Goal: Task Accomplishment & Management: Use online tool/utility

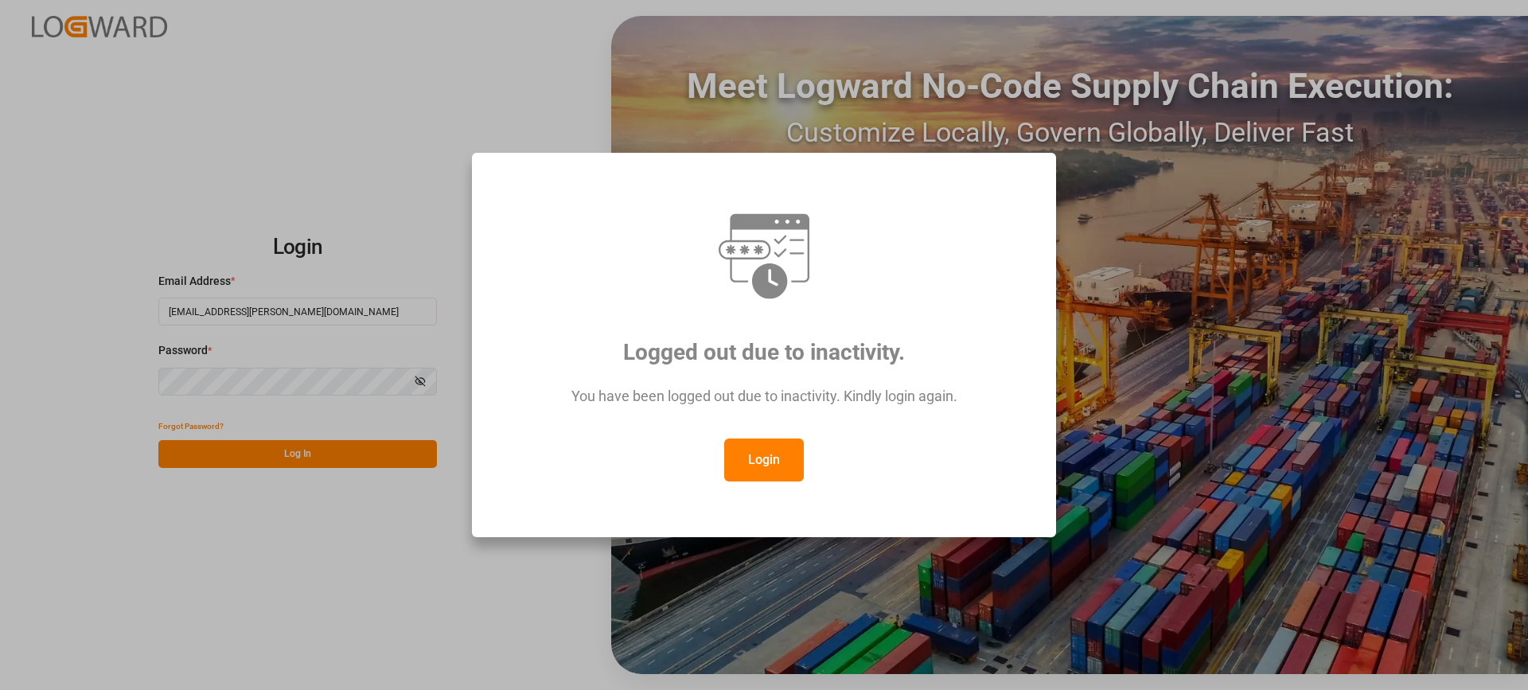
click at [777, 461] on button "Login" at bounding box center [764, 460] width 80 height 43
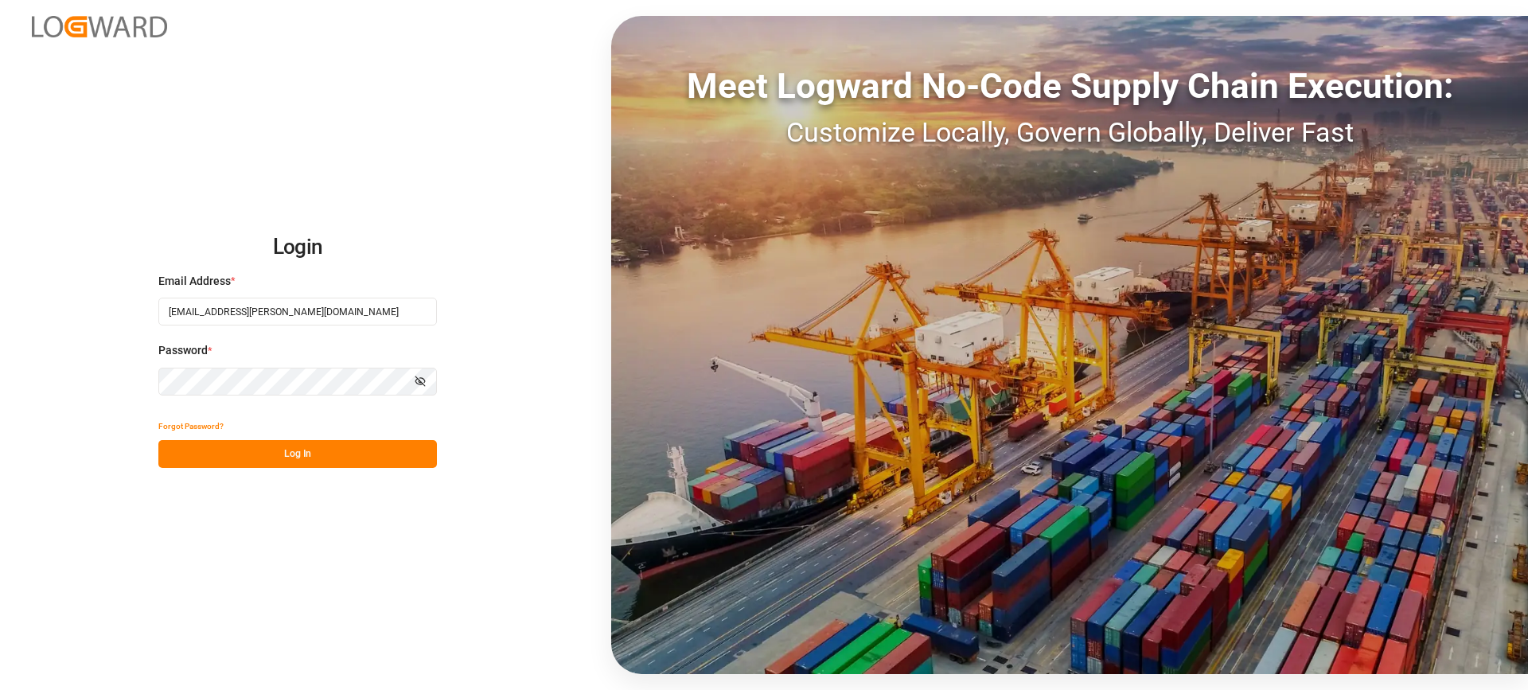
click at [365, 451] on button "Log In" at bounding box center [297, 454] width 279 height 28
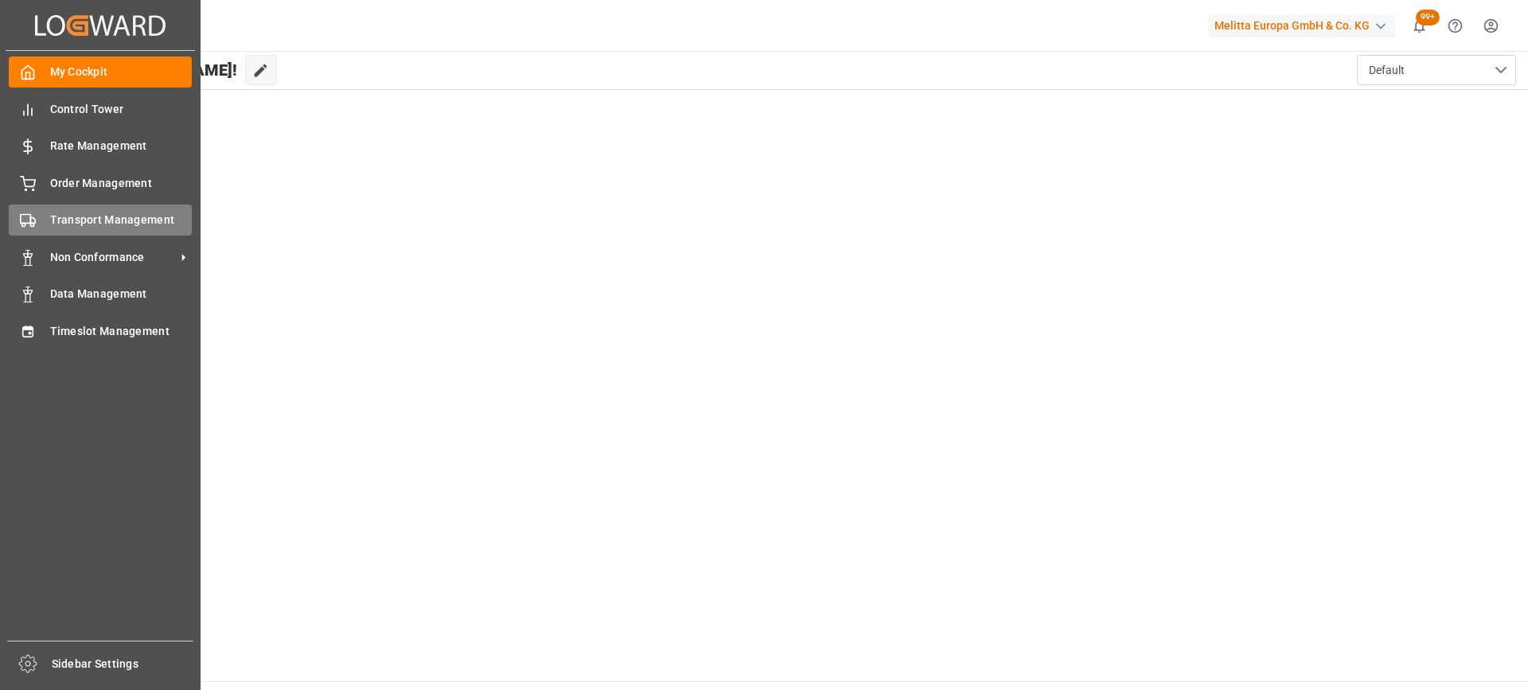
click at [75, 224] on span "Transport Management" at bounding box center [121, 220] width 142 height 17
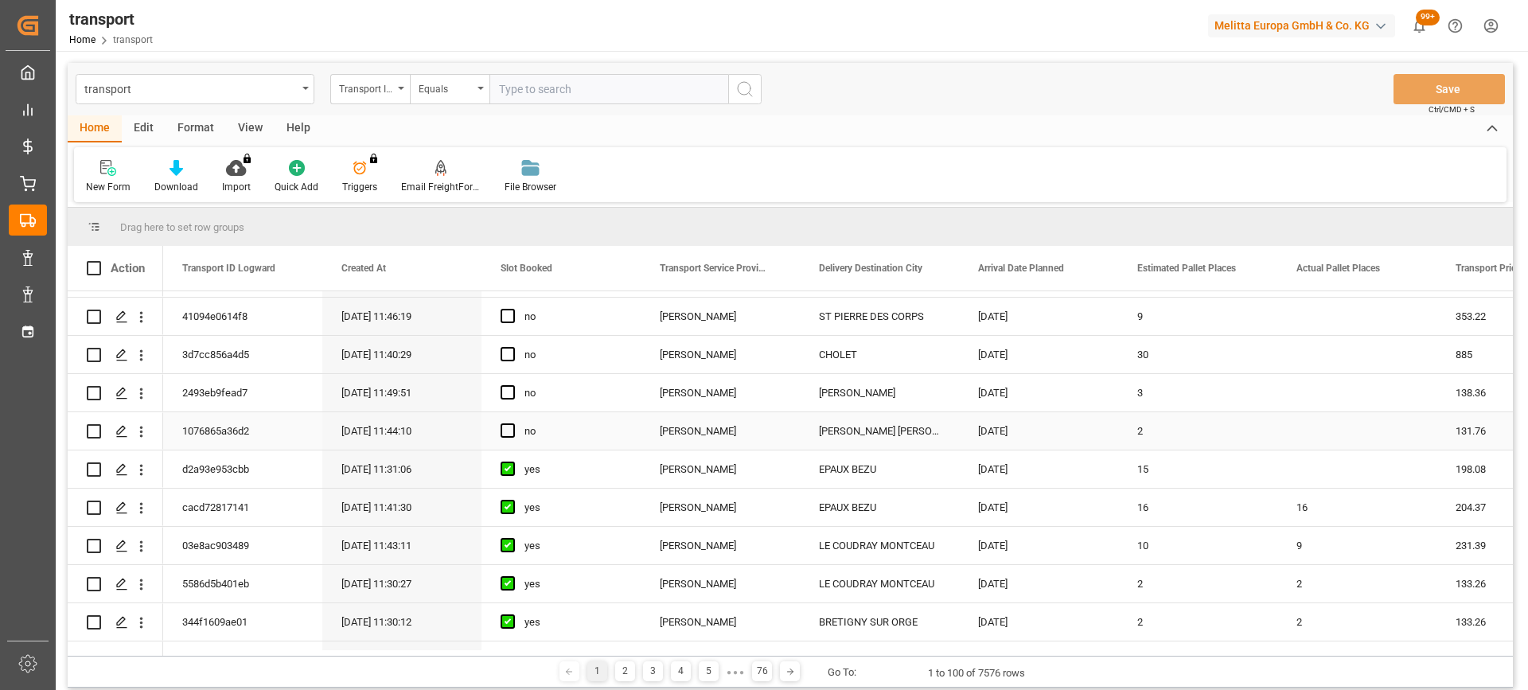
scroll to position [716, 0]
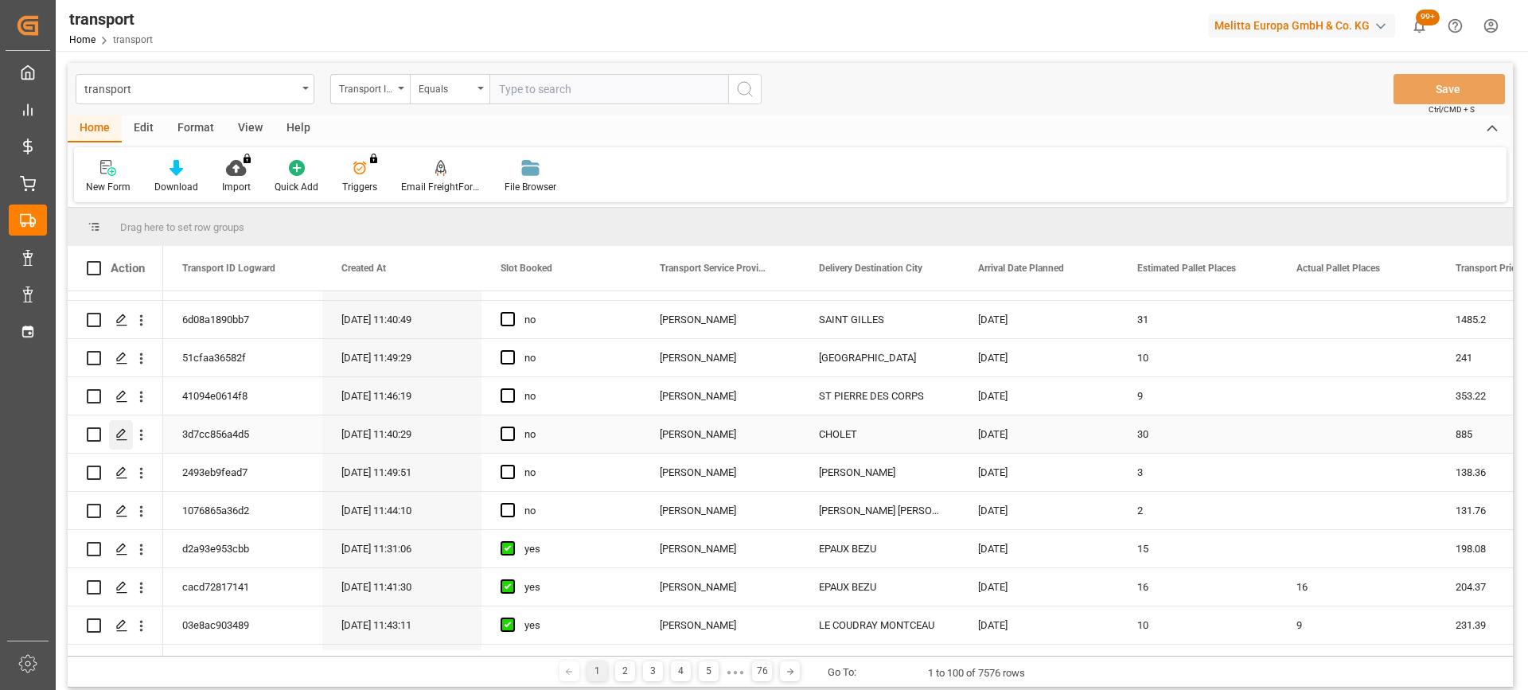
click at [123, 434] on icon "Press SPACE to select this row." at bounding box center [121, 434] width 13 height 13
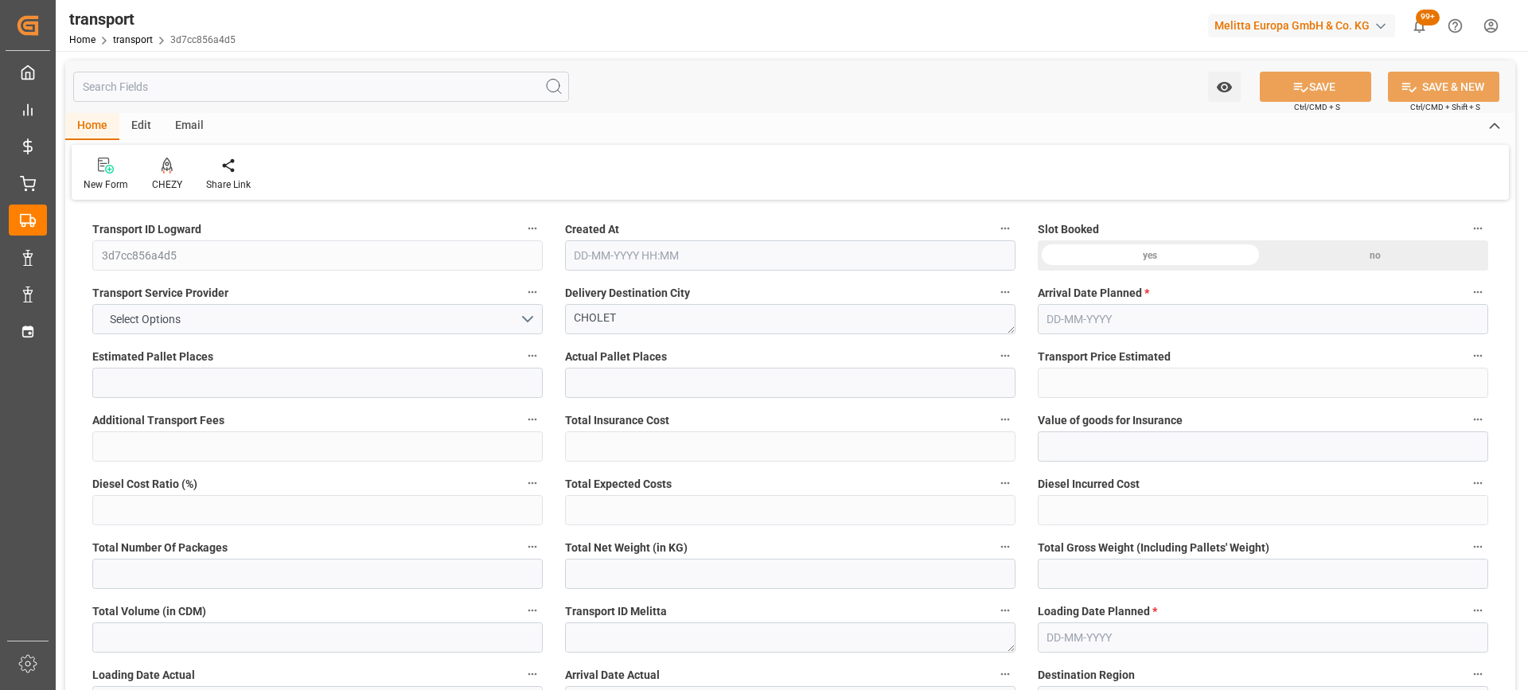
type input "30"
type input "885"
type input "0"
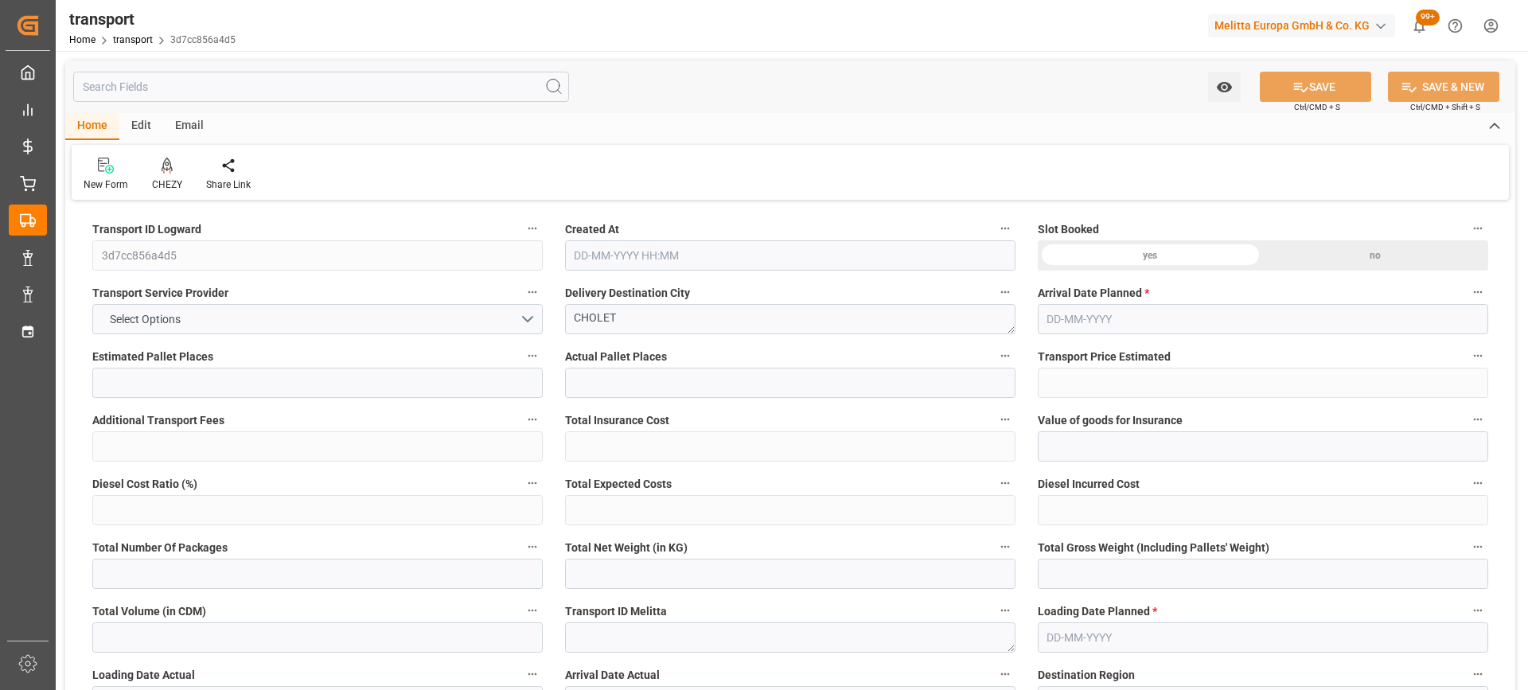
type input "855.087"
type input "-29.913"
type input "0"
type input "6317.218"
type input "9986.704"
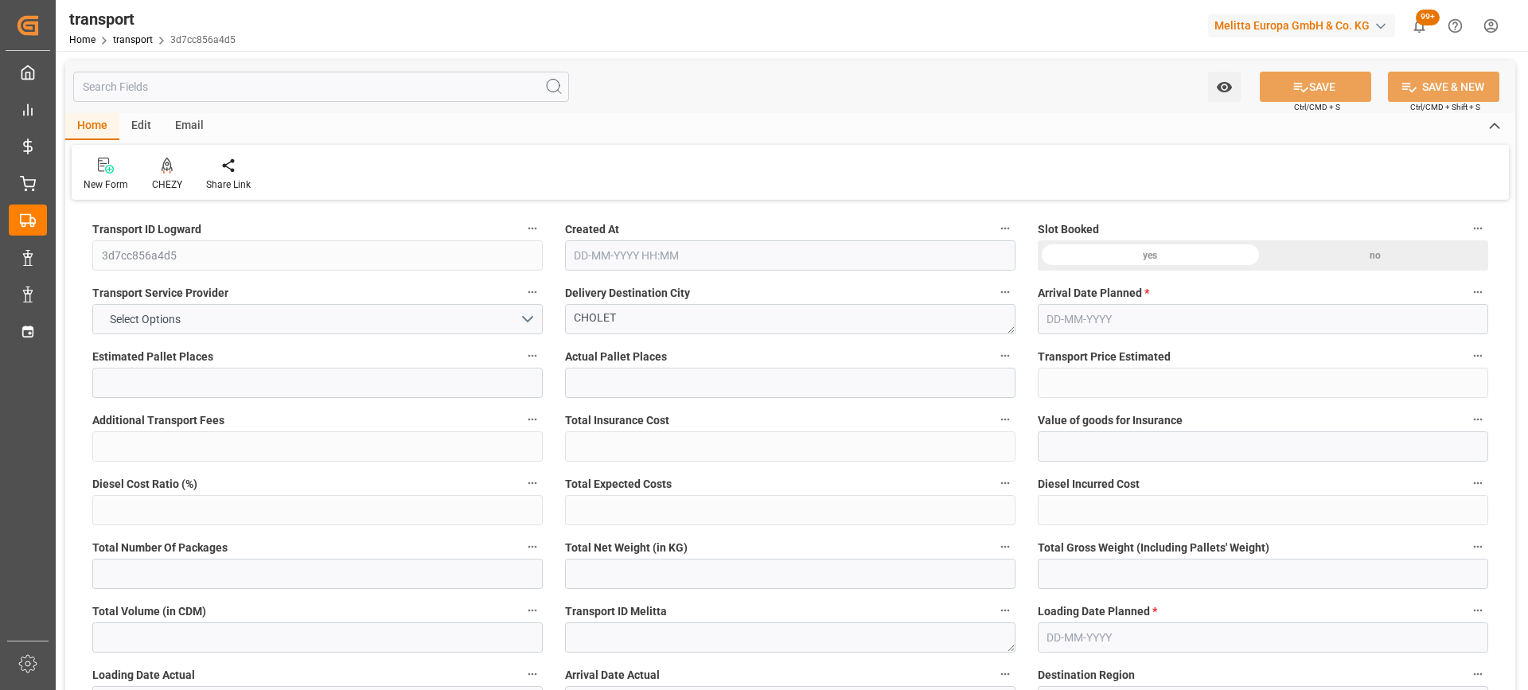
type input "38009.972"
type input "49"
type input "38"
type input "1581"
type input "61"
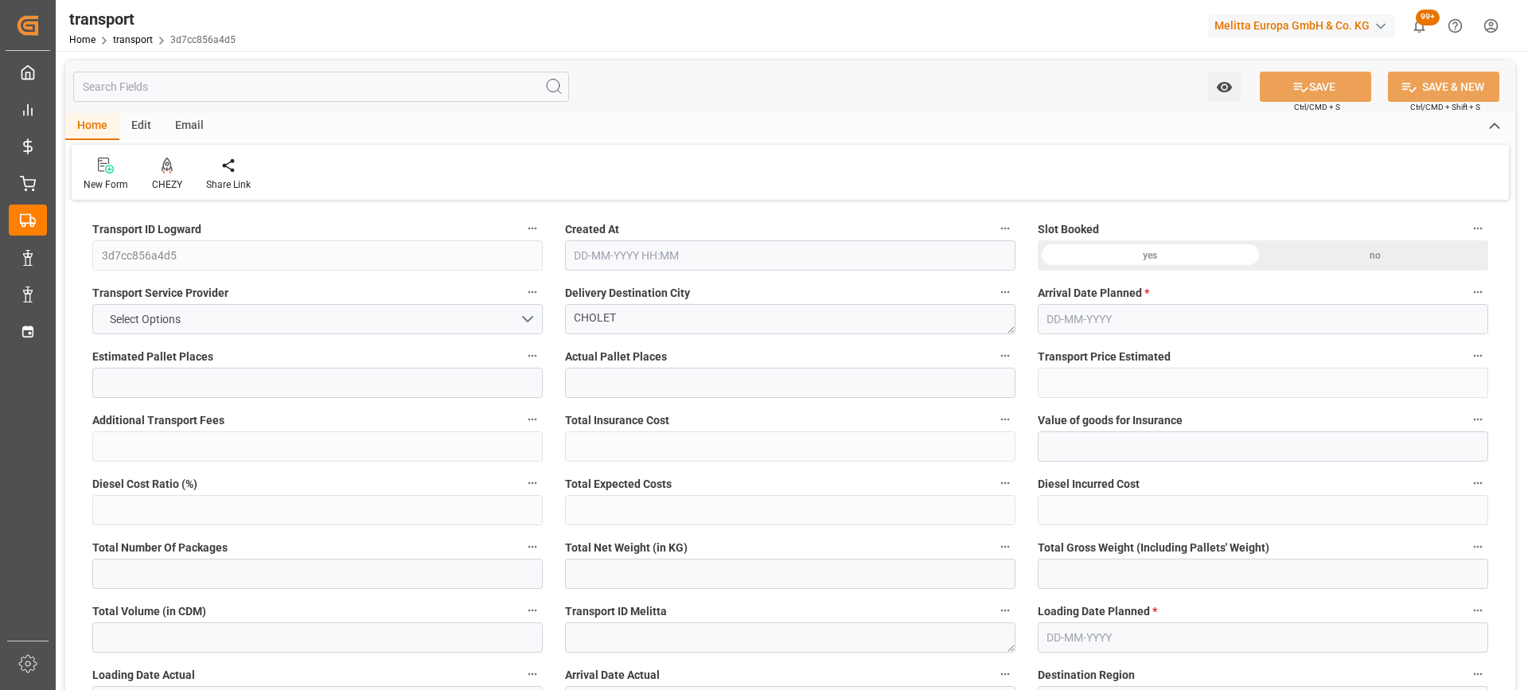
type input "101"
type input "8222.128"
type input "0"
type input "4710.8598"
type input "0"
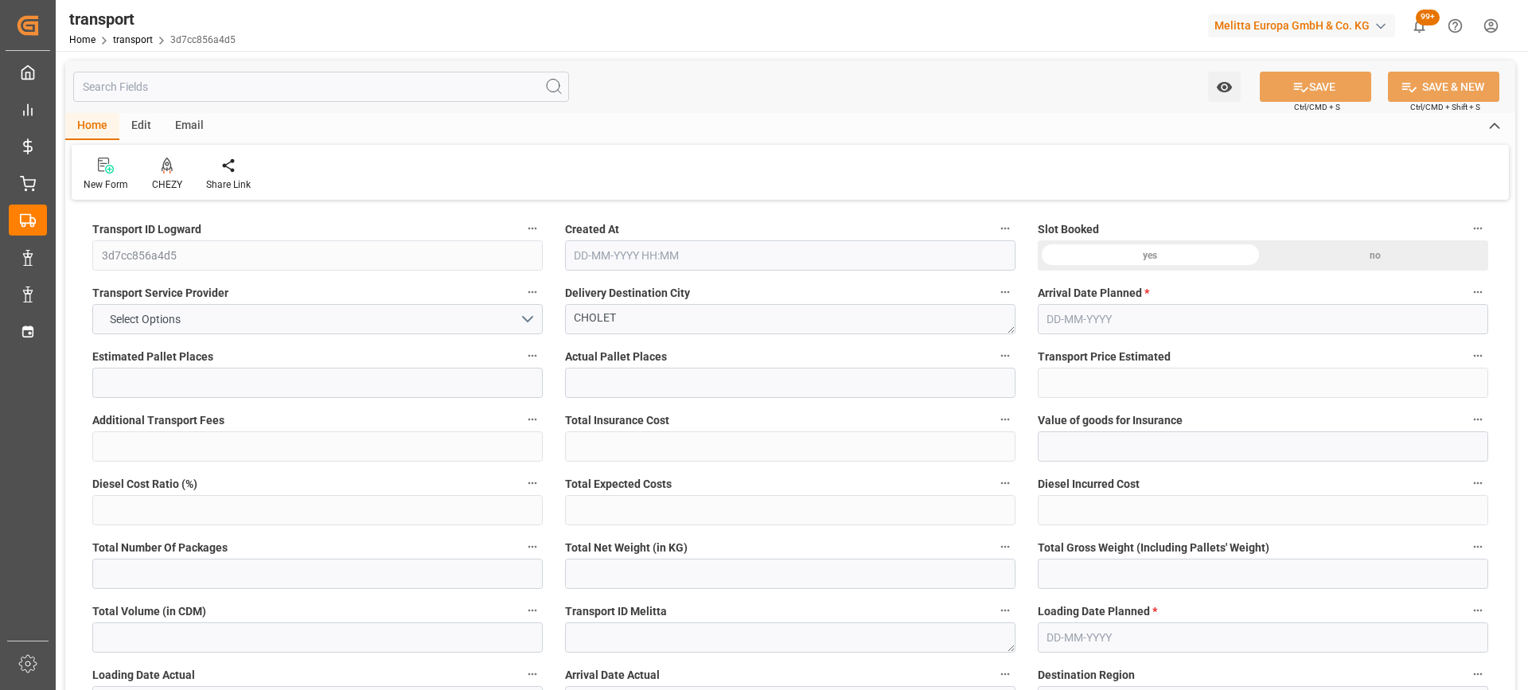
type input "0"
type input "21"
type input "35"
type input "18-09-2025 11:40"
type input "[DATE]"
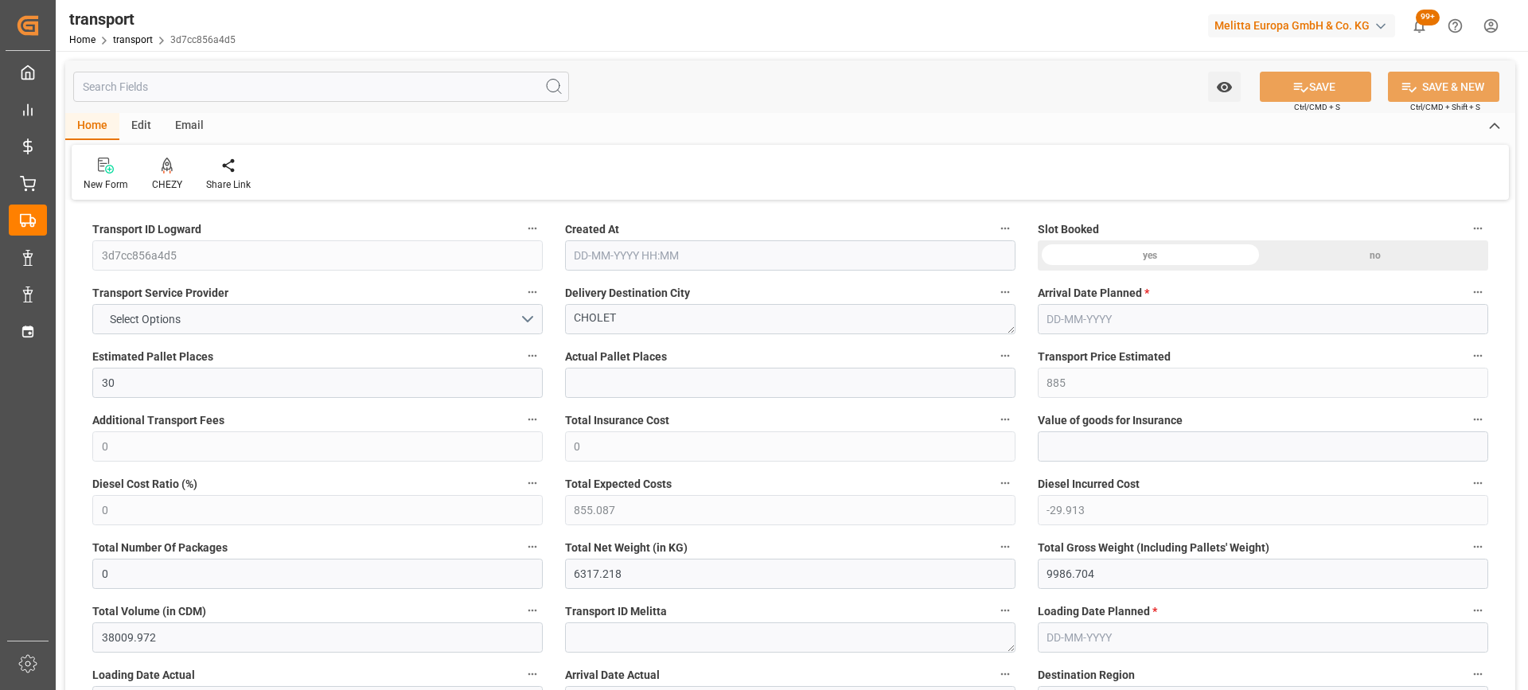
type input "[DATE]"
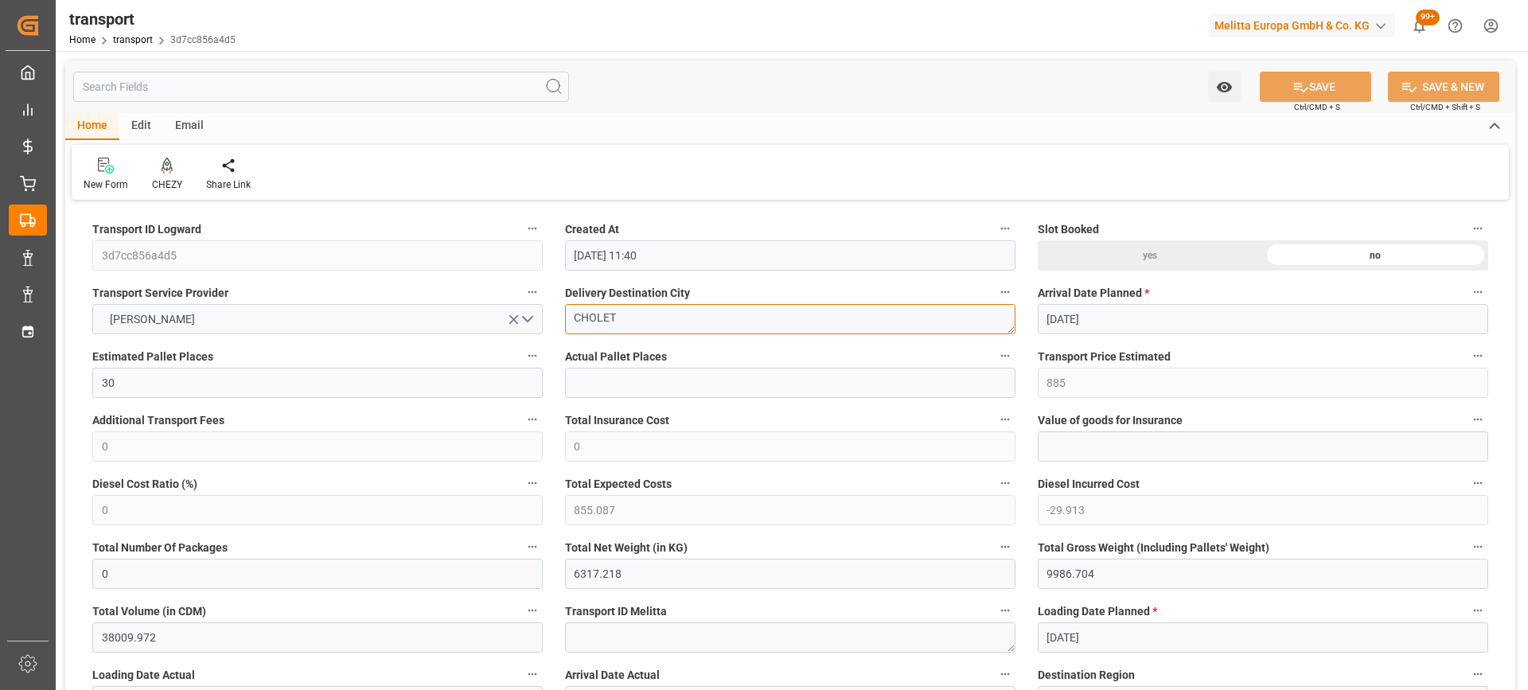
drag, startPoint x: 623, startPoint y: 317, endPoint x: 482, endPoint y: 342, distance: 143.2
click at [167, 170] on icon at bounding box center [167, 165] width 11 height 14
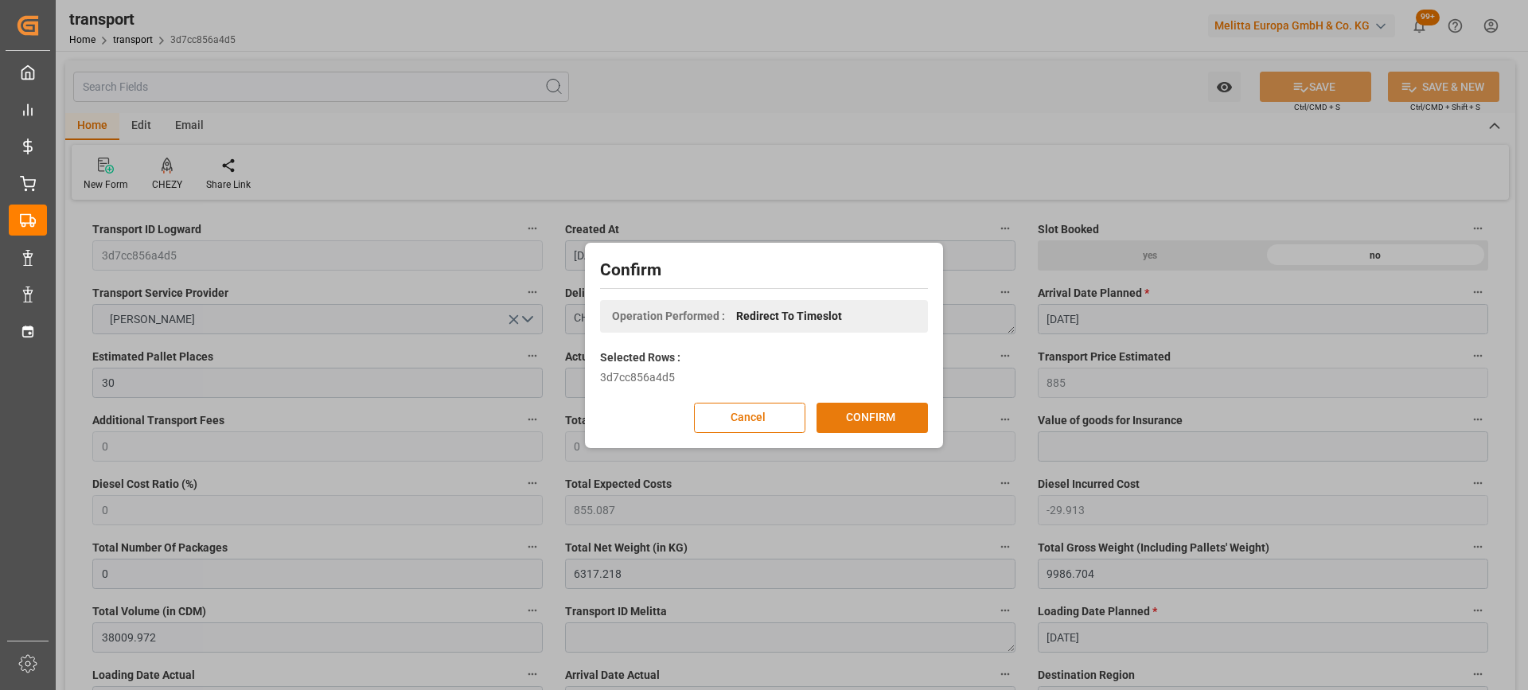
click at [894, 419] on button "CONFIRM" at bounding box center [872, 418] width 111 height 30
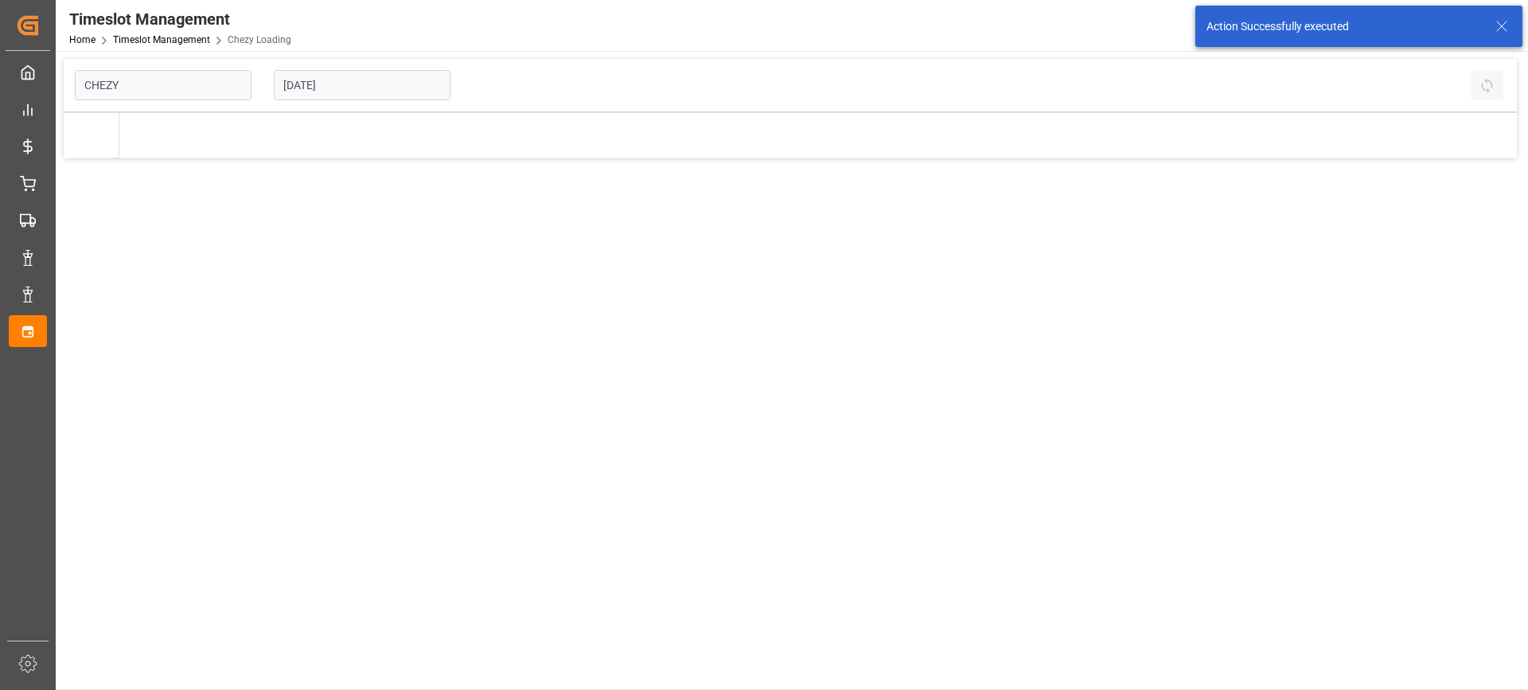
type input "Chezy Loading"
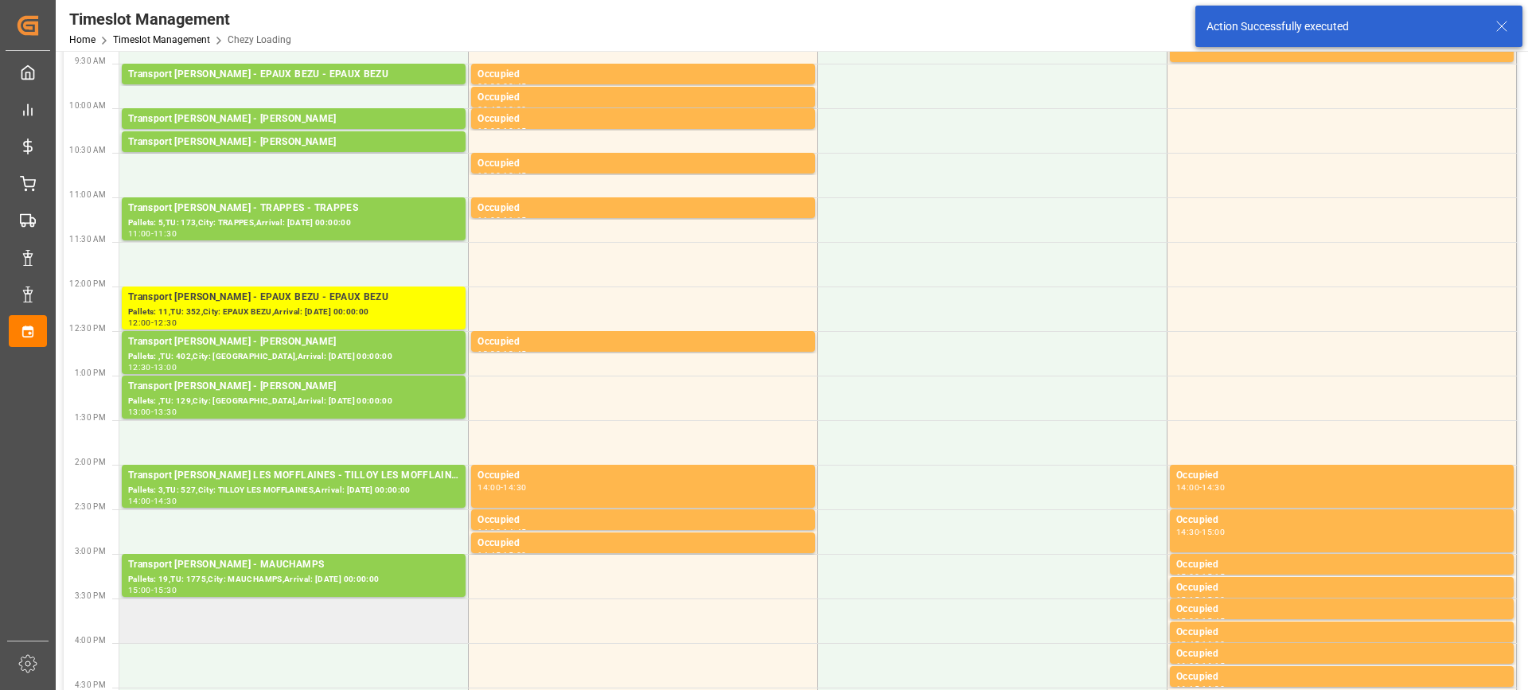
scroll to position [318, 0]
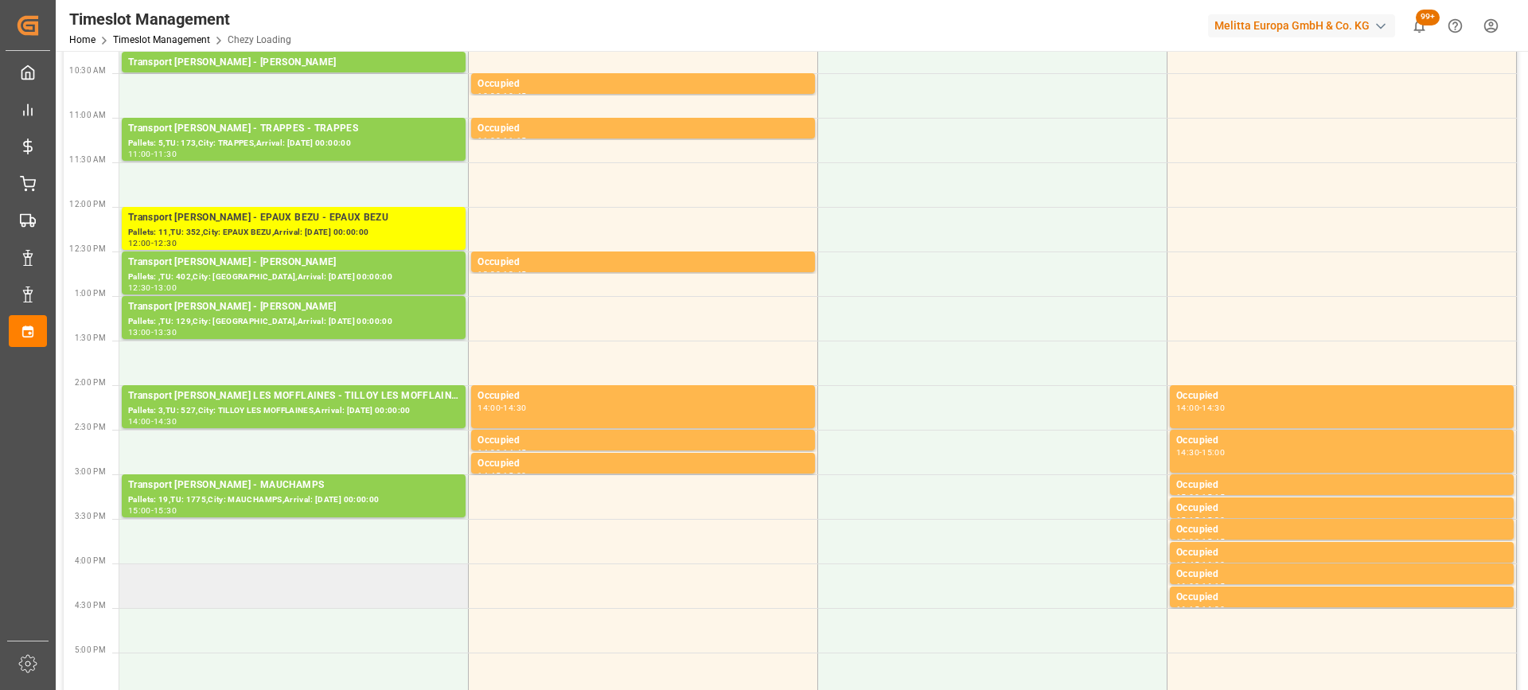
click at [390, 595] on td at bounding box center [293, 586] width 349 height 45
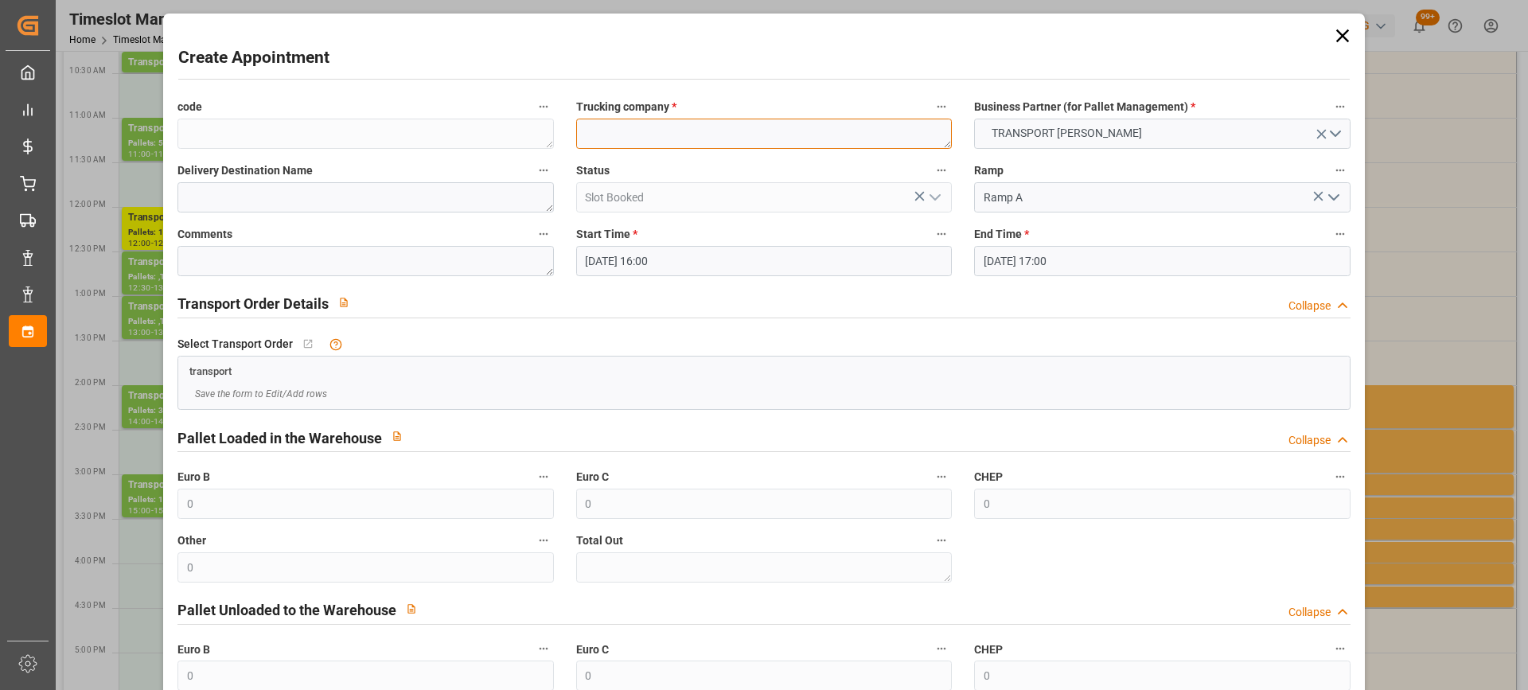
paste textarea "CHOLET"
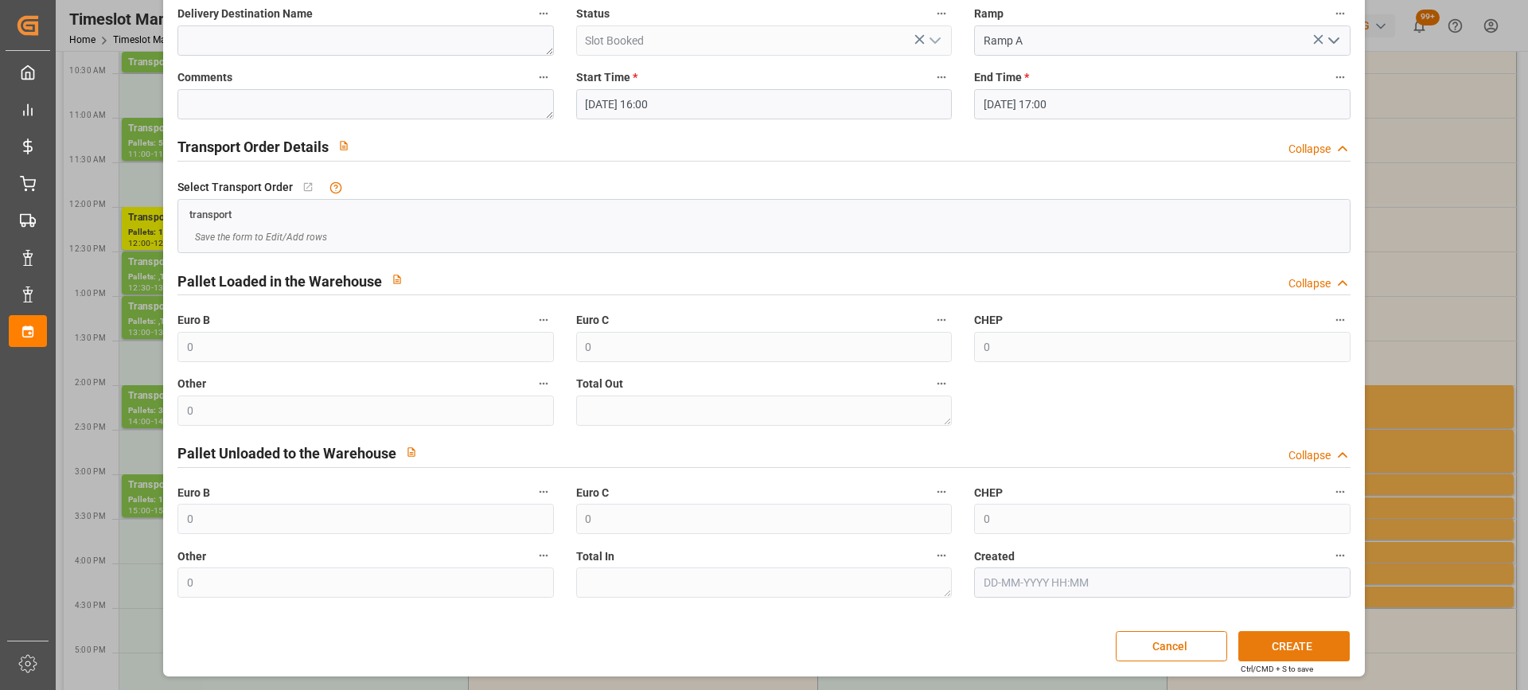
type textarea "CHOLET"
click at [1282, 643] on button "CREATE" at bounding box center [1294, 646] width 111 height 30
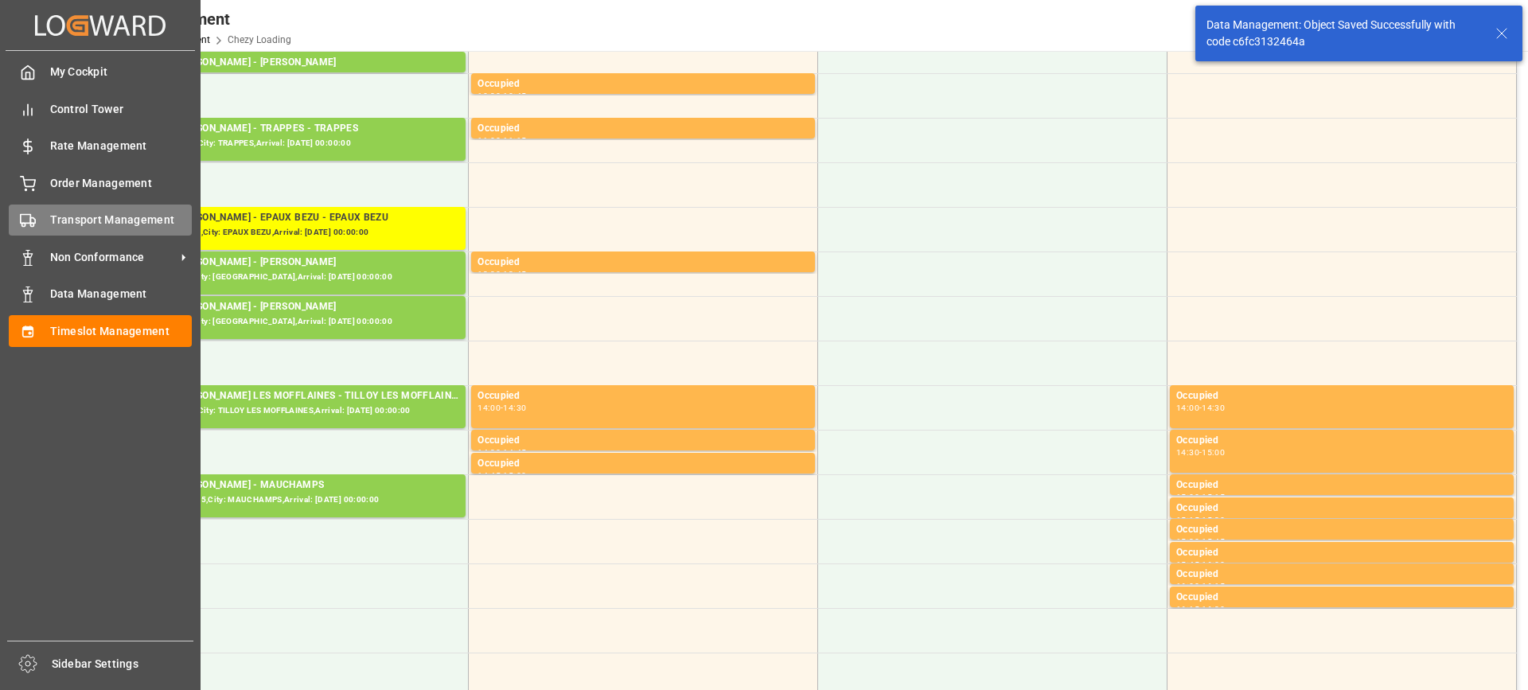
click at [29, 222] on icon at bounding box center [28, 221] width 16 height 16
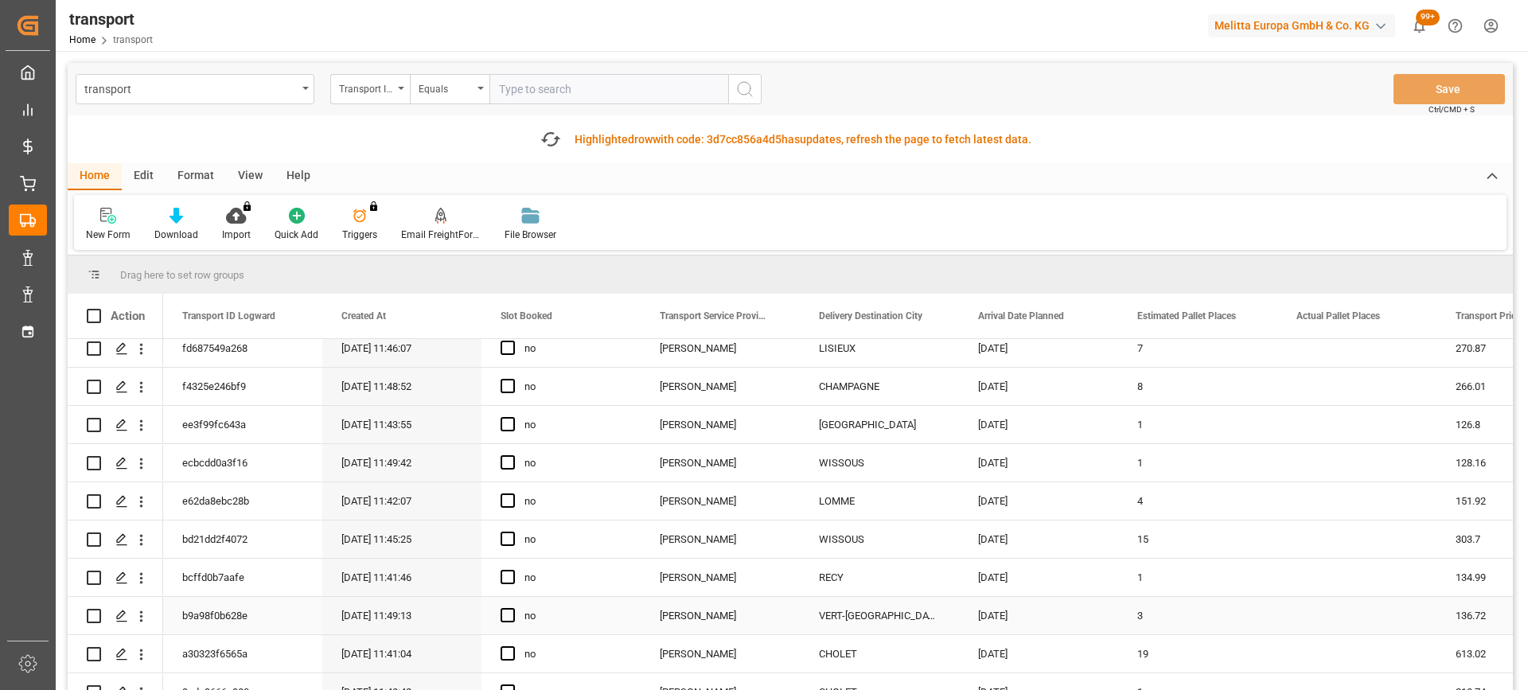
scroll to position [318, 0]
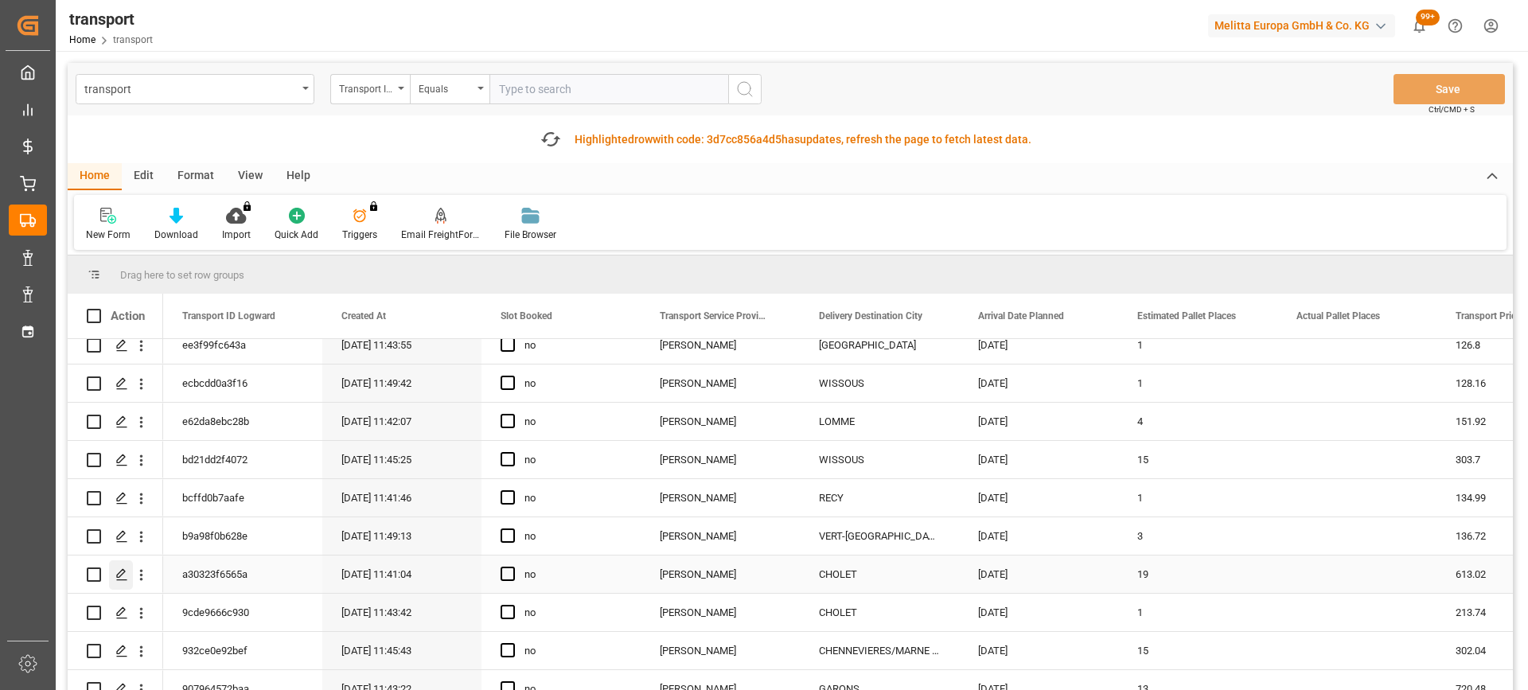
click at [119, 572] on icon "Press SPACE to select this row." at bounding box center [121, 574] width 13 height 13
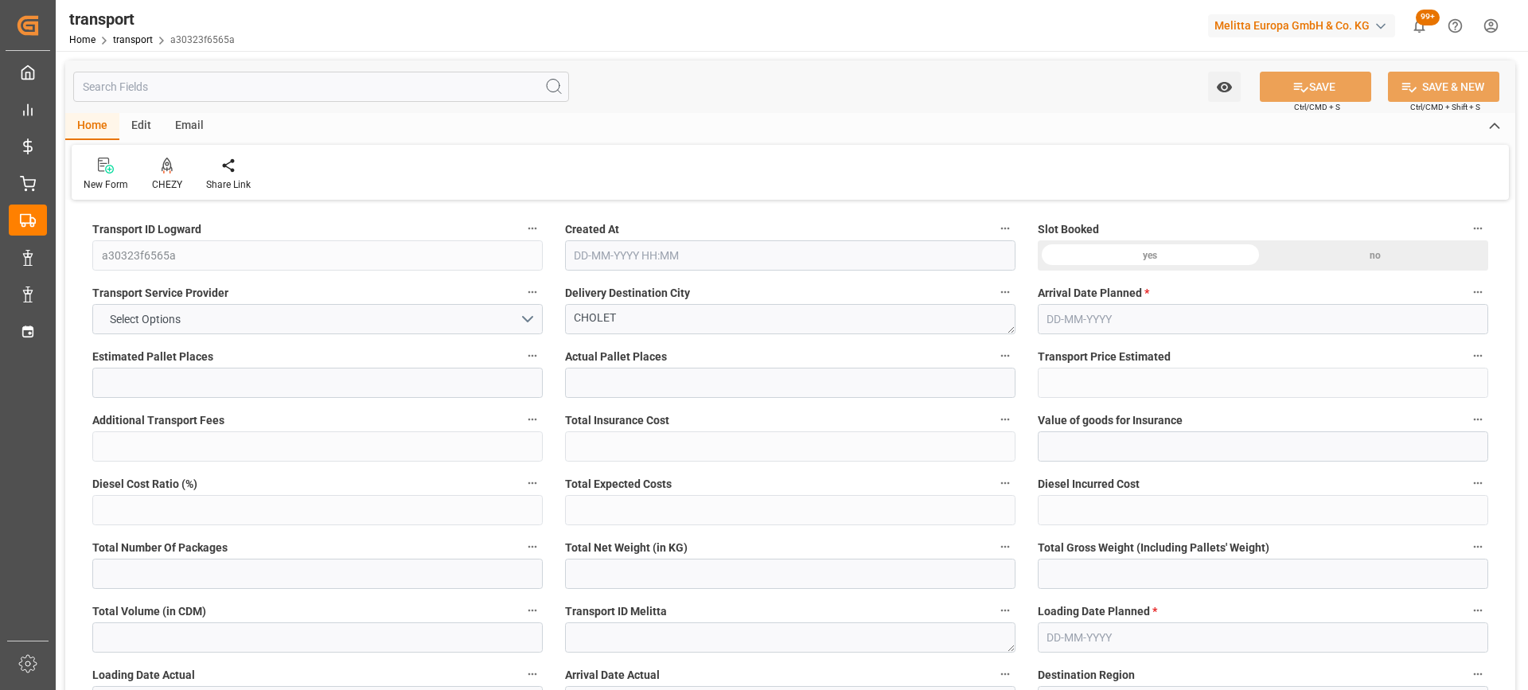
type input "19"
type input "613.02"
type input "0"
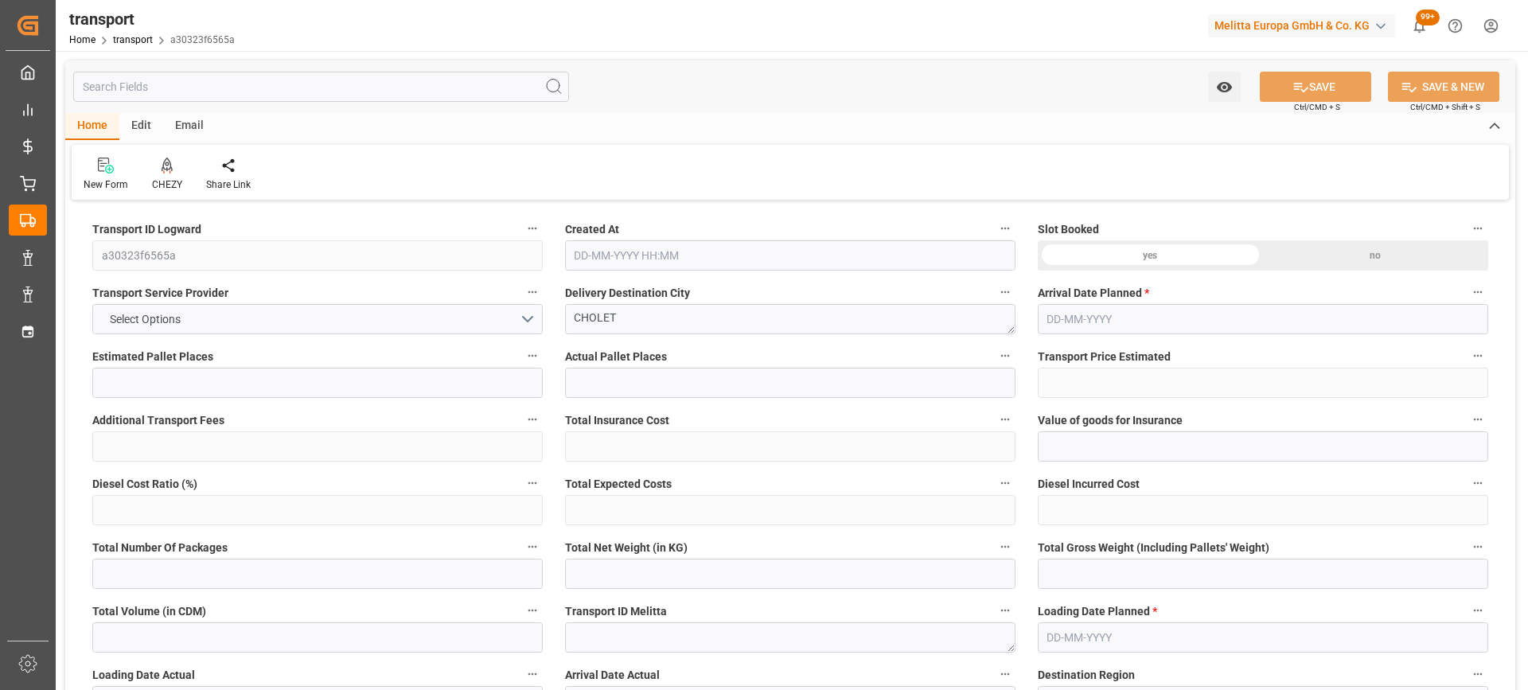
type input "592.2999"
type input "-20.7201"
type input "0"
type input "5410.169"
type input "7408.582"
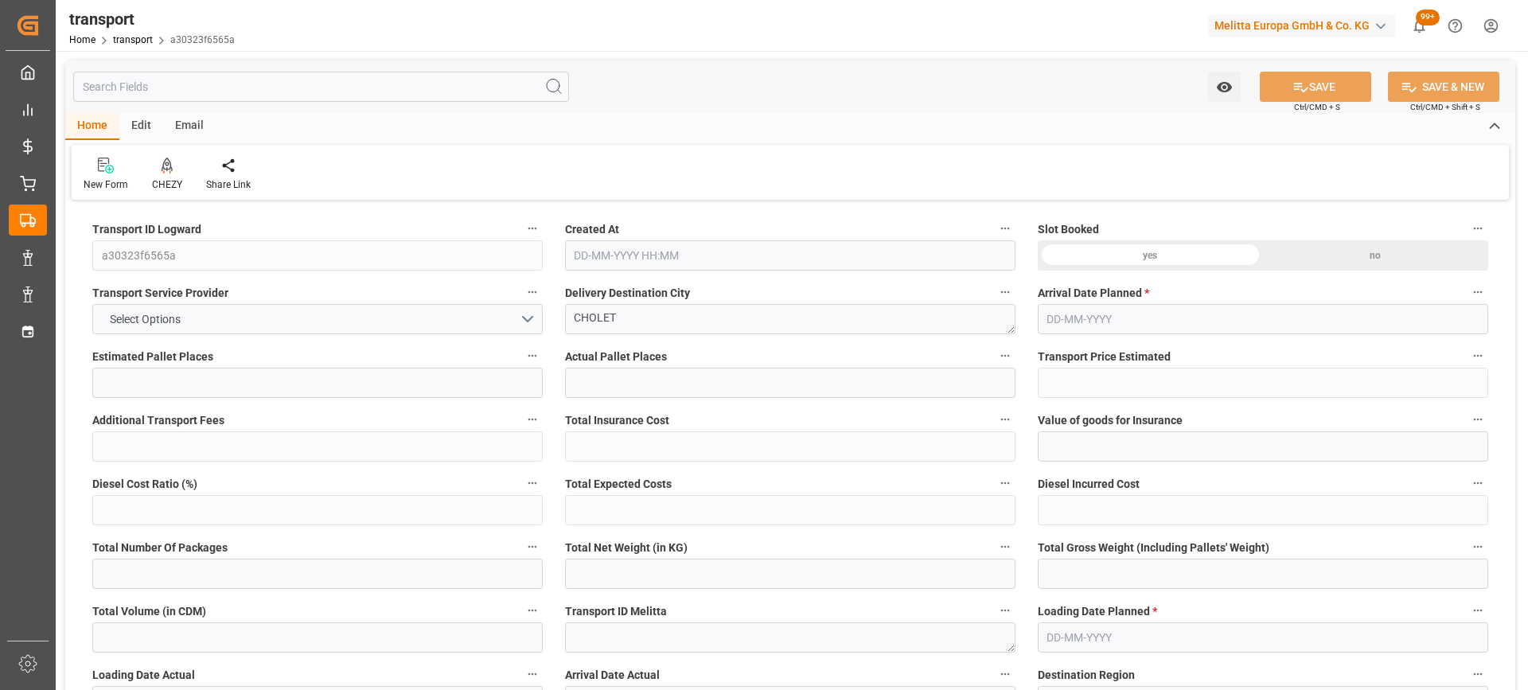
type input "19714.004"
type input "49"
type input "11"
type input "768"
type input "33"
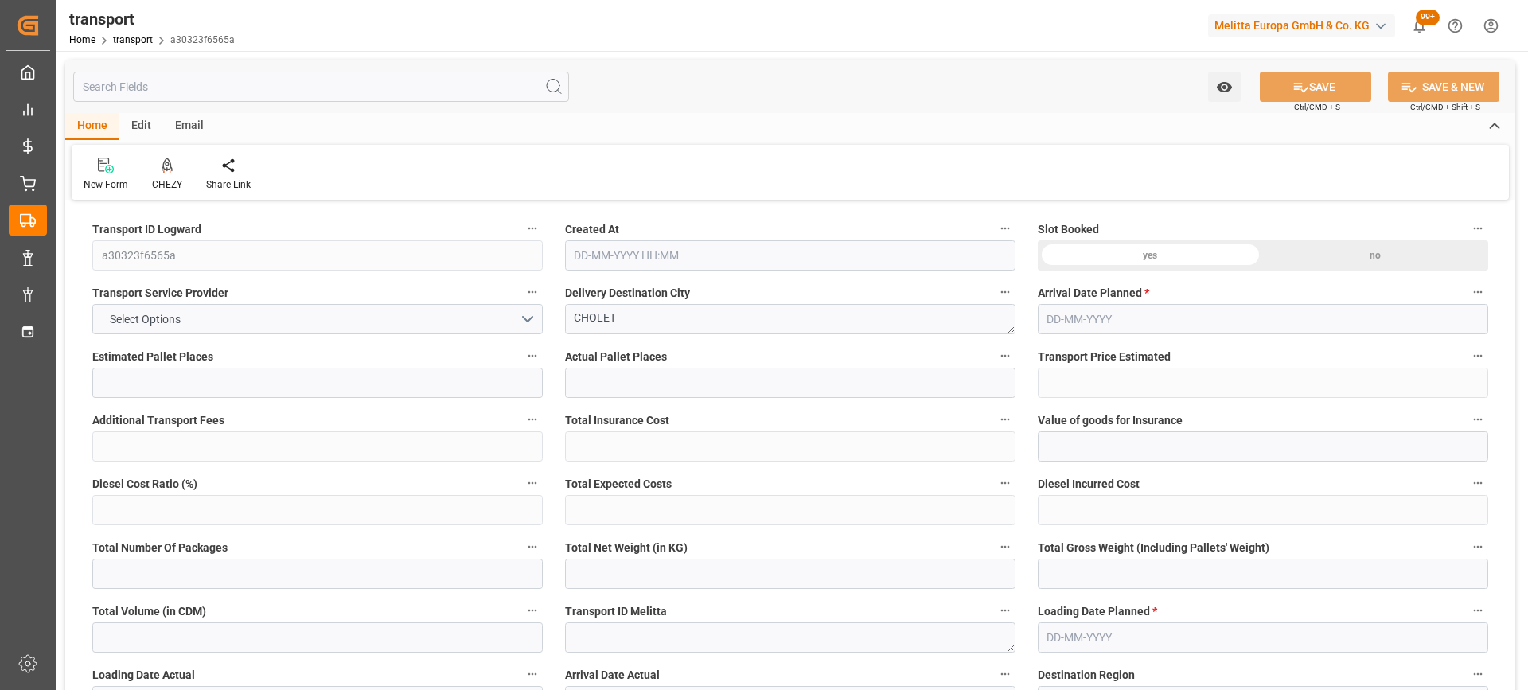
type input "101"
type input "6386.902"
type input "0"
type input "4710.8598"
type input "0"
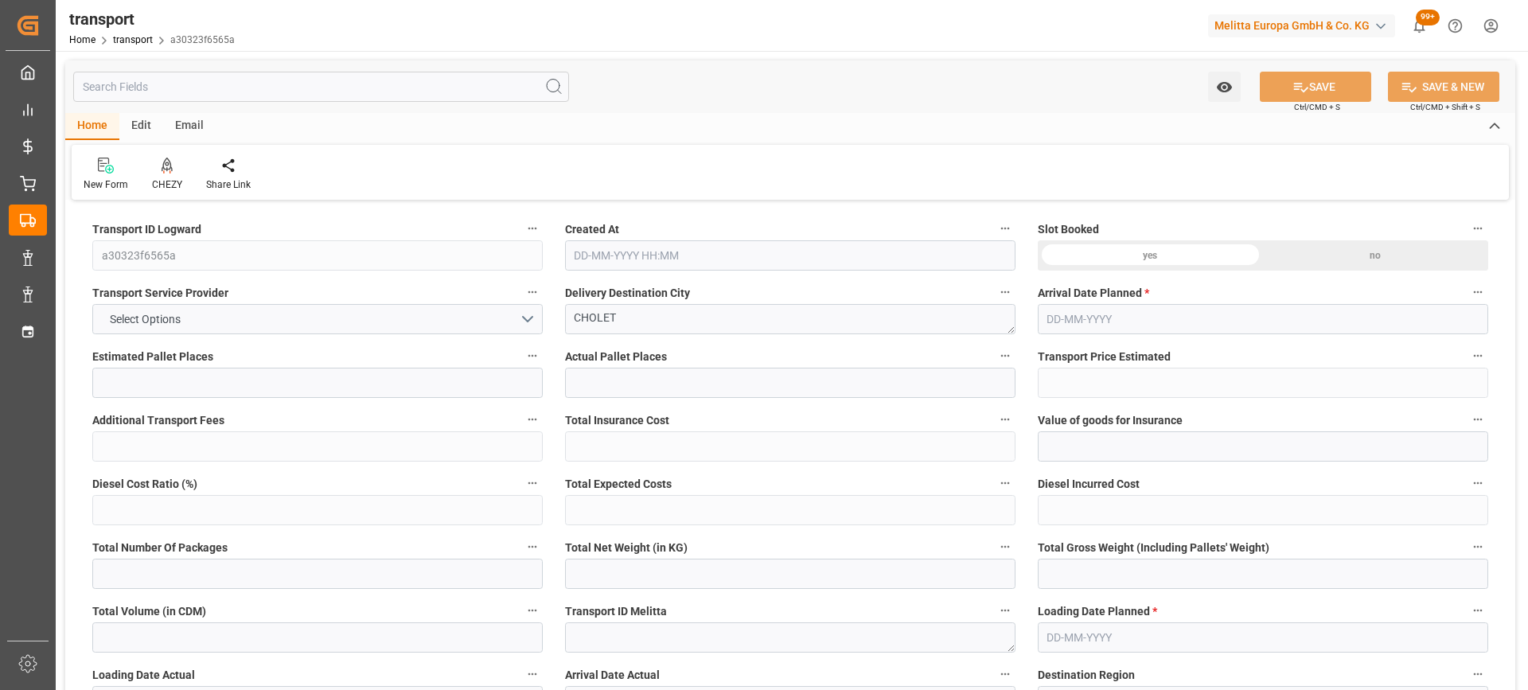
type input "0"
type input "21"
type input "35"
type input "18-09-2025 11:41"
type input "[DATE]"
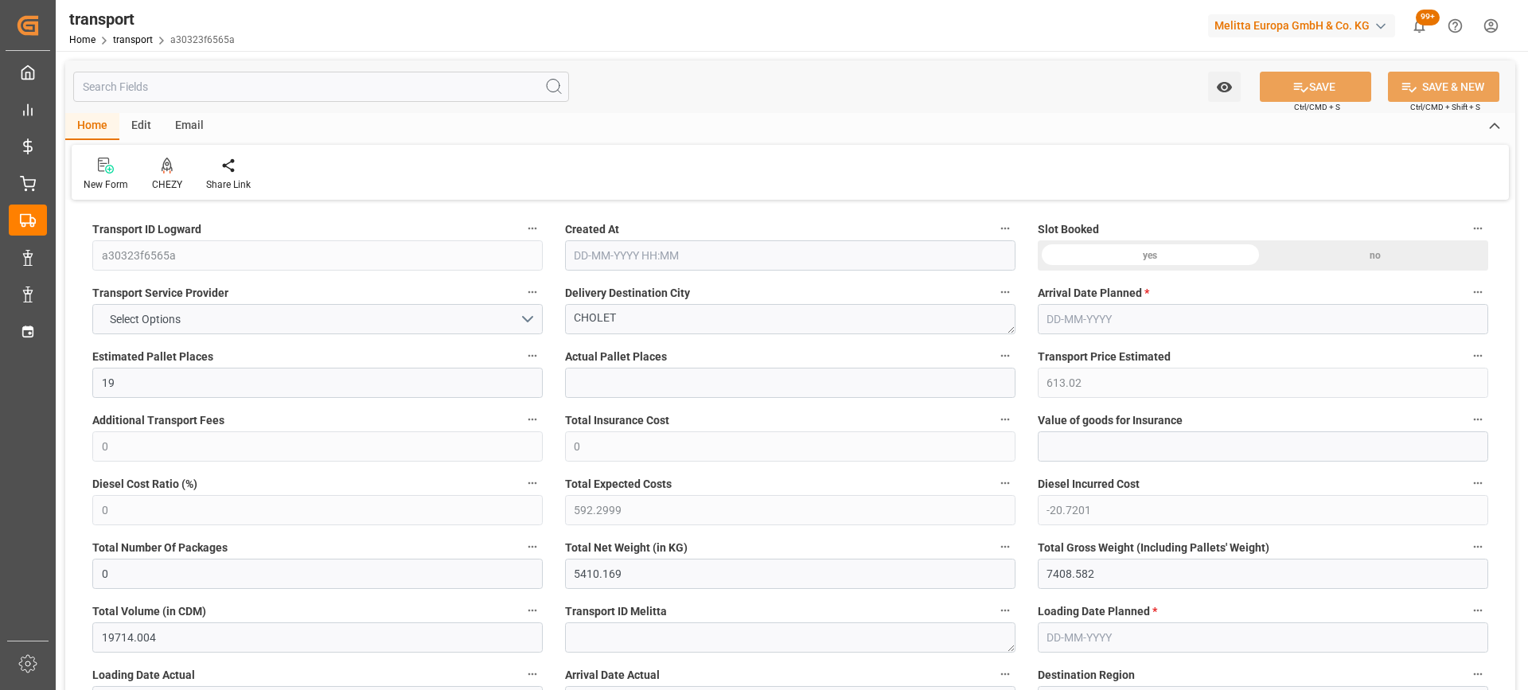
type input "[DATE]"
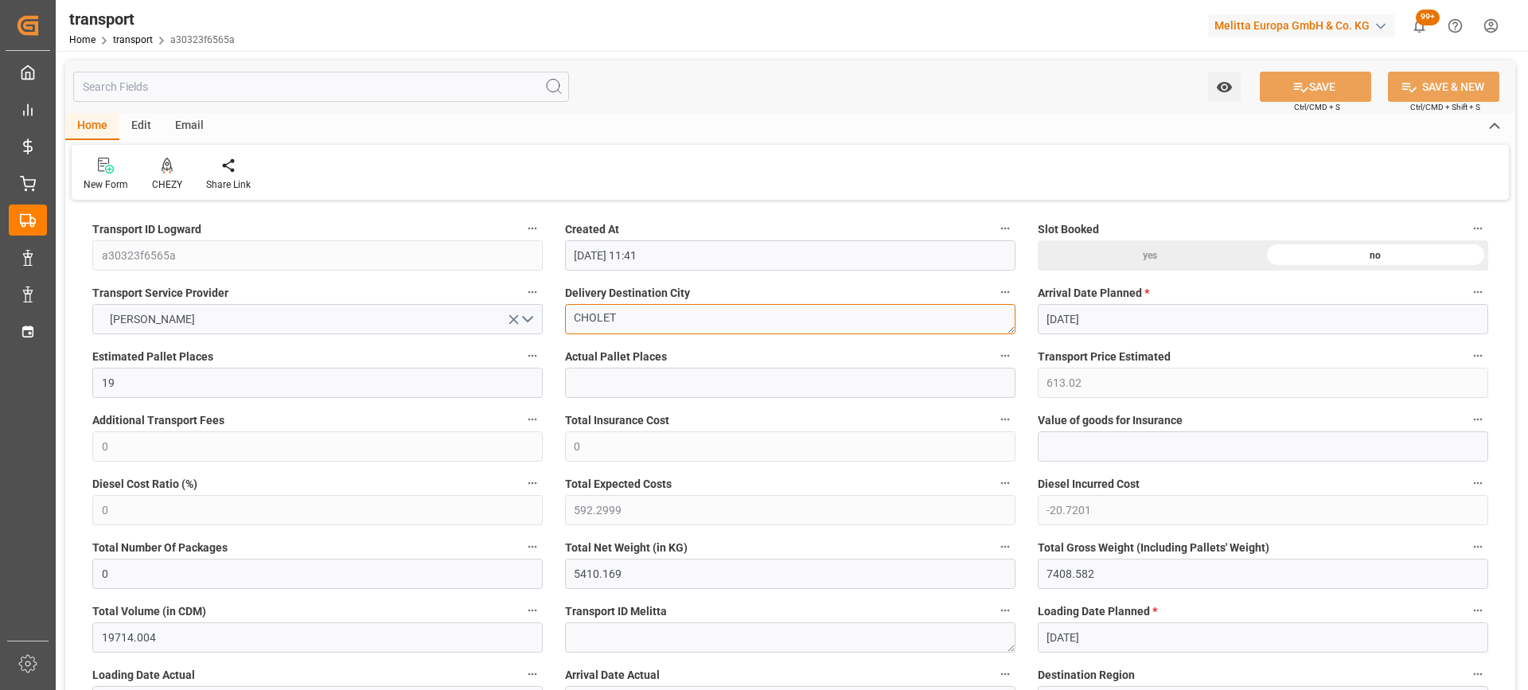
click at [165, 170] on icon at bounding box center [167, 165] width 11 height 14
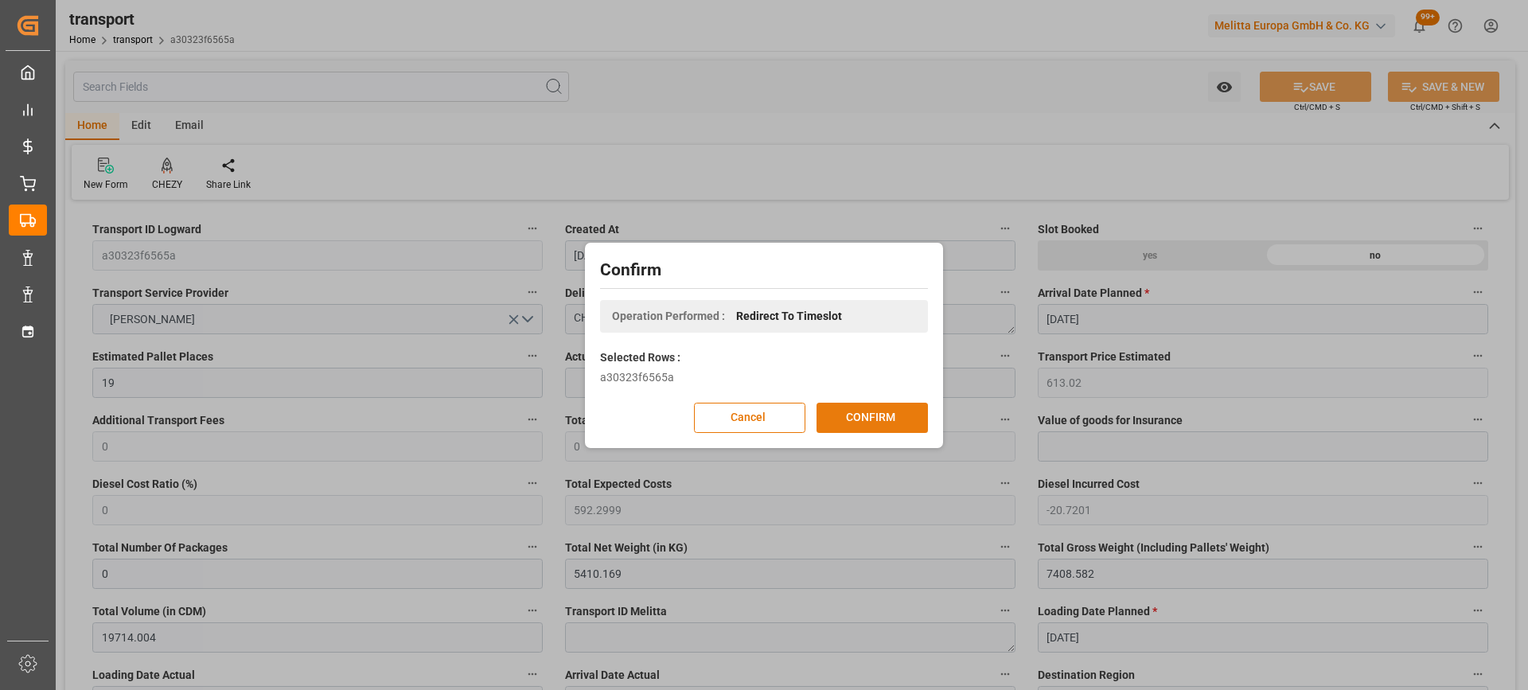
click at [876, 419] on button "CONFIRM" at bounding box center [872, 418] width 111 height 30
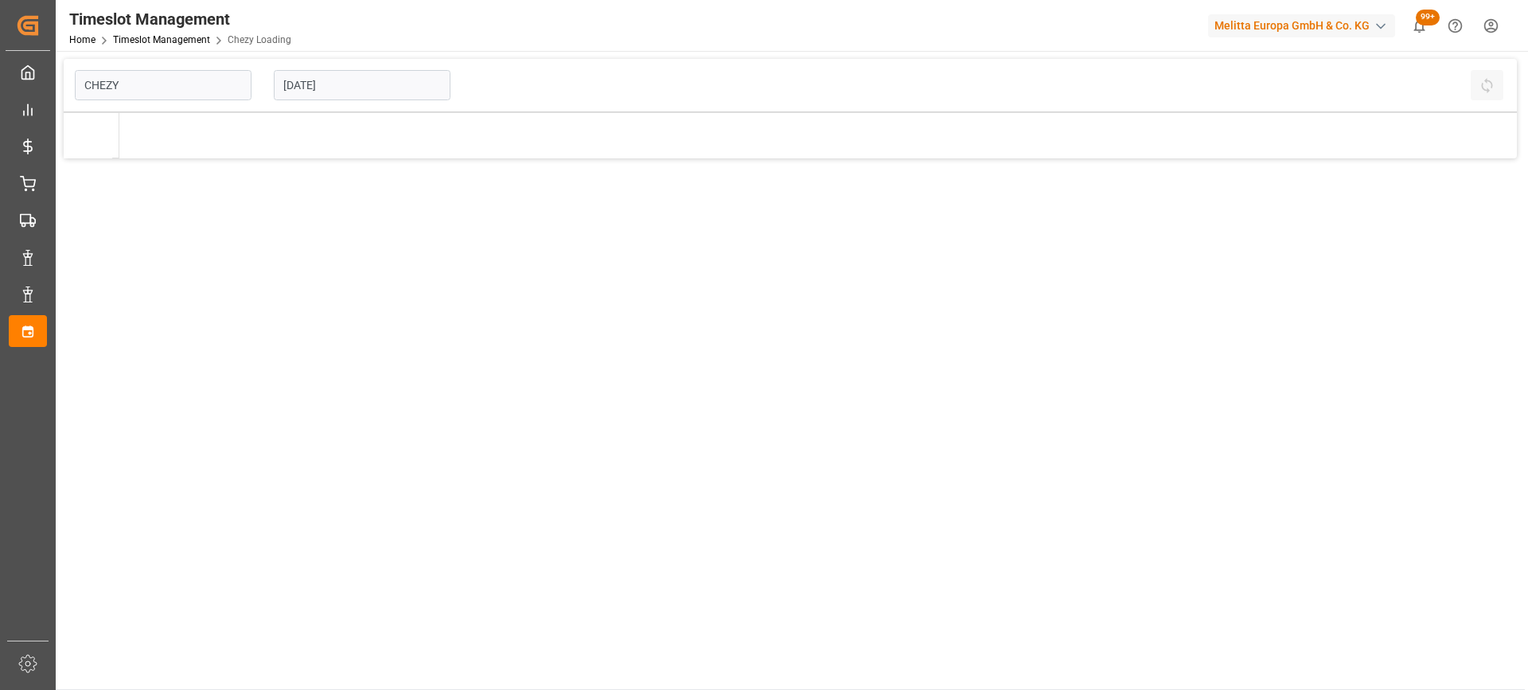
type input "Chezy Loading"
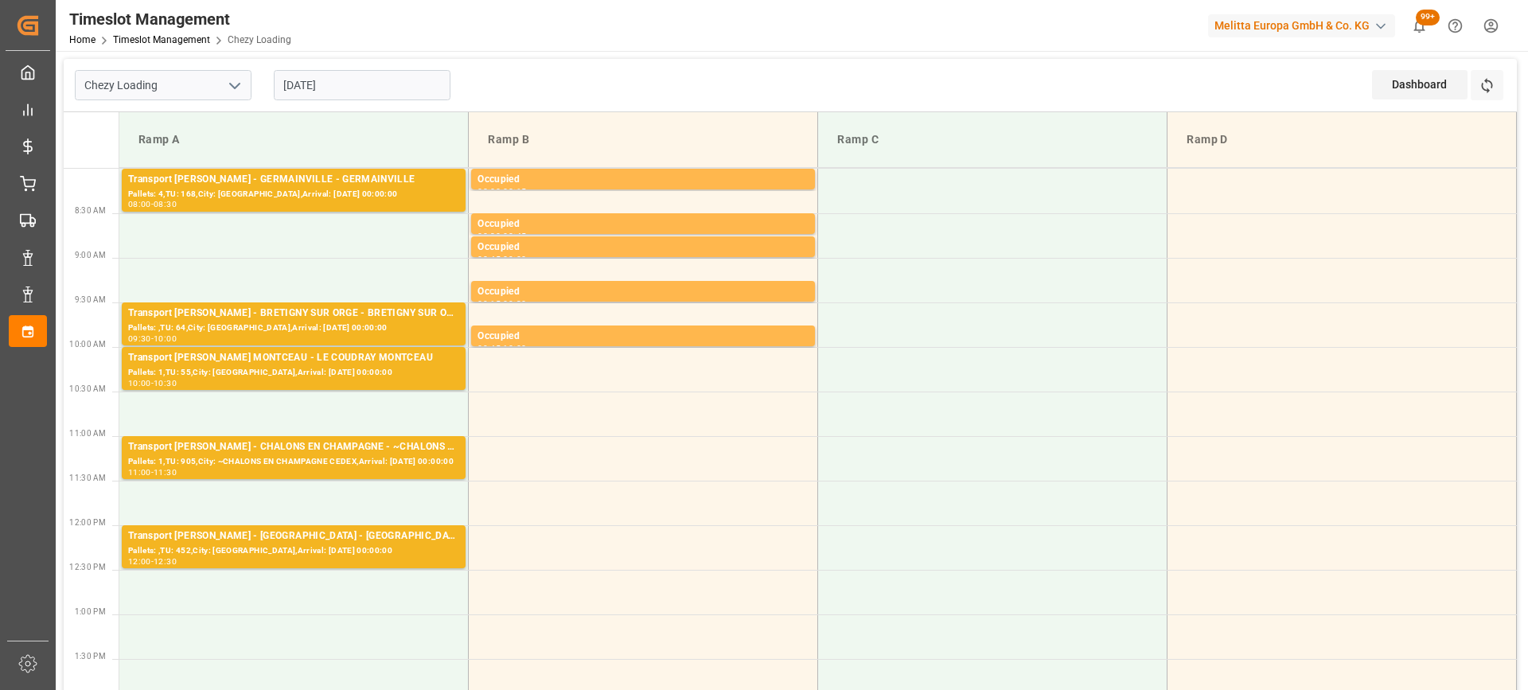
click at [404, 83] on input "[DATE]" at bounding box center [362, 85] width 177 height 30
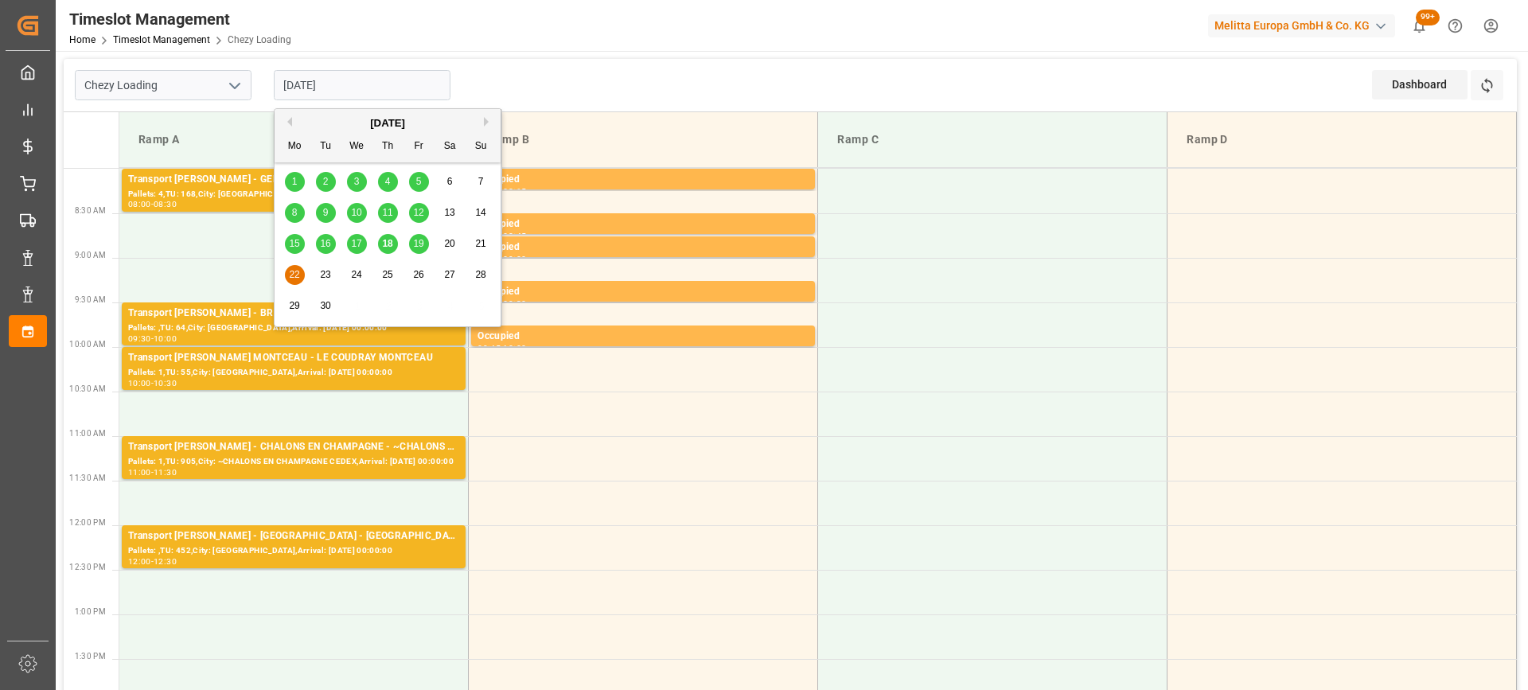
click at [413, 246] on span "19" at bounding box center [418, 243] width 10 height 11
type input "[DATE]"
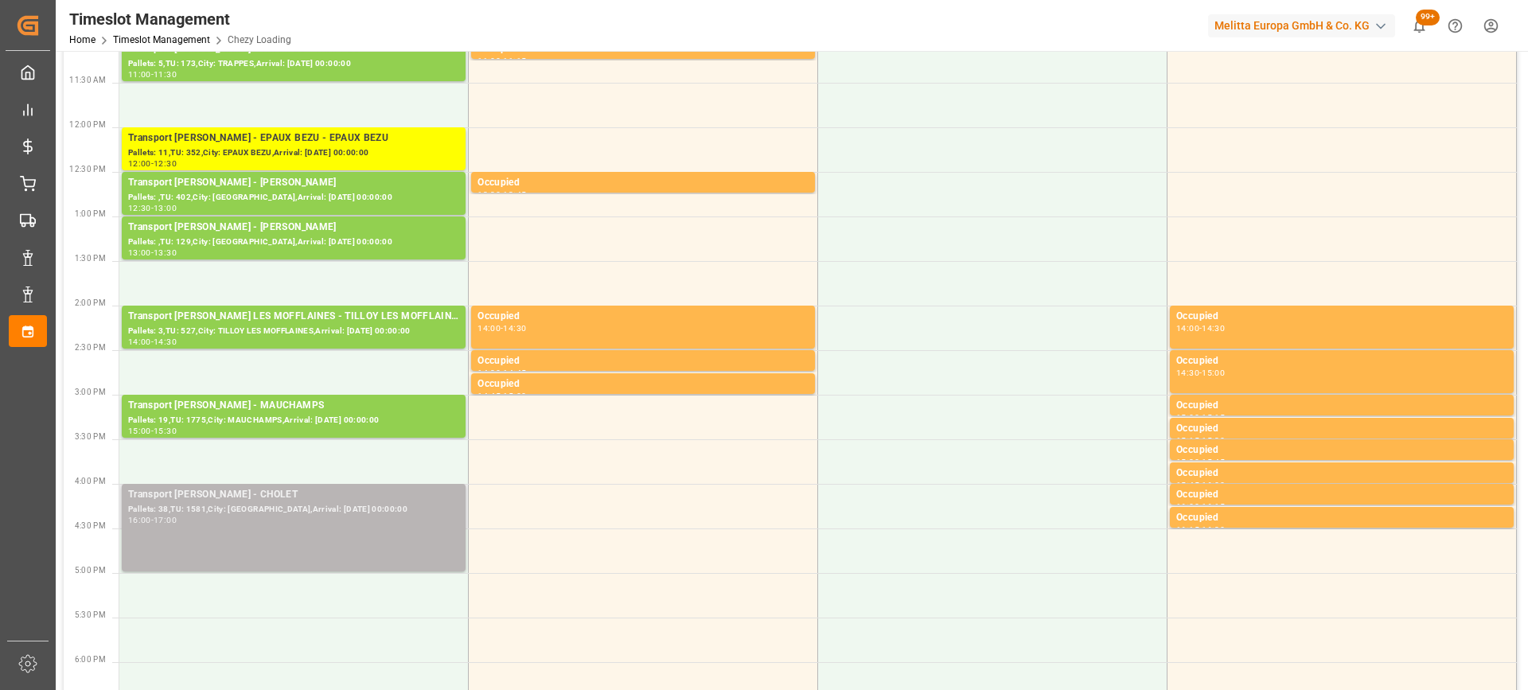
scroll to position [557, 0]
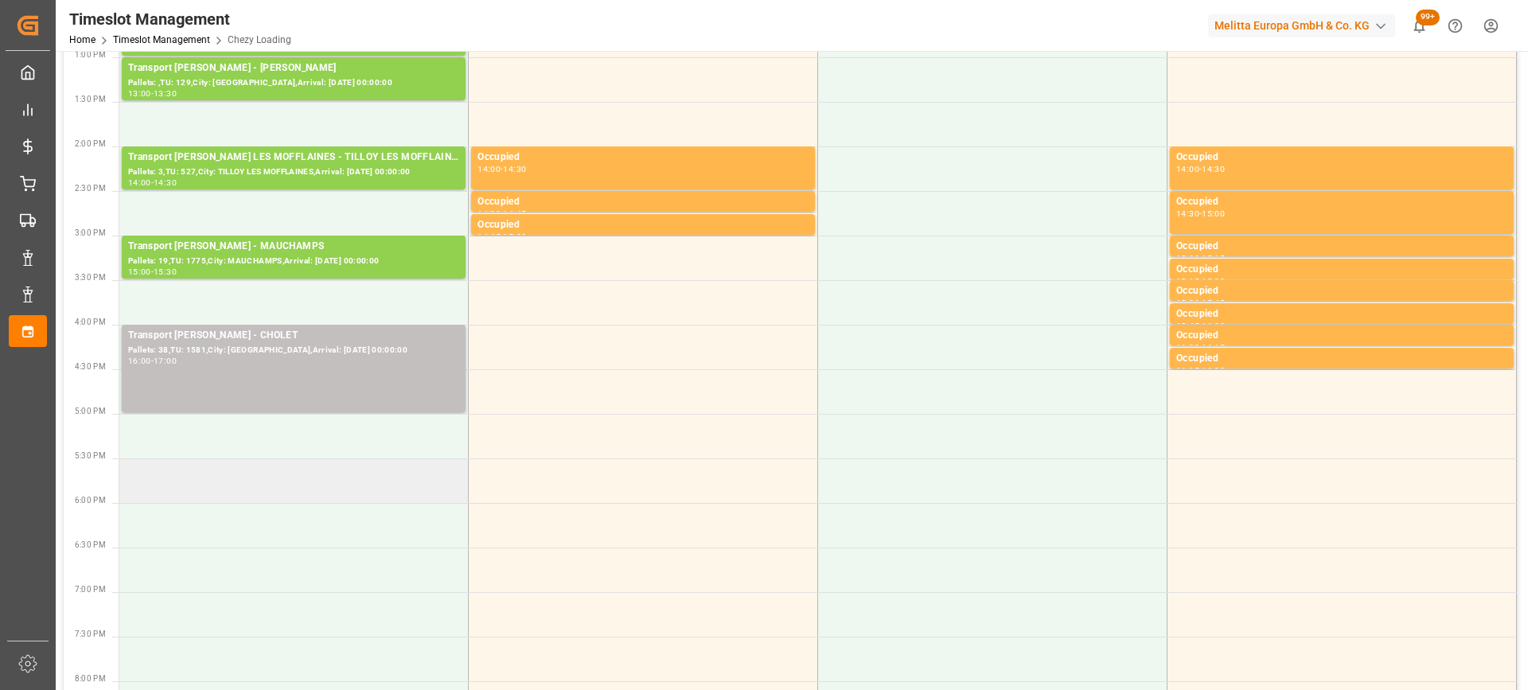
click at [345, 486] on td at bounding box center [293, 480] width 349 height 45
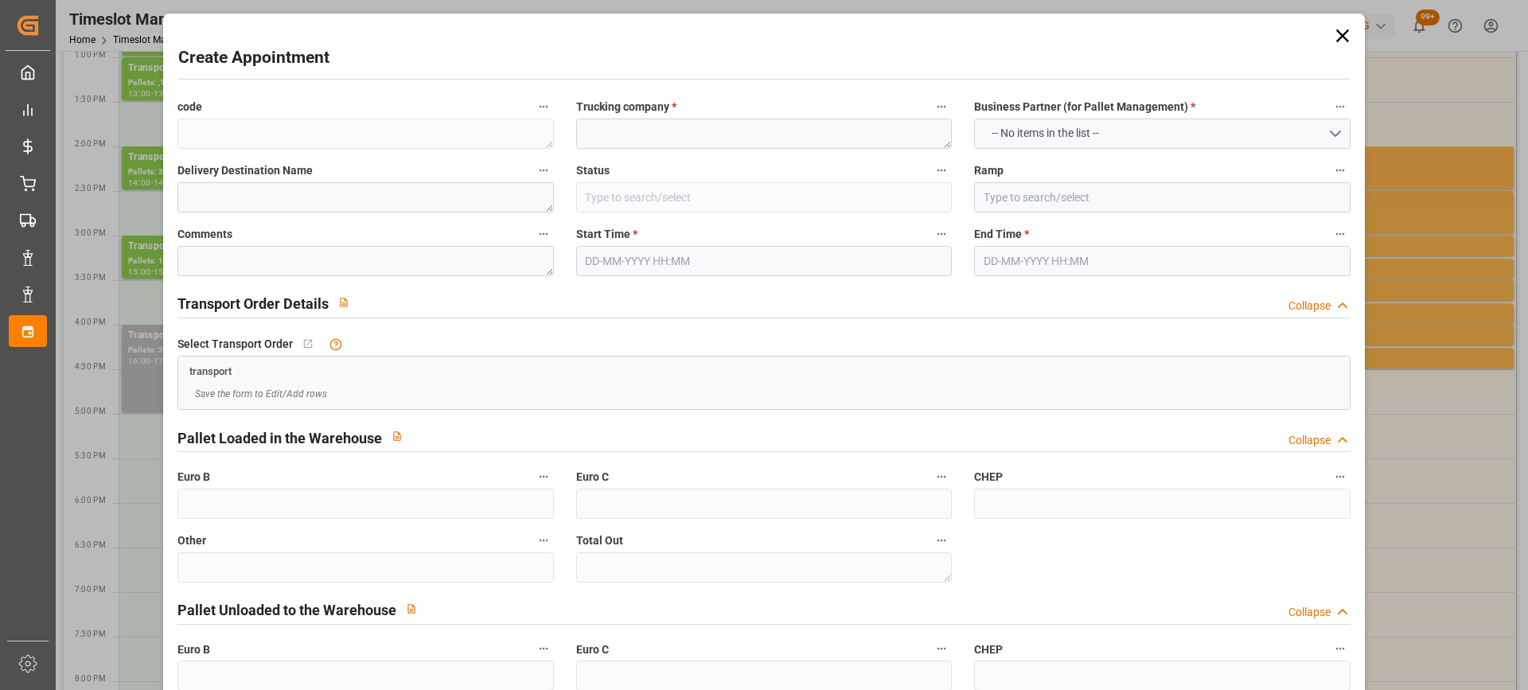
type input "Slot Booked"
type input "Ramp A"
type input "0"
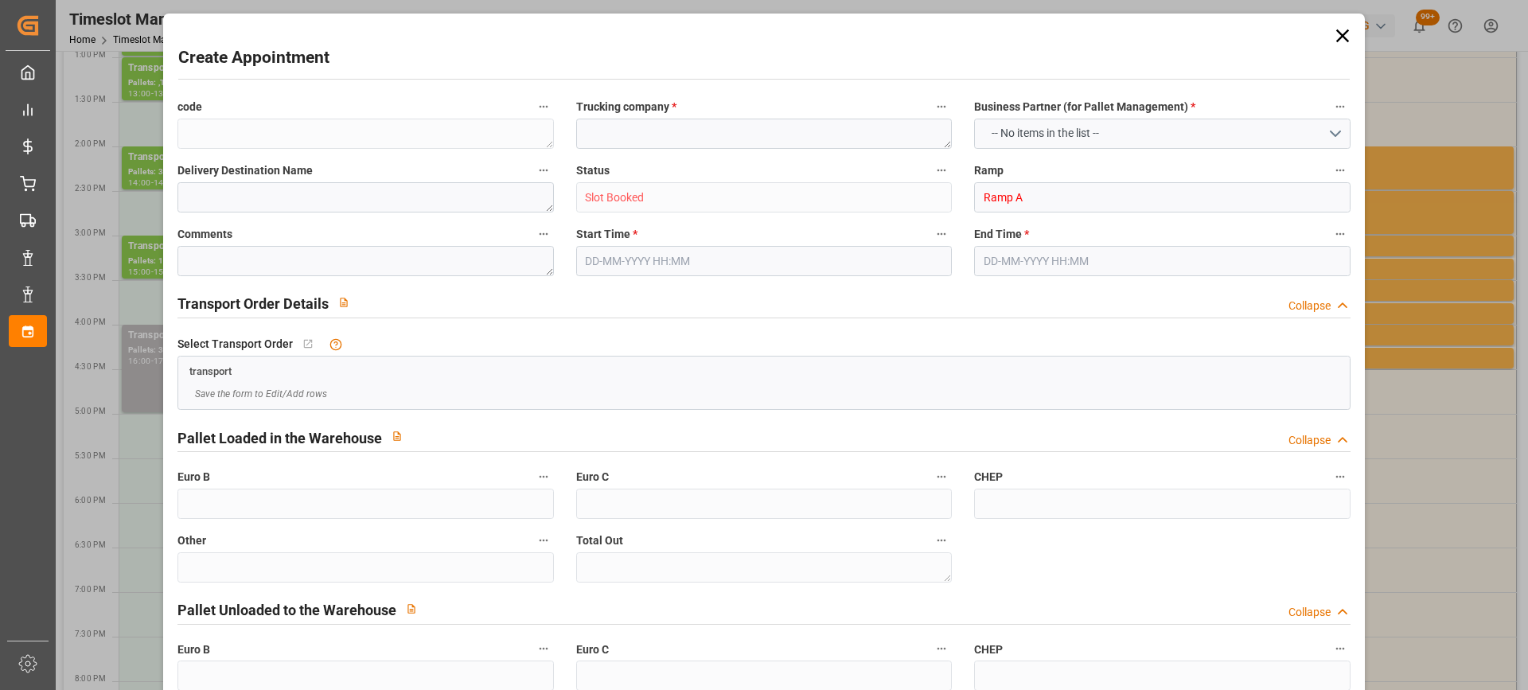
type input "0"
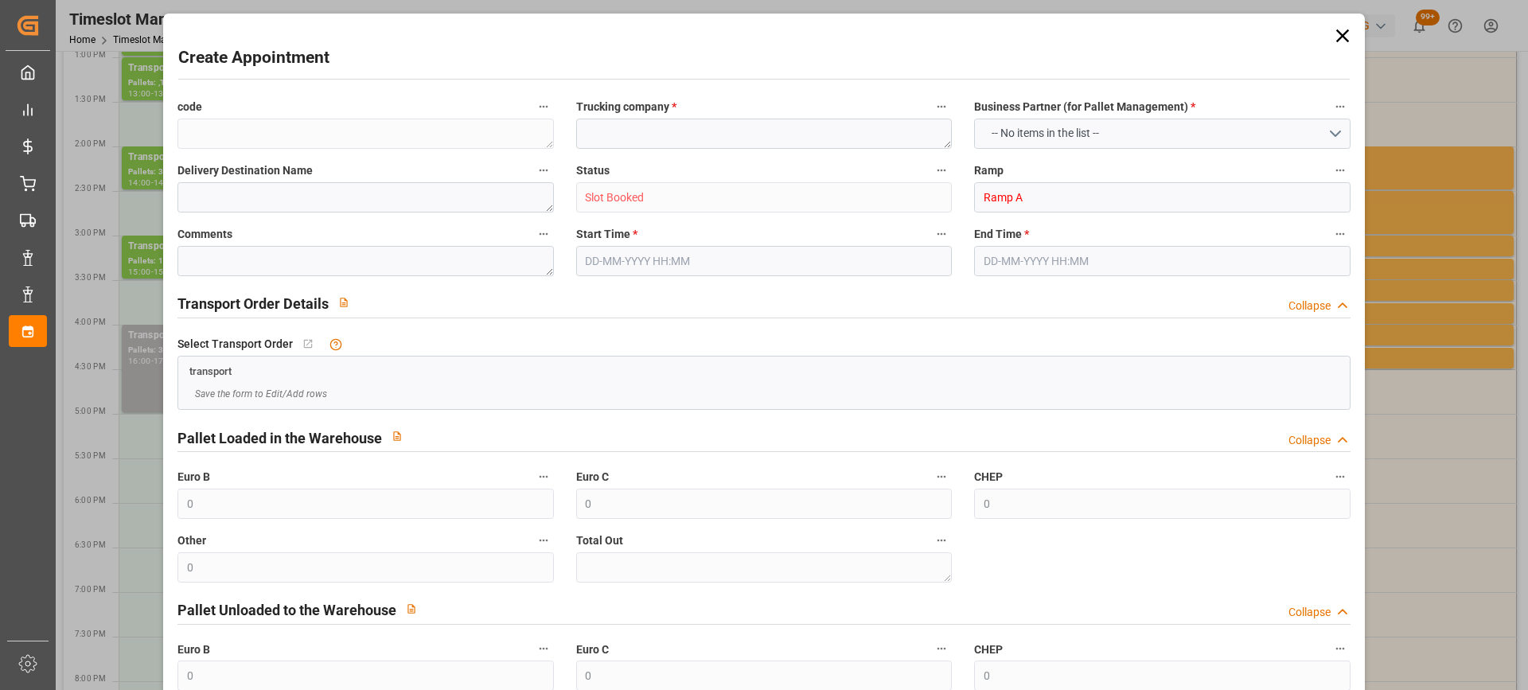
type input "19-09-2025 17:30"
type input "19-09-2025 18:30"
paste textarea "CHOLET"
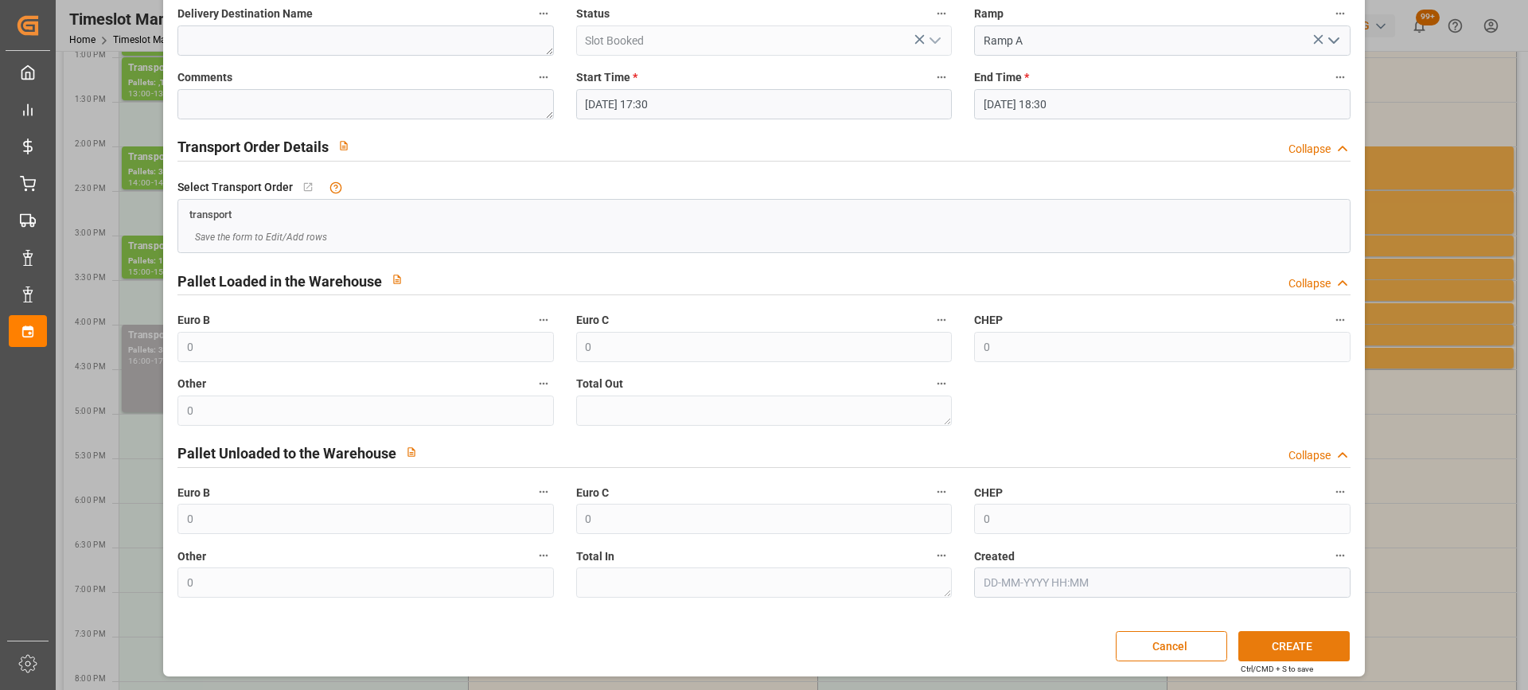
type textarea "CHOLET"
click at [1297, 641] on button "CREATE" at bounding box center [1294, 646] width 111 height 30
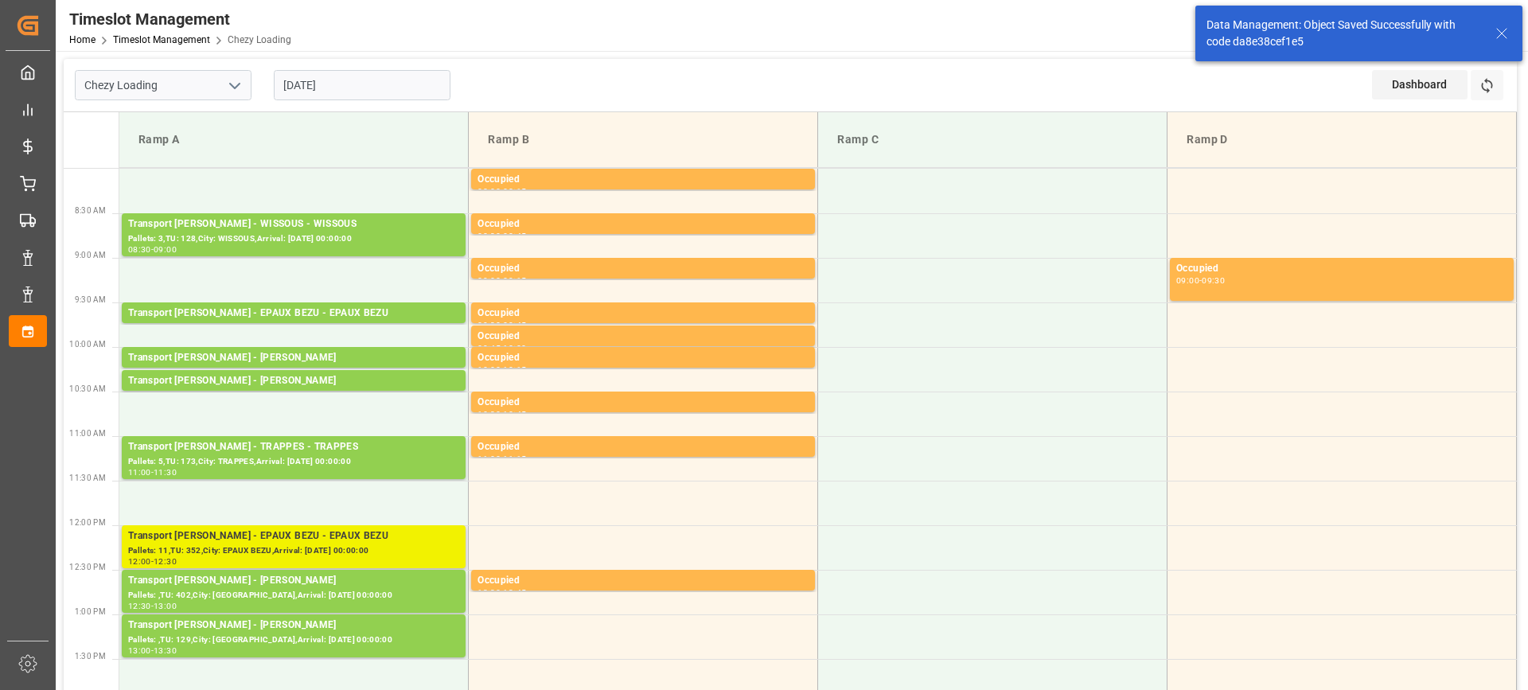
scroll to position [239, 0]
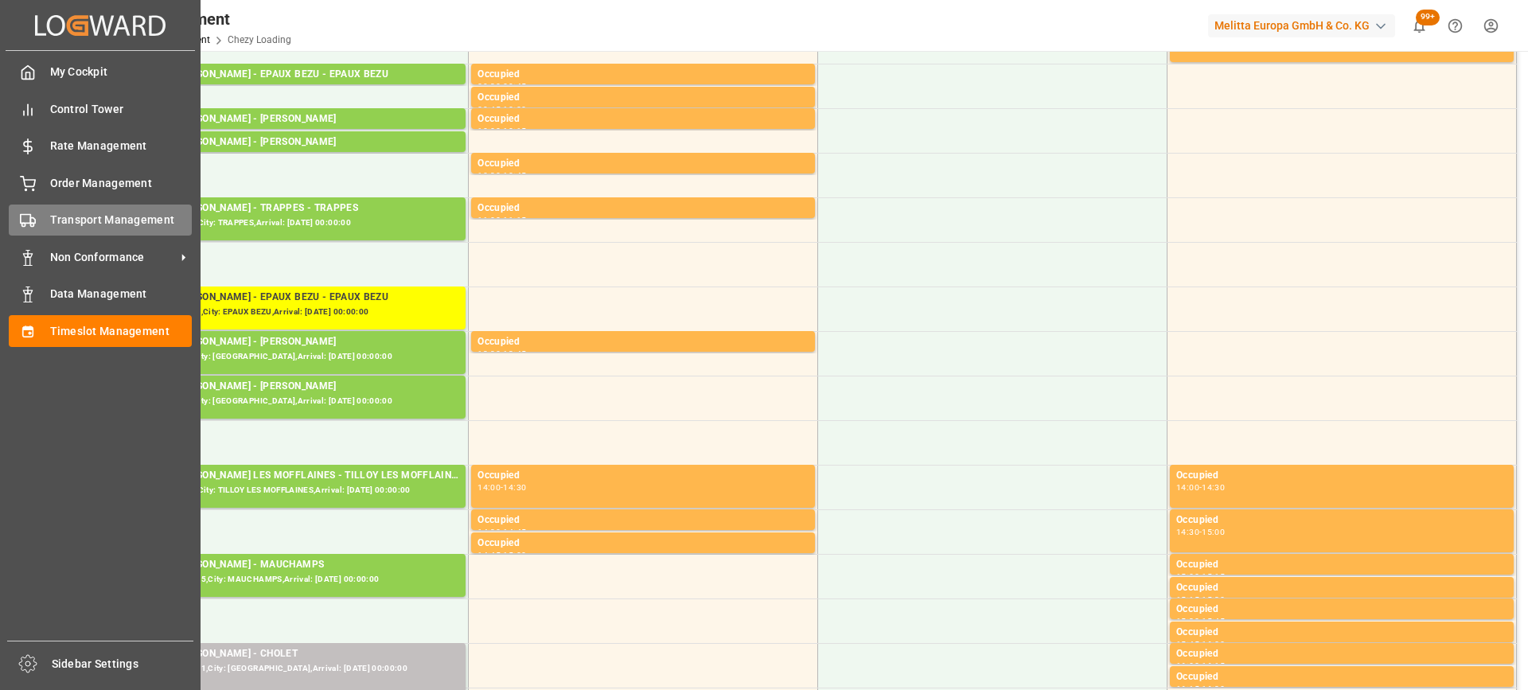
click at [41, 224] on div "Transport Management Transport Management" at bounding box center [100, 220] width 183 height 31
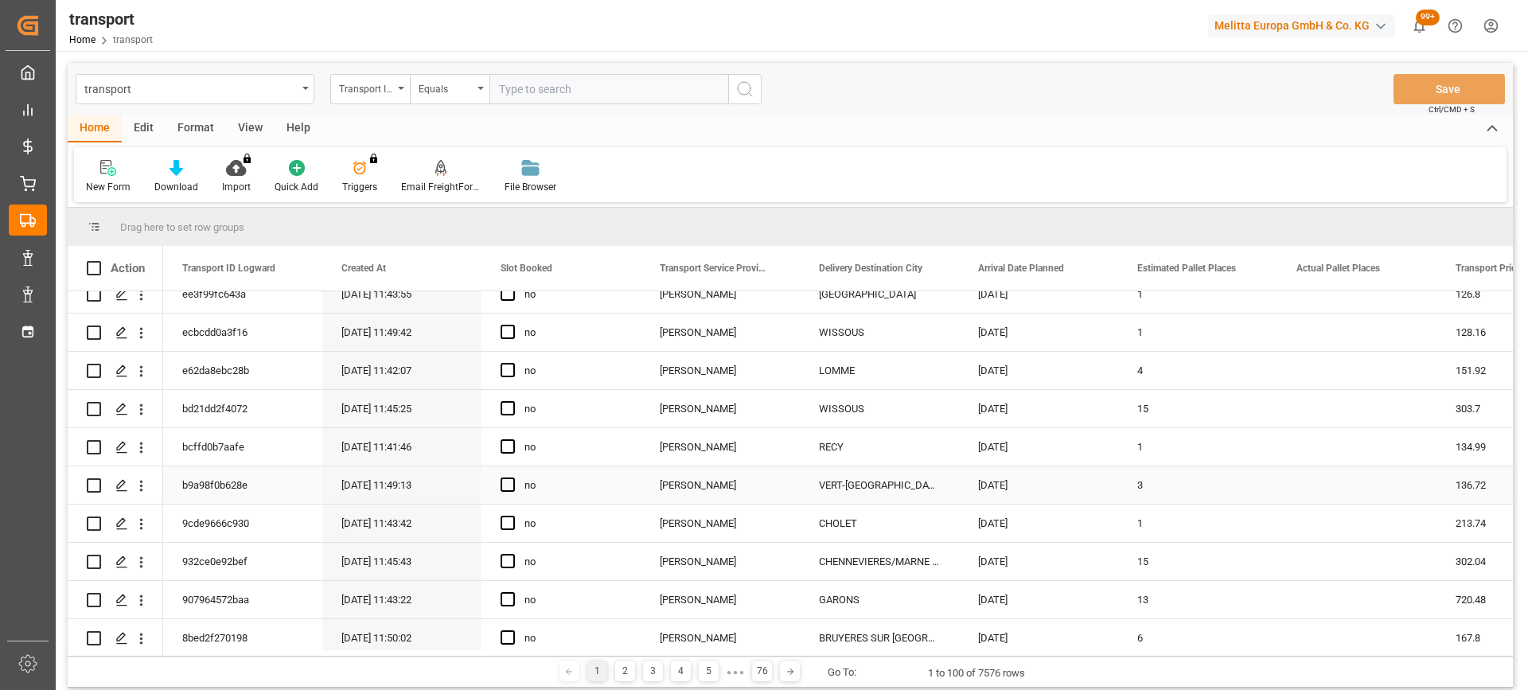
scroll to position [478, 0]
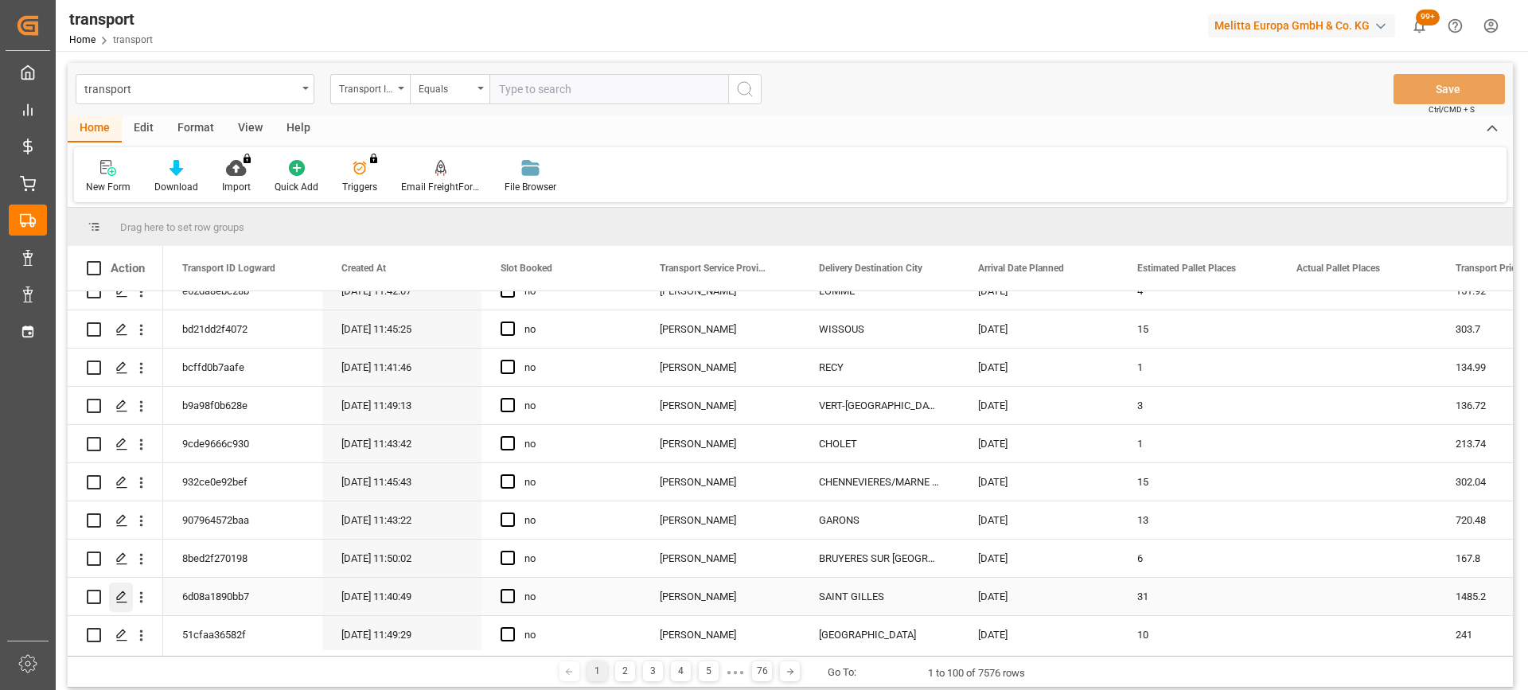
click at [126, 593] on icon "Press SPACE to select this row." at bounding box center [121, 597] width 13 height 13
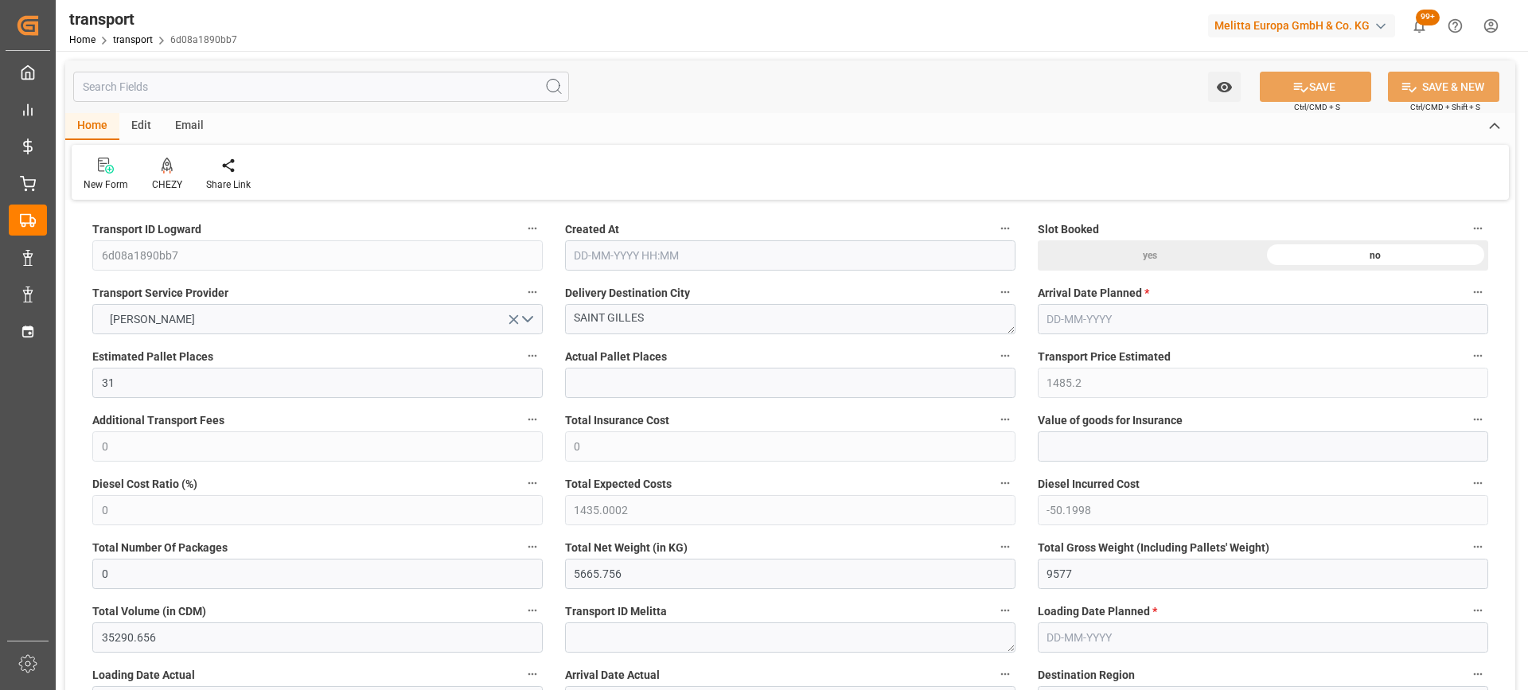
type input "31"
type input "1485.2"
type input "0"
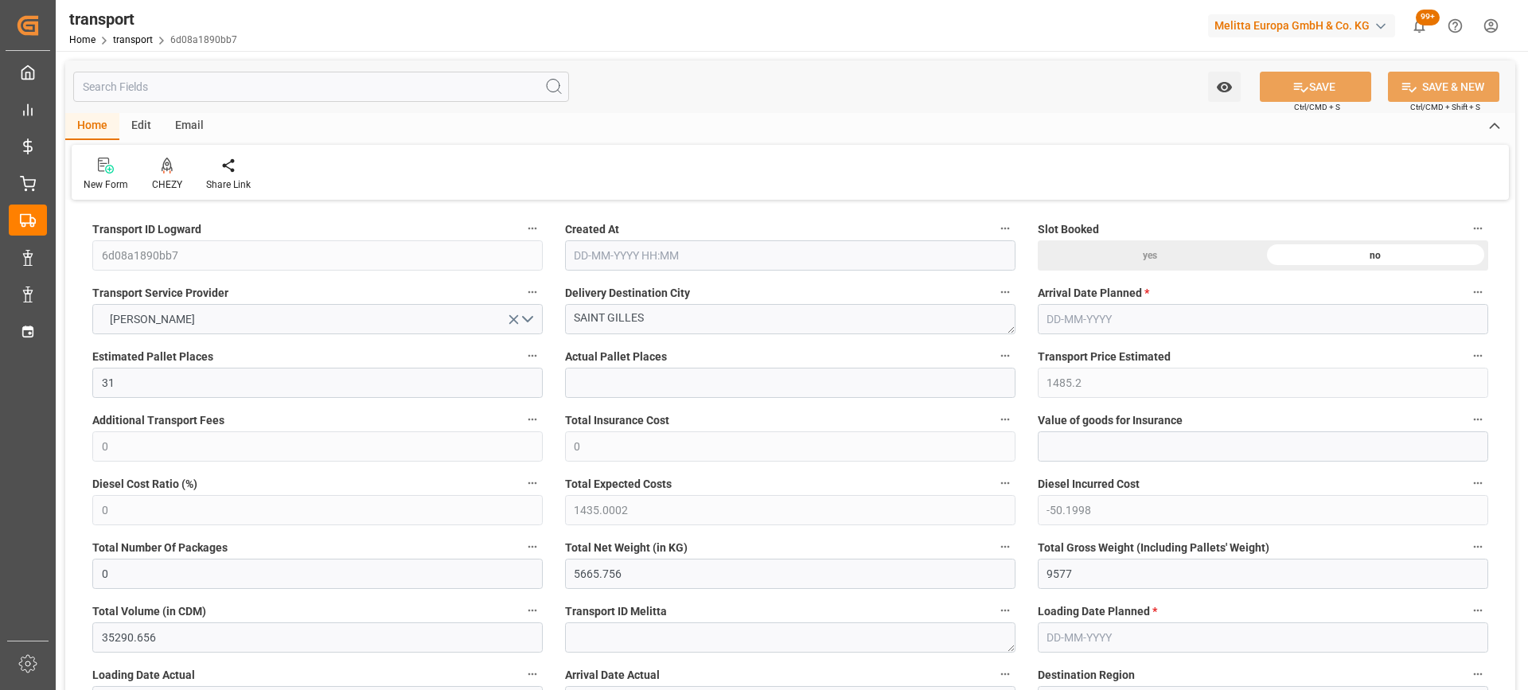
type input "1435.0002"
type input "-50.1998"
type input "0"
type input "5665.756"
type input "9577"
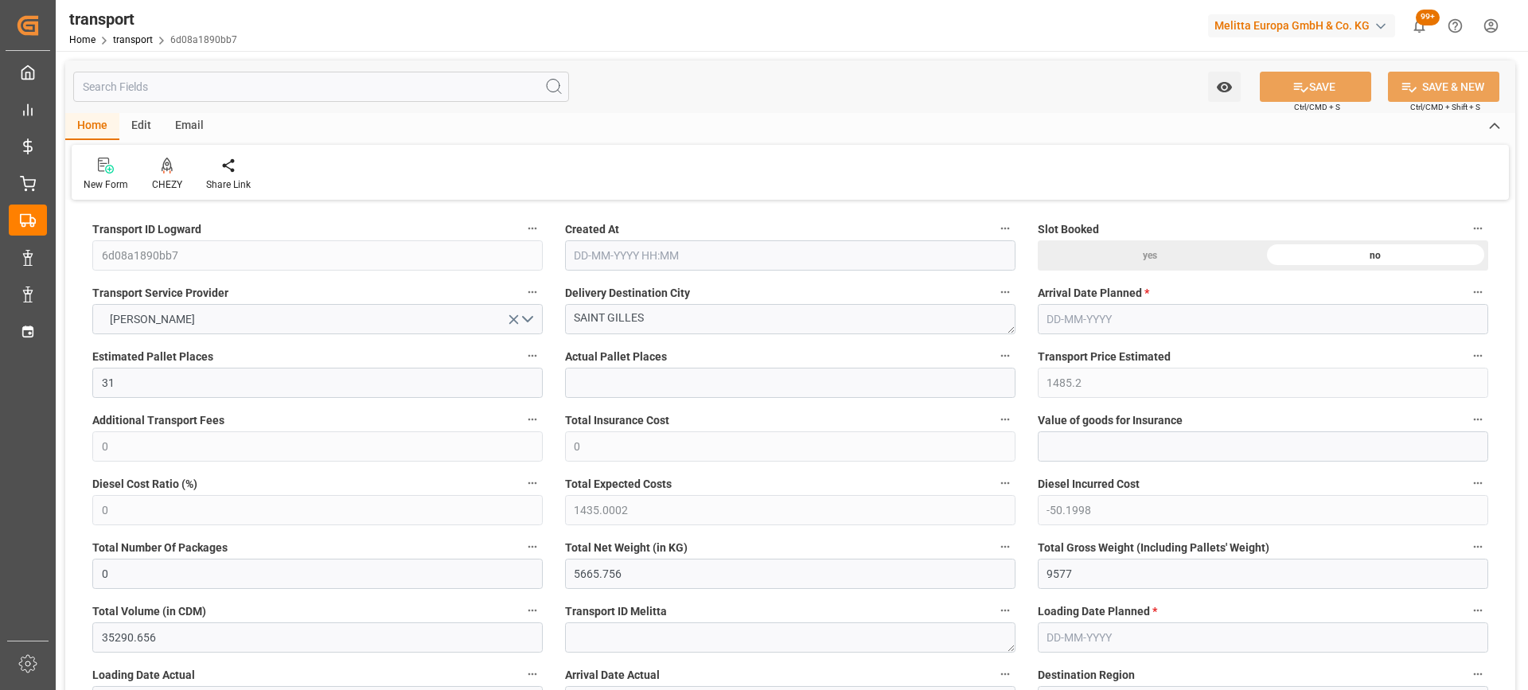
type input "35290.656"
type input "30"
type input "12"
type input "1732"
type input "32"
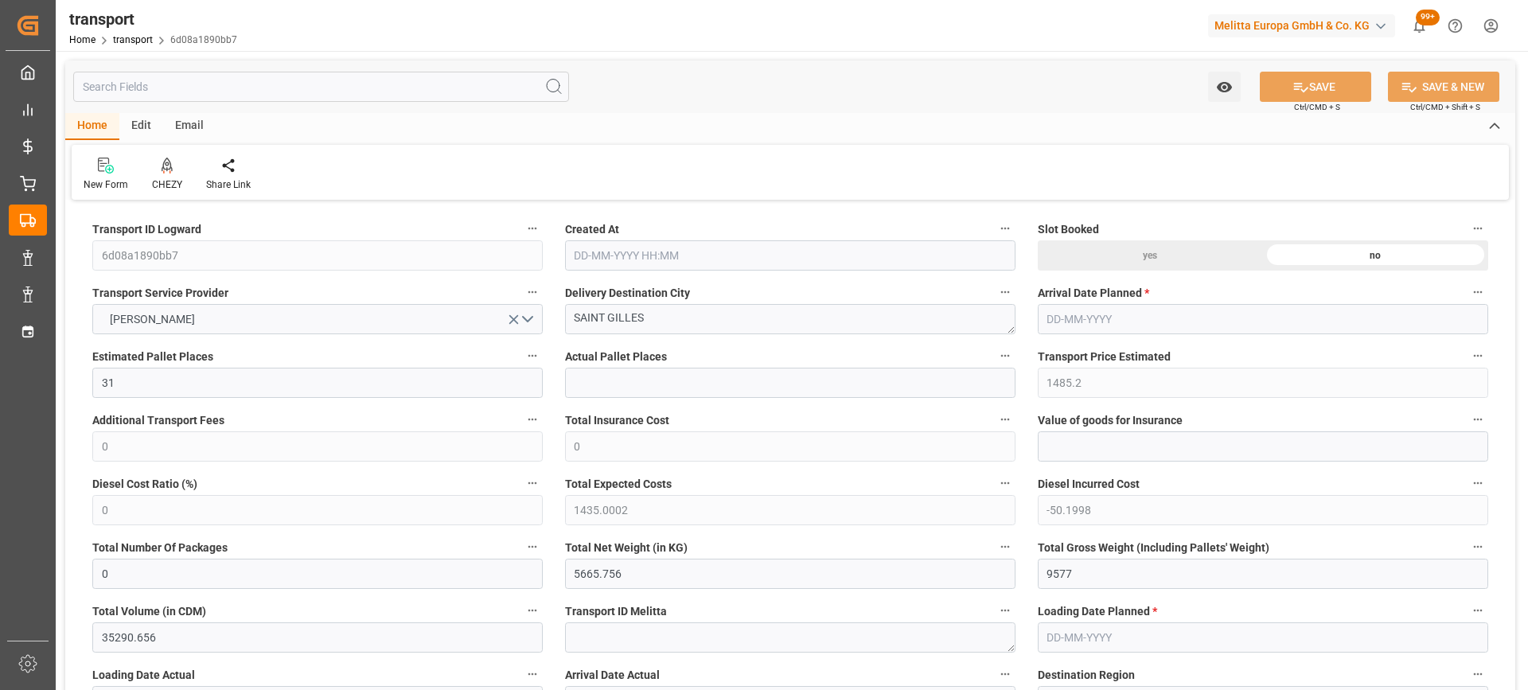
type input "101"
type input "8300.275"
type input "0"
type input "4710.8598"
type input "0"
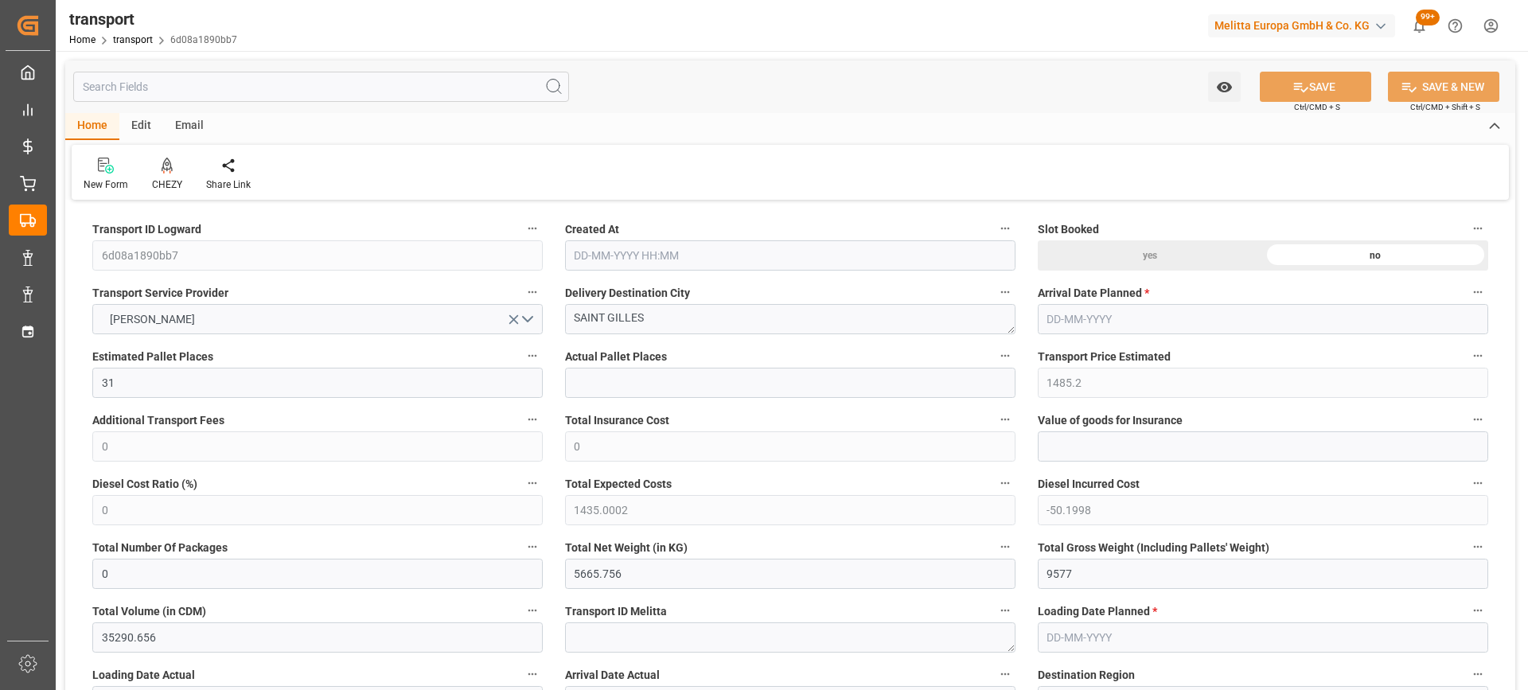
type input "0"
type input "21"
type input "35"
type input "18-09-2025 11:40"
type input "[DATE]"
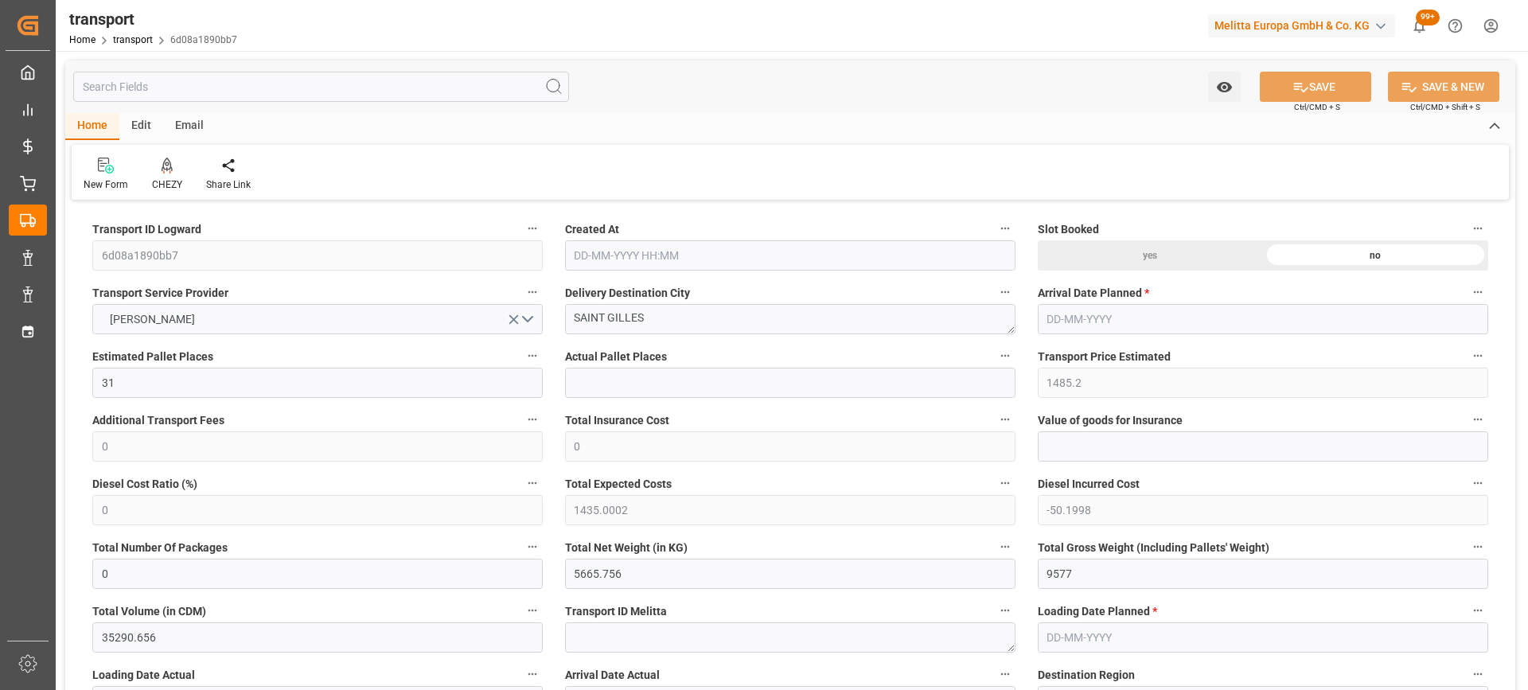
type input "[DATE]"
drag, startPoint x: 673, startPoint y: 320, endPoint x: 569, endPoint y: 318, distance: 103.5
click at [163, 172] on icon at bounding box center [166, 172] width 7 height 3
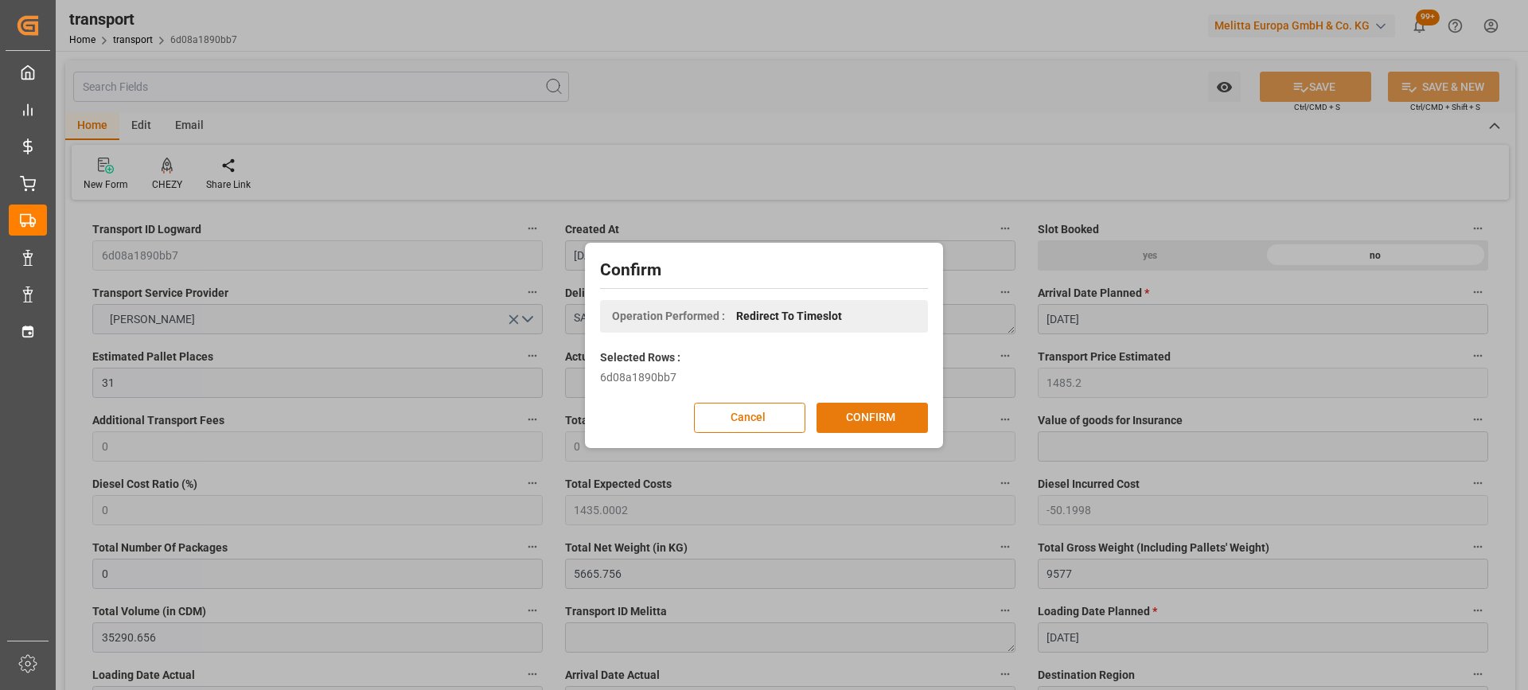
click at [871, 423] on button "CONFIRM" at bounding box center [872, 418] width 111 height 30
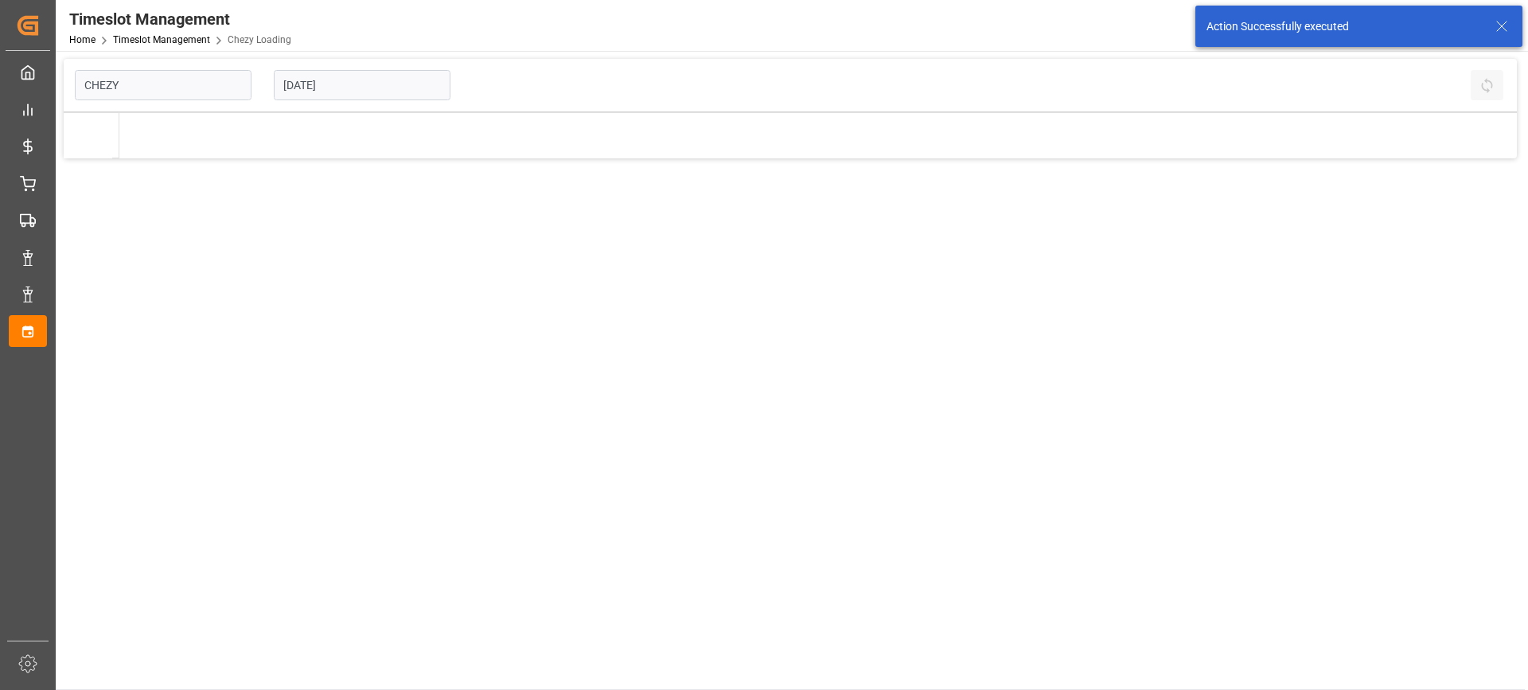
type input "Chezy Loading"
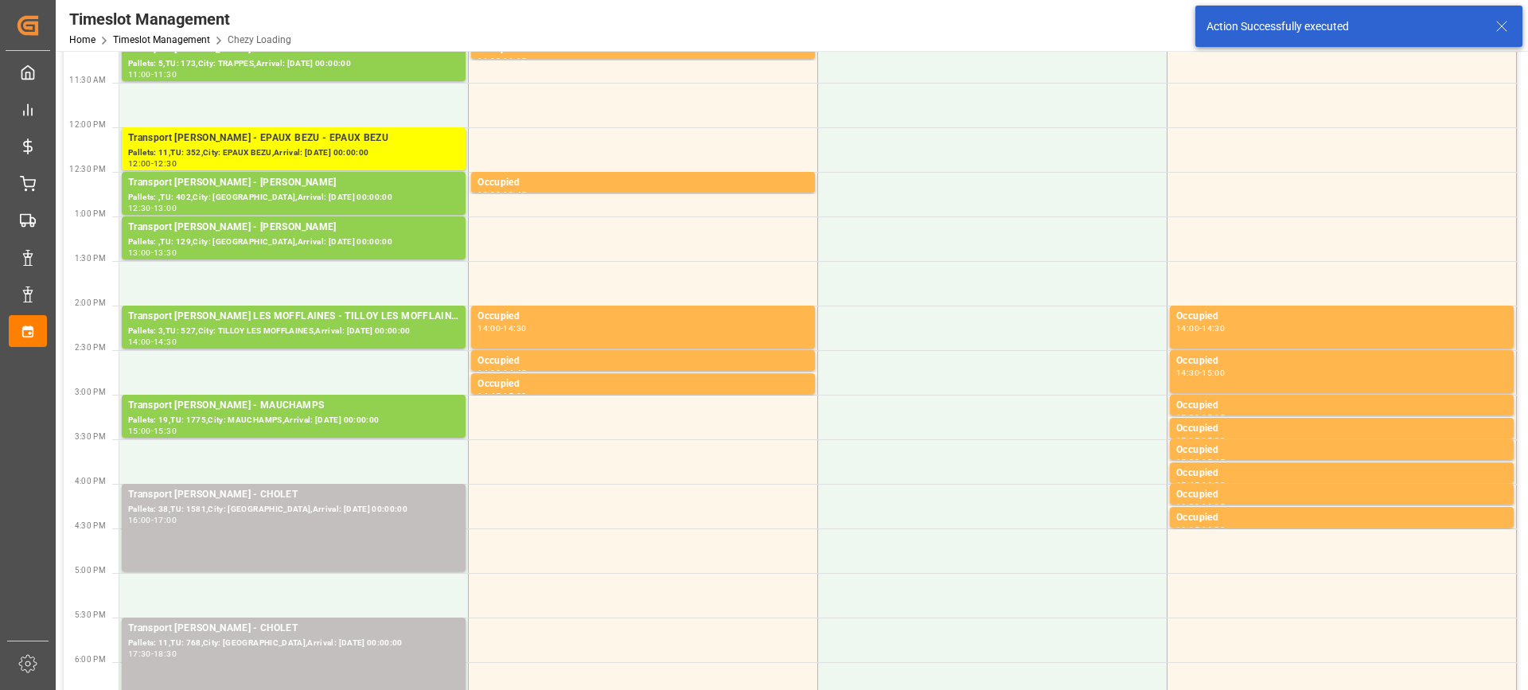
scroll to position [637, 0]
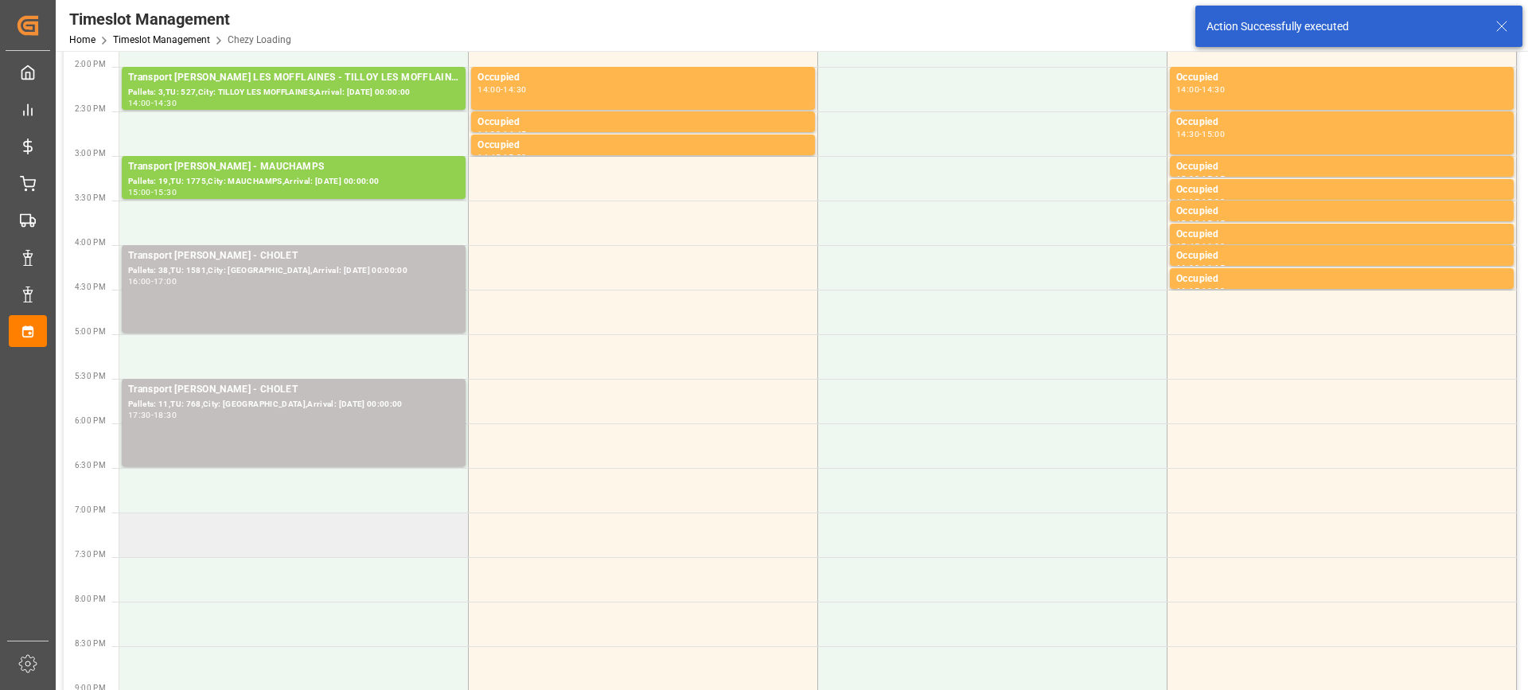
click at [330, 536] on td at bounding box center [293, 535] width 349 height 45
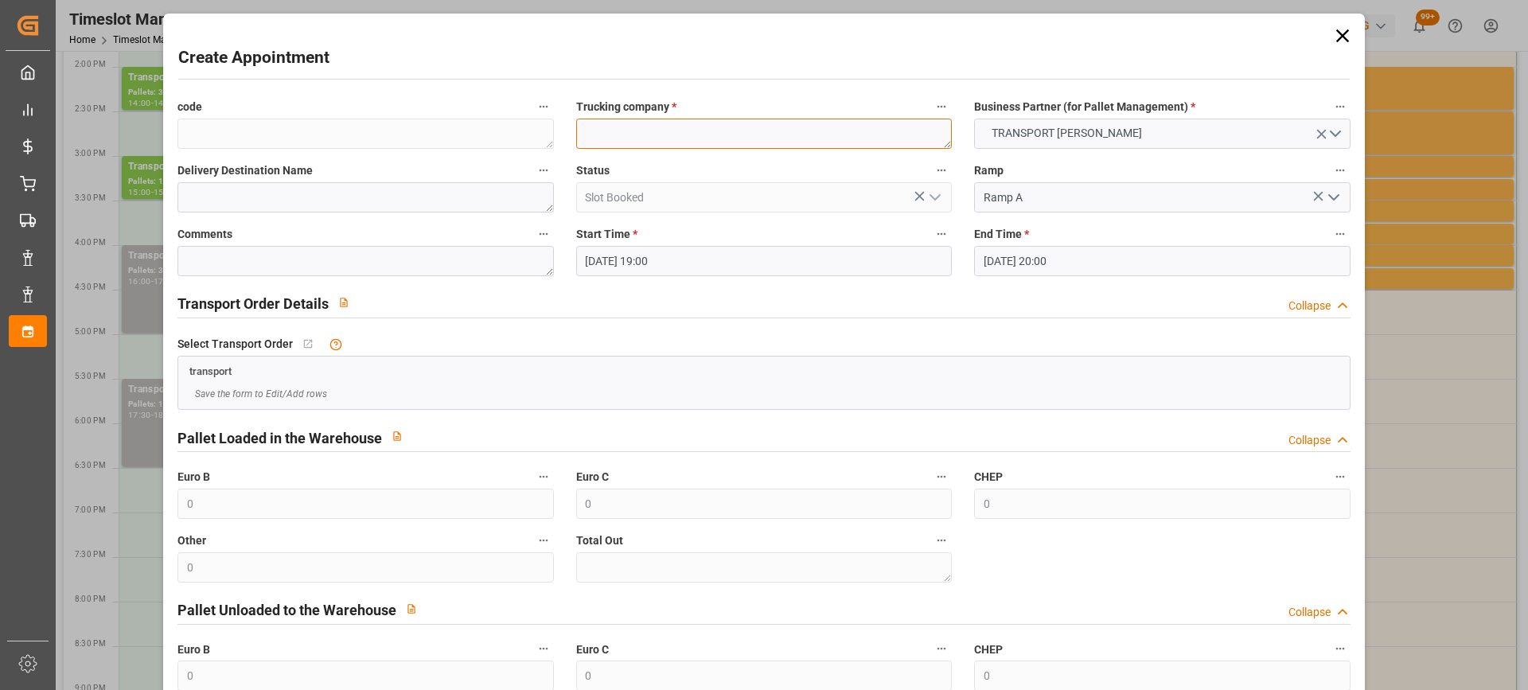
paste textarea "SAINT GILLES"
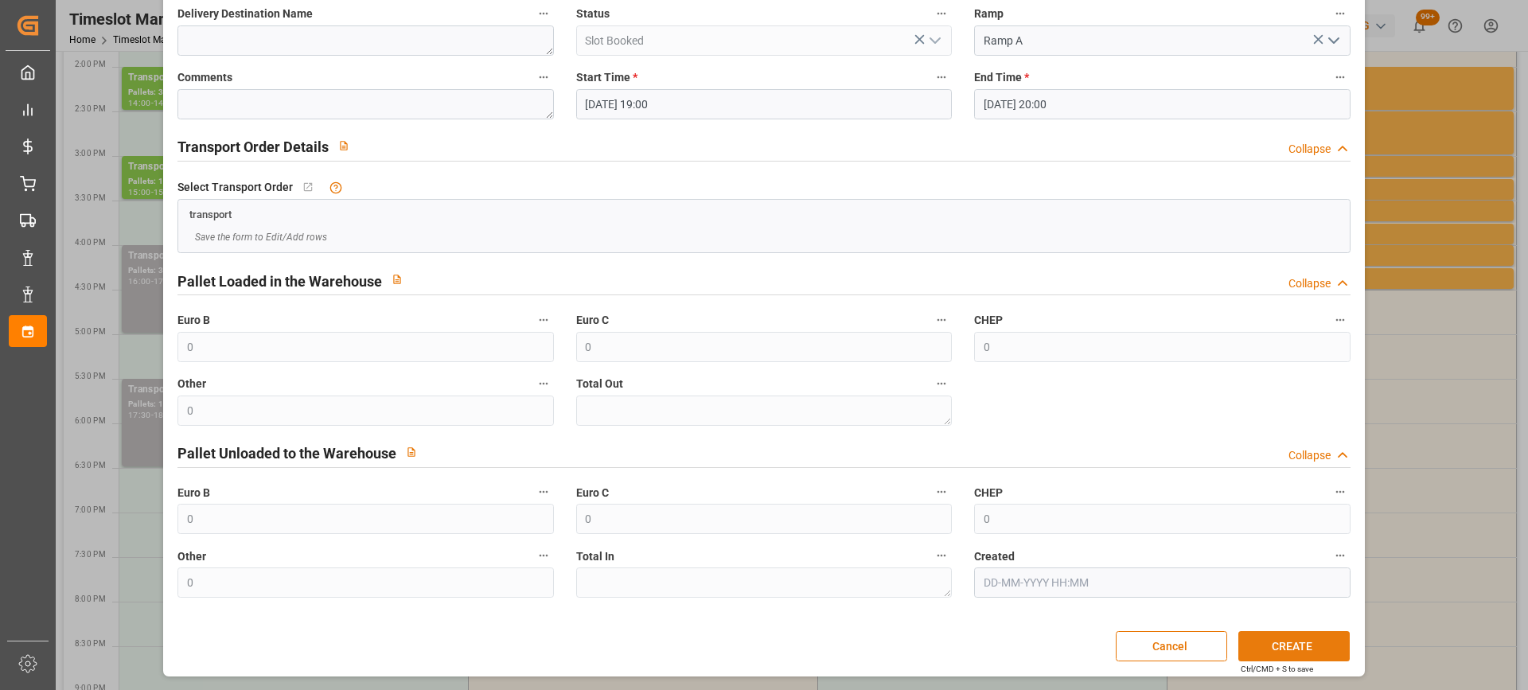
type textarea "SAINT GILLES"
click at [1318, 656] on button "CREATE" at bounding box center [1294, 646] width 111 height 30
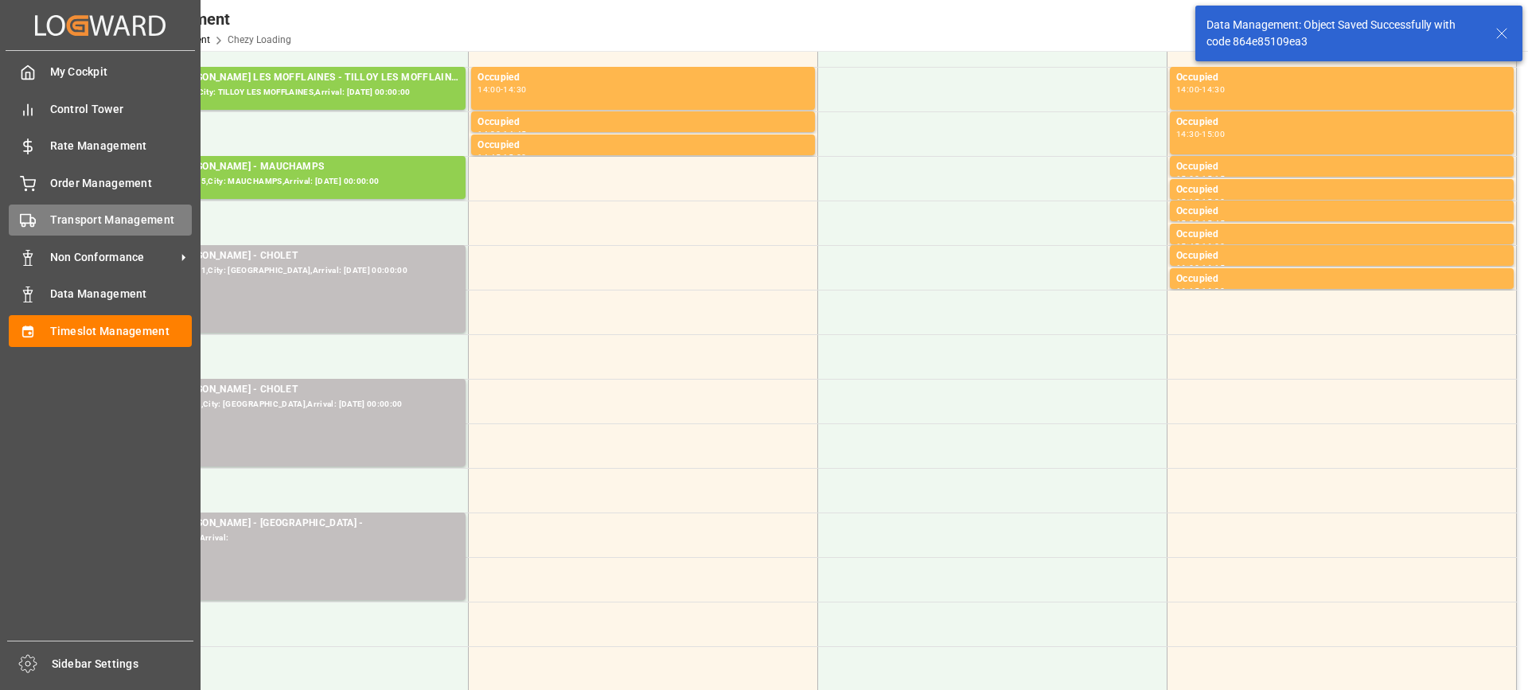
click at [51, 222] on span "Transport Management" at bounding box center [121, 220] width 142 height 17
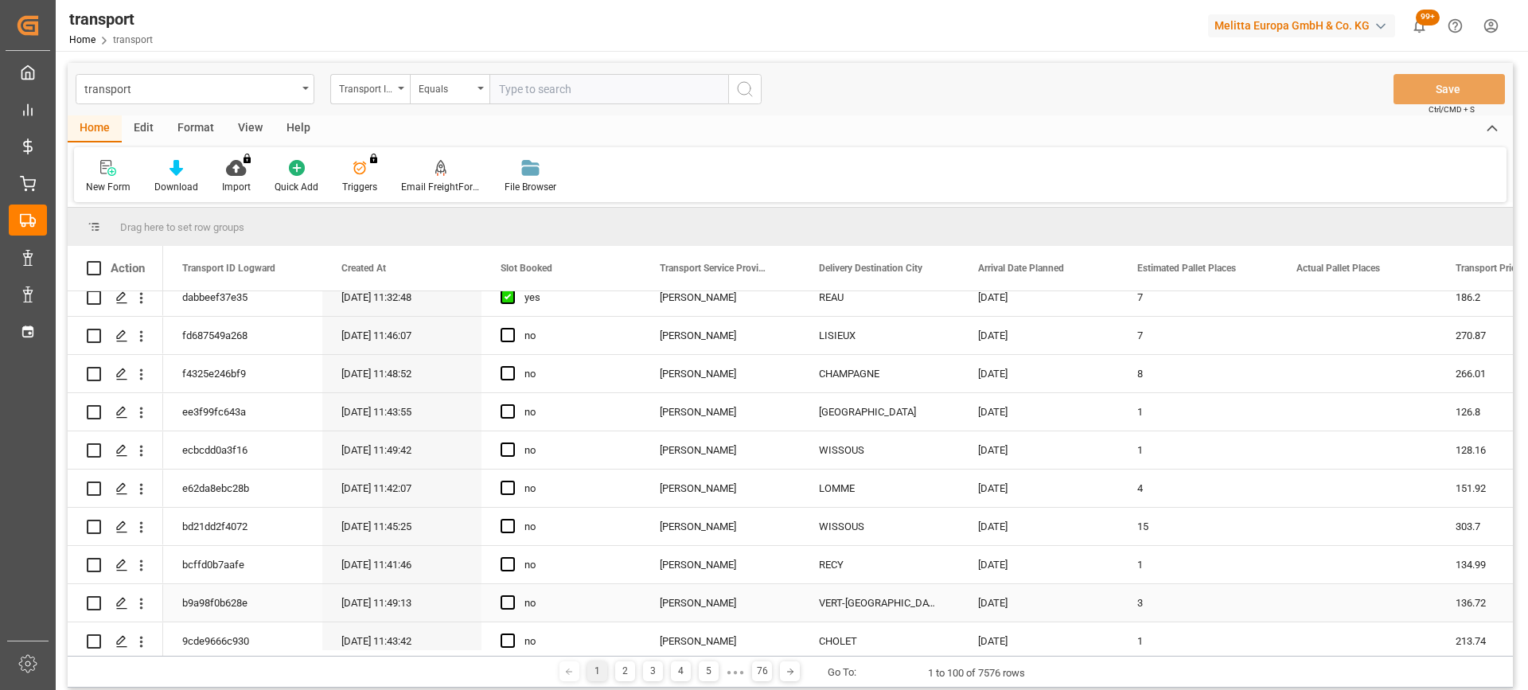
scroll to position [478, 0]
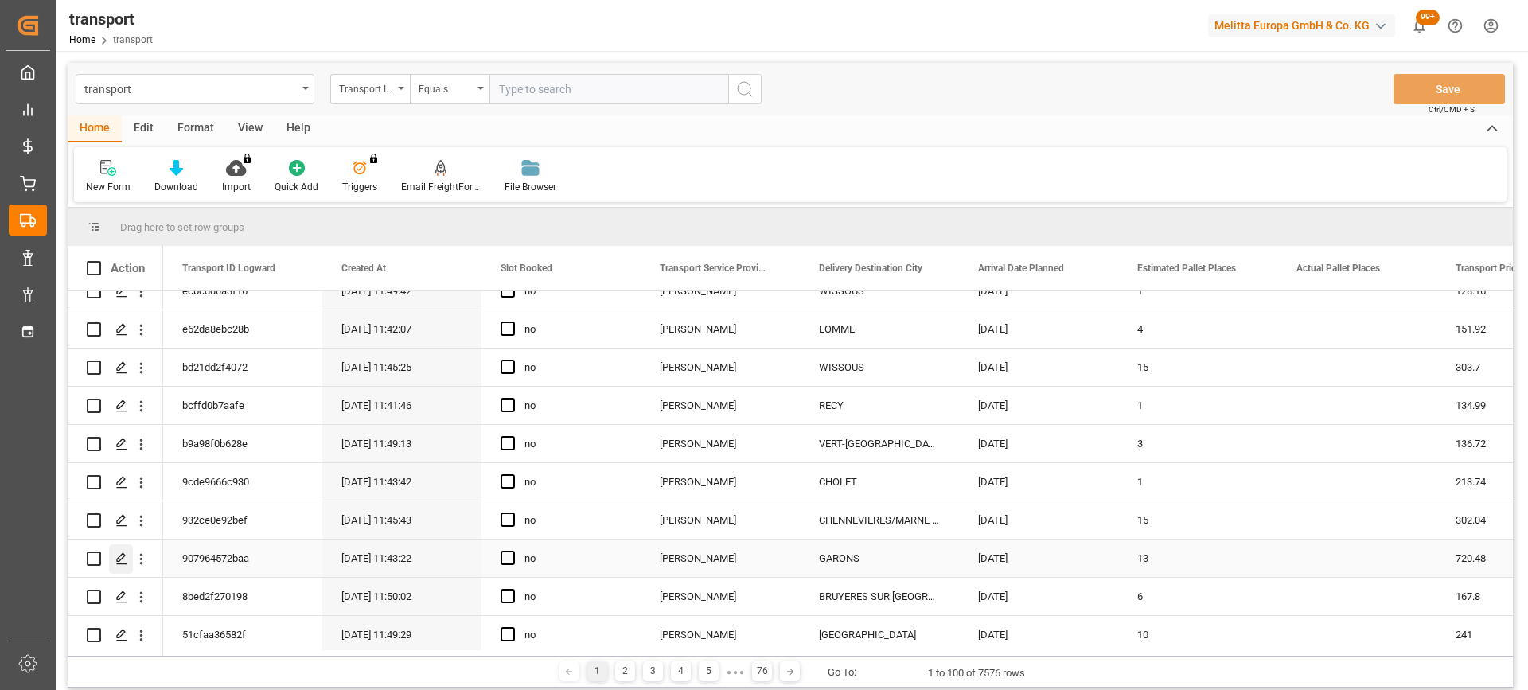
click at [119, 552] on icon "Press SPACE to select this row." at bounding box center [121, 558] width 13 height 13
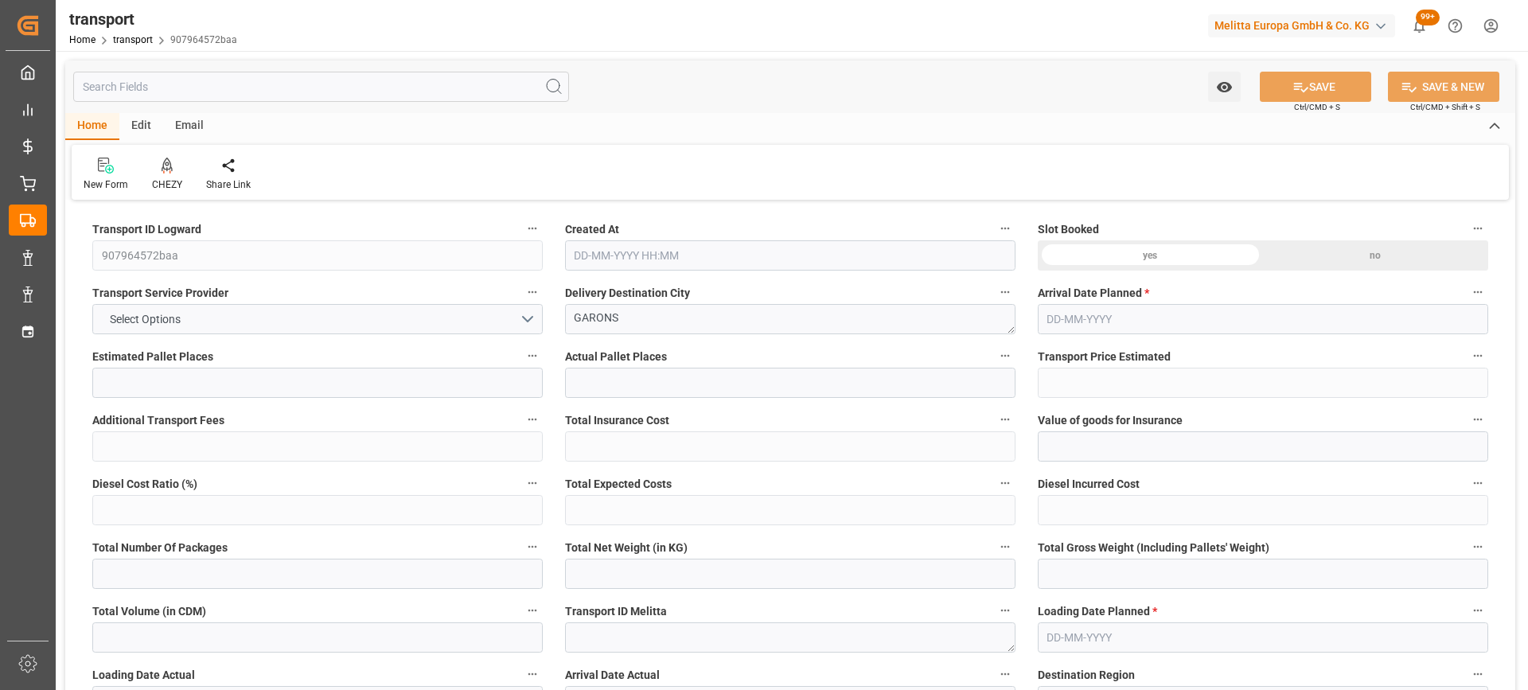
type input "13"
type input "720.48"
type input "0"
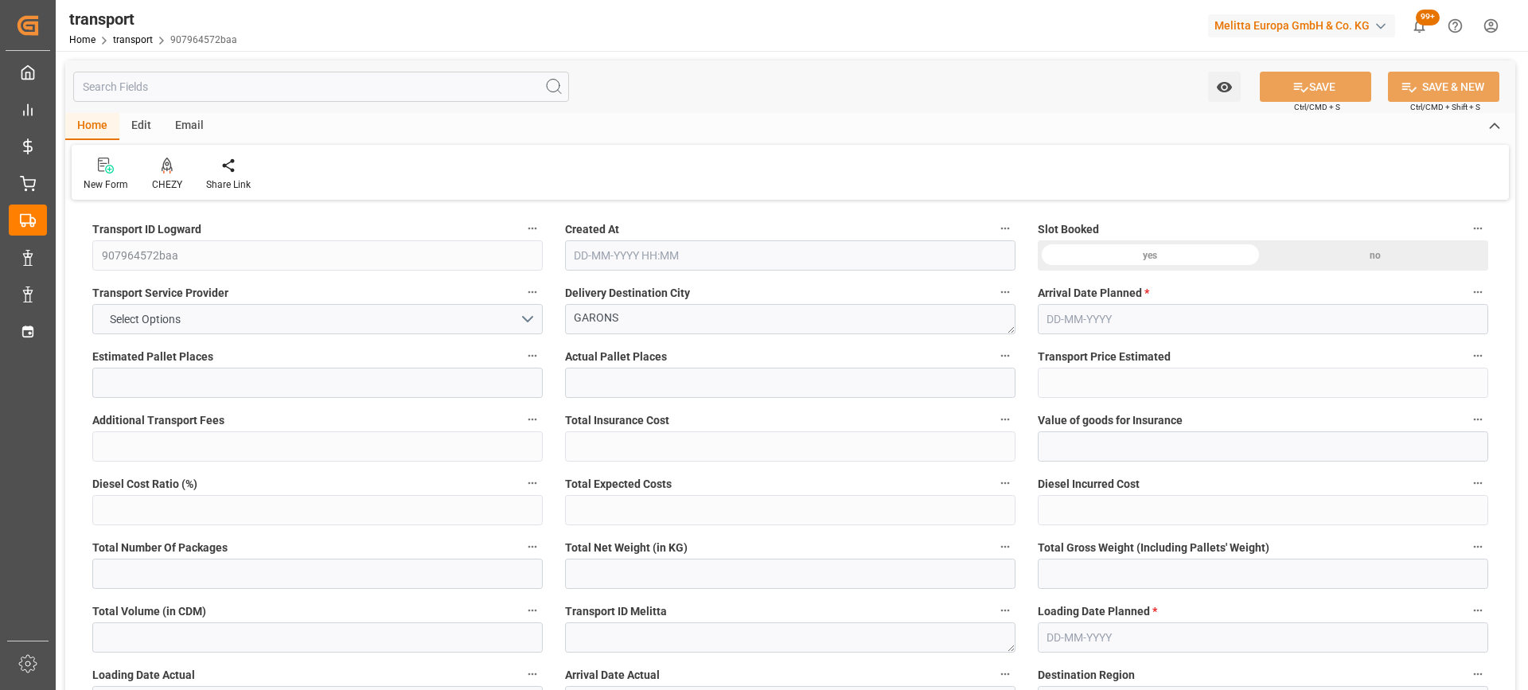
type input "696.1278"
type input "-24.3522"
type input "0"
type input "2210.185"
type input "3550.765"
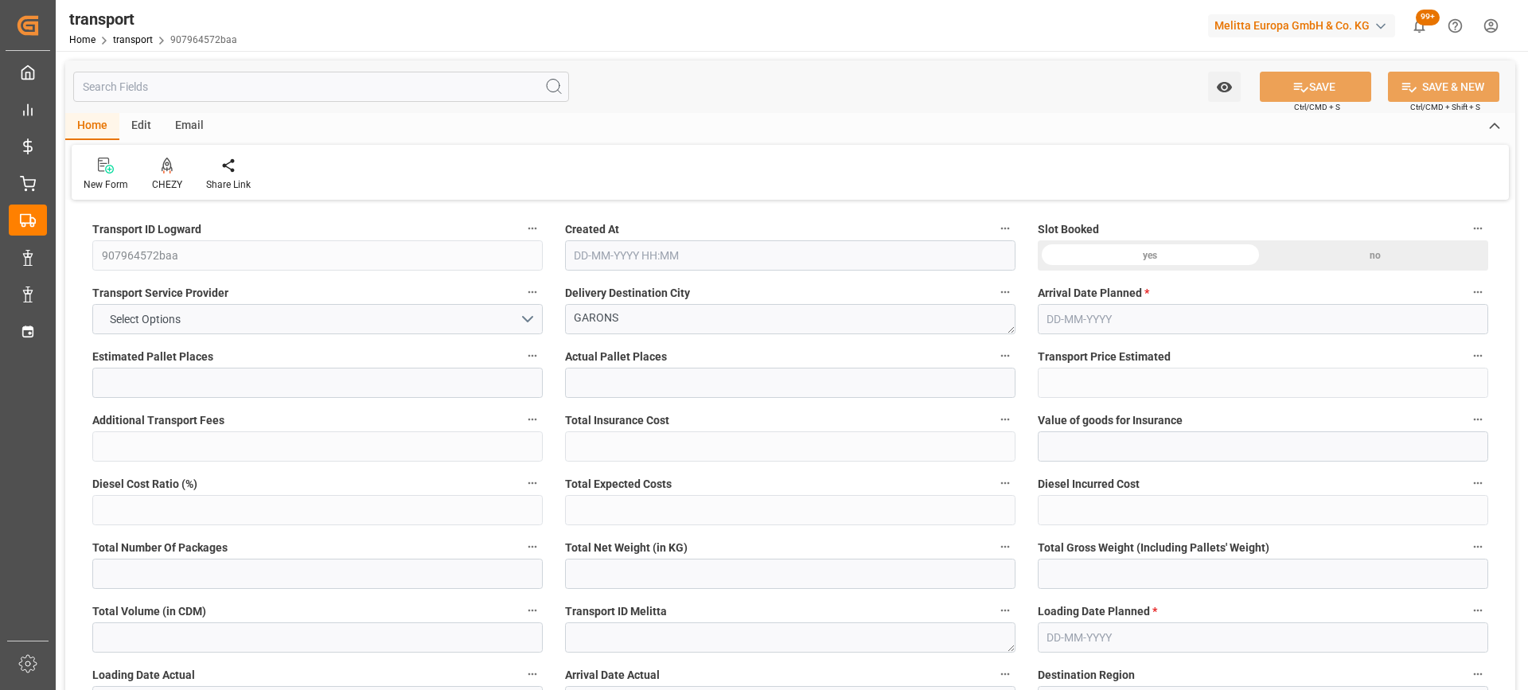
type input "9106.75"
type input "30"
type input "0"
type input "779"
type input "39"
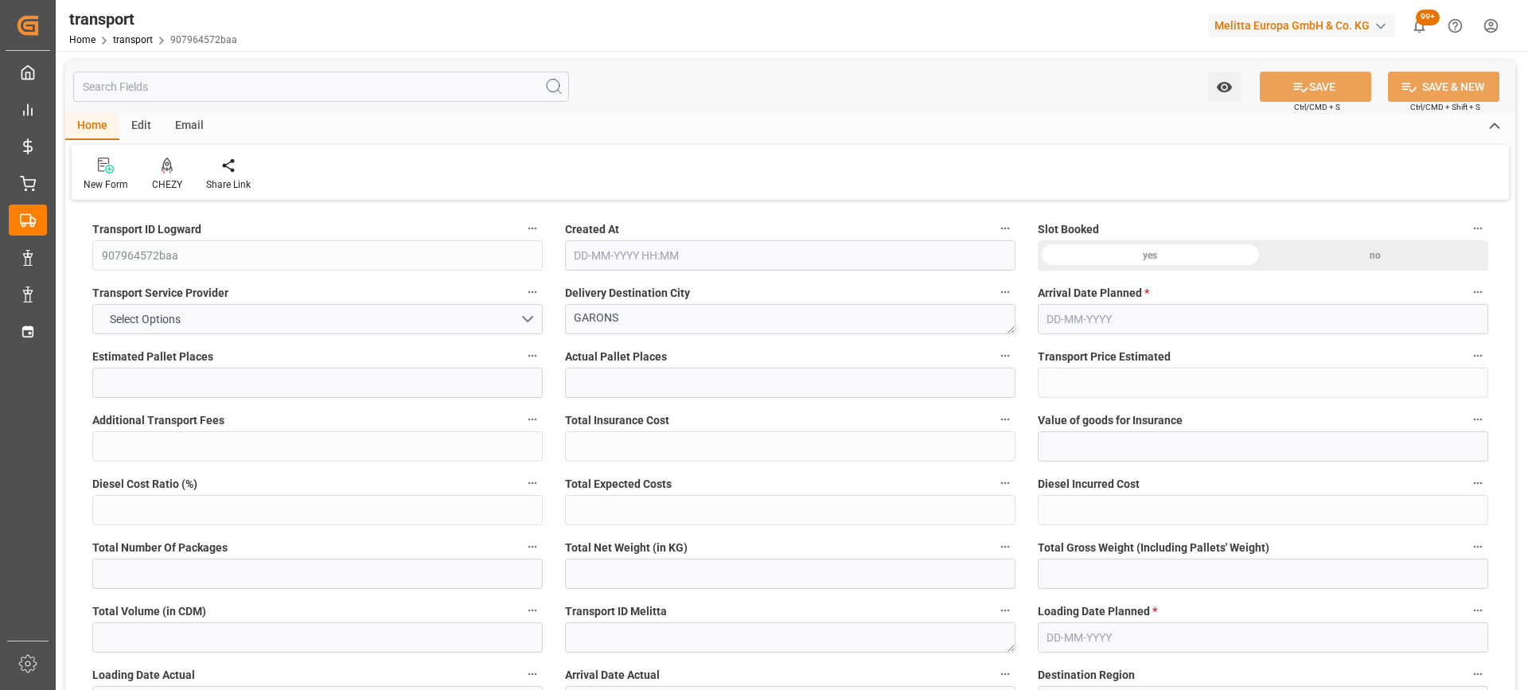
type input "101"
type input "2638.061"
type input "0"
type input "4710.8598"
type input "0"
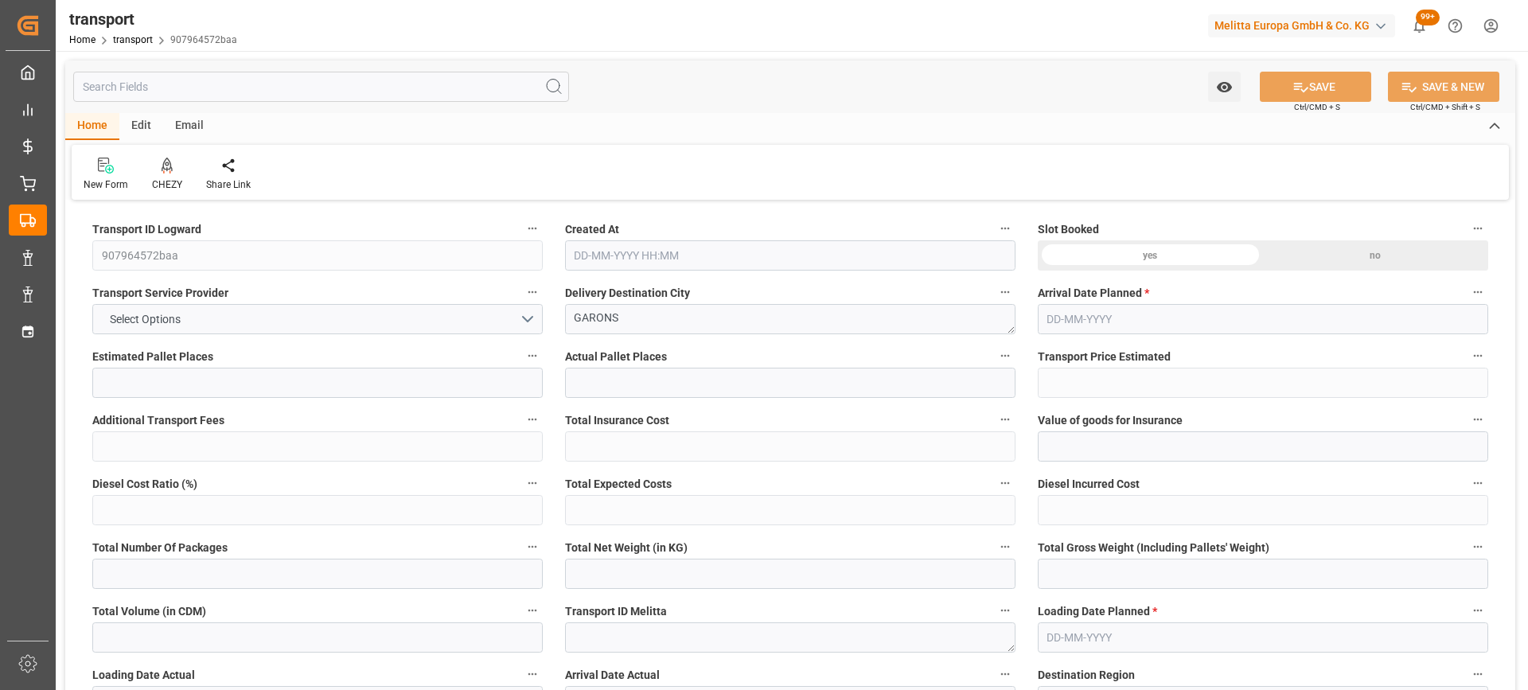
type input "0"
type input "21"
type input "35"
type input "18-09-2025 11:43"
type input "[DATE]"
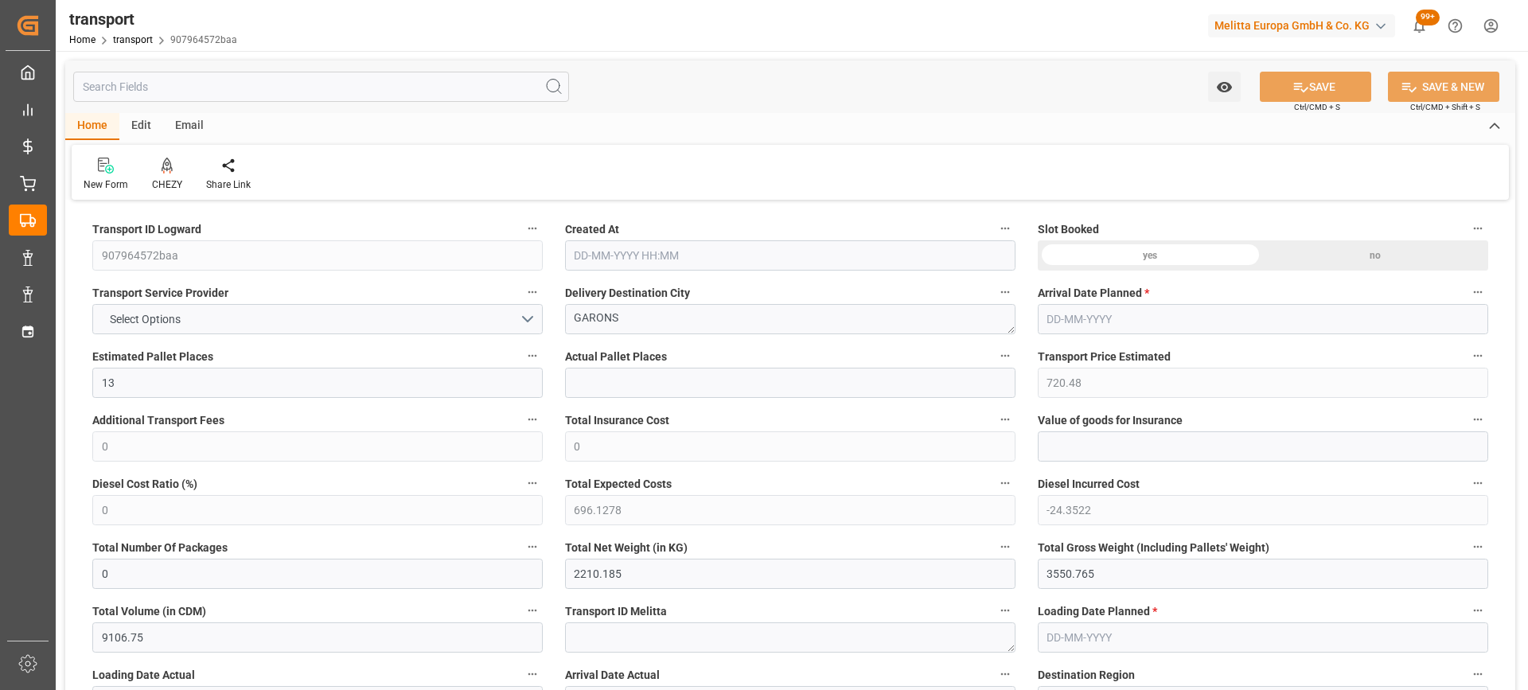
type input "[DATE]"
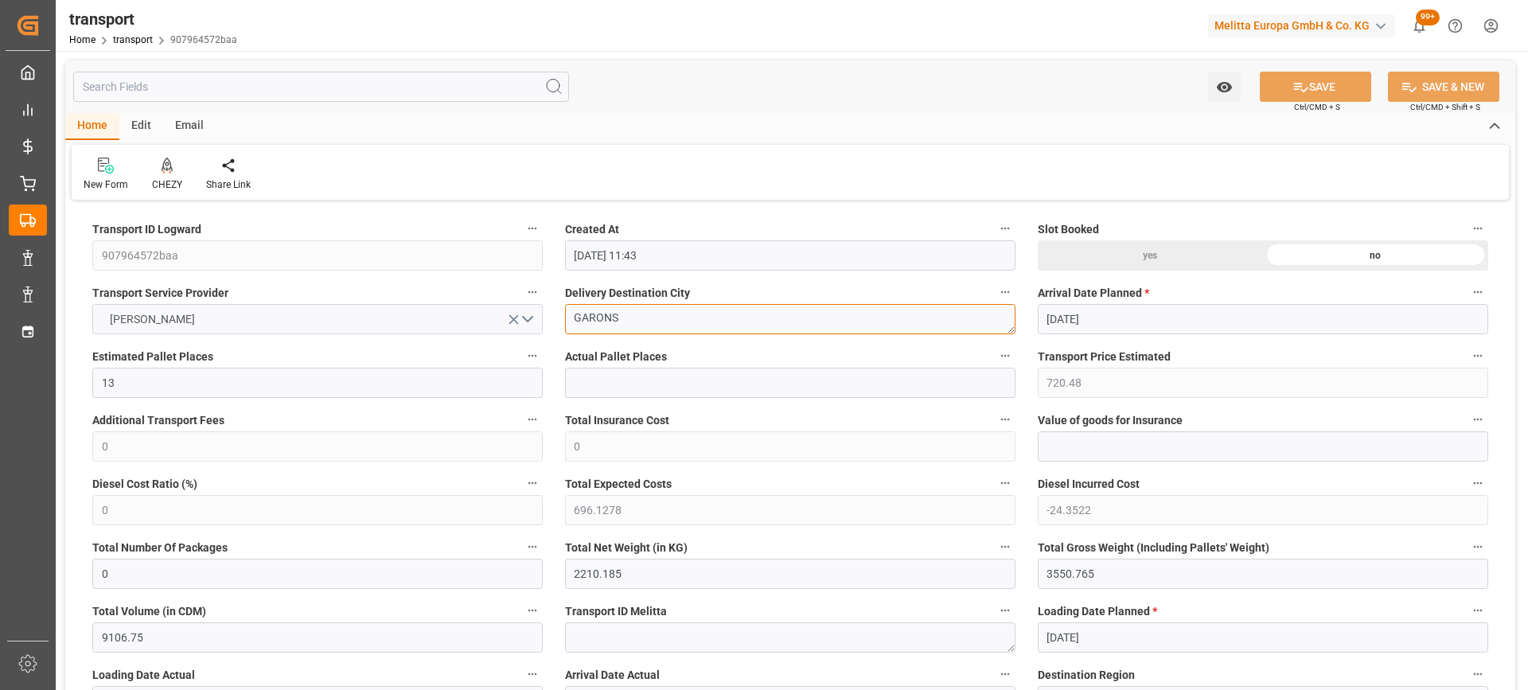
drag, startPoint x: 643, startPoint y: 328, endPoint x: 498, endPoint y: 328, distance: 144.9
click at [173, 166] on div at bounding box center [167, 165] width 30 height 17
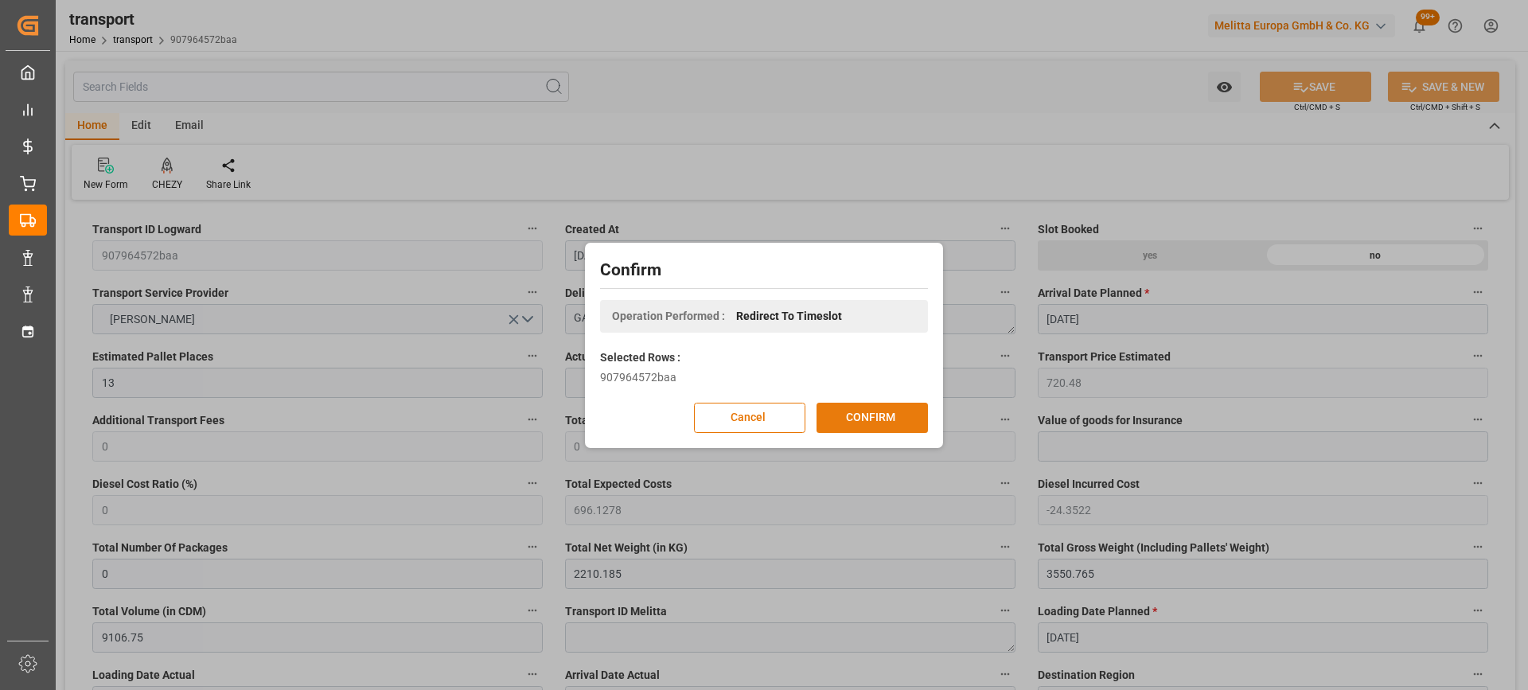
click at [917, 407] on button "CONFIRM" at bounding box center [872, 418] width 111 height 30
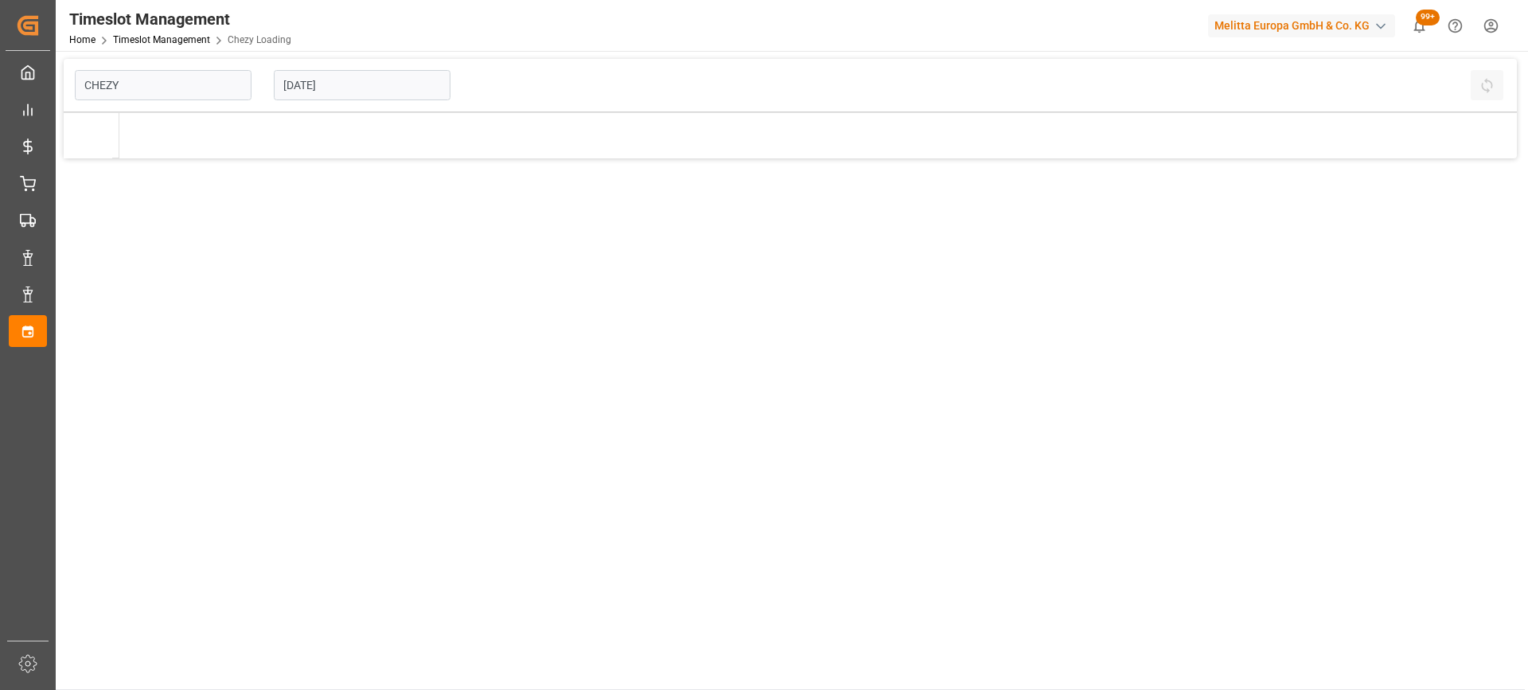
type input "Chezy Loading"
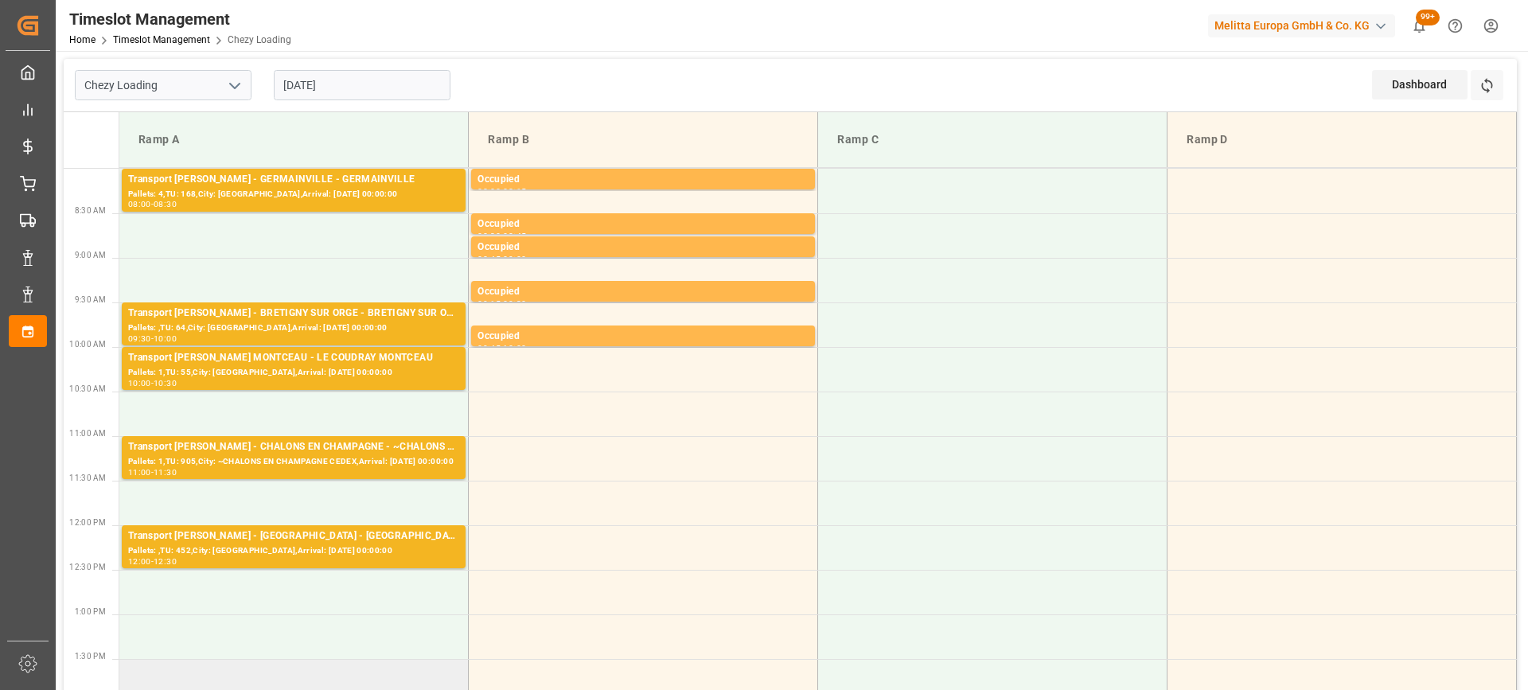
scroll to position [80, 0]
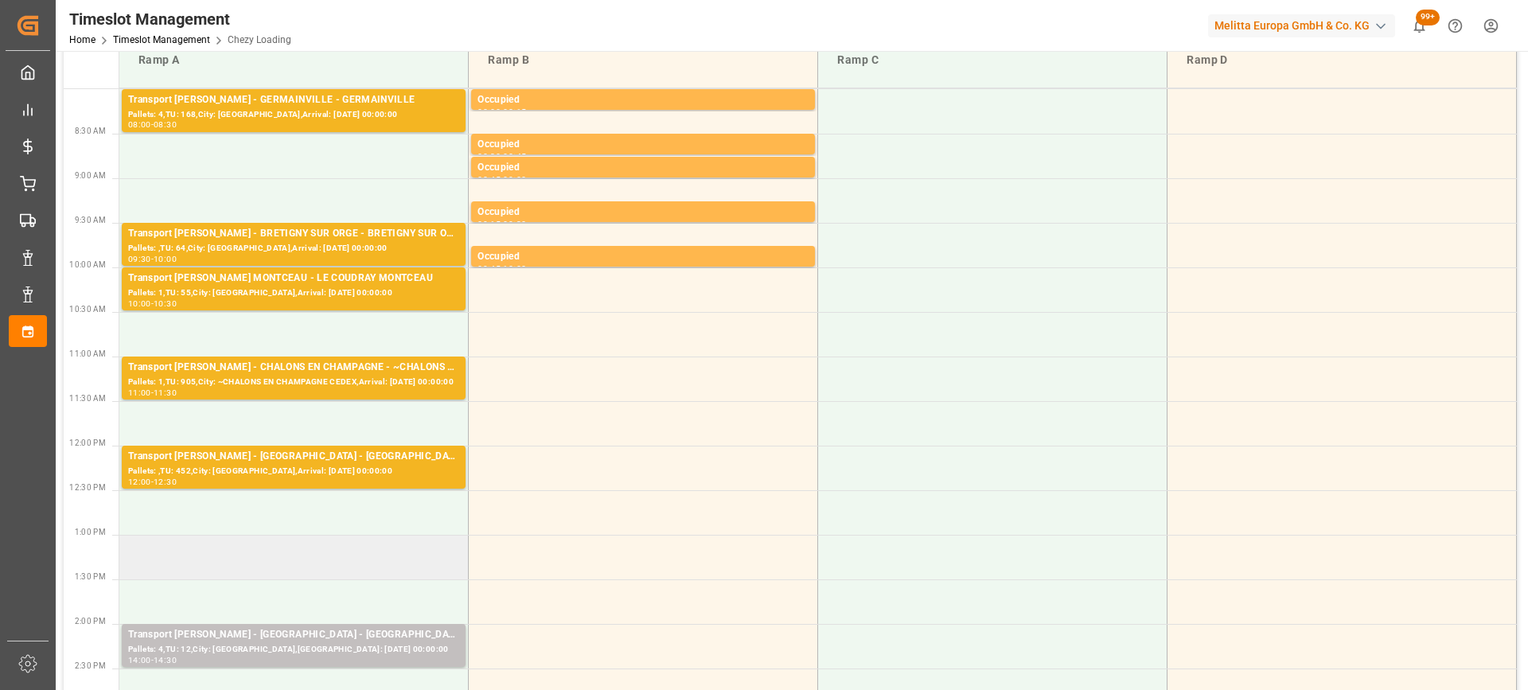
click at [362, 565] on td at bounding box center [293, 557] width 349 height 45
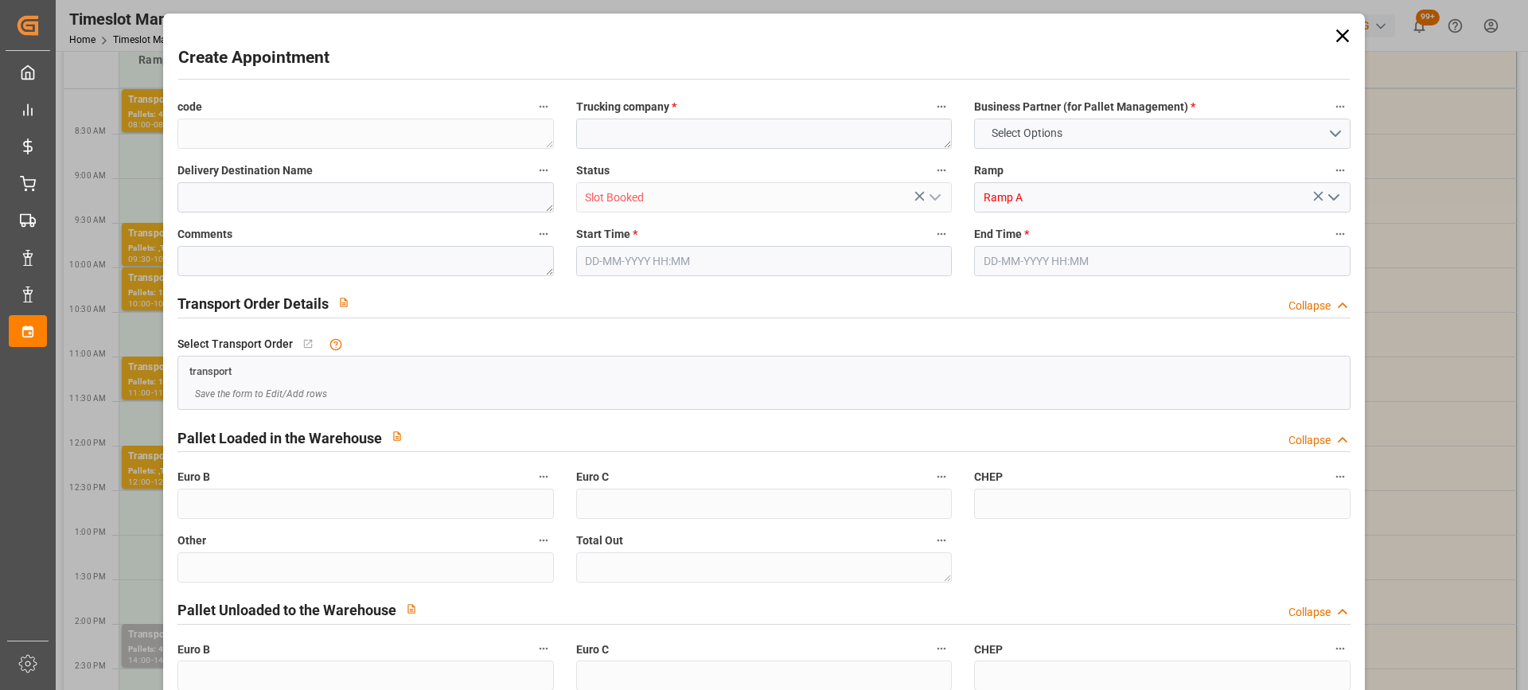
type input "0"
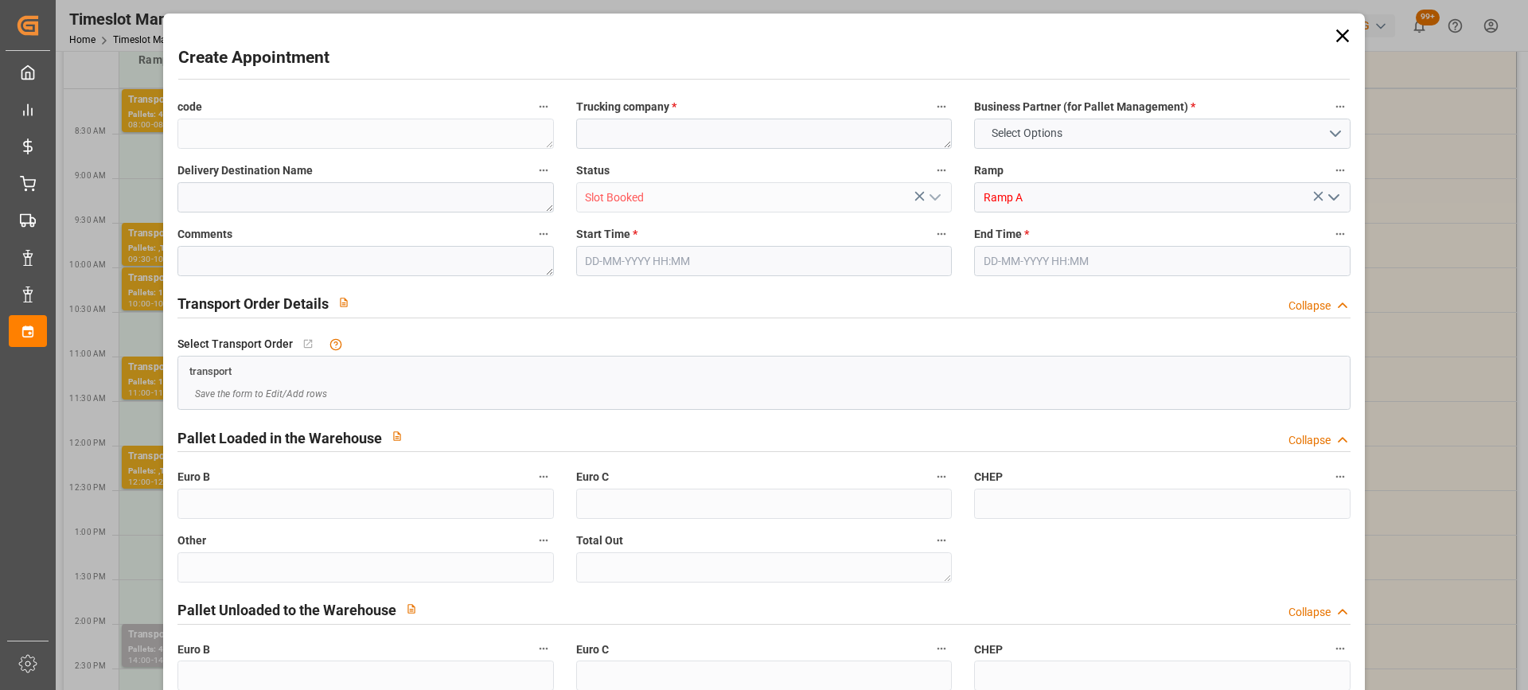
type input "0"
type input "[DATE] 13:00"
type input "[DATE] 13:30"
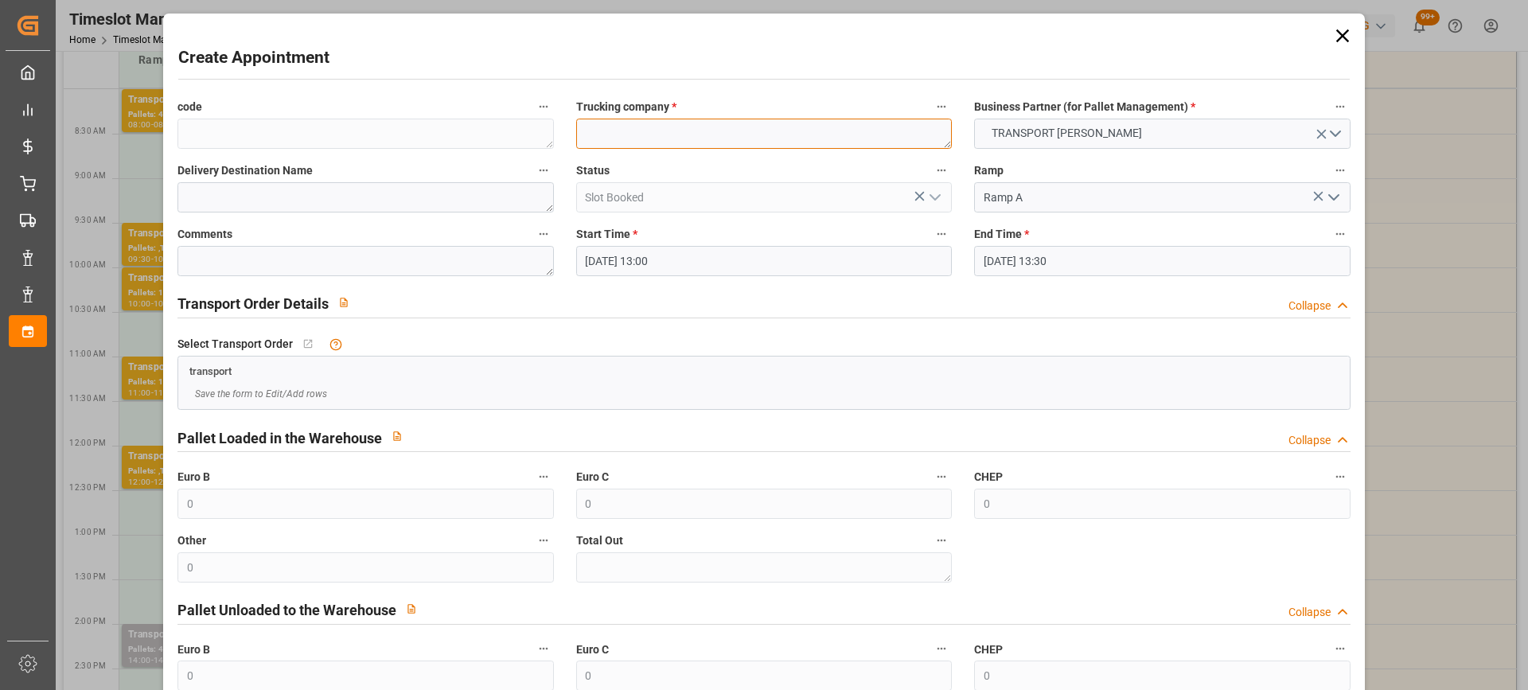
paste textarea "GARONS"
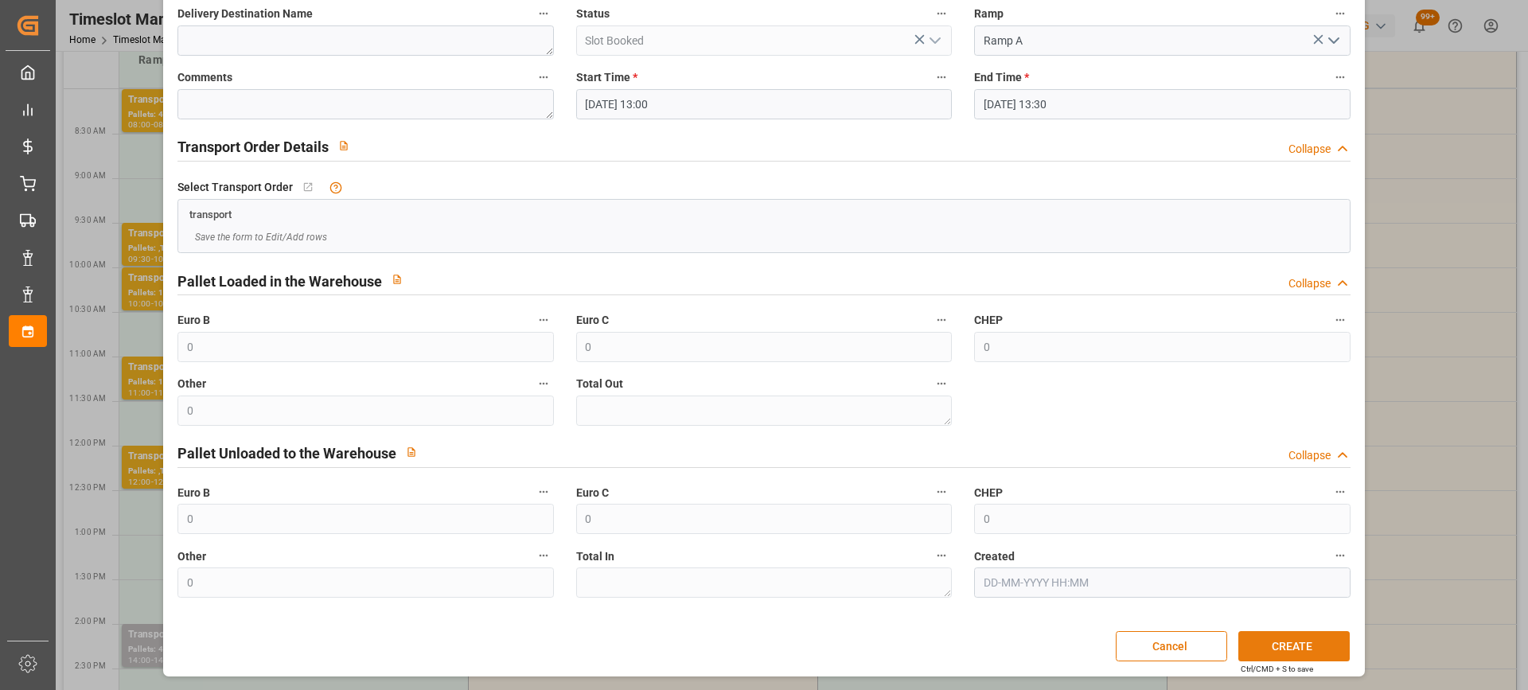
type textarea "GARONS"
click at [1291, 642] on button "CREATE" at bounding box center [1294, 646] width 111 height 30
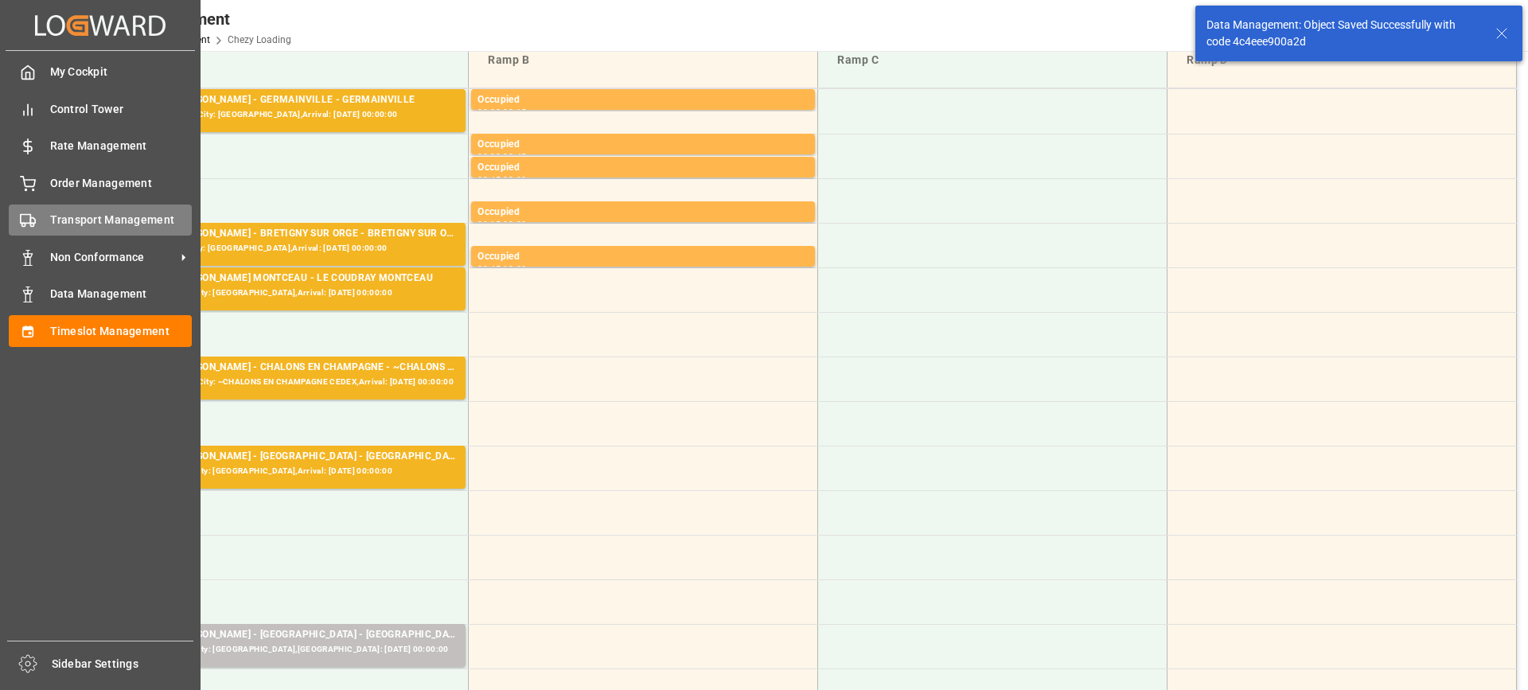
click at [46, 220] on div "Transport Management Transport Management" at bounding box center [100, 220] width 183 height 31
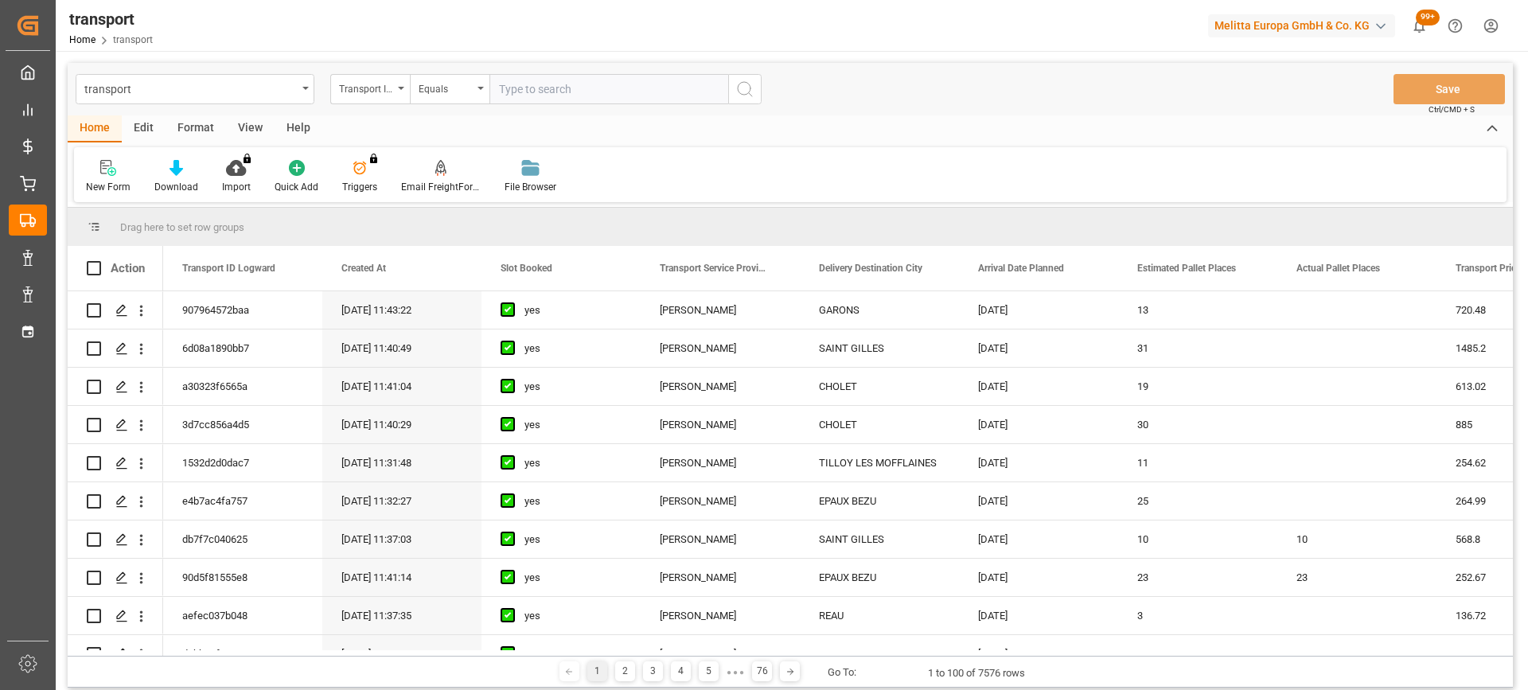
scroll to position [239, 0]
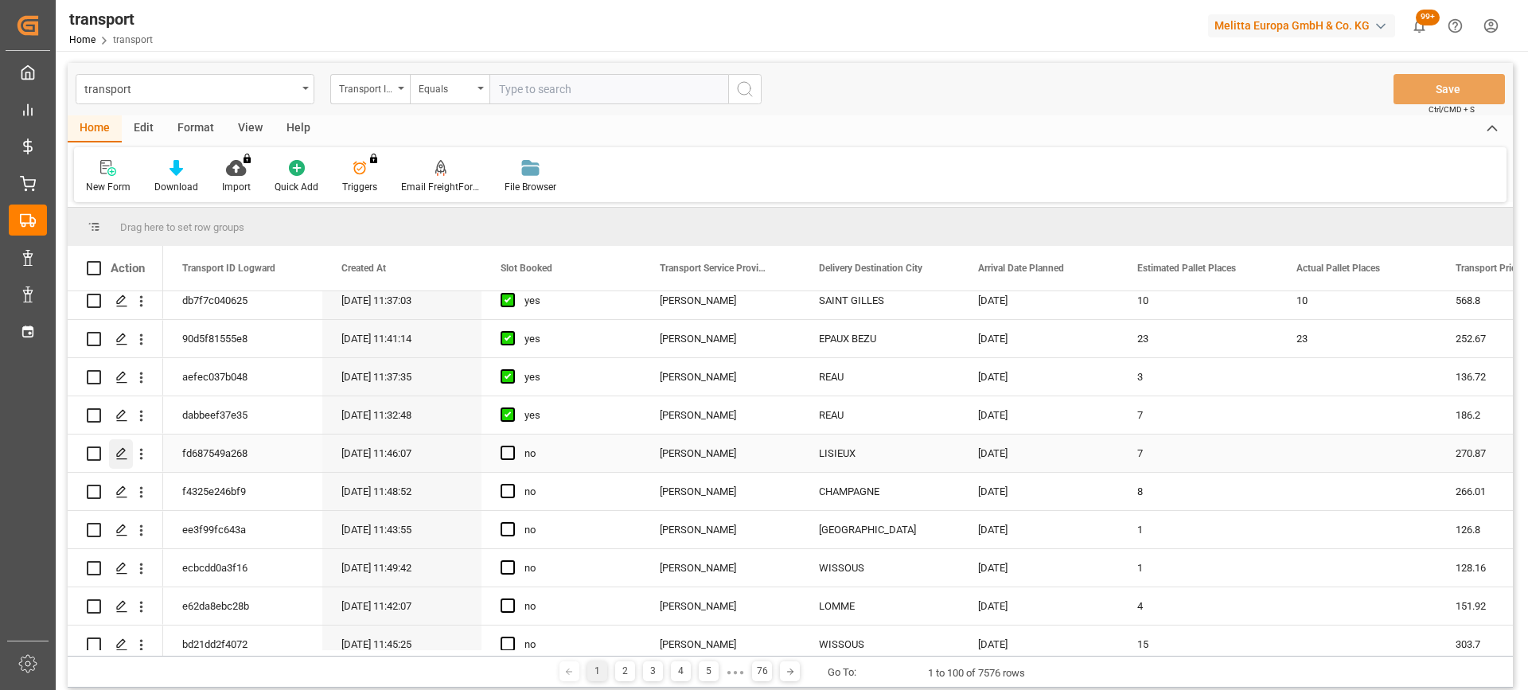
click at [122, 447] on div "Press SPACE to select this row." at bounding box center [121, 453] width 24 height 29
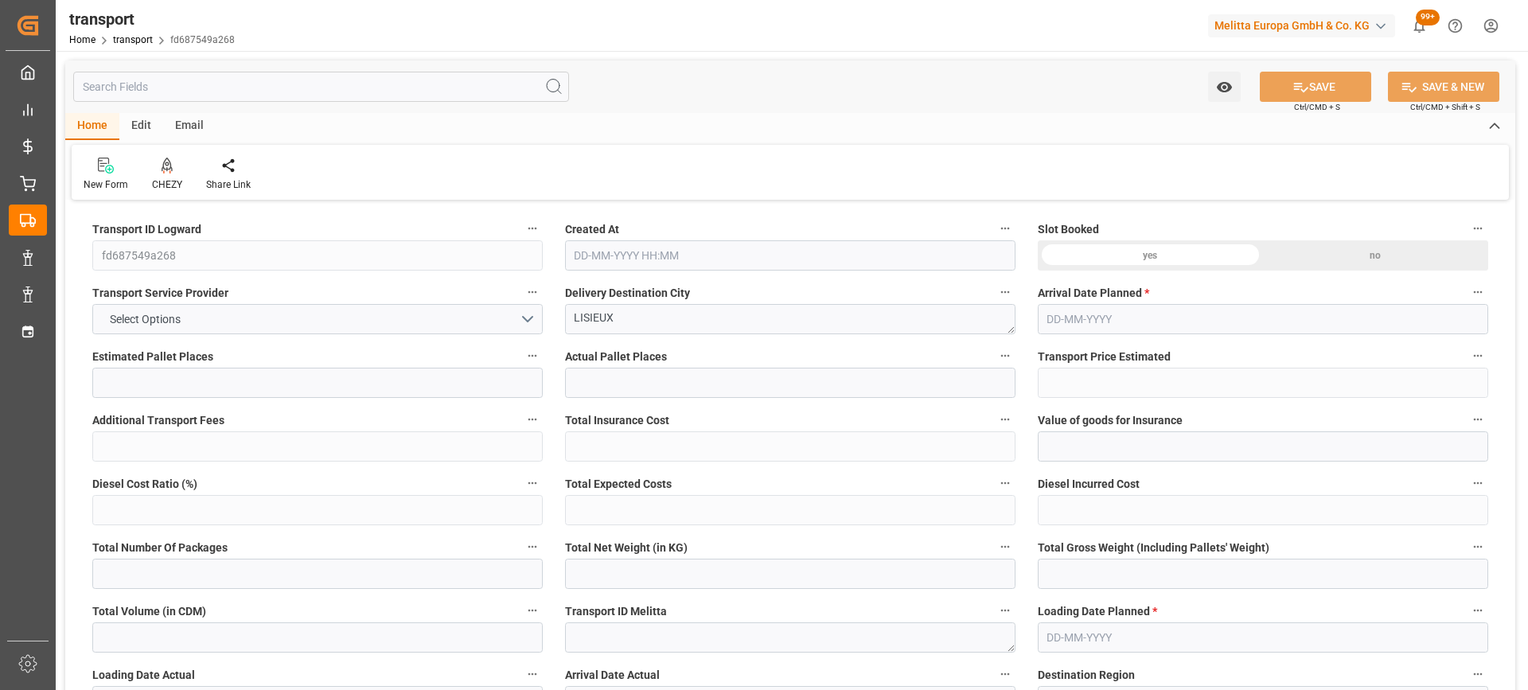
type input "7"
type input "270.87"
type input "0"
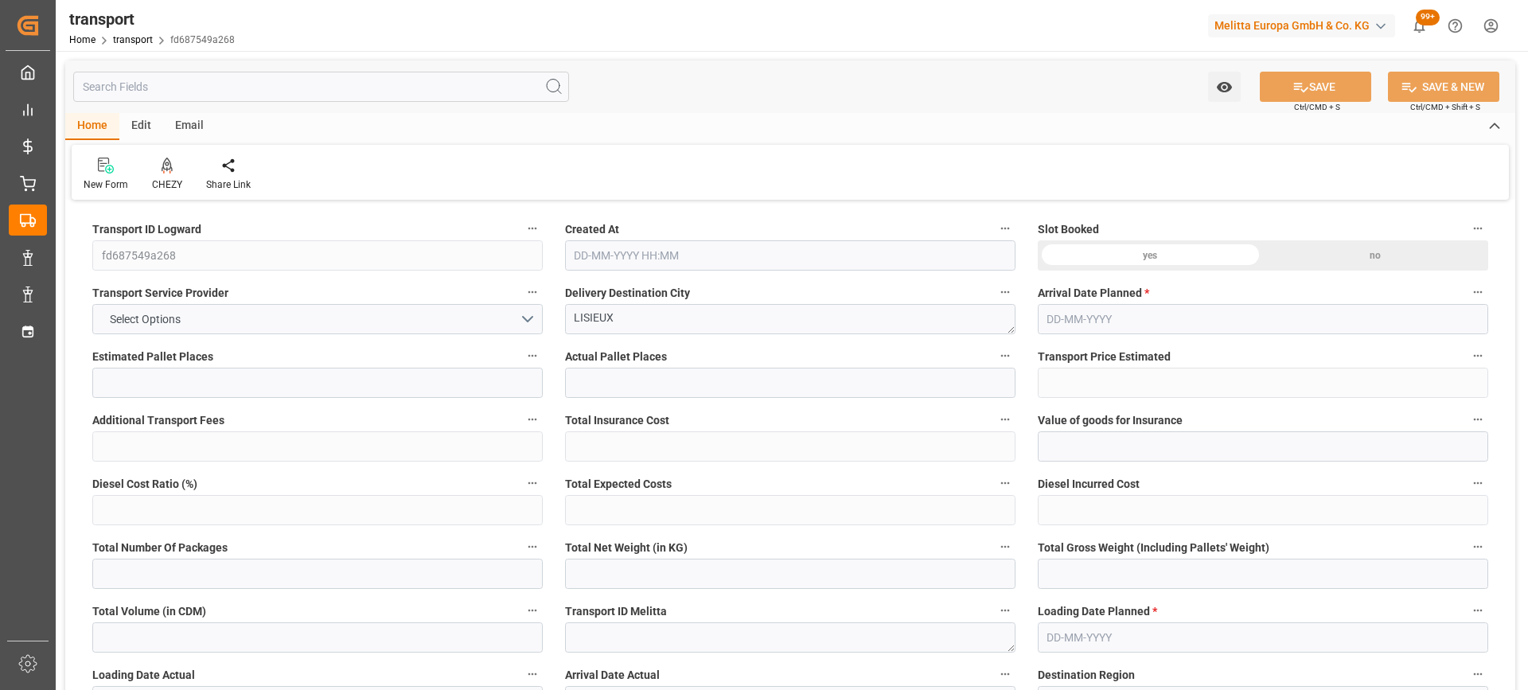
type input "261.7146"
type input "-9.1554"
type input "0"
type input "1191.133"
type input "2183.269"
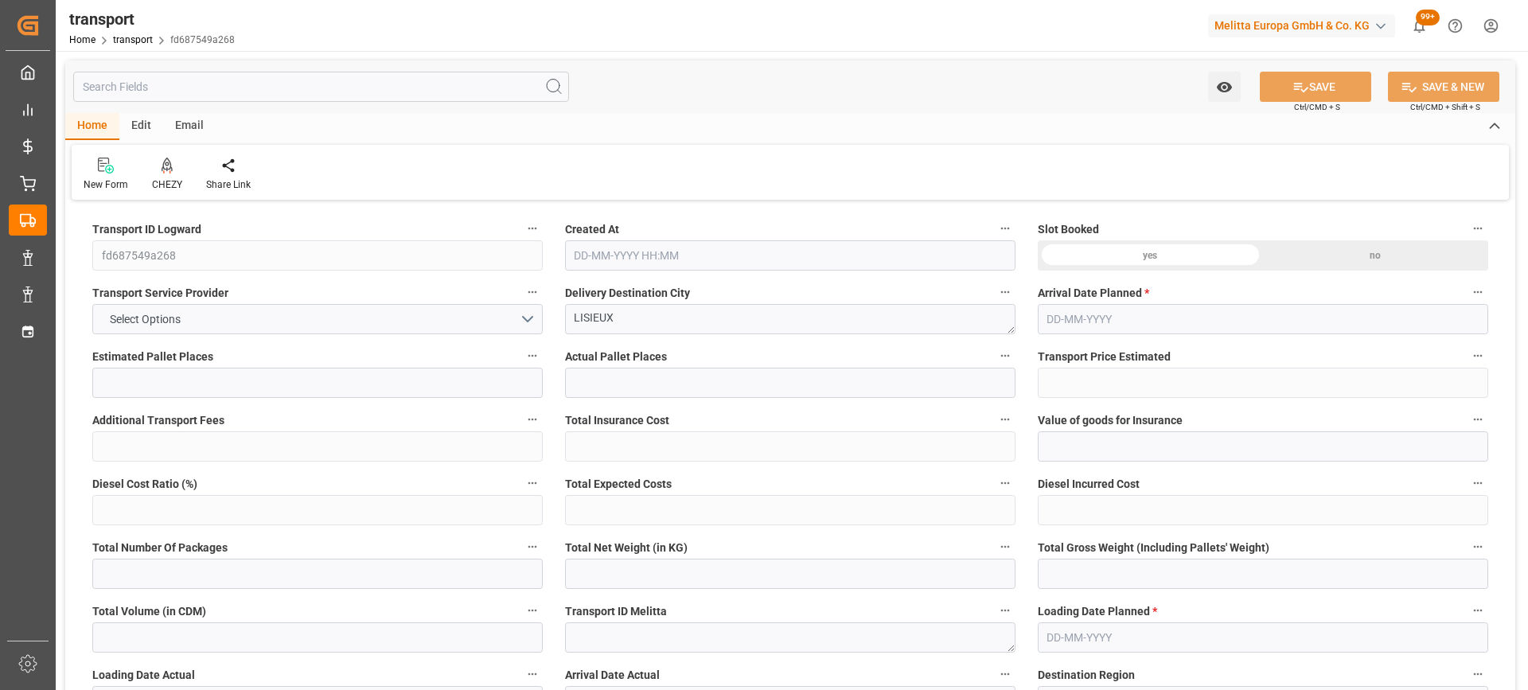
type input "4614.349"
type input "14"
type input "0"
type input "383"
type input "33"
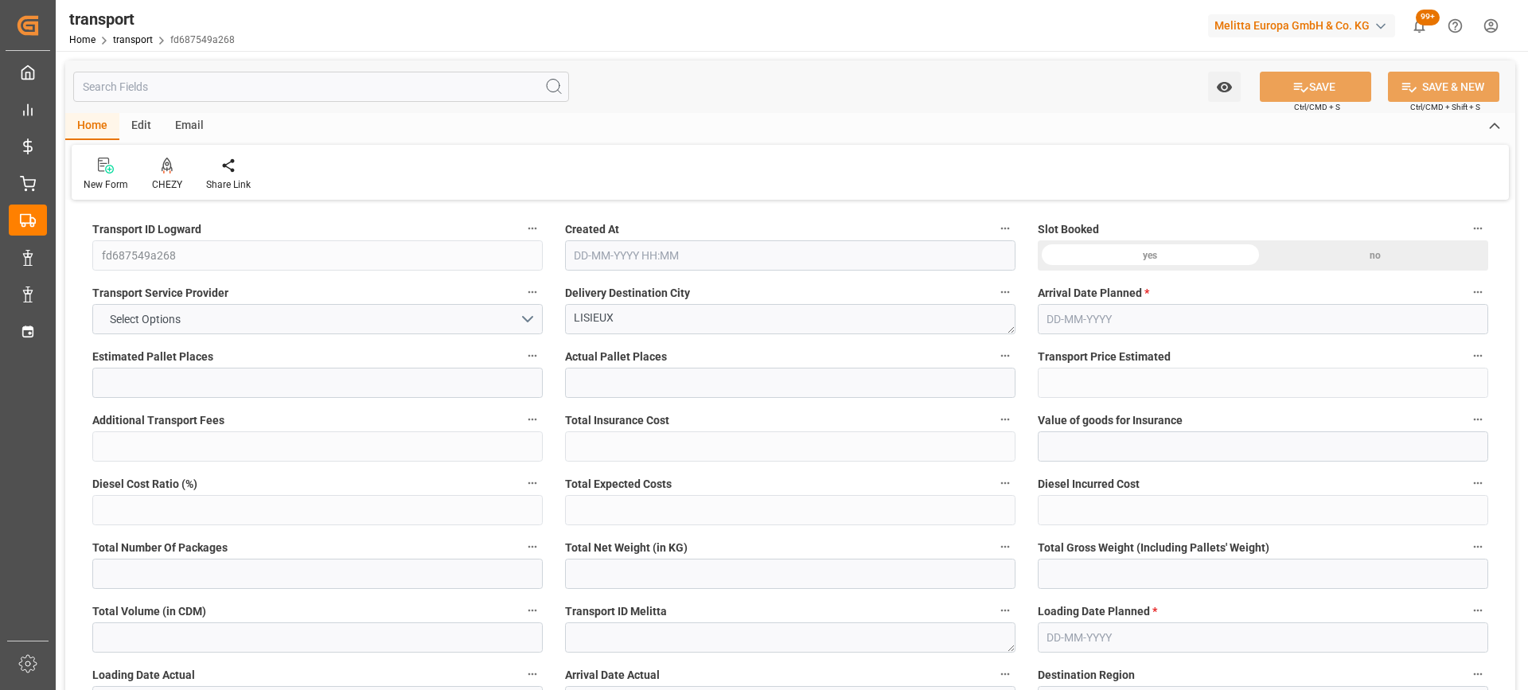
type input "101"
type input "1424.269"
type input "0"
type input "4710.8598"
type input "0"
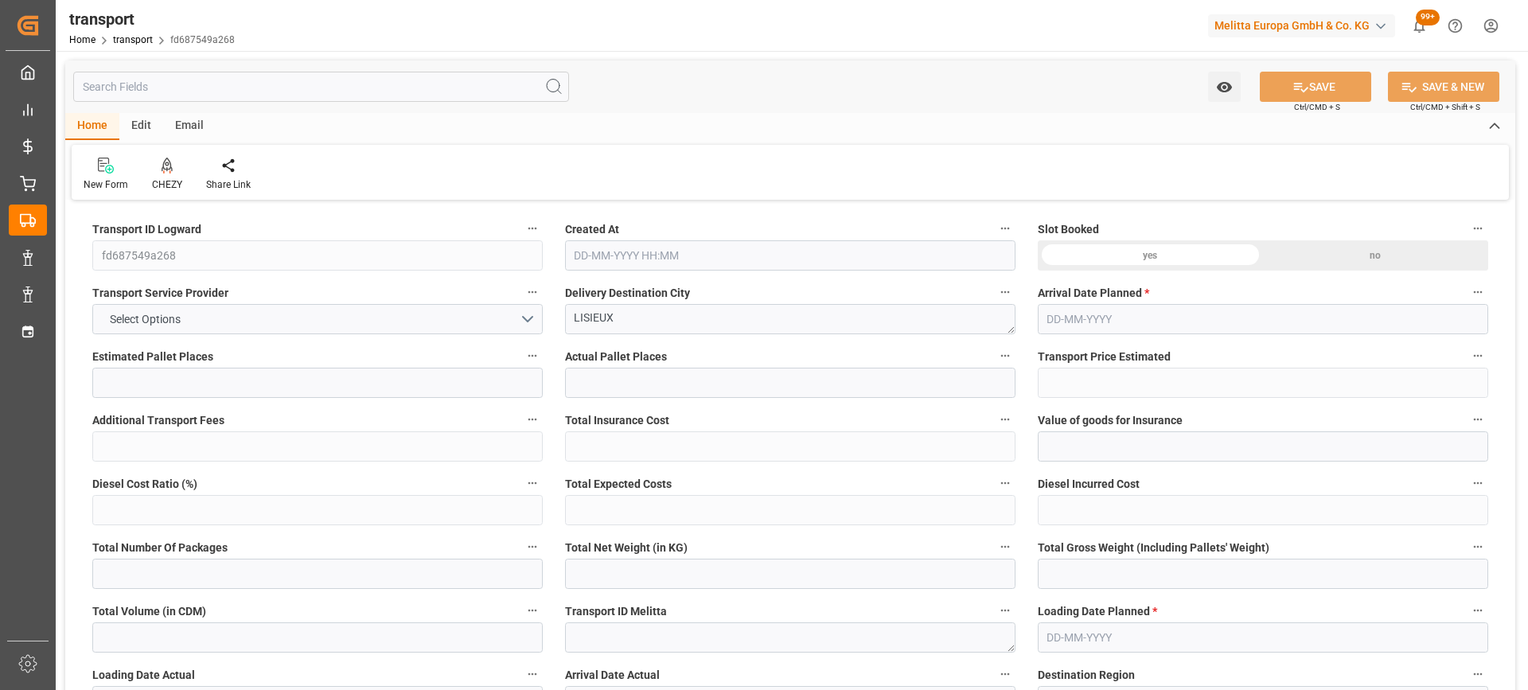
type input "0"
type input "21"
type input "35"
type input "18-09-2025 11:46"
type input "[DATE]"
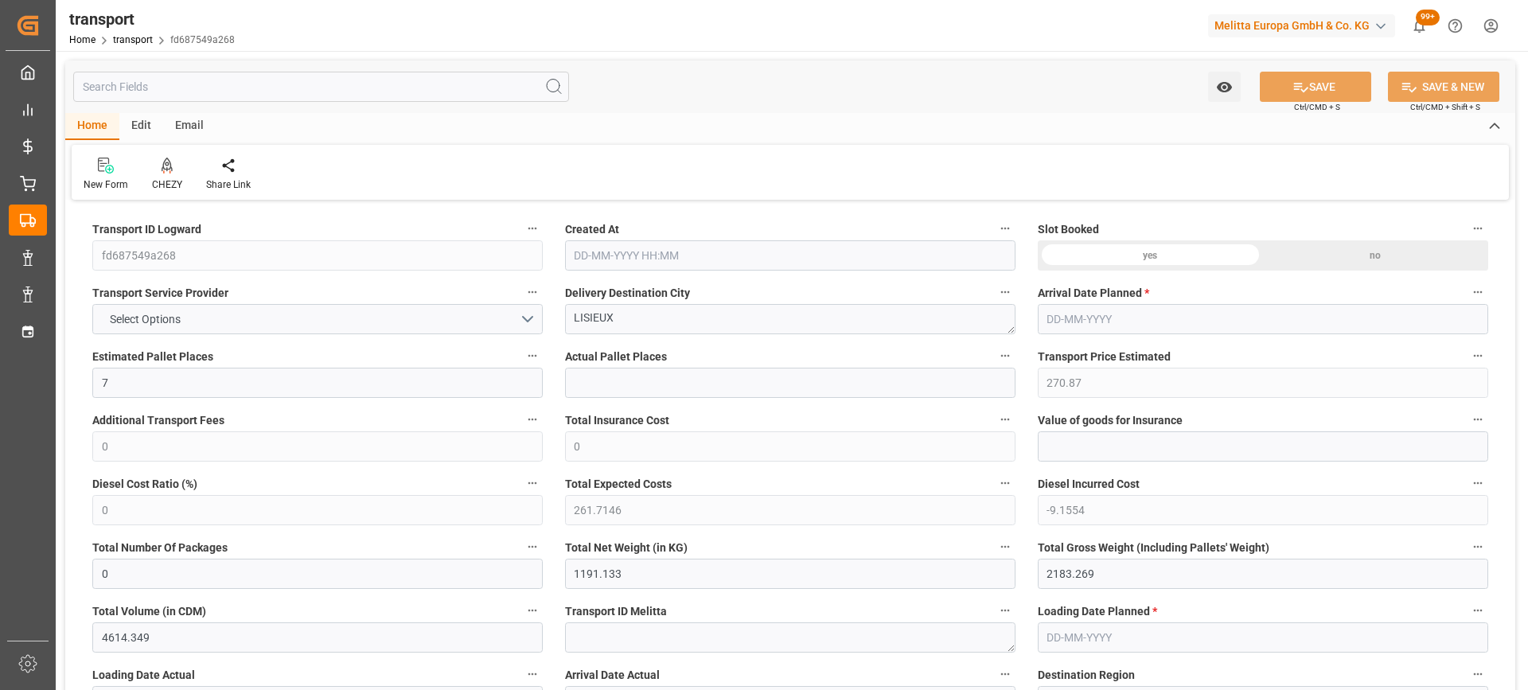
type input "[DATE]"
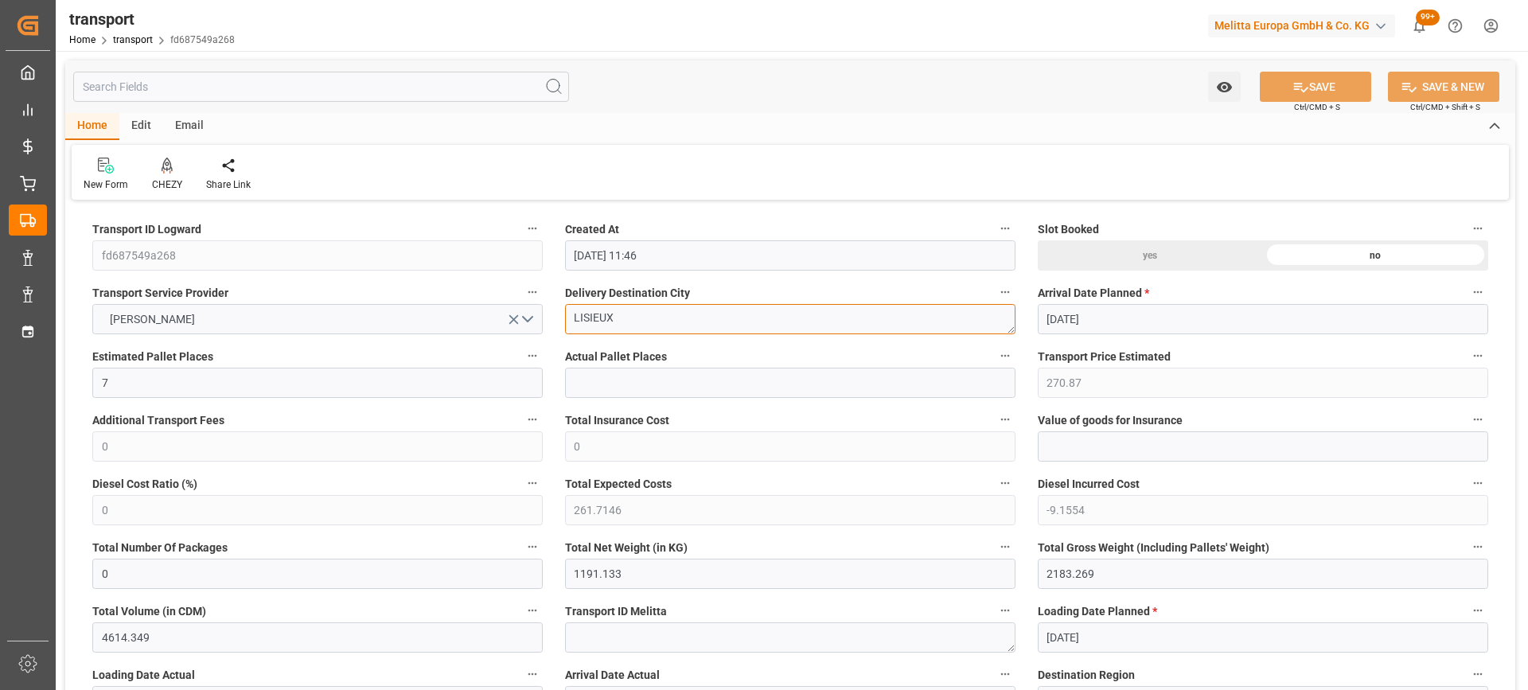
click at [166, 169] on icon at bounding box center [167, 165] width 11 height 14
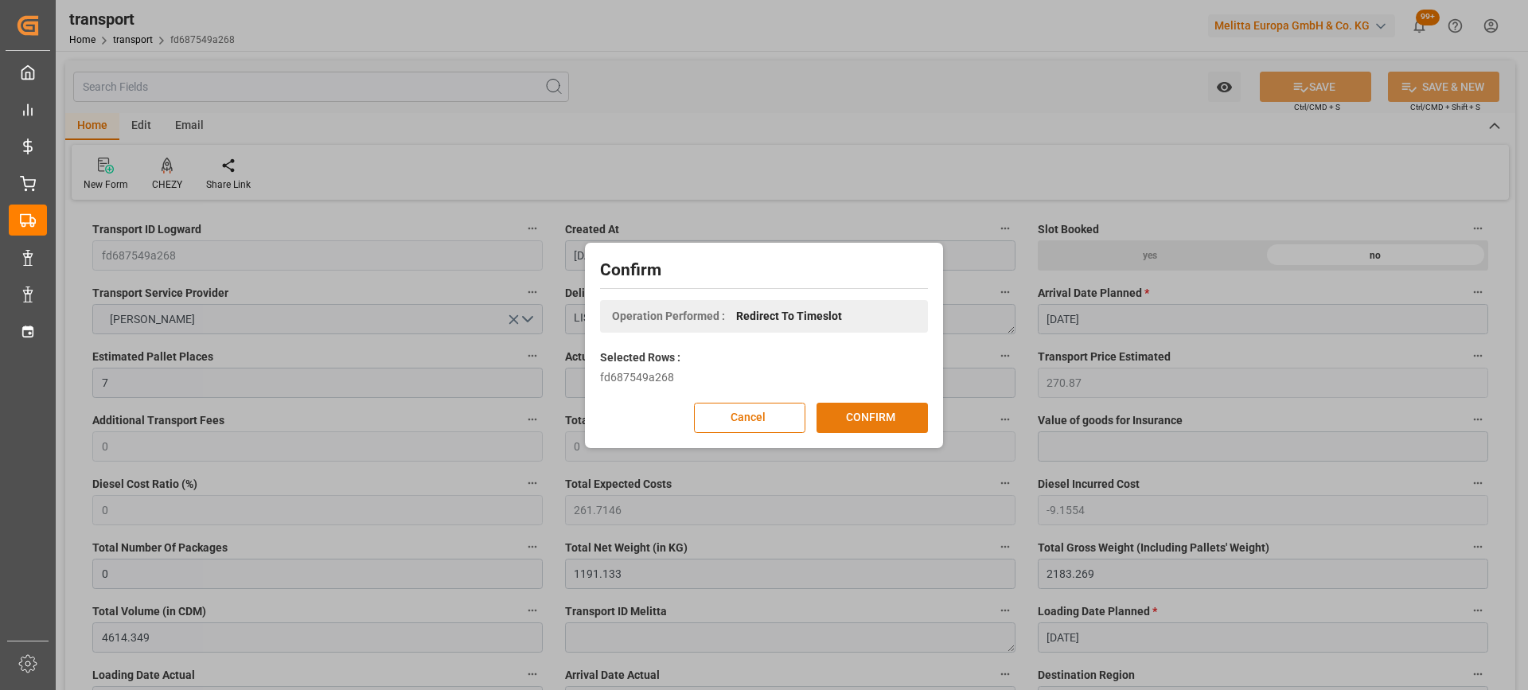
click at [872, 412] on button "CONFIRM" at bounding box center [872, 418] width 111 height 30
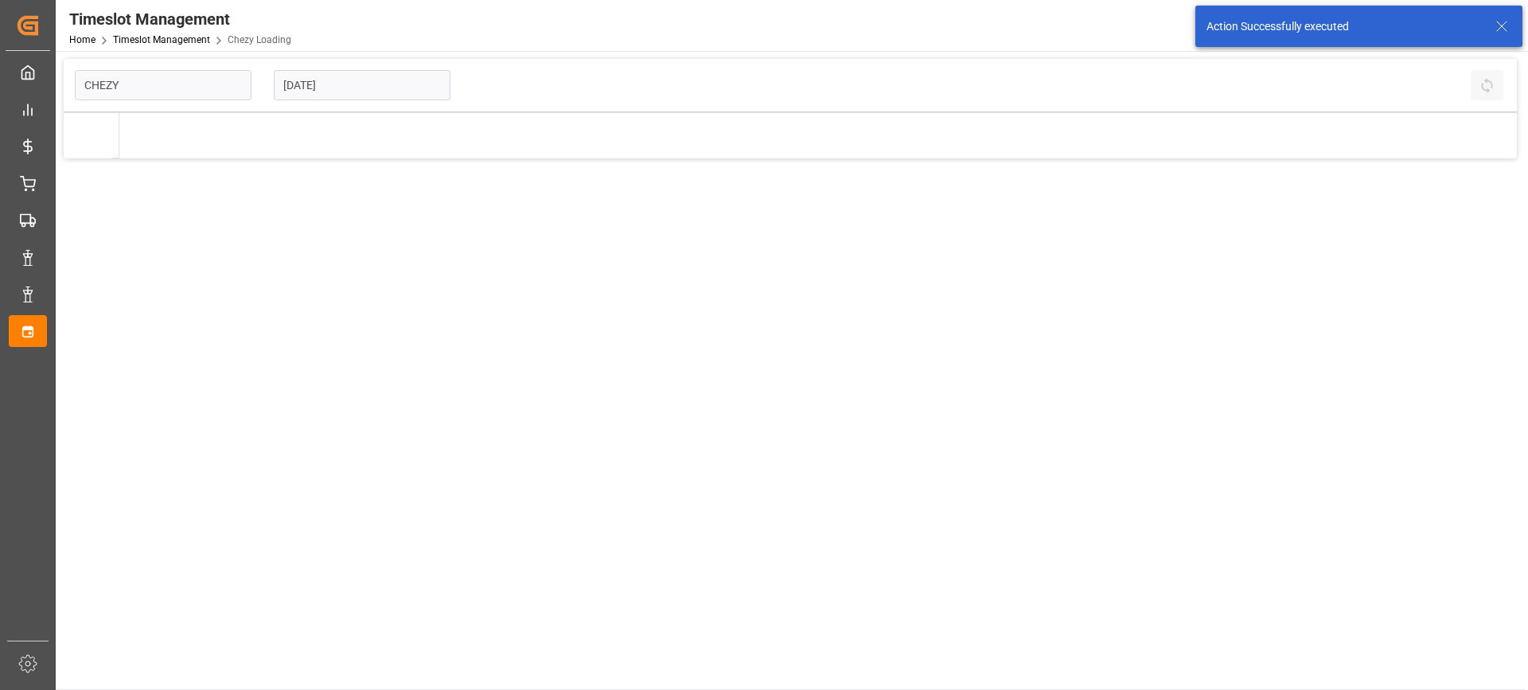
type input "Chezy Loading"
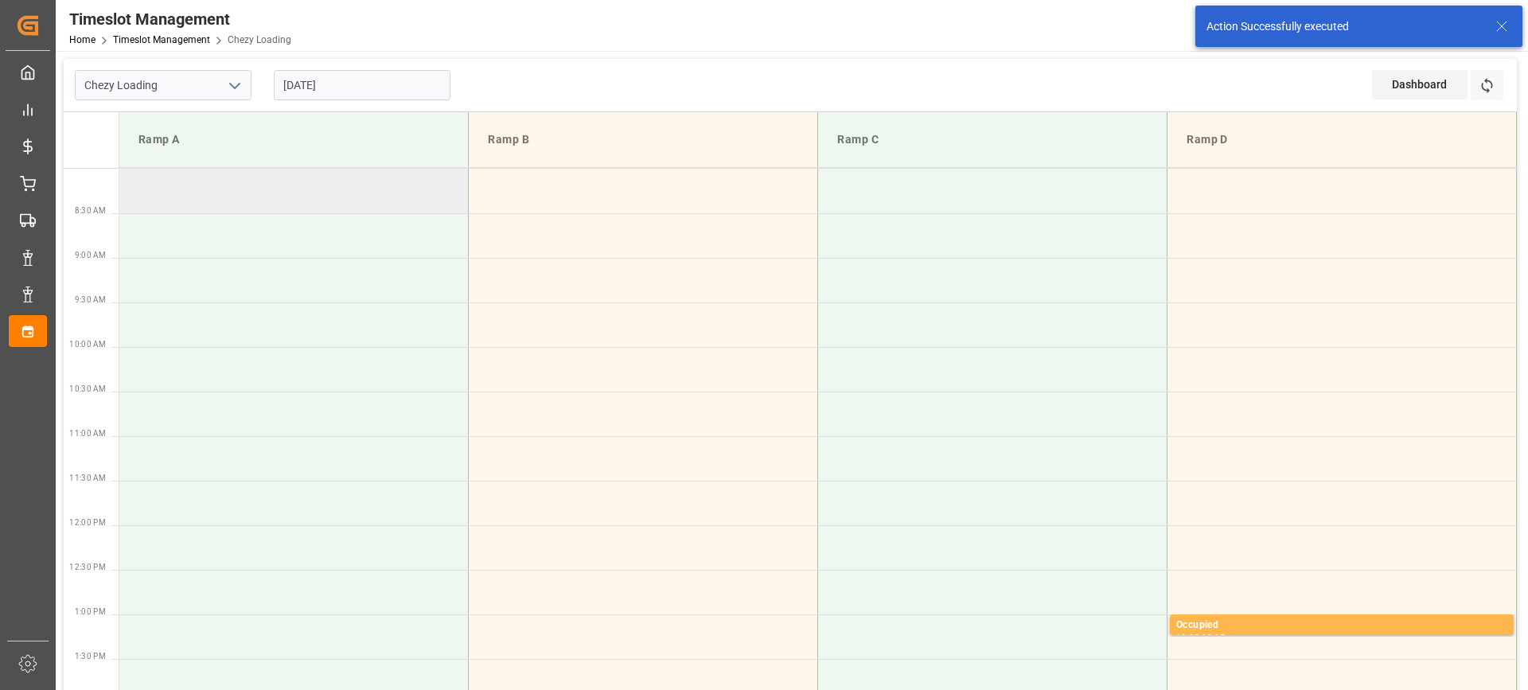
click at [359, 199] on td at bounding box center [293, 191] width 349 height 45
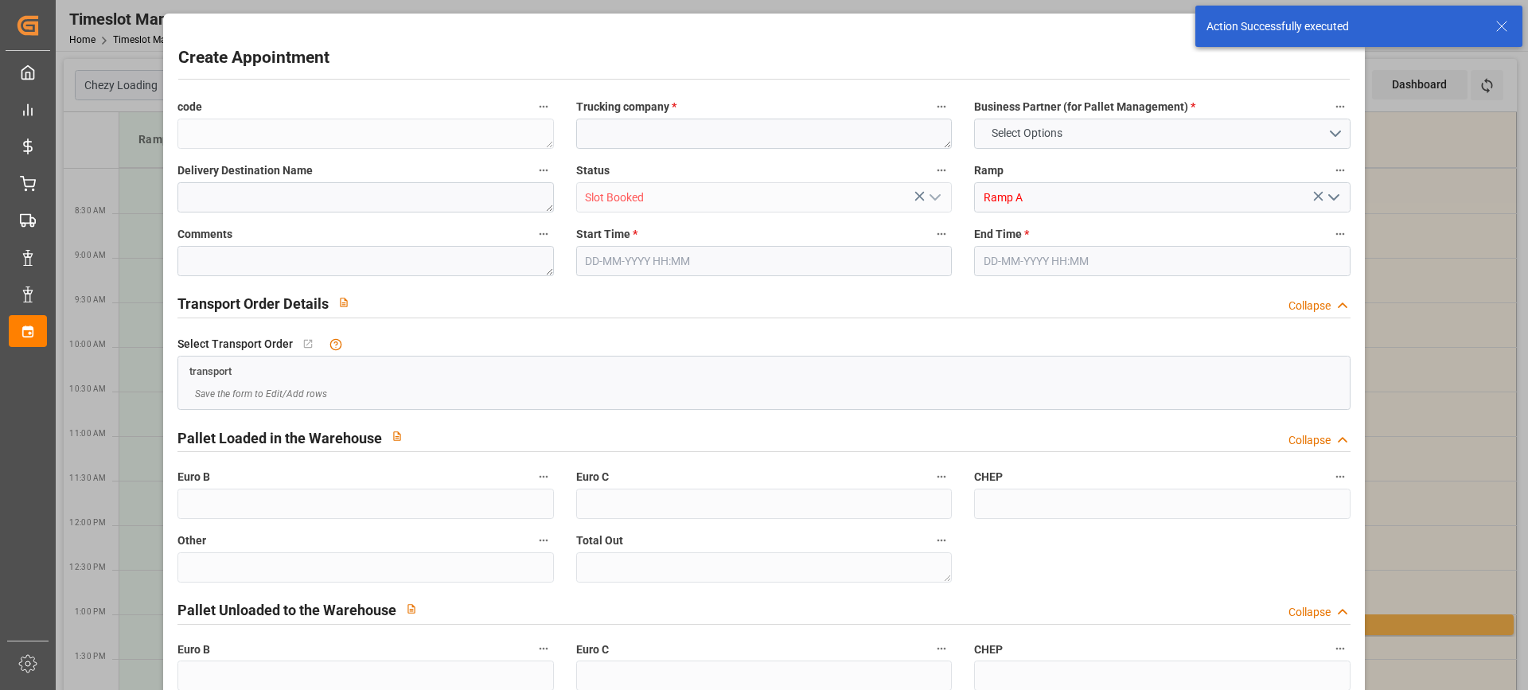
type input "0"
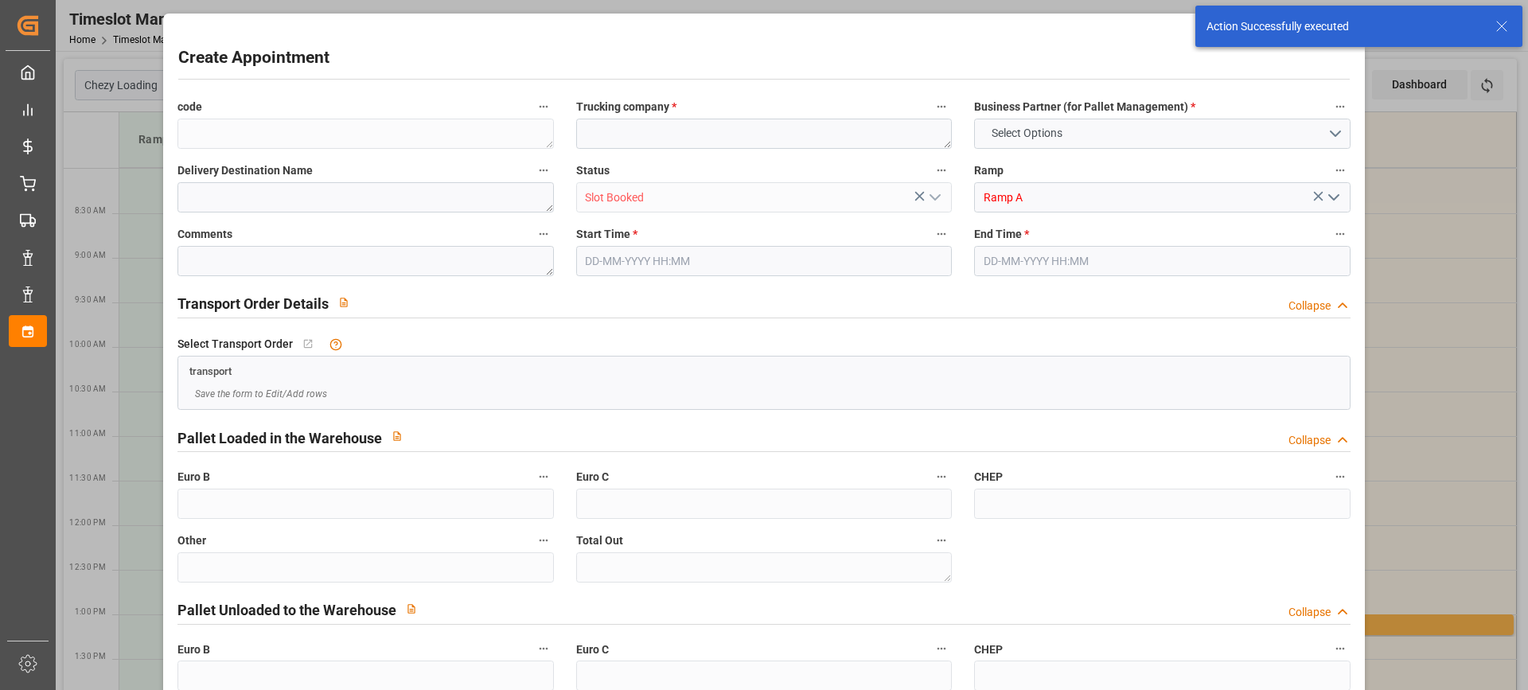
type input "0"
type input "24-09-2025 08:00"
type input "24-09-2025 08:30"
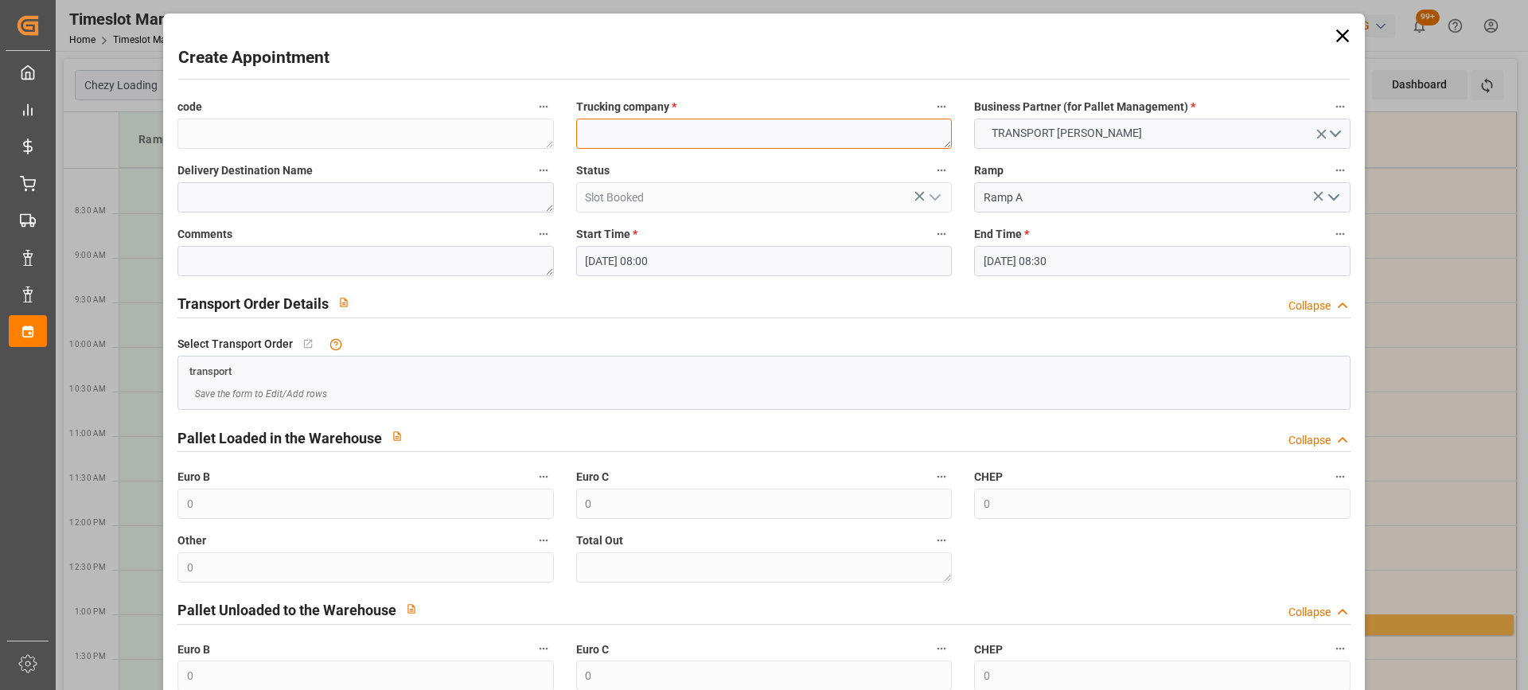
paste textarea "LISIEUX"
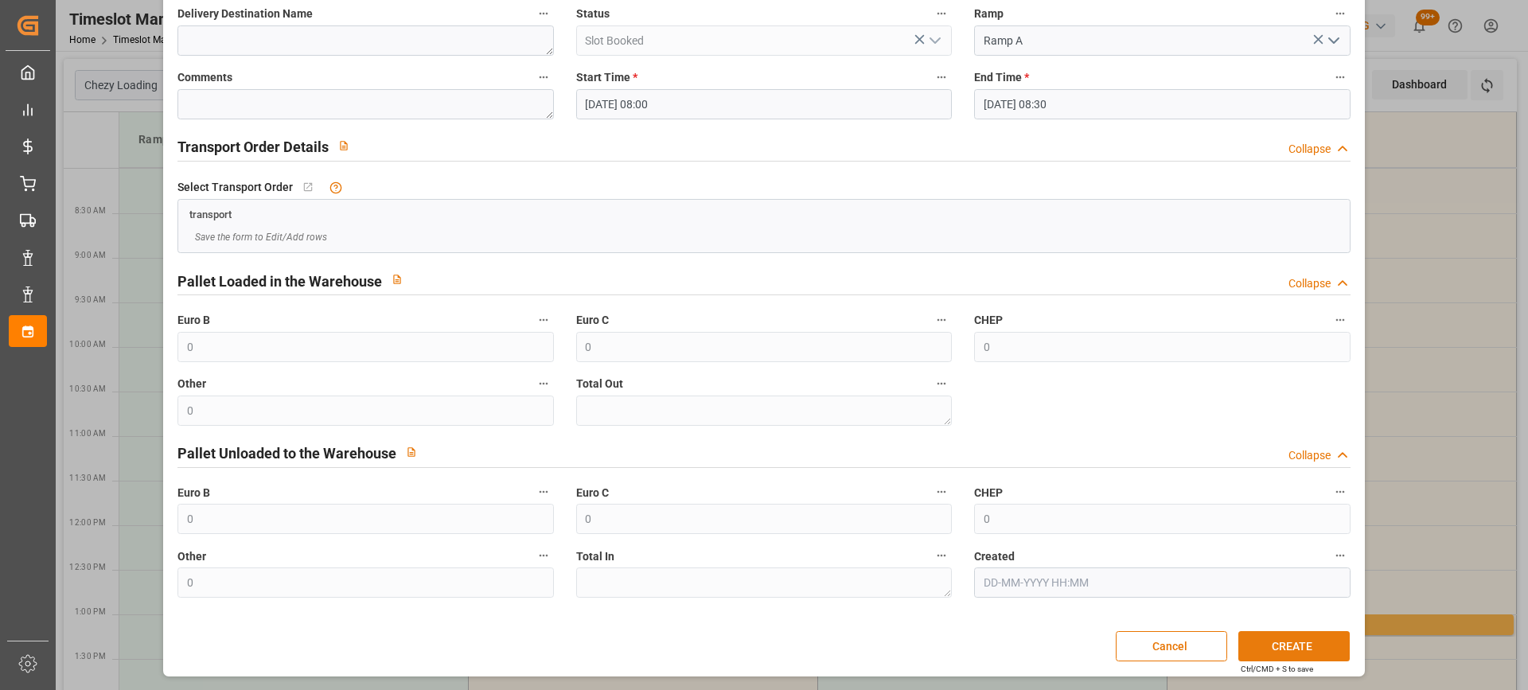
type textarea "LISIEUX"
click at [1319, 646] on button "CREATE" at bounding box center [1294, 646] width 111 height 30
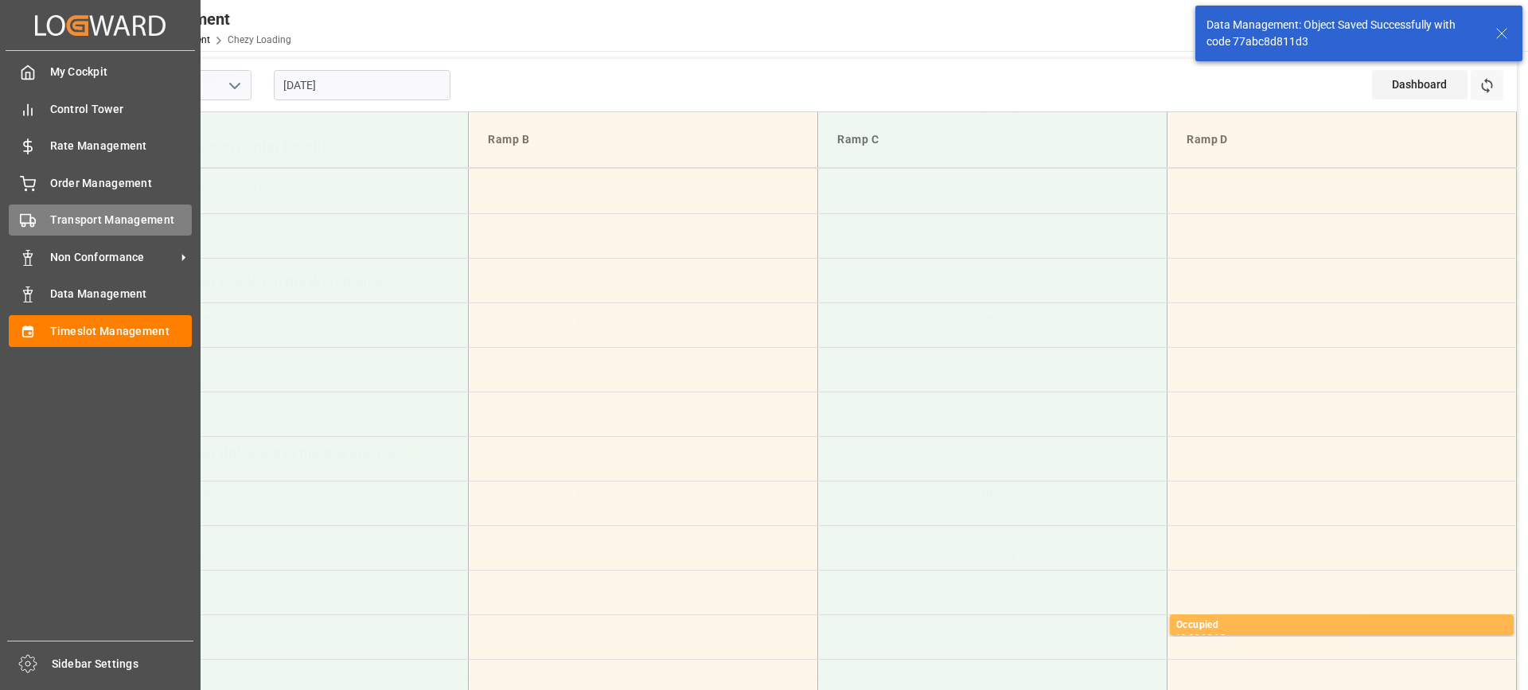
click at [37, 219] on div "Transport Management Transport Management" at bounding box center [100, 220] width 183 height 31
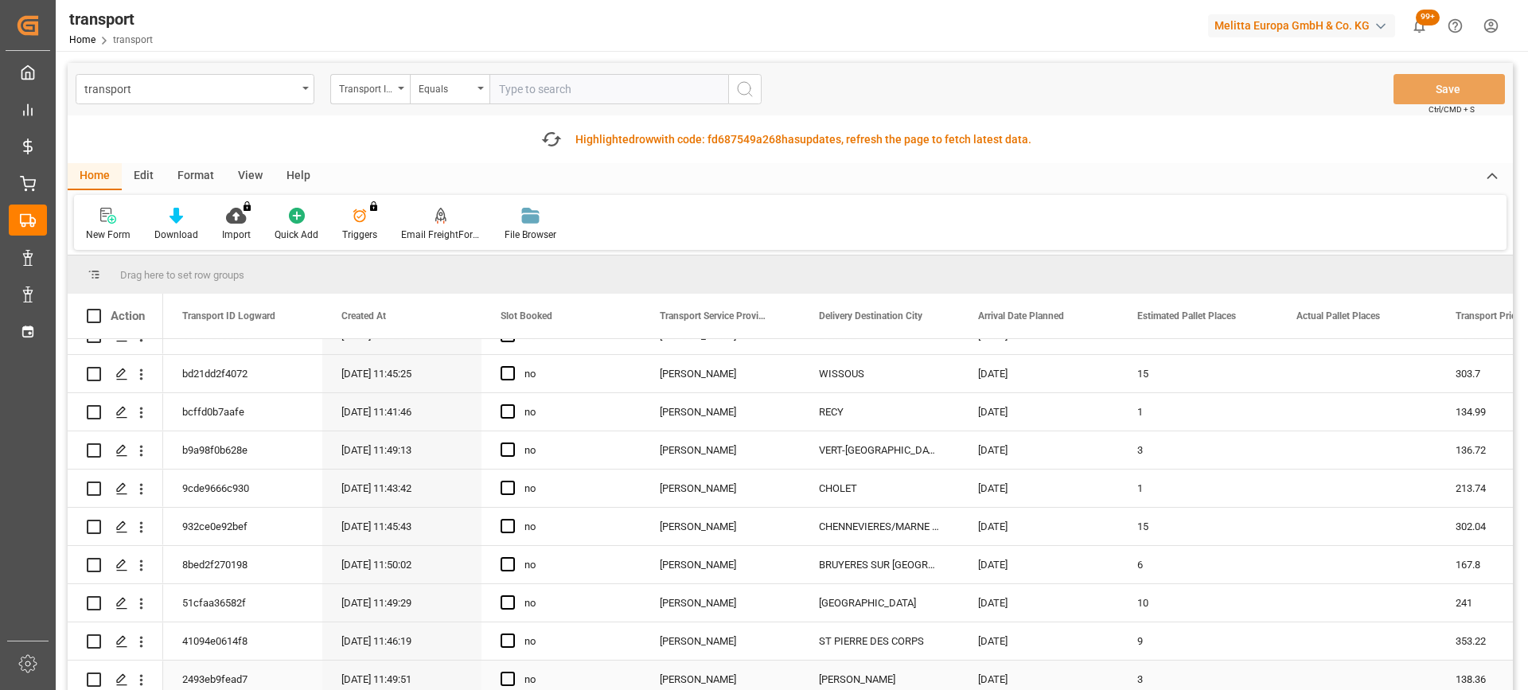
scroll to position [716, 0]
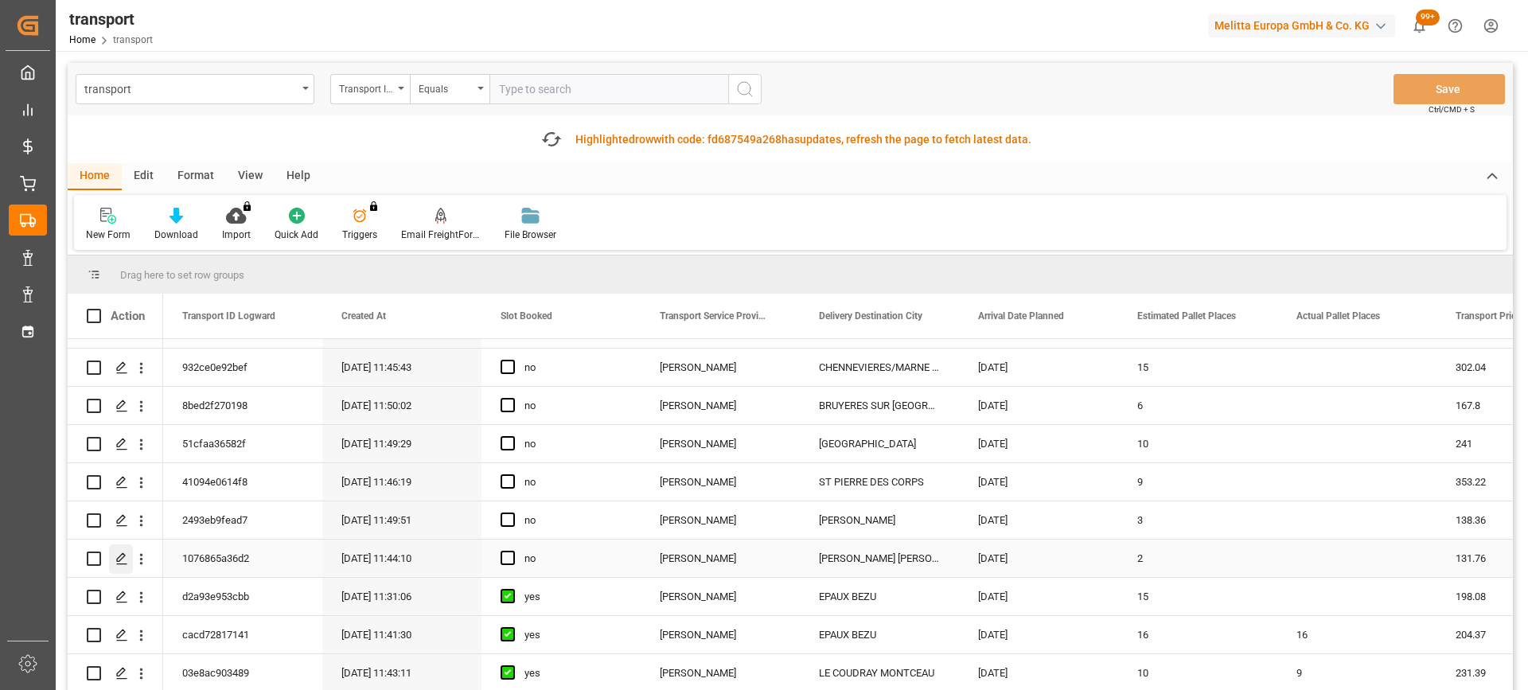
click at [123, 559] on icon "Press SPACE to select this row." at bounding box center [121, 558] width 13 height 13
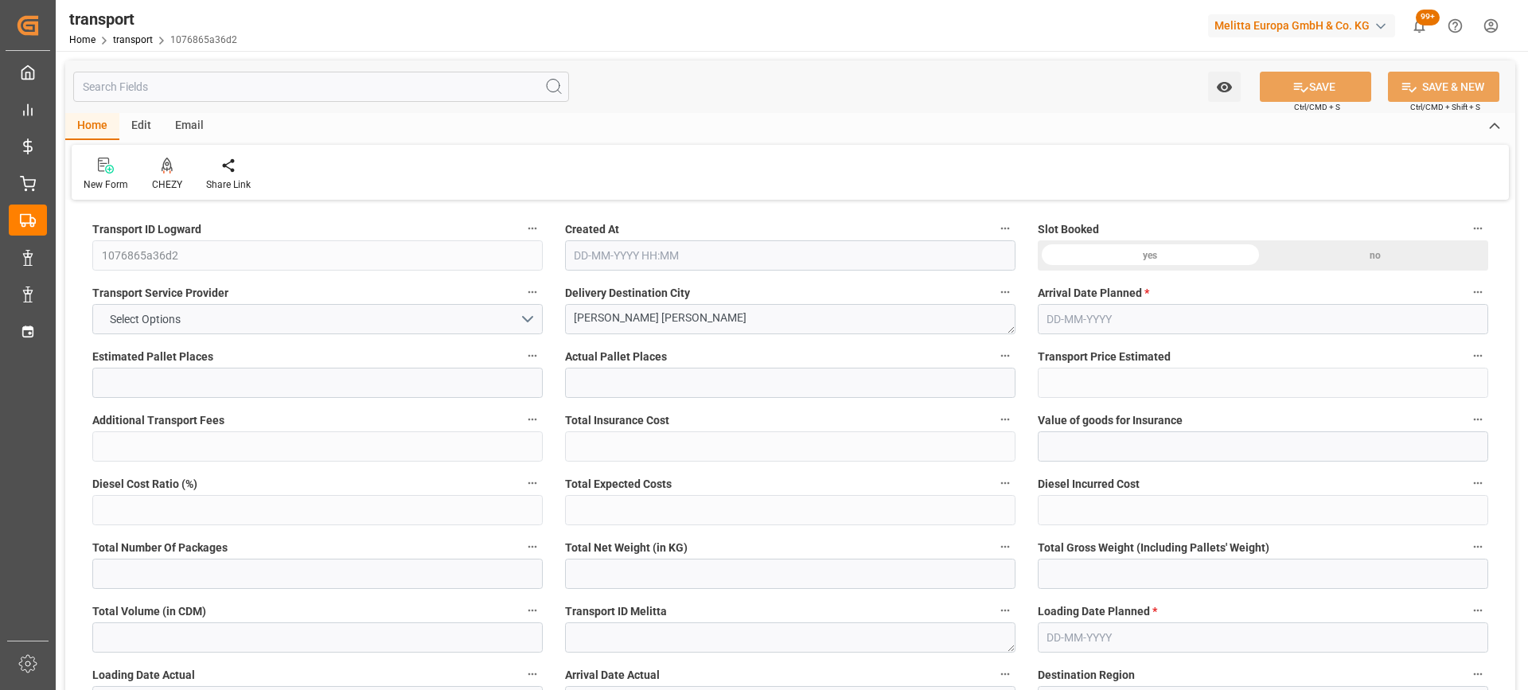
type input "2"
type input "131.76"
type input "0"
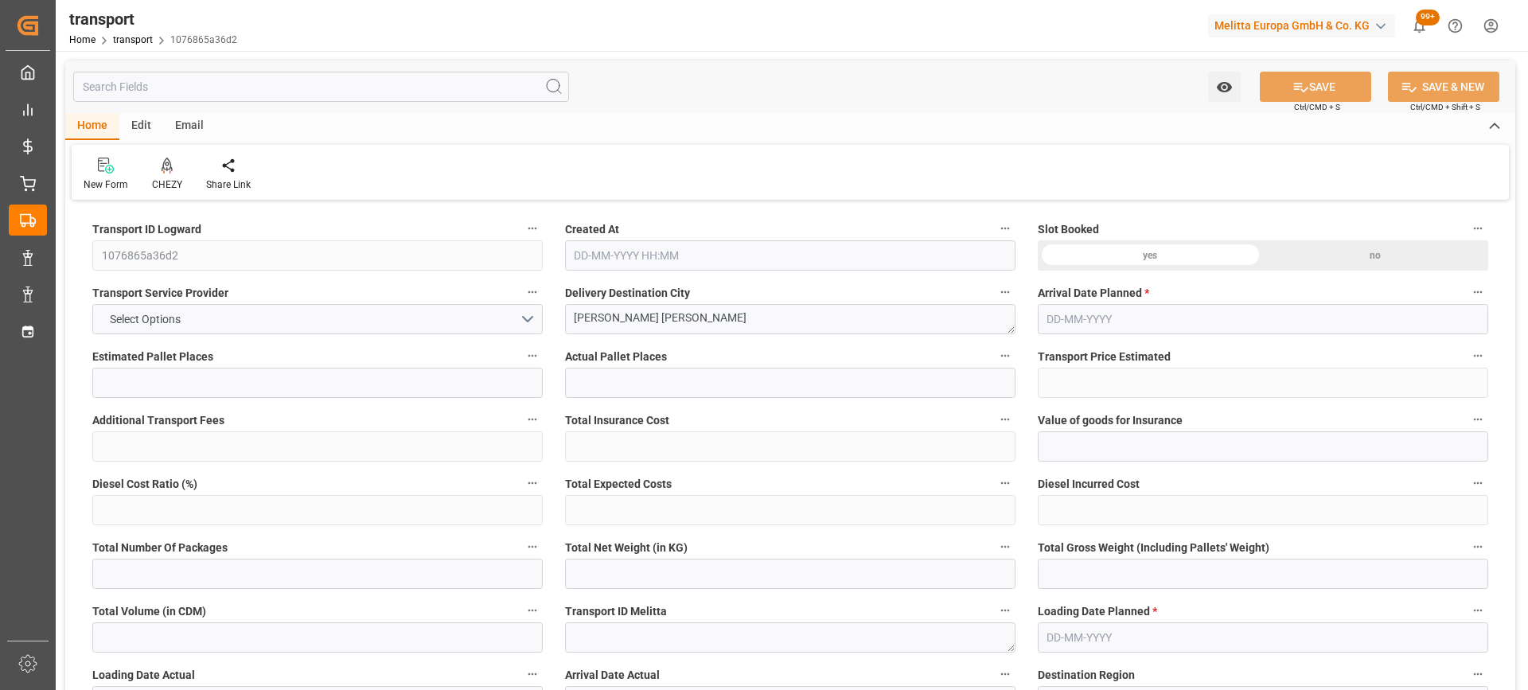
type input "127.3065"
type input "-4.4535"
type input "0"
type input "640.743"
type input "828.346"
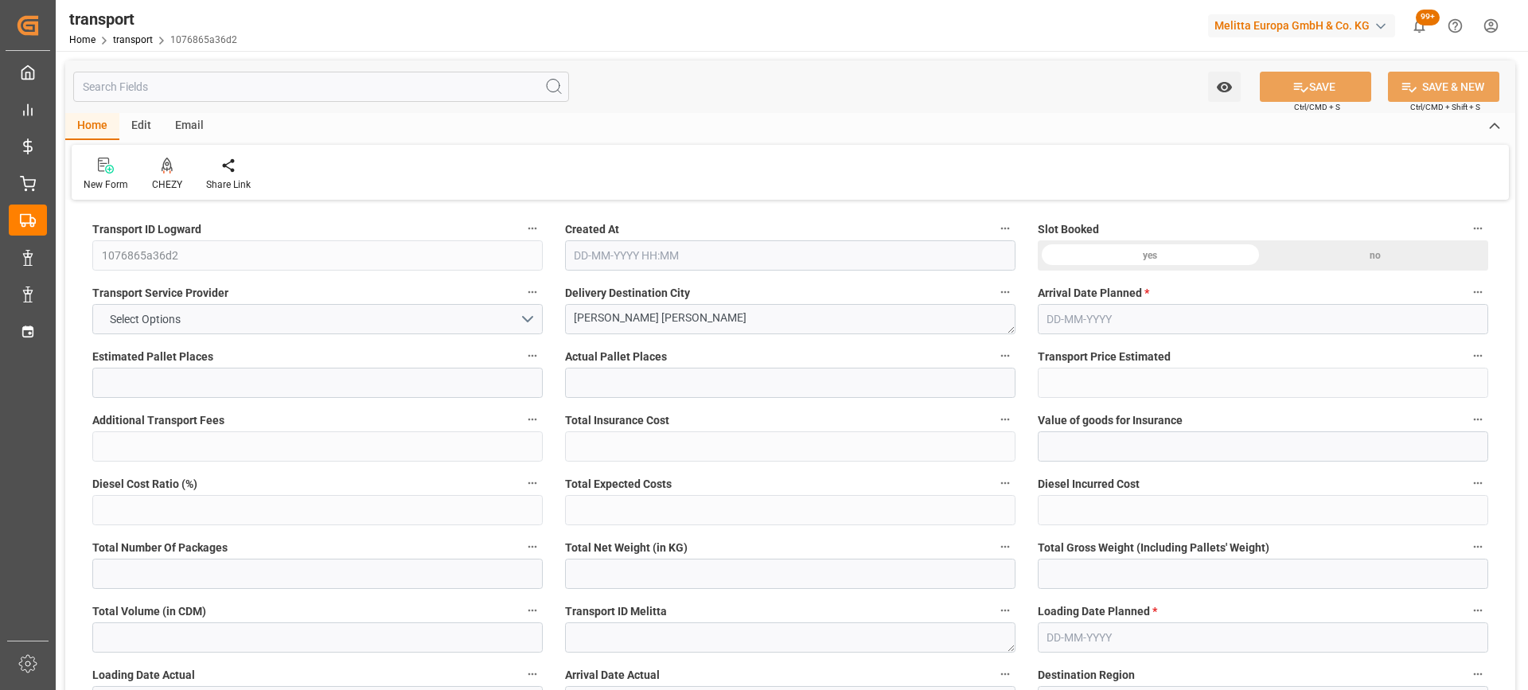
type input "2053.392"
type input "77"
type input "1"
type input "64"
type input "2"
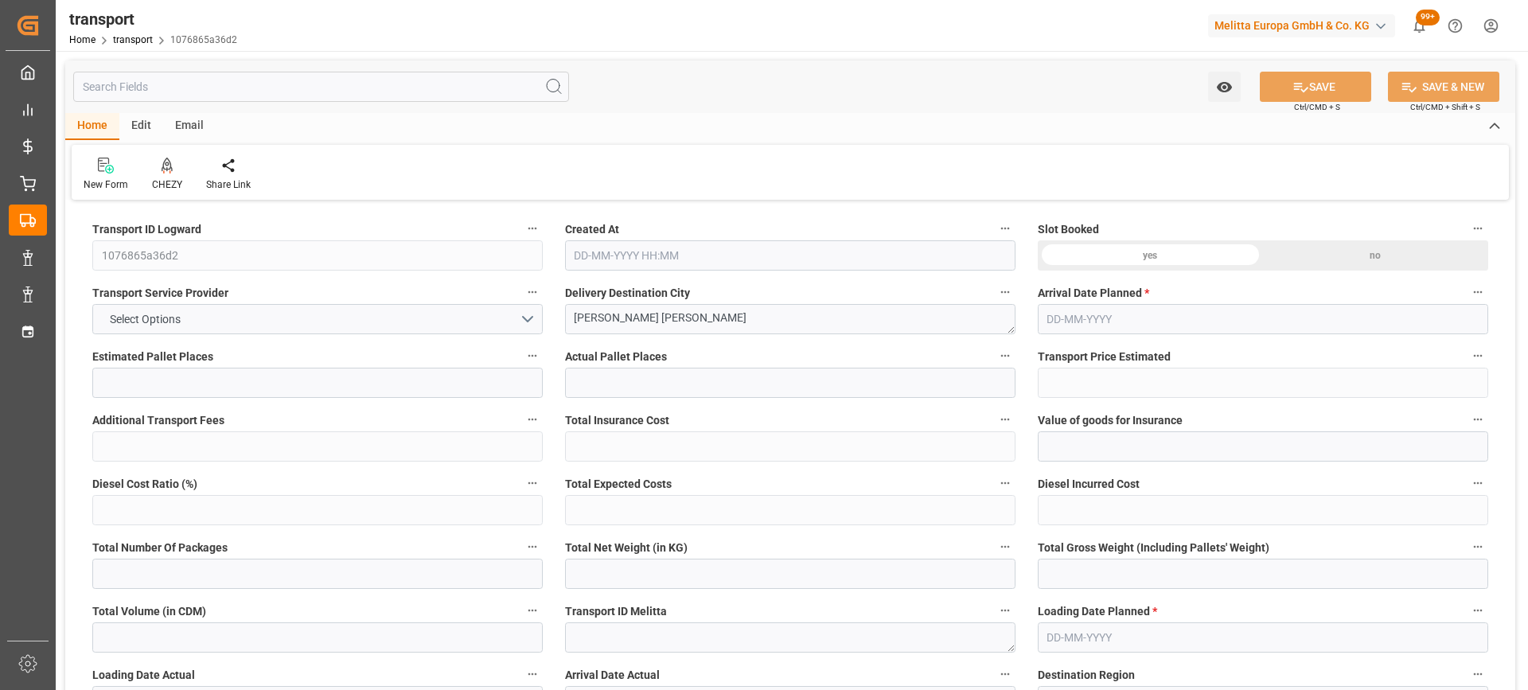
type input "101"
type input "762.354"
type input "0"
type input "4710.8598"
type input "0"
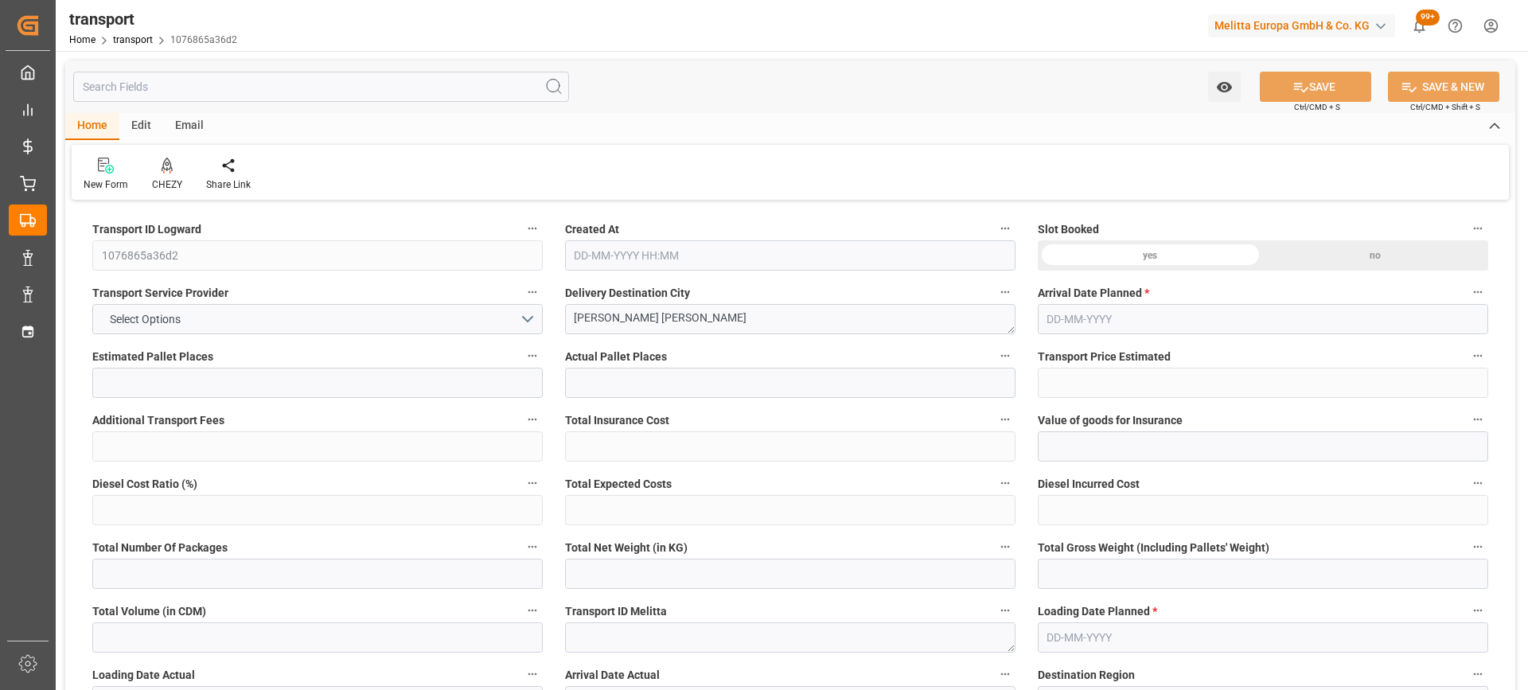
type input "0"
type input "21"
type input "35"
type input "[DATE] 11:44"
type input "[DATE]"
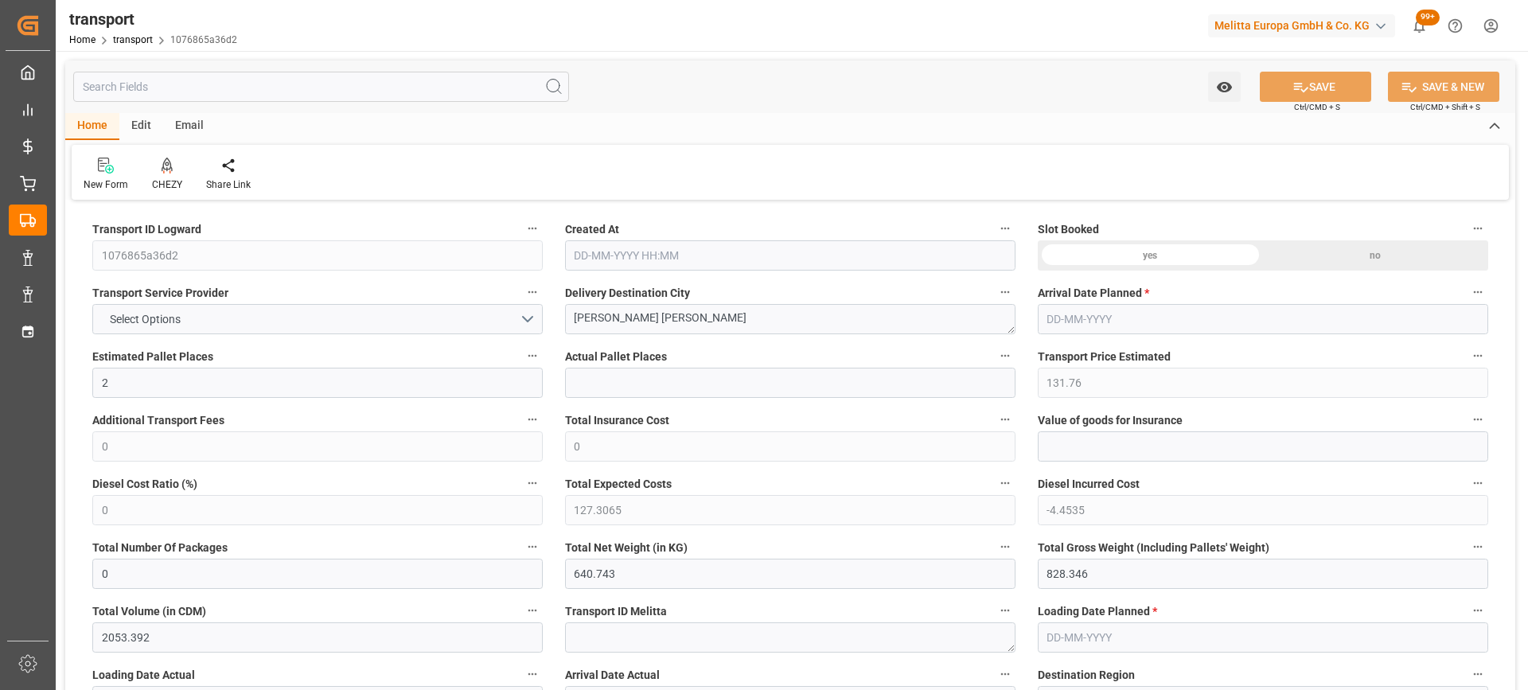
type input "[DATE]"
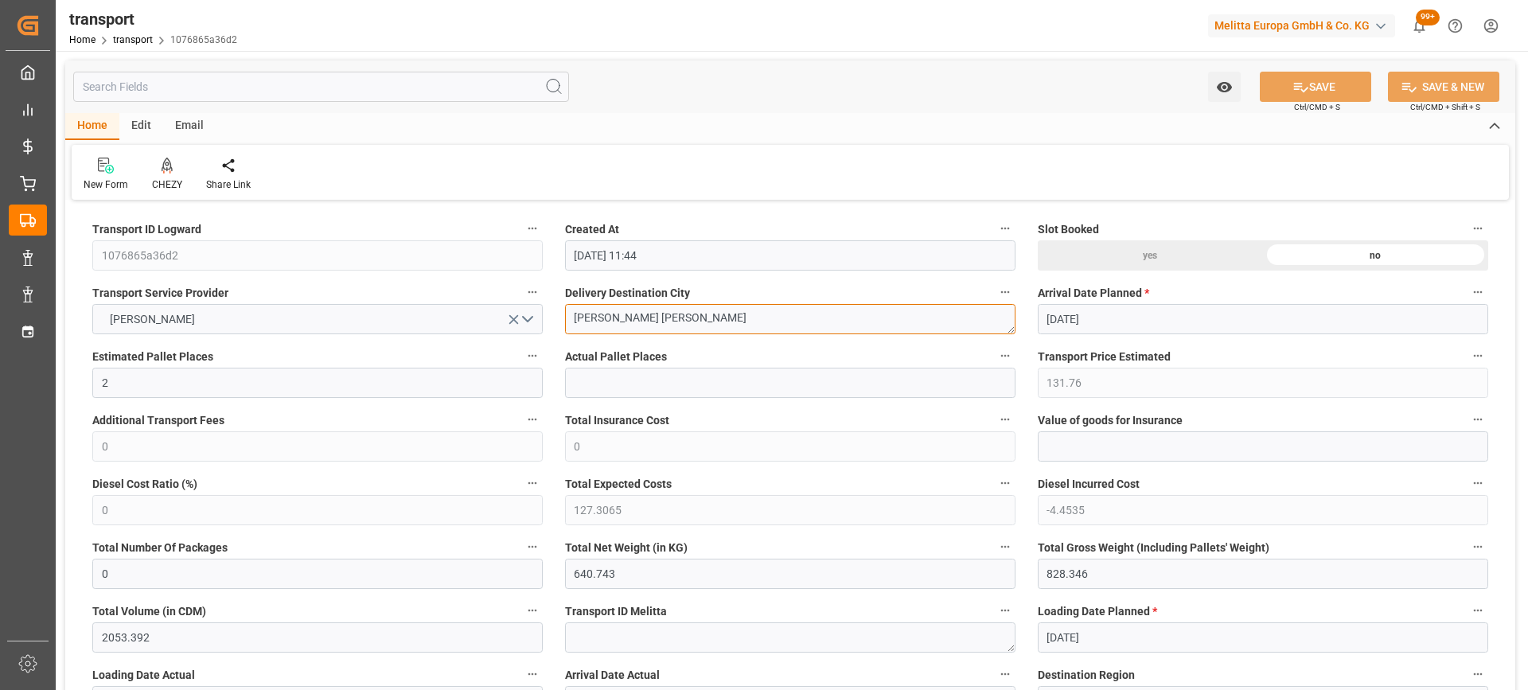
drag, startPoint x: 638, startPoint y: 318, endPoint x: 430, endPoint y: 349, distance: 211.0
click at [167, 166] on icon at bounding box center [167, 165] width 11 height 14
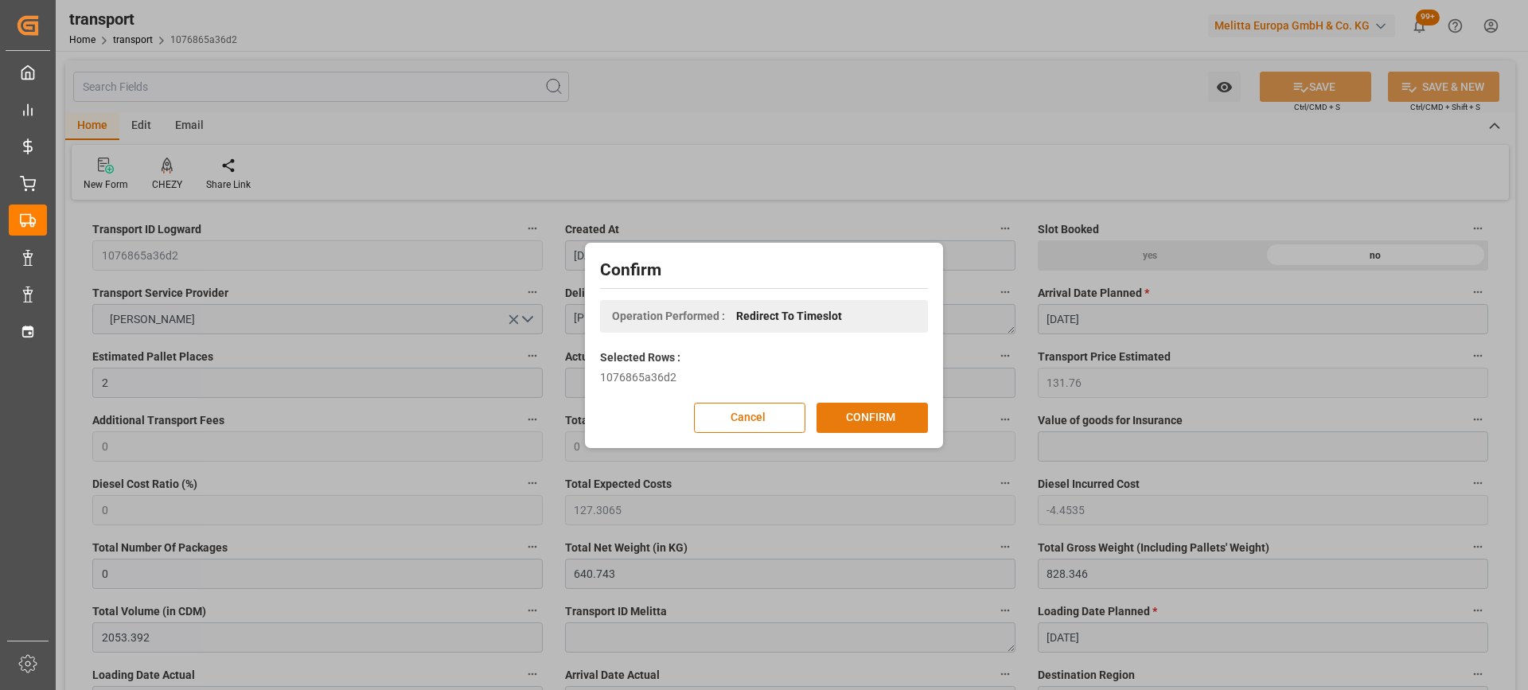
click at [875, 419] on button "CONFIRM" at bounding box center [872, 418] width 111 height 30
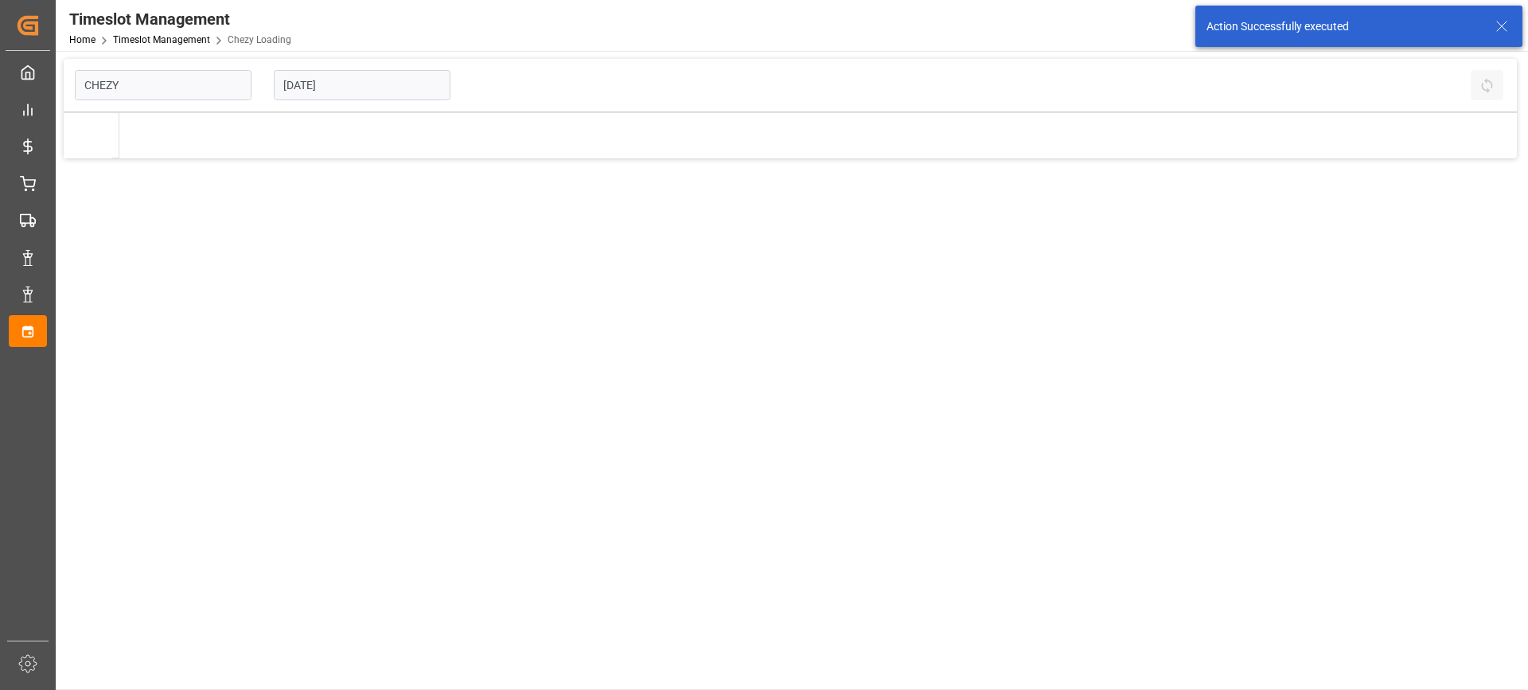
type input "Chezy Loading"
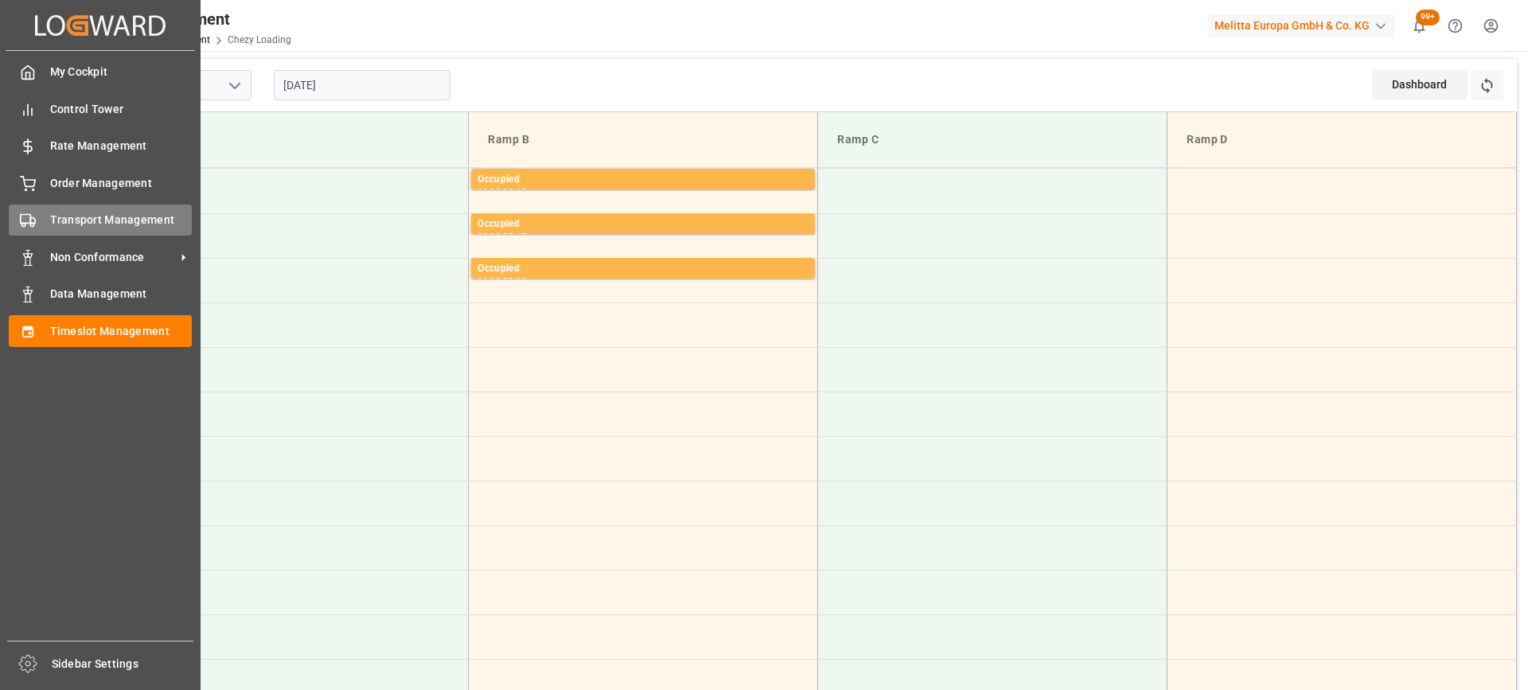
click at [45, 230] on div "Transport Management Transport Management" at bounding box center [100, 220] width 183 height 31
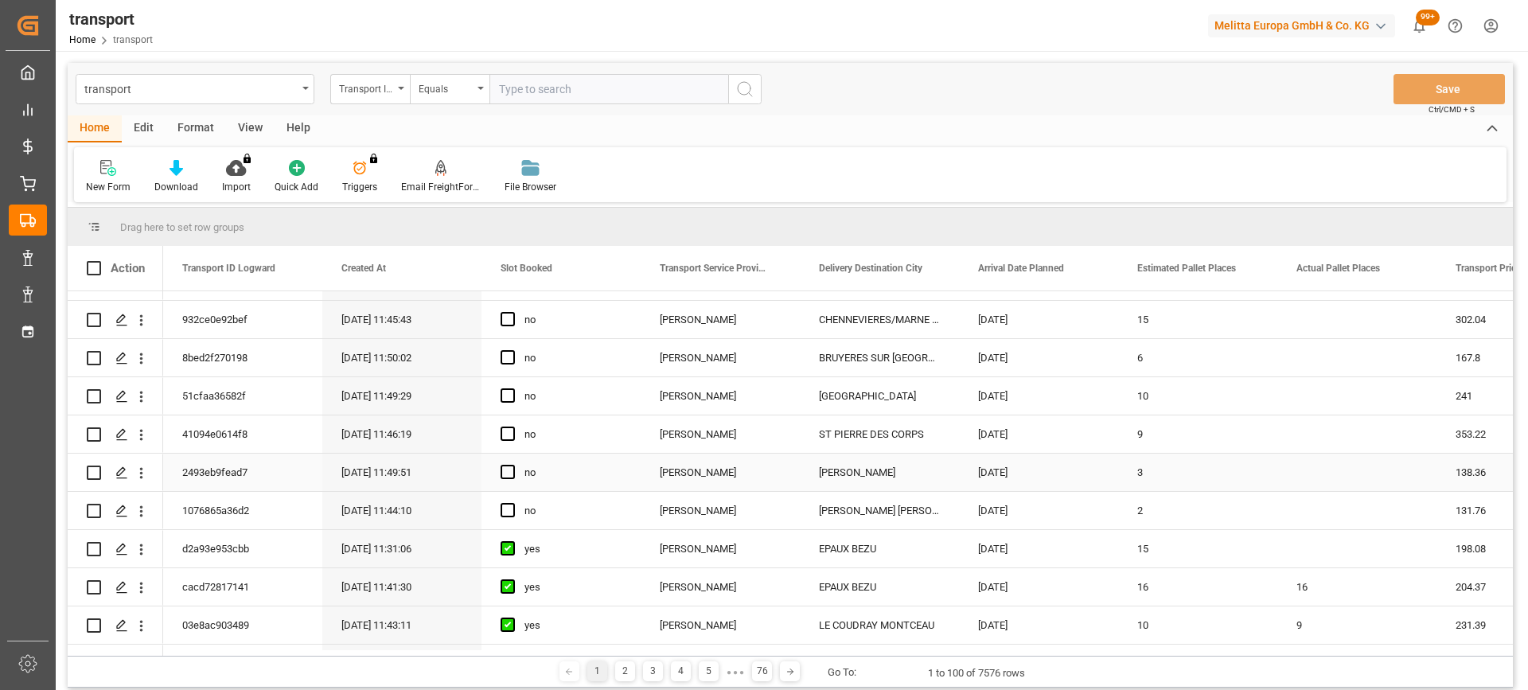
scroll to position [318, 0]
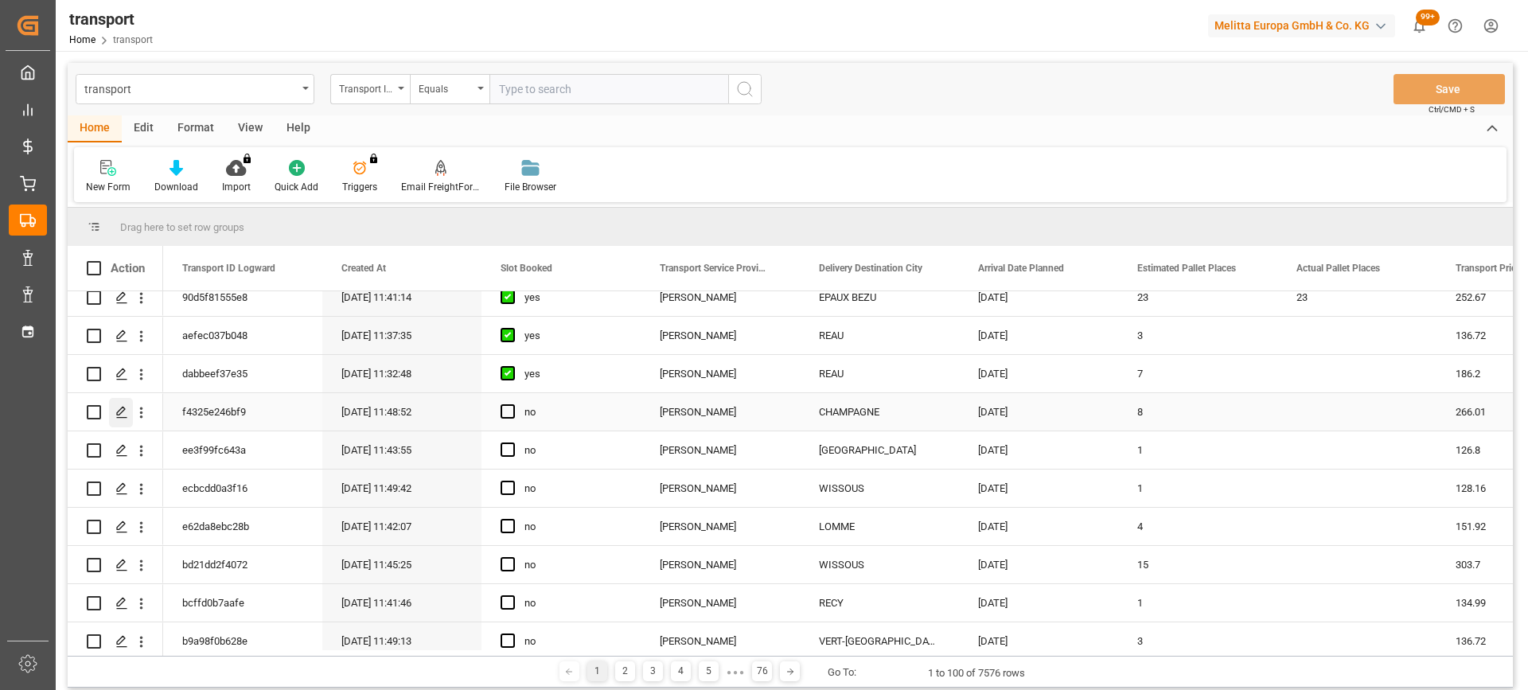
click at [119, 412] on icon "Press SPACE to select this row." at bounding box center [121, 412] width 13 height 13
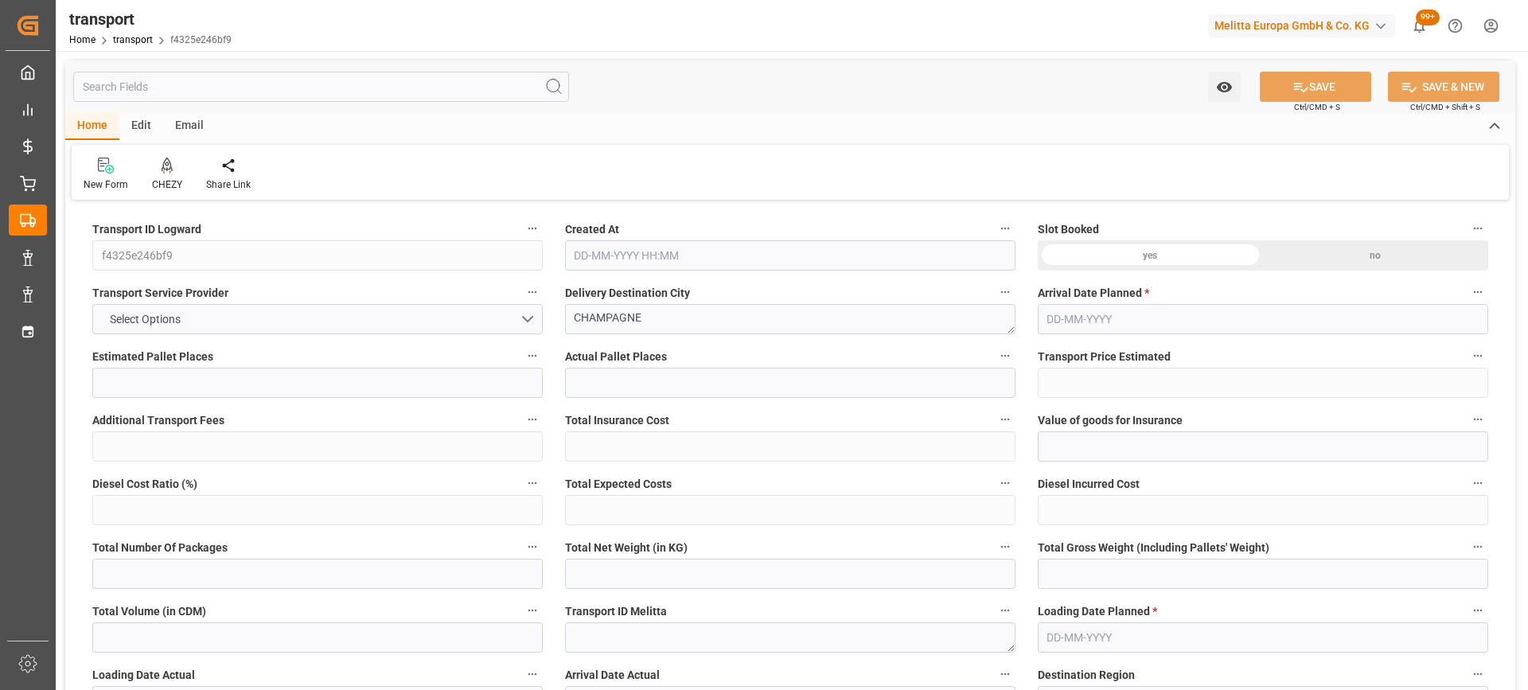
type input "8"
type input "266.01"
type input "0"
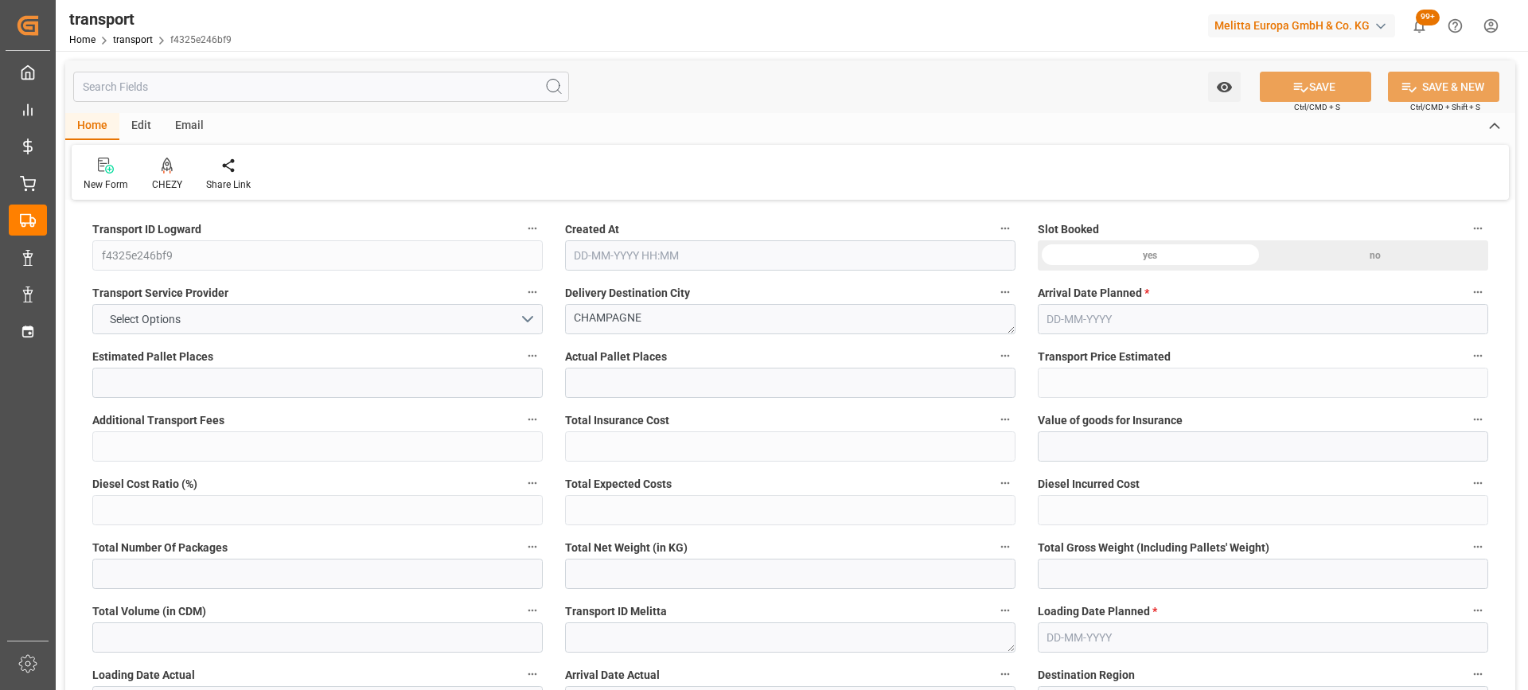
type input "257.0189"
type input "-8.9911"
type input "0"
type input "1784.004"
type input "2344.304"
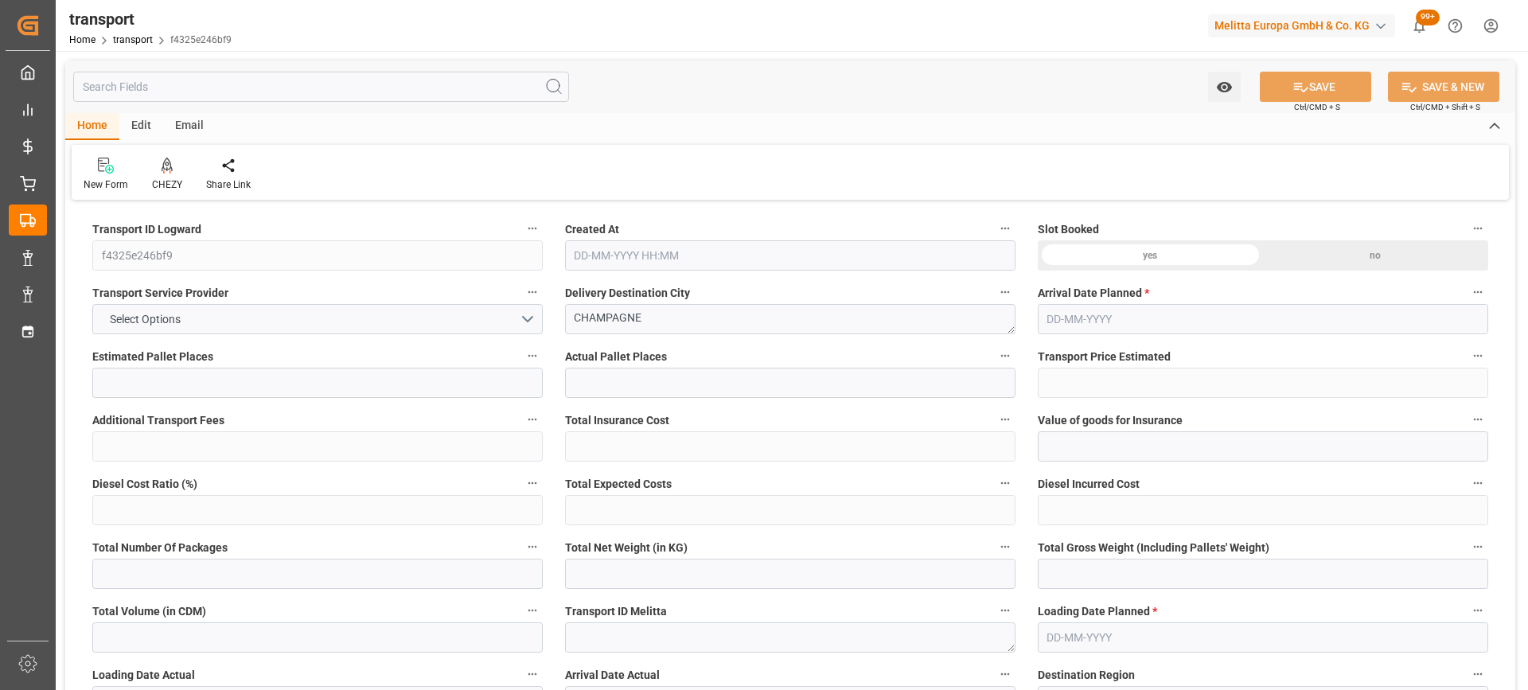
type input "7564.608"
type input "72"
type input "6"
type input "312"
type input "11"
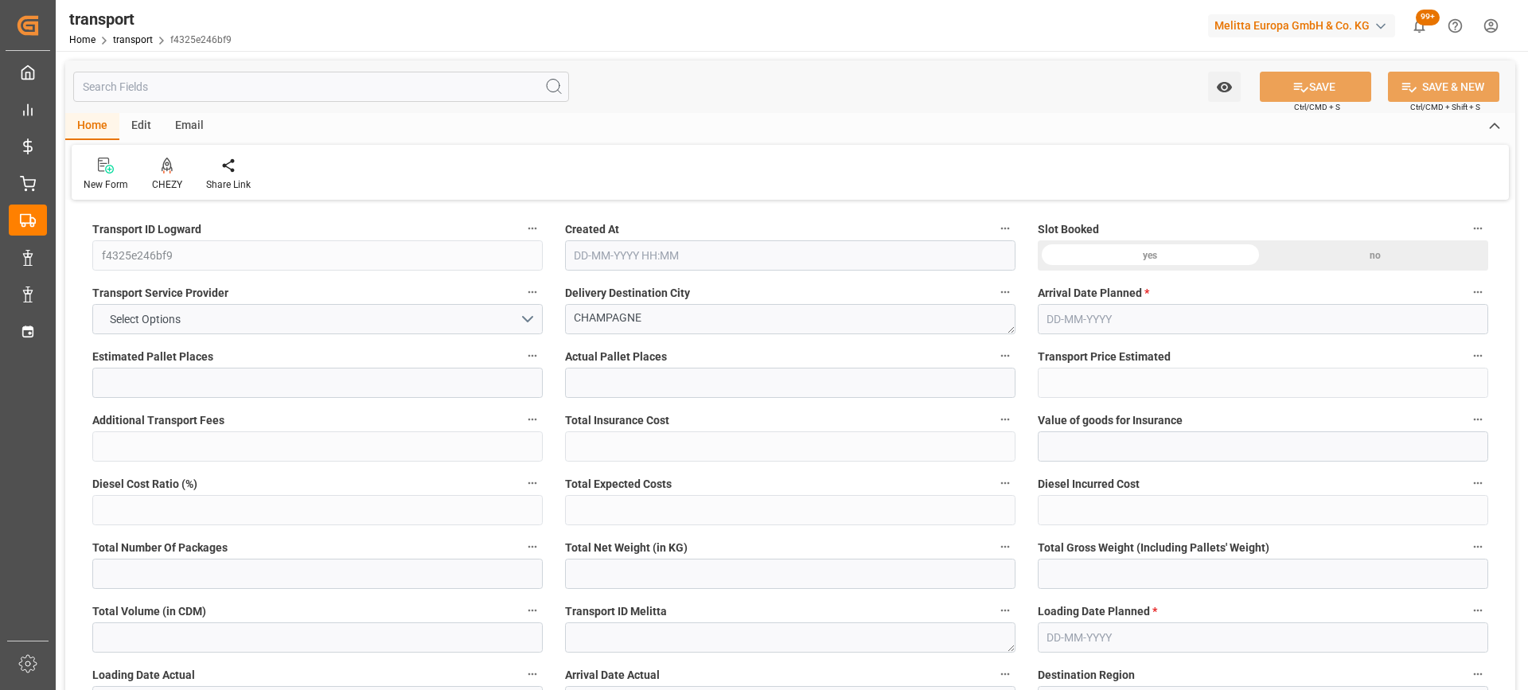
type input "101"
type input "2004.747"
type input "0"
type input "4710.8598"
type input "0"
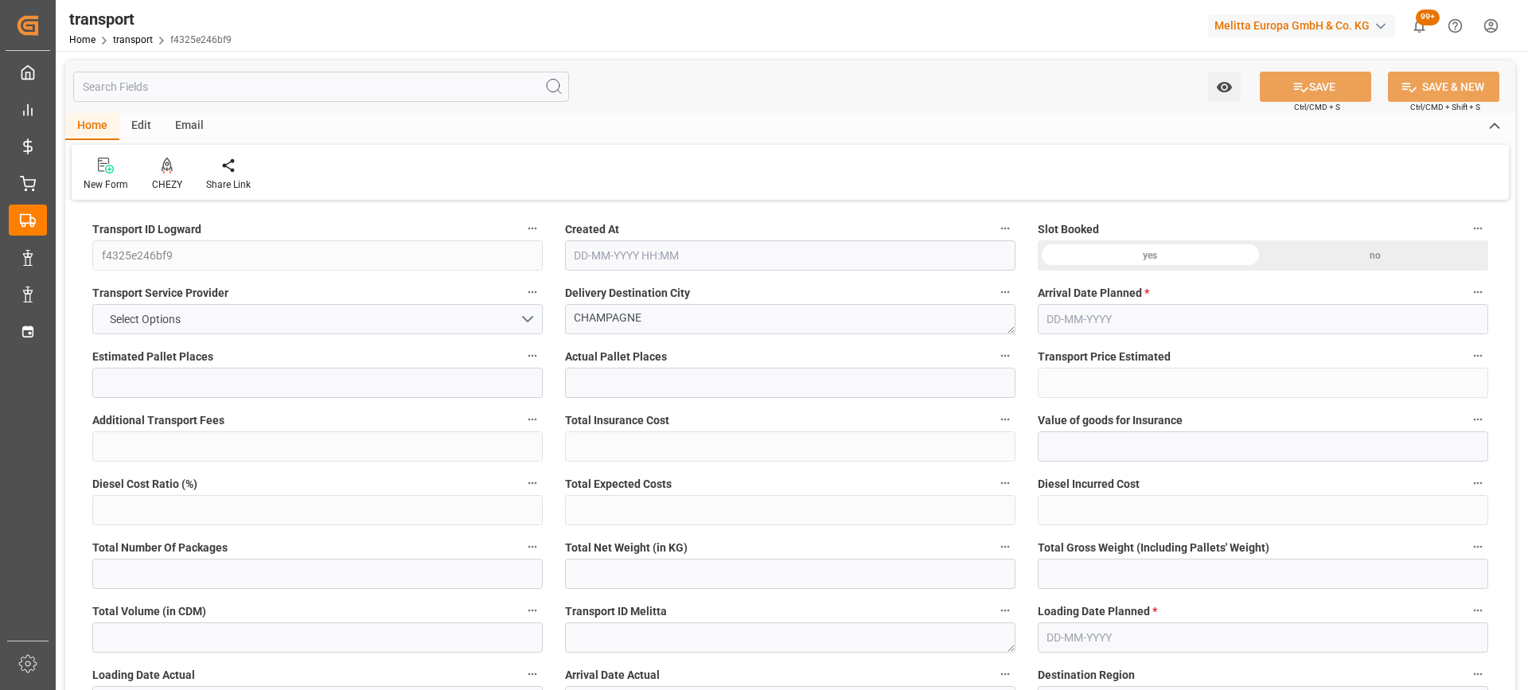
type input "0"
type input "21"
type input "35"
type input "[DATE] 11:48"
type input "[DATE]"
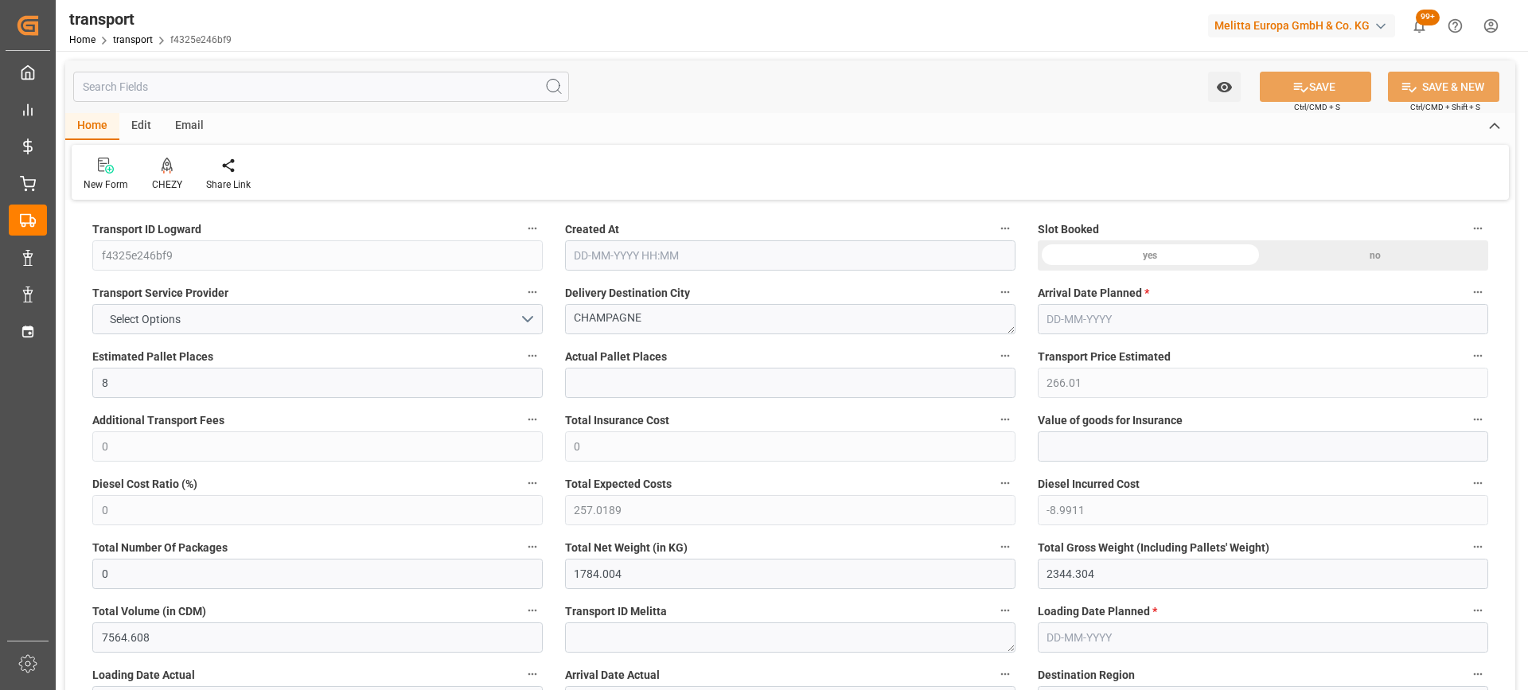
type input "[DATE]"
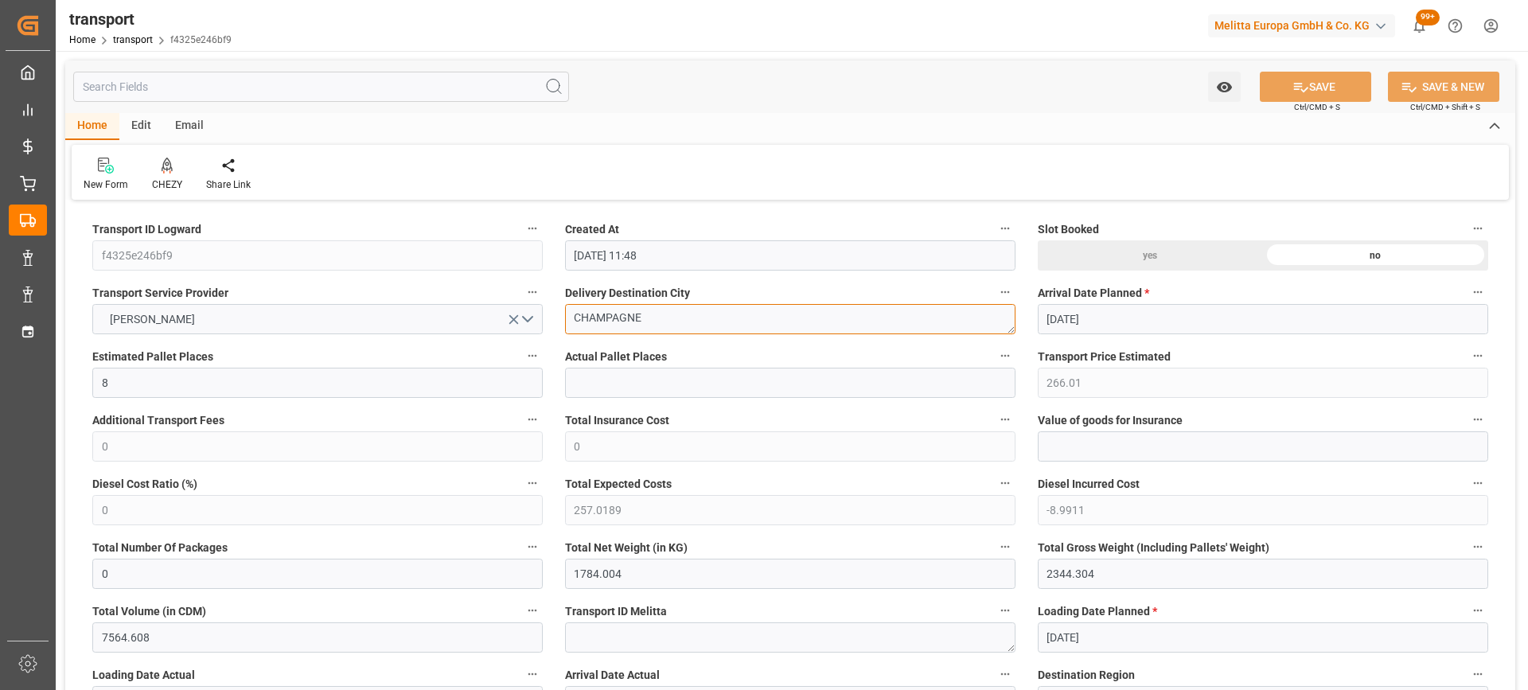
drag, startPoint x: 670, startPoint y: 318, endPoint x: 262, endPoint y: 360, distance: 410.4
click at [169, 175] on div "CHEZY" at bounding box center [167, 174] width 54 height 35
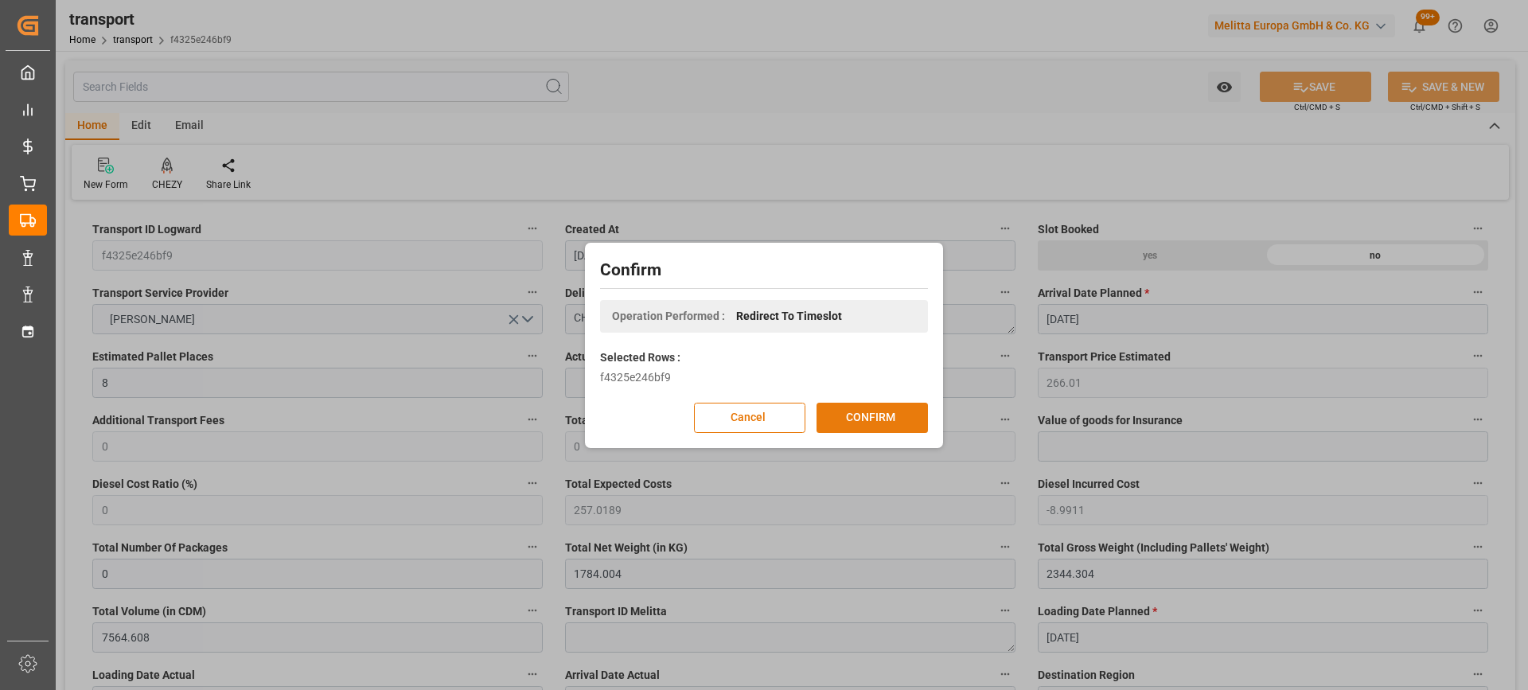
click at [871, 414] on button "CONFIRM" at bounding box center [872, 418] width 111 height 30
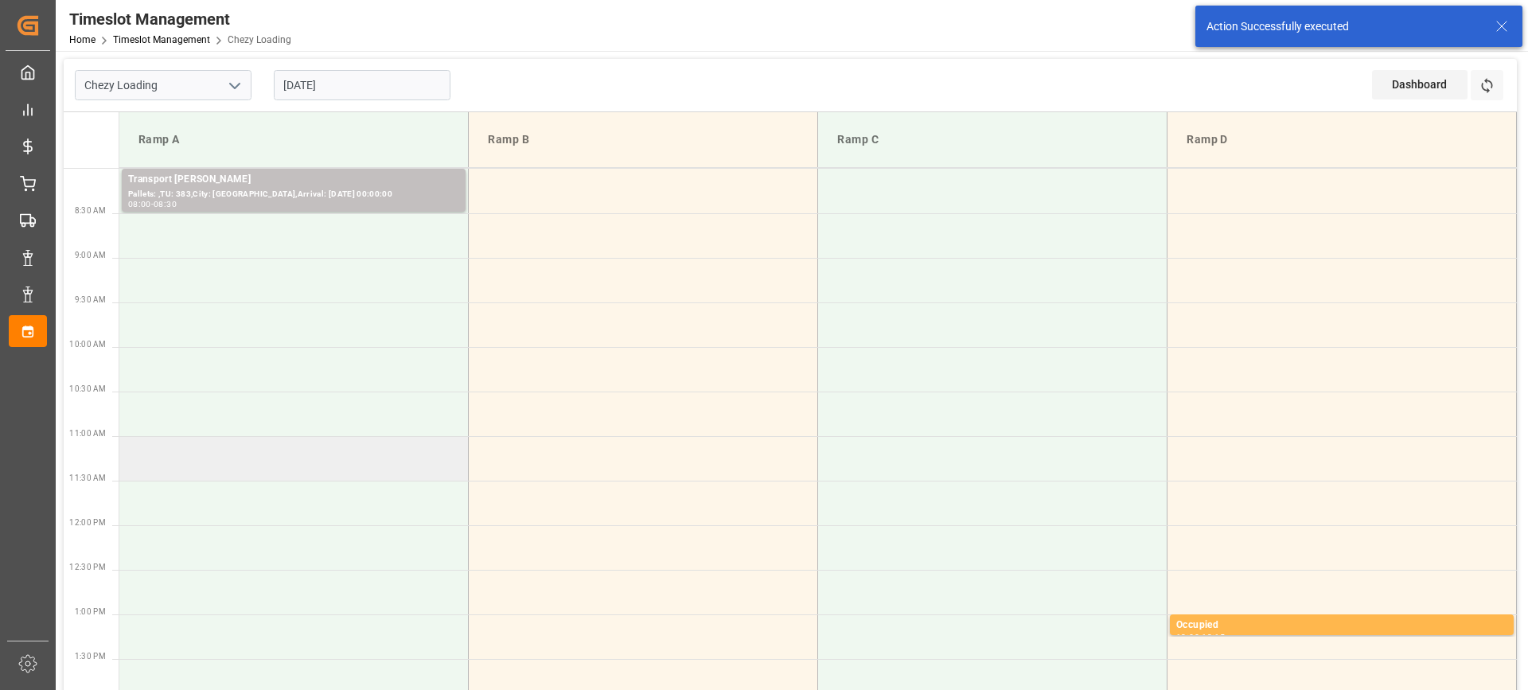
click at [307, 475] on td at bounding box center [293, 458] width 349 height 45
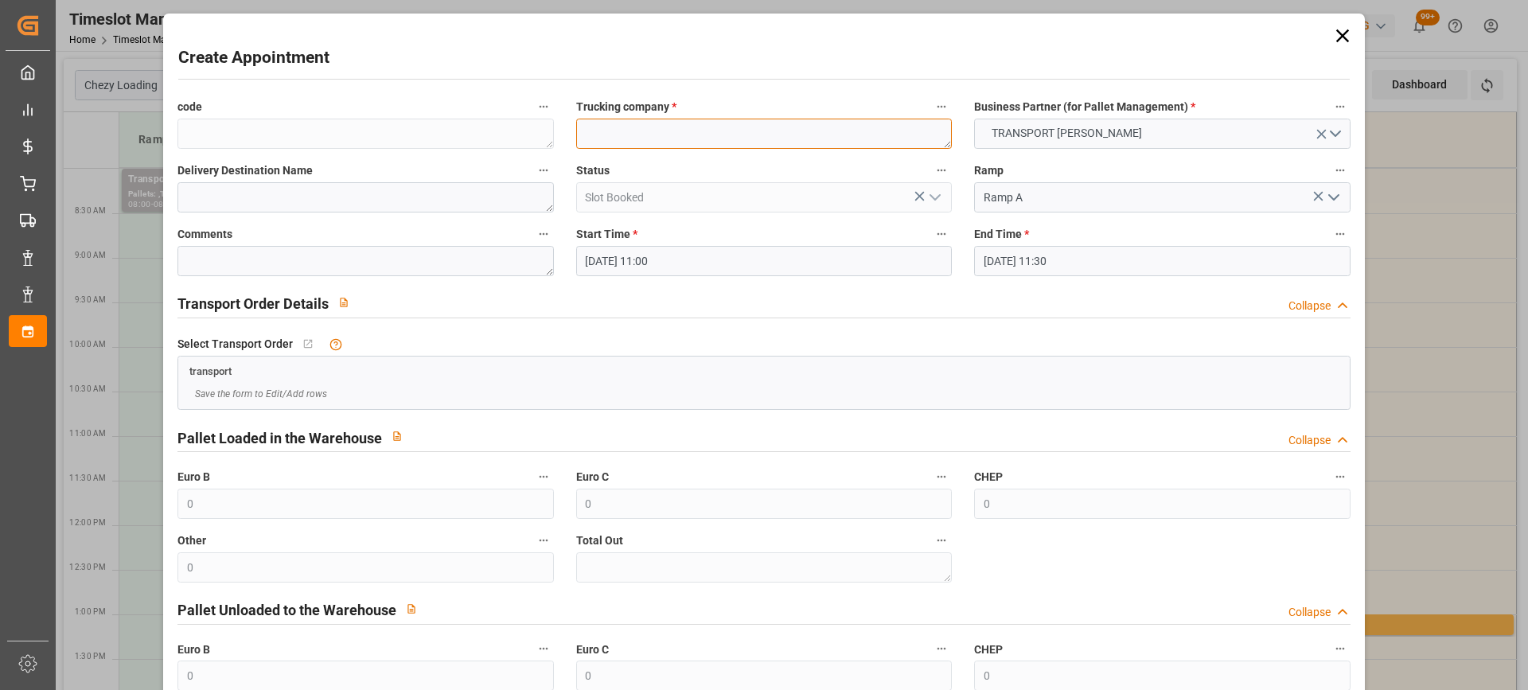
paste textarea "CHAMPAGNE"
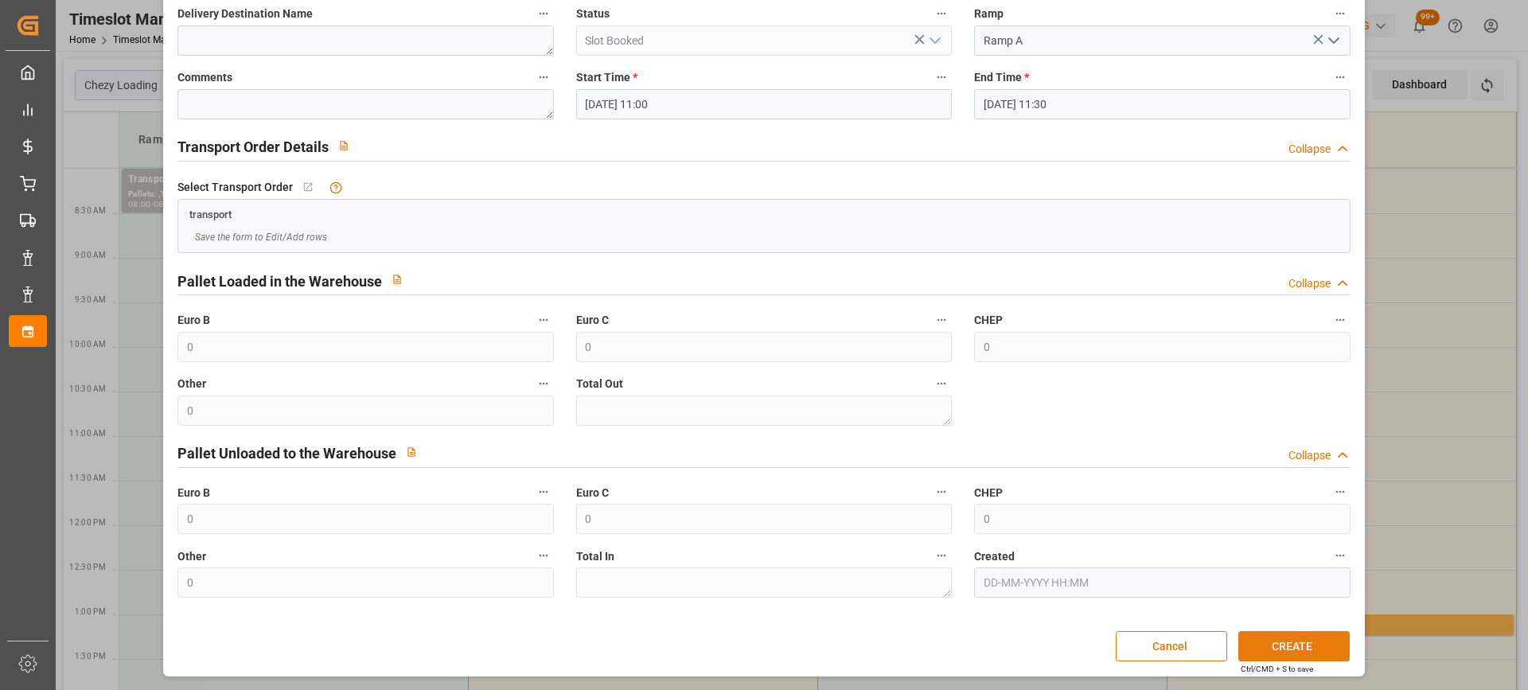
type textarea "CHAMPAGNE"
click at [1290, 651] on button "CREATE" at bounding box center [1294, 646] width 111 height 30
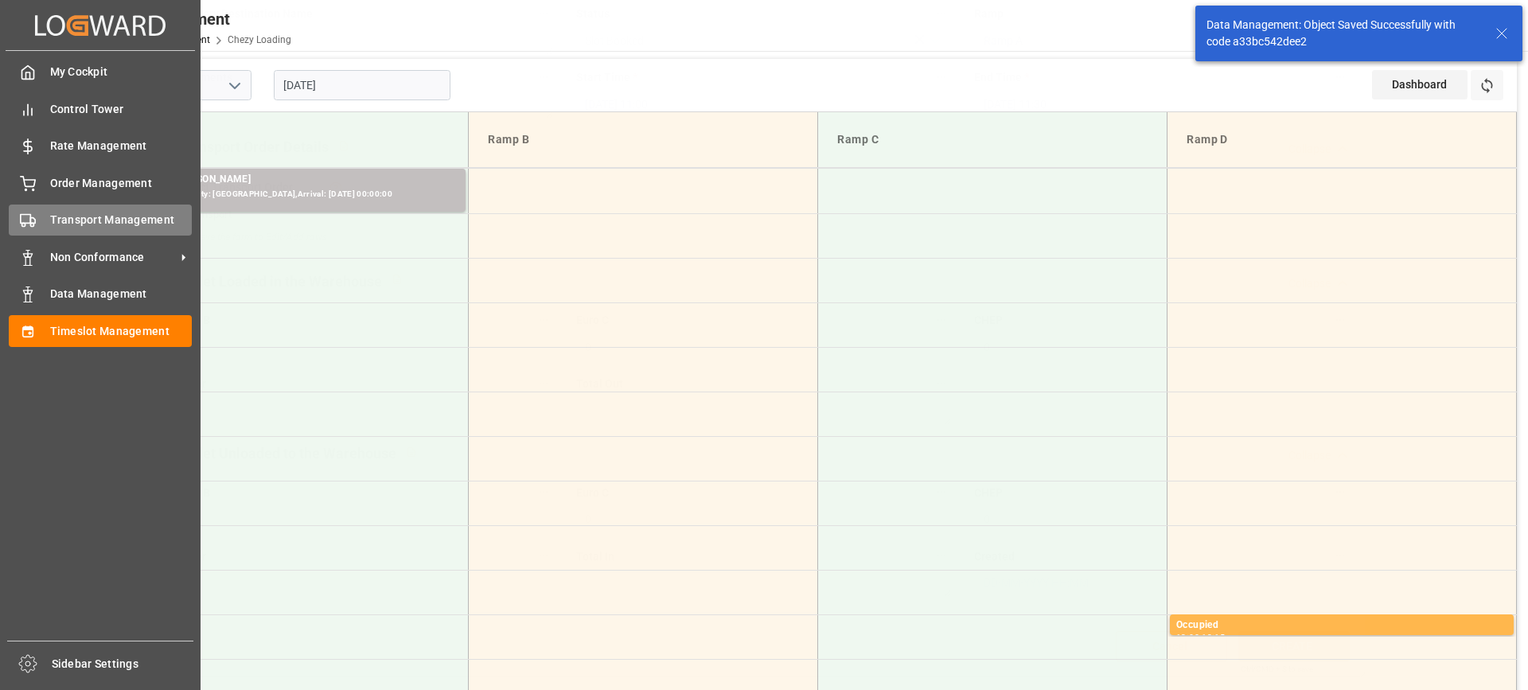
click at [49, 228] on div "Transport Management Transport Management" at bounding box center [100, 220] width 183 height 31
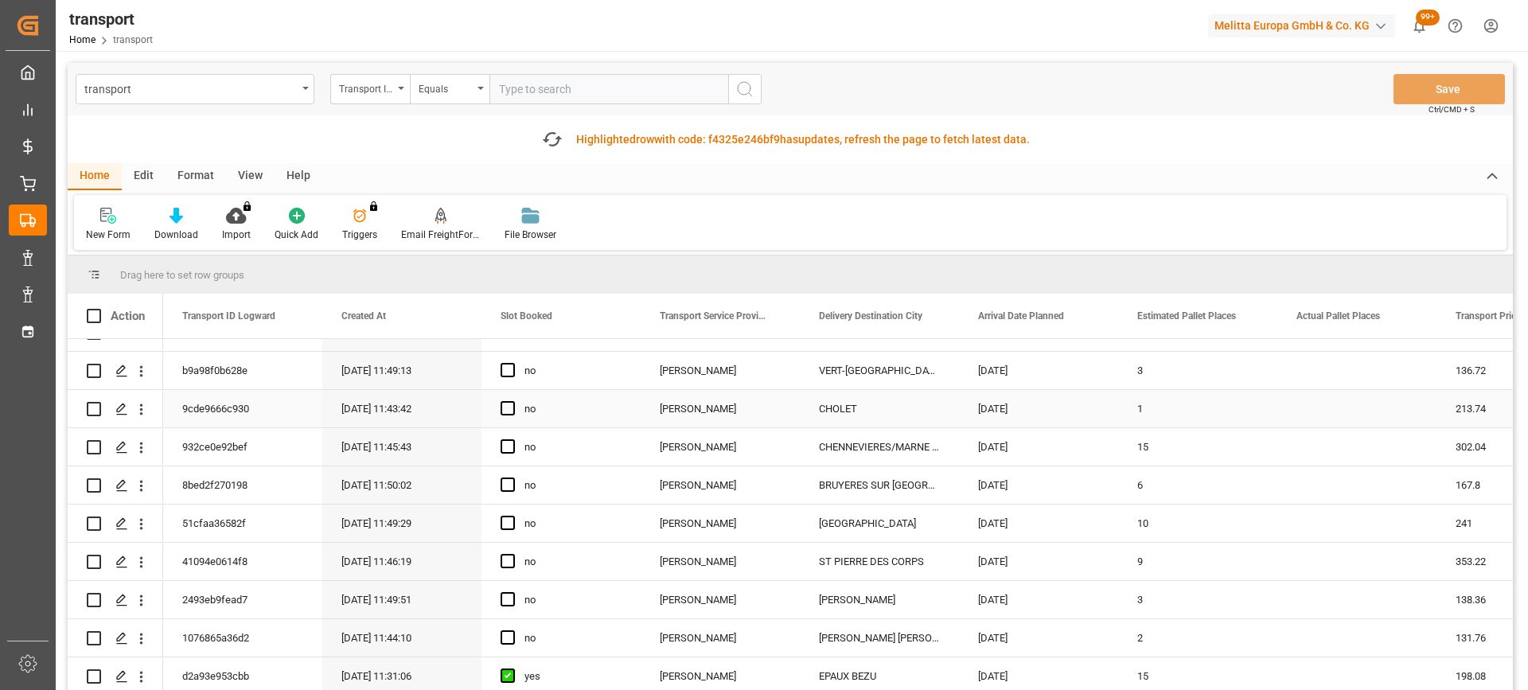
scroll to position [716, 0]
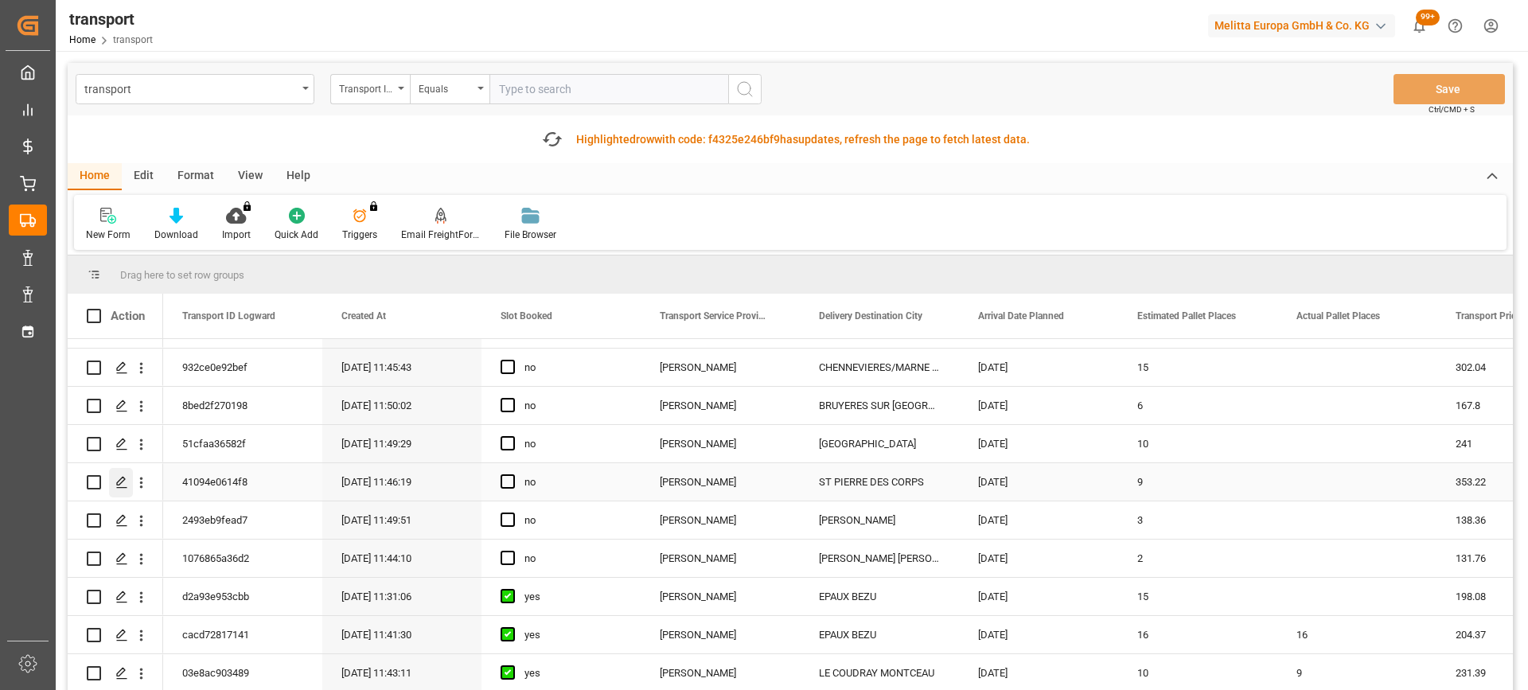
click at [118, 481] on icon "Press SPACE to select this row." at bounding box center [121, 482] width 13 height 13
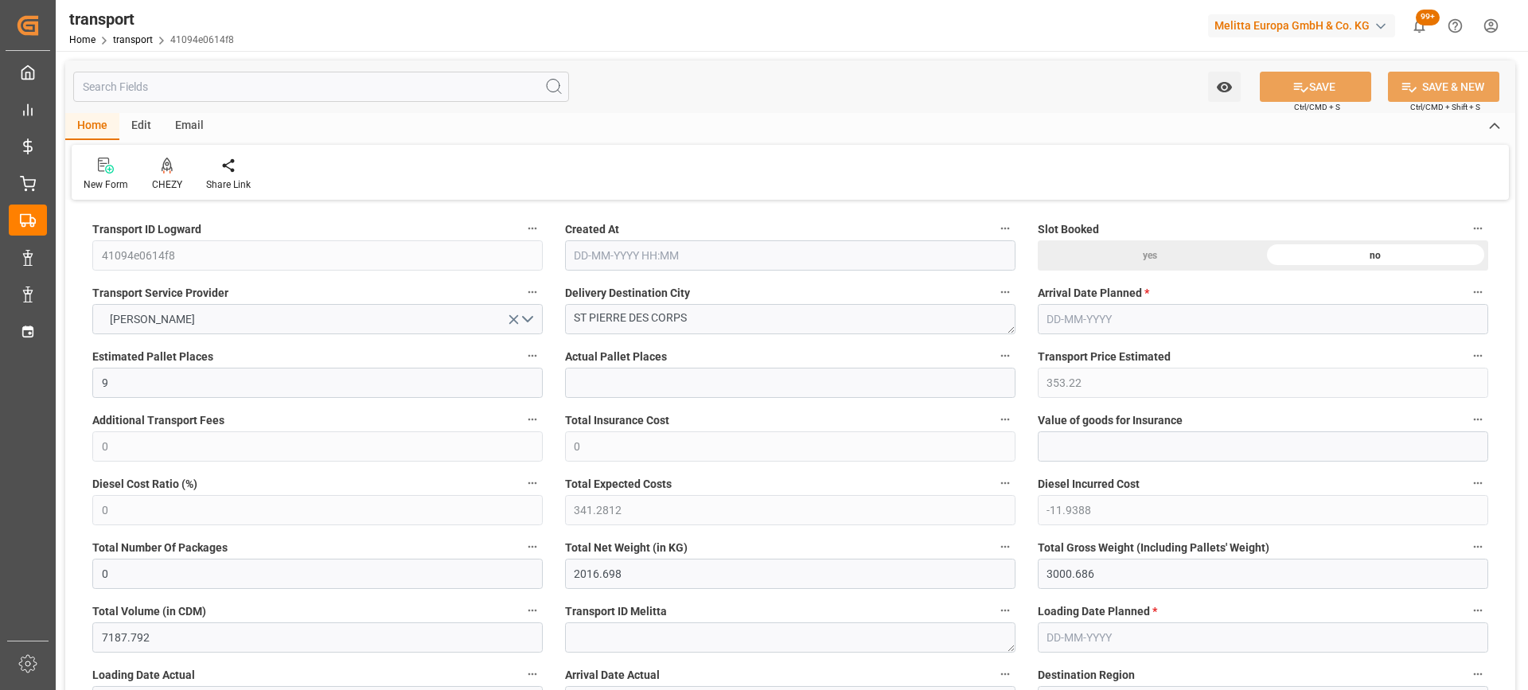
type input "18-09-2025 11:46"
type input "[DATE]"
drag, startPoint x: 414, startPoint y: 328, endPoint x: 350, endPoint y: 327, distance: 63.7
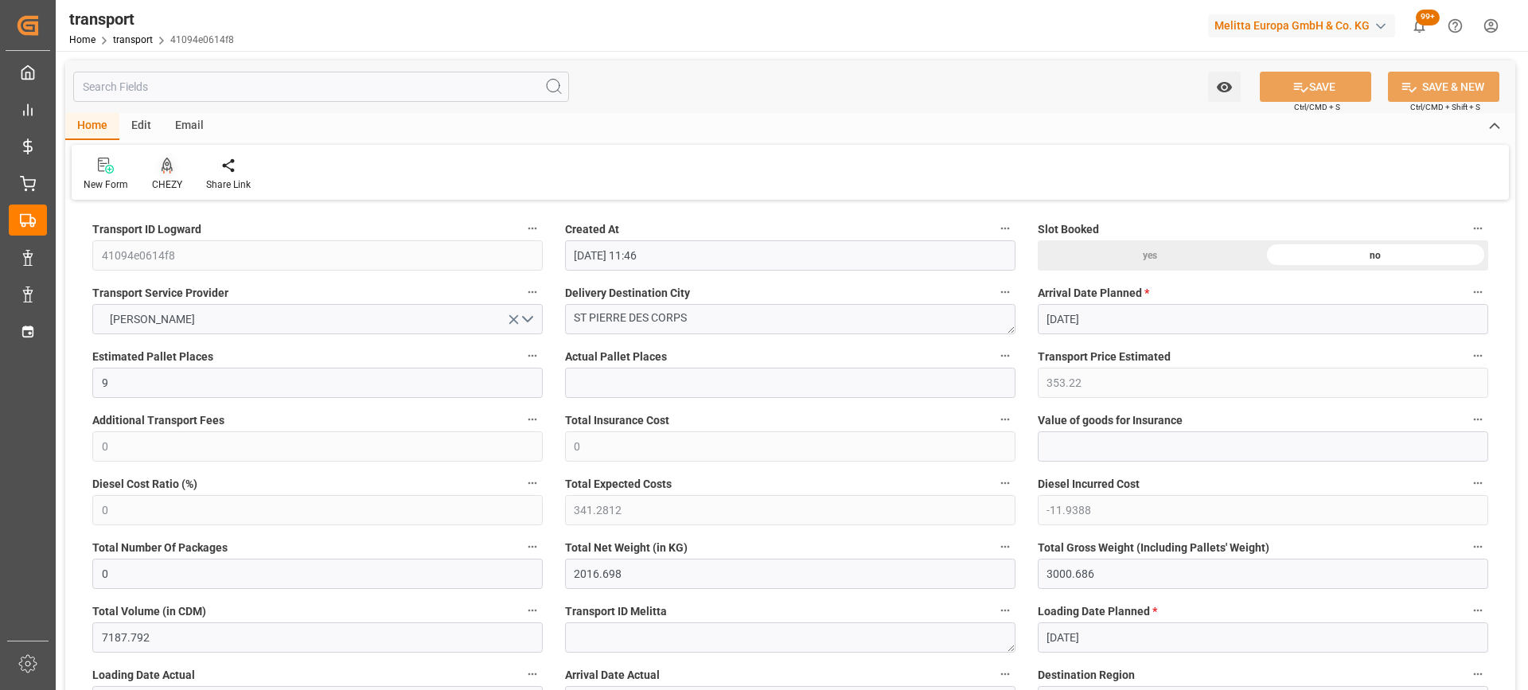
click at [170, 171] on icon at bounding box center [167, 166] width 11 height 16
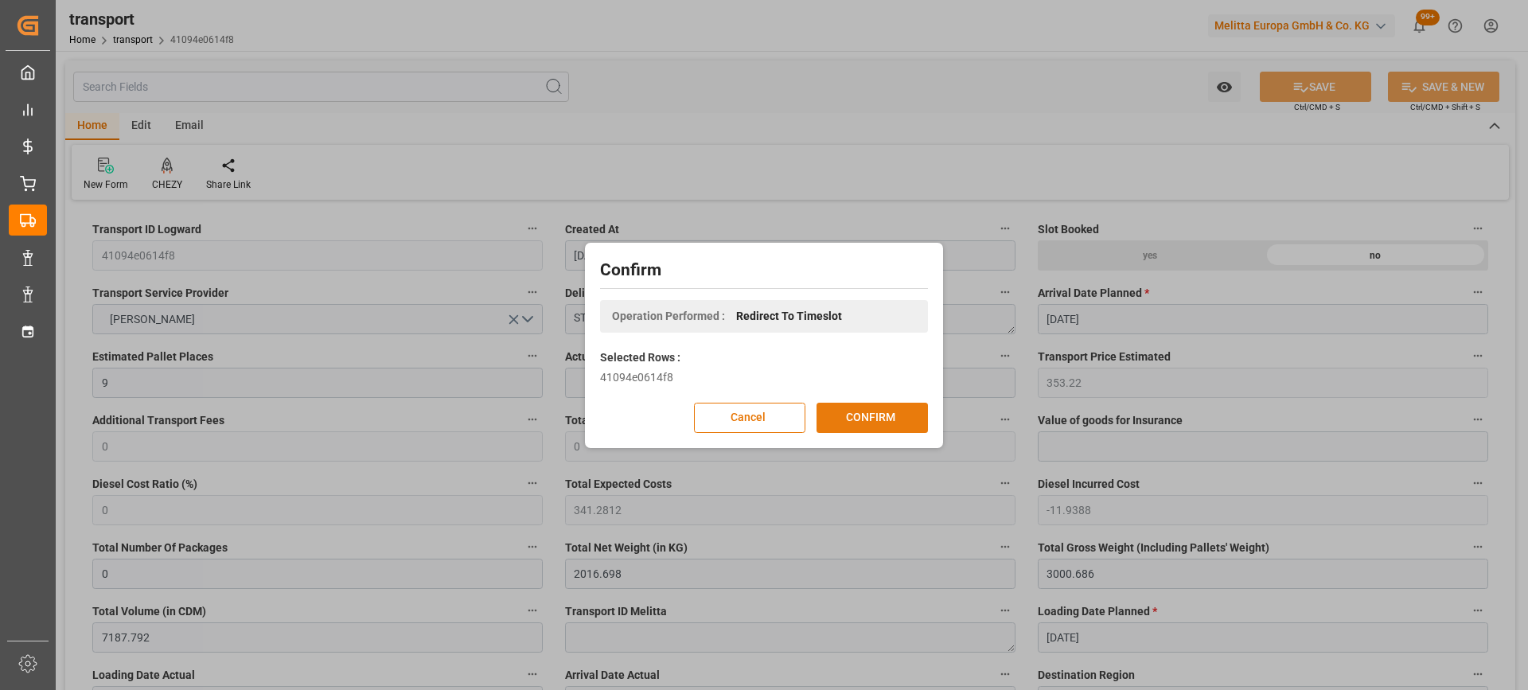
click at [856, 412] on button "CONFIRM" at bounding box center [872, 418] width 111 height 30
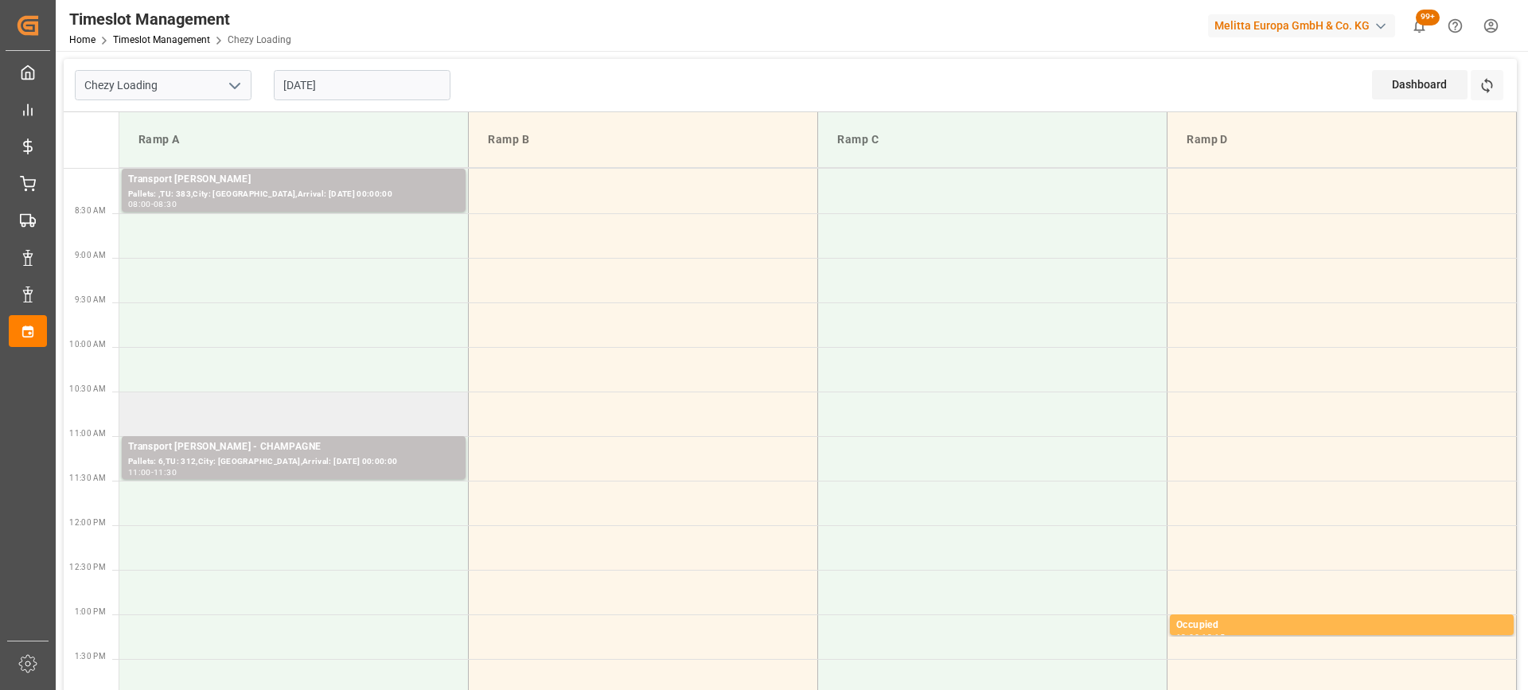
click at [341, 400] on td at bounding box center [293, 414] width 349 height 45
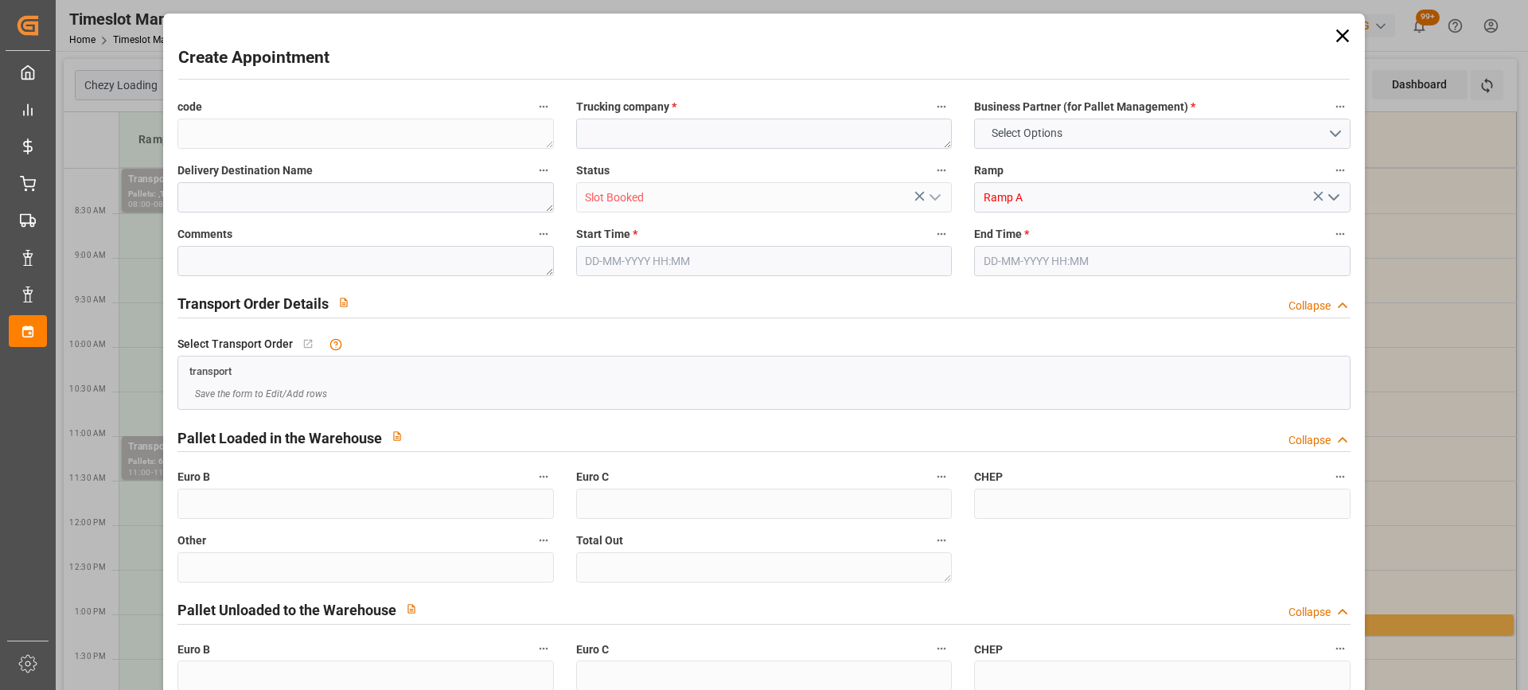
type input "0"
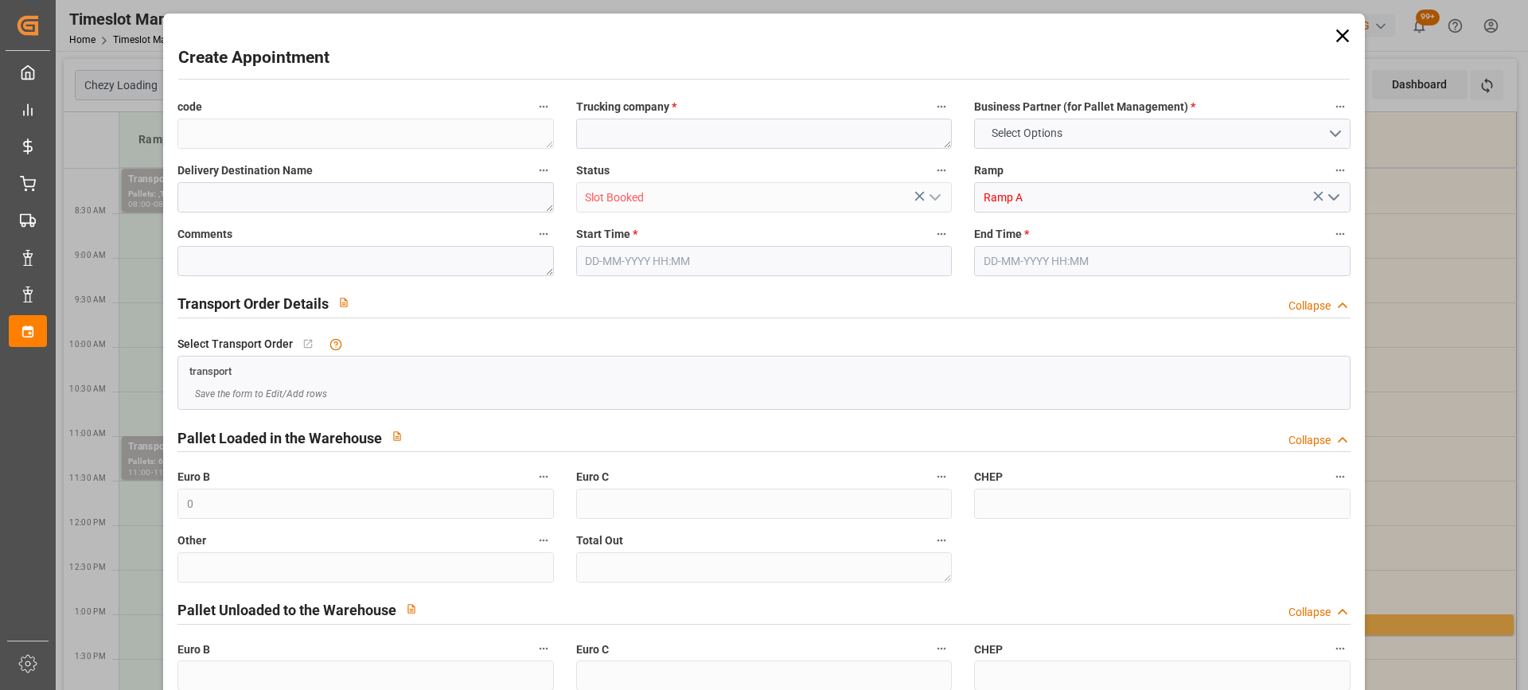
type input "0"
type input "[DATE] 10:30"
type input "[DATE] 11:00"
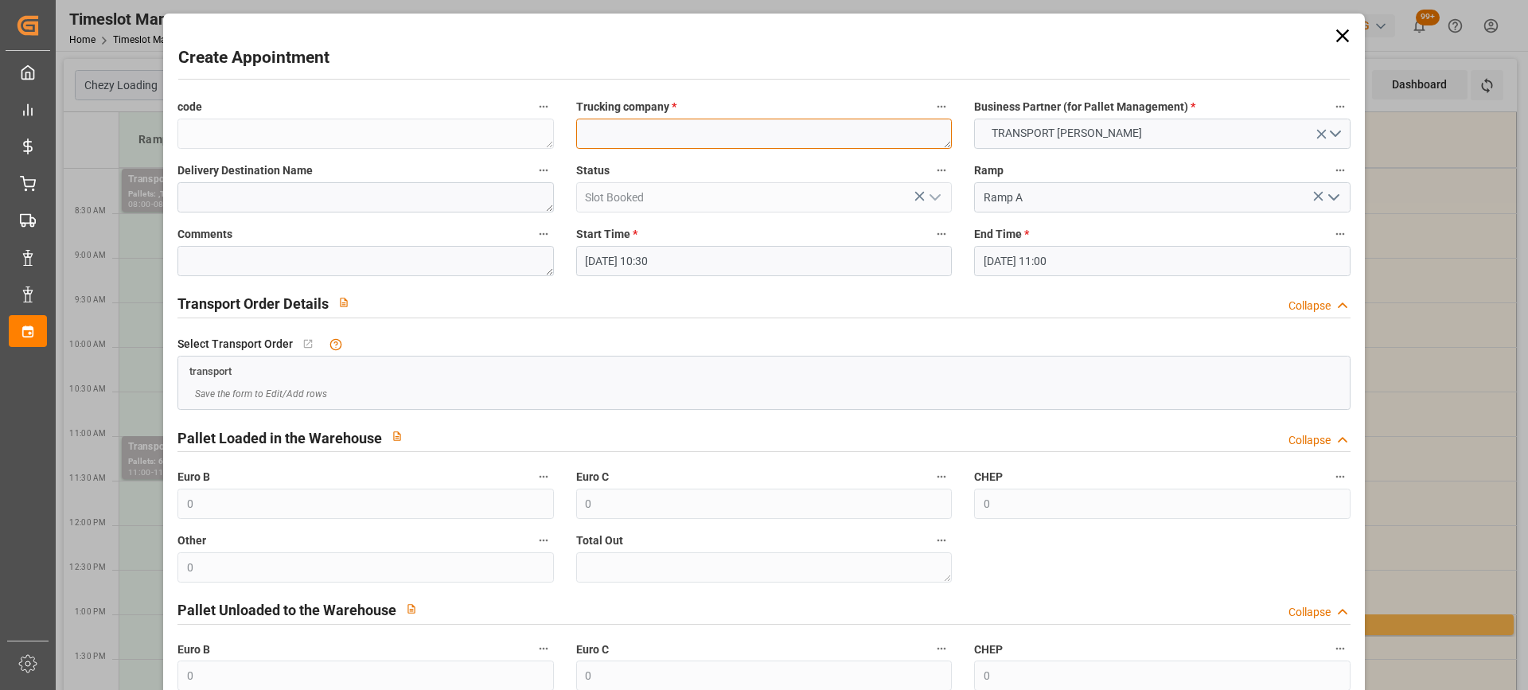
paste textarea "ST PIERRE DES CORPS"
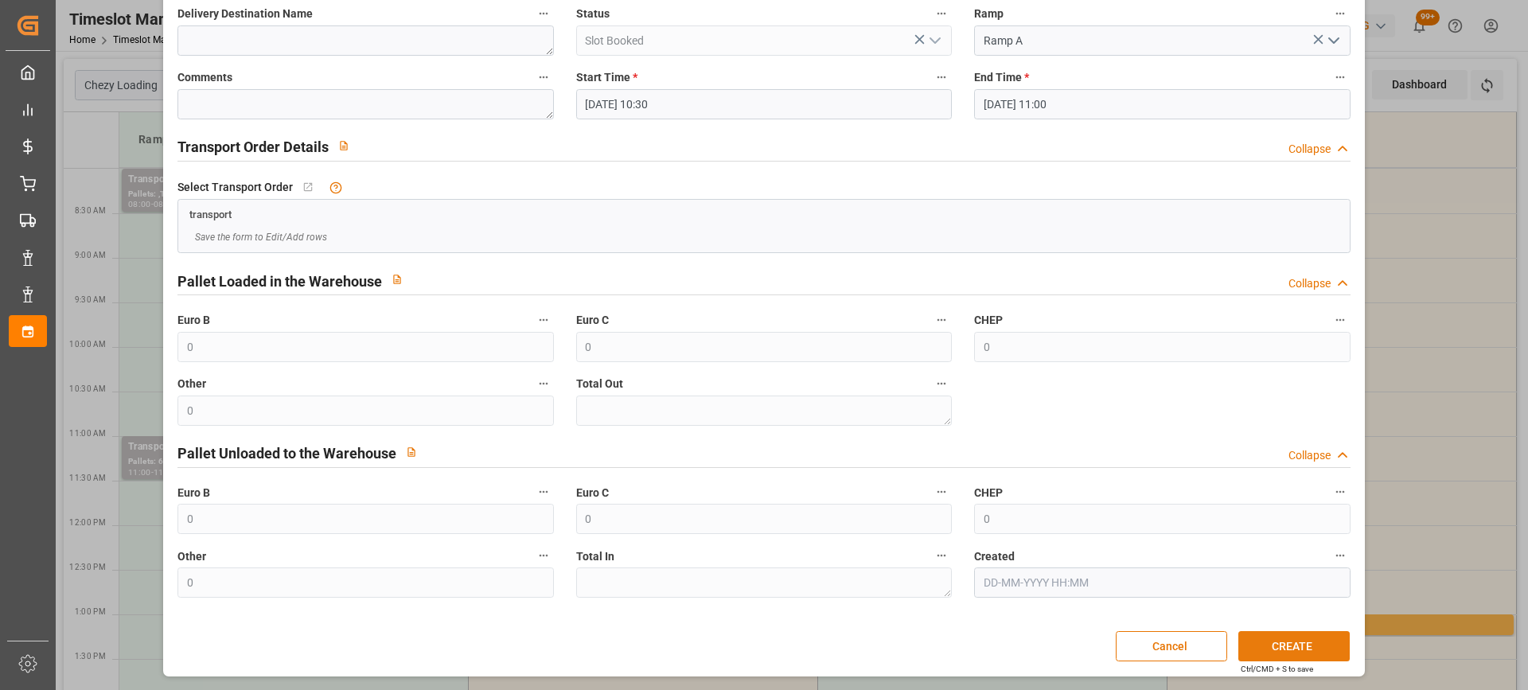
type textarea "ST PIERRE DES CORPS"
click at [1309, 642] on button "CREATE" at bounding box center [1294, 646] width 111 height 30
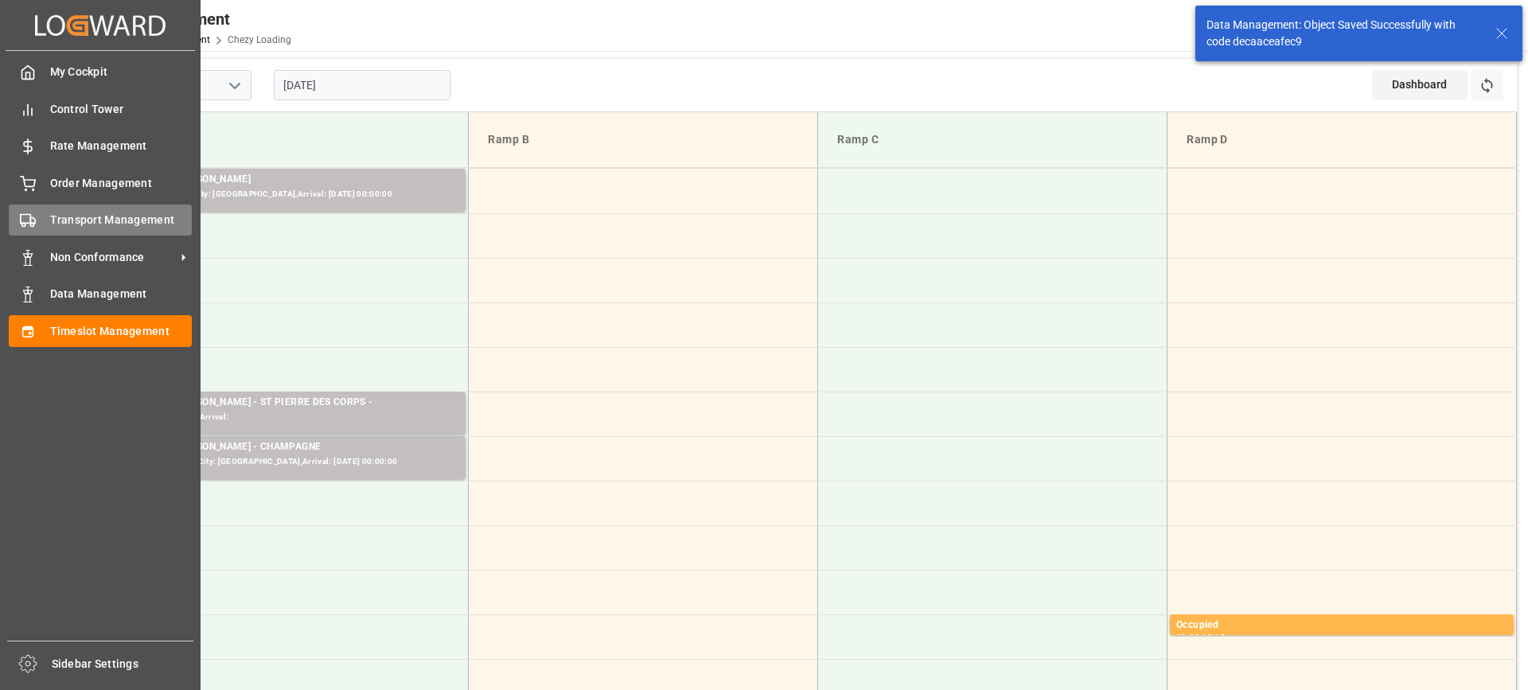
click at [38, 225] on div "Transport Management Transport Management" at bounding box center [100, 220] width 183 height 31
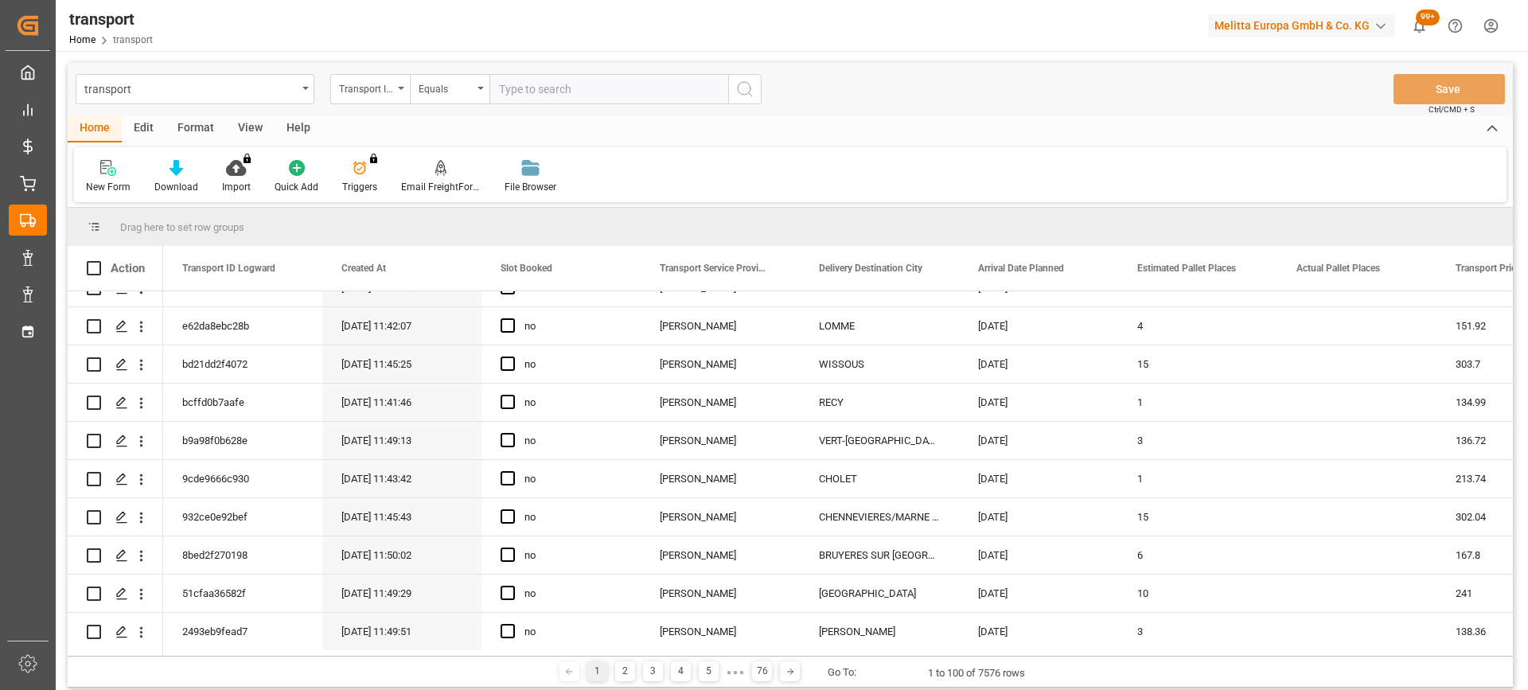
scroll to position [716, 0]
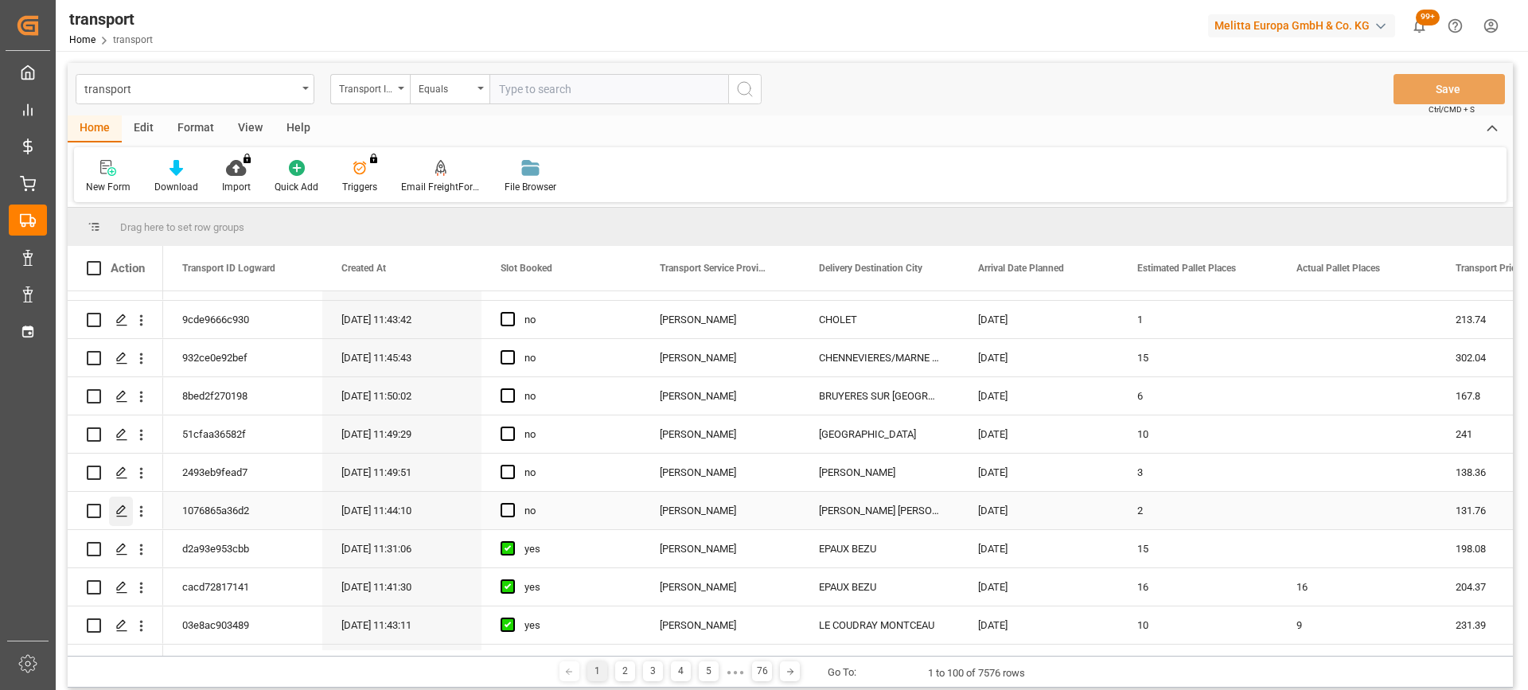
click at [126, 502] on div "Press SPACE to select this row." at bounding box center [121, 511] width 24 height 29
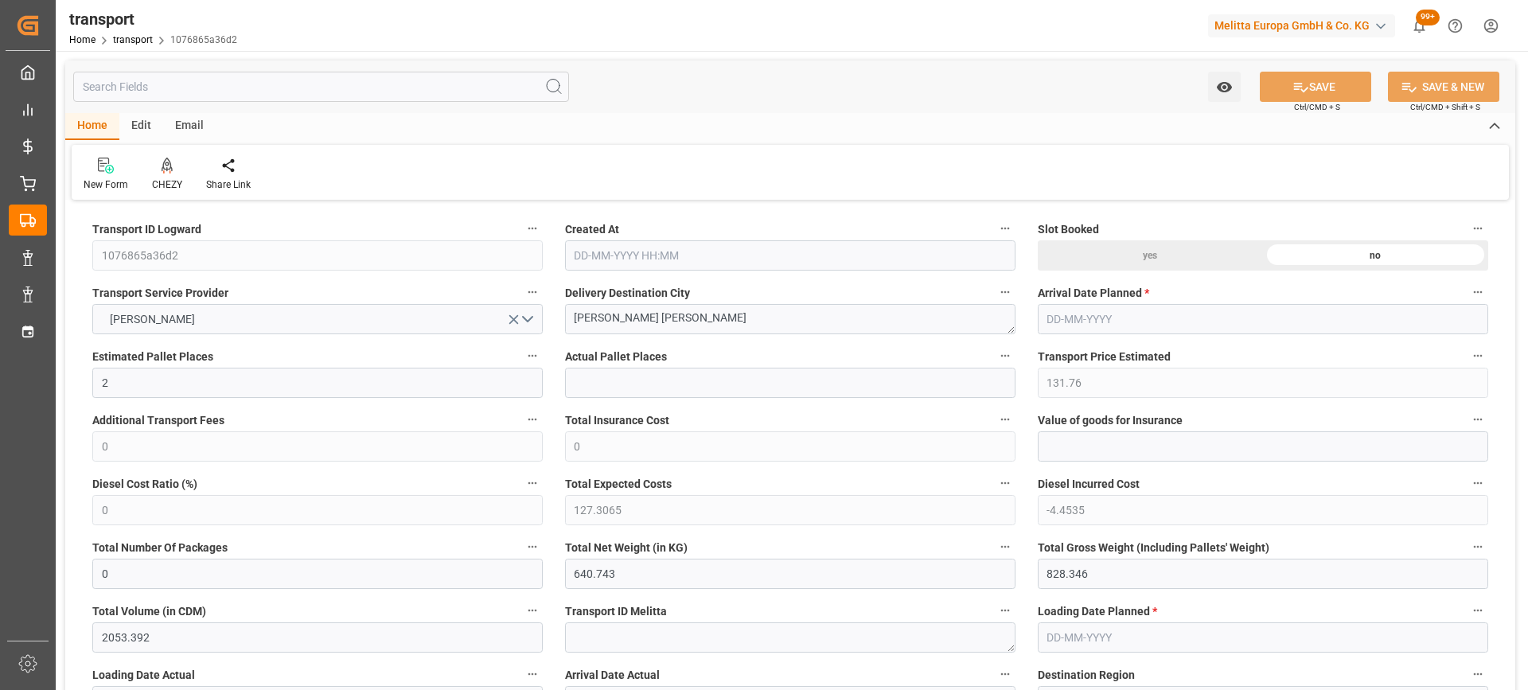
type input "2"
type input "131.76"
type input "0"
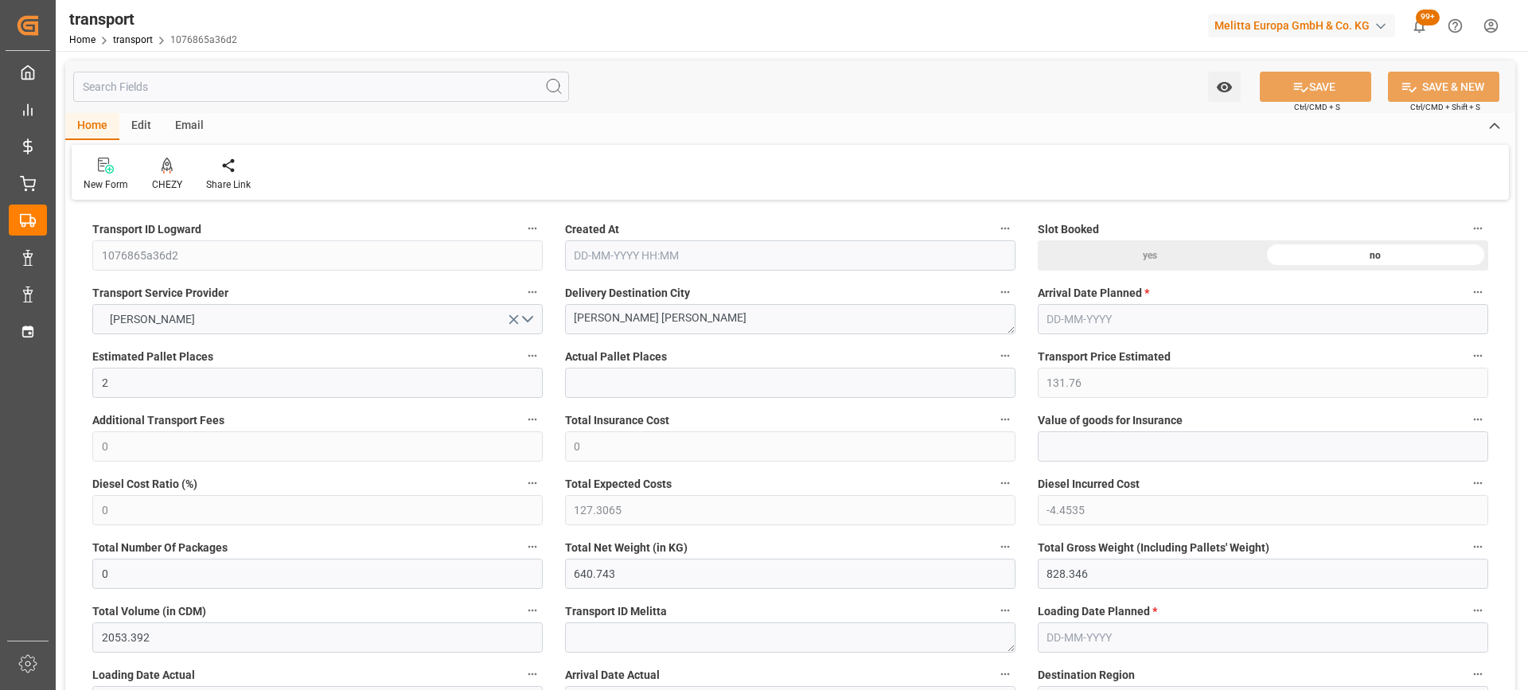
type input "127.3065"
type input "-4.4535"
type input "0"
type input "640.743"
type input "828.346"
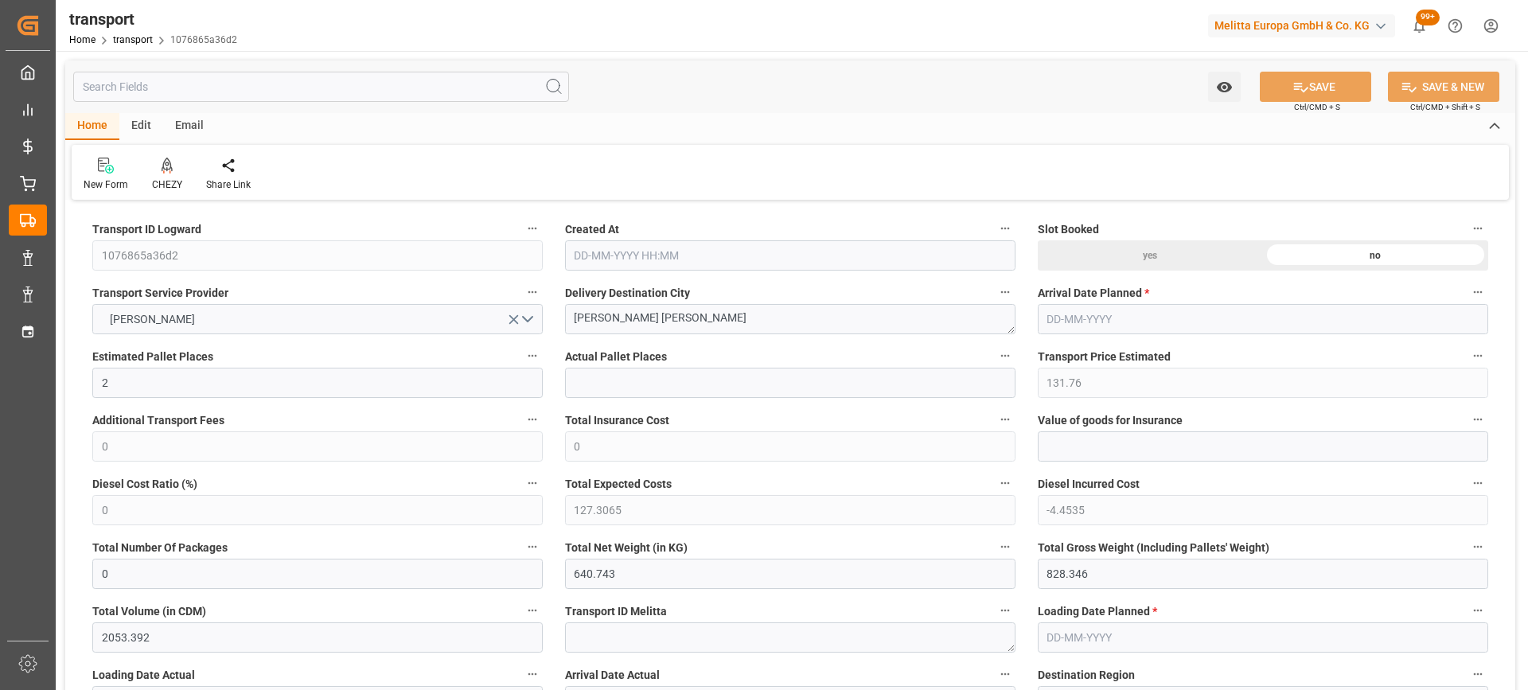
type input "2053.392"
type input "77"
type input "1"
type input "64"
type input "2"
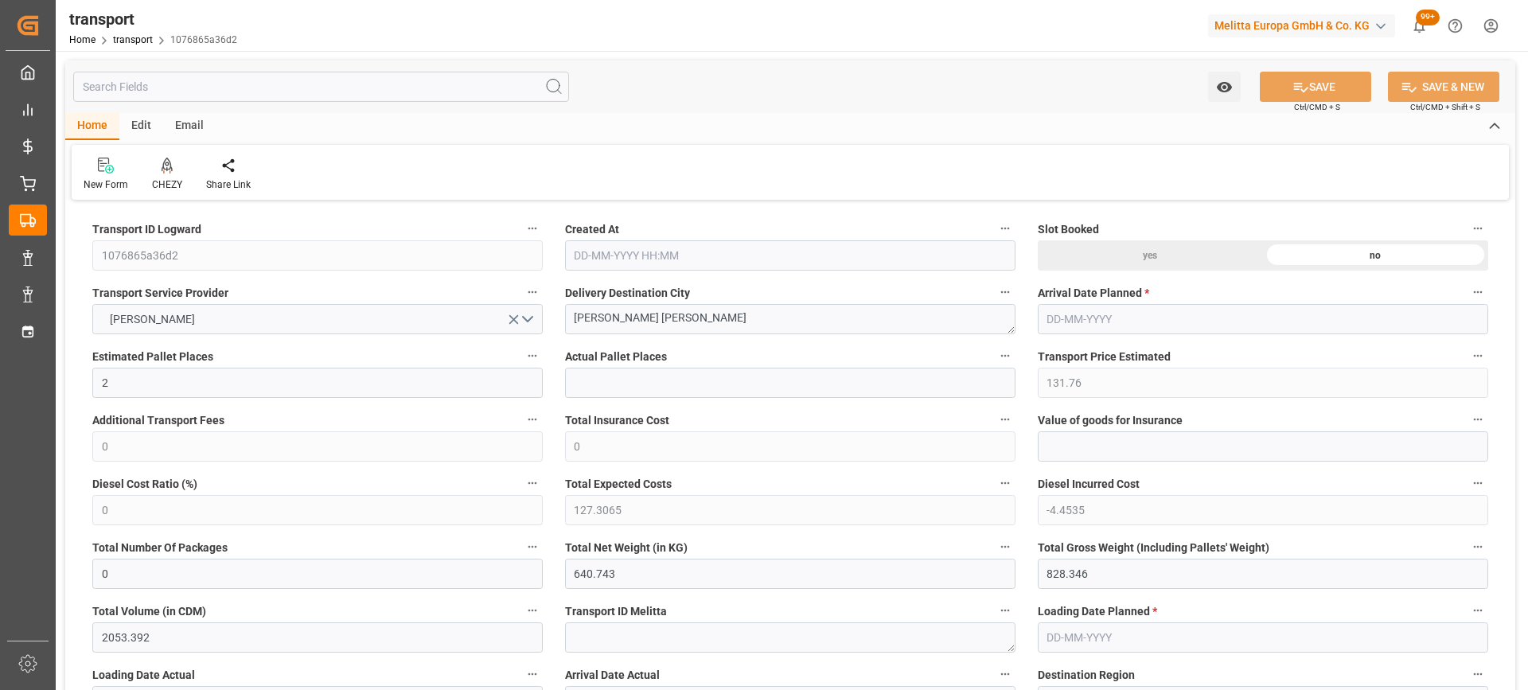
type input "101"
type input "762.354"
type input "0"
type input "4710.8598"
type input "0"
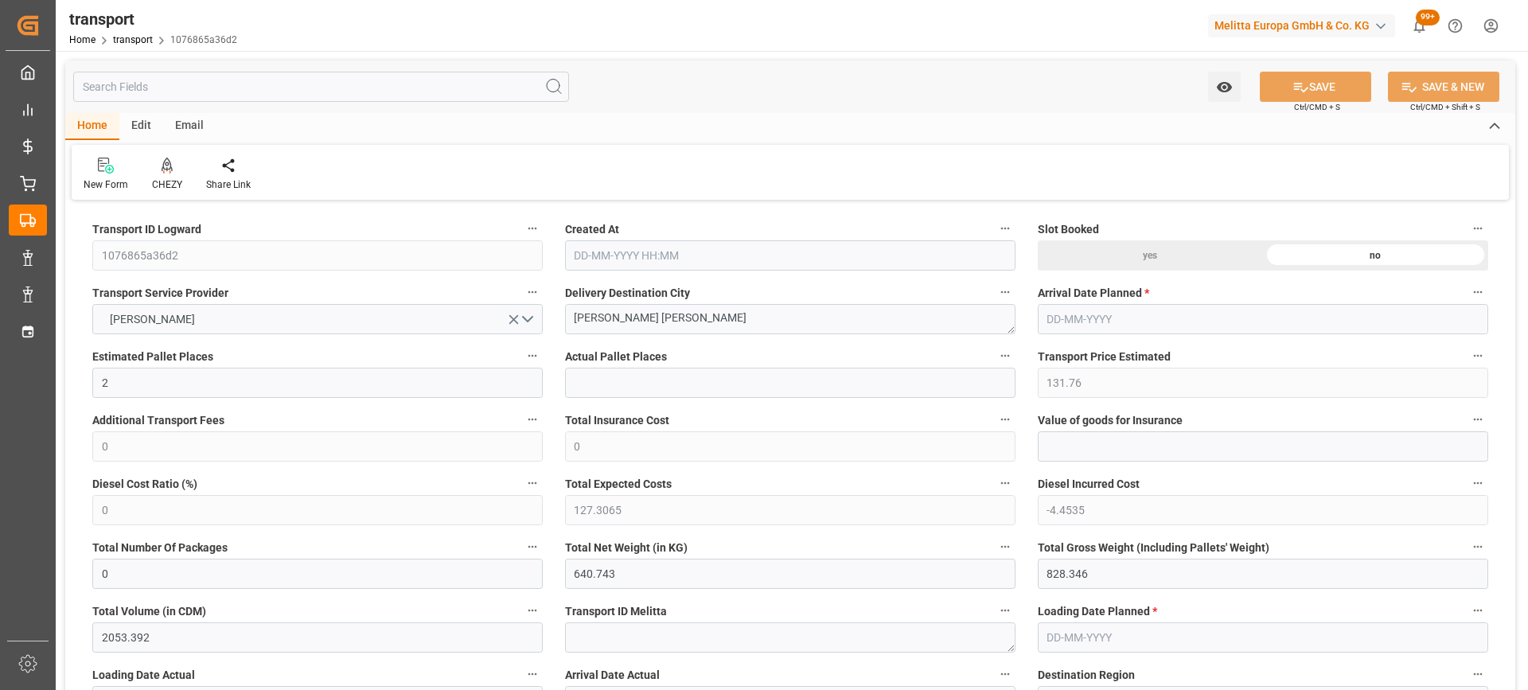
type input "0"
type input "21"
type input "35"
type input "[DATE] 11:44"
type input "[DATE]"
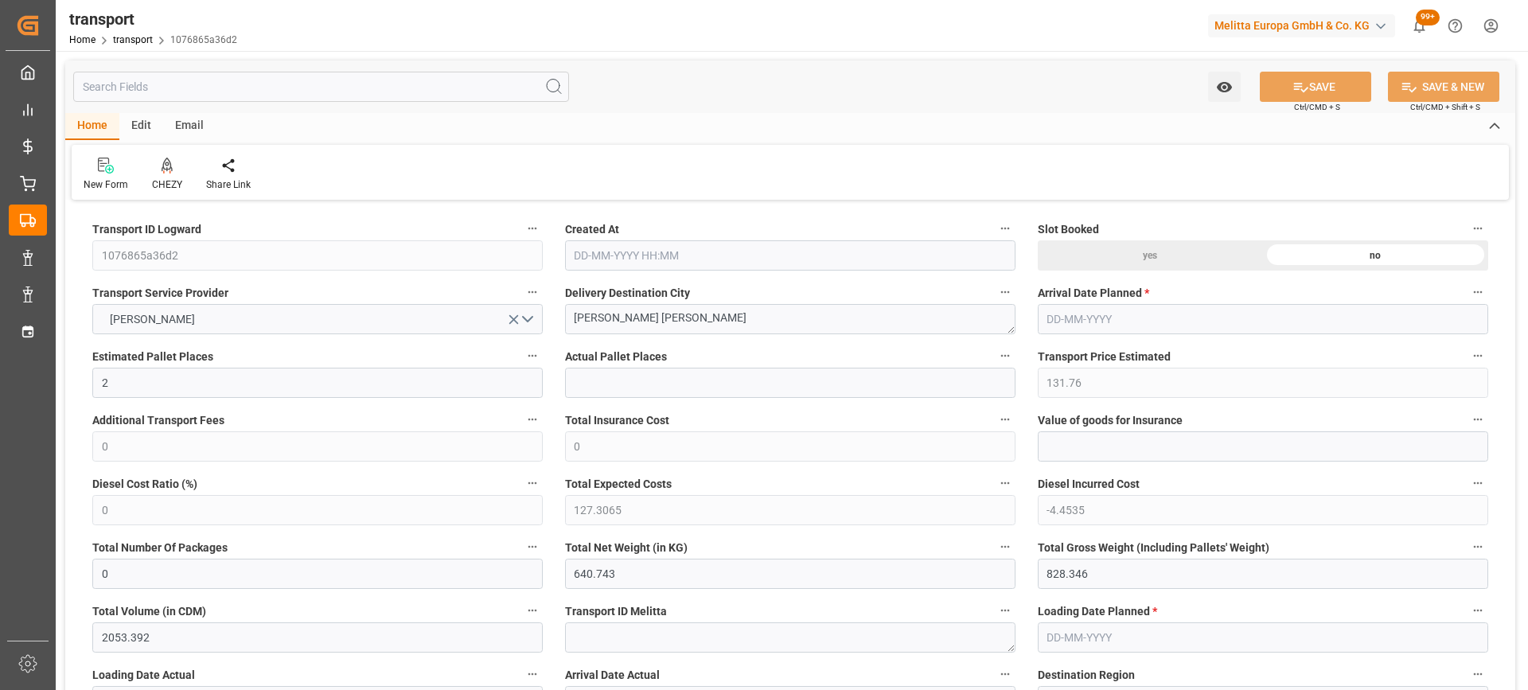
type input "[DATE]"
drag, startPoint x: 652, startPoint y: 323, endPoint x: 665, endPoint y: 323, distance: 13.5
click at [165, 180] on div "CHEZY" at bounding box center [167, 185] width 30 height 14
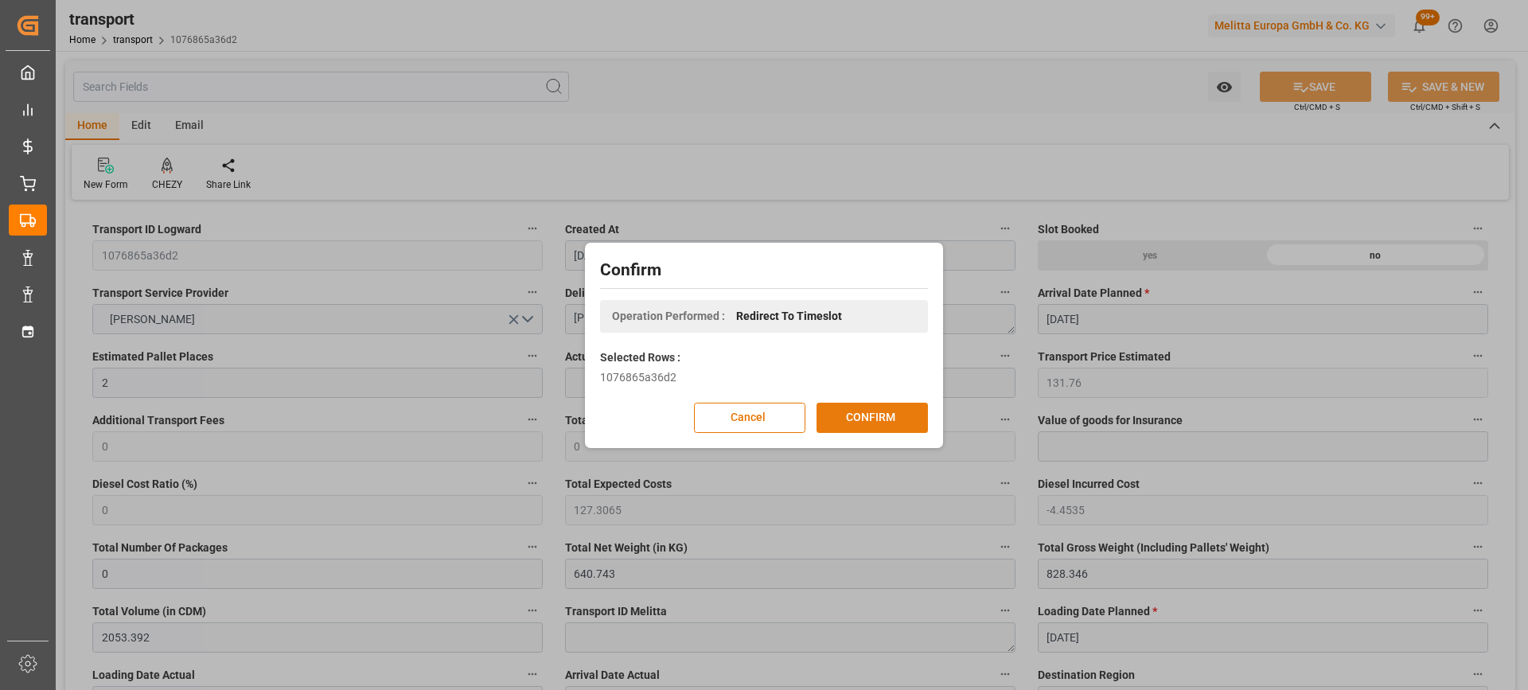
click at [899, 415] on button "CONFIRM" at bounding box center [872, 418] width 111 height 30
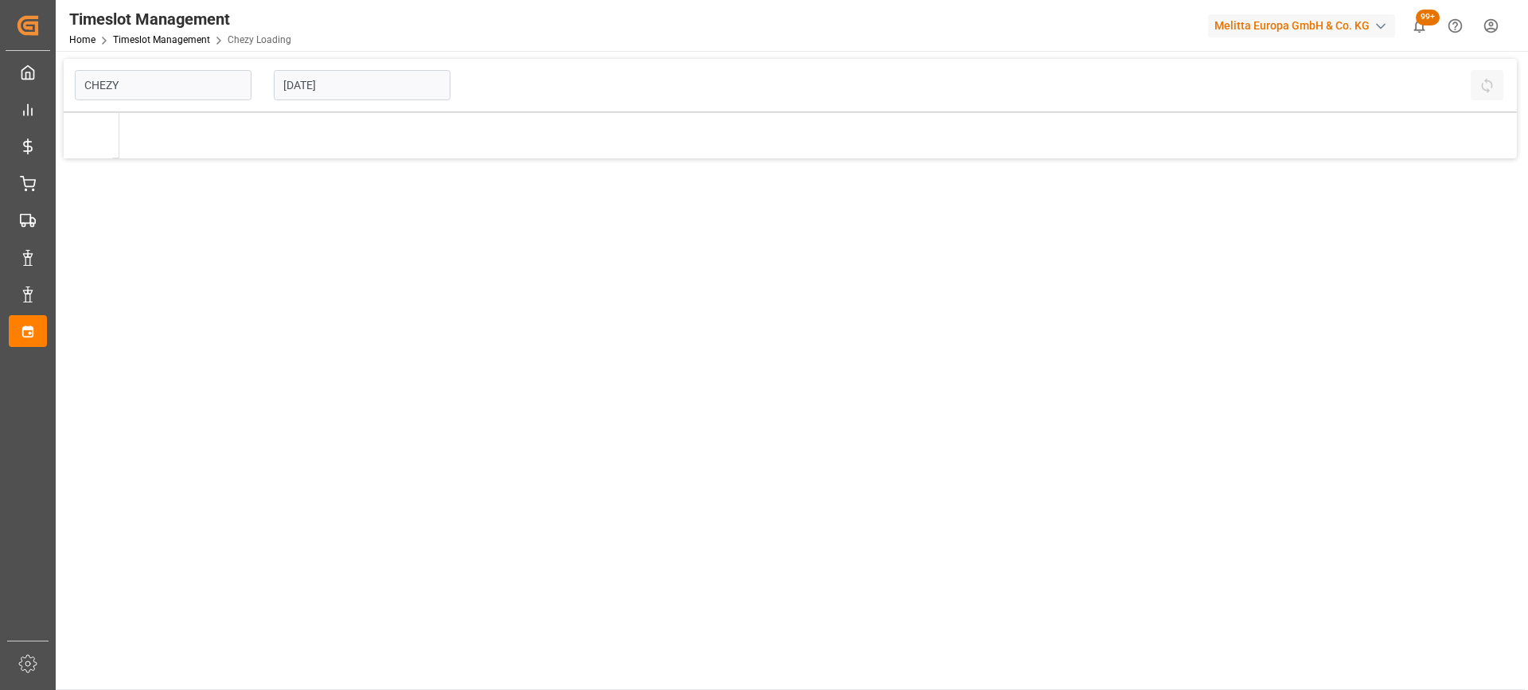
type input "Chezy Loading"
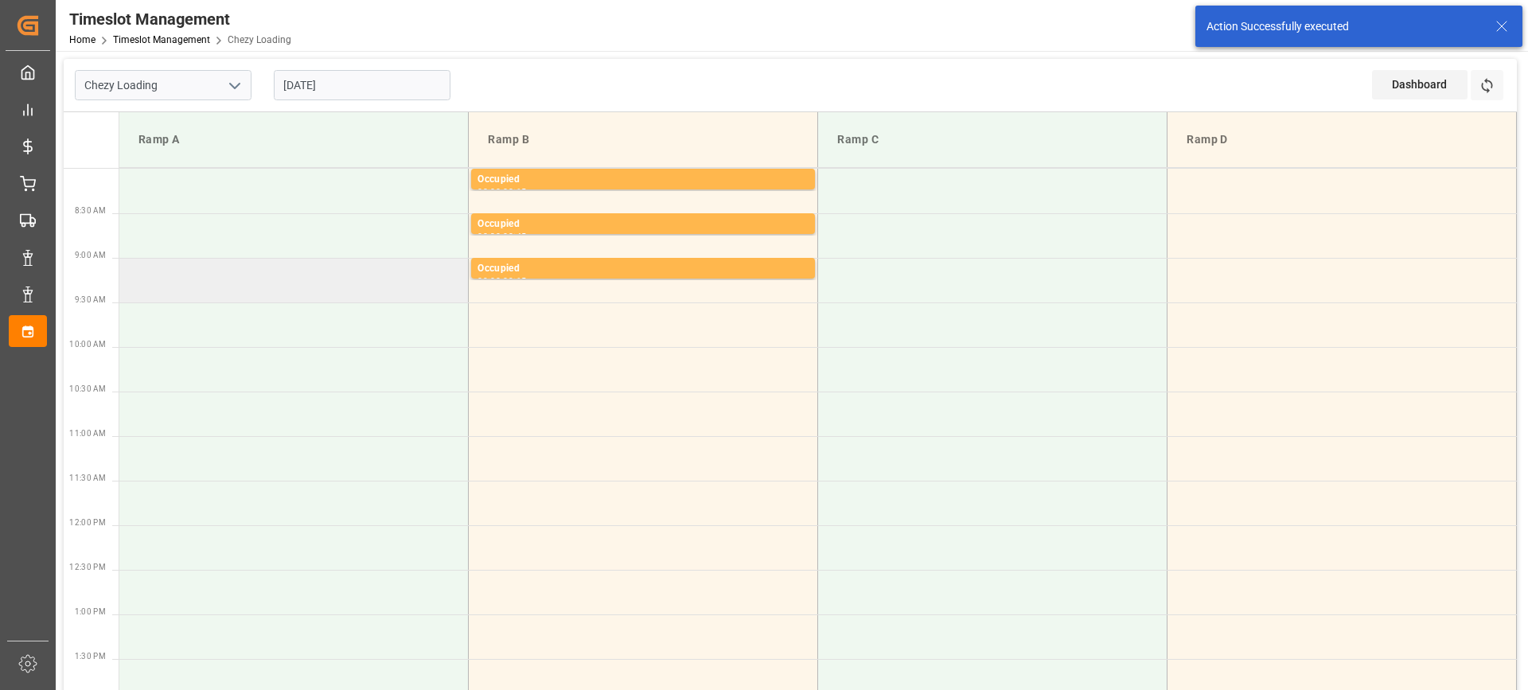
click at [348, 284] on td at bounding box center [293, 280] width 349 height 45
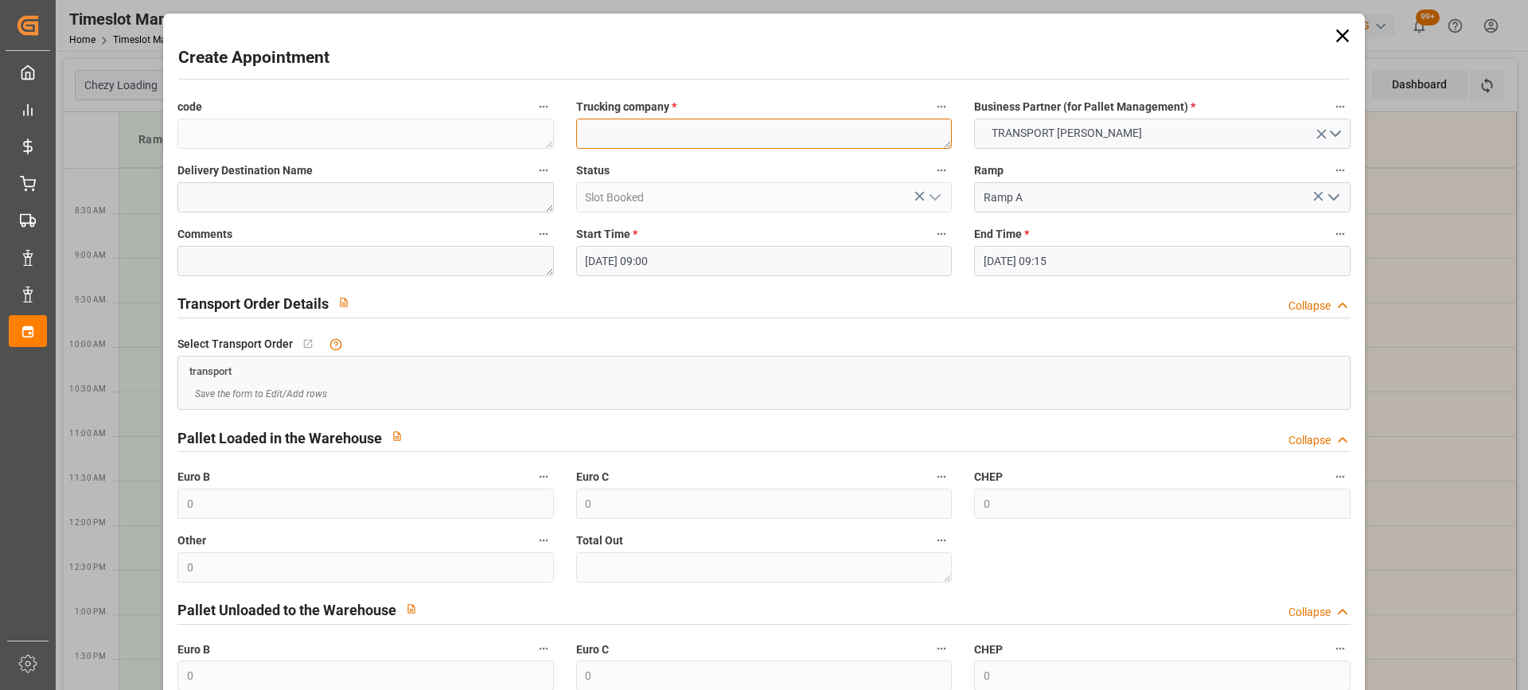
paste textarea "[PERSON_NAME] [PERSON_NAME]"
type textarea "[PERSON_NAME] [PERSON_NAME]"
click at [1139, 261] on input "[DATE] 09:15" at bounding box center [1162, 261] width 376 height 30
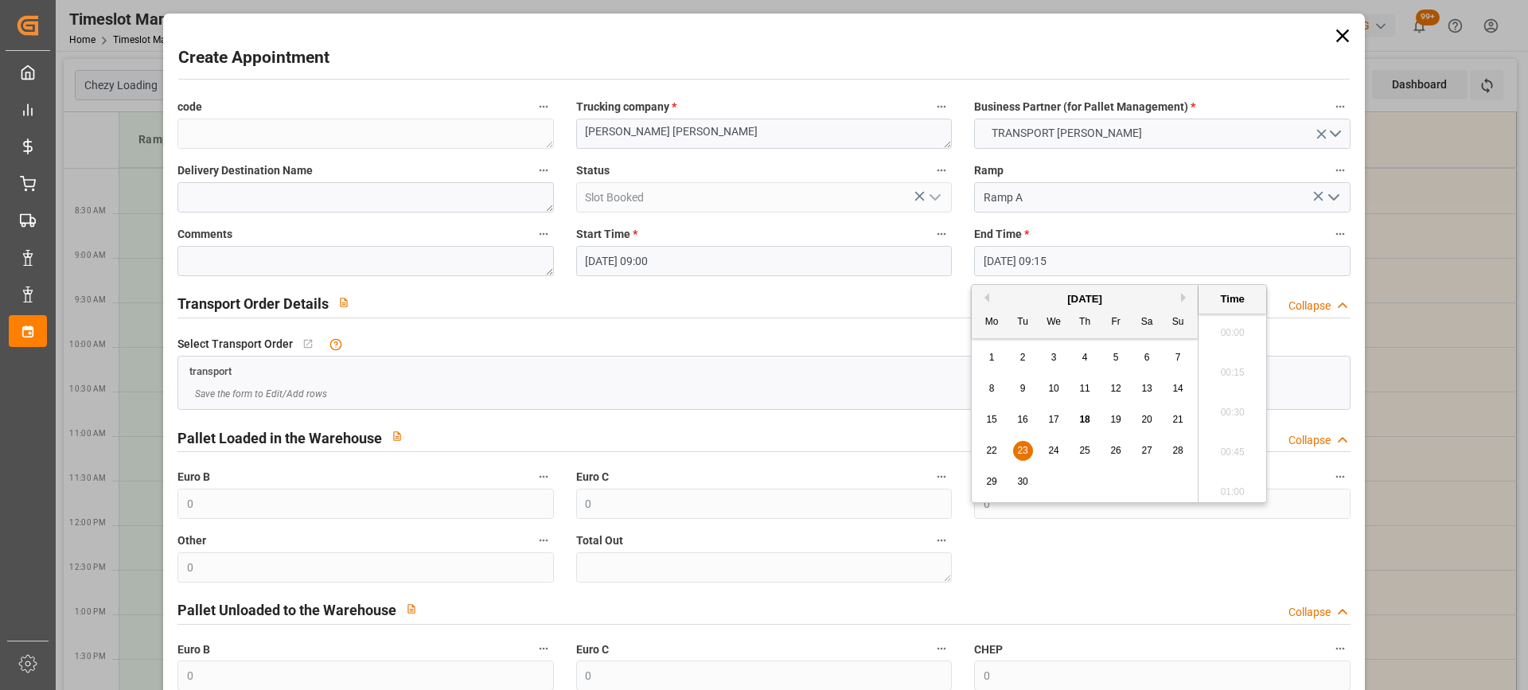
scroll to position [1399, 0]
click at [1020, 455] on span "23" at bounding box center [1022, 450] width 10 height 11
click at [1222, 438] on li "09:30" at bounding box center [1233, 447] width 68 height 40
type input "[DATE] 09:30"
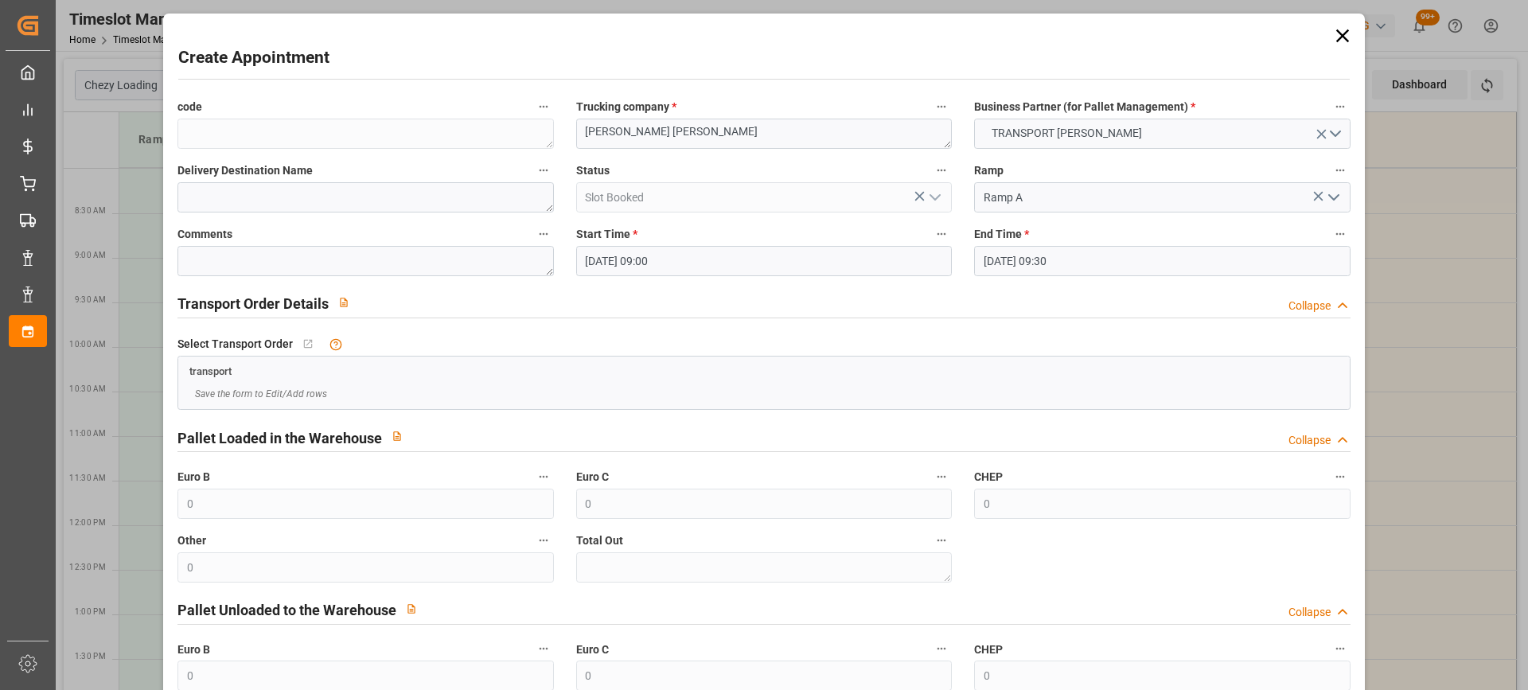
scroll to position [157, 0]
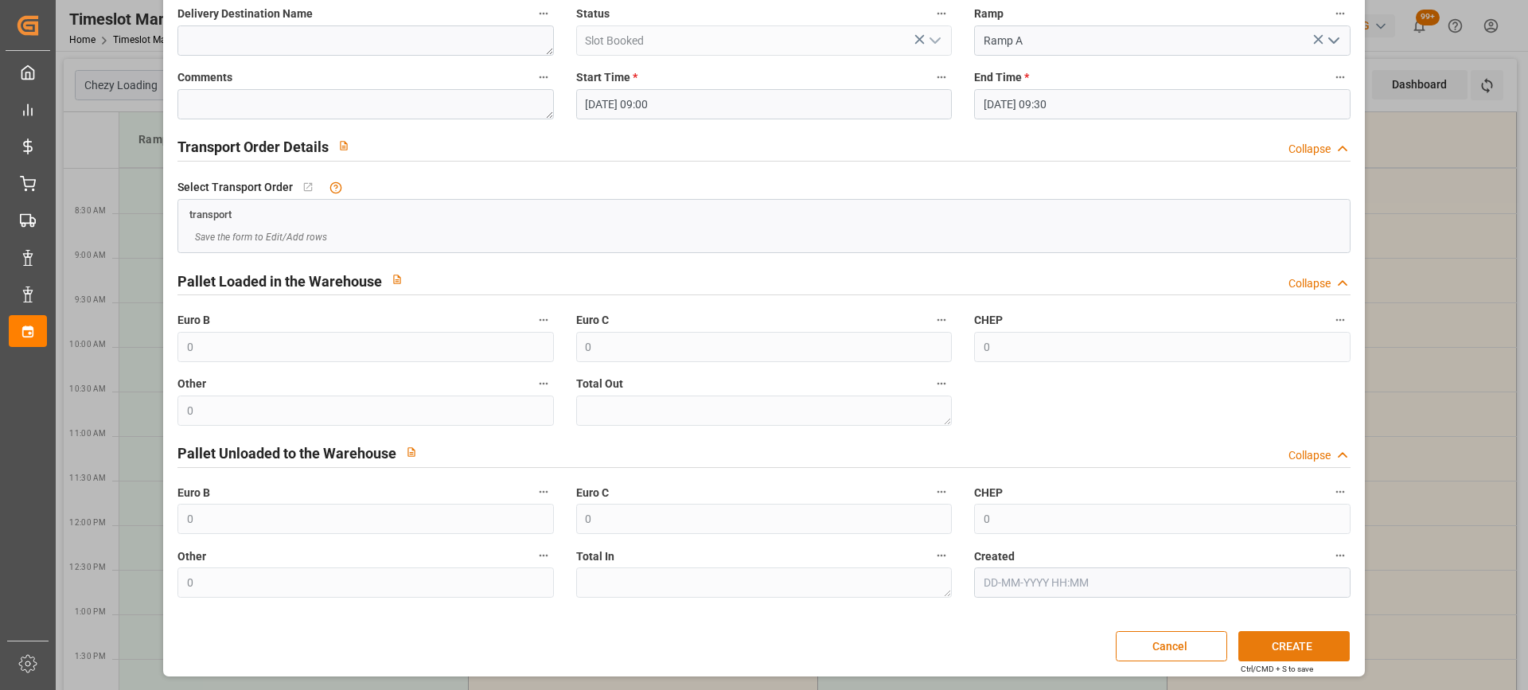
click at [1294, 640] on button "CREATE" at bounding box center [1294, 646] width 111 height 30
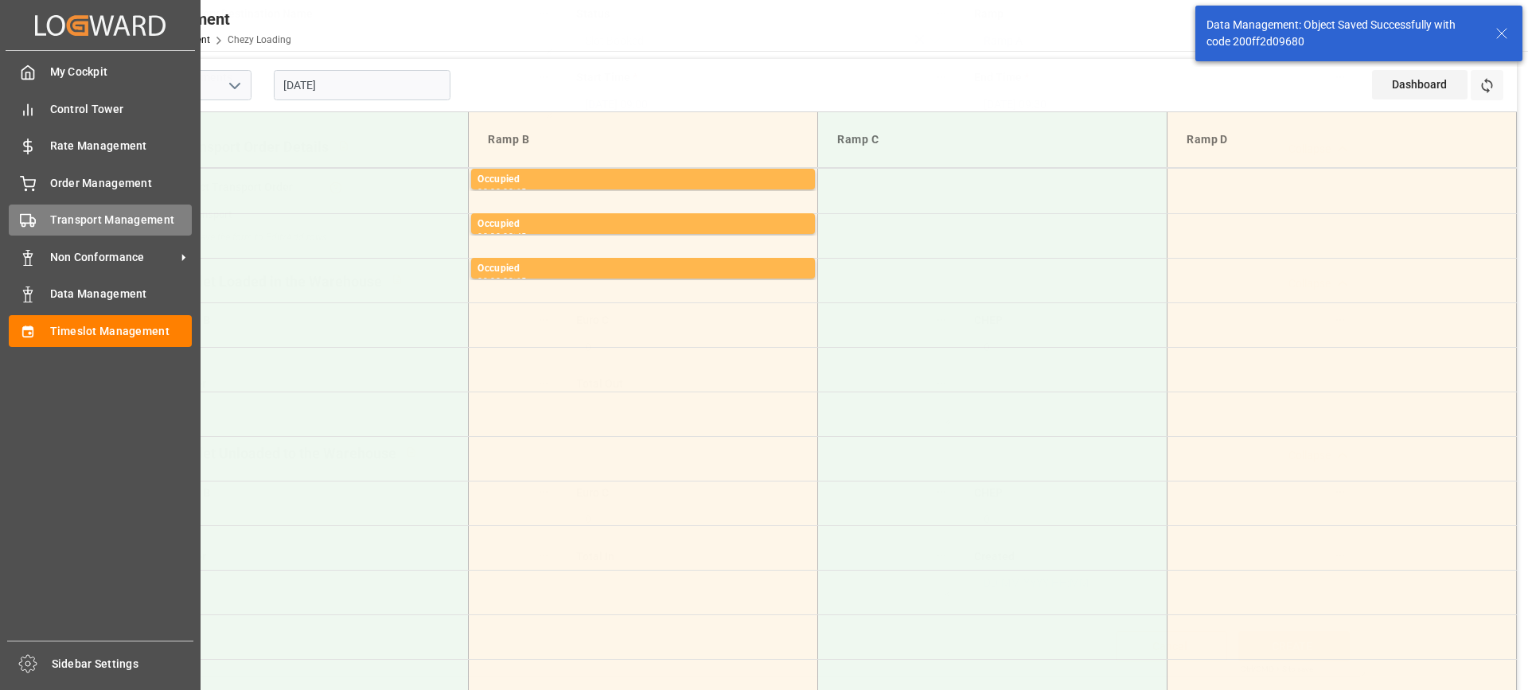
click at [36, 218] on div "Transport Management Transport Management" at bounding box center [100, 220] width 183 height 31
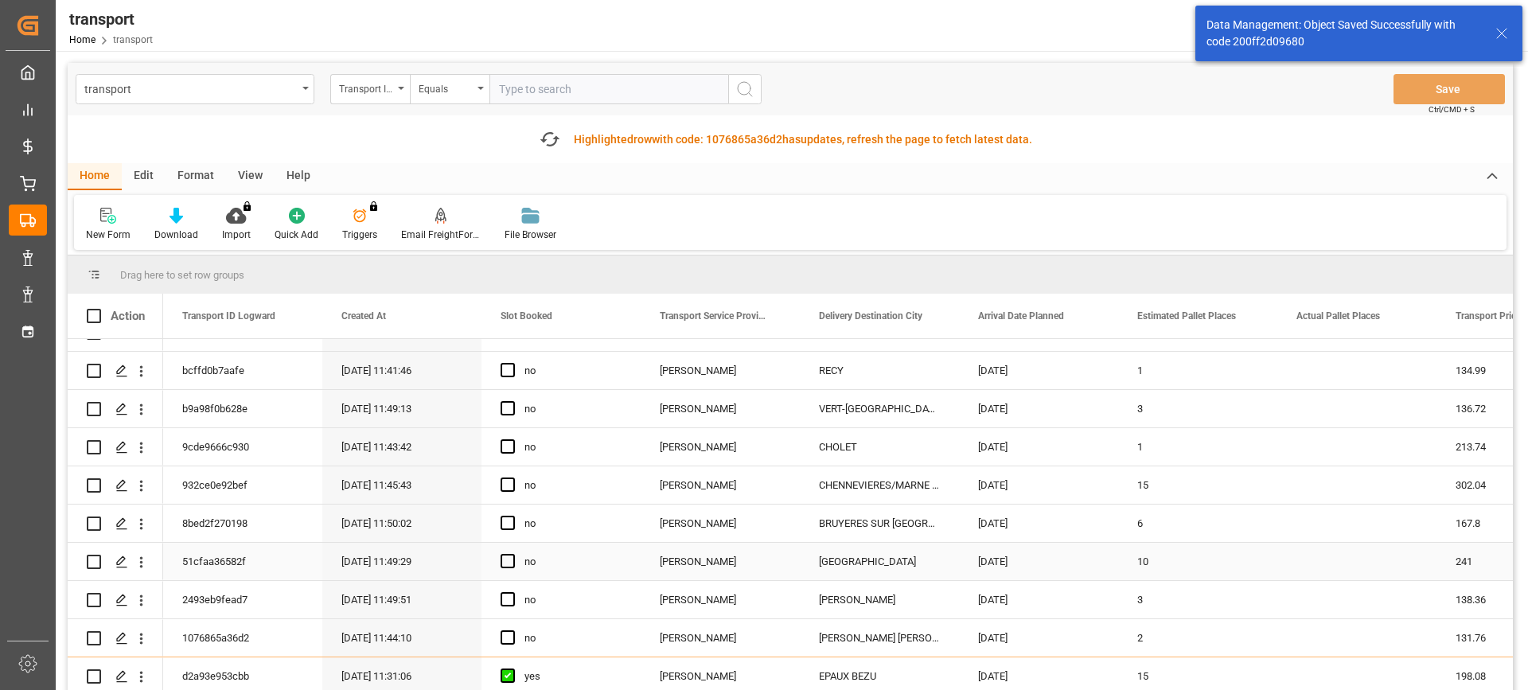
scroll to position [716, 0]
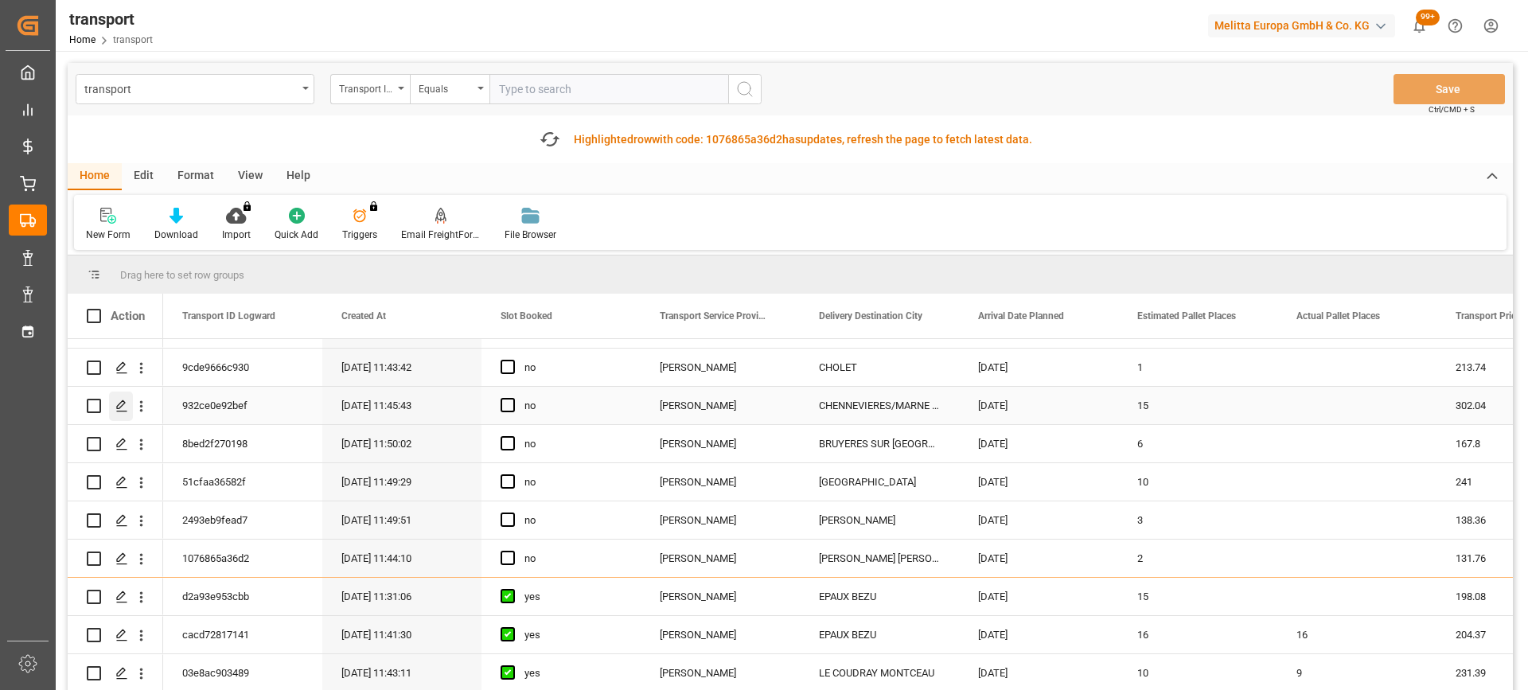
click at [123, 400] on icon "Press SPACE to select this row." at bounding box center [121, 406] width 13 height 13
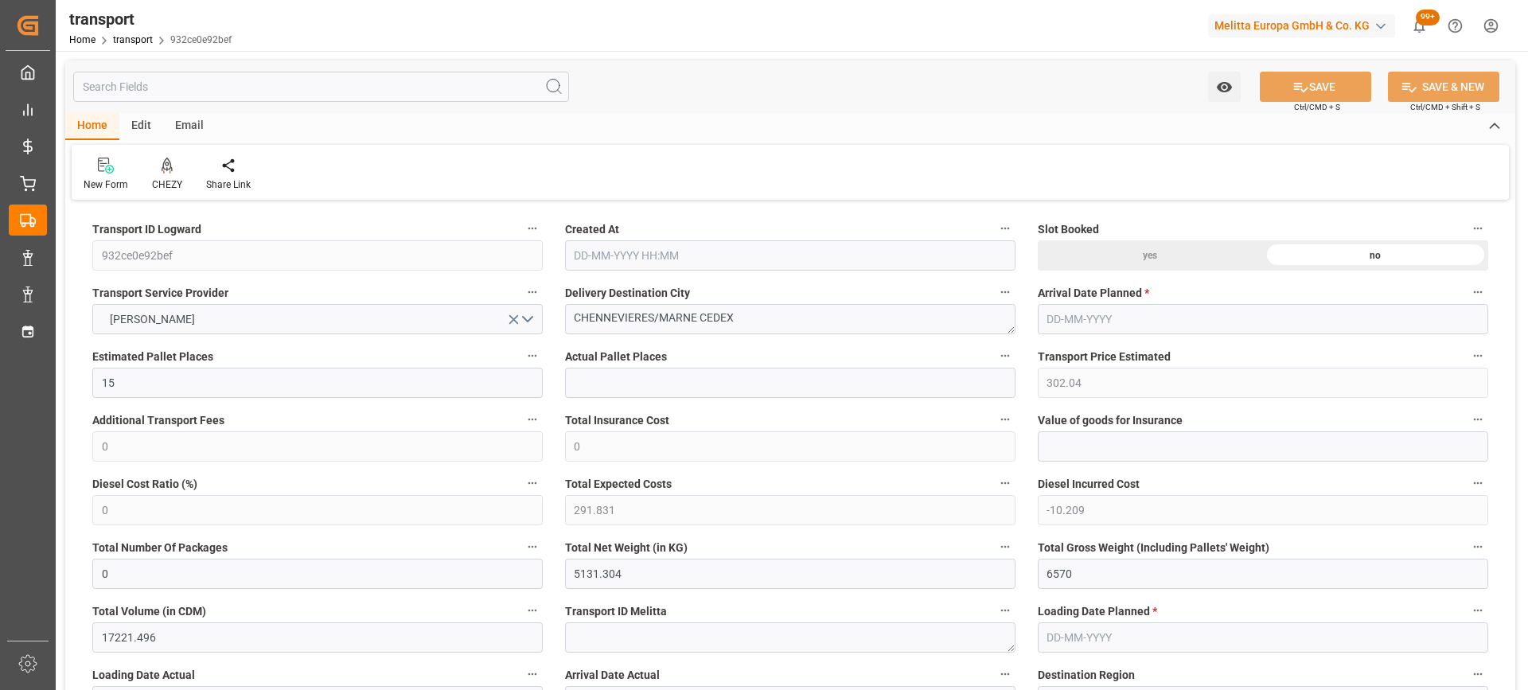
type input "[DATE] 11:45"
type input "[DATE]"
drag, startPoint x: 697, startPoint y: 315, endPoint x: 309, endPoint y: 326, distance: 388.6
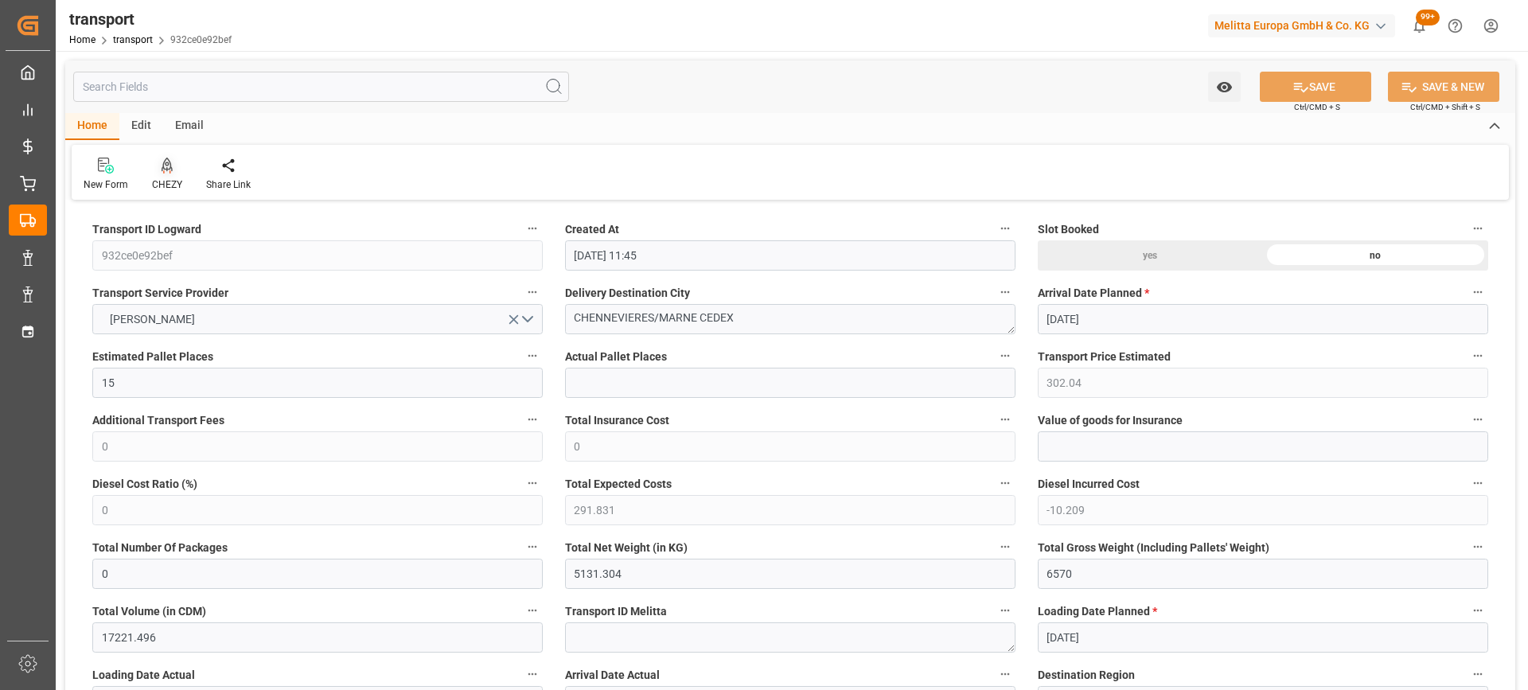
click at [163, 165] on icon at bounding box center [167, 166] width 11 height 16
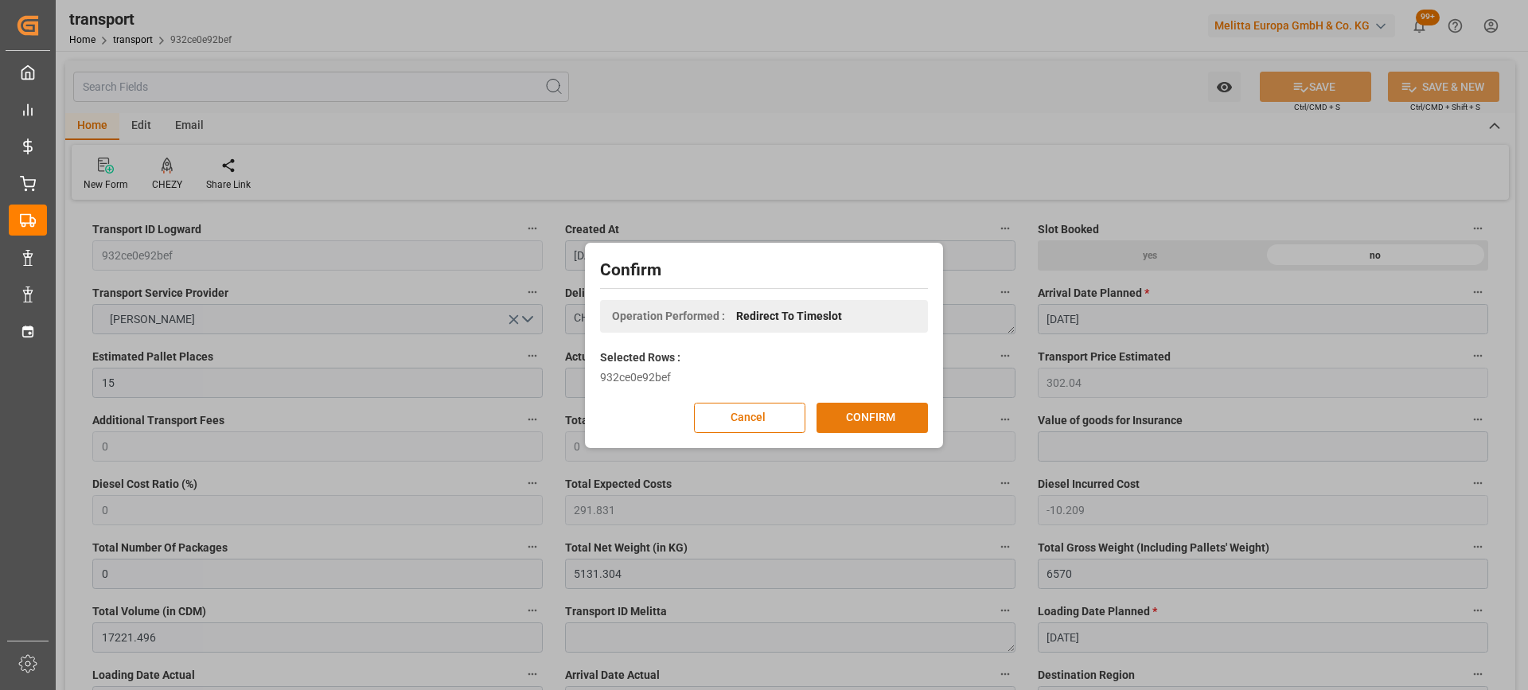
click at [872, 412] on button "CONFIRM" at bounding box center [872, 418] width 111 height 30
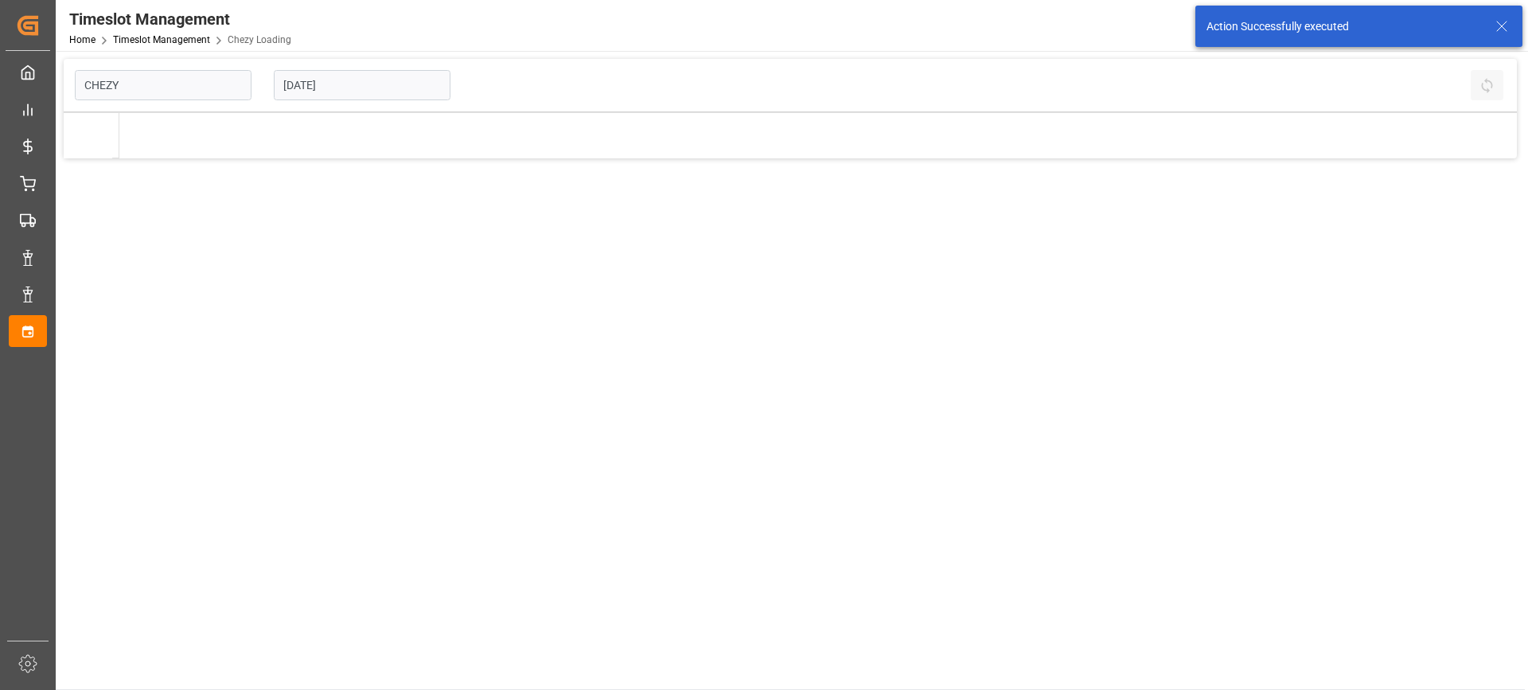
type input "Chezy Loading"
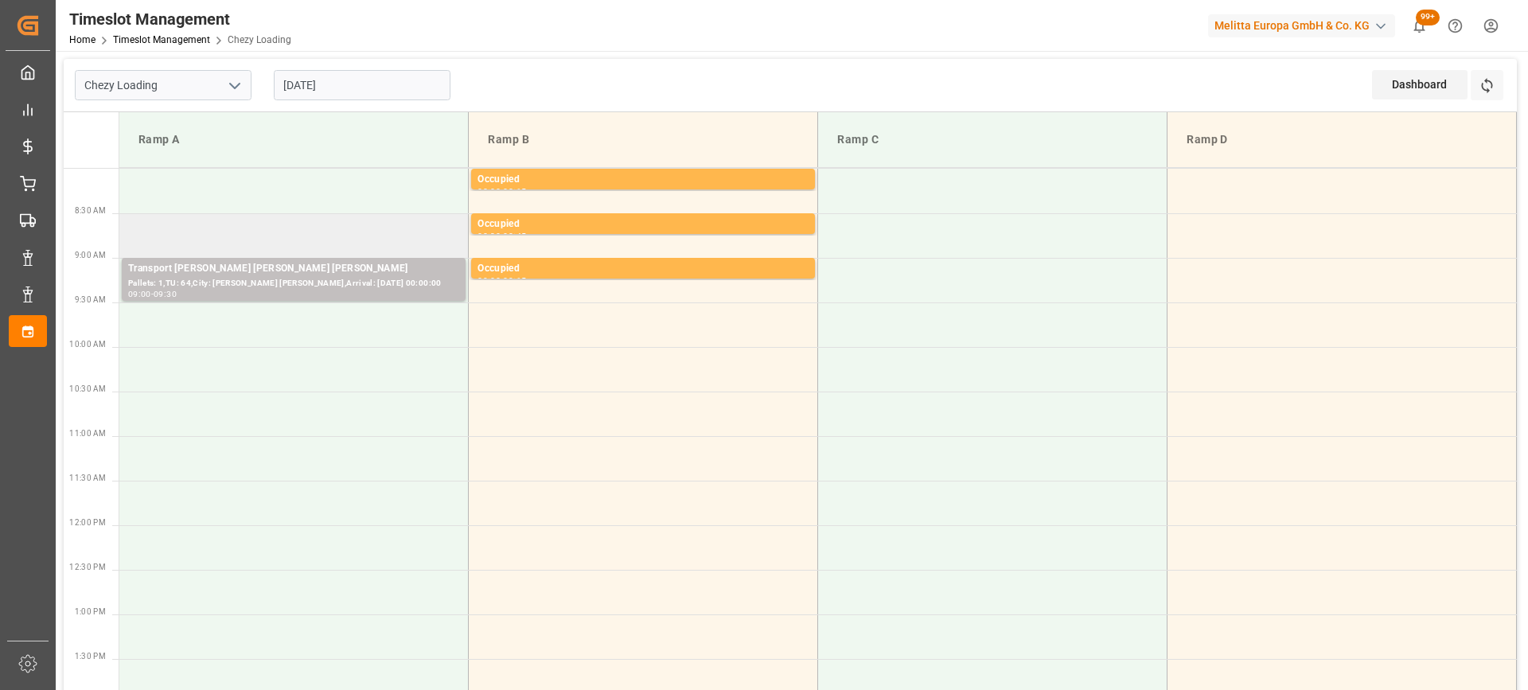
drag, startPoint x: 367, startPoint y: 237, endPoint x: 312, endPoint y: 241, distance: 55.1
click at [314, 241] on td at bounding box center [293, 235] width 349 height 45
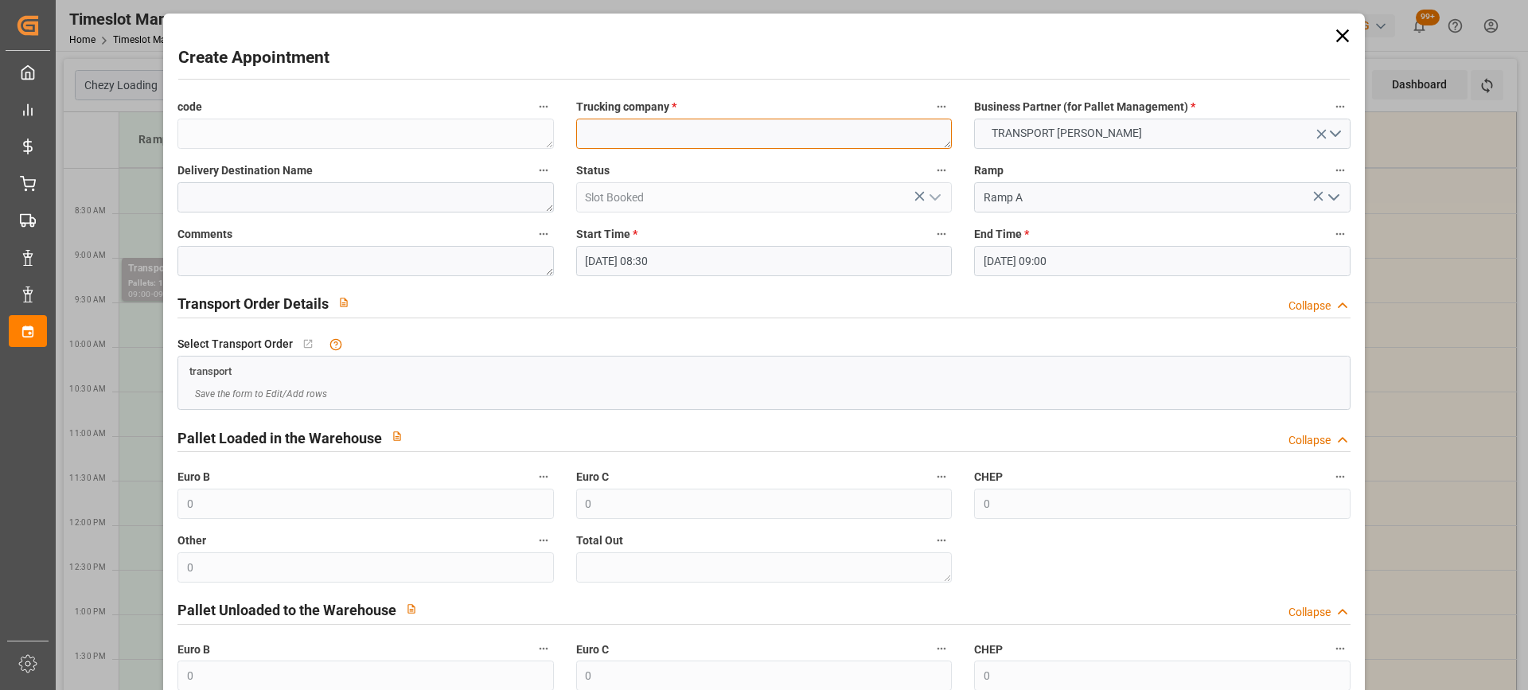
paste textarea "CHENNEVIERES/[GEOGRAPHIC_DATA]"
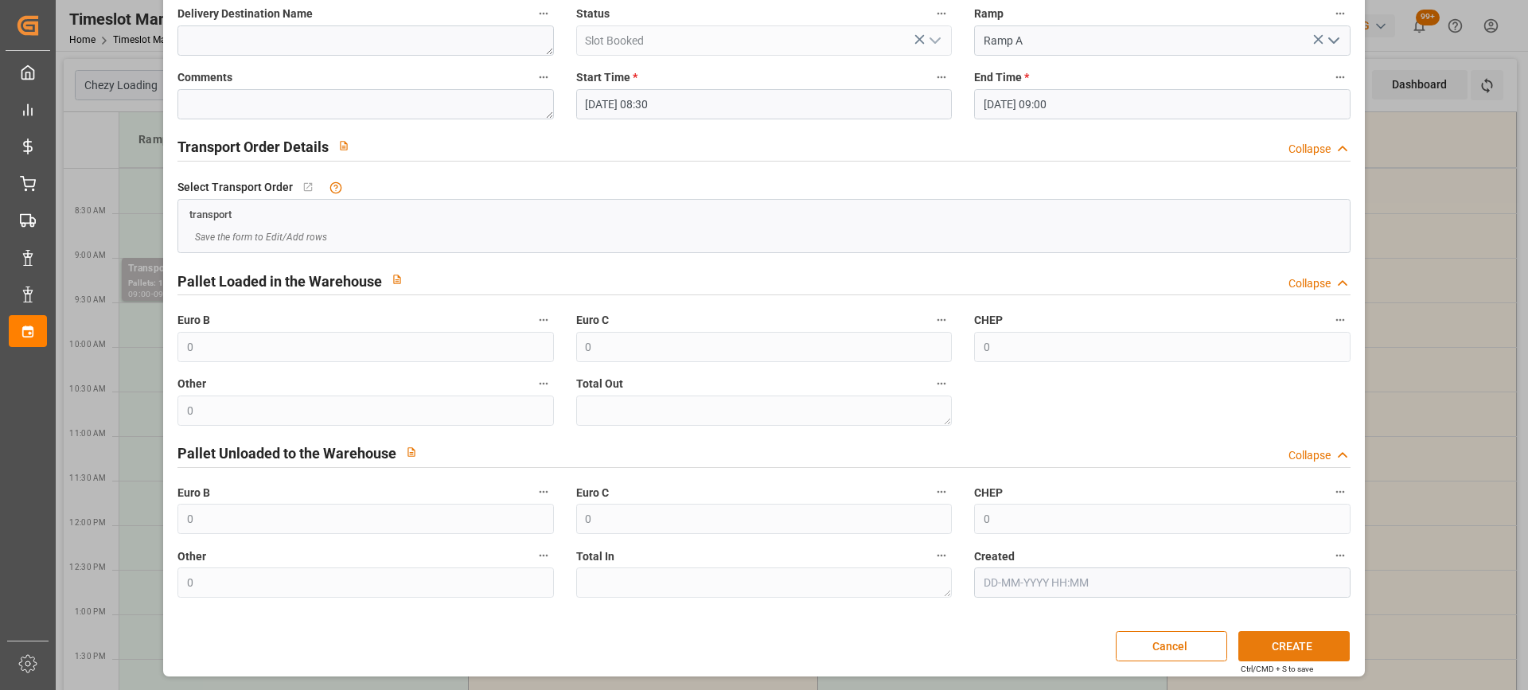
type textarea "CHENNEVIERES/[GEOGRAPHIC_DATA]"
click at [1293, 642] on button "CREATE" at bounding box center [1294, 646] width 111 height 30
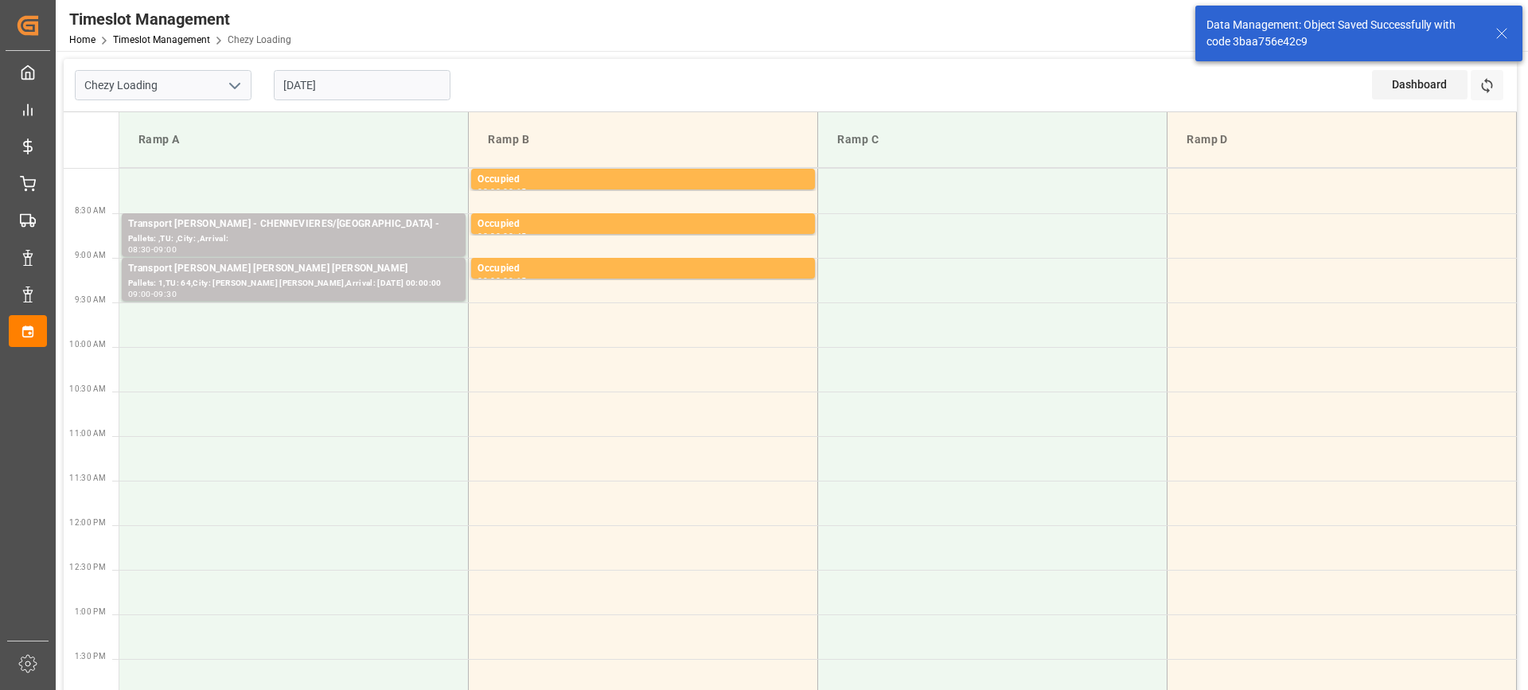
click at [348, 272] on div "Transport [PERSON_NAME] [PERSON_NAME] [PERSON_NAME]" at bounding box center [293, 269] width 331 height 16
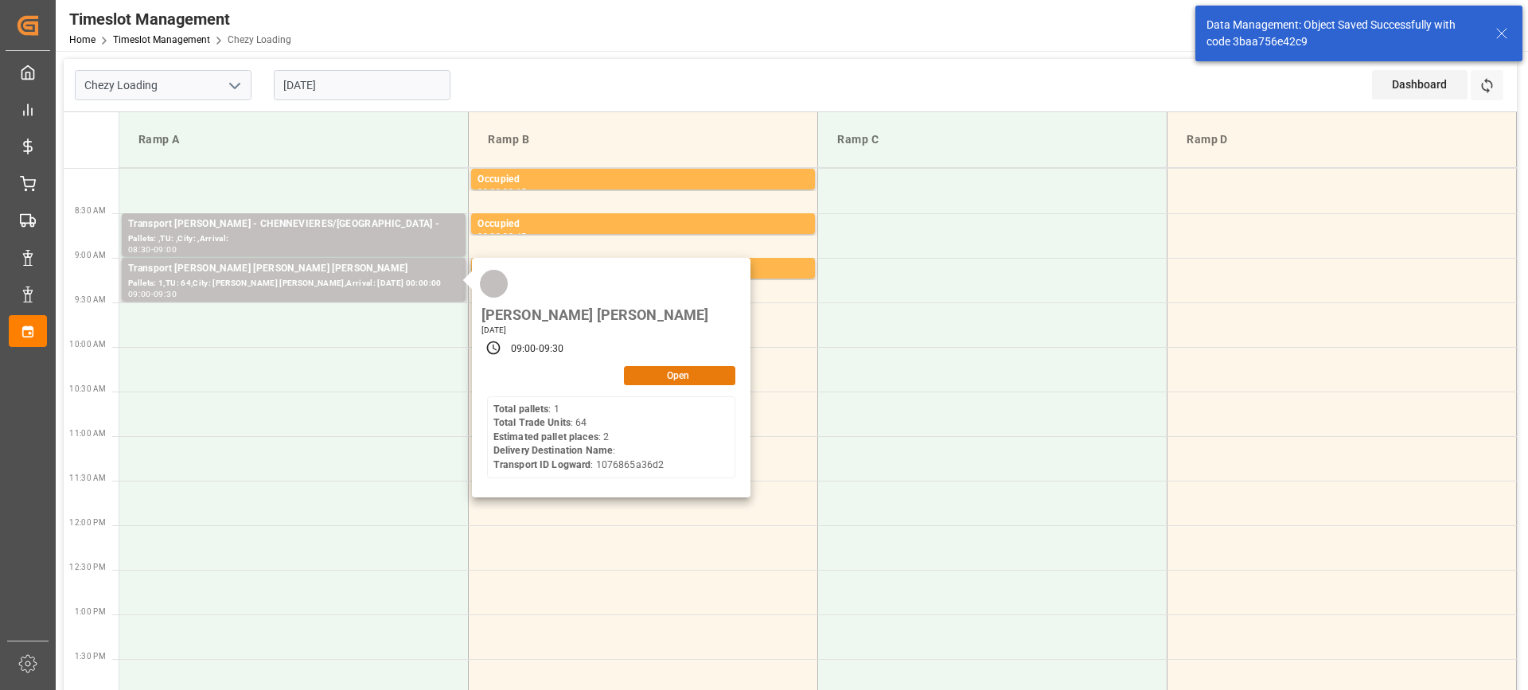
click at [664, 366] on button "Open" at bounding box center [679, 375] width 111 height 19
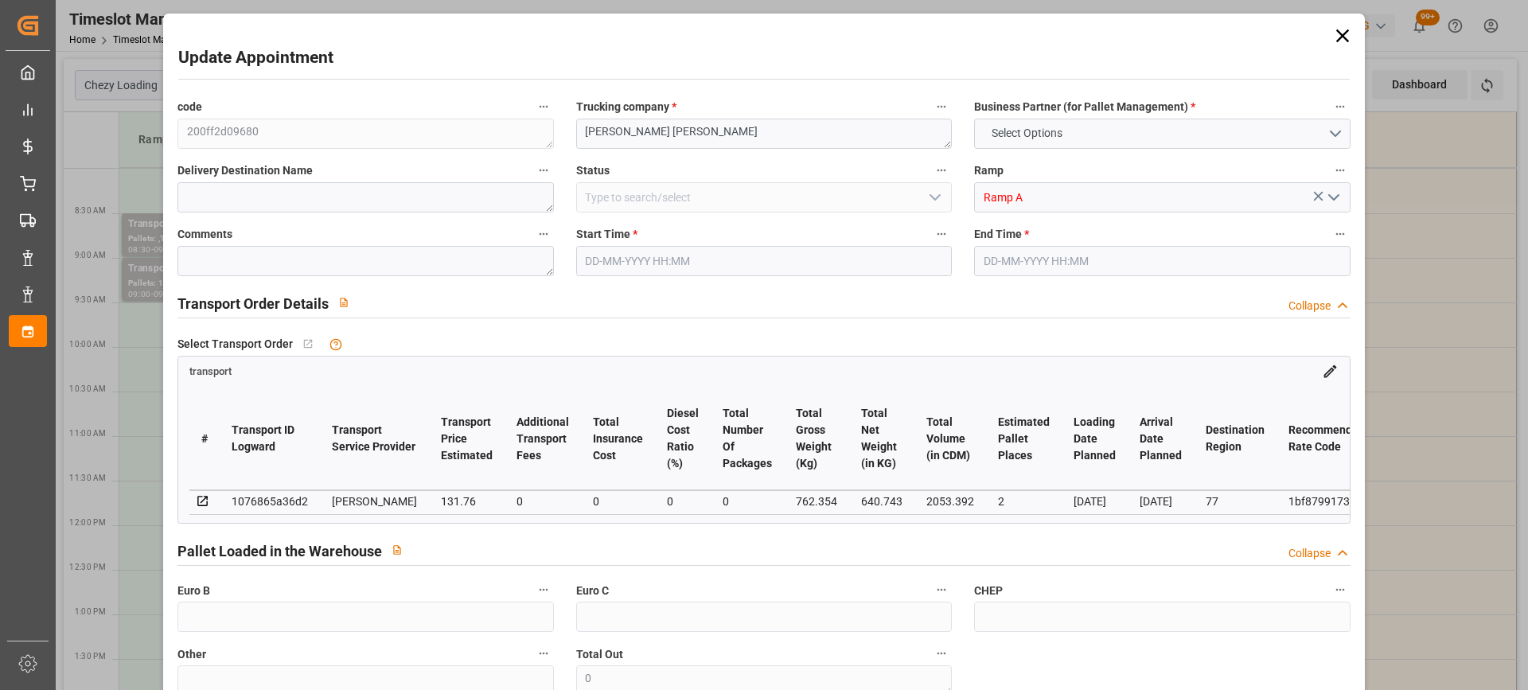
type input "2"
type input "131.76"
type input "0"
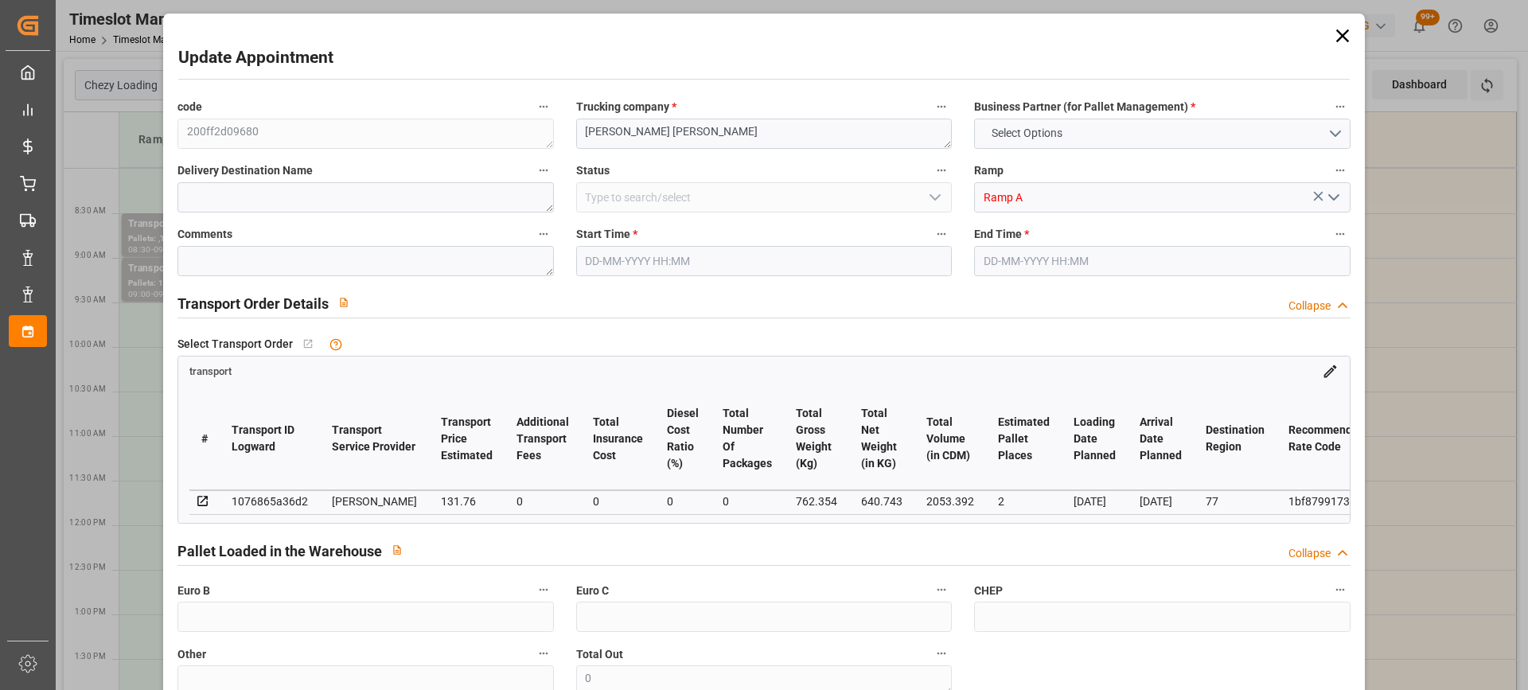
type input "127.3065"
type input "-4.4535"
type input "0"
type input "640.743"
type input "828.346"
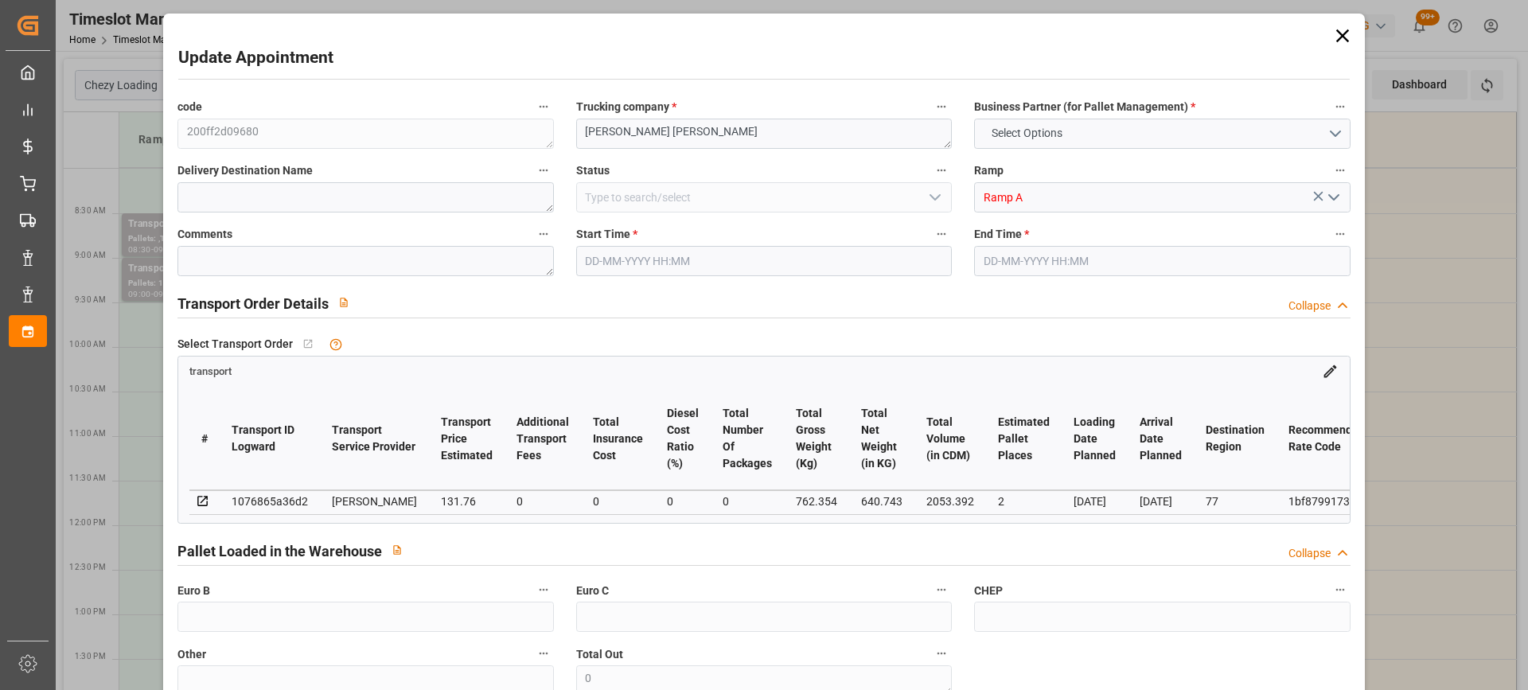
type input "2053.392"
type input "77"
type input "1"
type input "64"
type input "2"
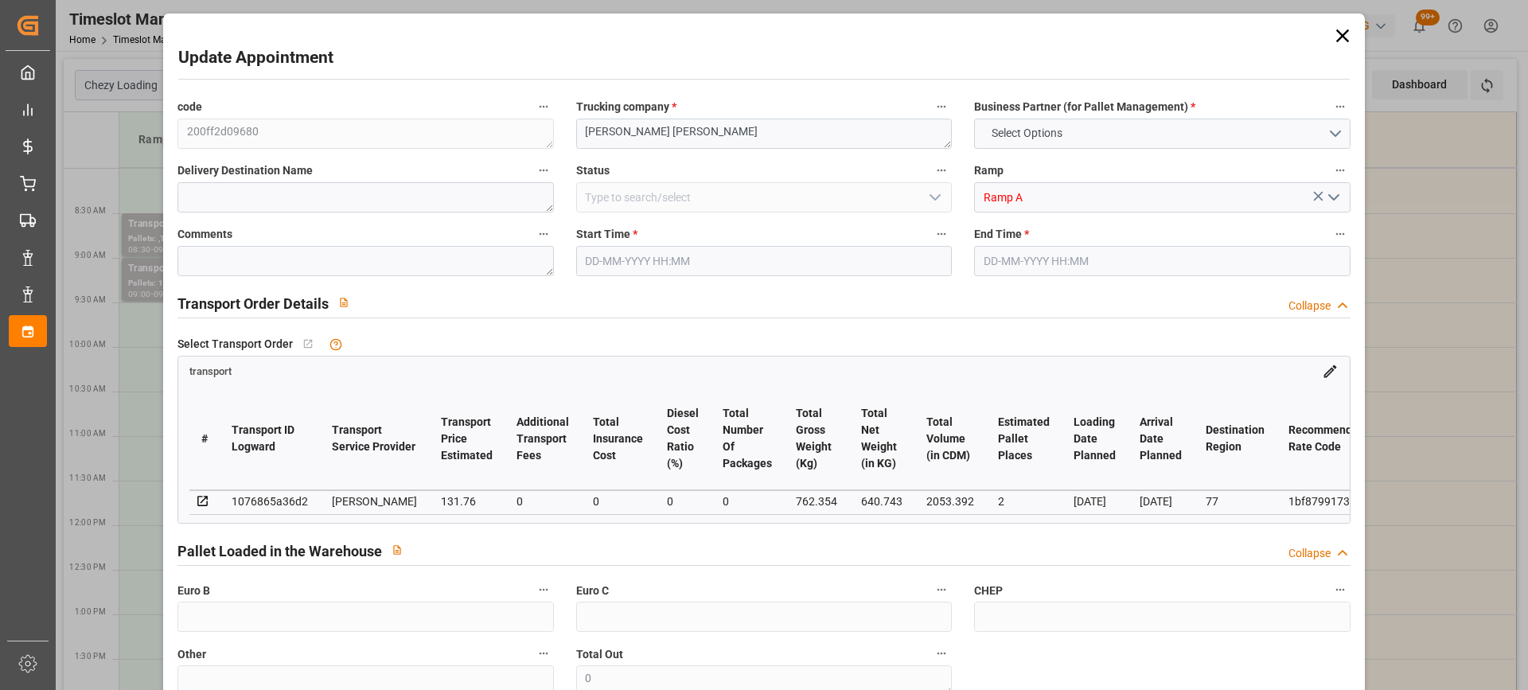
type input "101"
type input "762.354"
type input "0"
type input "4710.8598"
type input "0"
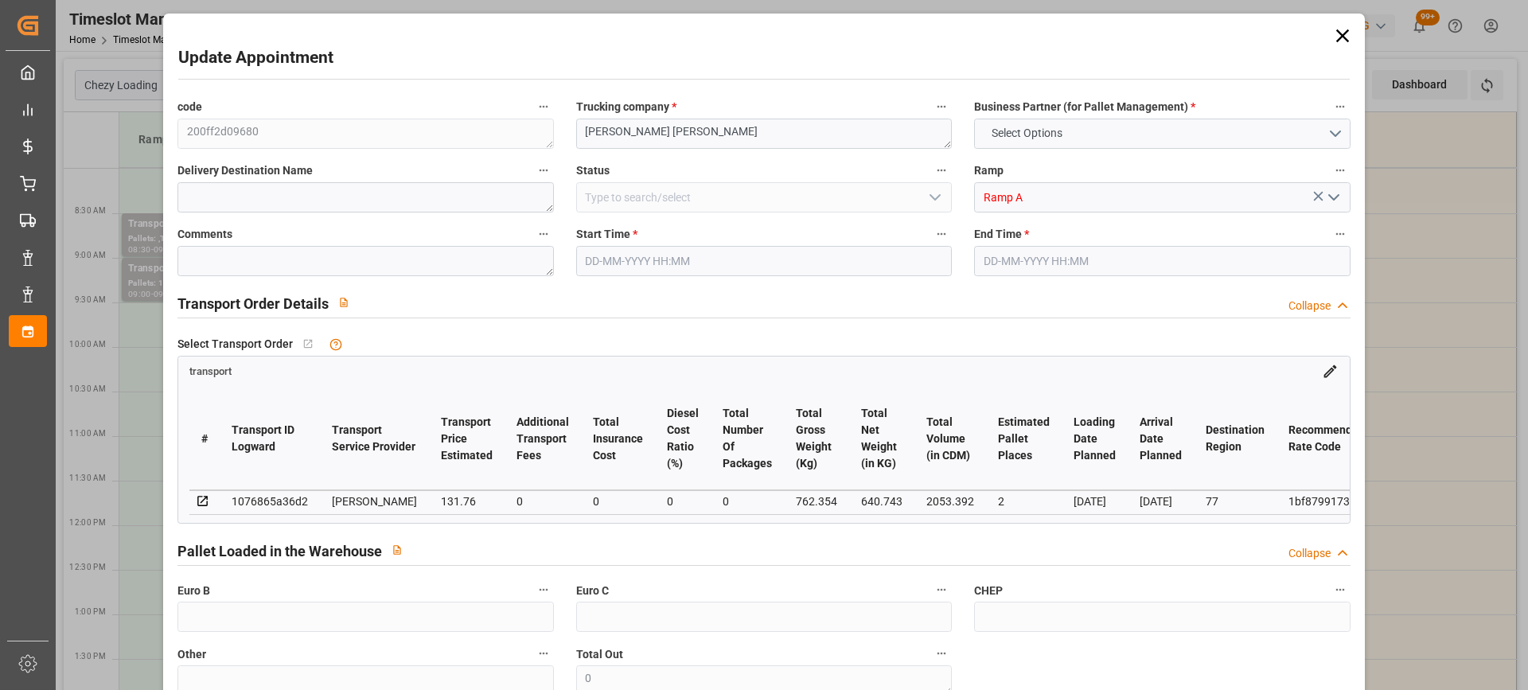
type input "0"
type input "21"
type input "35"
type input "[DATE] 09:00"
type input "[DATE] 09:30"
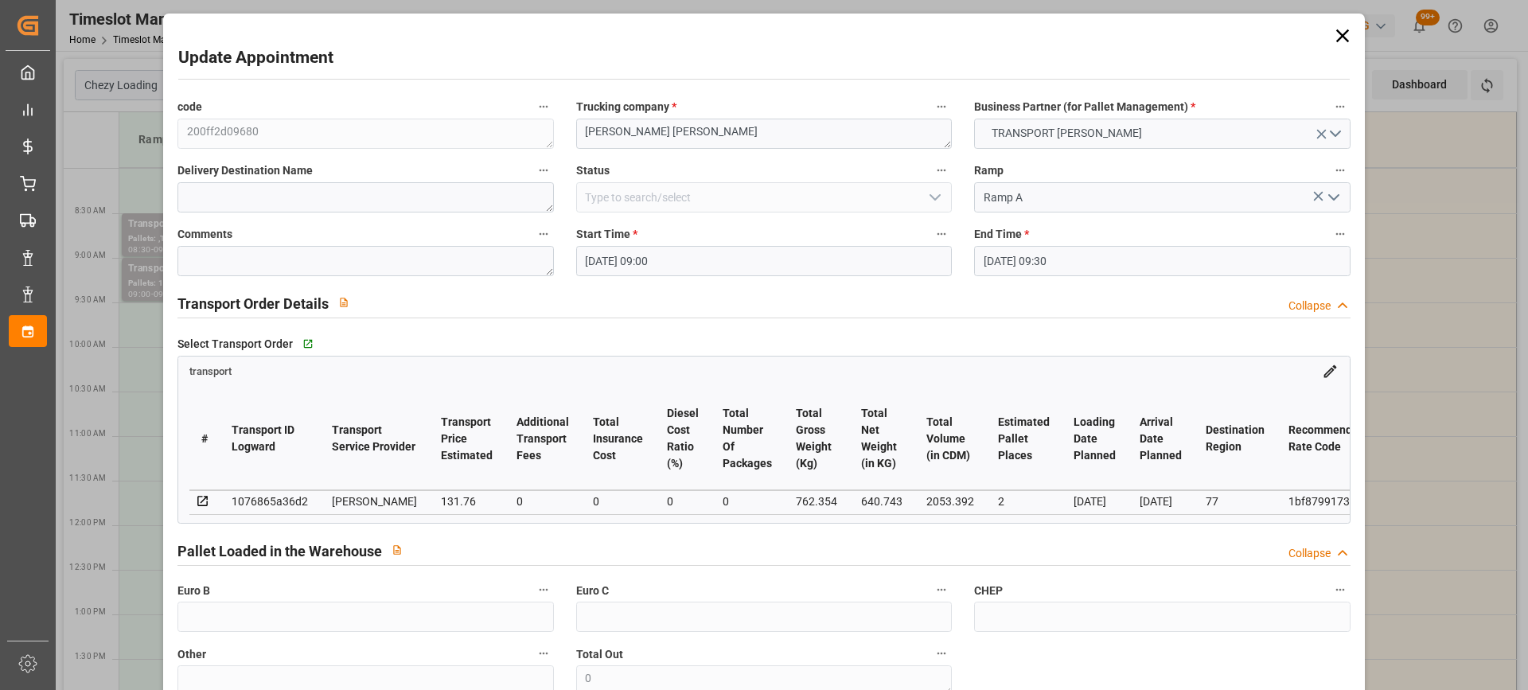
type input "[DATE] 13:58"
type input "[DATE] 11:44"
type input "[DATE]"
click at [724, 261] on input "[DATE] 09:00" at bounding box center [764, 261] width 376 height 30
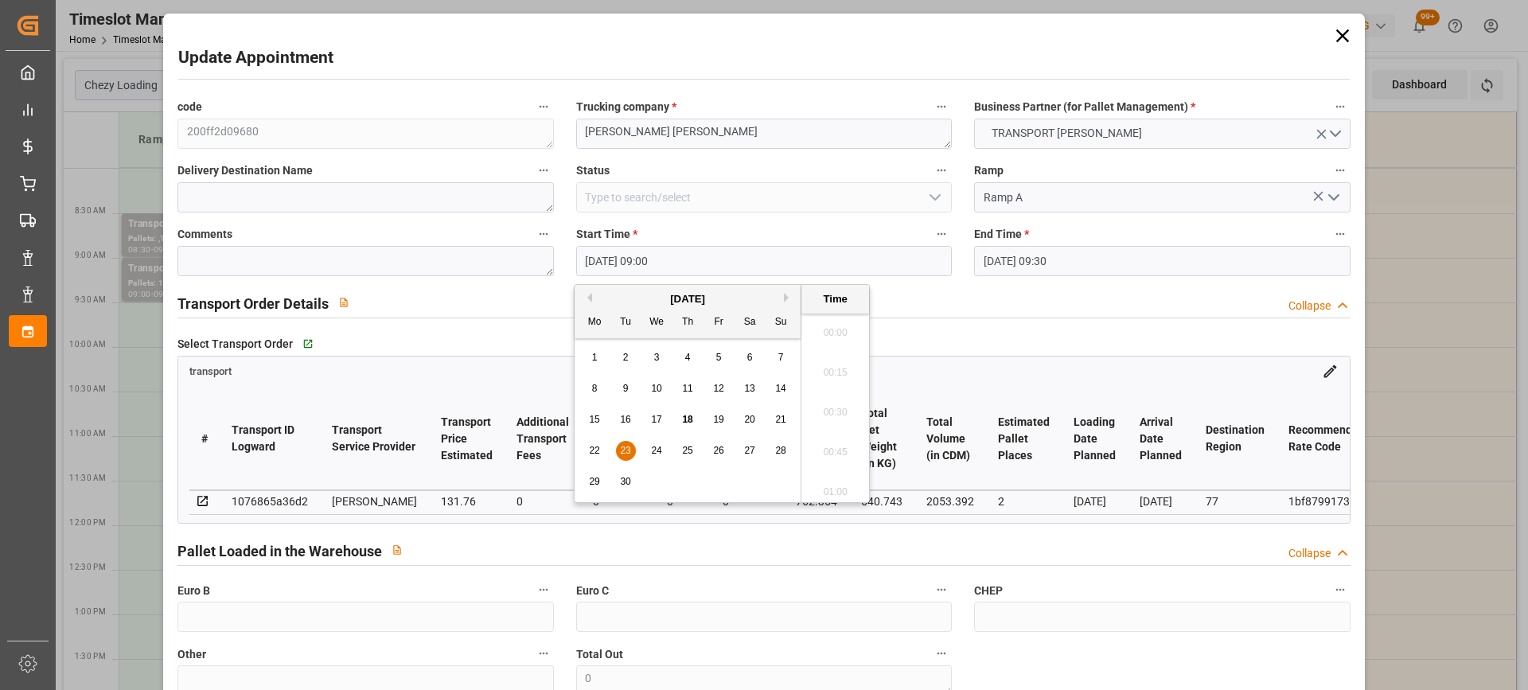
scroll to position [1359, 0]
click at [626, 444] on div "23" at bounding box center [626, 451] width 20 height 19
click at [847, 471] on li "09:30" at bounding box center [836, 487] width 68 height 40
type input "23-09-2025 09:30"
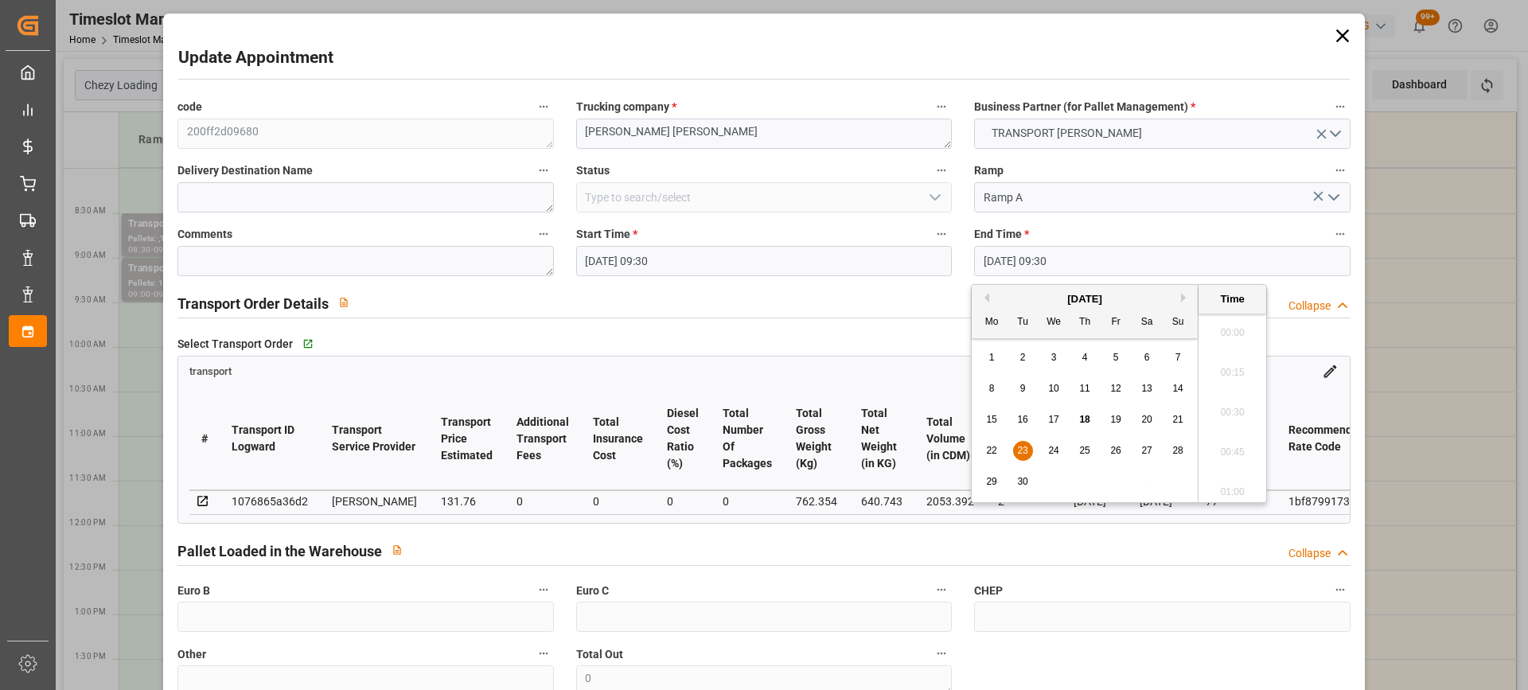
click at [1120, 267] on input "23-09-2025 09:30" at bounding box center [1162, 261] width 376 height 30
click at [1024, 451] on span "23" at bounding box center [1022, 450] width 10 height 11
click at [1239, 479] on li "10:00" at bounding box center [1233, 487] width 68 height 40
type input "23-09-2025 10:00"
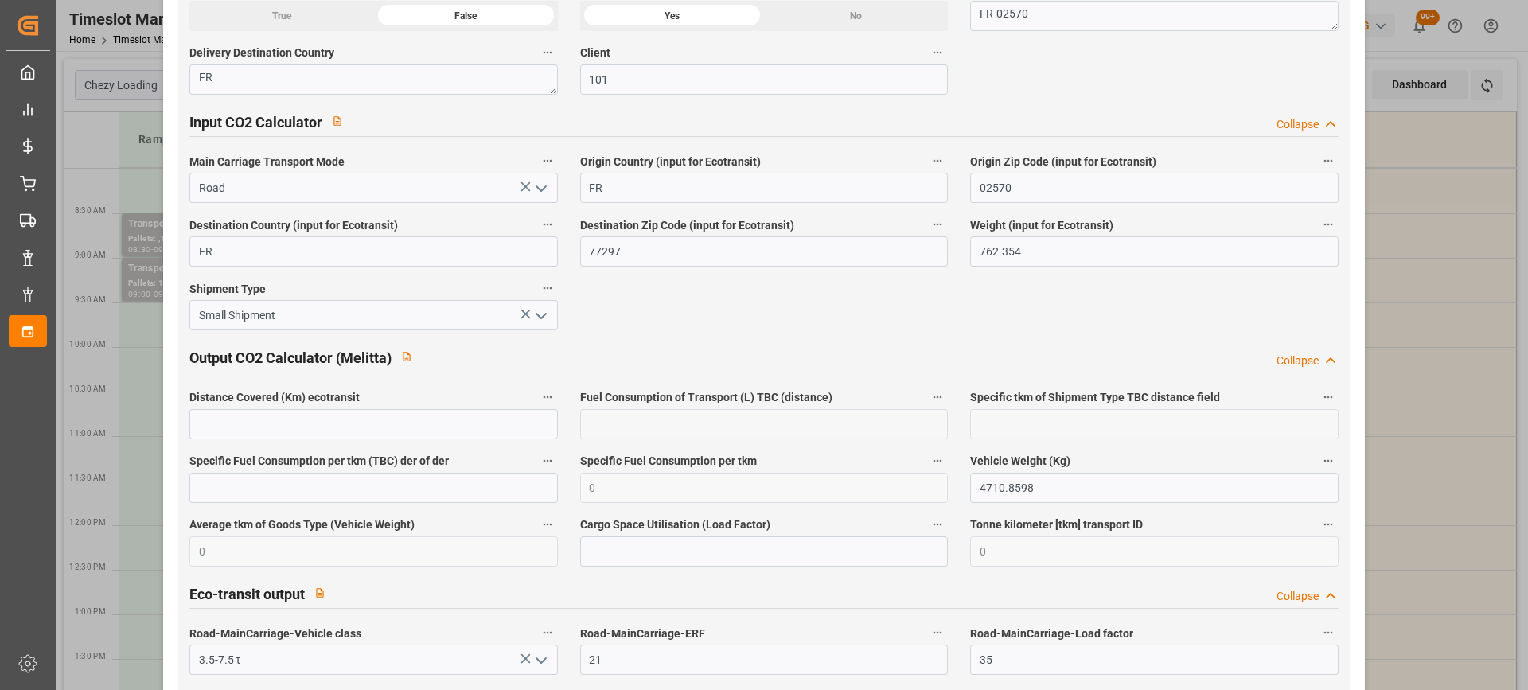
scroll to position [2667, 0]
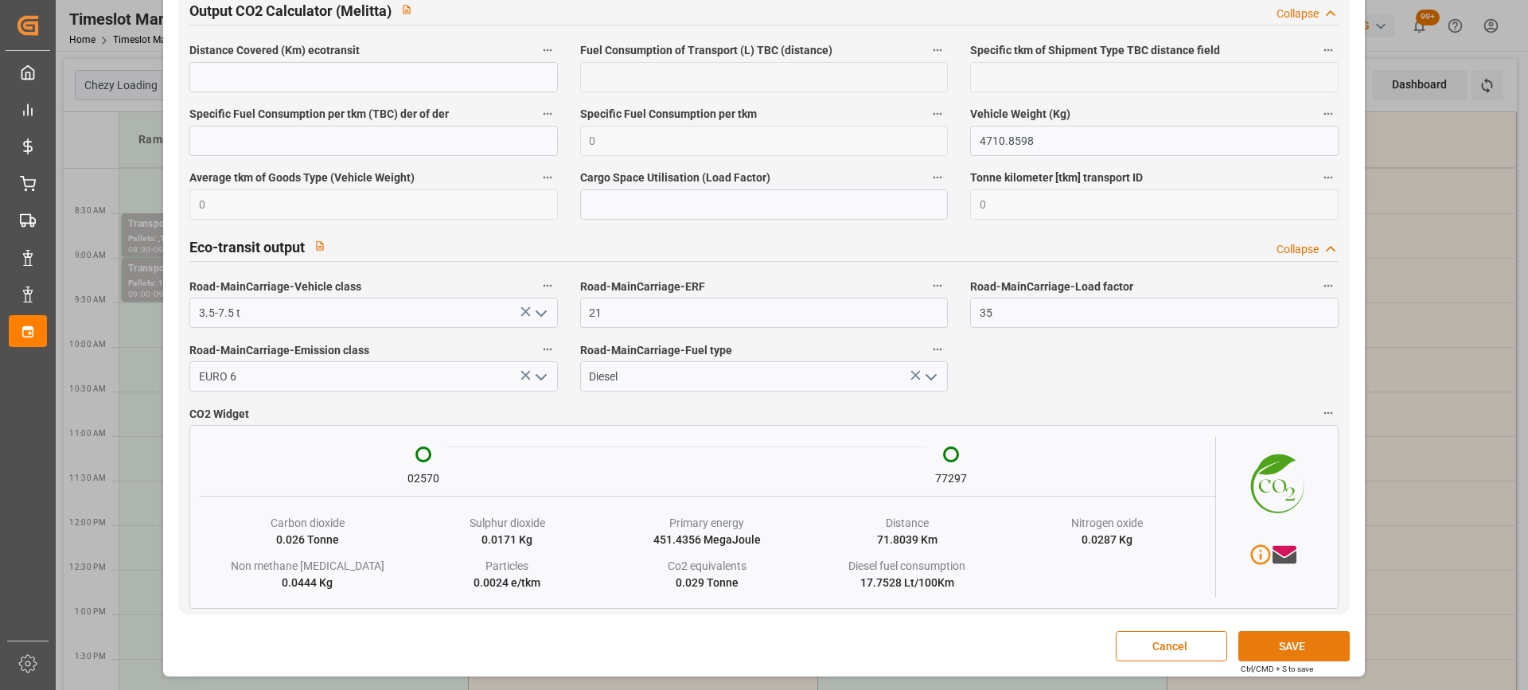
click at [1289, 649] on button "SAVE" at bounding box center [1294, 646] width 111 height 30
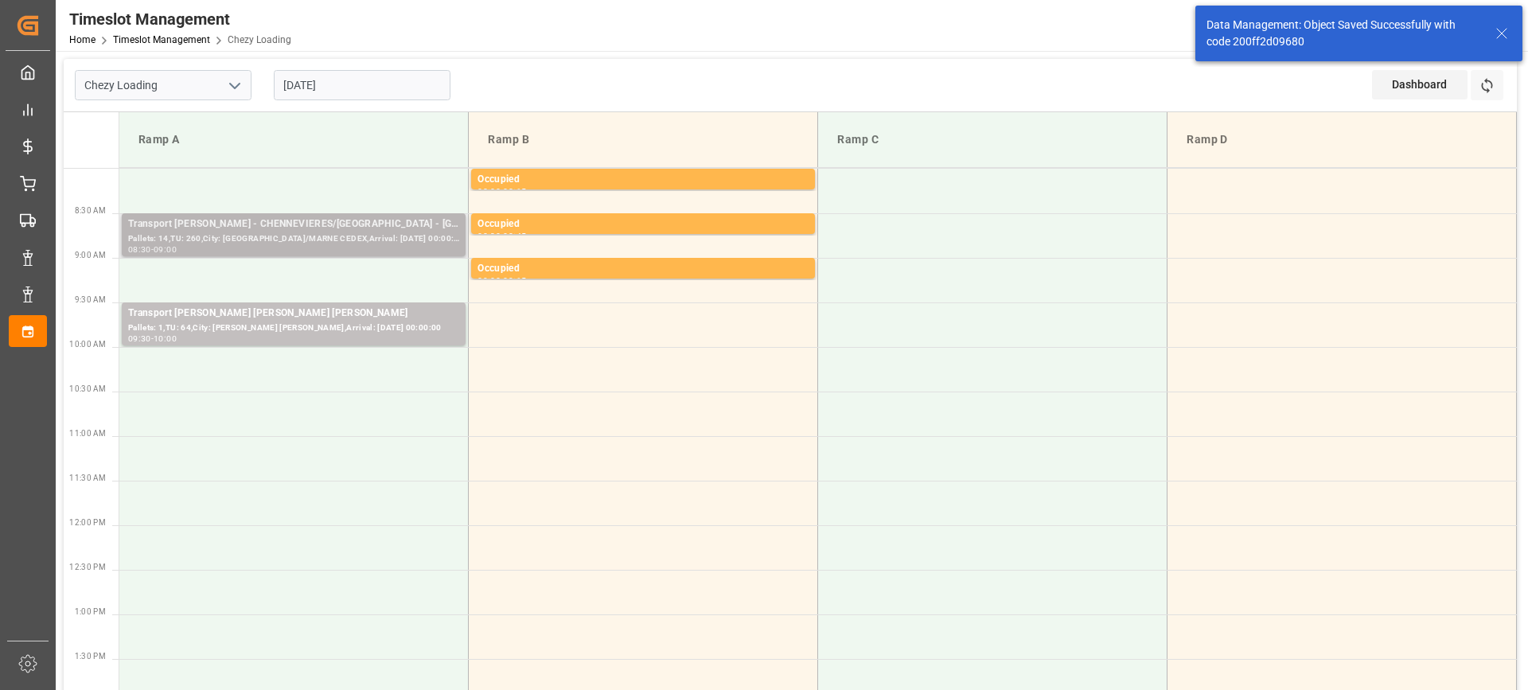
click at [357, 240] on div "Pallets: 14,TU: 260,City: [GEOGRAPHIC_DATA]/MARNE CEDEX,Arrival: [DATE] 00:00:00" at bounding box center [293, 239] width 331 height 14
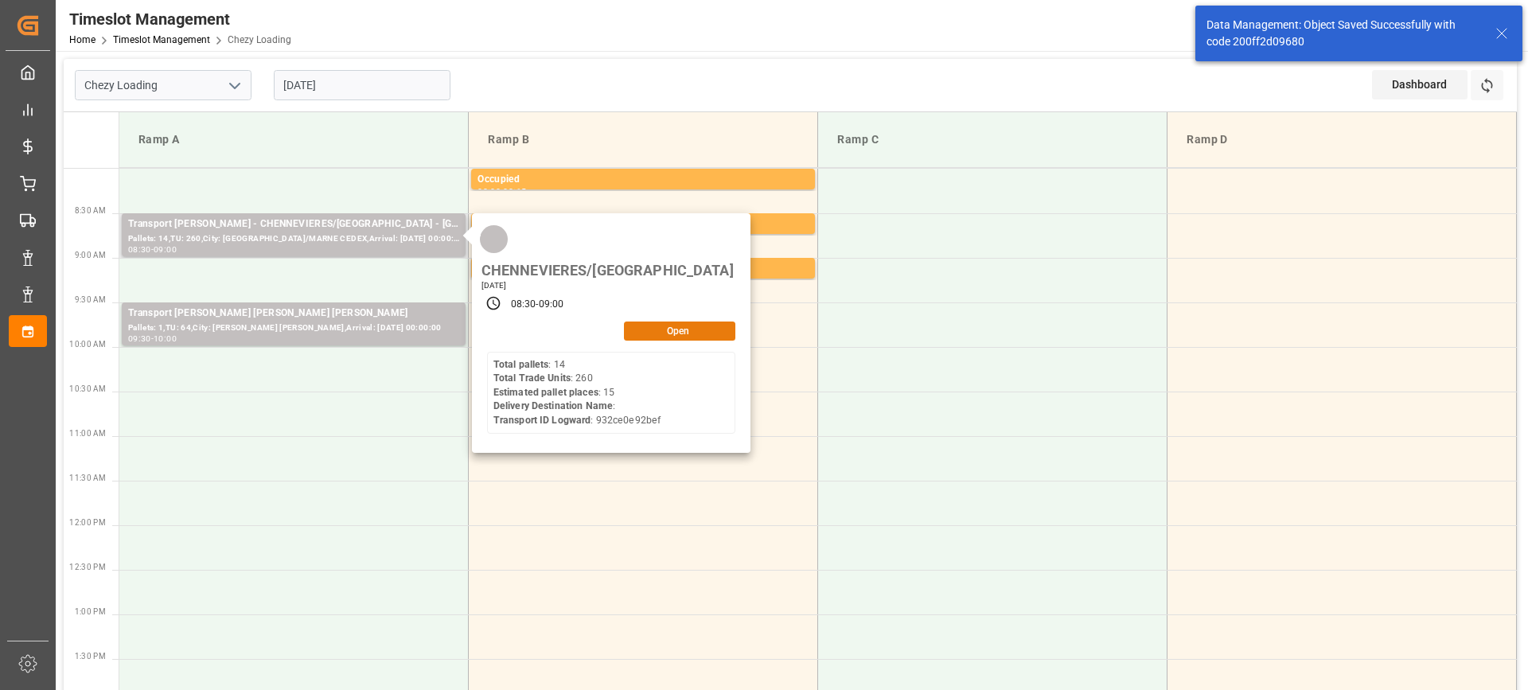
click at [699, 322] on button "Open" at bounding box center [679, 331] width 111 height 19
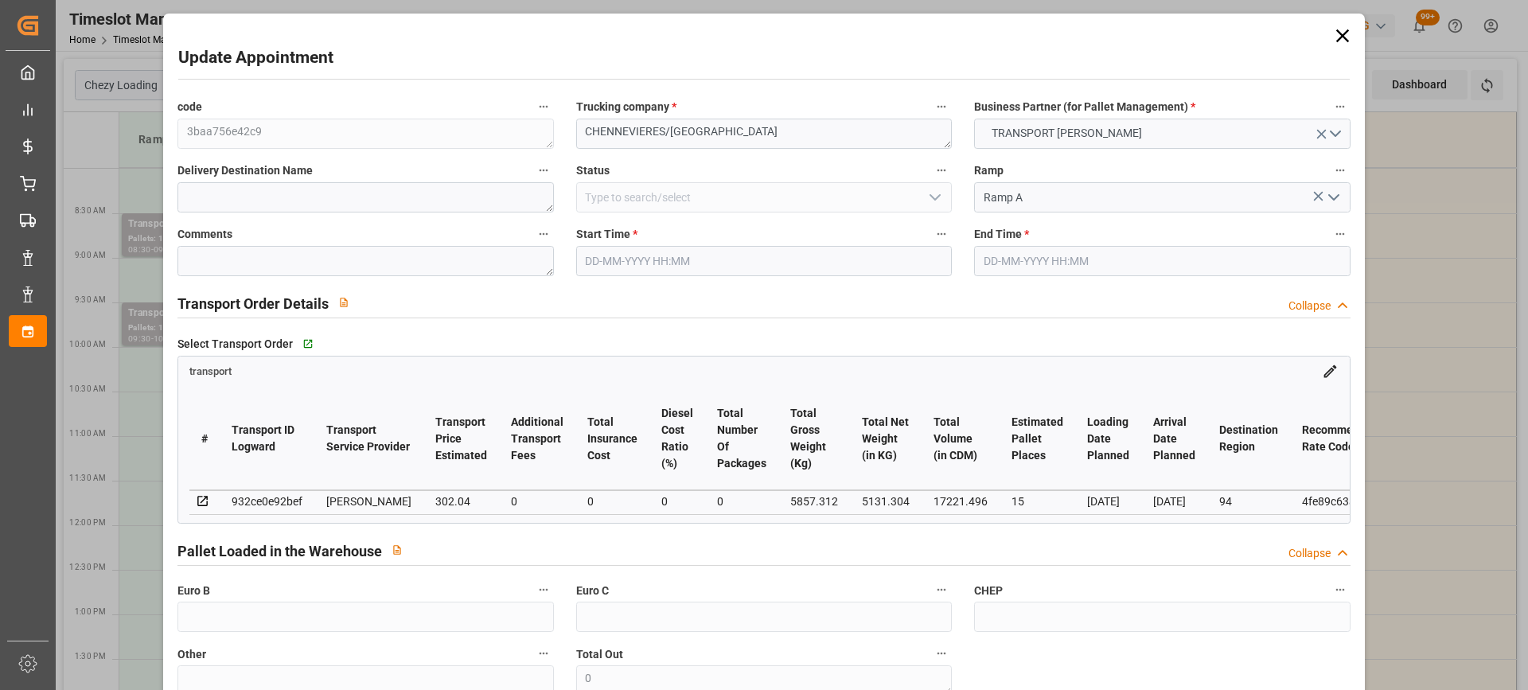
type input "15"
type input "302.04"
type input "0"
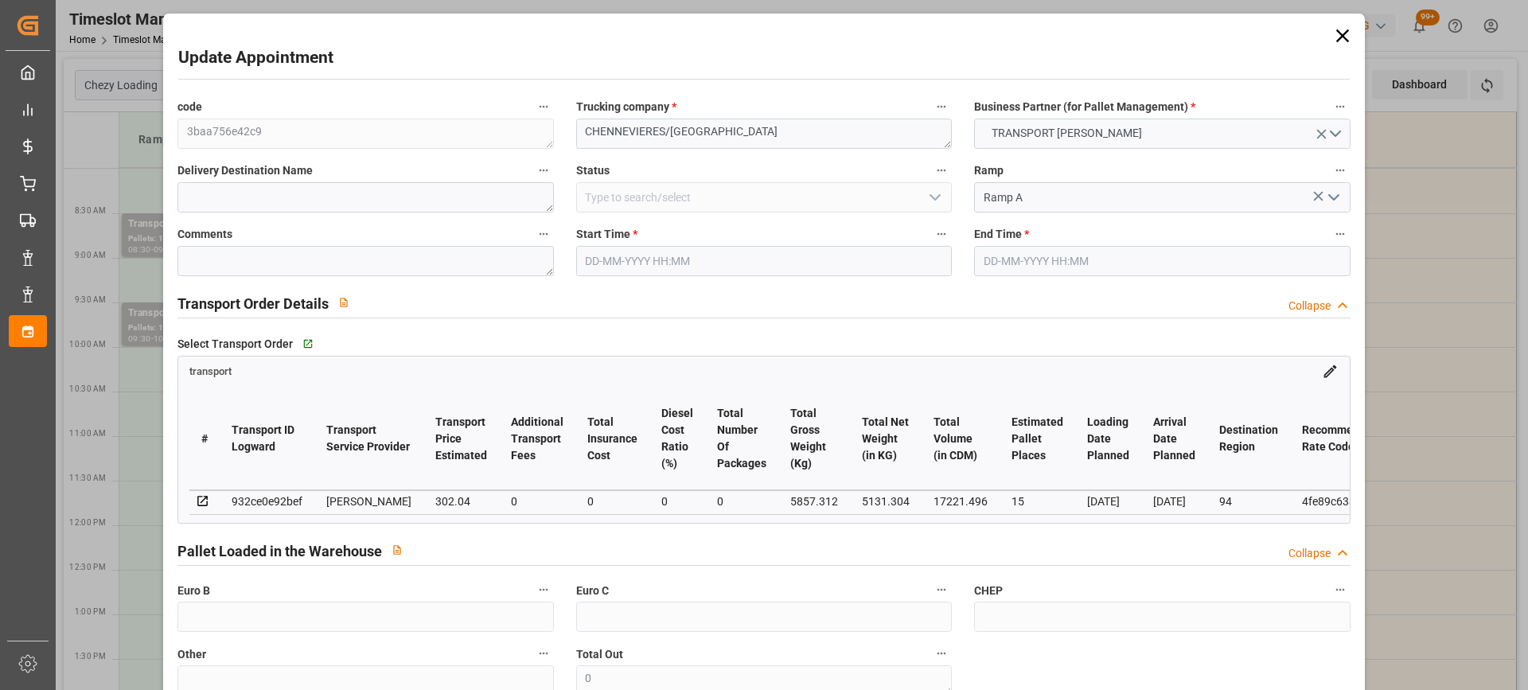
type input "291.831"
type input "-10.209"
type input "0"
type input "5131.304"
type input "6570"
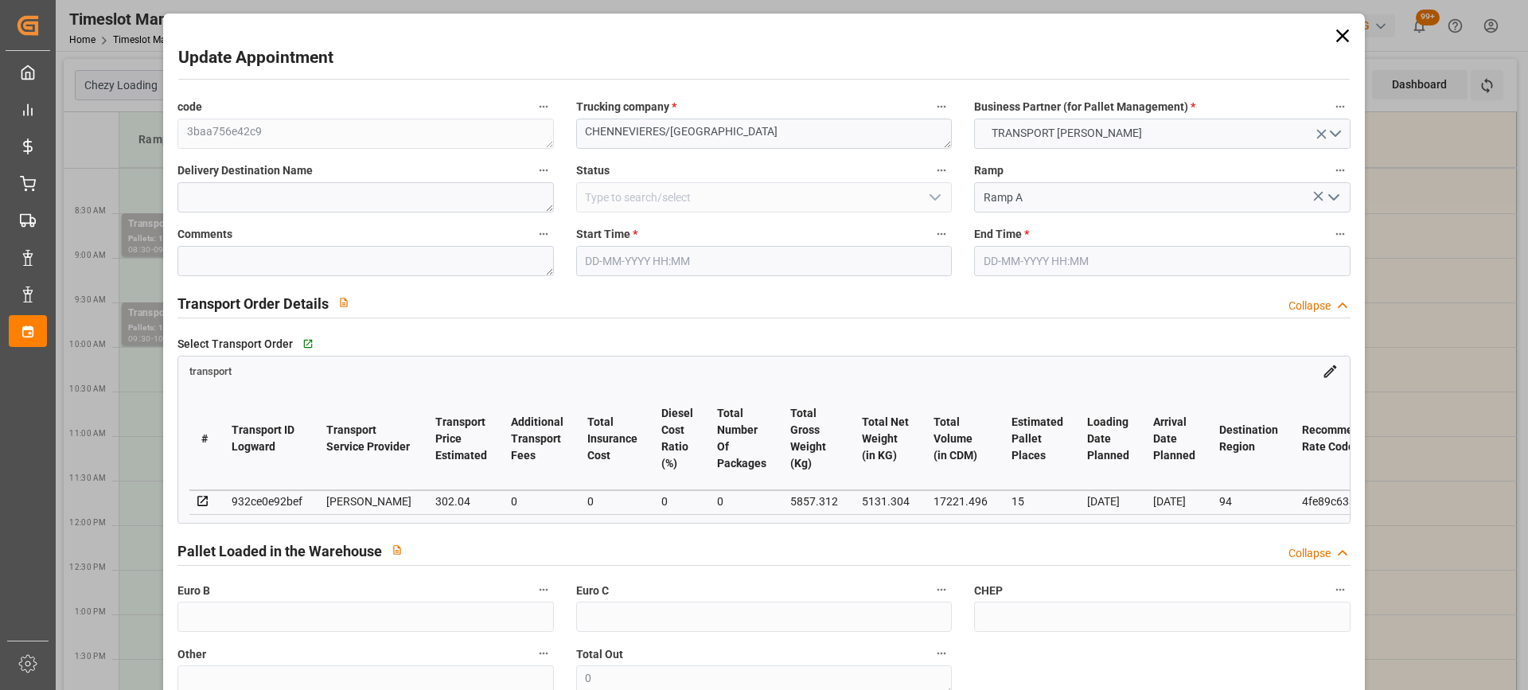
type input "17221.496"
type input "94"
type input "14"
type input "260"
type input "16"
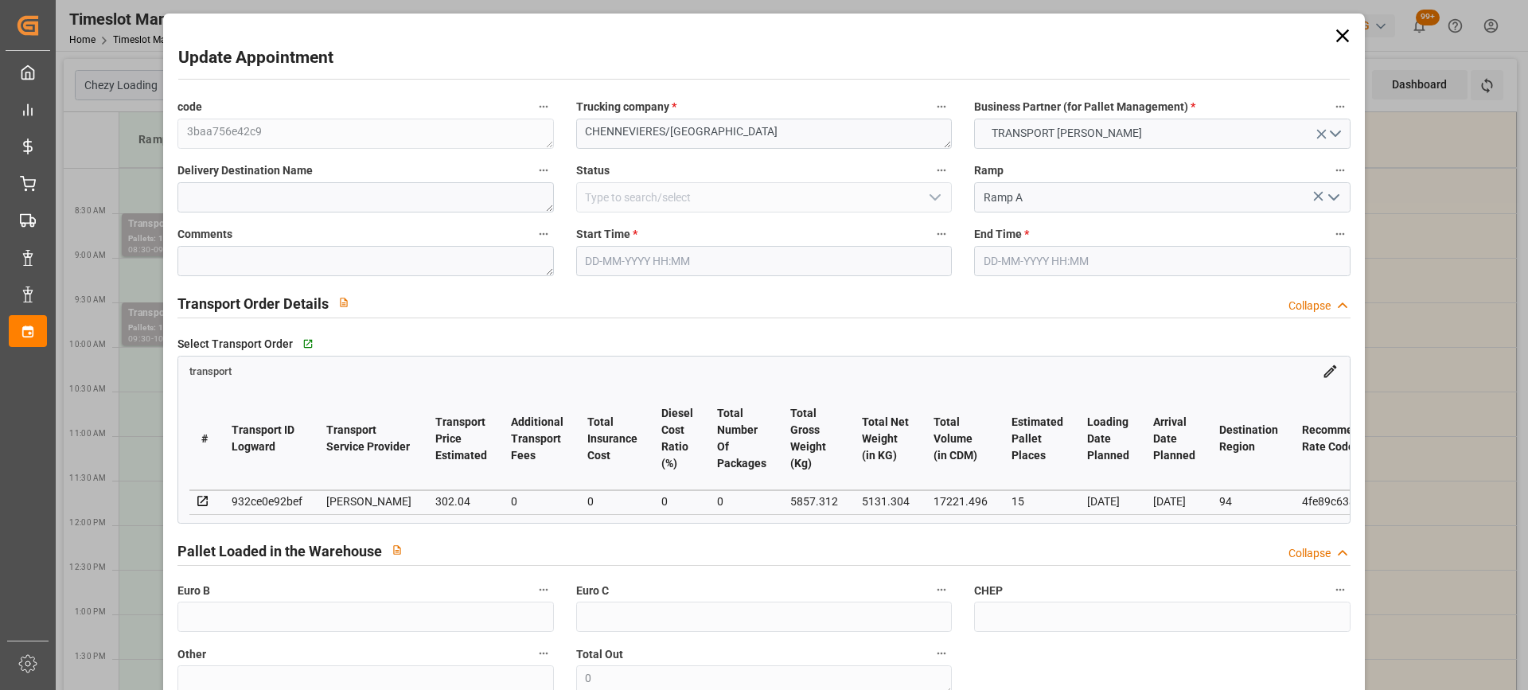
type input "101"
type input "5857.312"
type input "0"
type input "4710.8598"
type input "0"
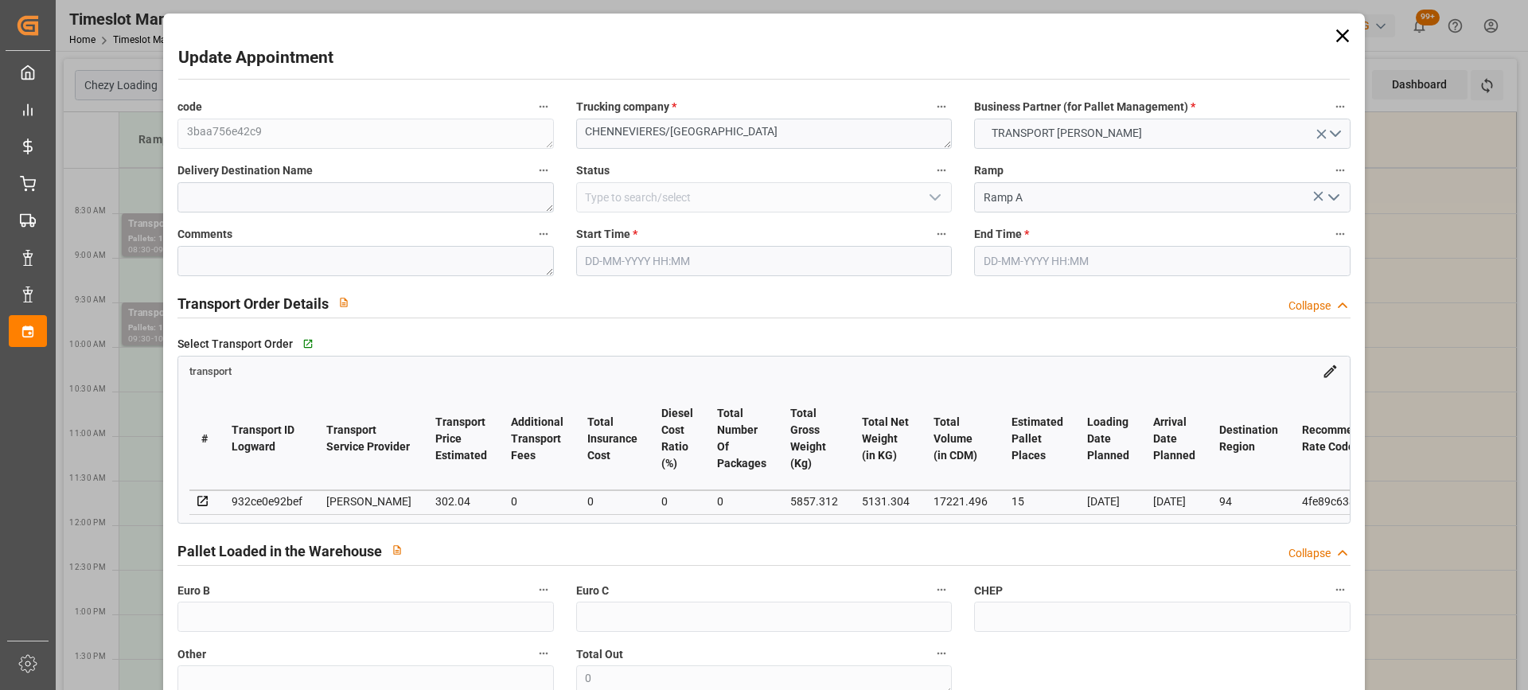
type input "0"
type input "21"
type input "35"
type input "23-09-2025 08:30"
type input "23-09-2025 09:00"
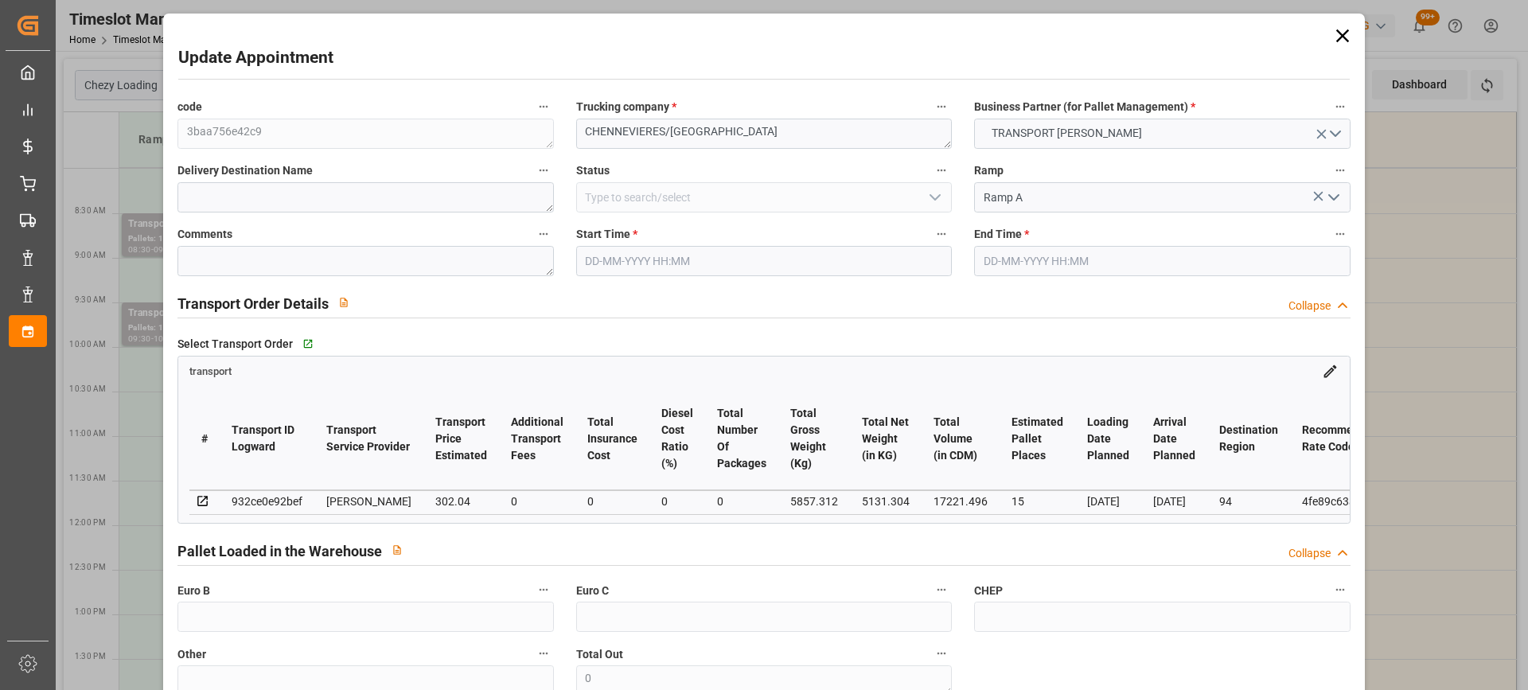
type input "18-09-2025 13:58"
type input "18-09-2025 11:45"
type input "[DATE]"
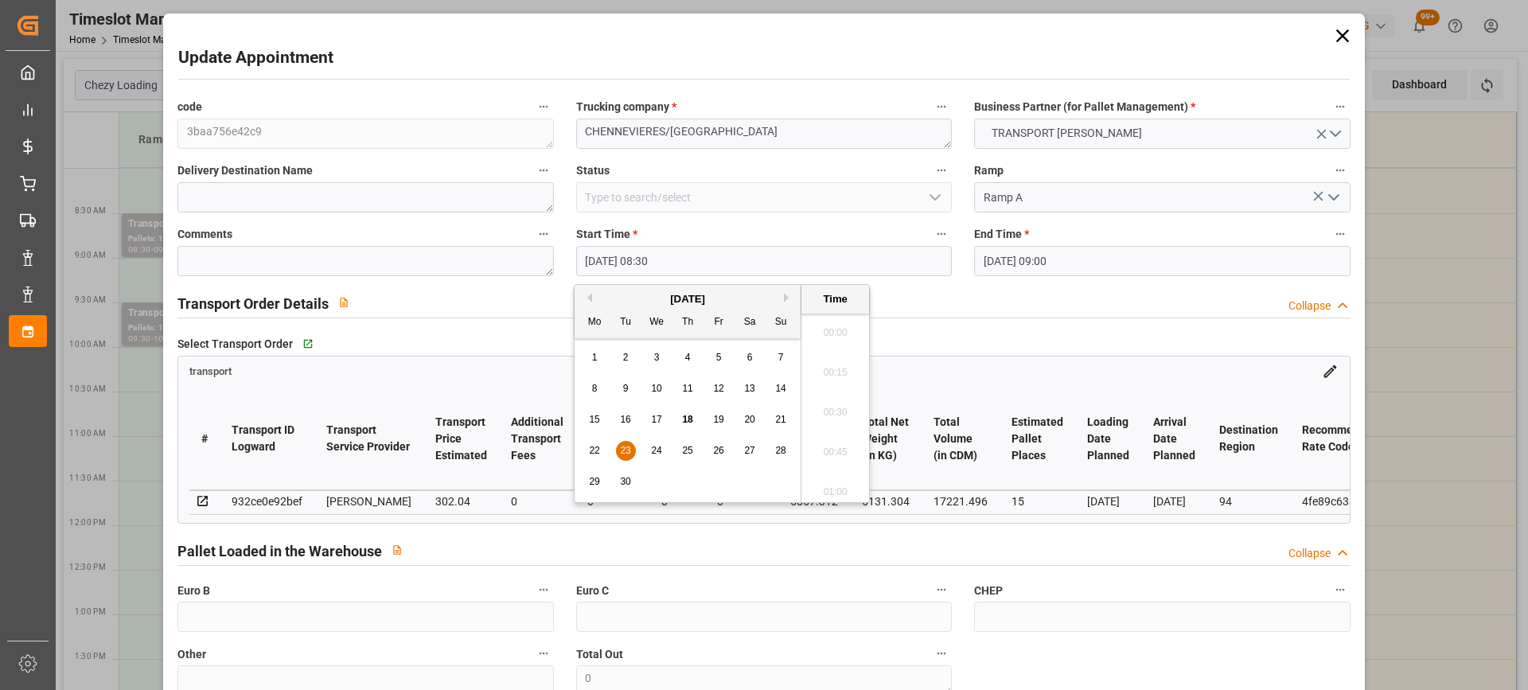
click at [790, 268] on input "23-09-2025 08:30" at bounding box center [764, 261] width 376 height 30
click at [625, 450] on span "23" at bounding box center [625, 450] width 10 height 11
click at [841, 474] on li "09:00" at bounding box center [836, 487] width 68 height 40
type input "23-09-2025 09:00"
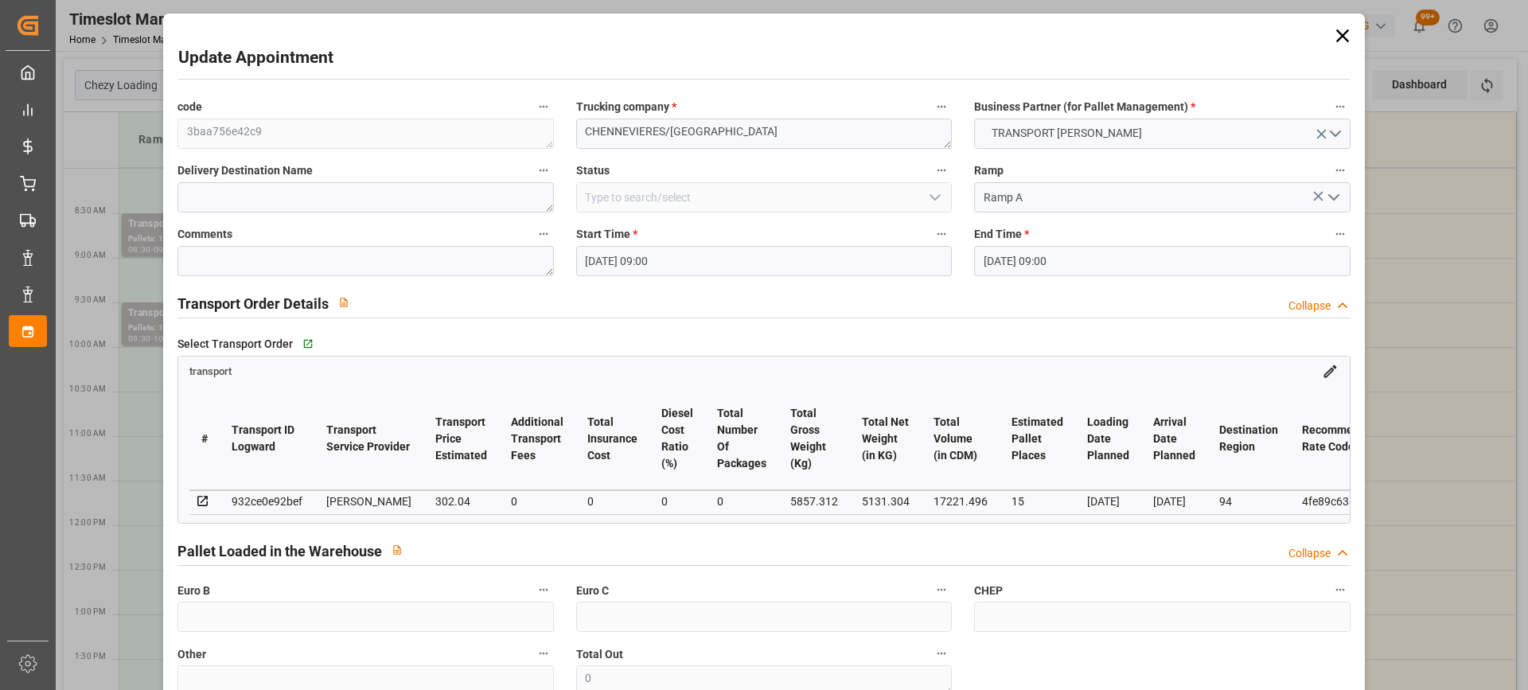
click at [1149, 263] on input "23-09-2025 09:00" at bounding box center [1162, 261] width 376 height 30
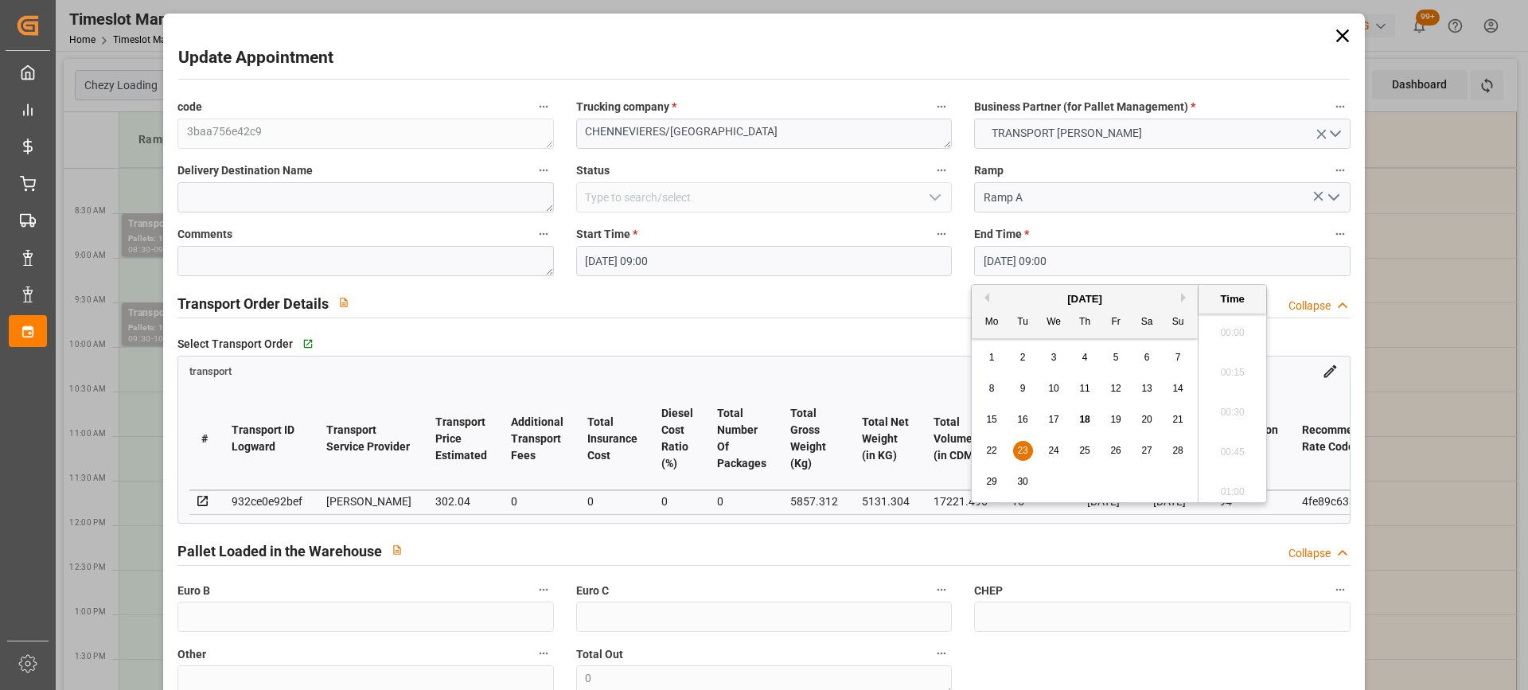
scroll to position [1359, 0]
click at [1019, 447] on span "23" at bounding box center [1022, 450] width 10 height 11
click at [1223, 494] on li "09:30" at bounding box center [1233, 487] width 68 height 40
type input "23-09-2025 09:30"
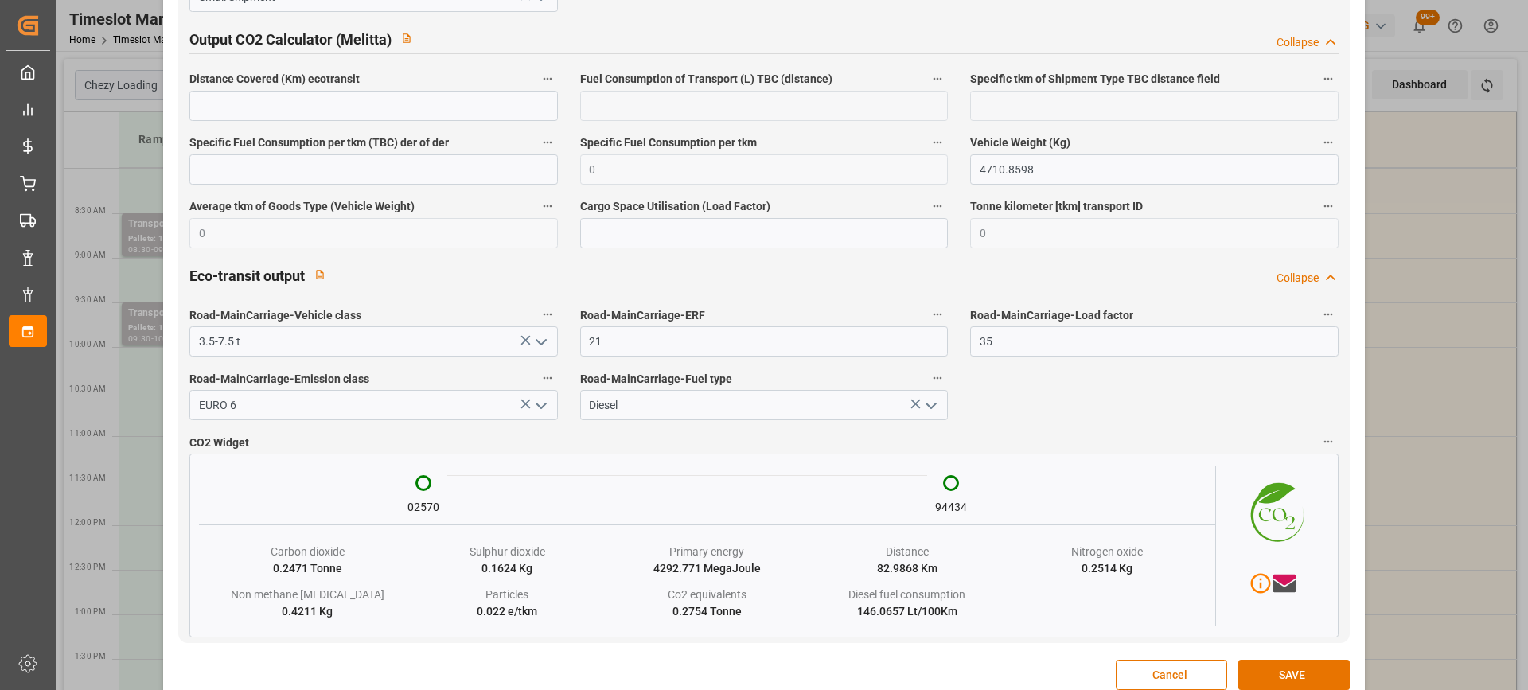
scroll to position [2667, 0]
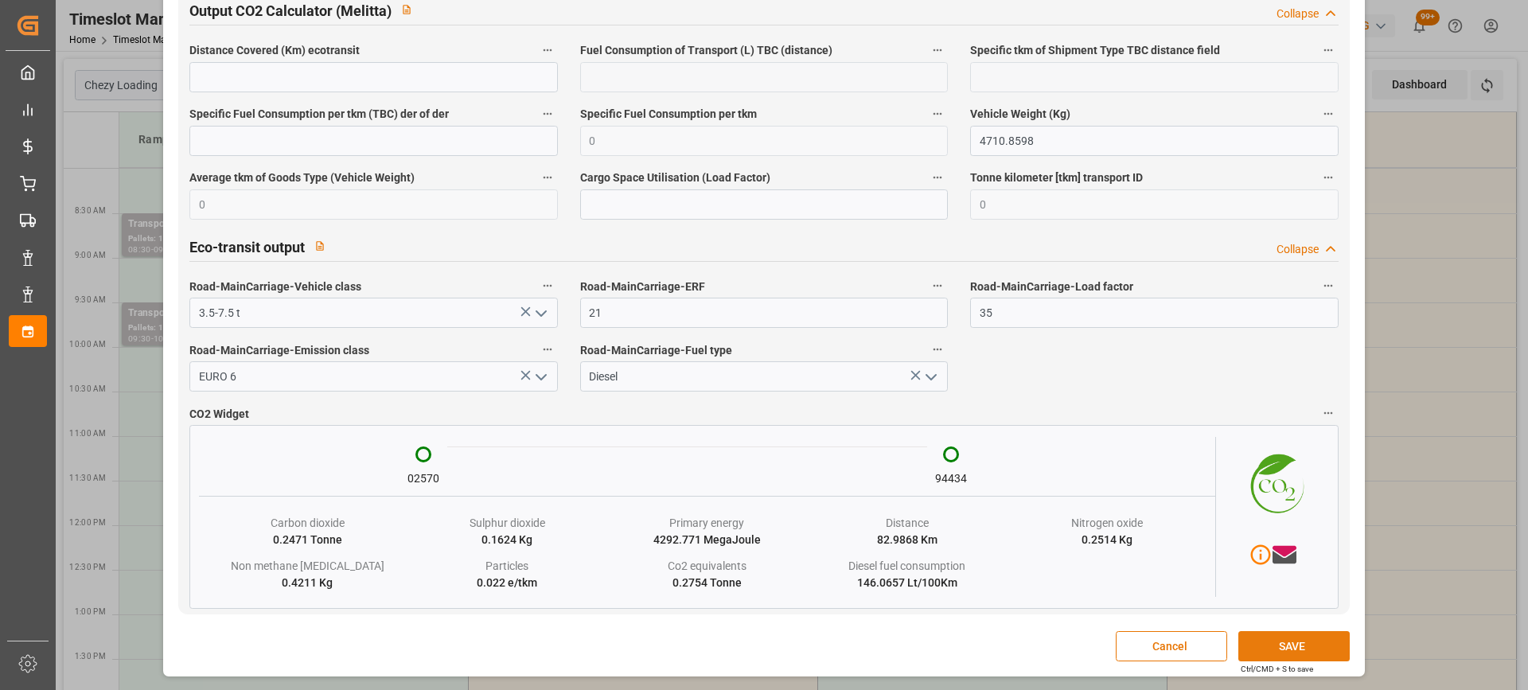
click at [1290, 640] on button "SAVE" at bounding box center [1294, 646] width 111 height 30
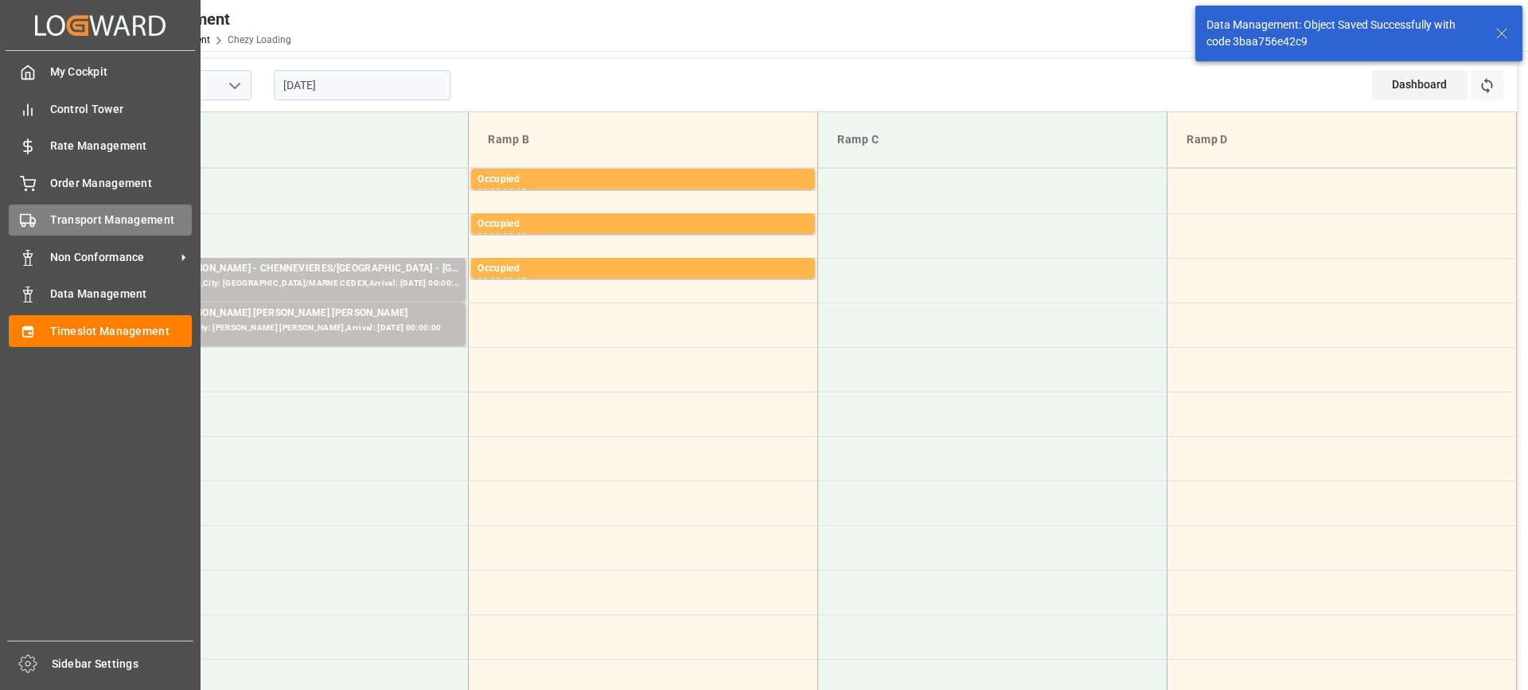
click at [45, 222] on div "Transport Management Transport Management" at bounding box center [100, 220] width 183 height 31
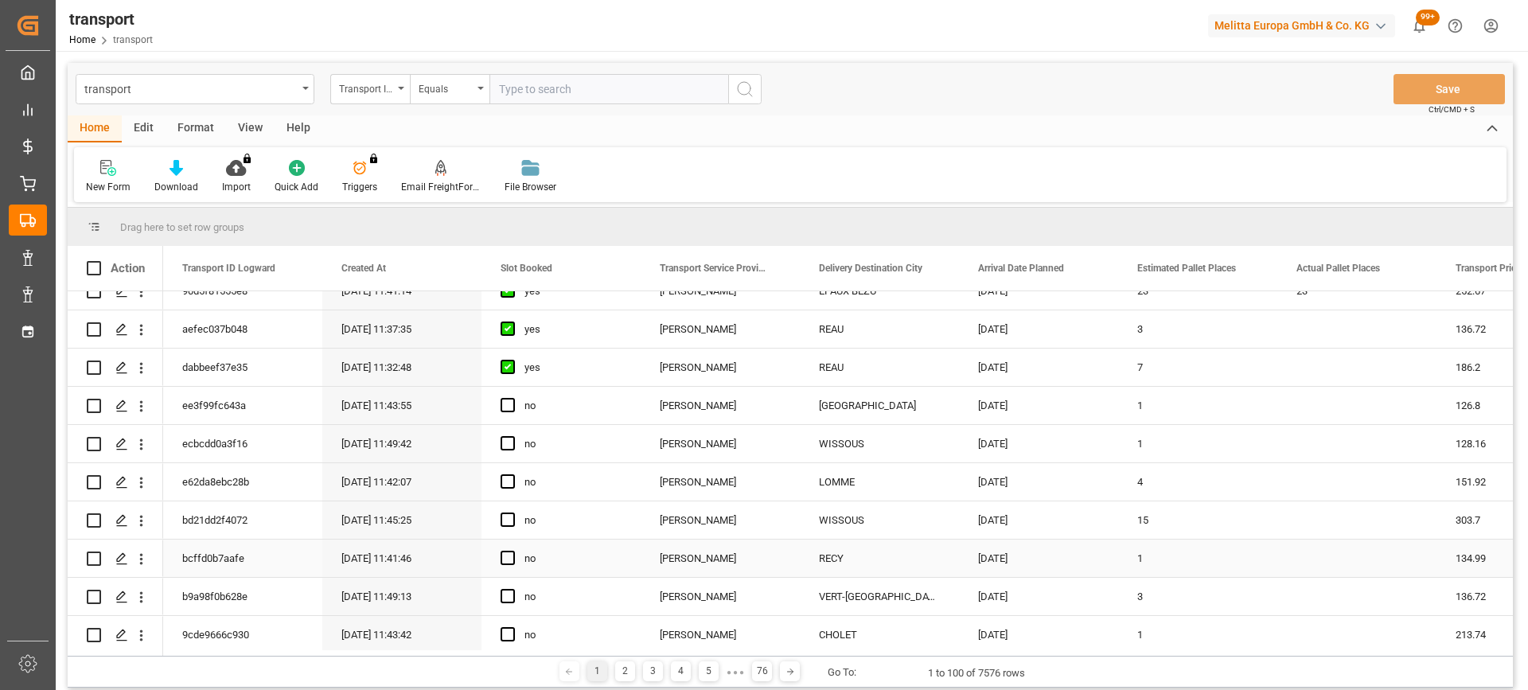
scroll to position [557, 0]
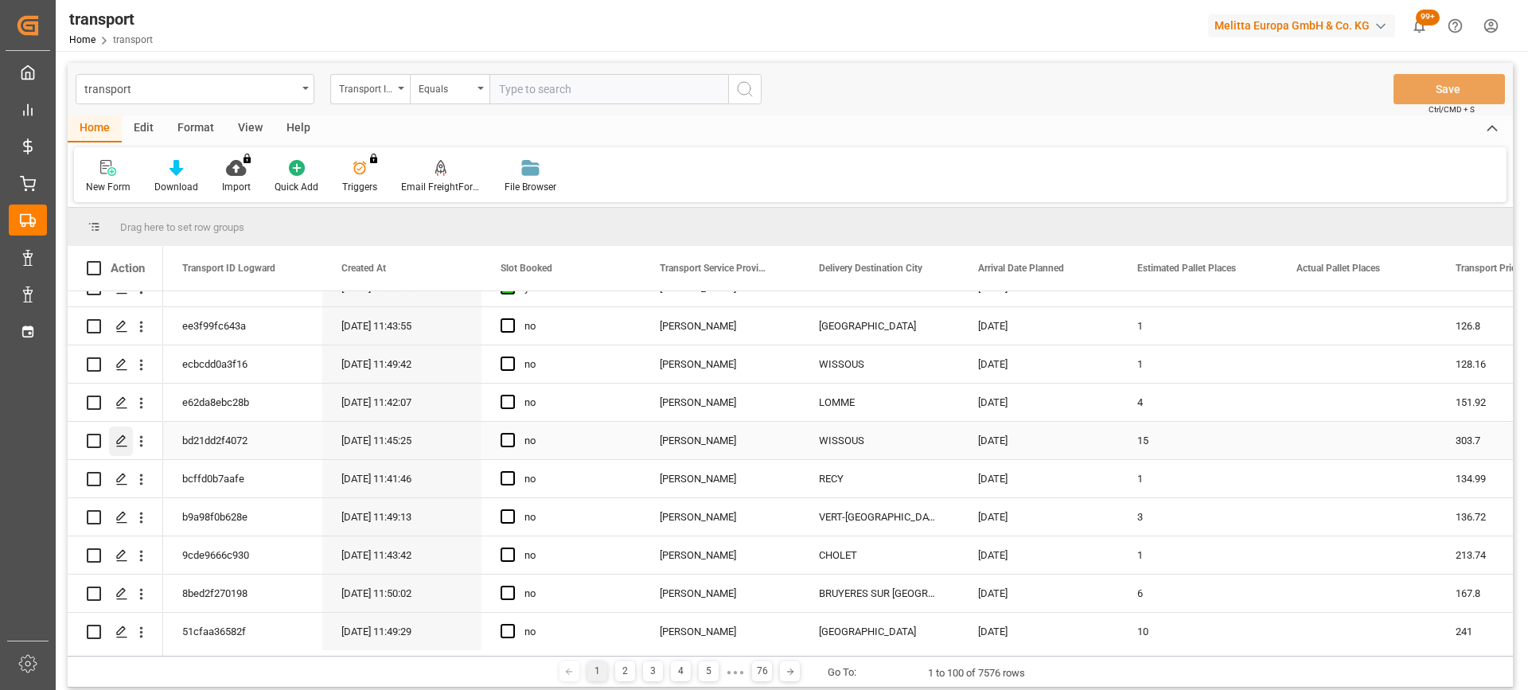
click at [110, 438] on div "Press SPACE to select this row." at bounding box center [121, 441] width 24 height 29
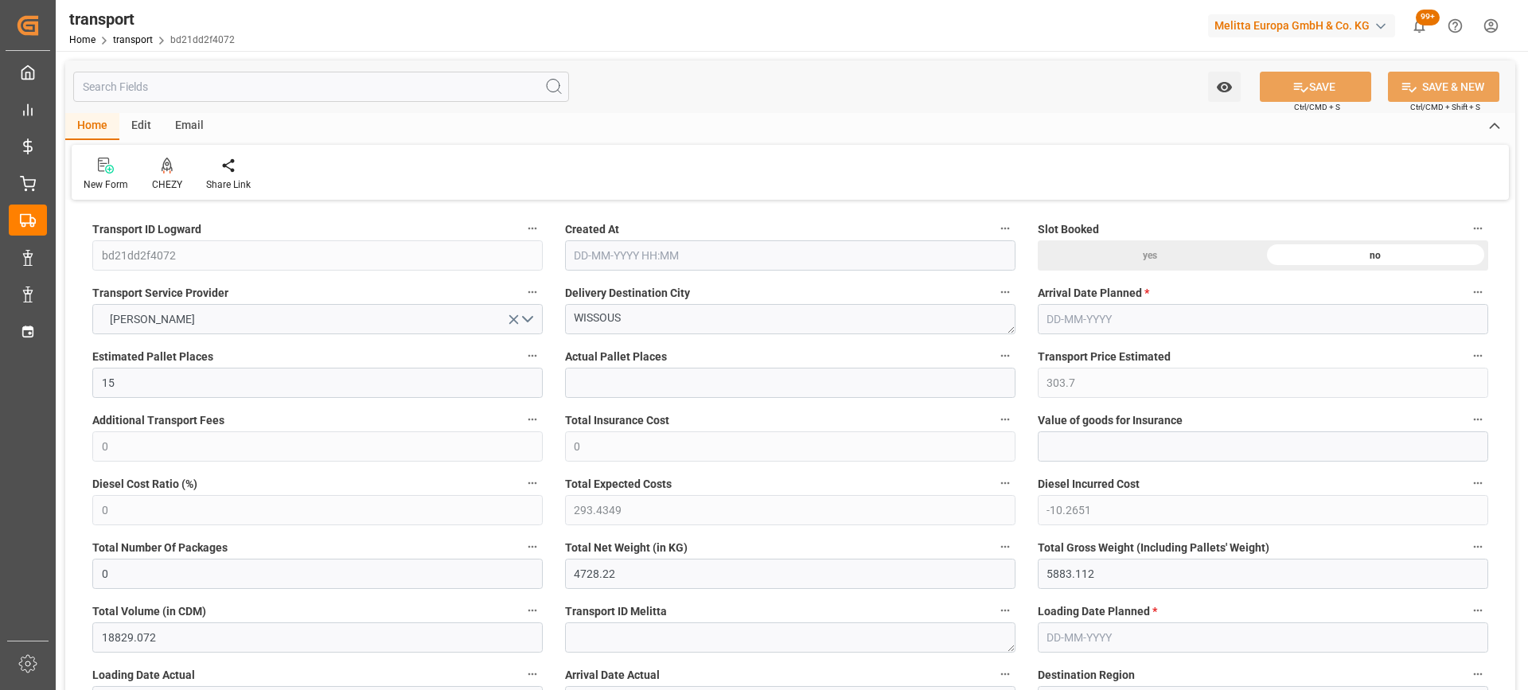
type input "15"
type input "303.7"
type input "0"
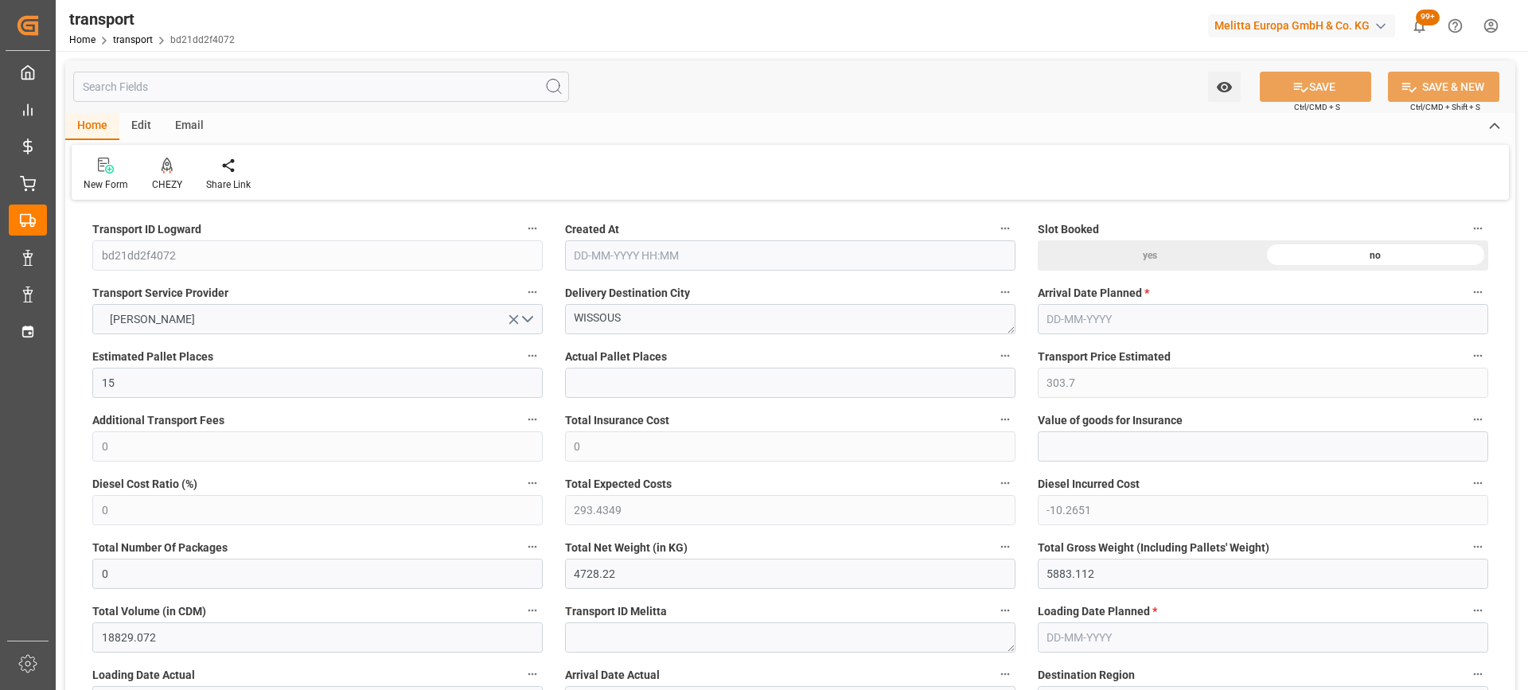
type input "293.4349"
type input "-10.2651"
type input "0"
type input "4728.22"
type input "5883.112"
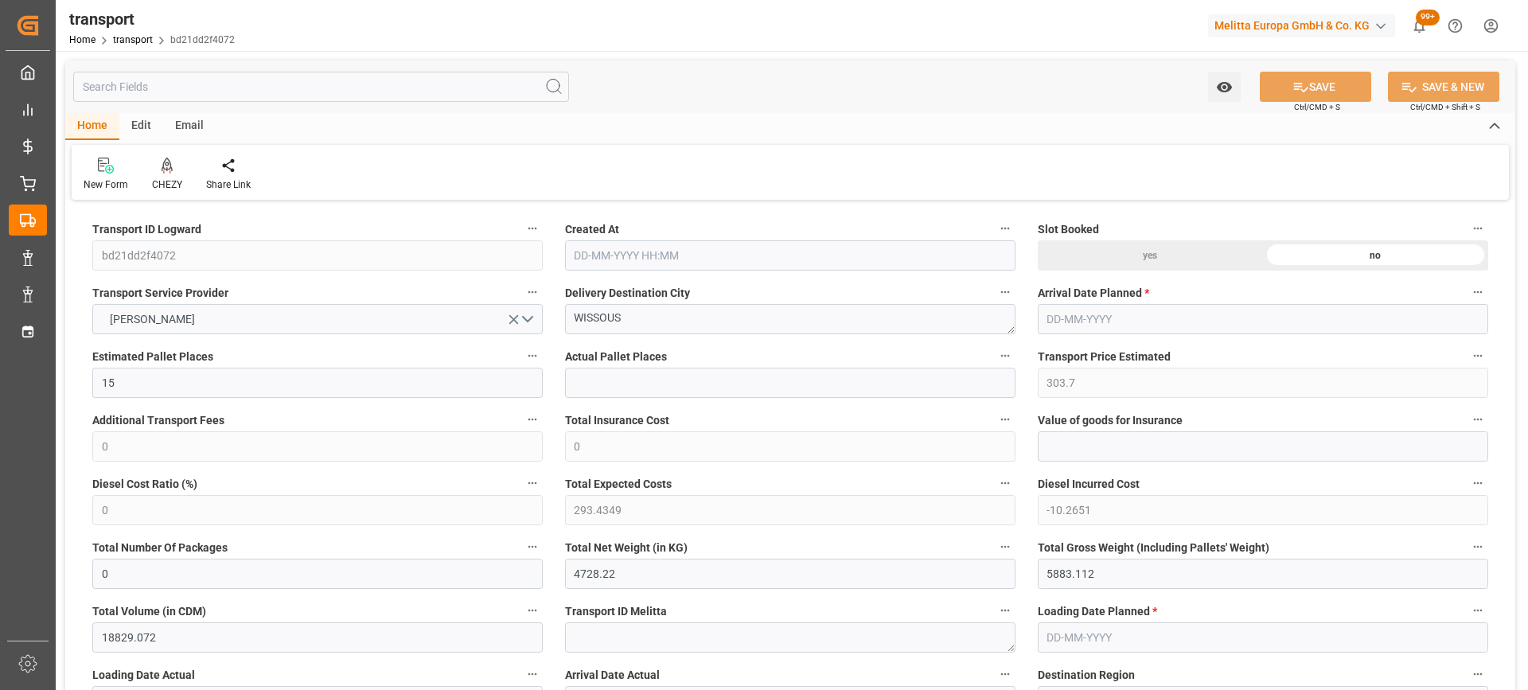
type input "18829.072"
type input "91"
type input "9"
type input "662"
type input "15"
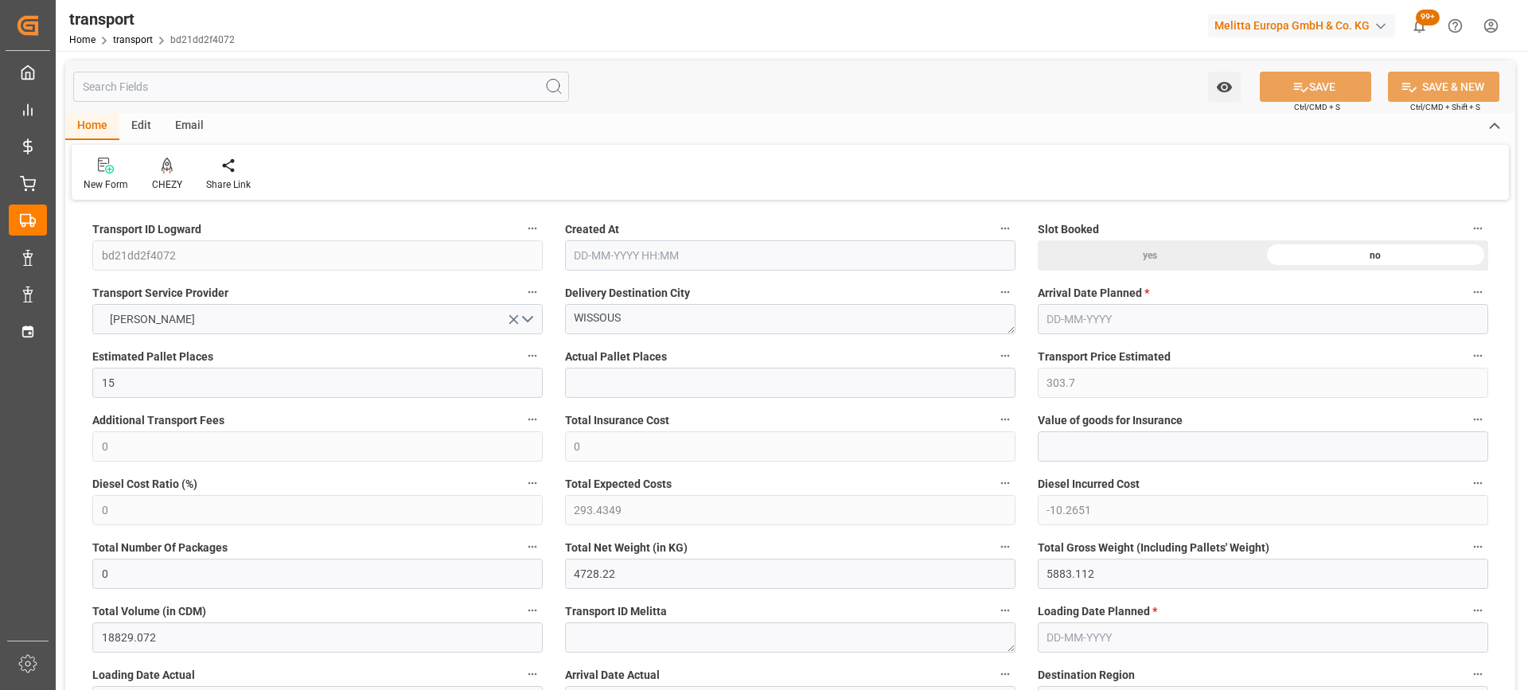
type input "101"
type input "5227.892"
type input "0"
type input "4710.8598"
type input "0"
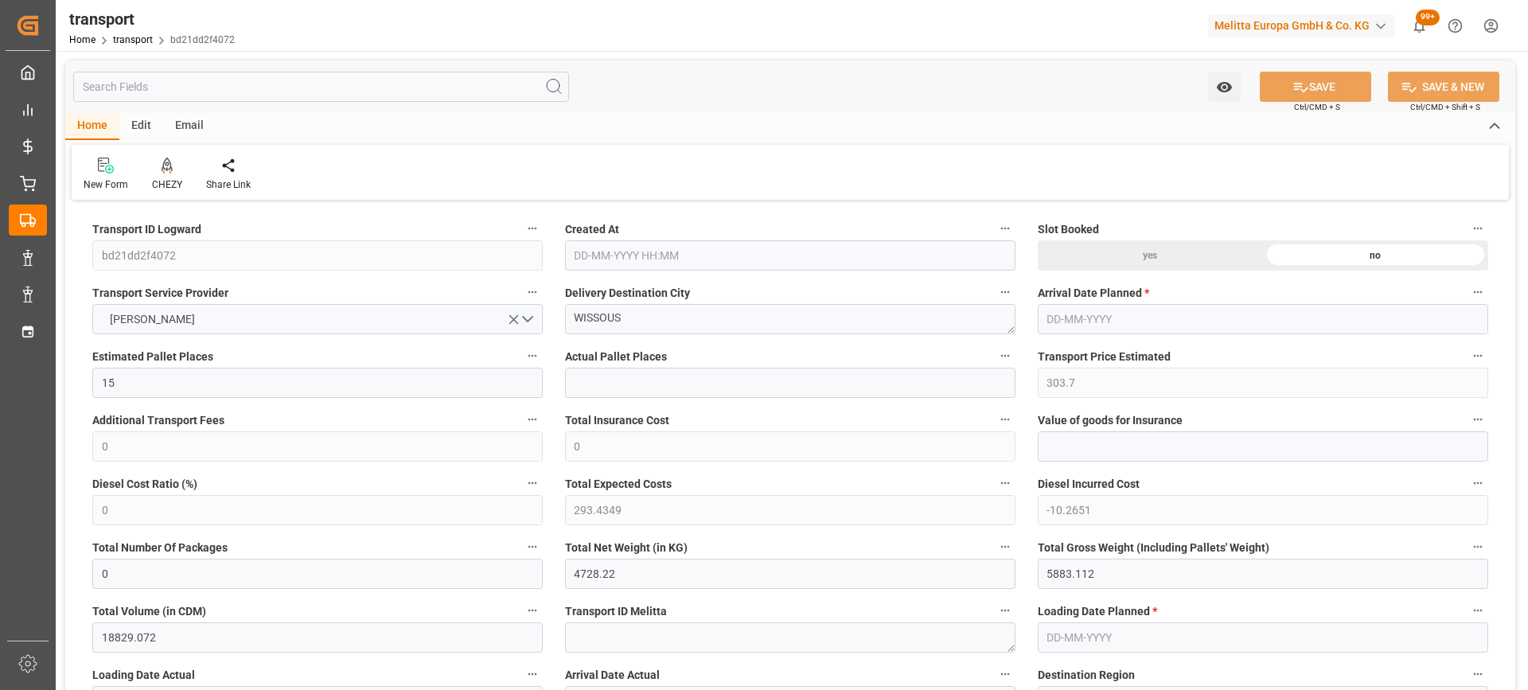
type input "0"
type input "21"
type input "35"
type input "18-09-2025 11:45"
type input "[DATE]"
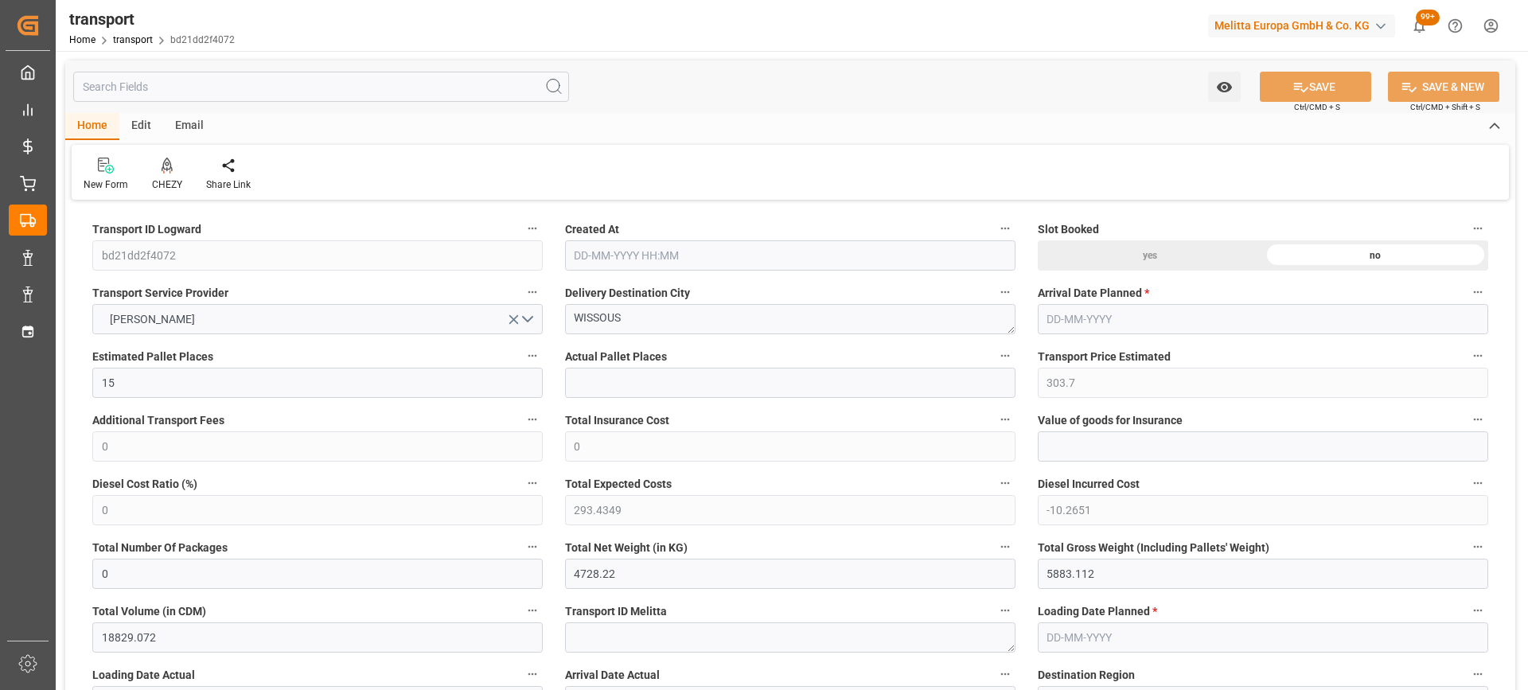
type input "[DATE]"
drag, startPoint x: 644, startPoint y: 322, endPoint x: 369, endPoint y: 334, distance: 275.7
click at [165, 165] on icon at bounding box center [167, 165] width 11 height 14
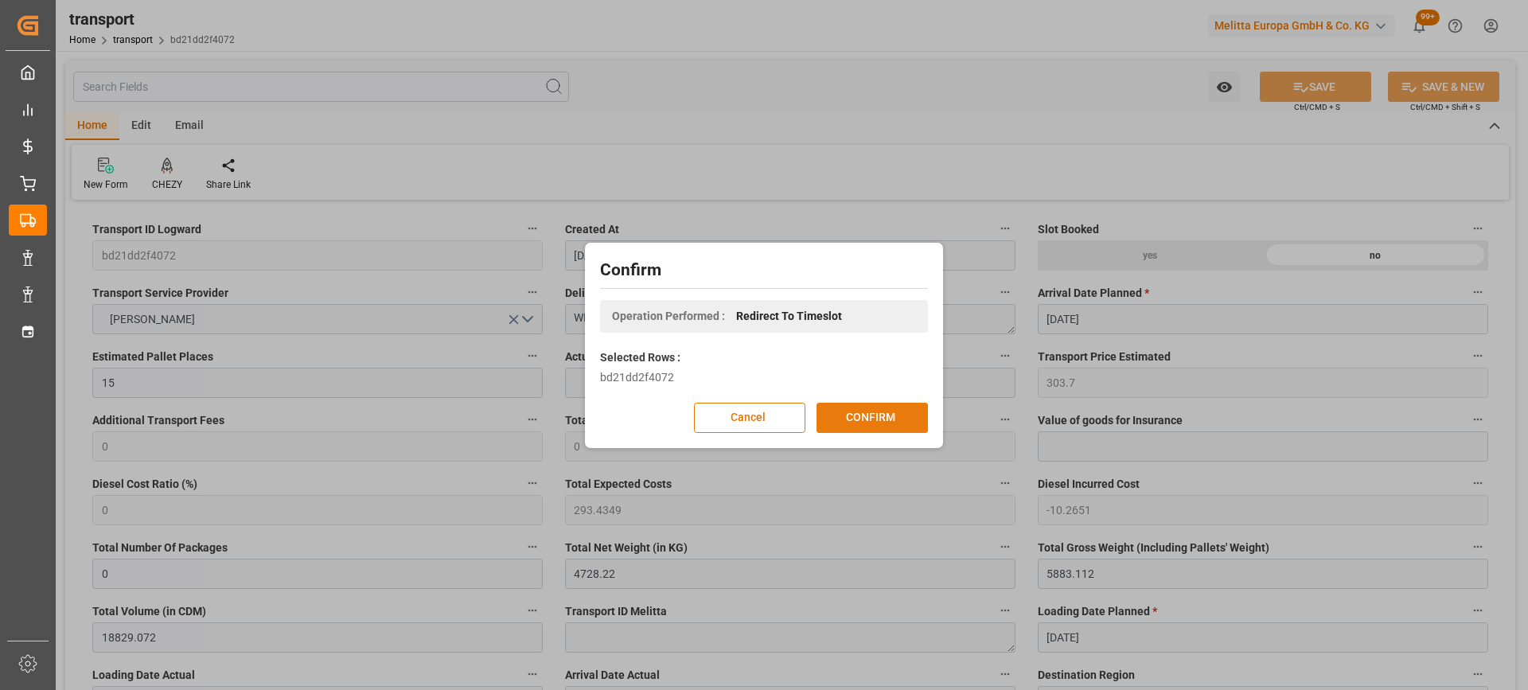
click at [887, 411] on button "CONFIRM" at bounding box center [872, 418] width 111 height 30
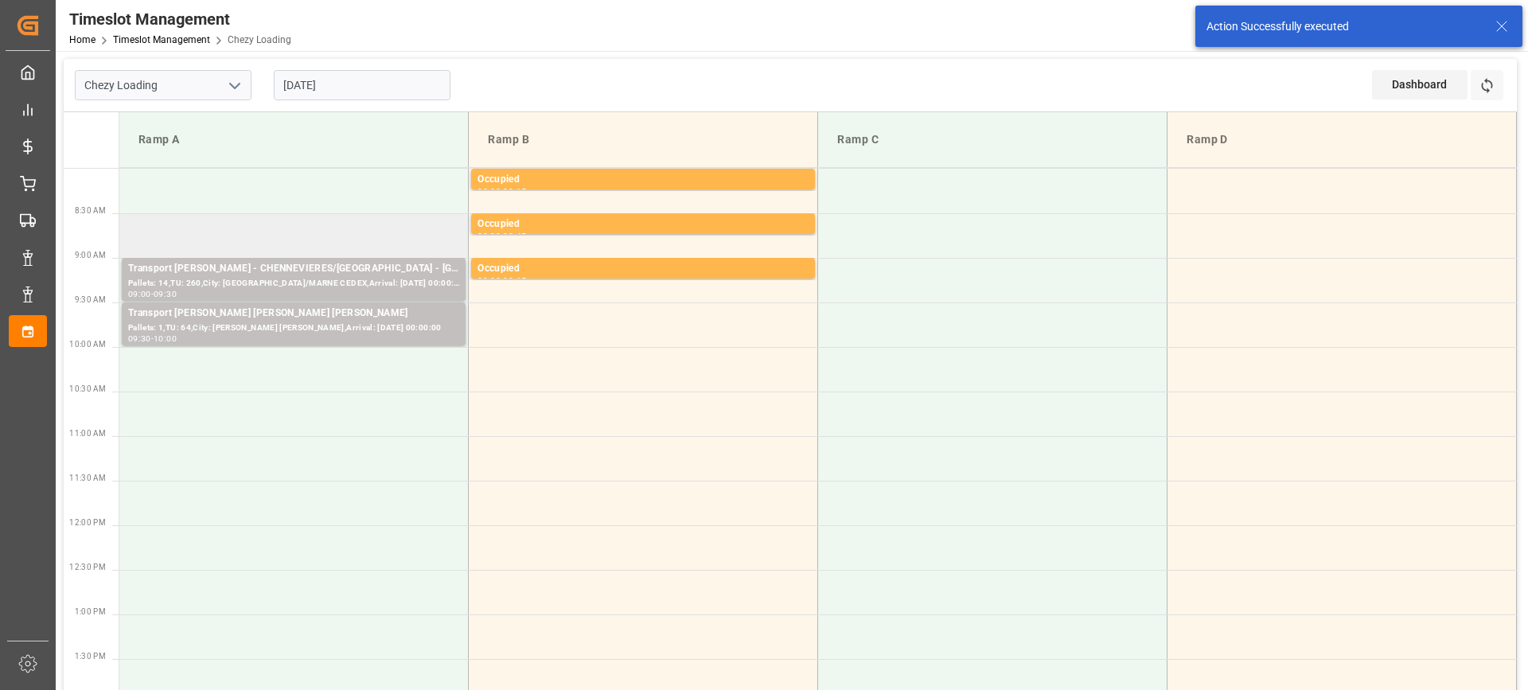
click at [304, 240] on td at bounding box center [293, 235] width 349 height 45
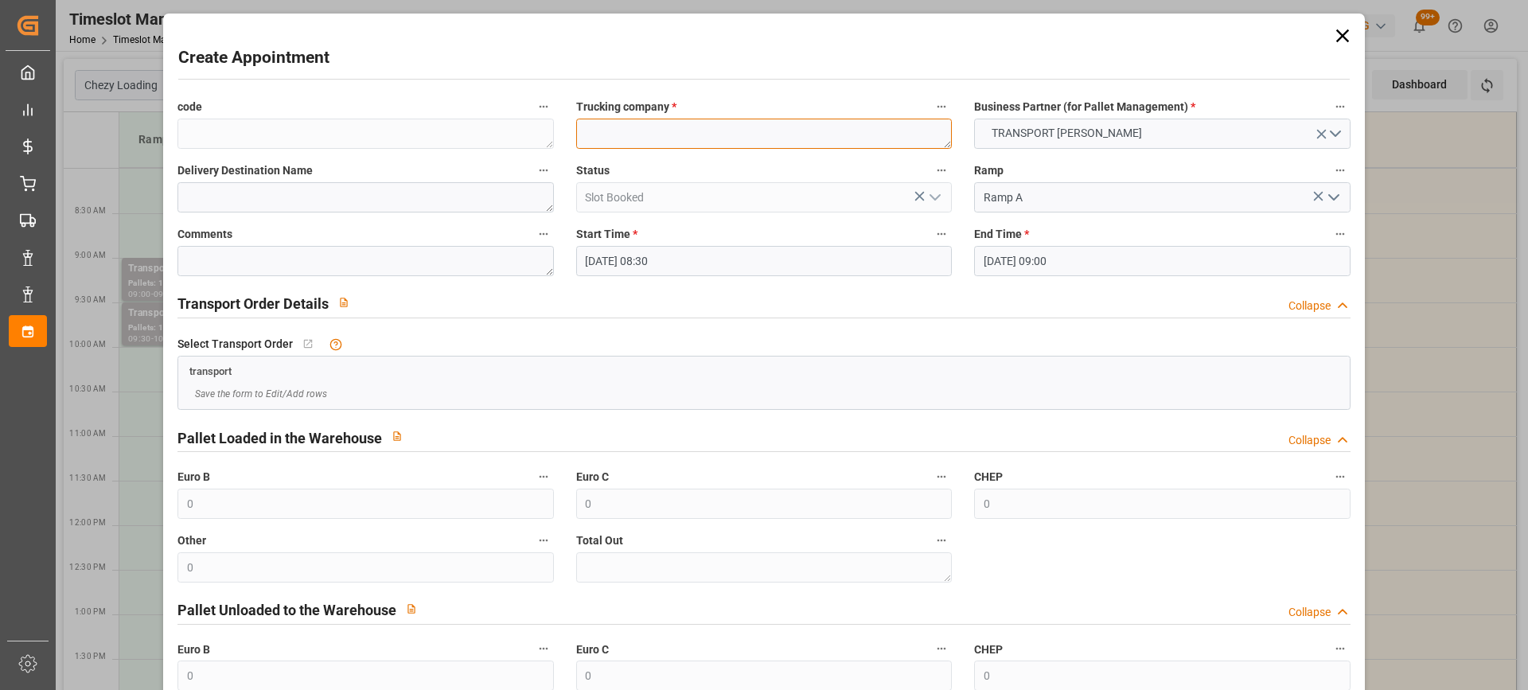
paste textarea "WISSOUS"
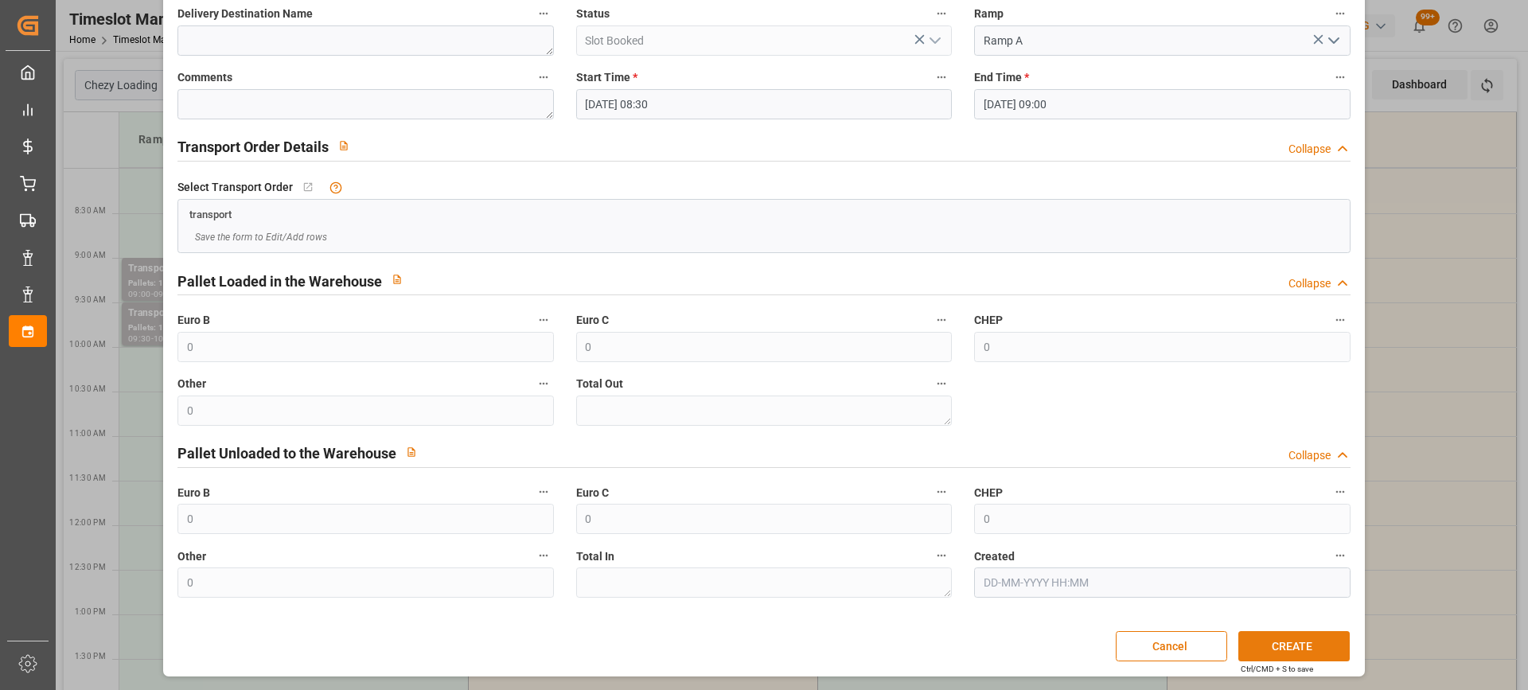
type textarea "WISSOUS"
drag, startPoint x: 1297, startPoint y: 650, endPoint x: 1207, endPoint y: 659, distance: 90.4
click at [1296, 650] on button "CREATE" at bounding box center [1294, 646] width 111 height 30
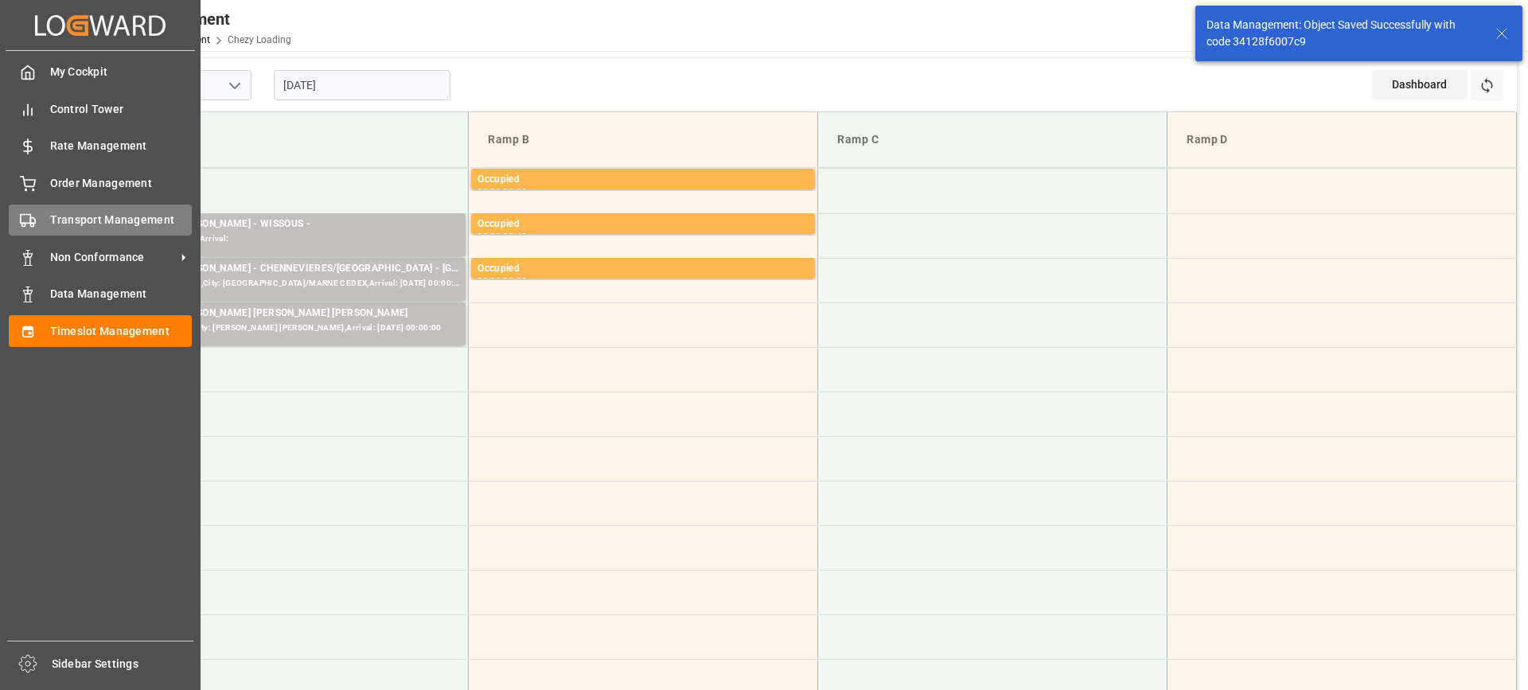
click at [41, 223] on div "Transport Management Transport Management" at bounding box center [100, 220] width 183 height 31
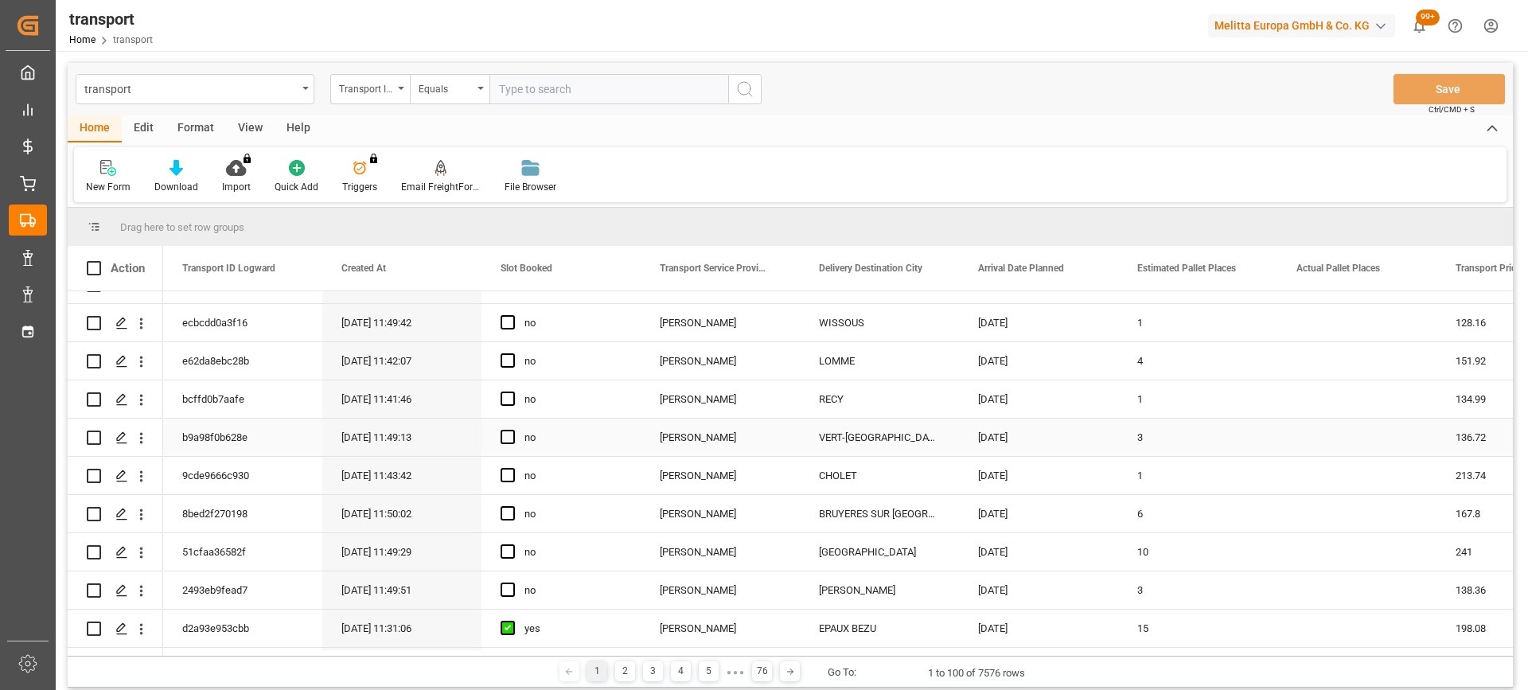
scroll to position [557, 0]
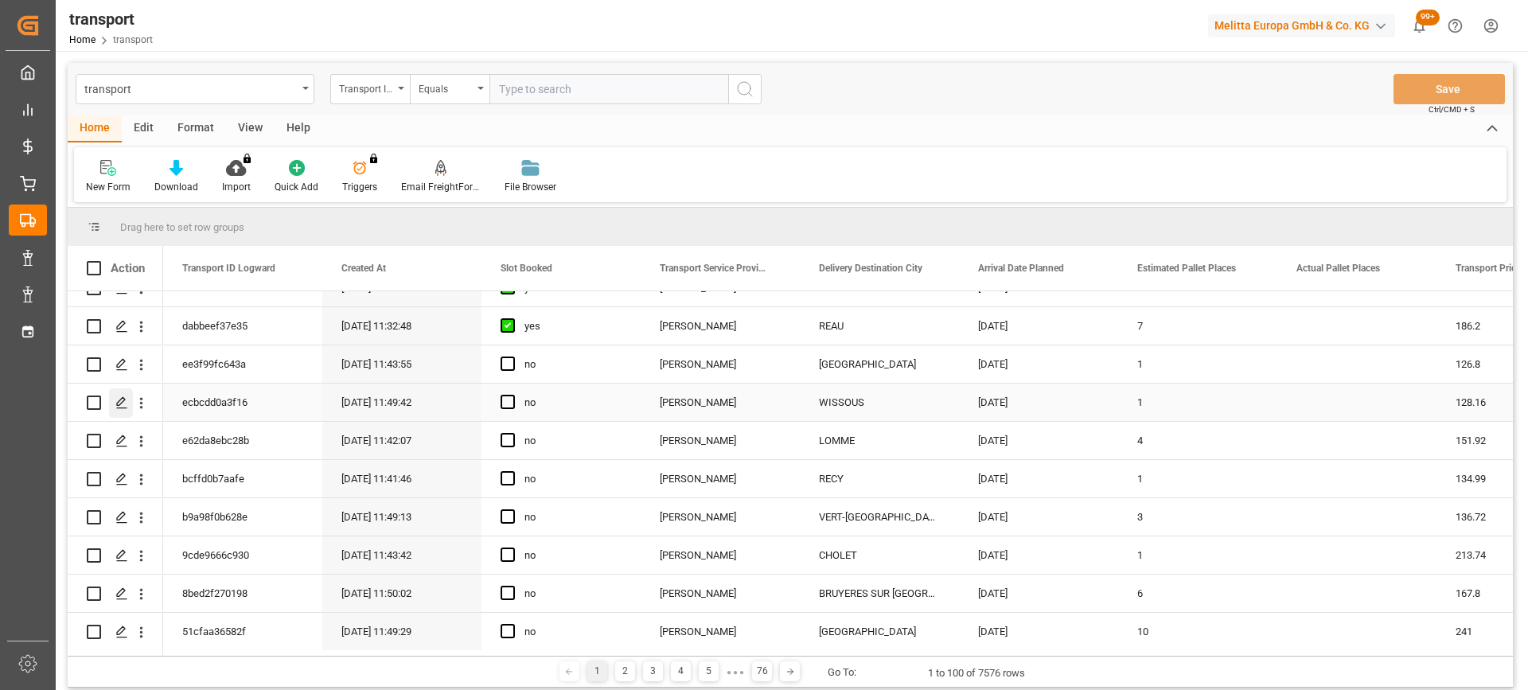
click at [119, 401] on polygon "Press SPACE to select this row." at bounding box center [121, 402] width 8 height 8
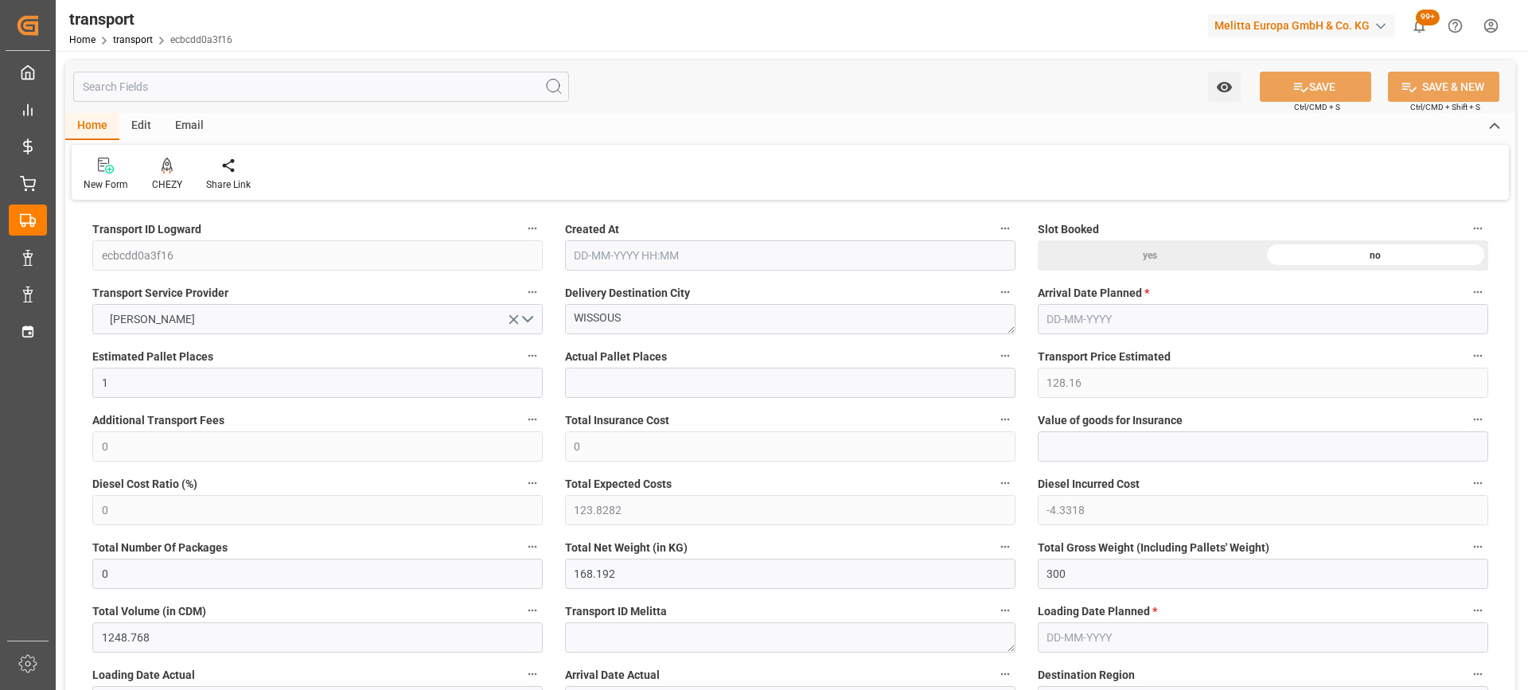
type input "[DATE] 11:49"
type input "[DATE]"
drag, startPoint x: 629, startPoint y: 315, endPoint x: 306, endPoint y: 349, distance: 324.9
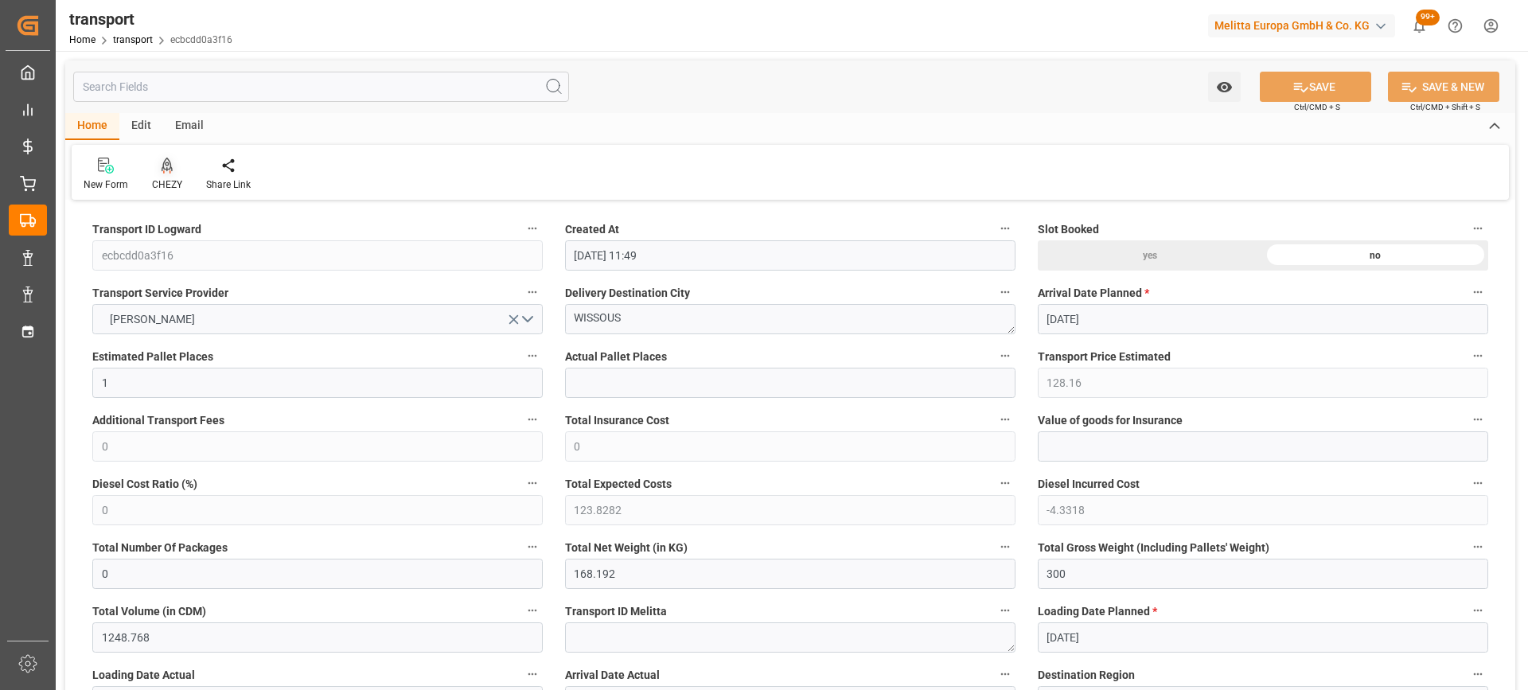
click at [162, 173] on icon at bounding box center [167, 166] width 11 height 16
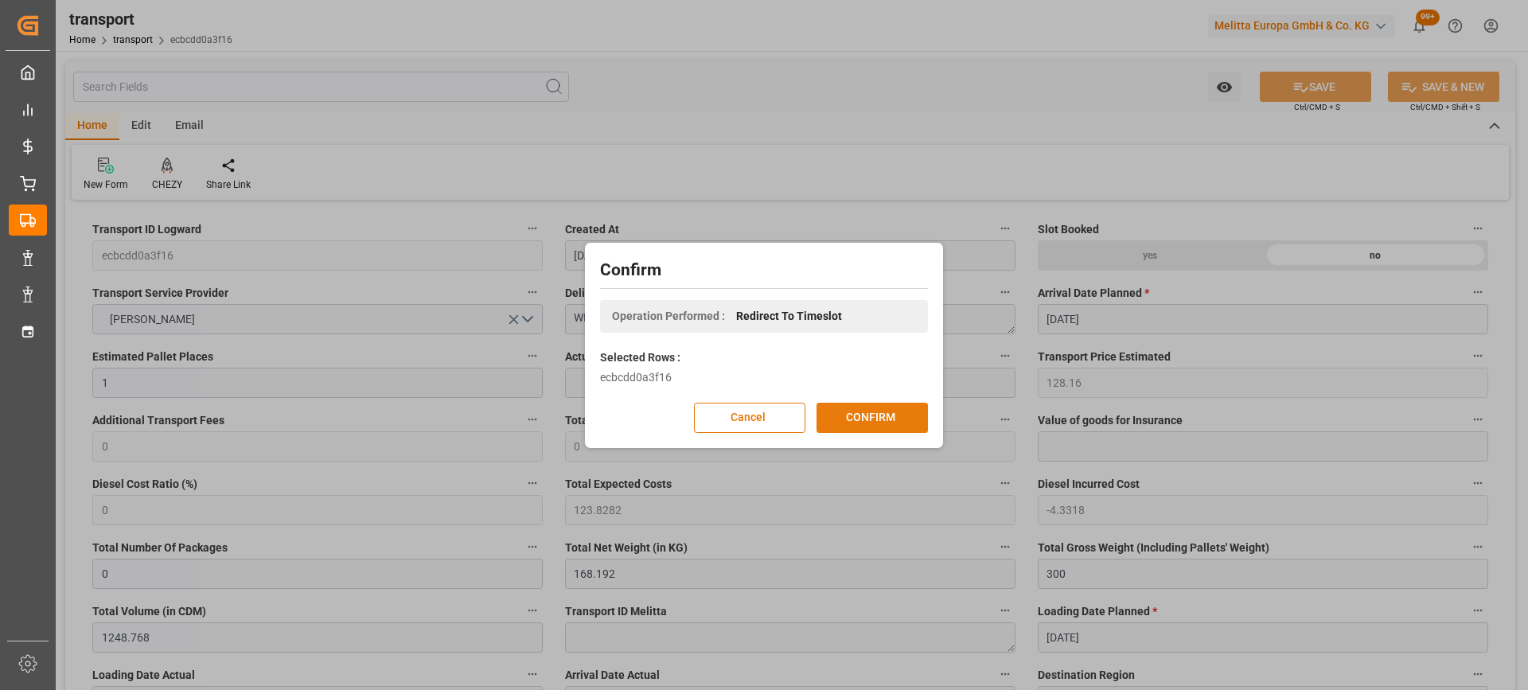
click at [886, 418] on button "CONFIRM" at bounding box center [872, 418] width 111 height 30
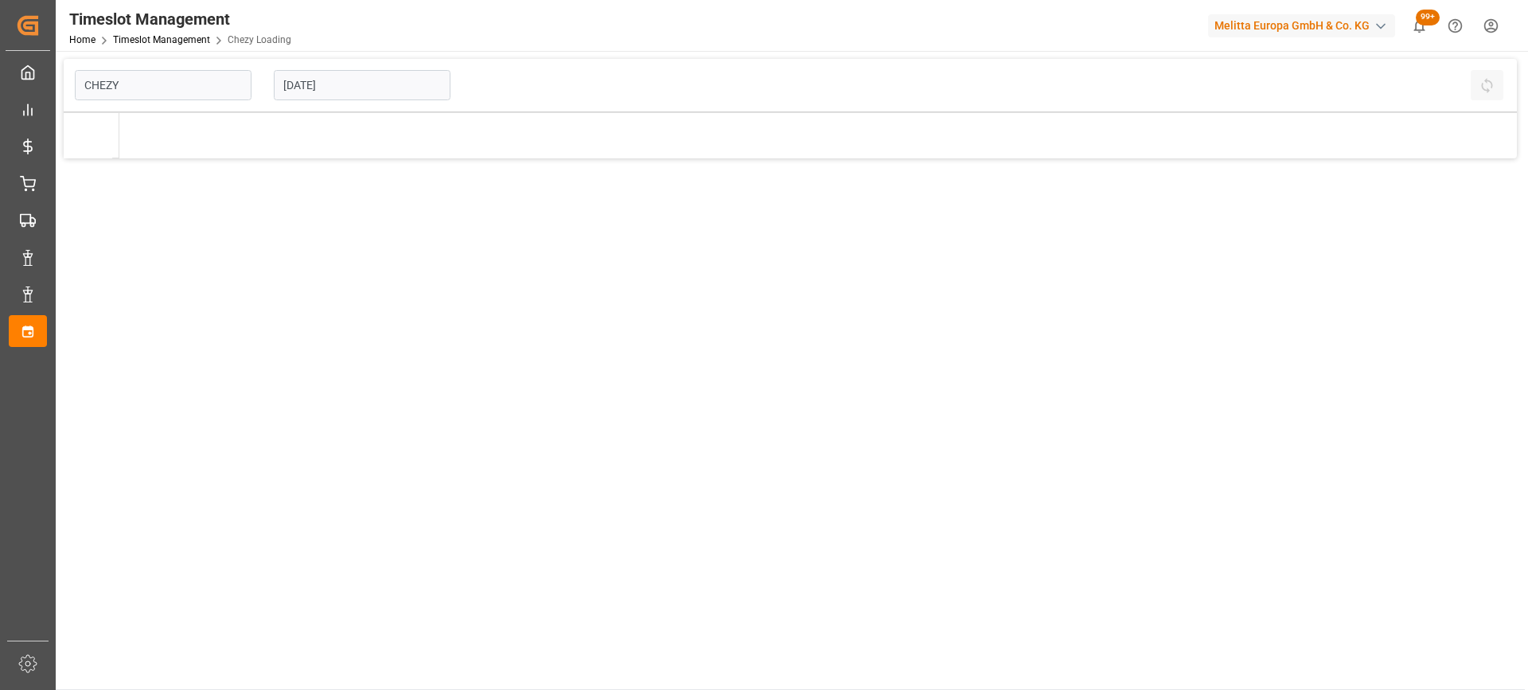
type input "Chezy Loading"
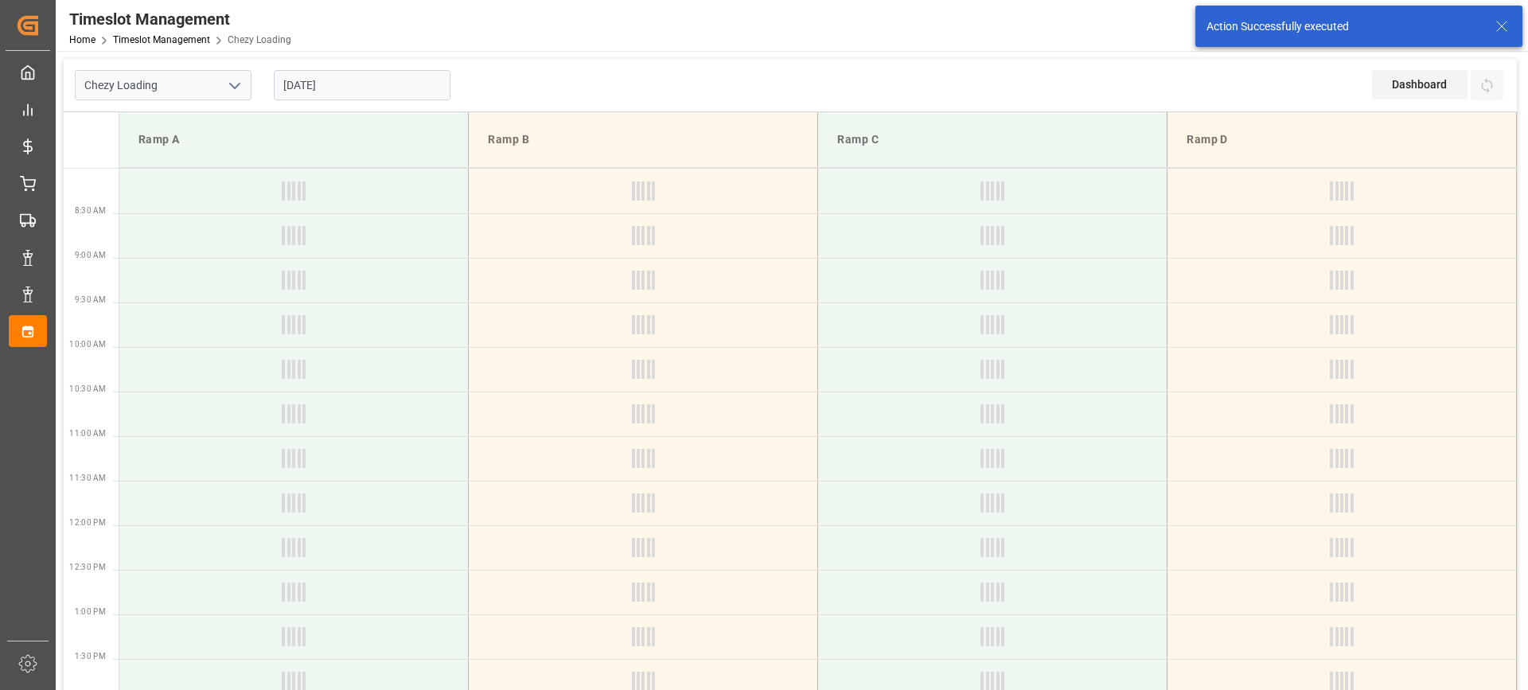
click at [359, 79] on input "[DATE]" at bounding box center [362, 85] width 177 height 30
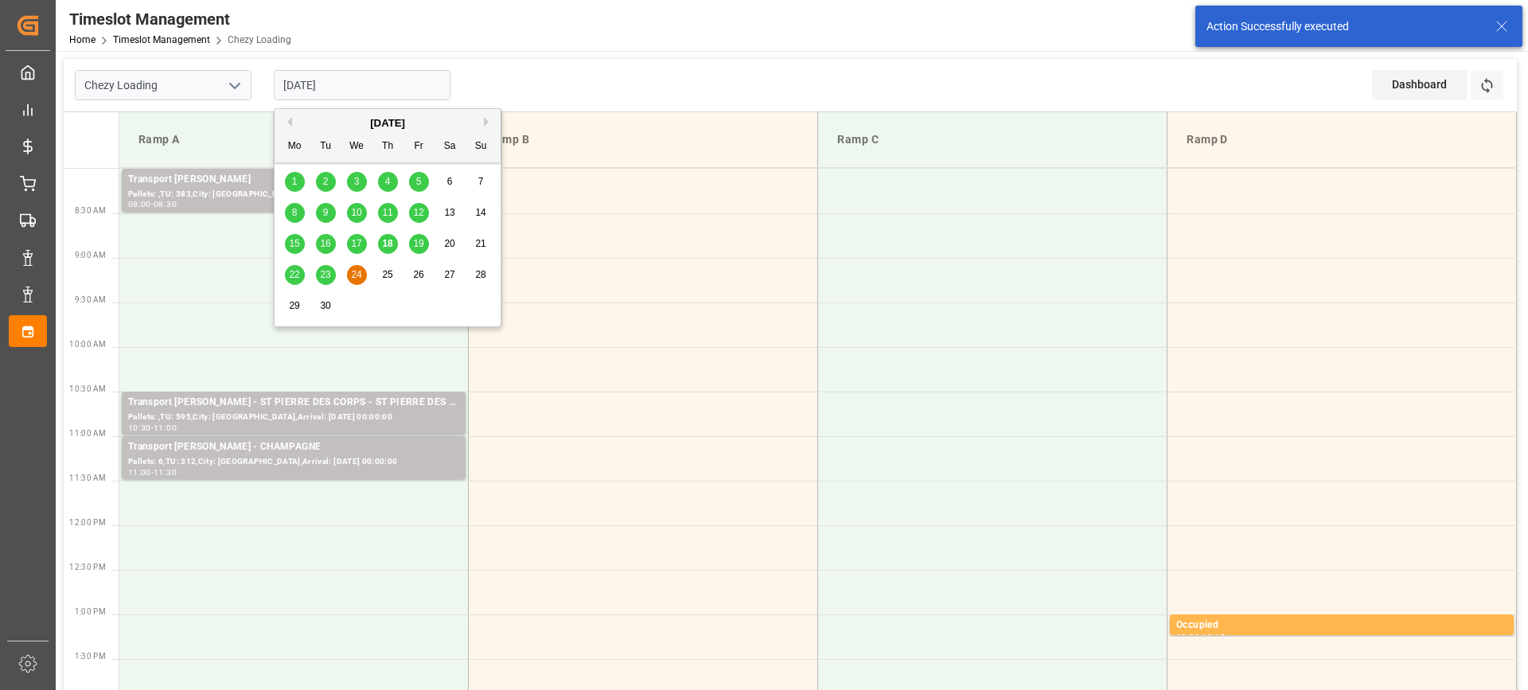
click at [322, 279] on span "23" at bounding box center [325, 274] width 10 height 11
type input "[DATE]"
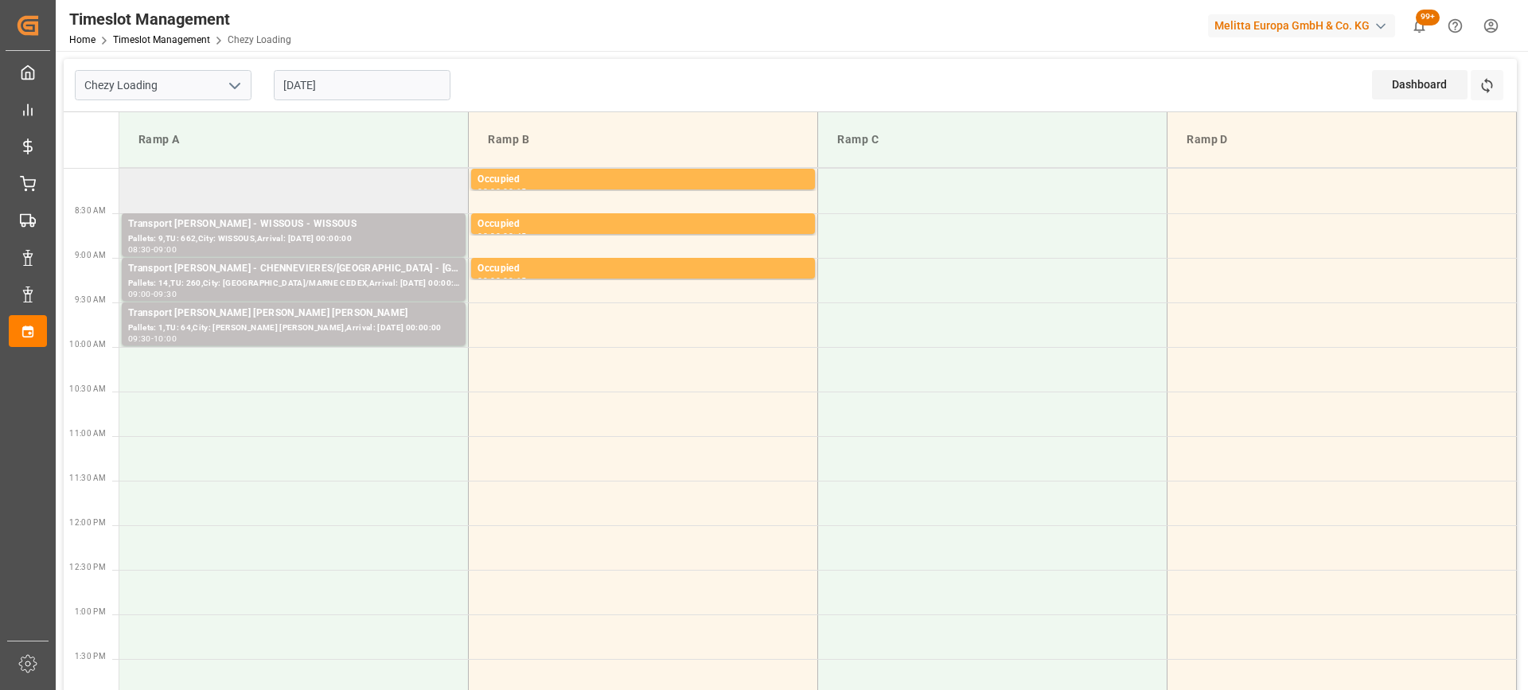
click at [350, 195] on td at bounding box center [293, 191] width 349 height 45
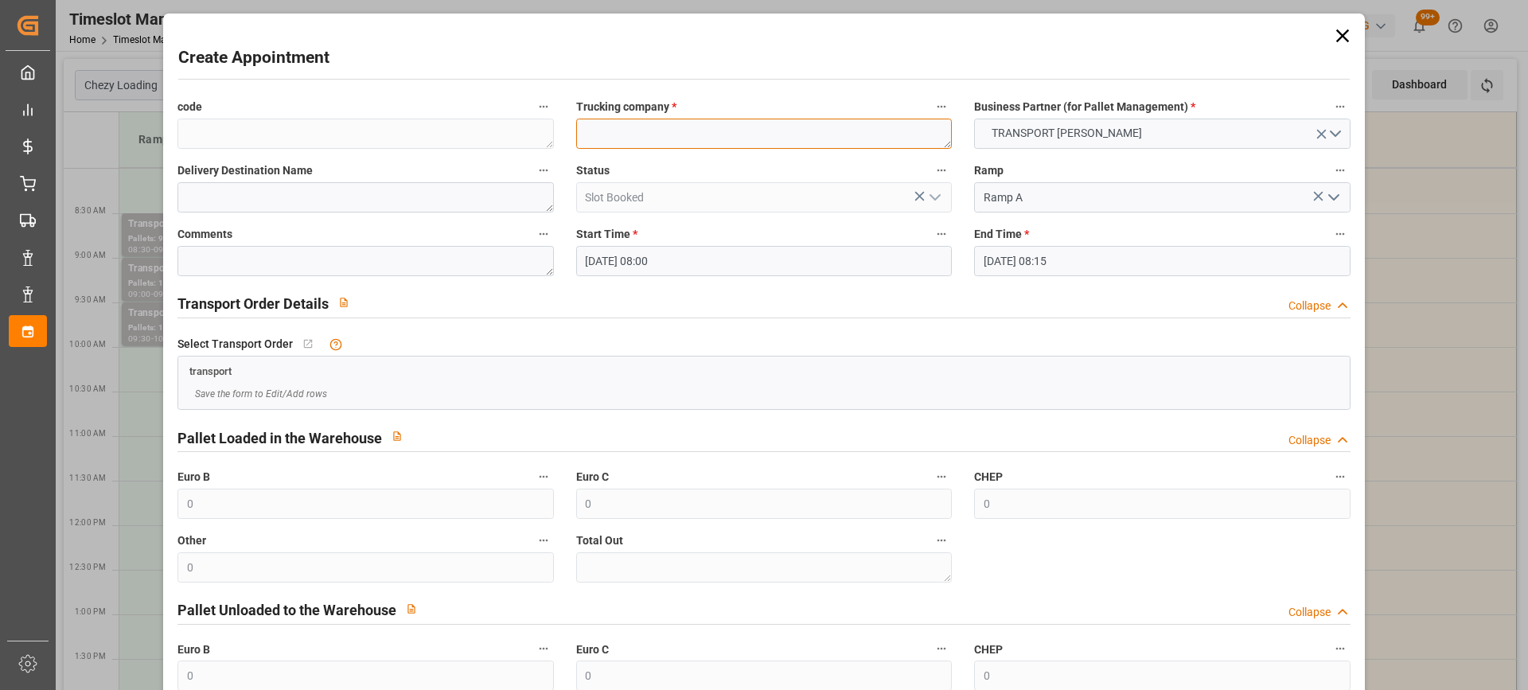
paste textarea "WISSOUS"
type textarea "WISSOUS"
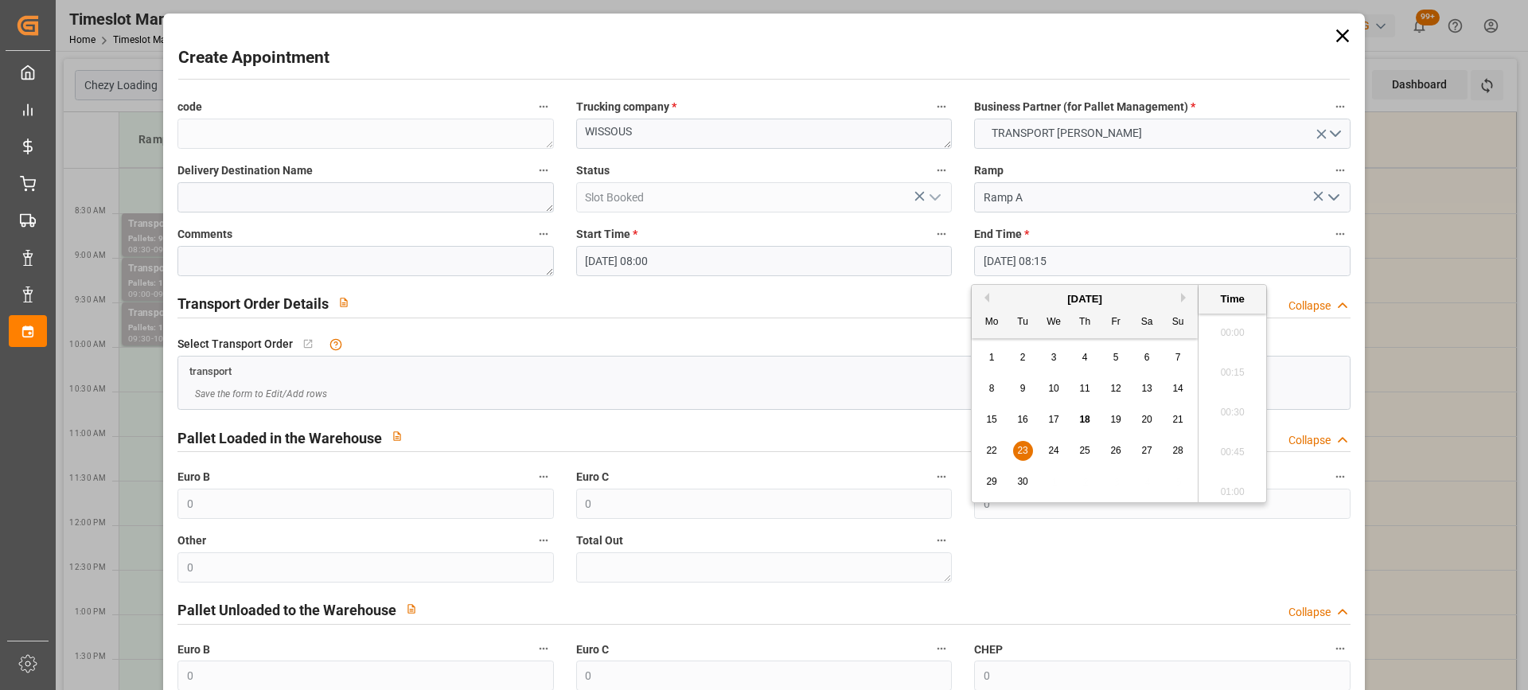
click at [1122, 258] on input "[DATE] 08:15" at bounding box center [1162, 261] width 376 height 30
click at [1026, 453] on span "23" at bounding box center [1022, 450] width 10 height 11
click at [1238, 443] on li "08:30" at bounding box center [1233, 447] width 68 height 40
type input "23-09-2025 08:30"
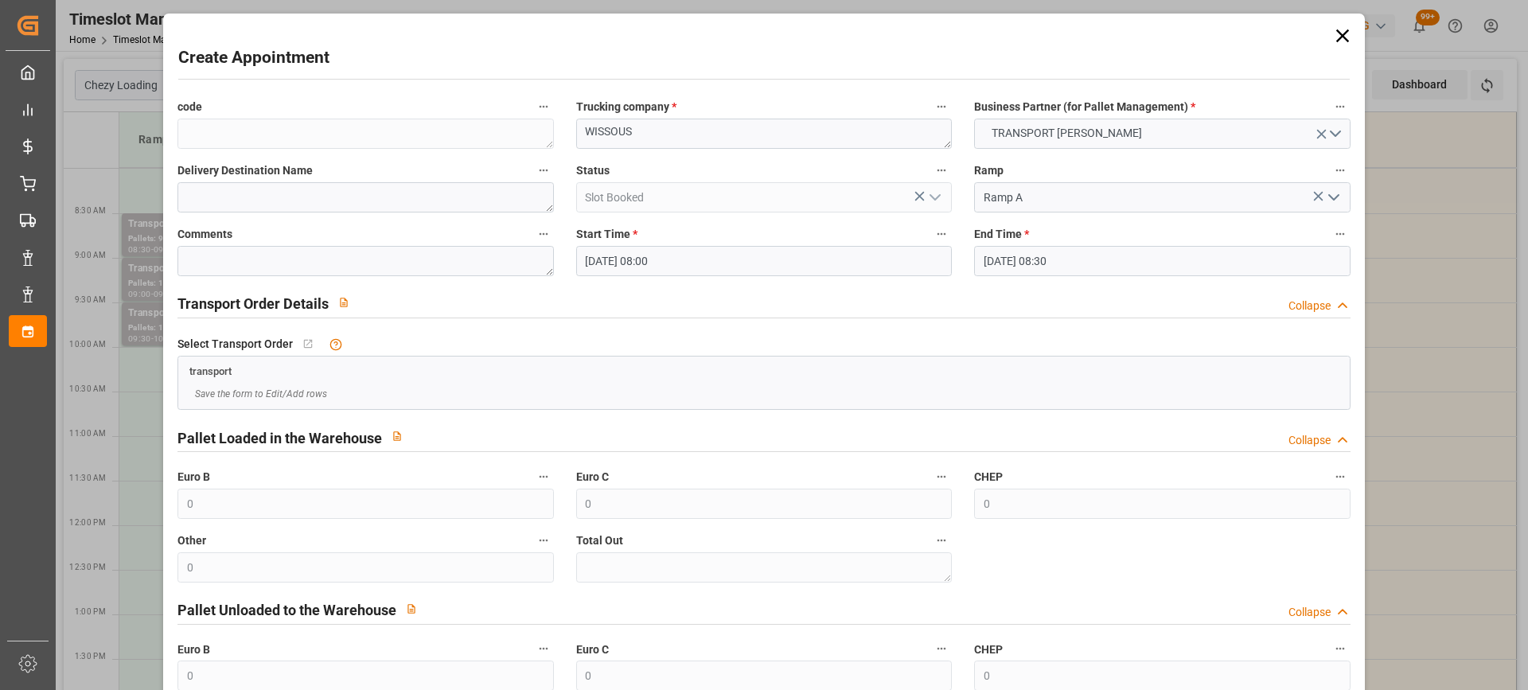
scroll to position [157, 0]
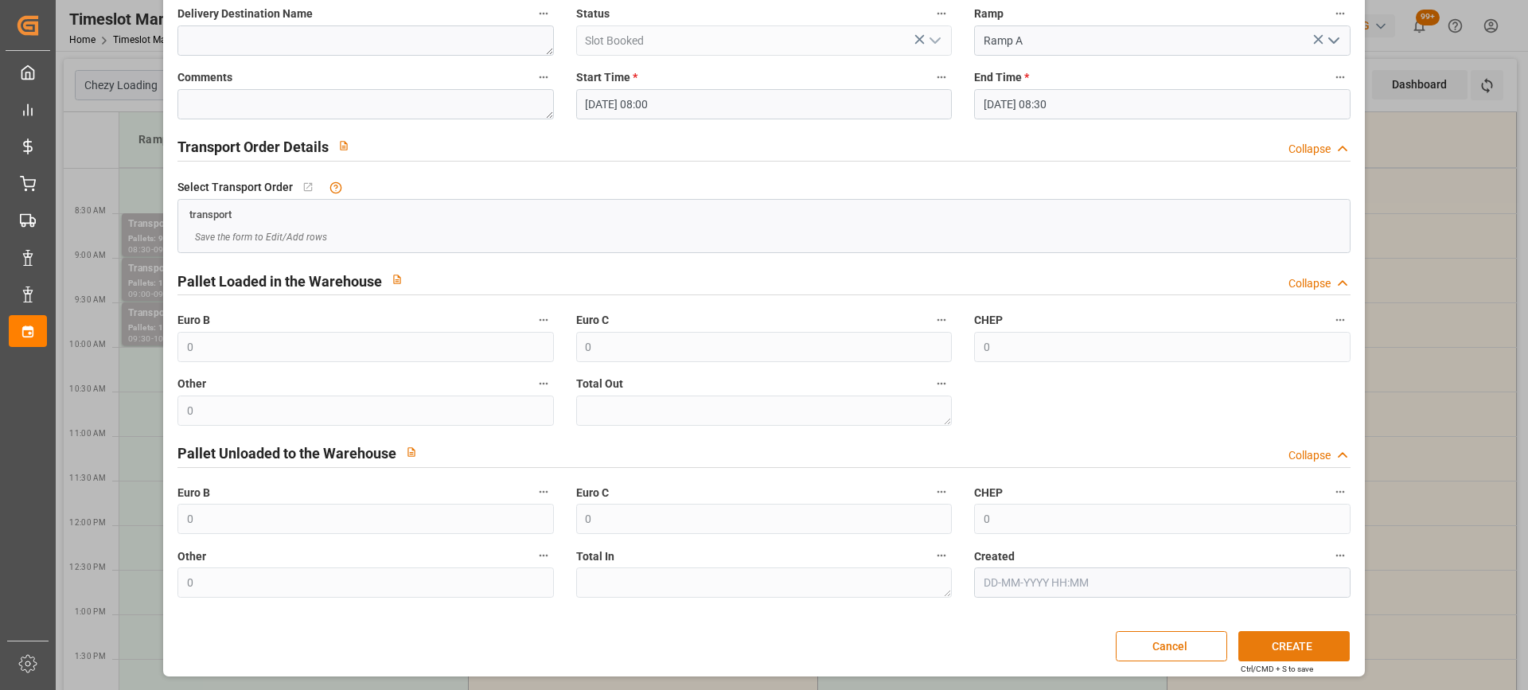
click at [1308, 642] on button "CREATE" at bounding box center [1294, 646] width 111 height 30
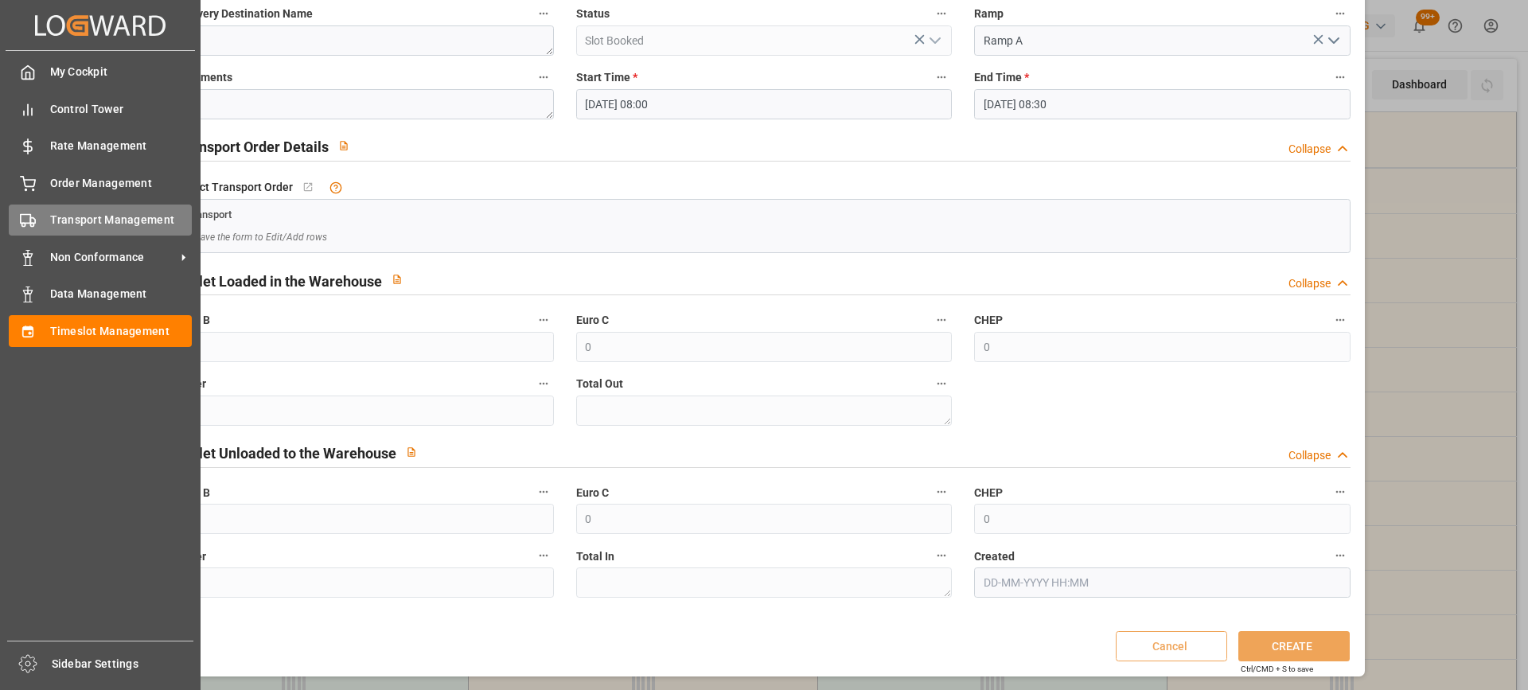
click at [49, 218] on div "Transport Management Transport Management" at bounding box center [100, 220] width 183 height 31
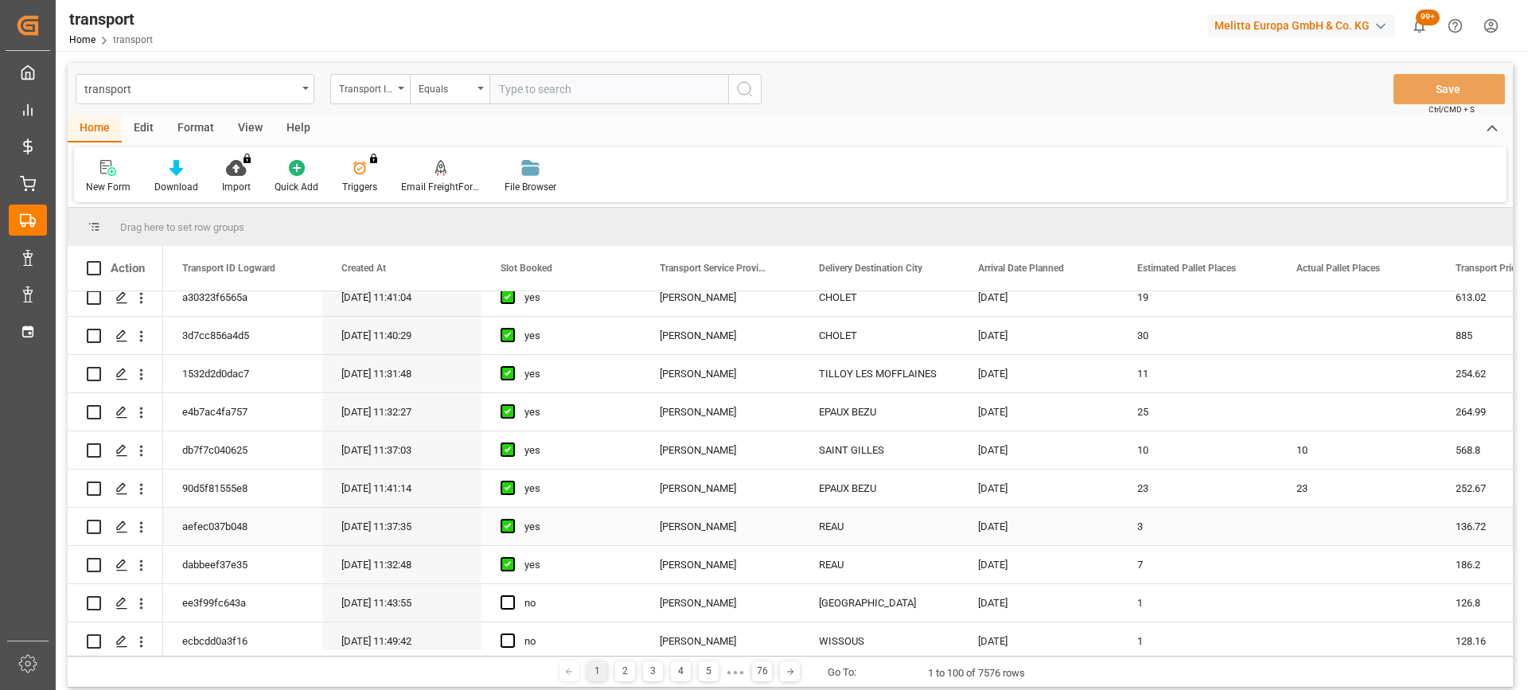
scroll to position [398, 0]
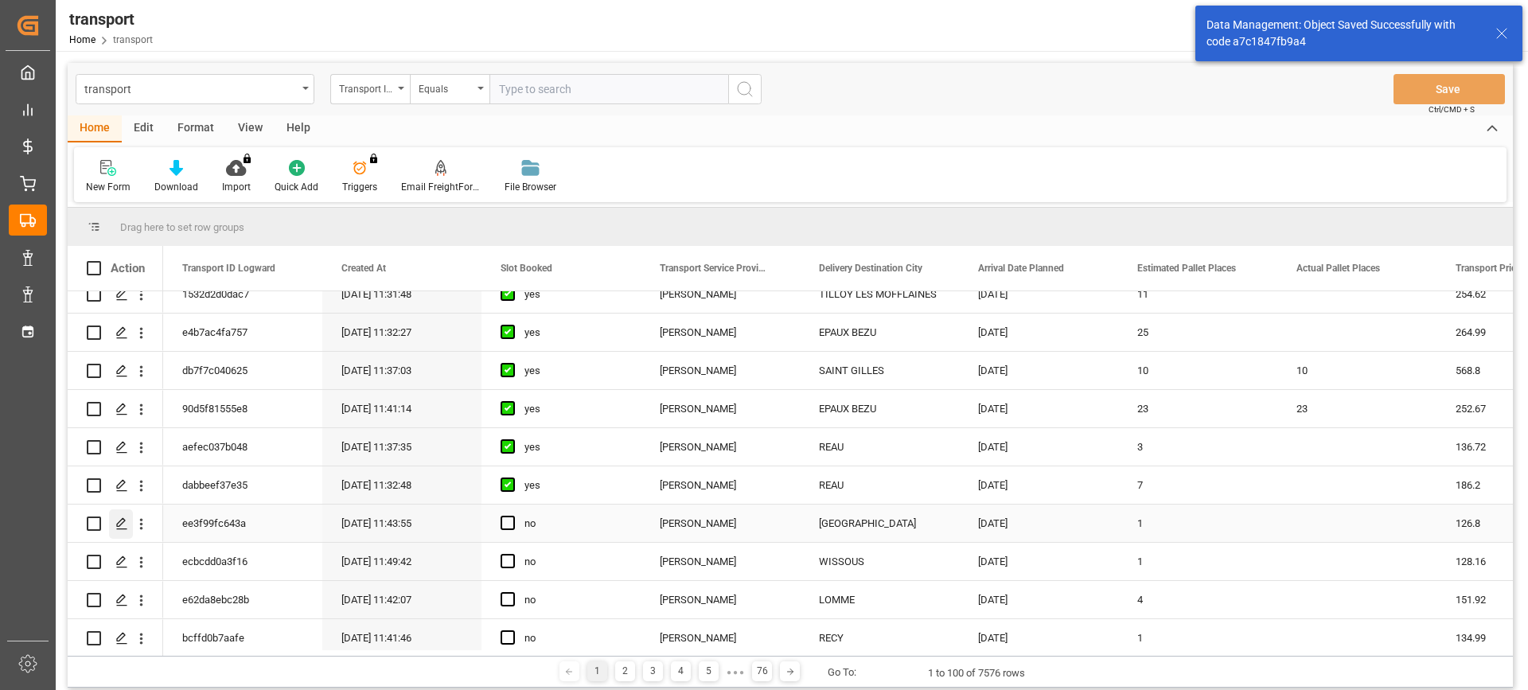
click at [120, 516] on div "Press SPACE to select this row." at bounding box center [121, 523] width 24 height 29
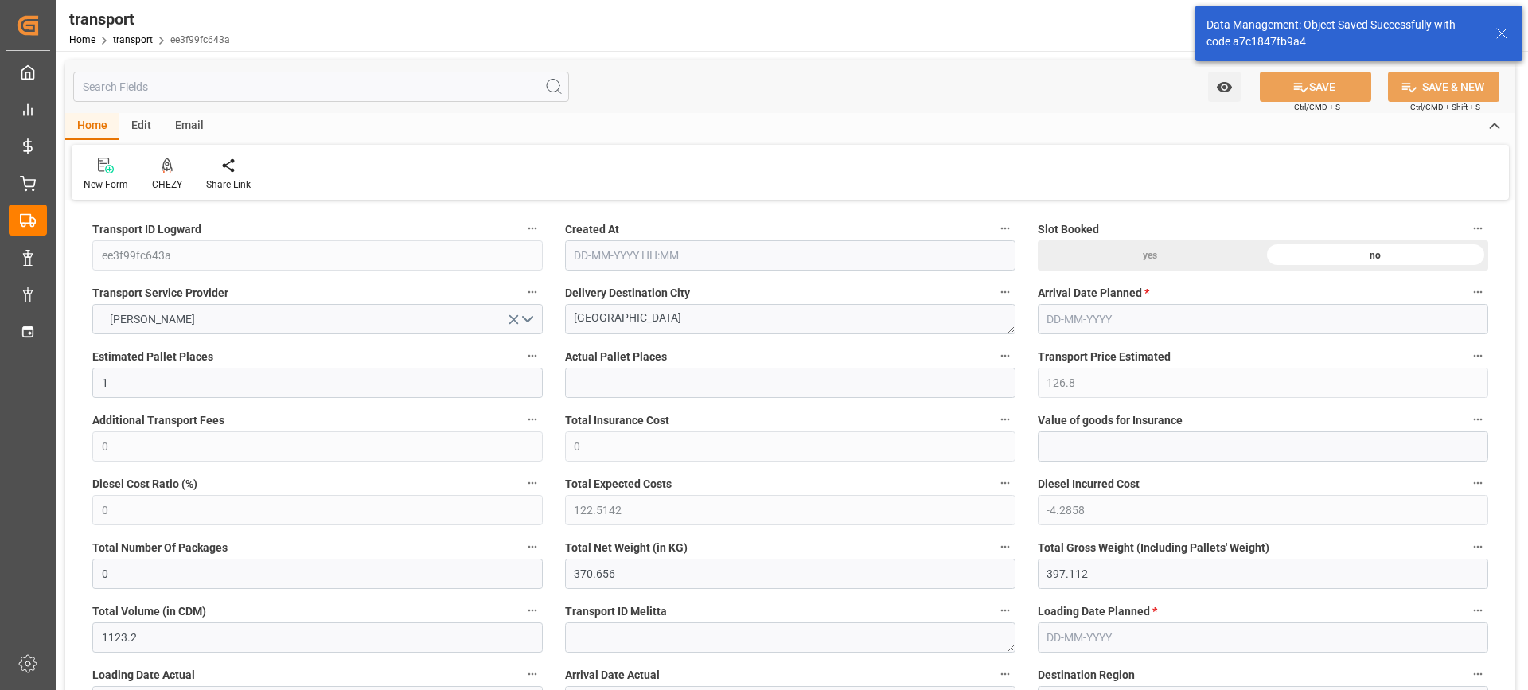
type input "1"
type input "126.8"
type input "0"
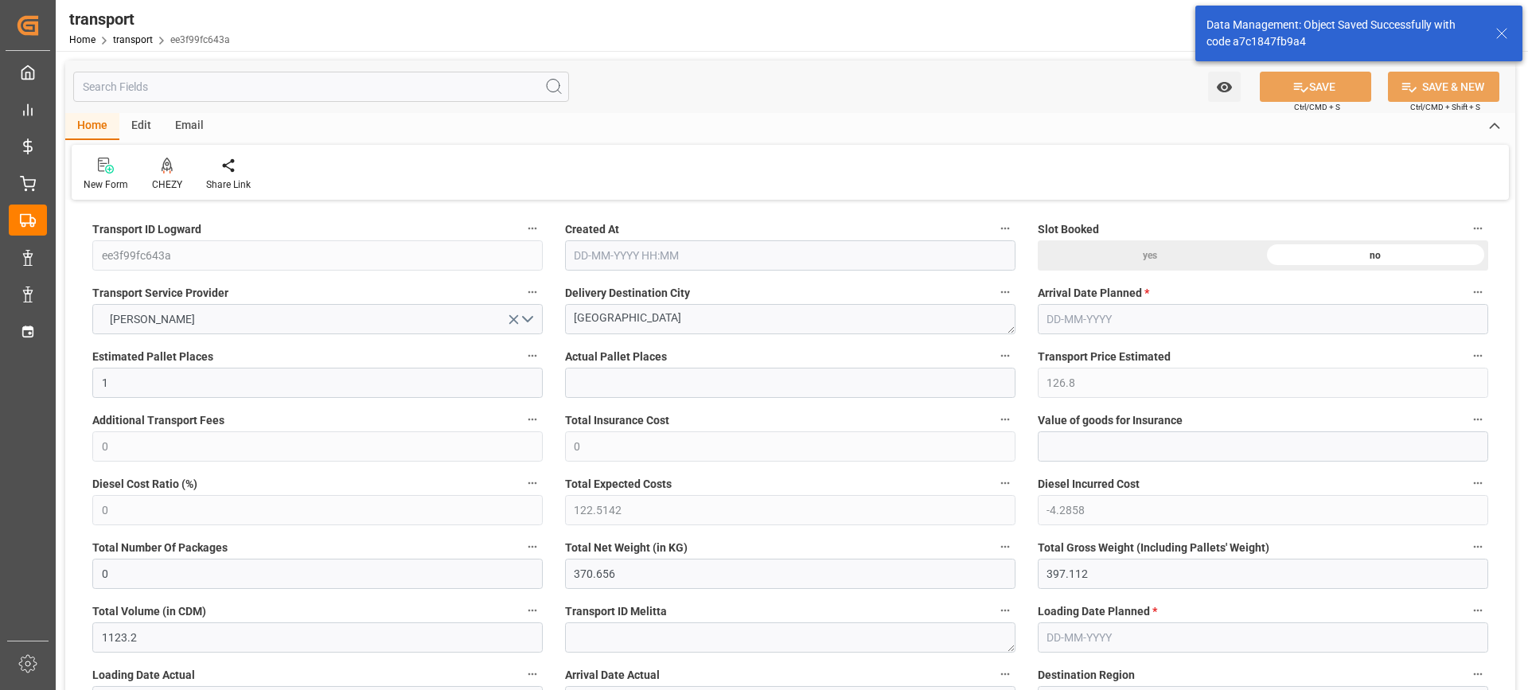
type input "122.5142"
type input "-4.2858"
type input "0"
type input "370.656"
type input "397.112"
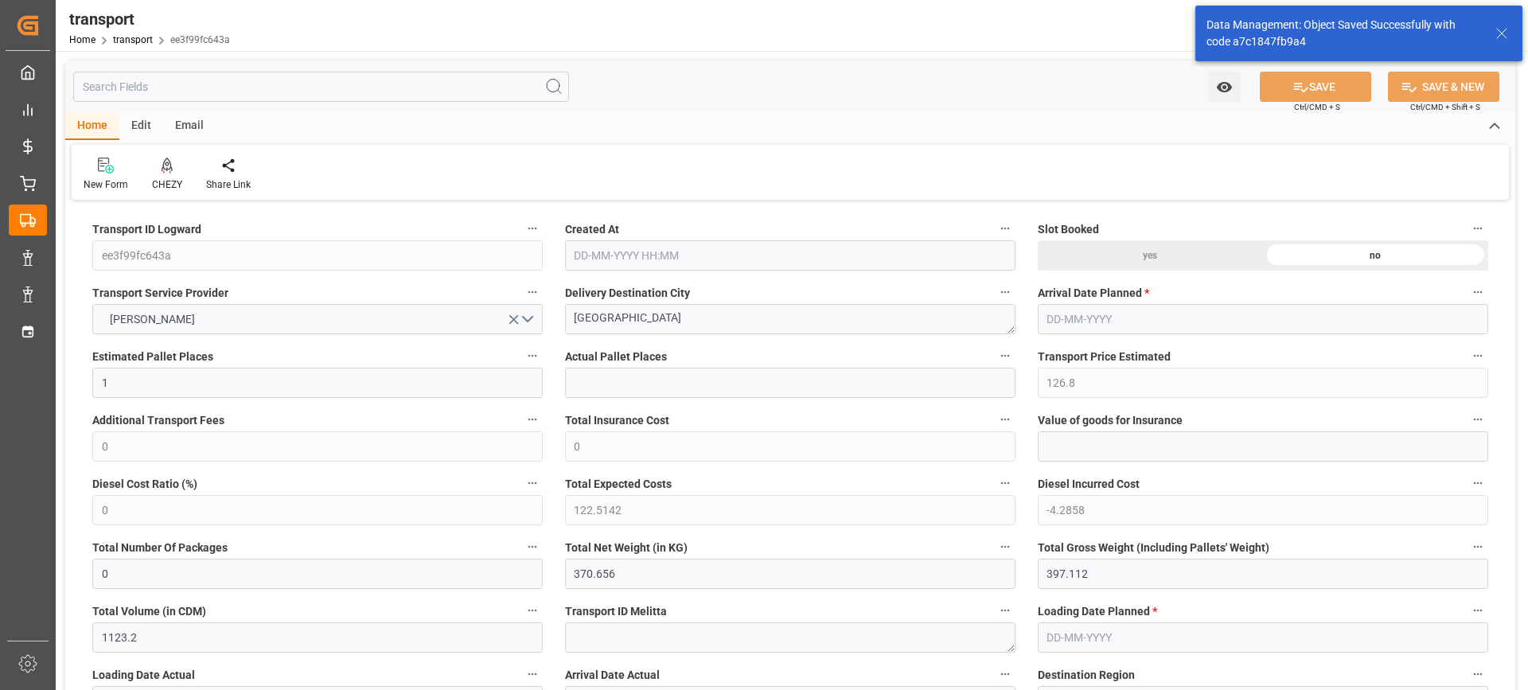
type input "1123.2"
type input "77"
type input "0"
type input "72"
type input "1"
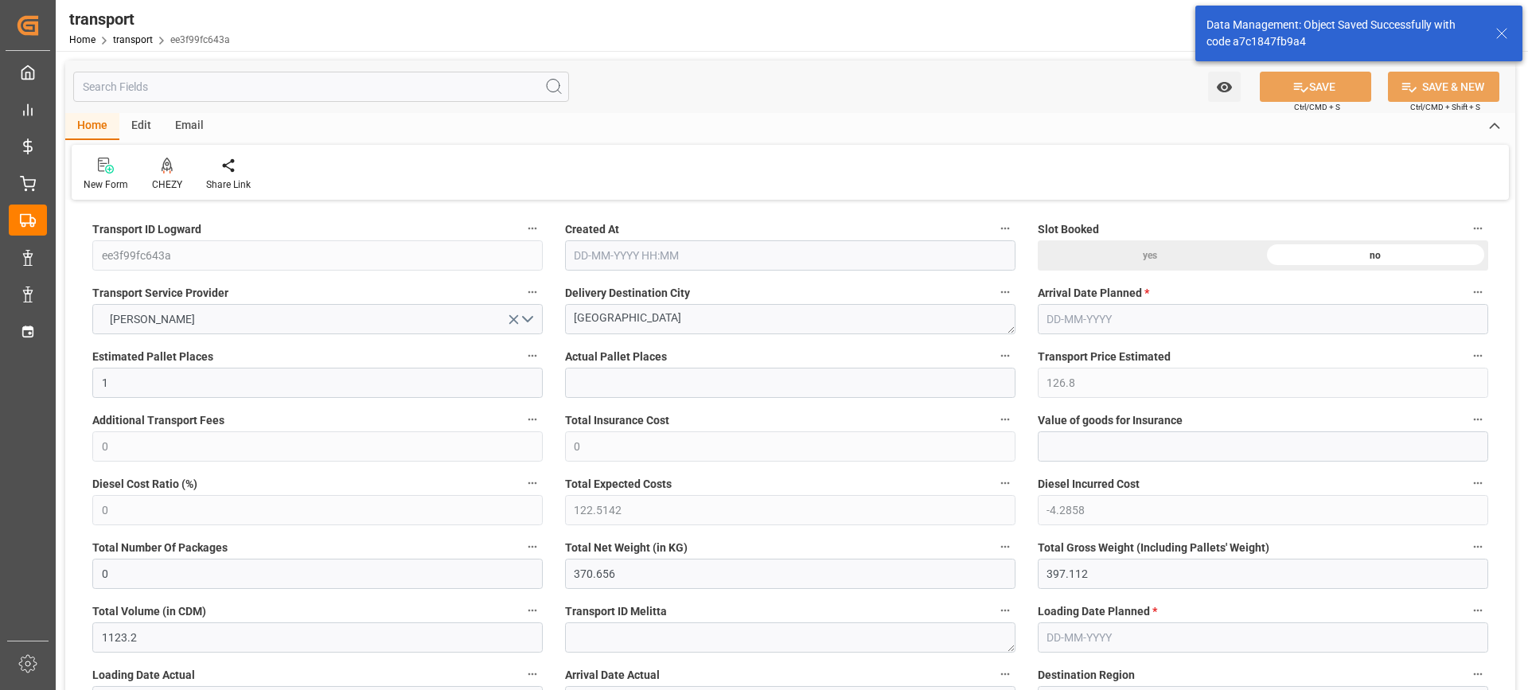
type input "101"
type input "374.112"
type input "0"
type input "4710.8598"
type input "0"
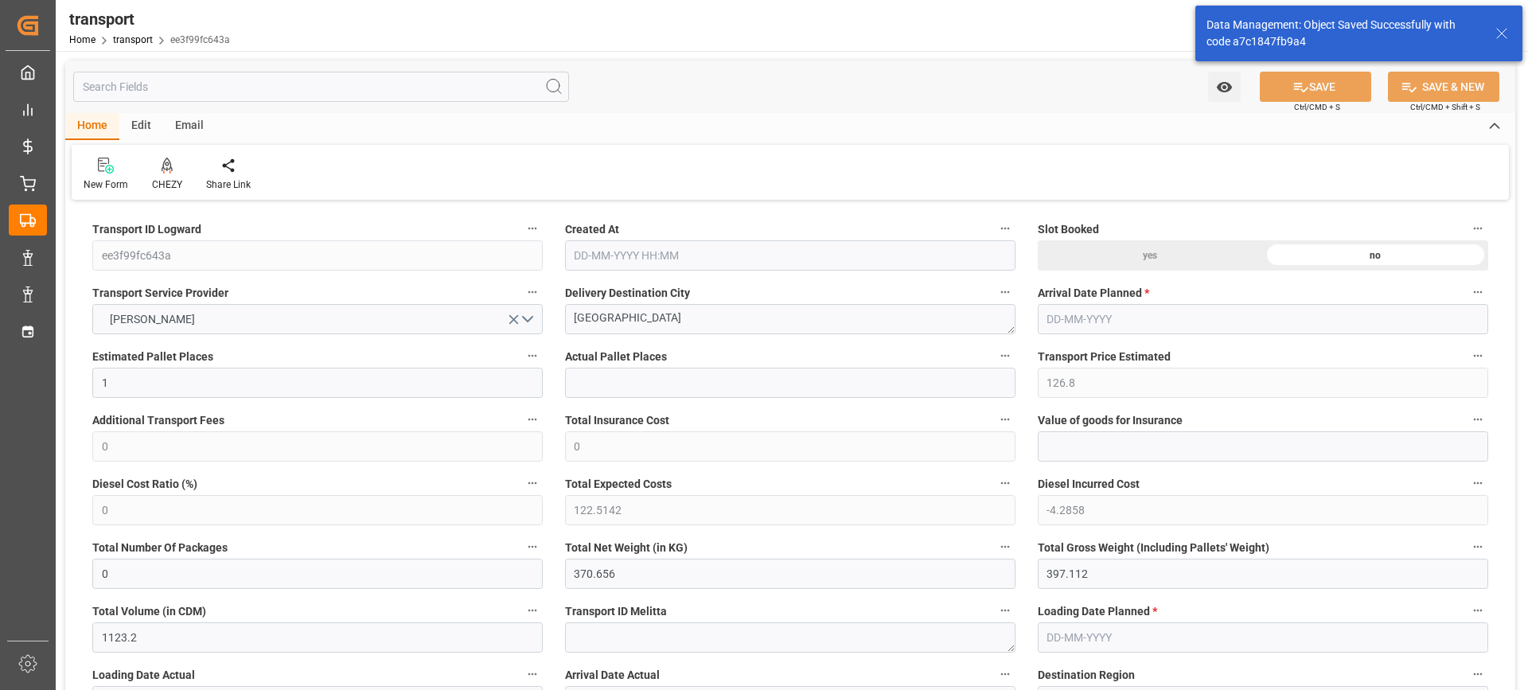
type input "0"
type input "21"
type input "35"
type input "18-09-2025 11:43"
type input "[DATE]"
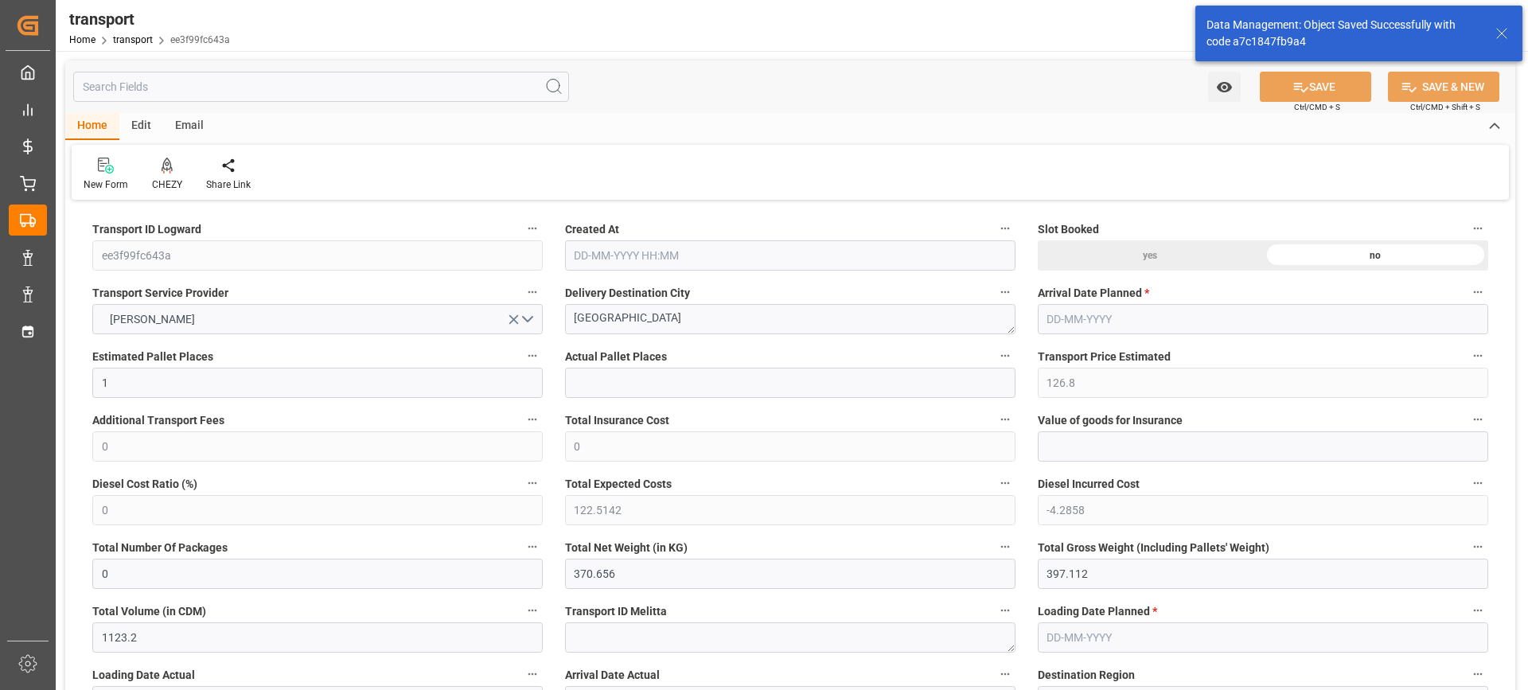
type input "[DATE]"
drag, startPoint x: 671, startPoint y: 320, endPoint x: 330, endPoint y: 326, distance: 341.5
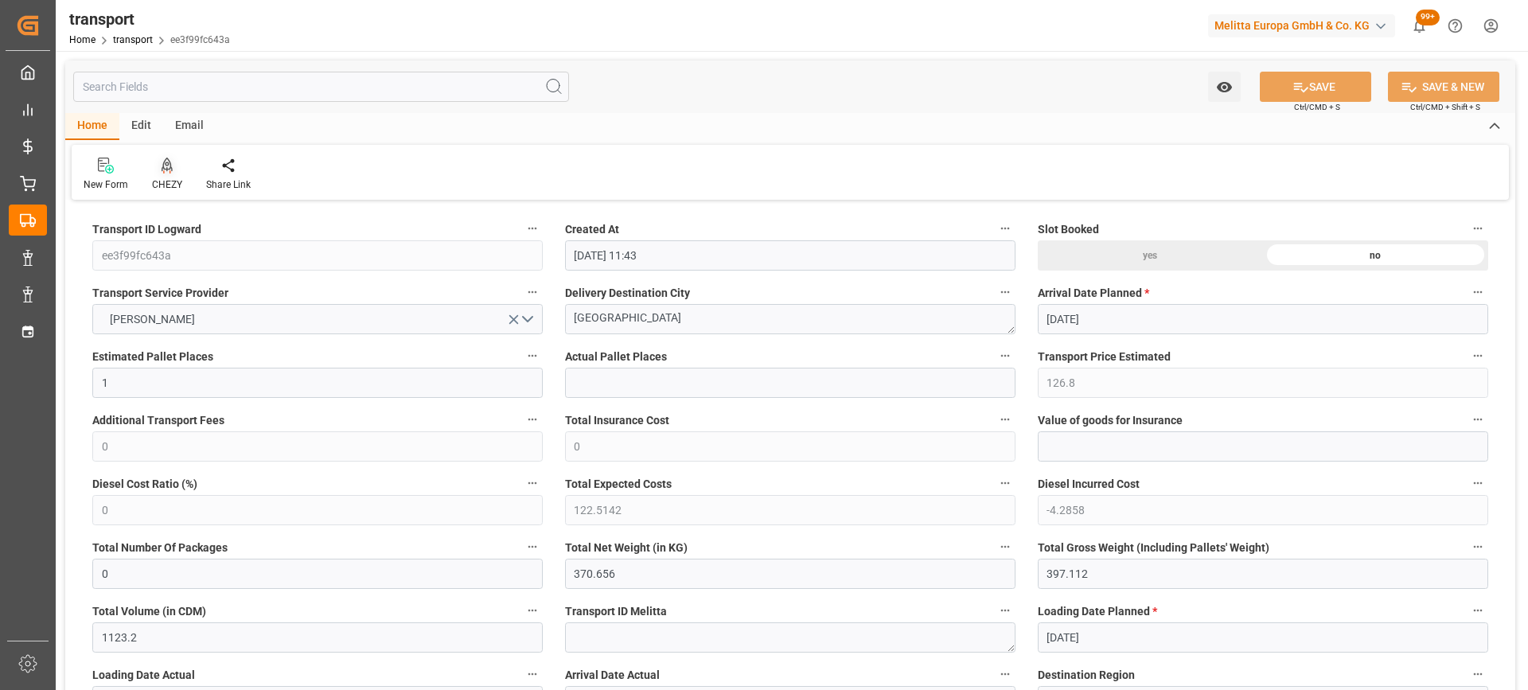
click at [170, 168] on icon at bounding box center [167, 166] width 11 height 16
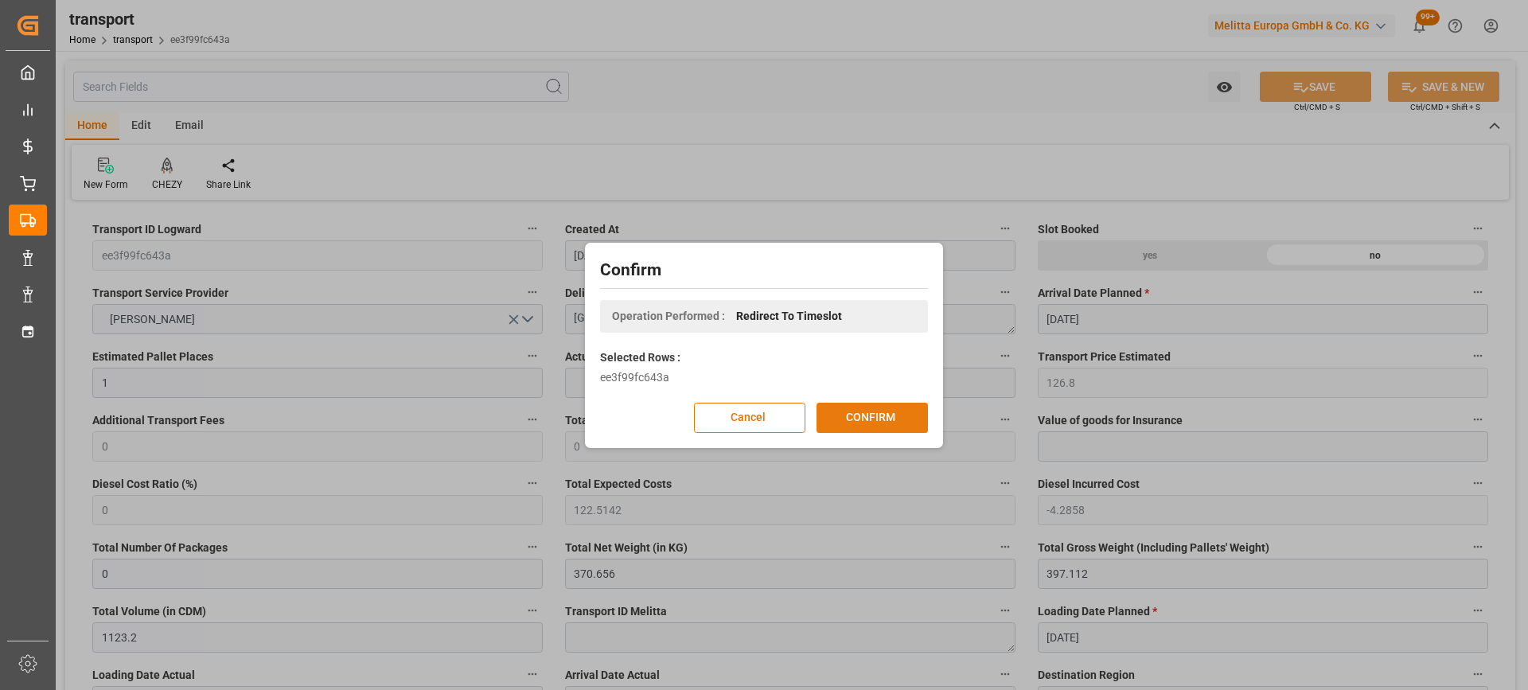
click at [918, 416] on button "CONFIRM" at bounding box center [872, 418] width 111 height 30
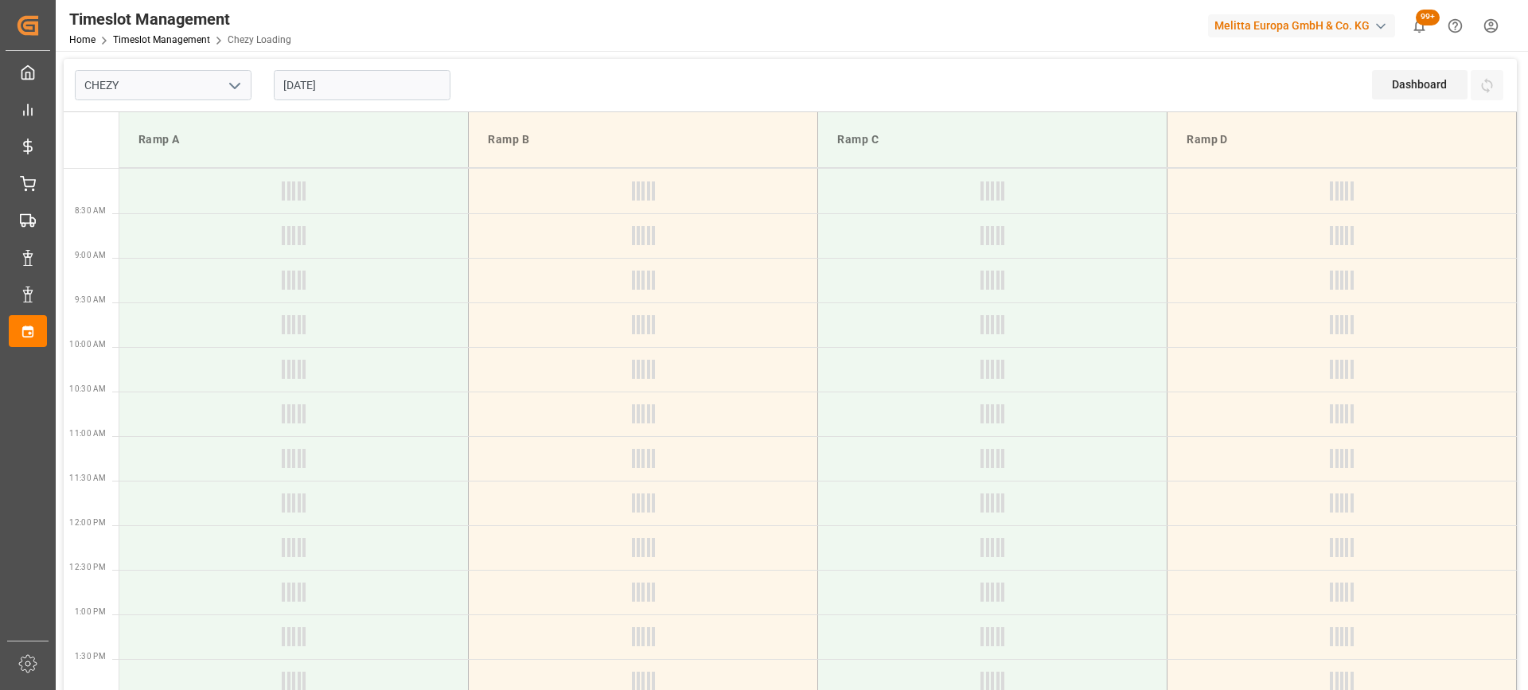
type input "Chezy Loading"
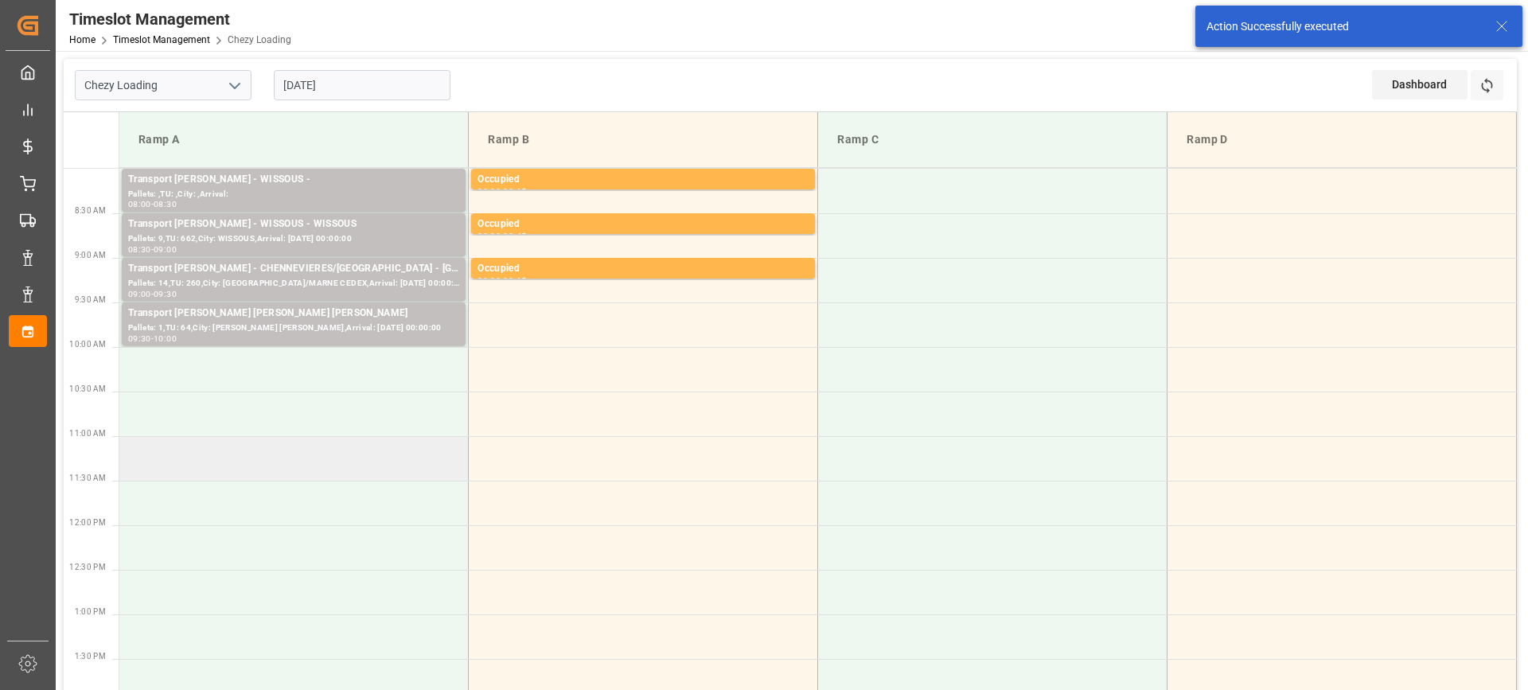
click at [370, 468] on td at bounding box center [293, 458] width 349 height 45
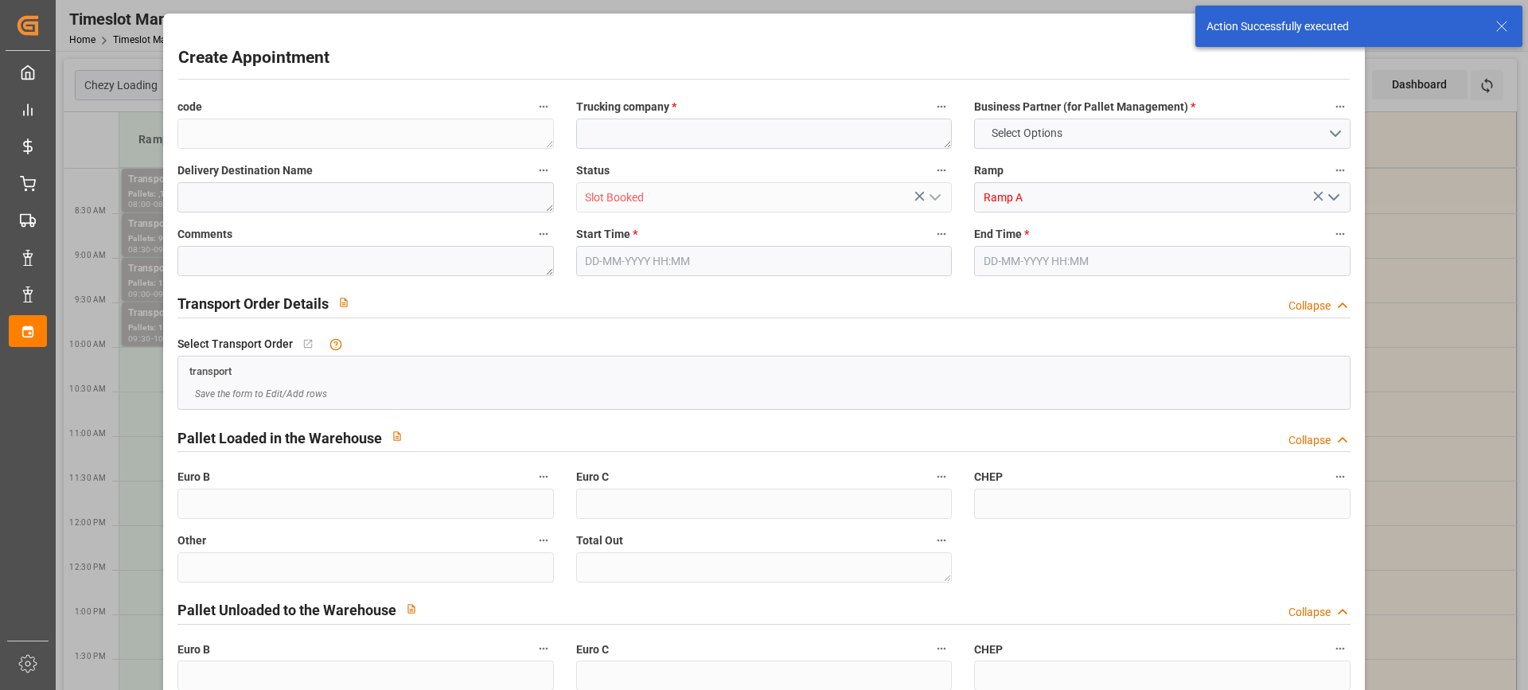
type input "0"
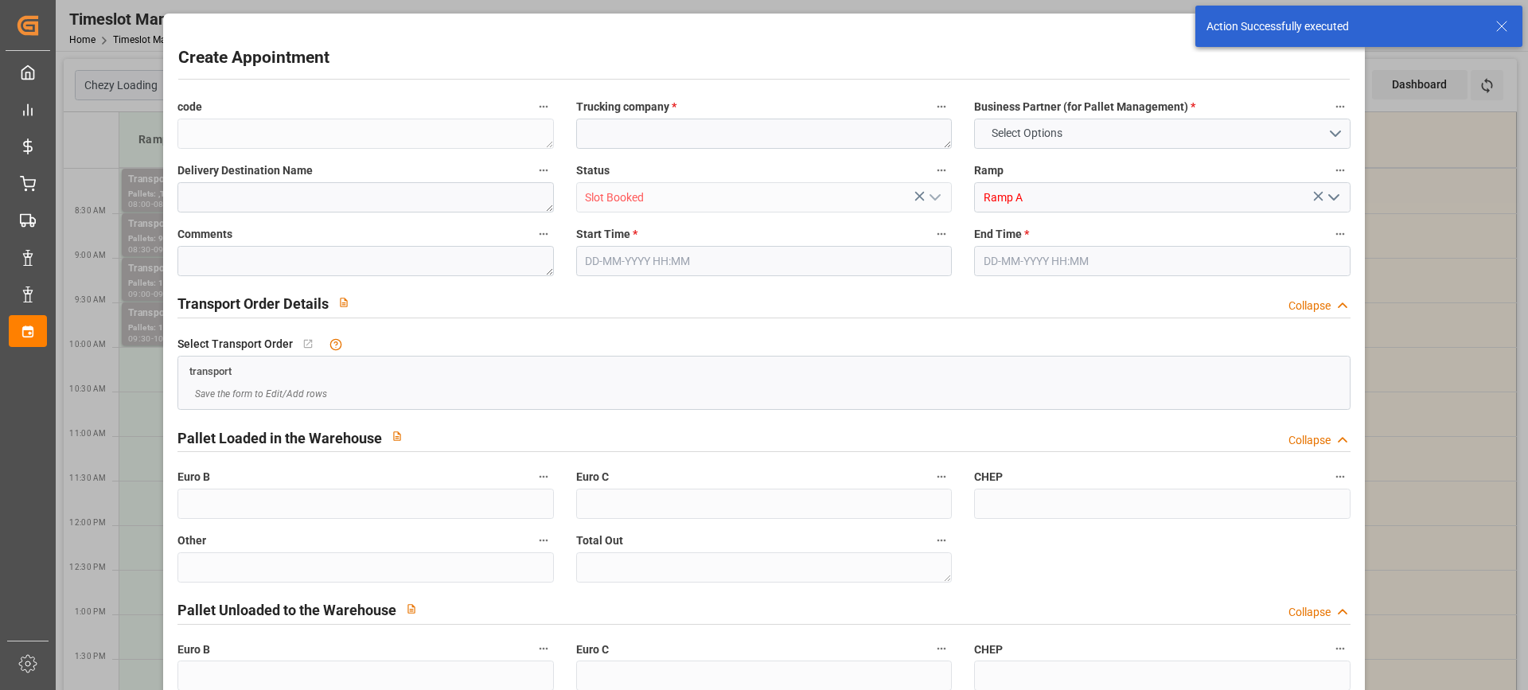
type input "0"
type input "23-09-2025 11:00"
type input "23-09-2025 11:15"
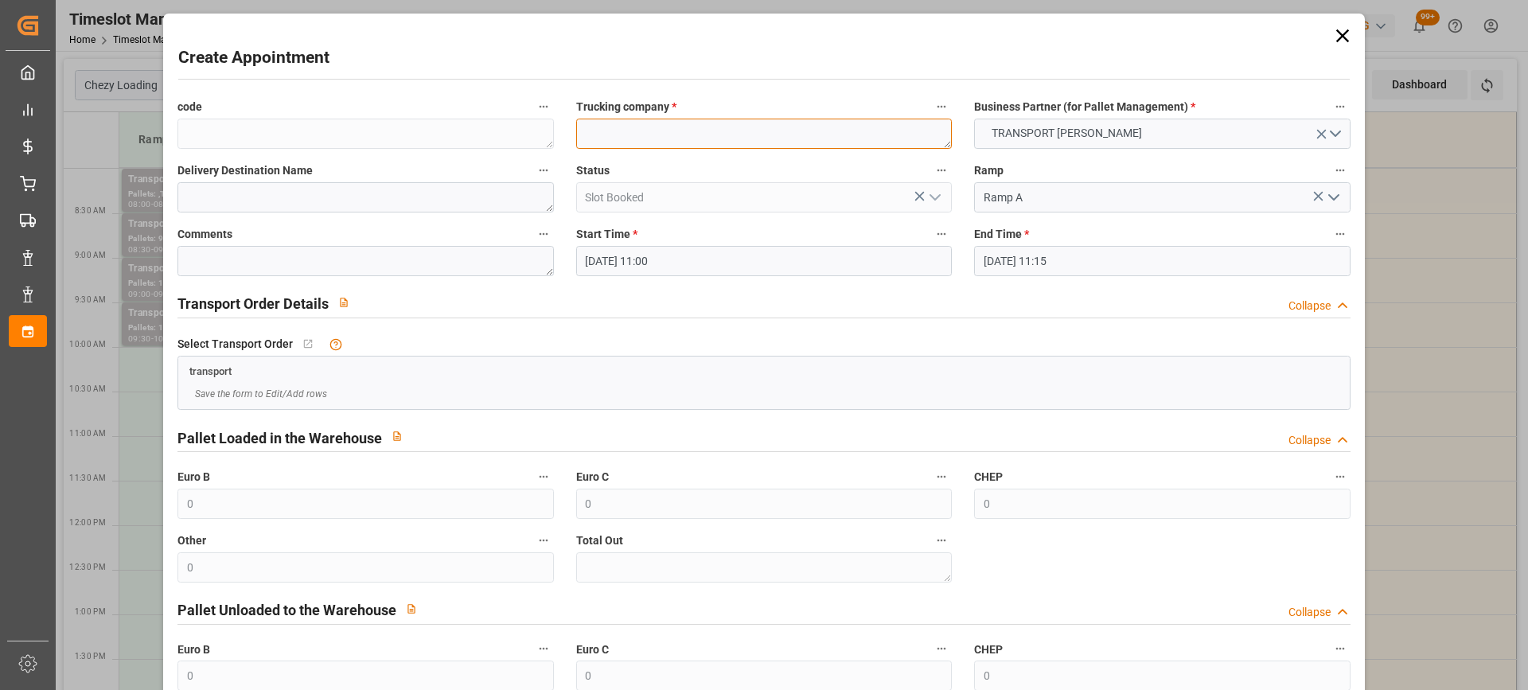
paste textarea "[GEOGRAPHIC_DATA]"
type textarea "[GEOGRAPHIC_DATA]"
click input "23-09-2025 11:15"
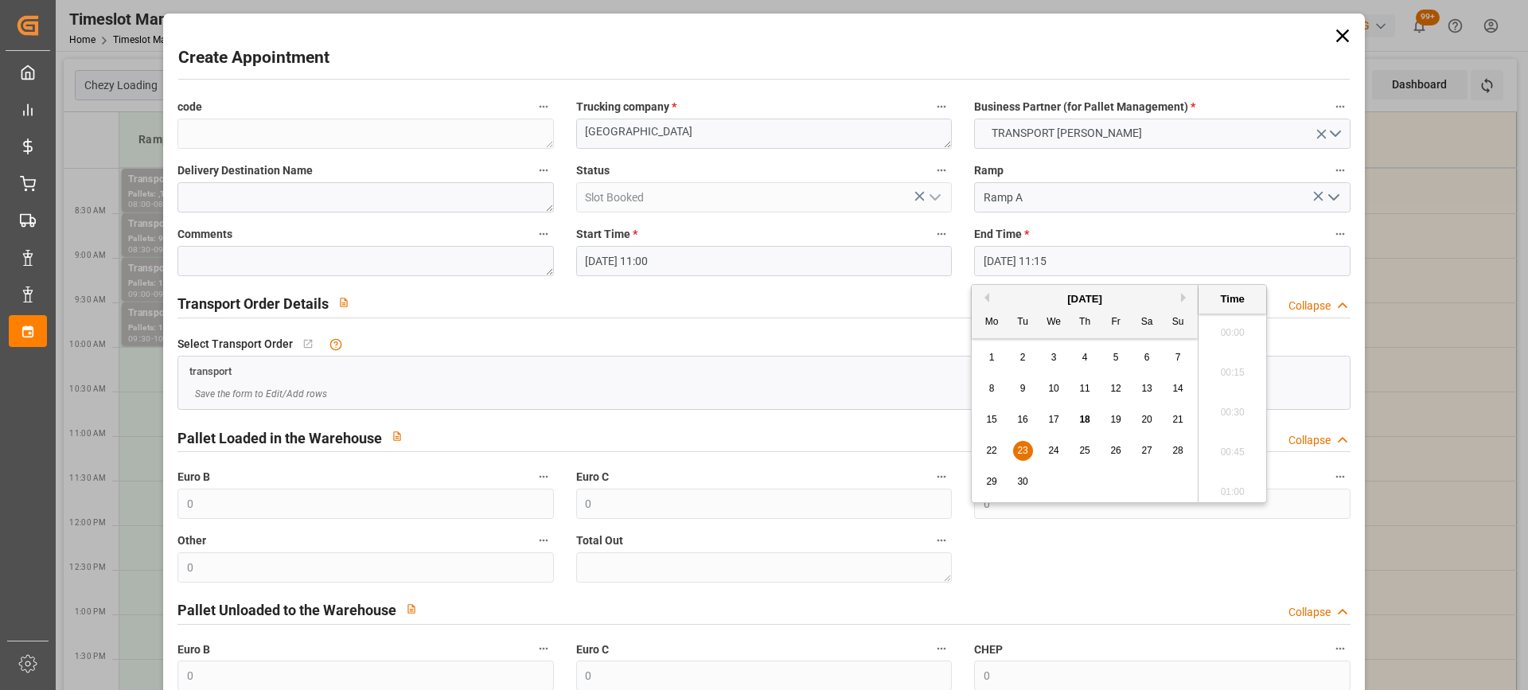
scroll to position [1717, 0]
click span "23"
click li "11:30"
type input "23-09-2025 11:30"
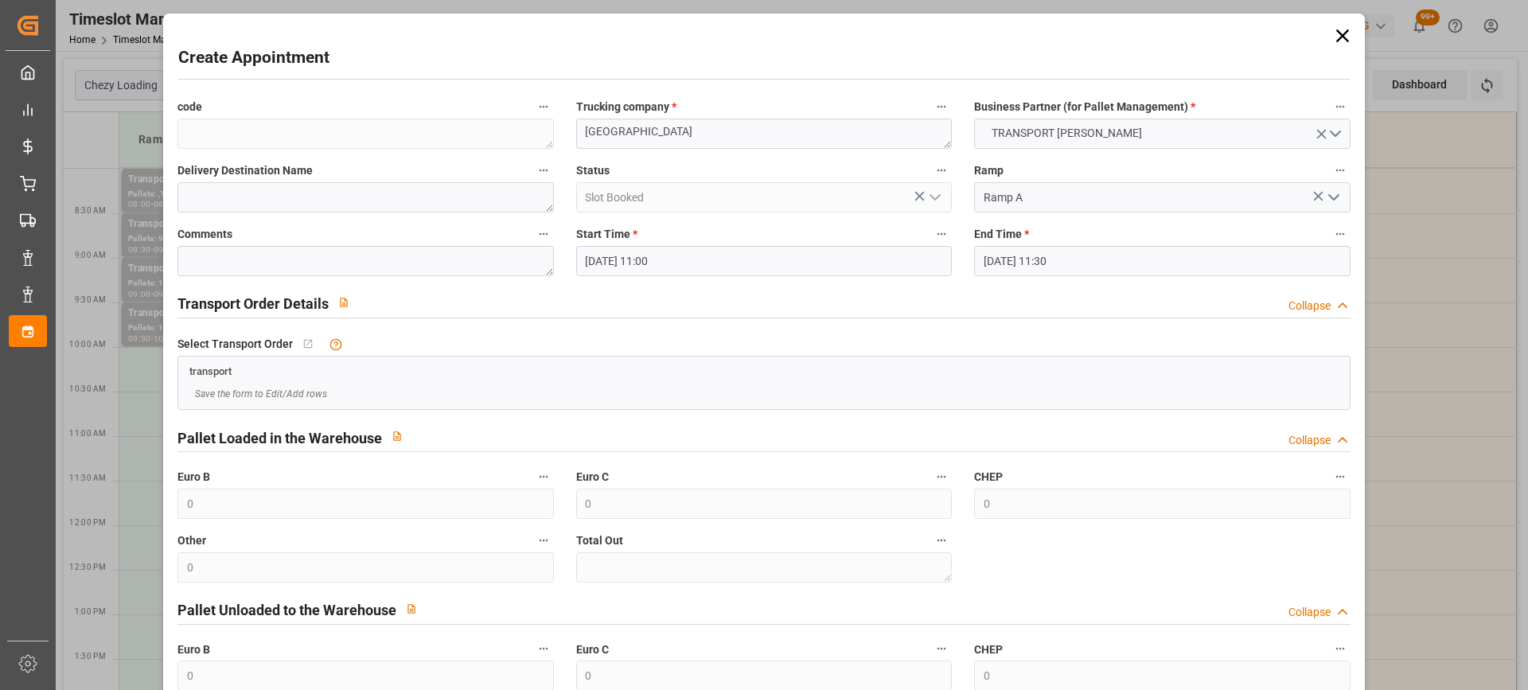
scroll to position [157, 0]
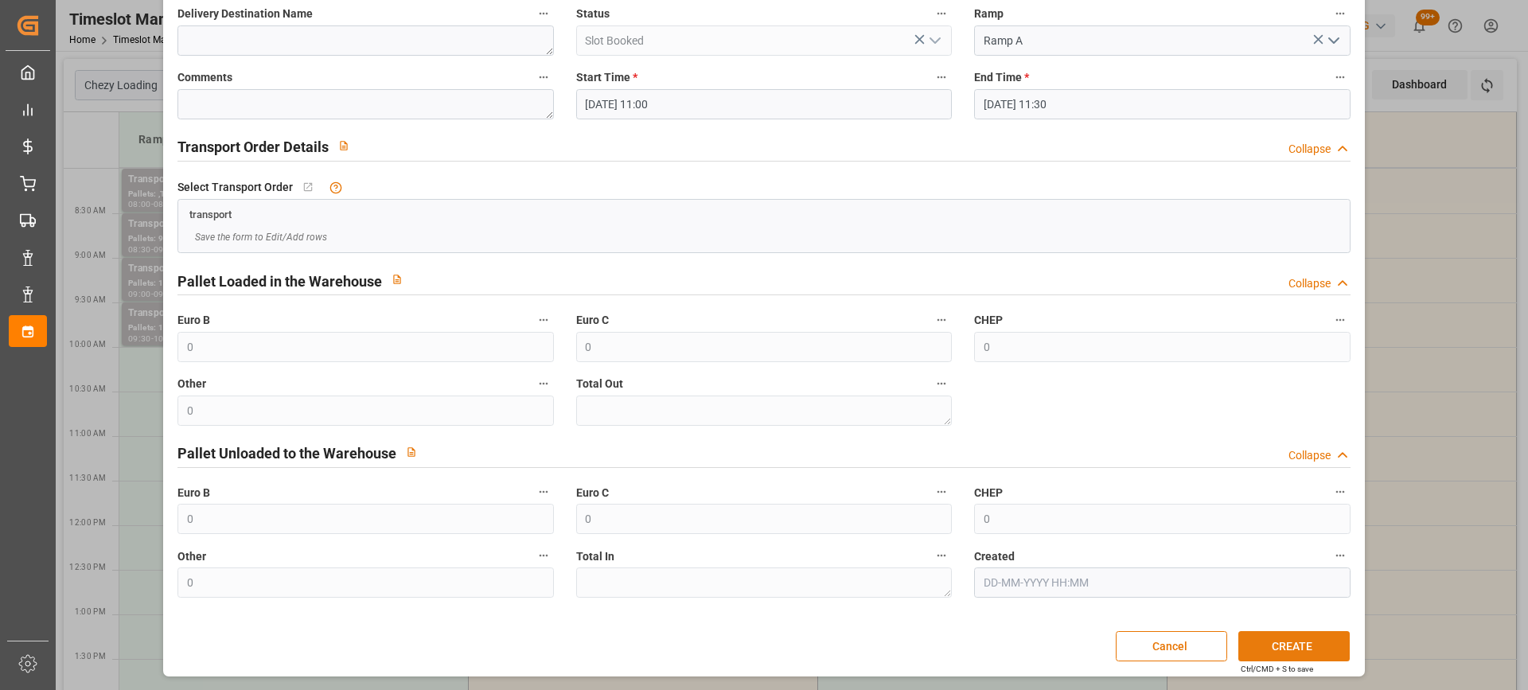
click button "CREATE"
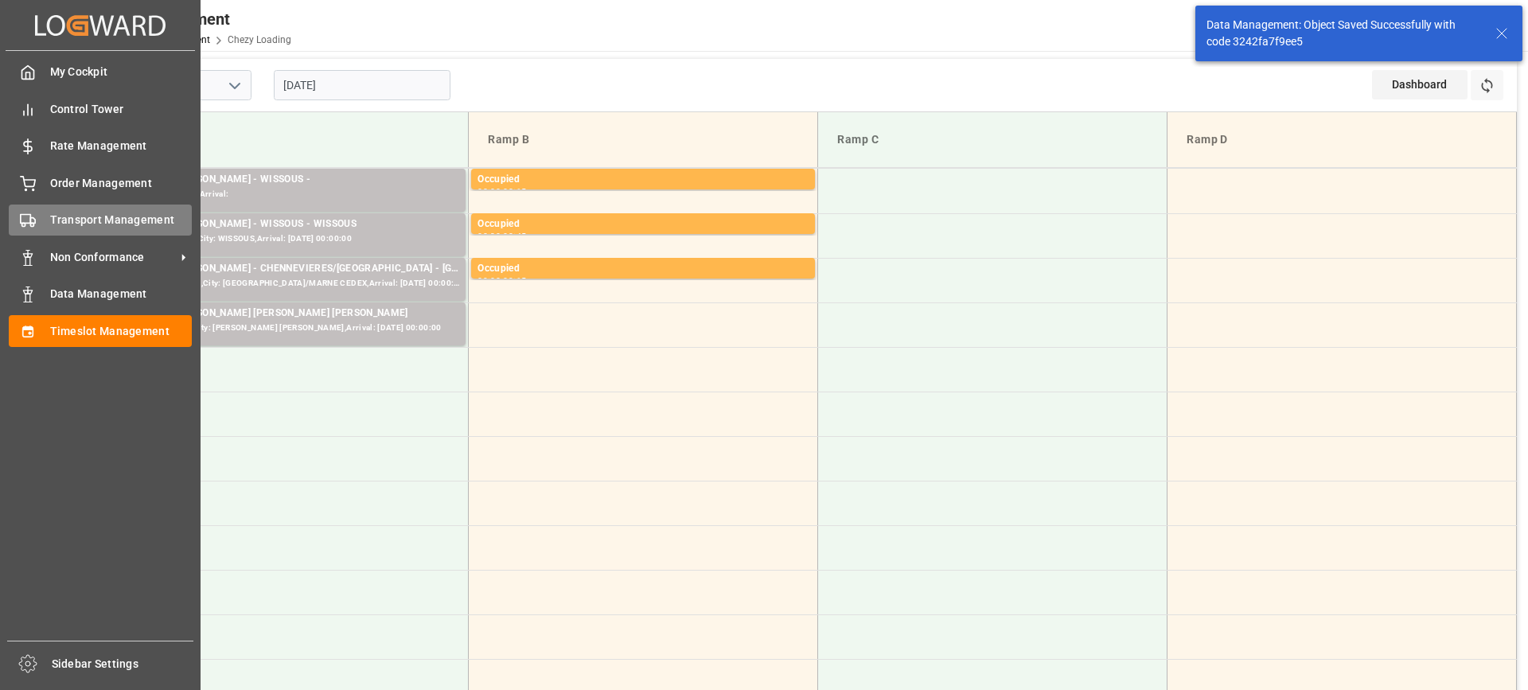
click div "Transport Management Transport Management"
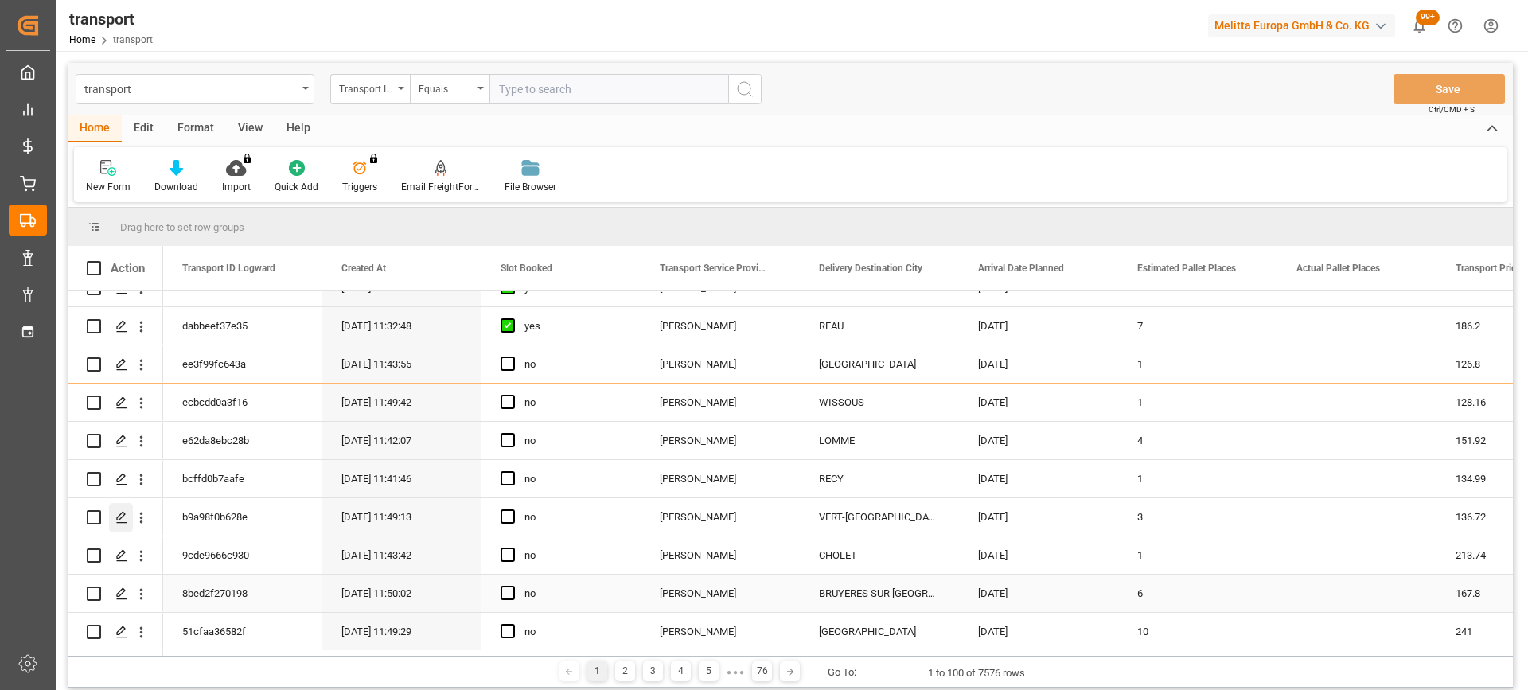
scroll to position [637, 0]
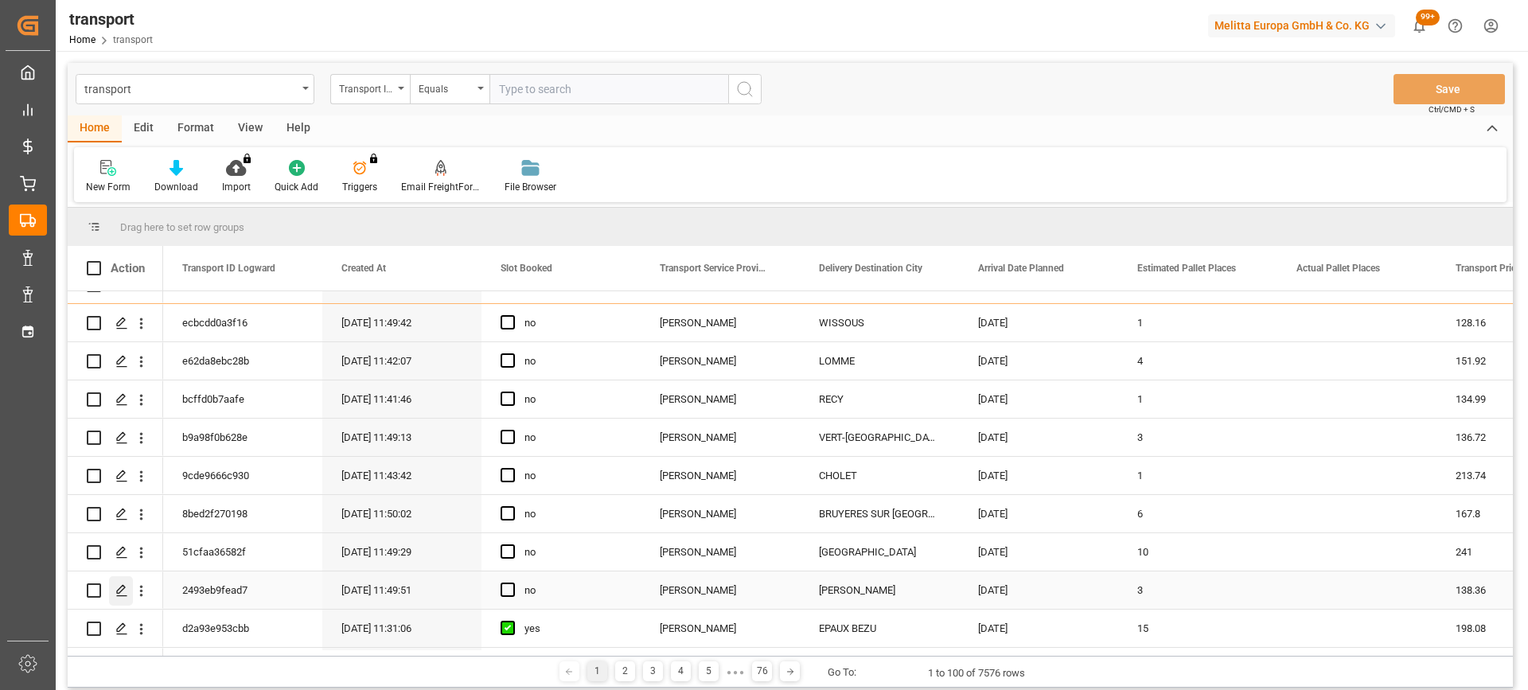
click div "Press SPACE to select this row."
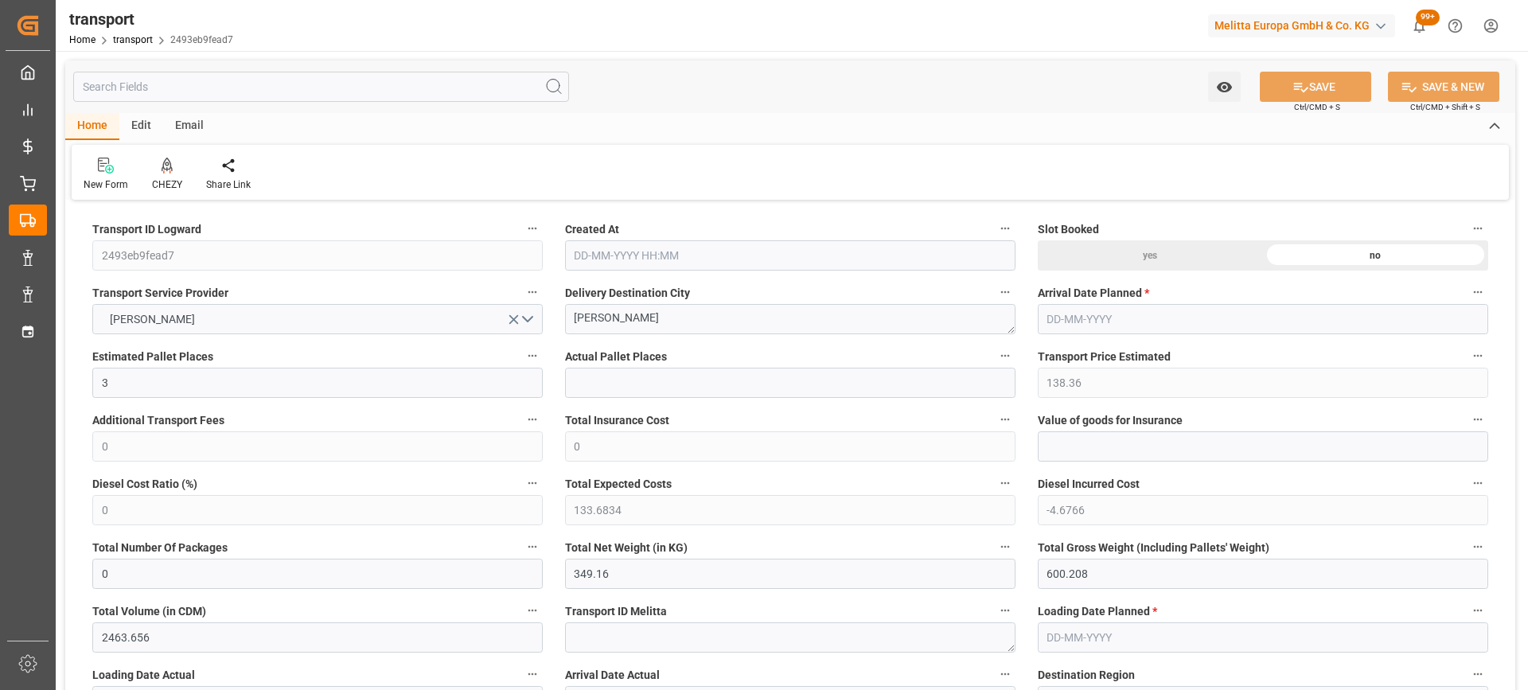
type input "18-09-2025 11:49"
type input "[DATE]"
drag, startPoint x: 677, startPoint y: 323, endPoint x: 407, endPoint y: 359, distance: 272.2
click div "Transport ID Logward 2493eb9fead7 Created At 18-09-2025 11:49 Slot Booked yes n…"
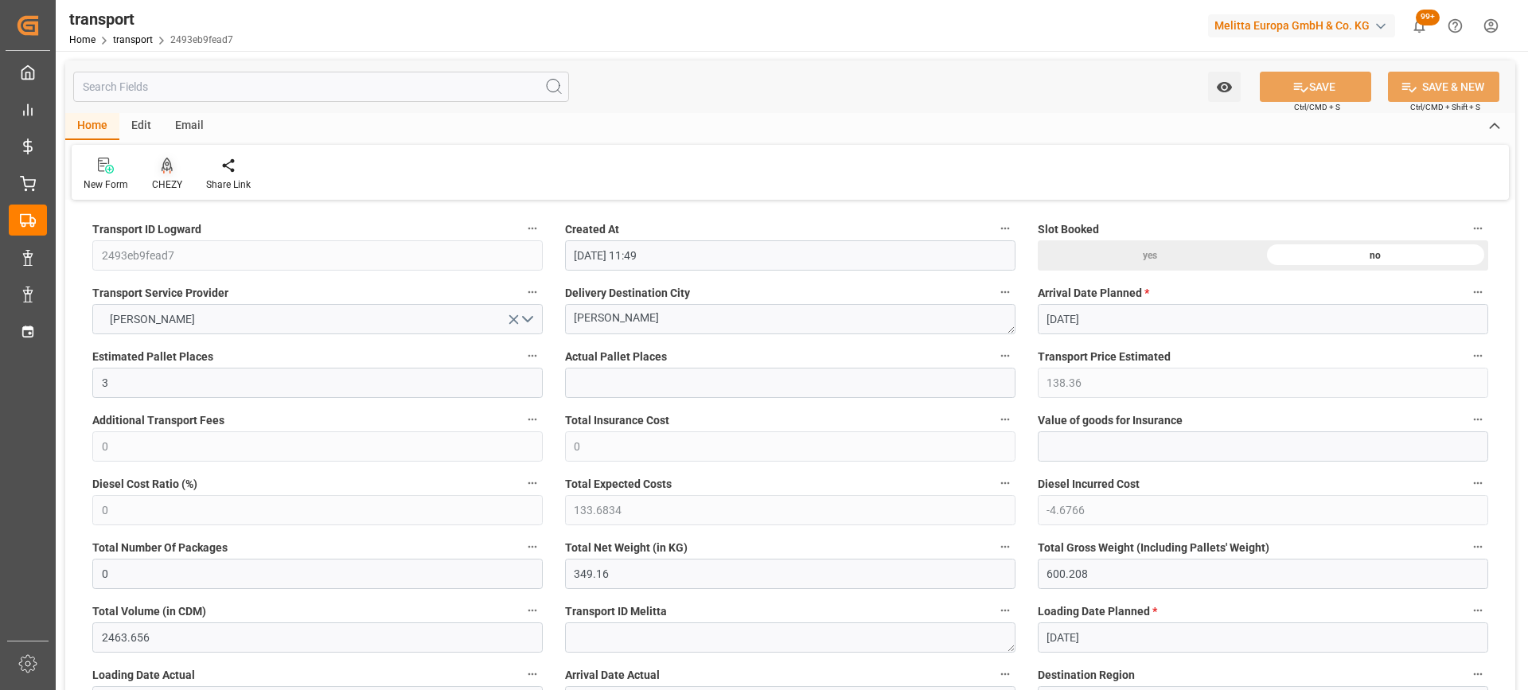
click icon
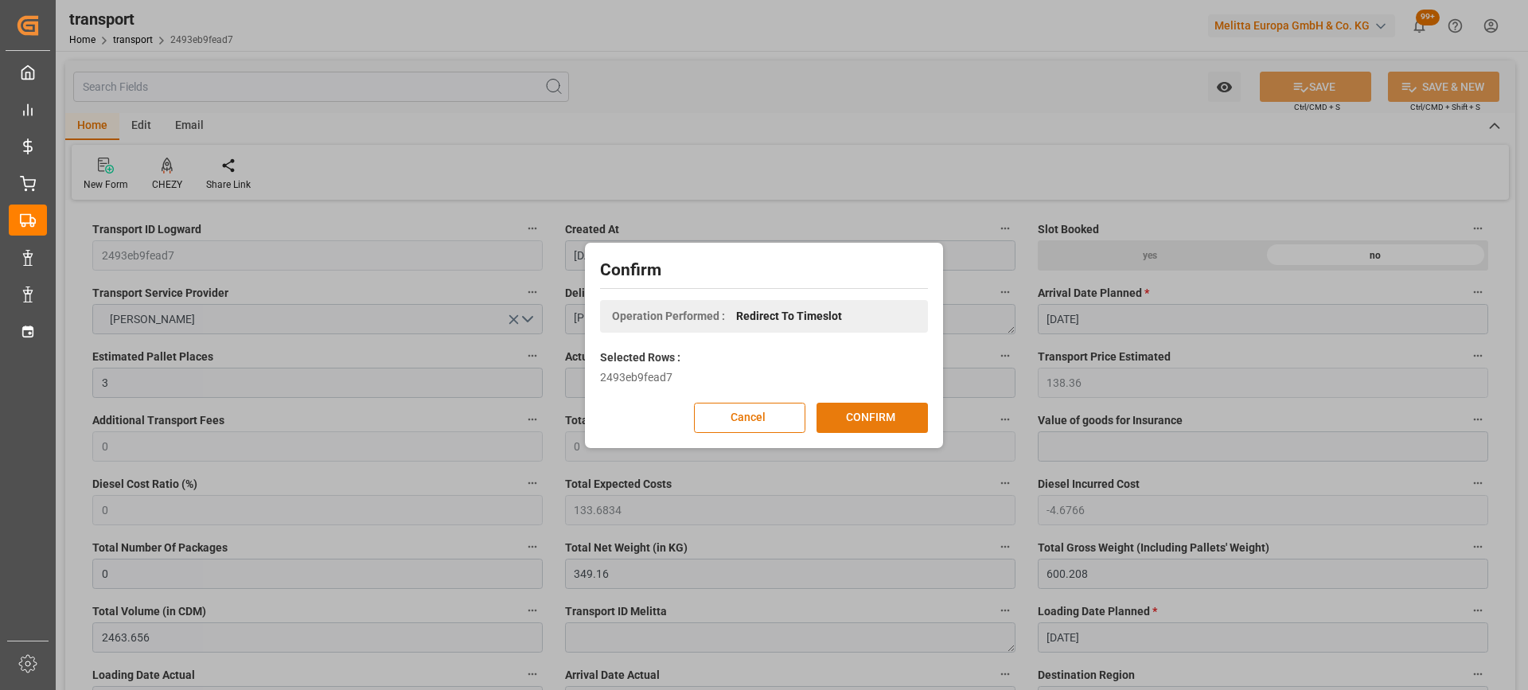
click button "CONFIRM"
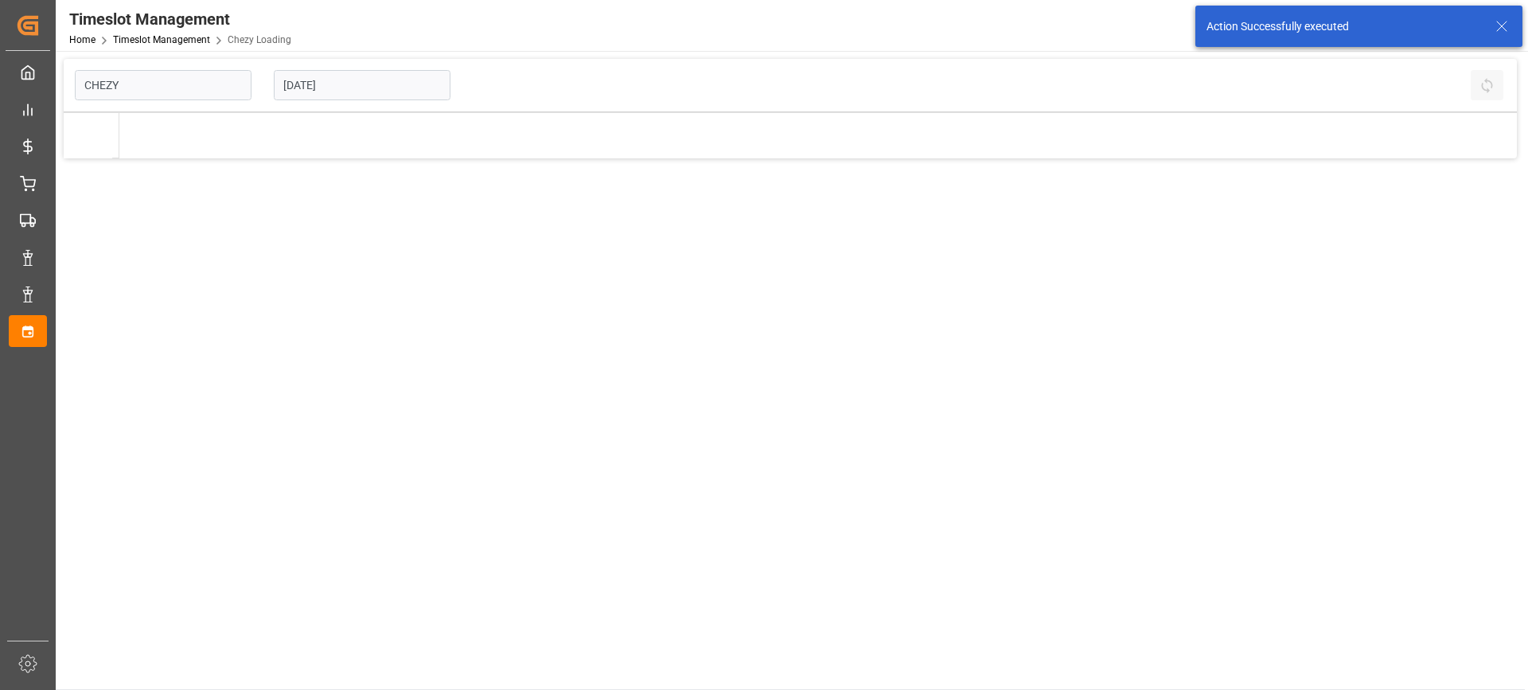
type input "Chezy Loading"
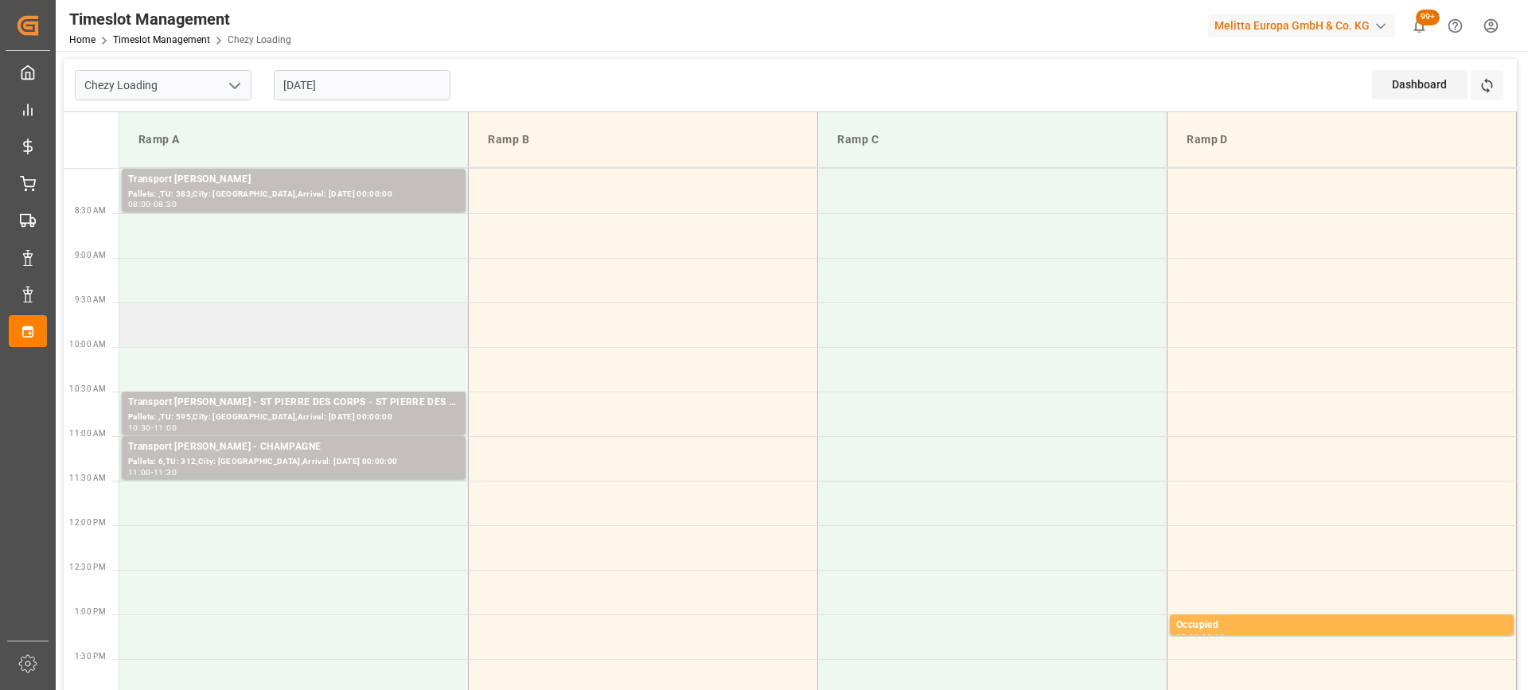
click at [349, 340] on td at bounding box center [293, 324] width 349 height 45
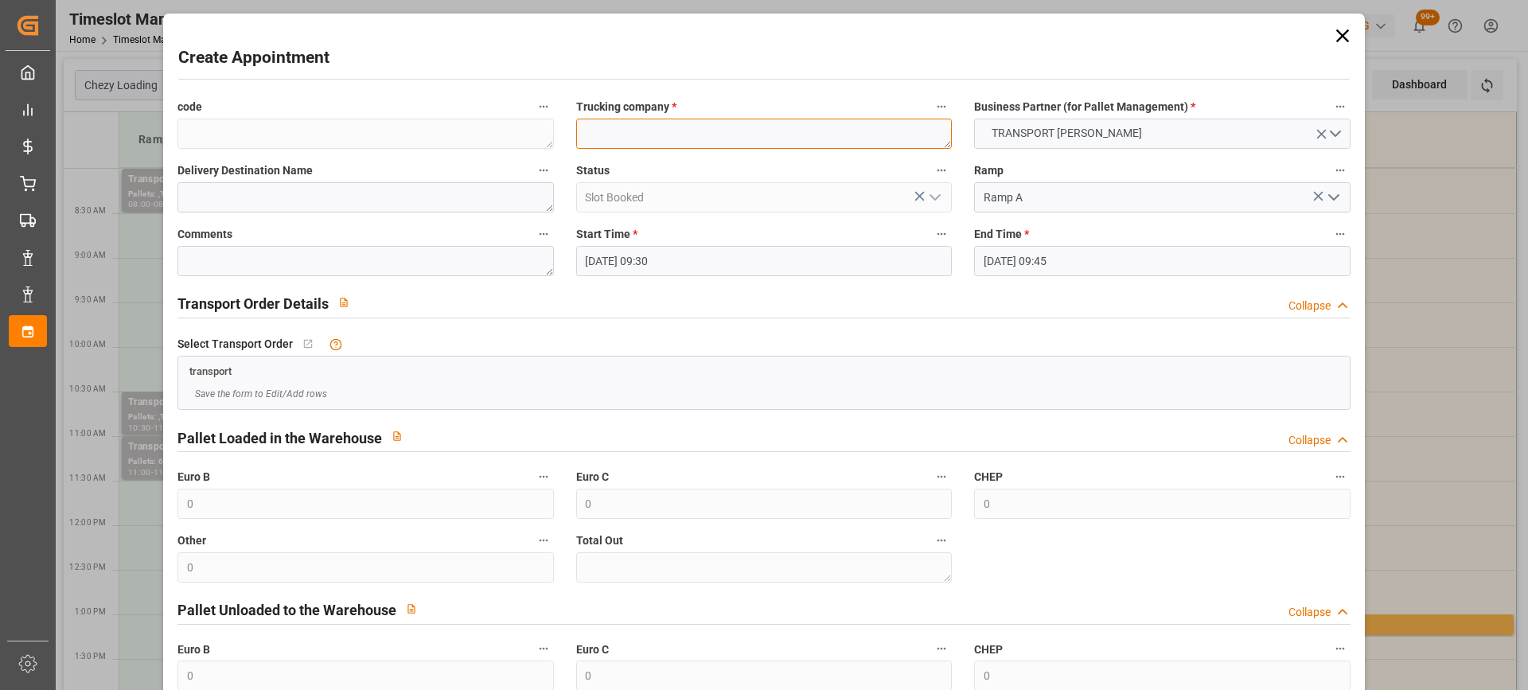
paste textarea "[PERSON_NAME]"
type textarea "[PERSON_NAME]"
click at [1132, 260] on input "24-09-2025 09:45" at bounding box center [1162, 261] width 376 height 30
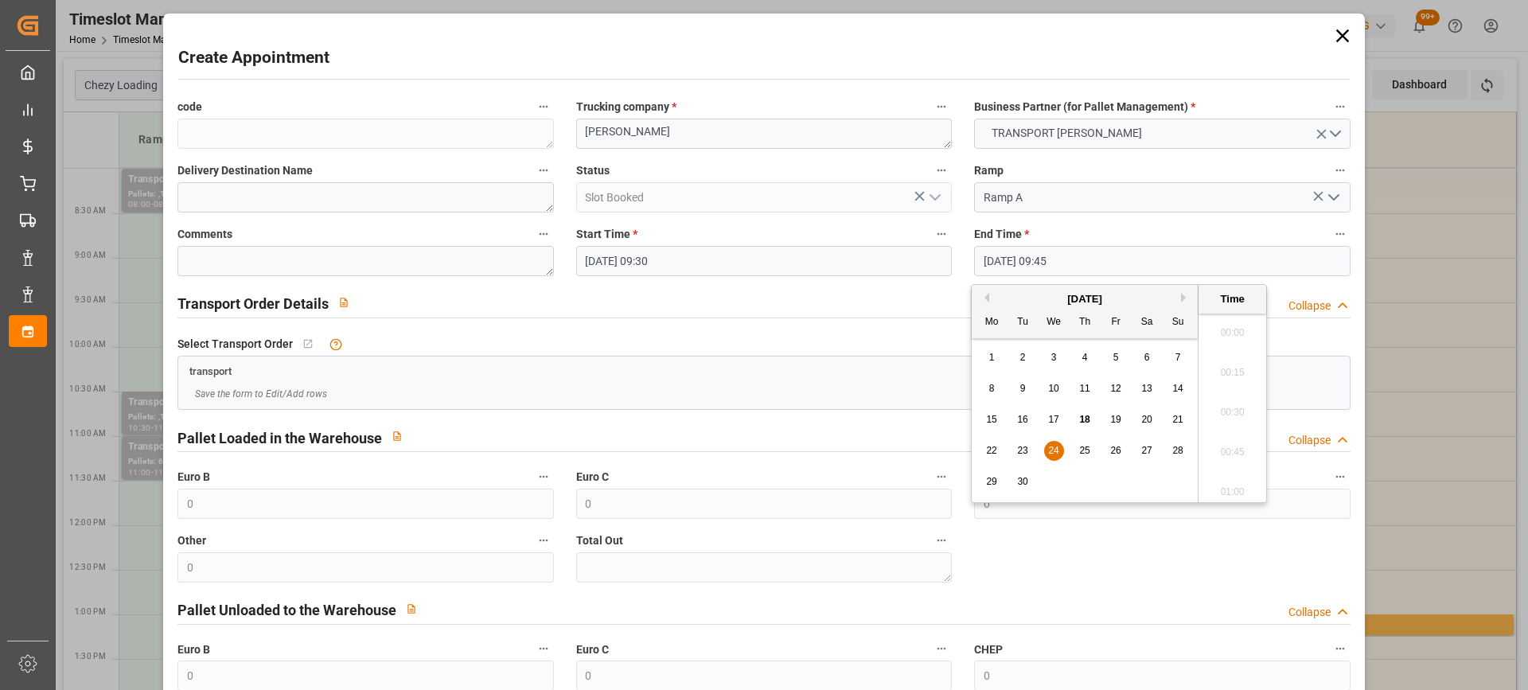
scroll to position [1478, 0]
click at [1054, 453] on span "24" at bounding box center [1053, 450] width 10 height 11
click at [1234, 438] on li "10:00" at bounding box center [1233, 447] width 68 height 40
type input "24-09-2025 10:00"
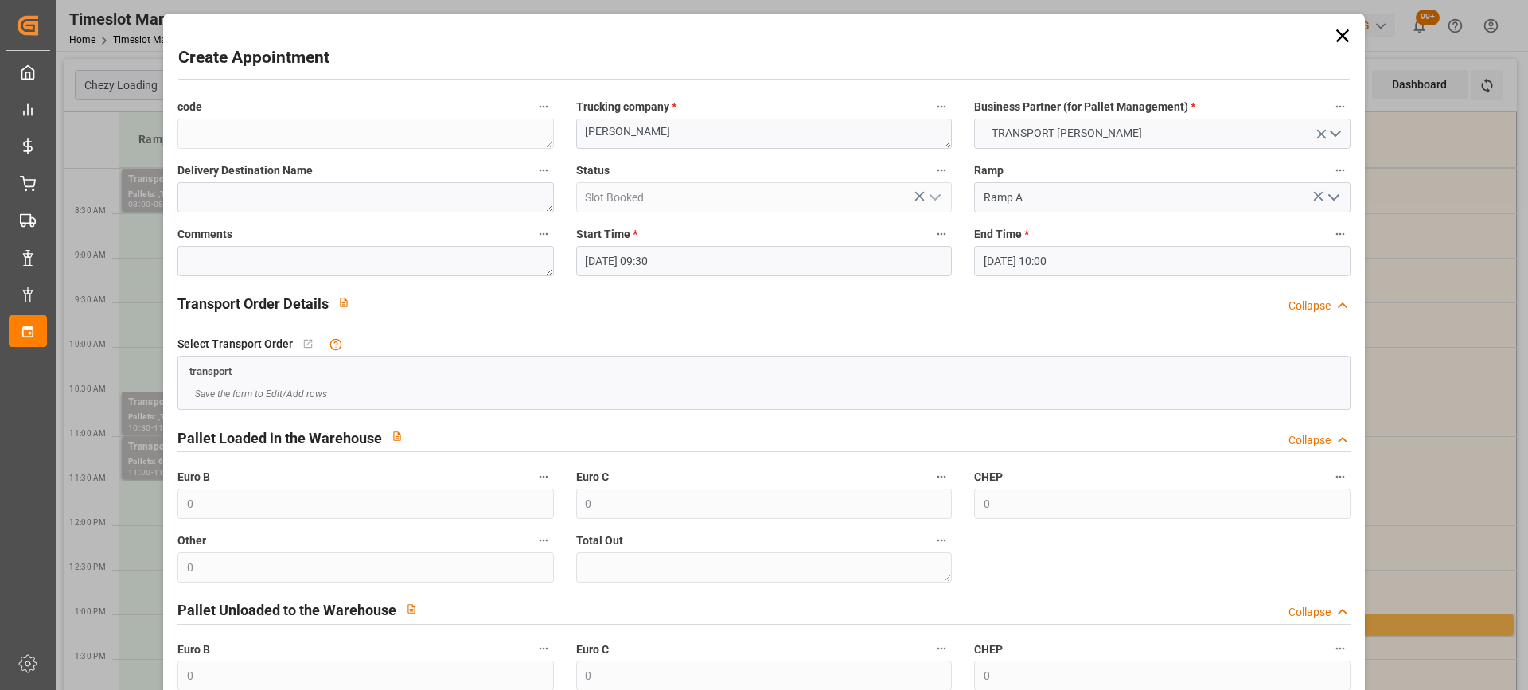
scroll to position [157, 0]
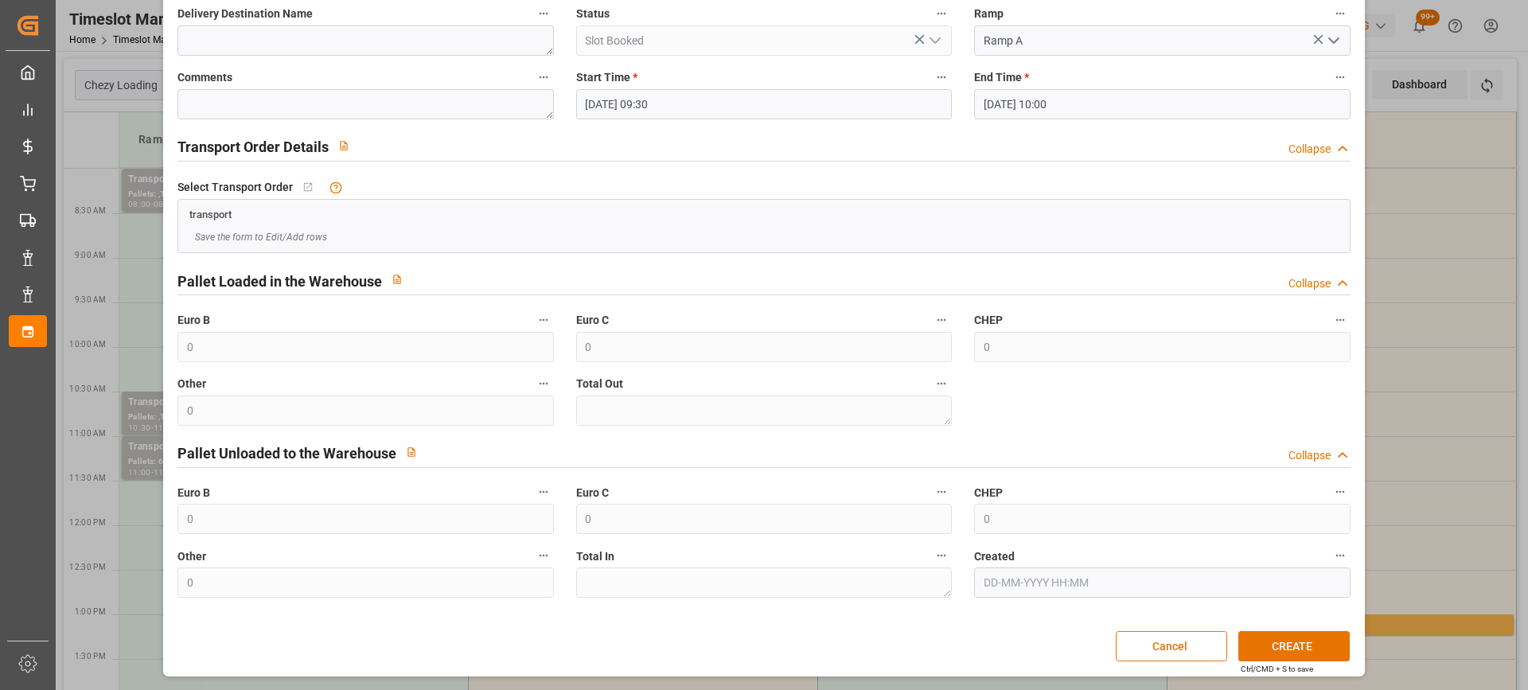
drag, startPoint x: 1310, startPoint y: 642, endPoint x: 1110, endPoint y: 650, distance: 200.7
click at [1309, 642] on button "CREATE" at bounding box center [1294, 646] width 111 height 30
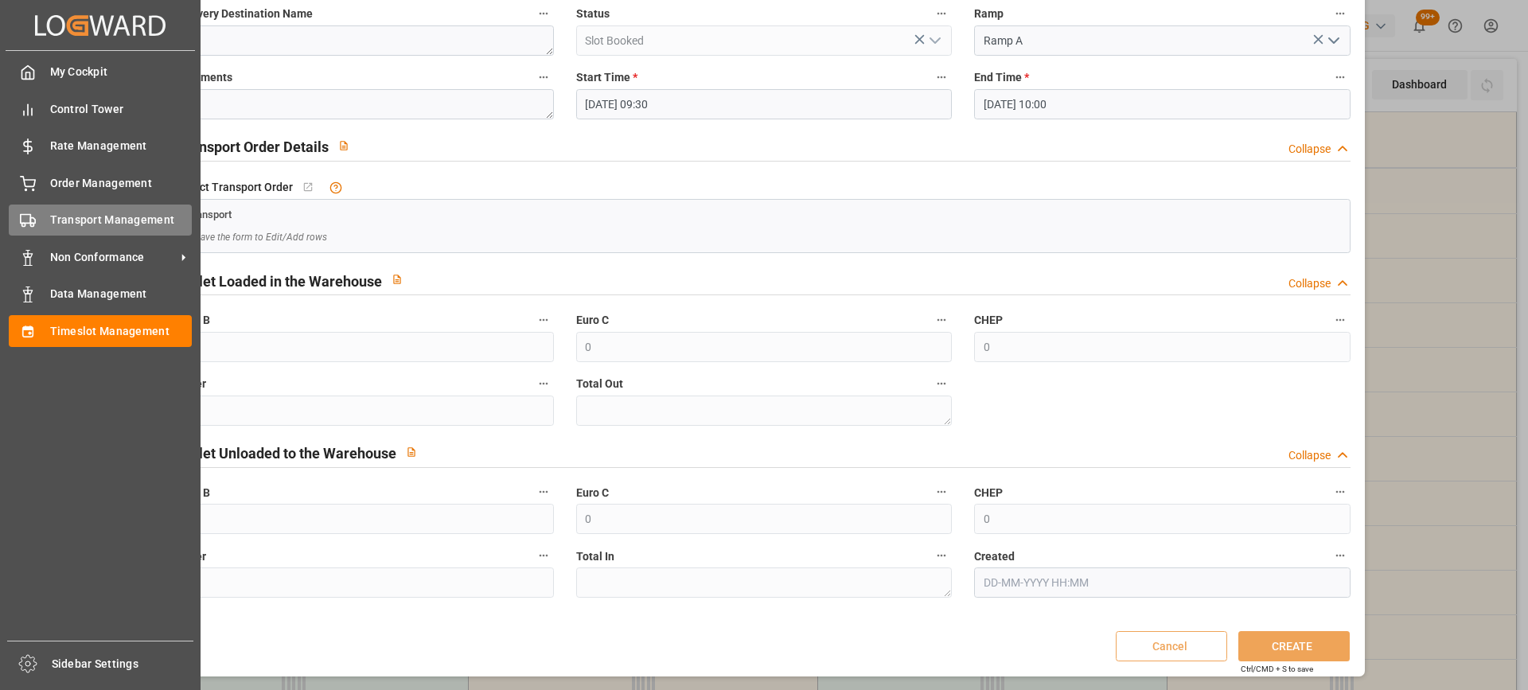
click at [37, 209] on div "Transport Management Transport Management" at bounding box center [100, 220] width 183 height 31
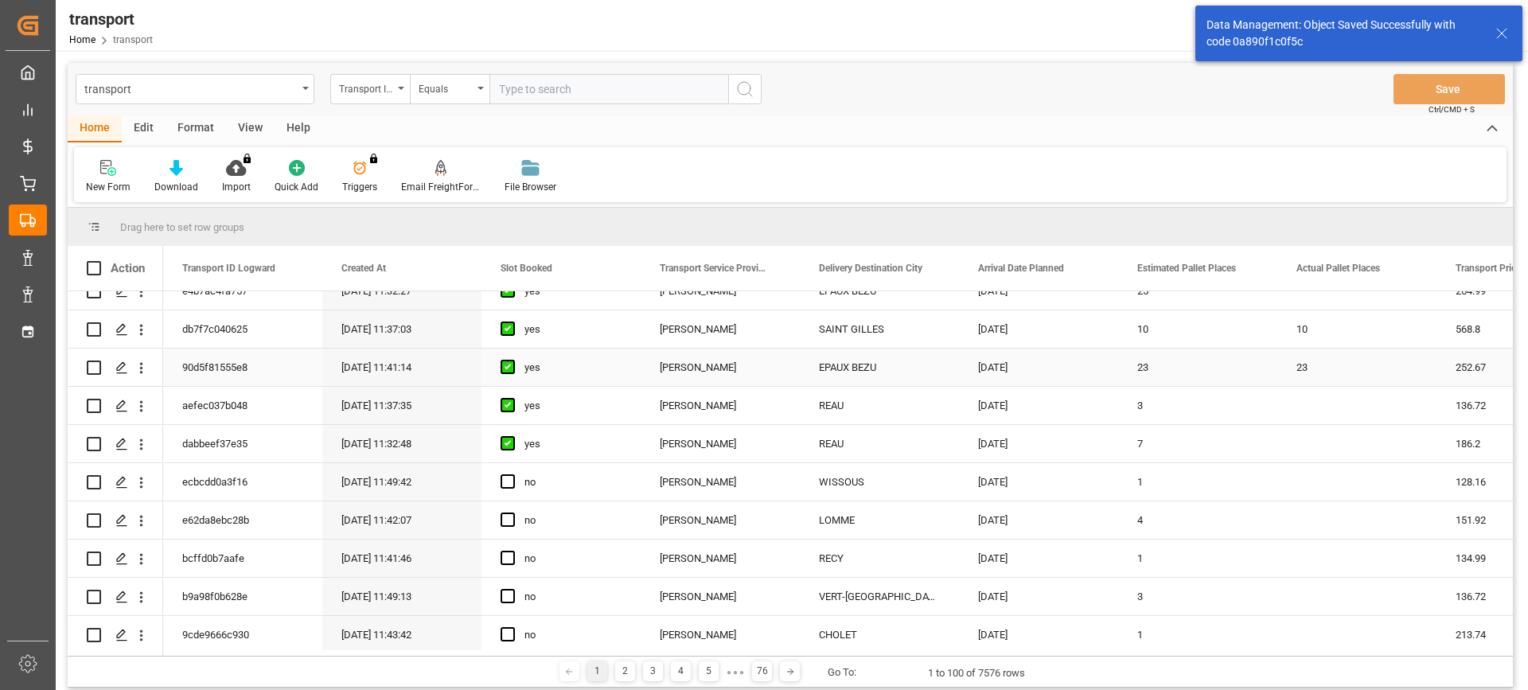
scroll to position [557, 0]
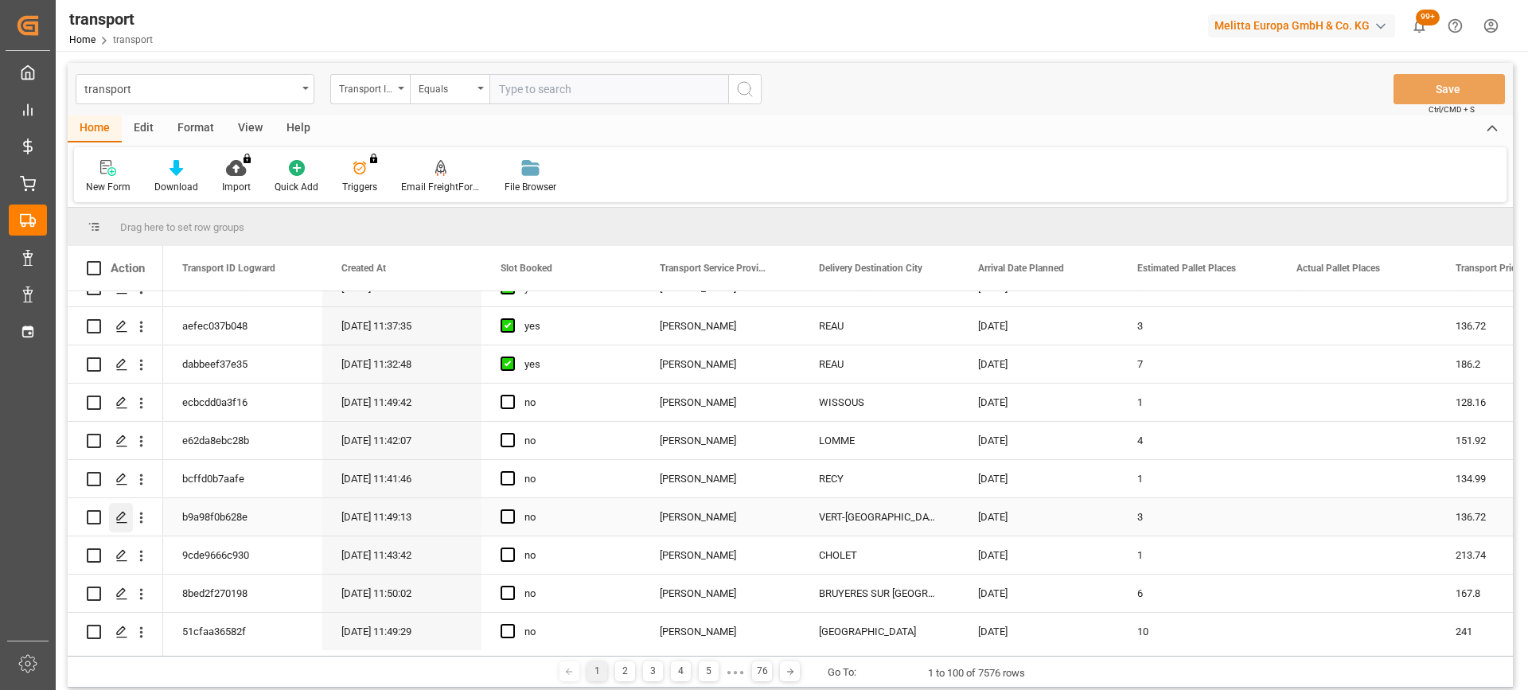
click at [114, 509] on div "Press SPACE to select this row." at bounding box center [121, 517] width 24 height 29
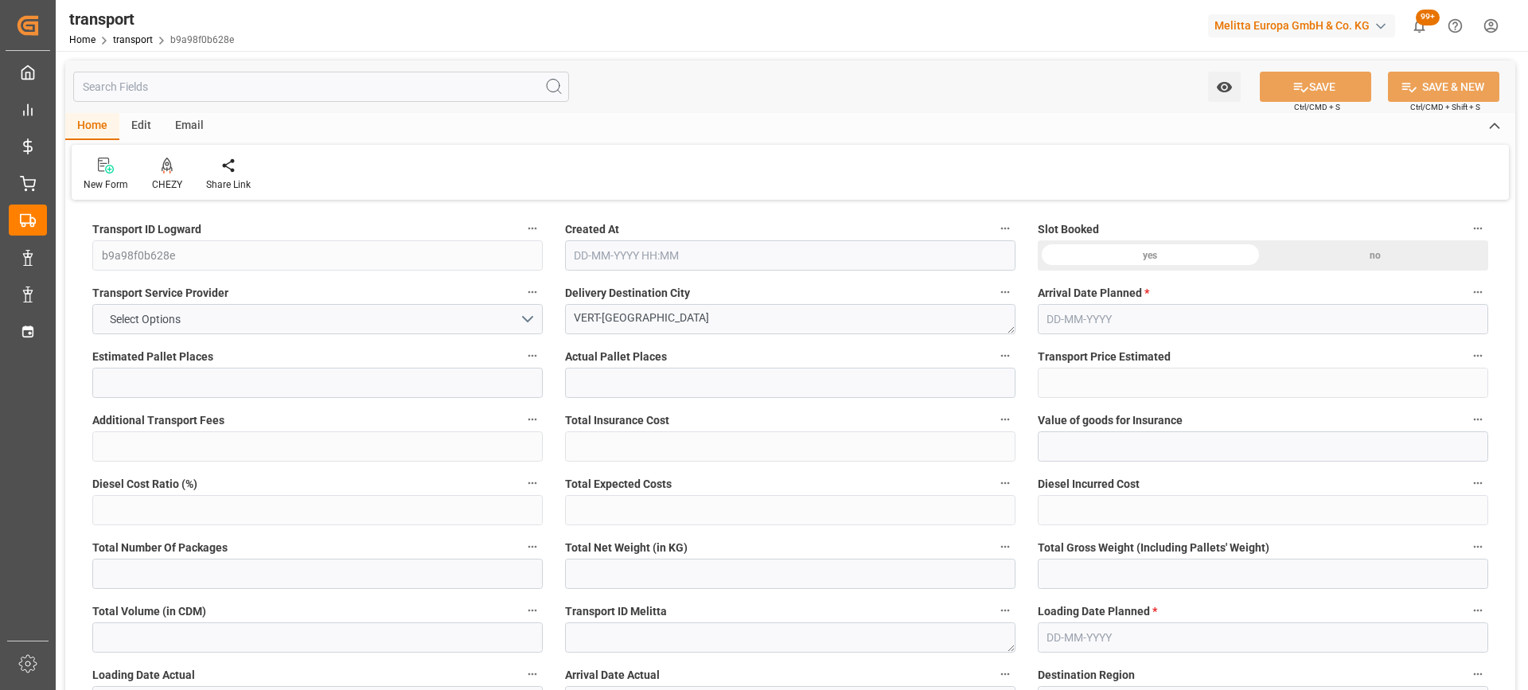
type input "3"
type input "136.72"
type input "0"
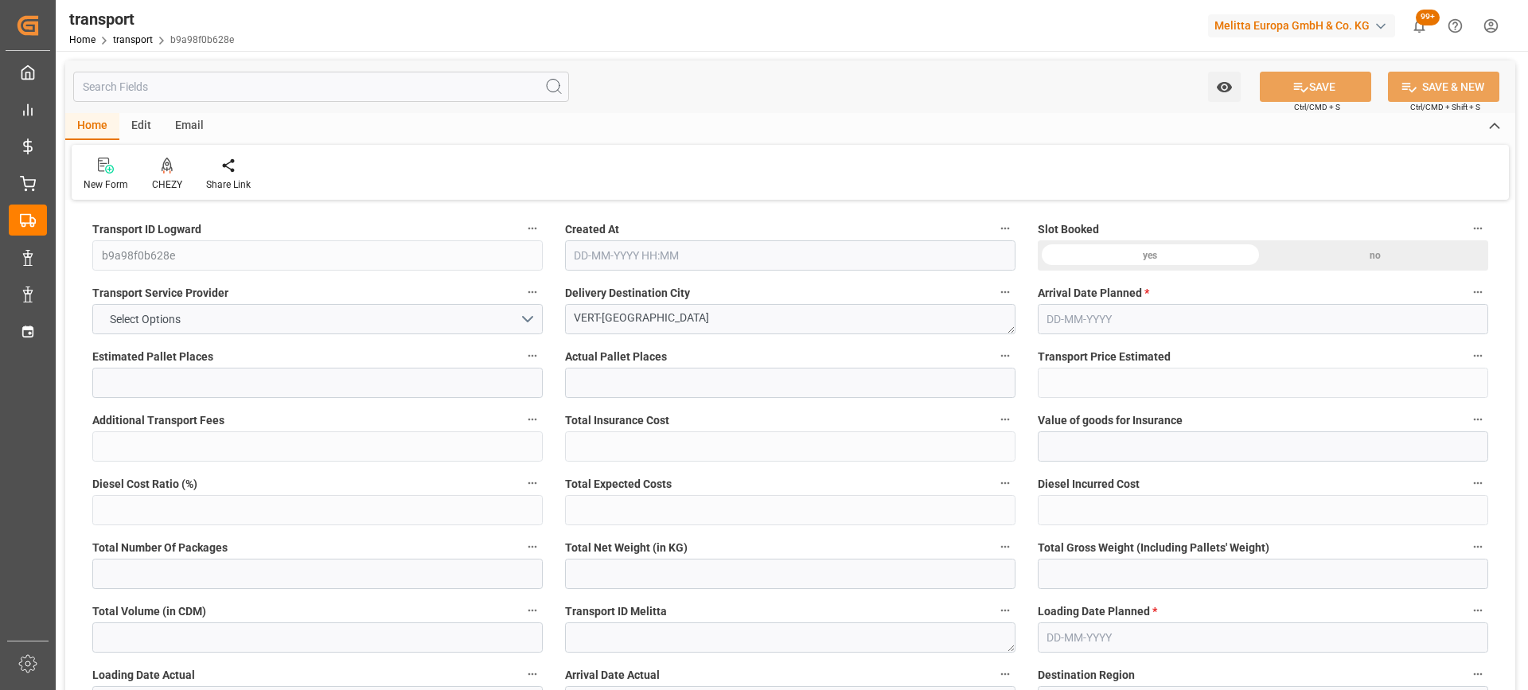
type input "132.0989"
type input "-4.6211"
type input "0"
type input "799.392"
type input "1113"
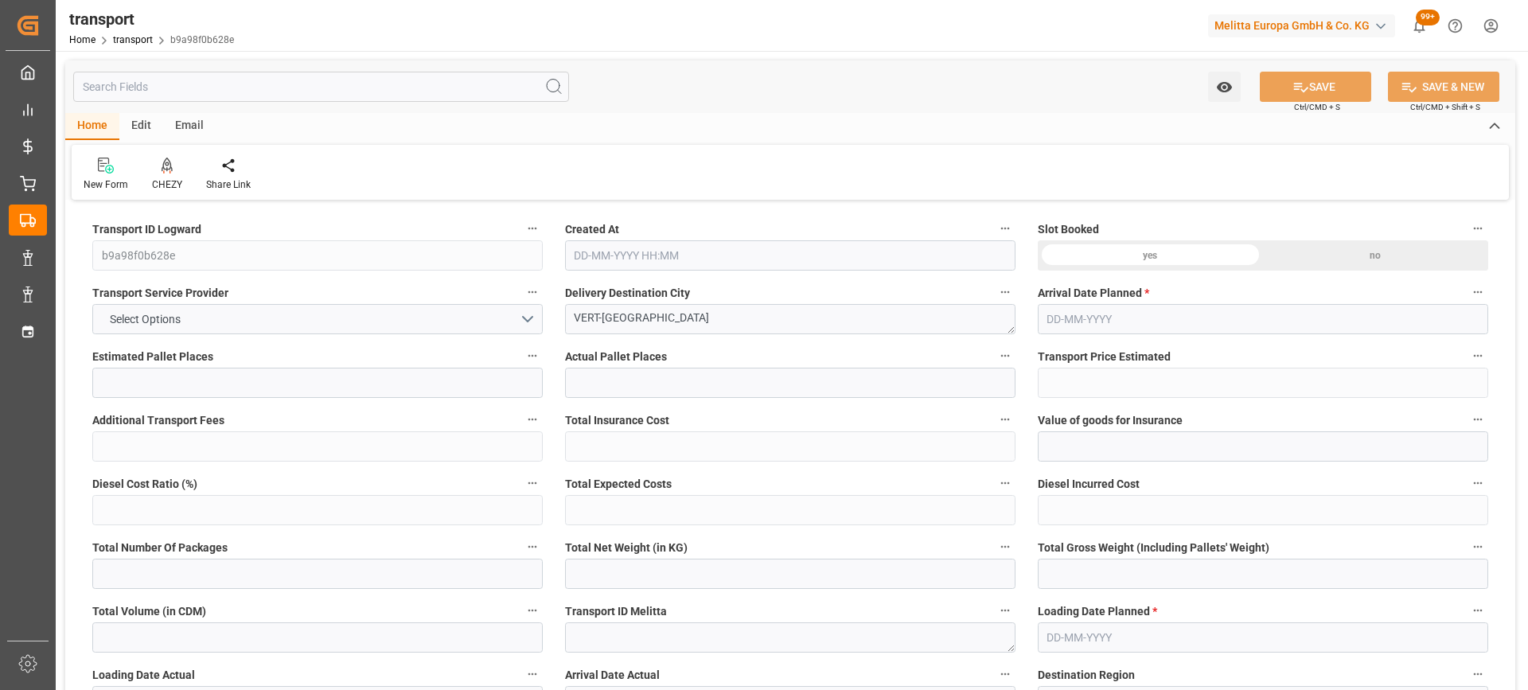
type input "2851.2"
type input "77"
type input "2"
type input "56"
type input "3"
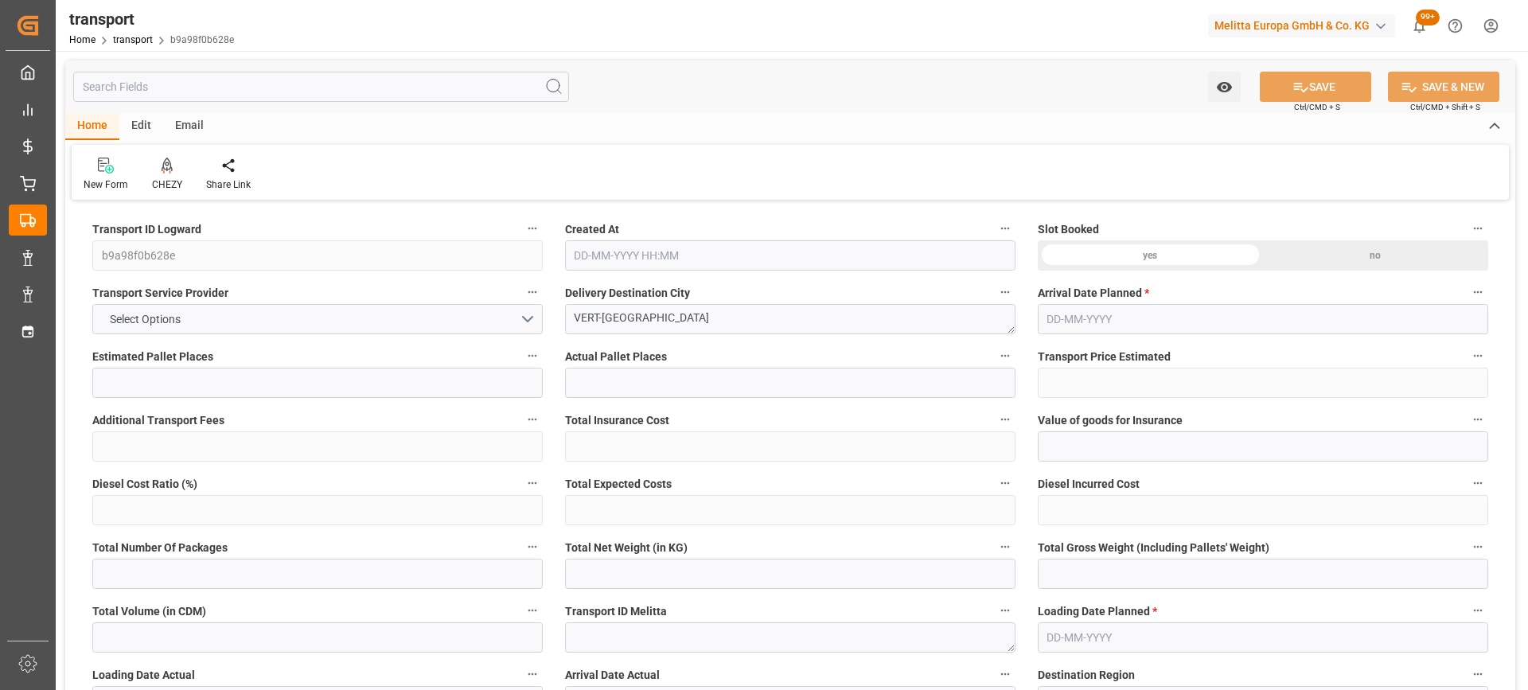
type input "101"
type input "990.816"
type input "0"
type input "4710.8598"
type input "0"
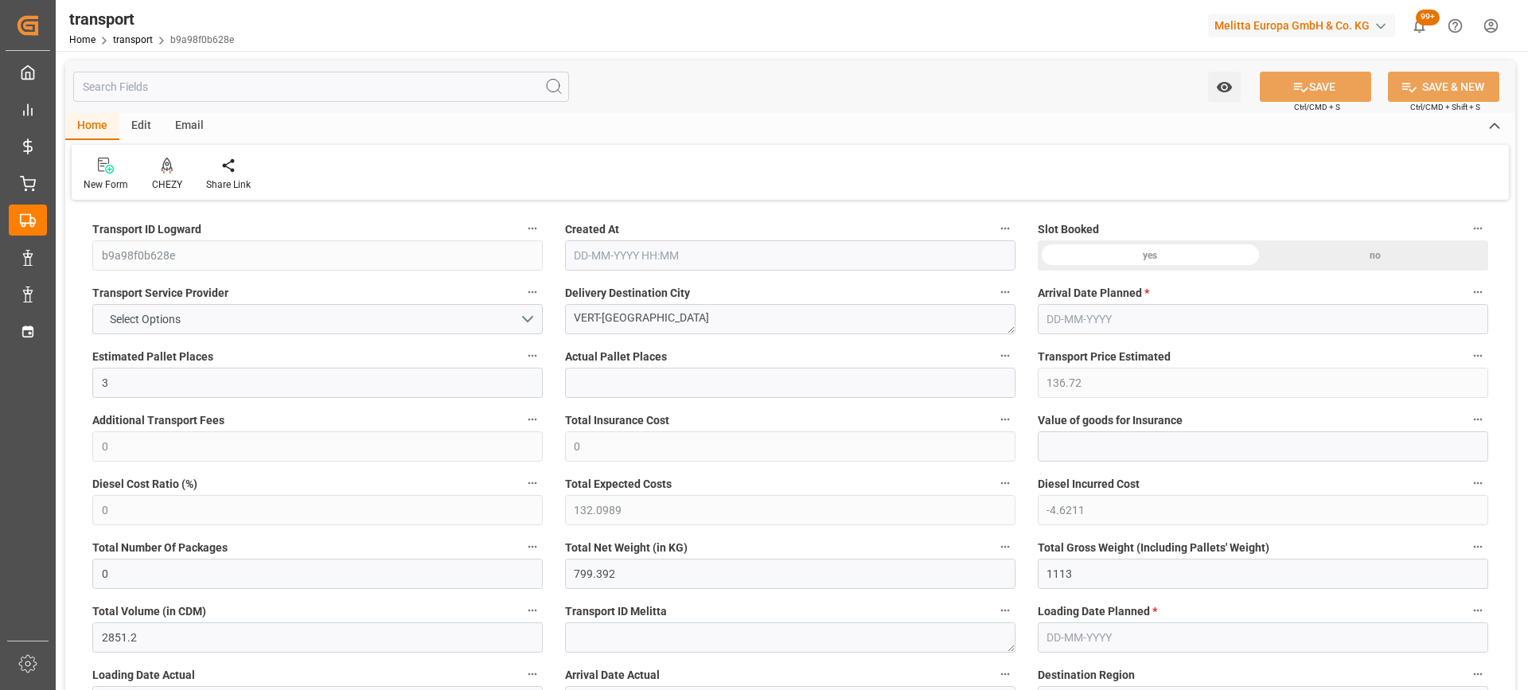
type input "0"
type input "21"
type input "35"
type input "[DATE] 11:49"
type input "[DATE]"
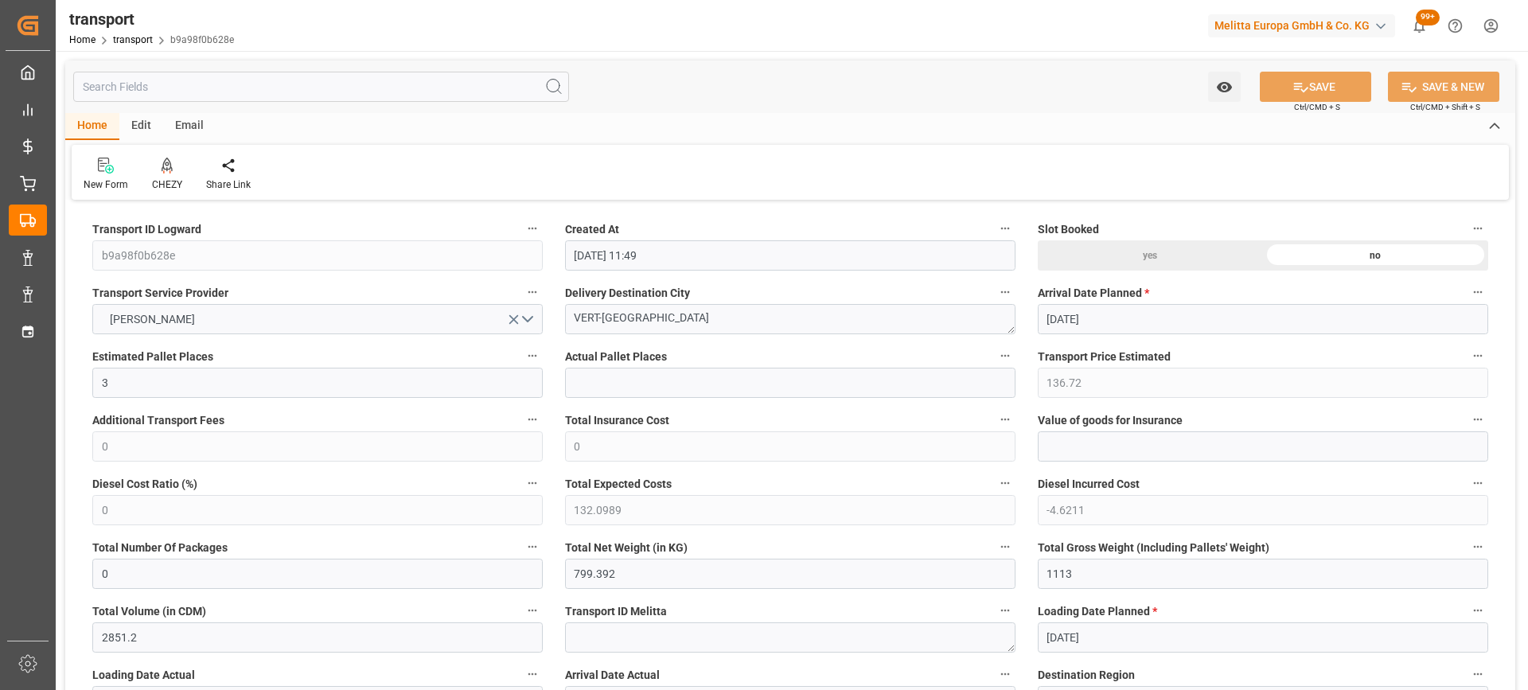
type input "[DATE]"
drag, startPoint x: 681, startPoint y: 324, endPoint x: 378, endPoint y: 324, distance: 302.5
click at [163, 168] on icon at bounding box center [167, 165] width 11 height 14
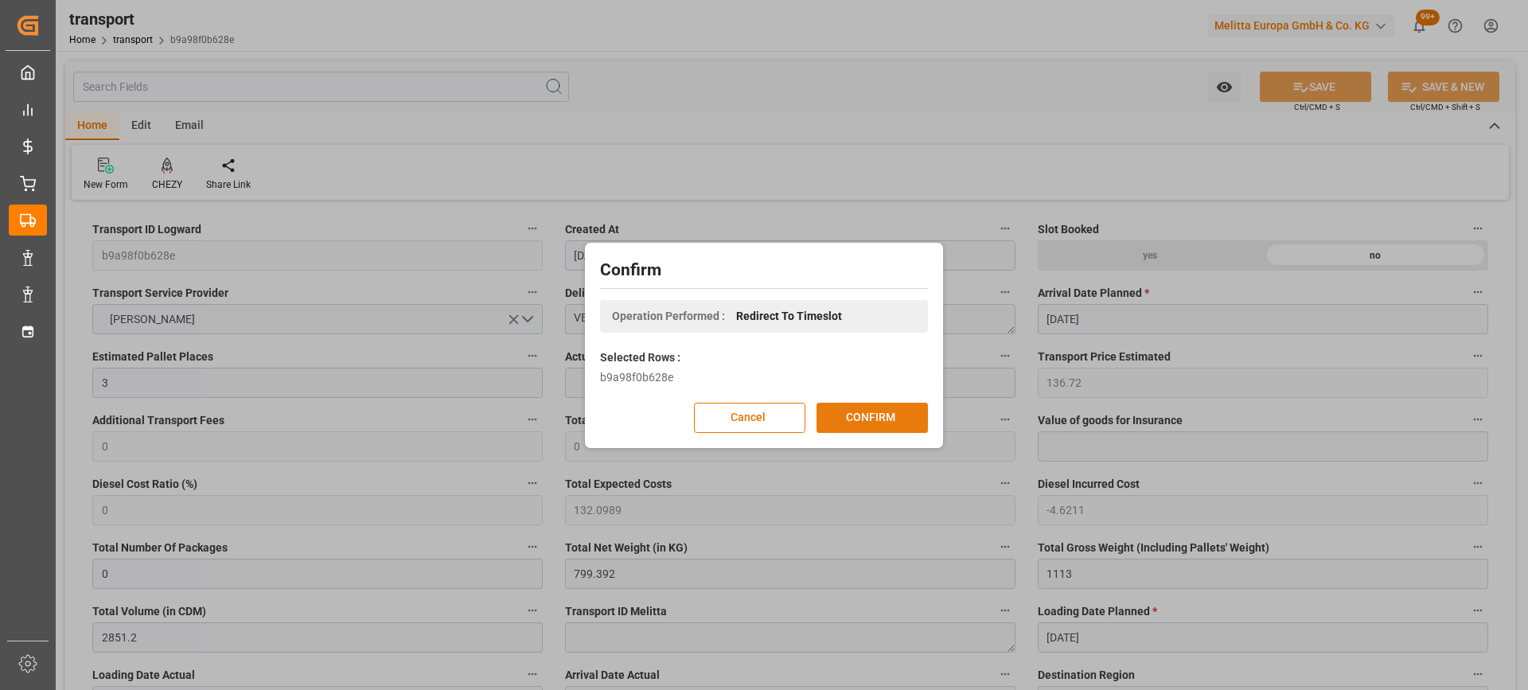
click at [892, 408] on button "CONFIRM" at bounding box center [872, 418] width 111 height 30
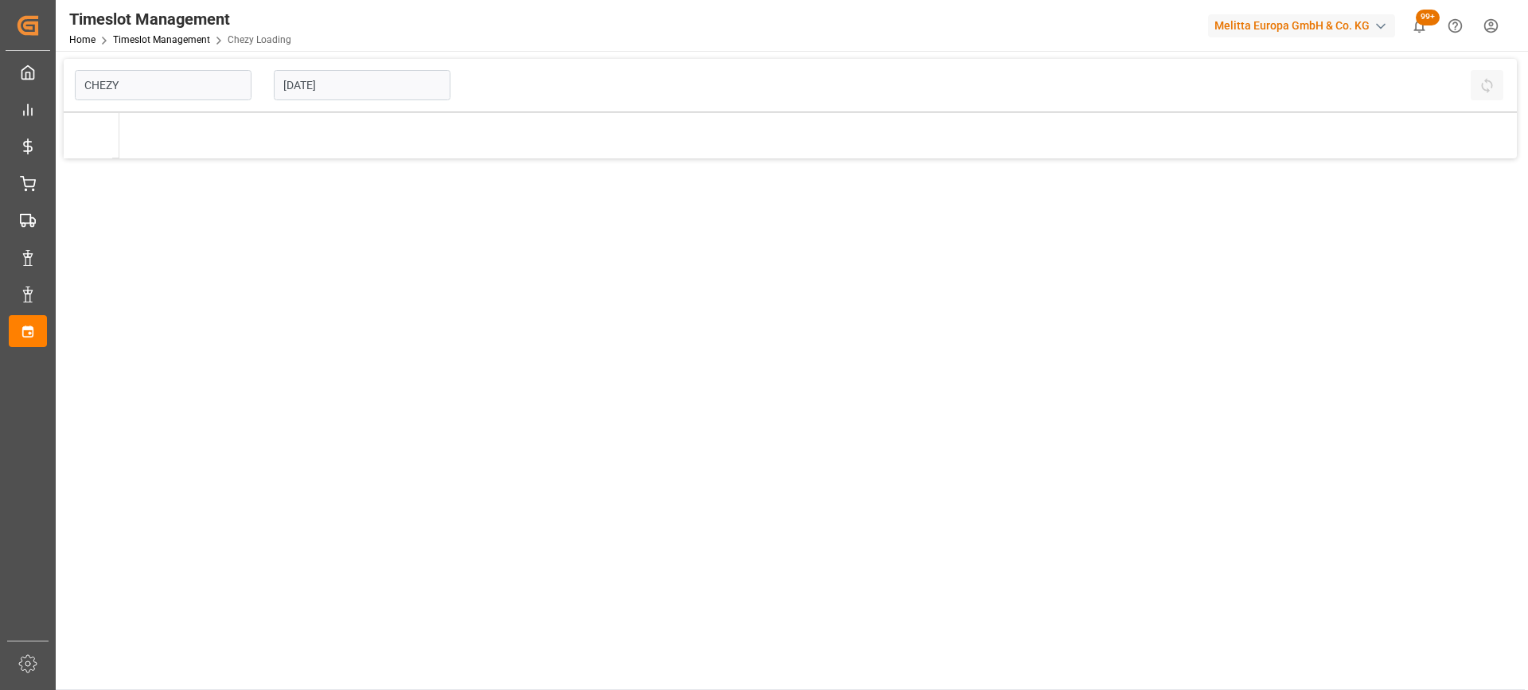
type input "Chezy Loading"
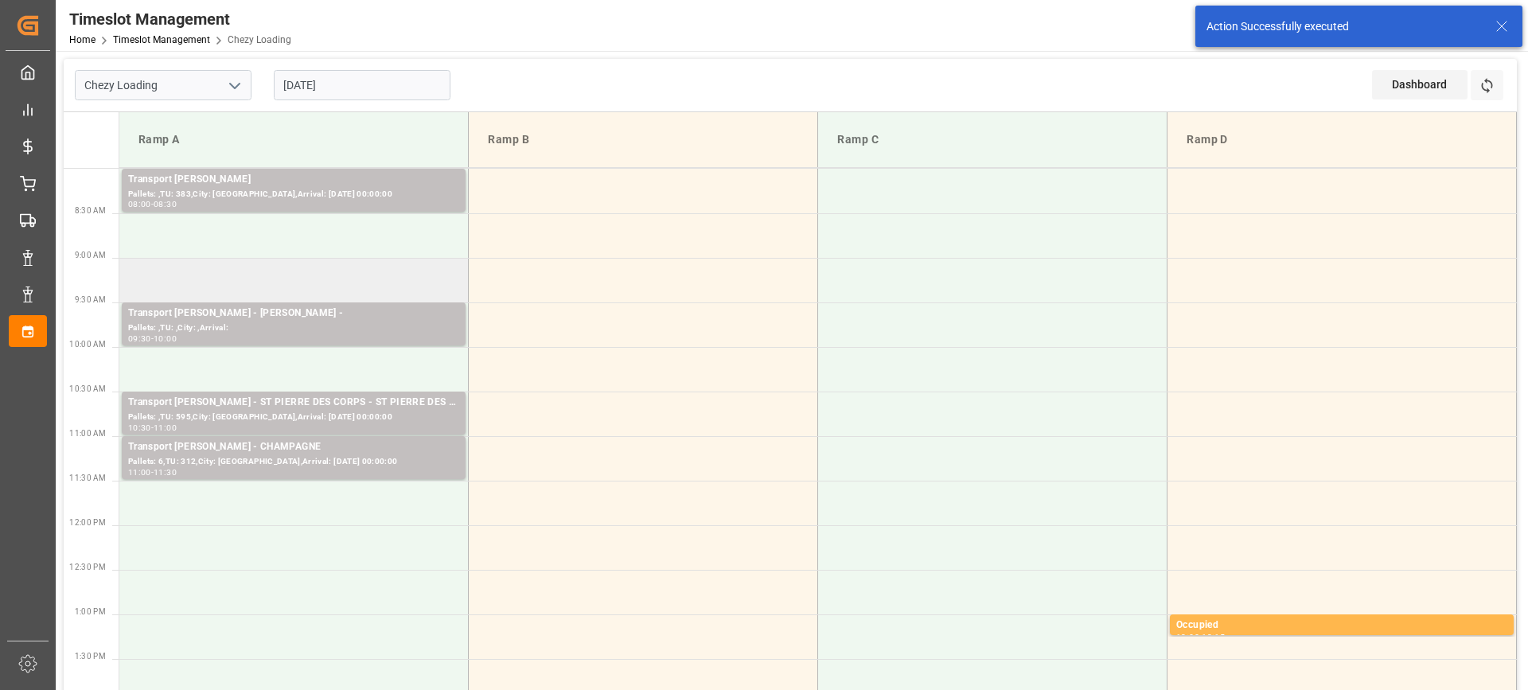
click at [396, 283] on td at bounding box center [293, 280] width 349 height 45
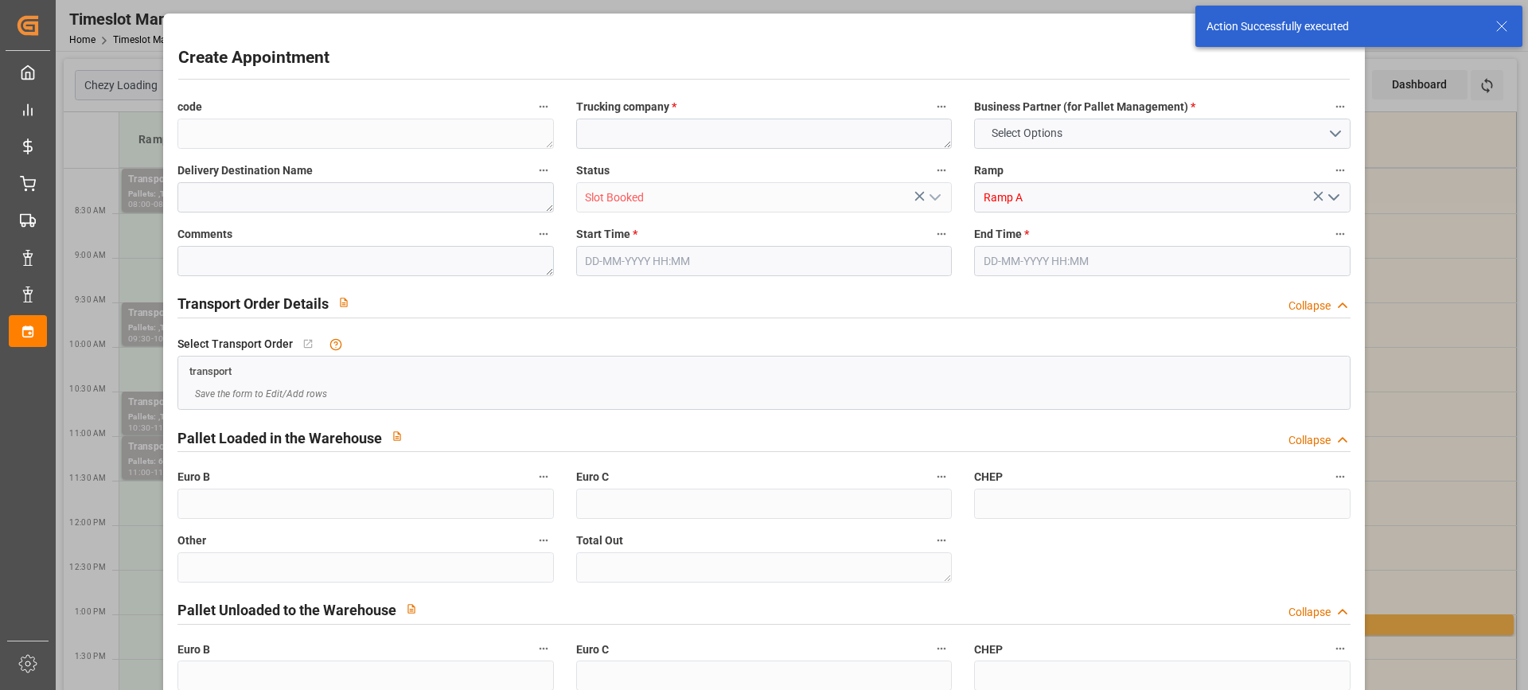
type input "0"
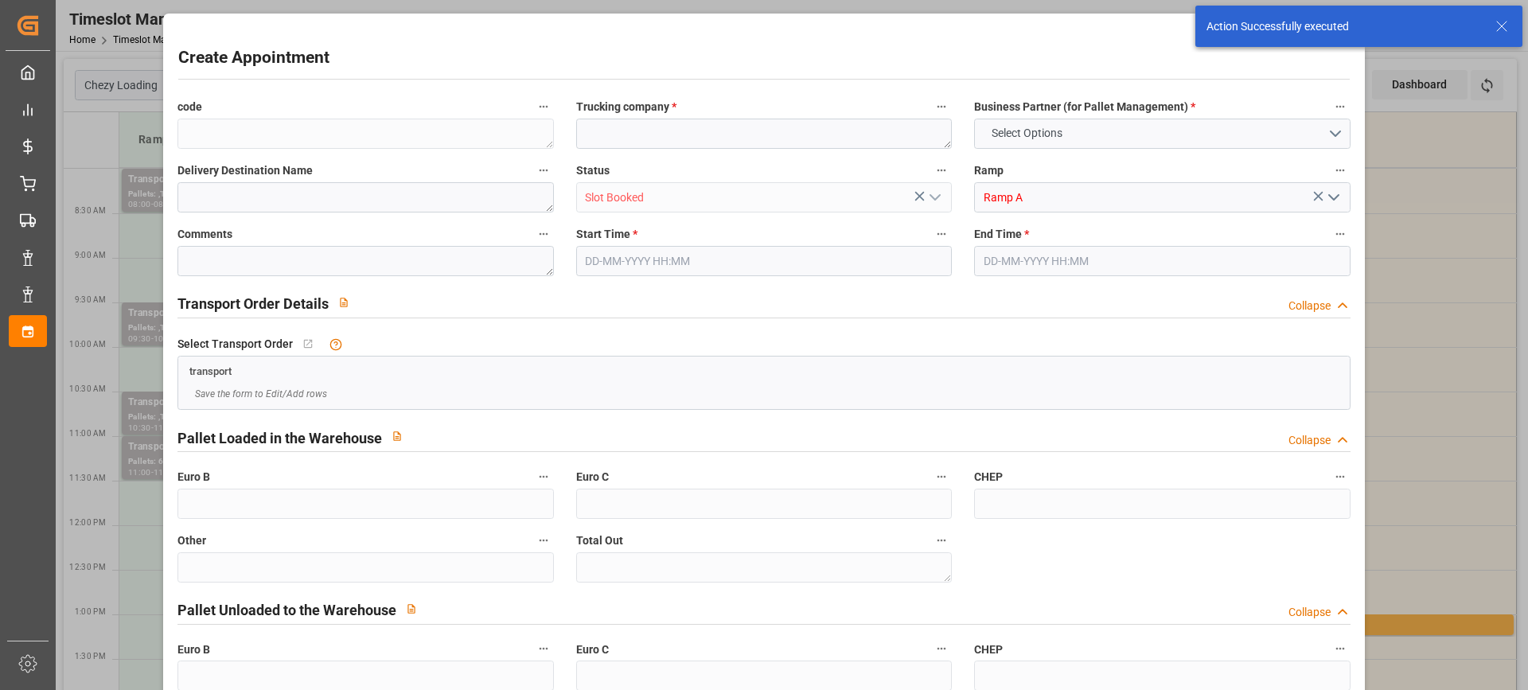
type input "0"
type input "24-09-2025 09:00"
type input "24-09-2025 09:15"
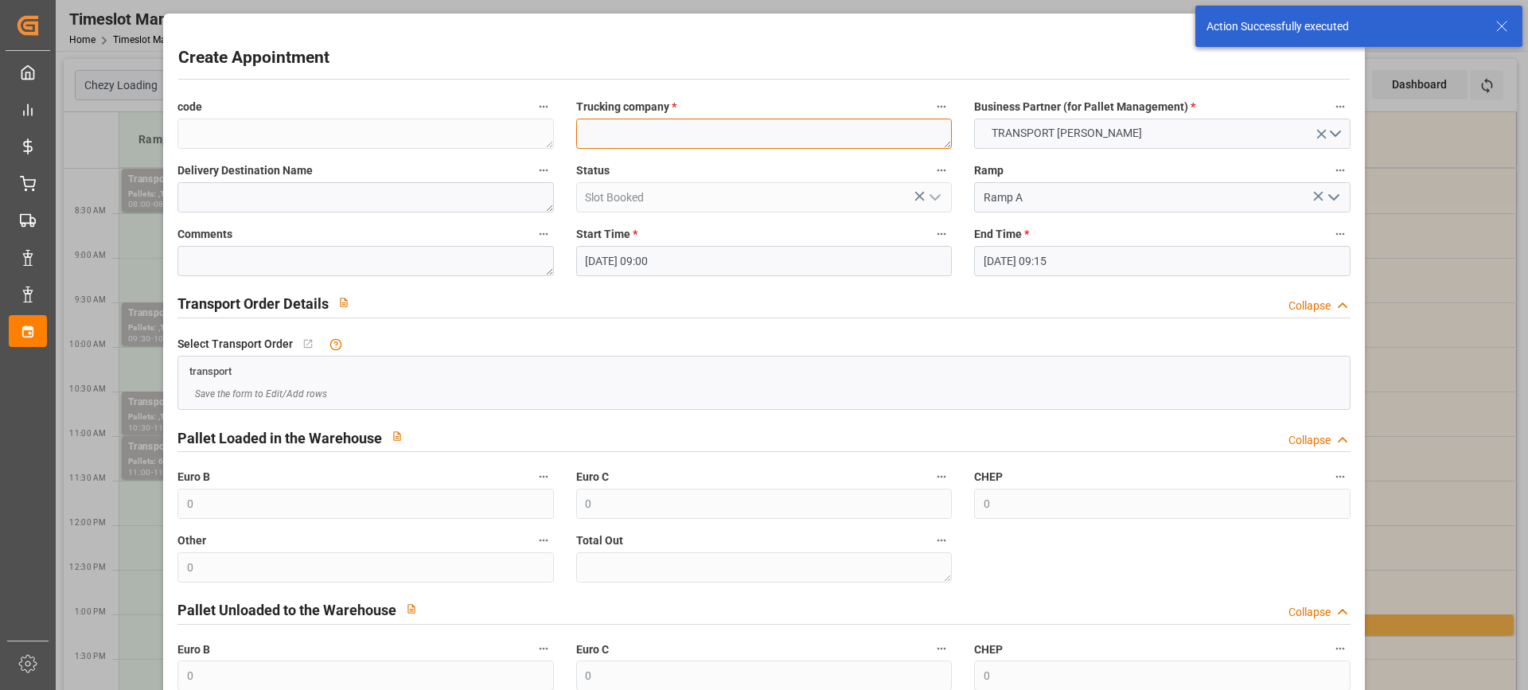
paste textarea "VERT-[GEOGRAPHIC_DATA]"
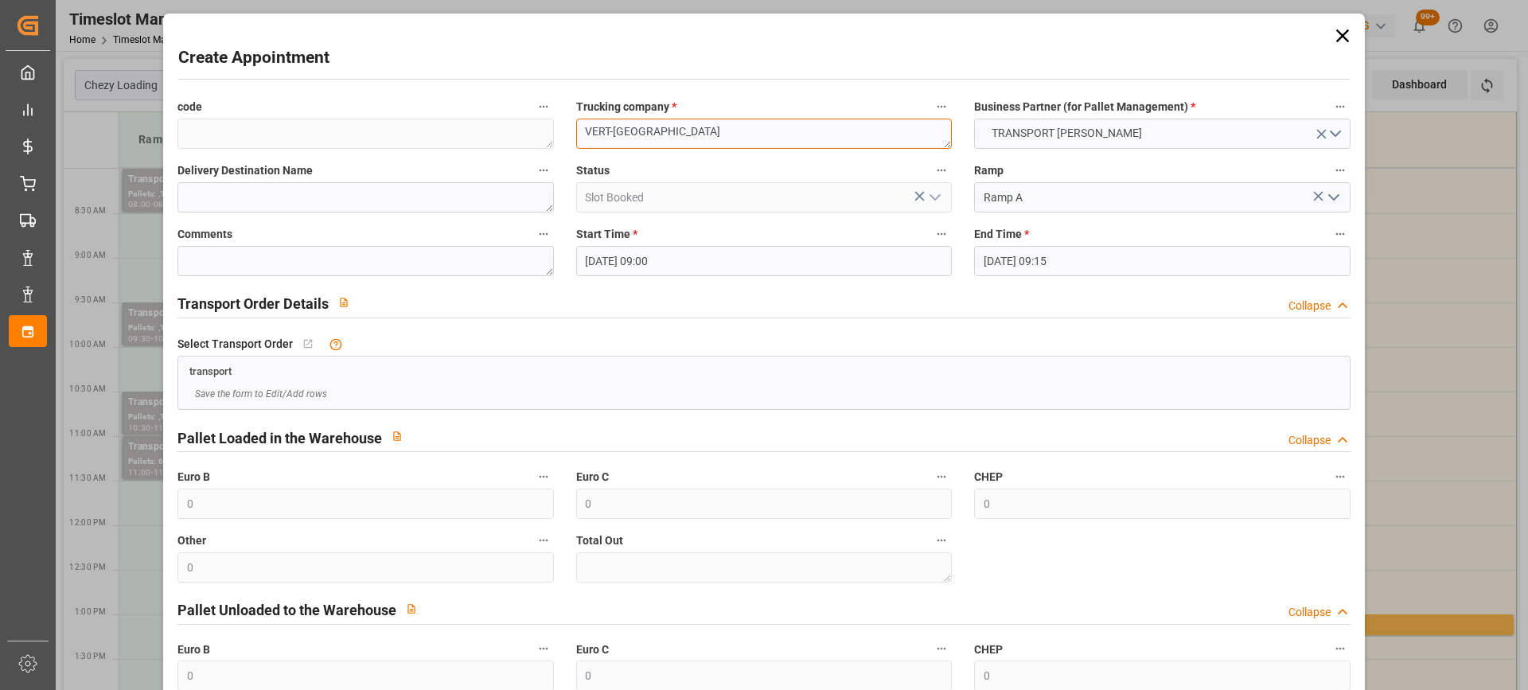
type textarea "VERT-[GEOGRAPHIC_DATA]"
click at [1087, 258] on input "24-09-2025 09:15" at bounding box center [1162, 261] width 376 height 30
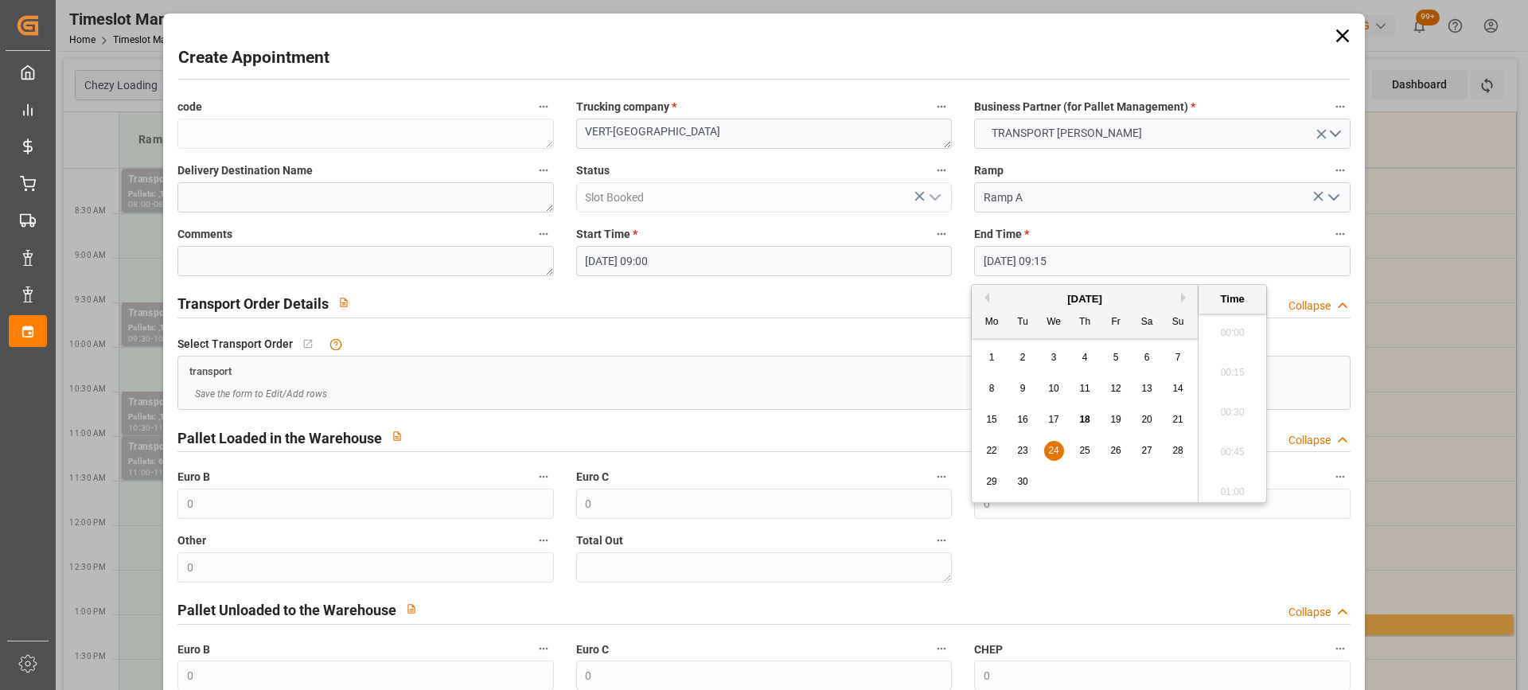
scroll to position [1399, 0]
click at [1059, 444] on div "24" at bounding box center [1054, 451] width 20 height 19
click at [1227, 446] on li "09:30" at bounding box center [1233, 447] width 68 height 40
type input "24-09-2025 09:30"
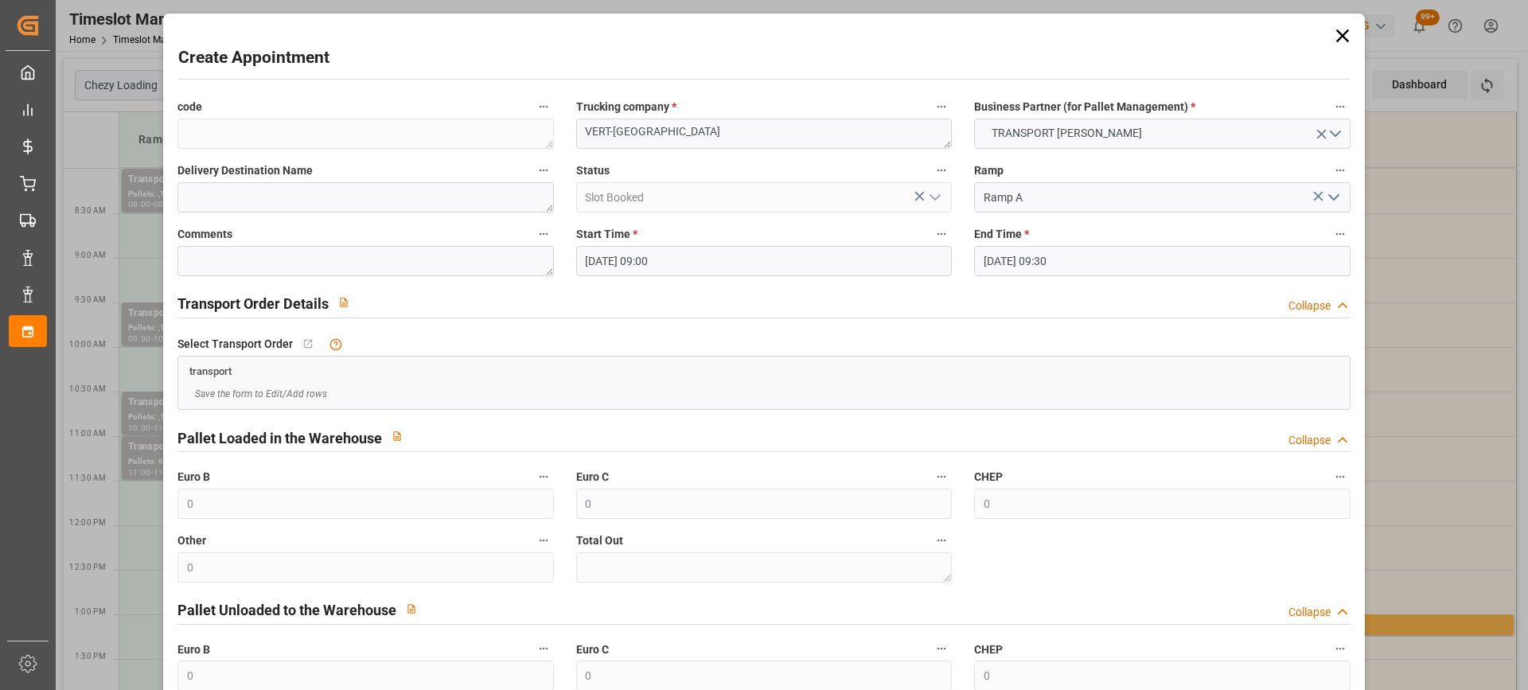
scroll to position [157, 0]
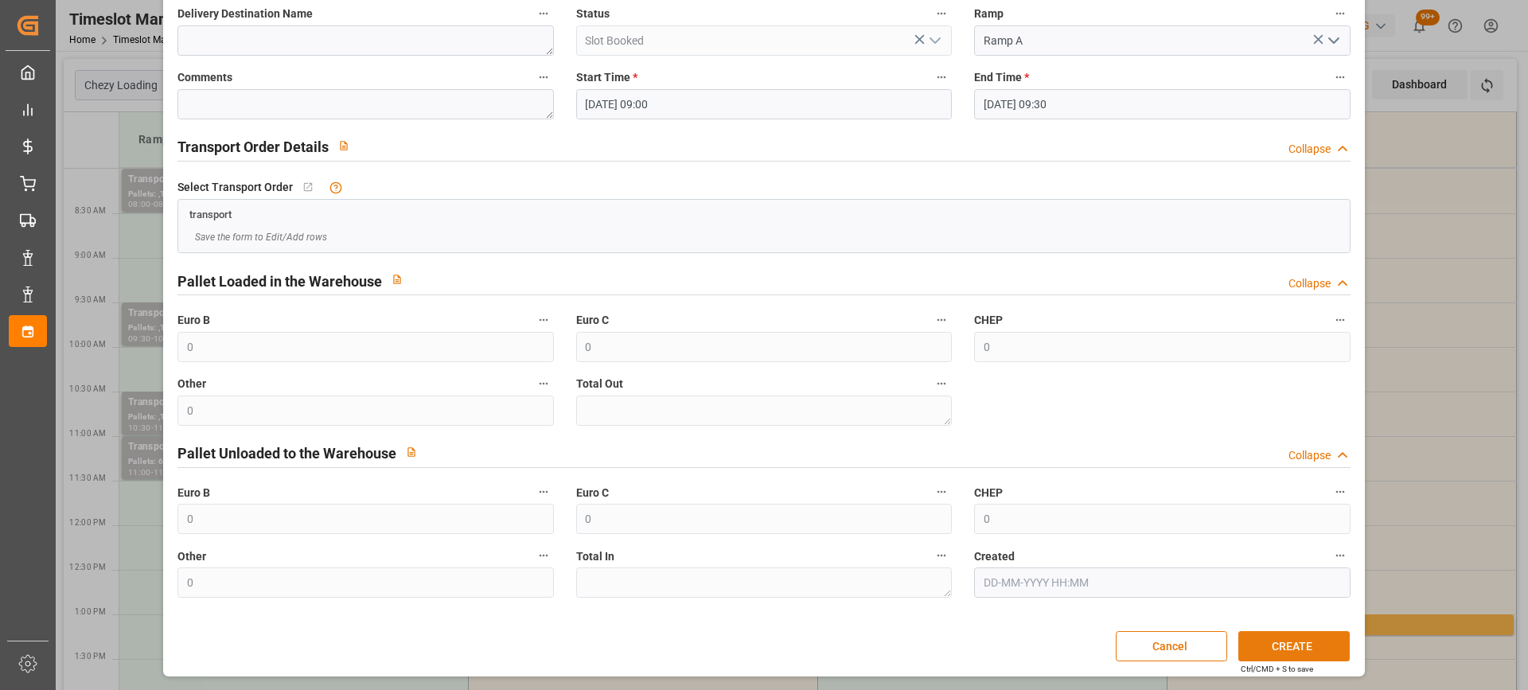
click at [1298, 646] on button "CREATE" at bounding box center [1294, 646] width 111 height 30
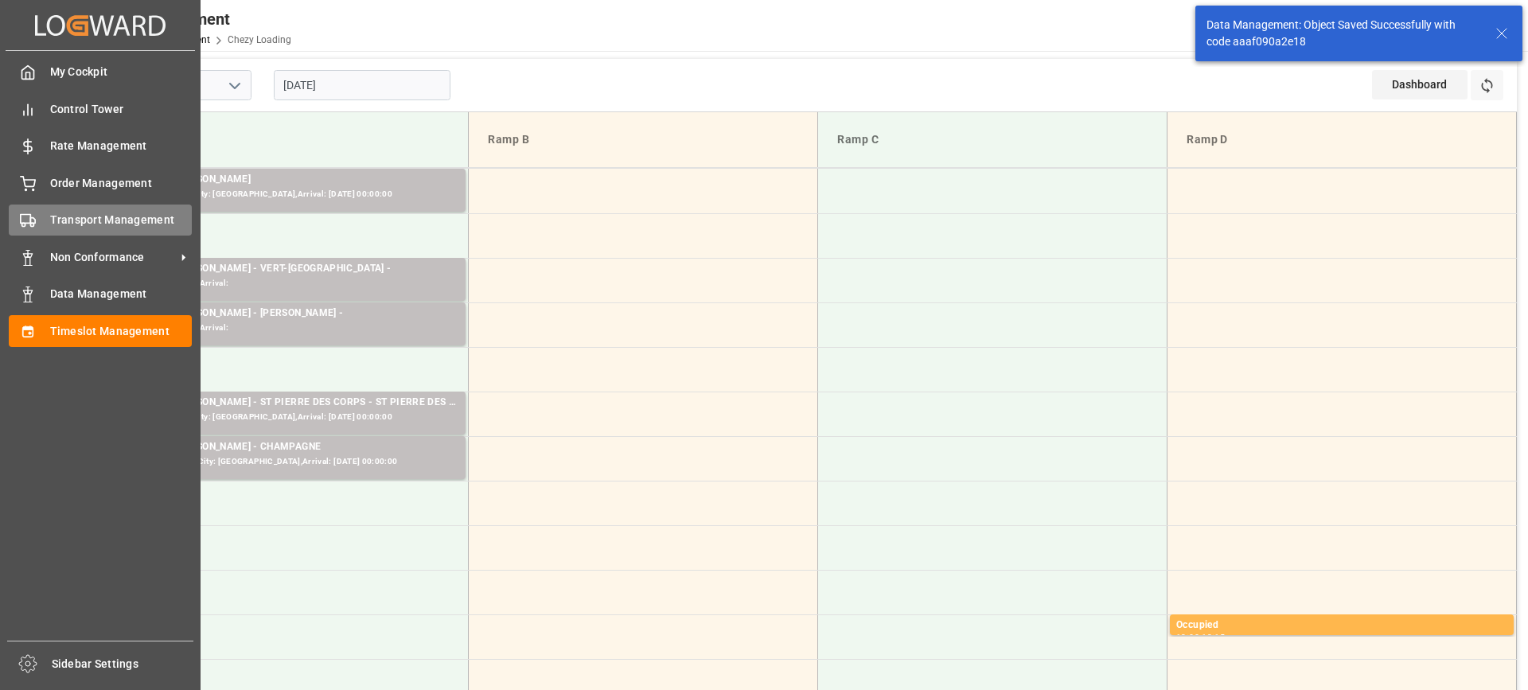
click at [41, 219] on div "Transport Management Transport Management" at bounding box center [100, 220] width 183 height 31
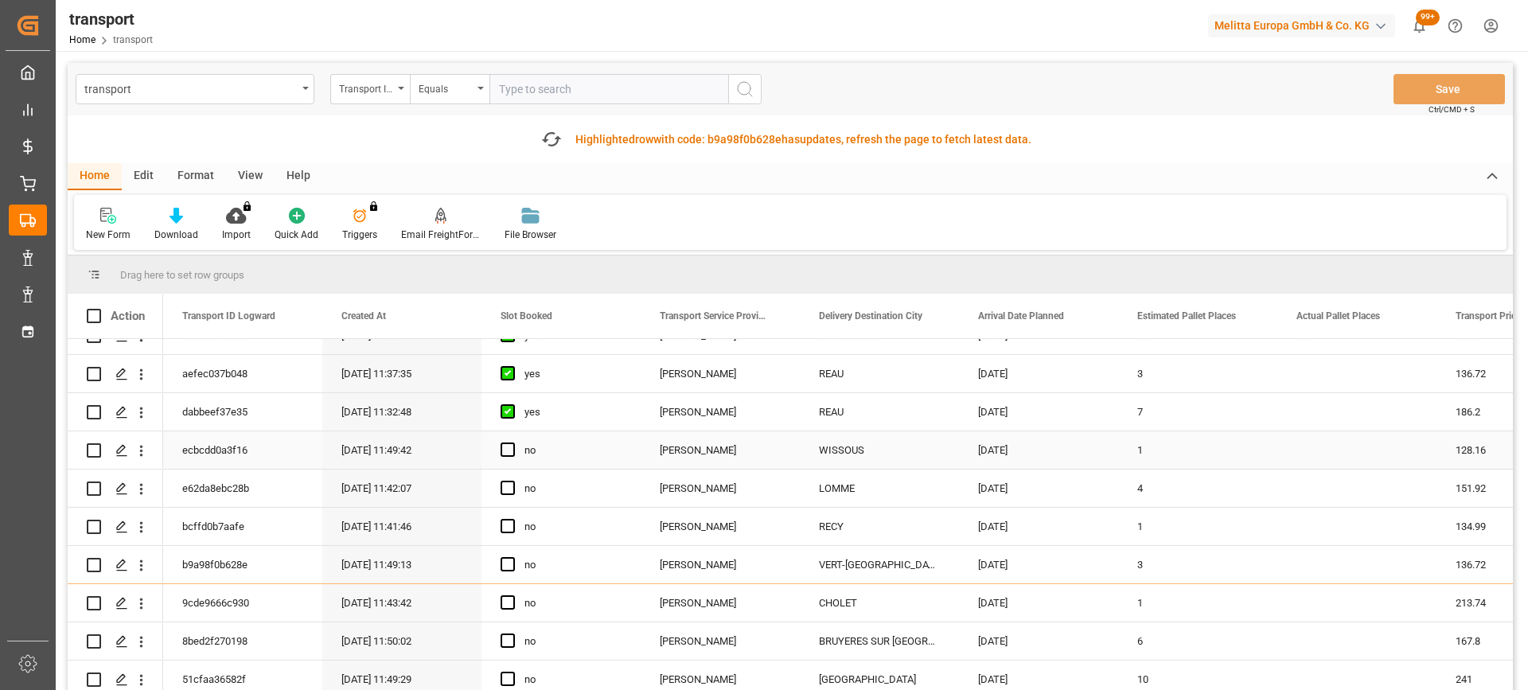
scroll to position [716, 0]
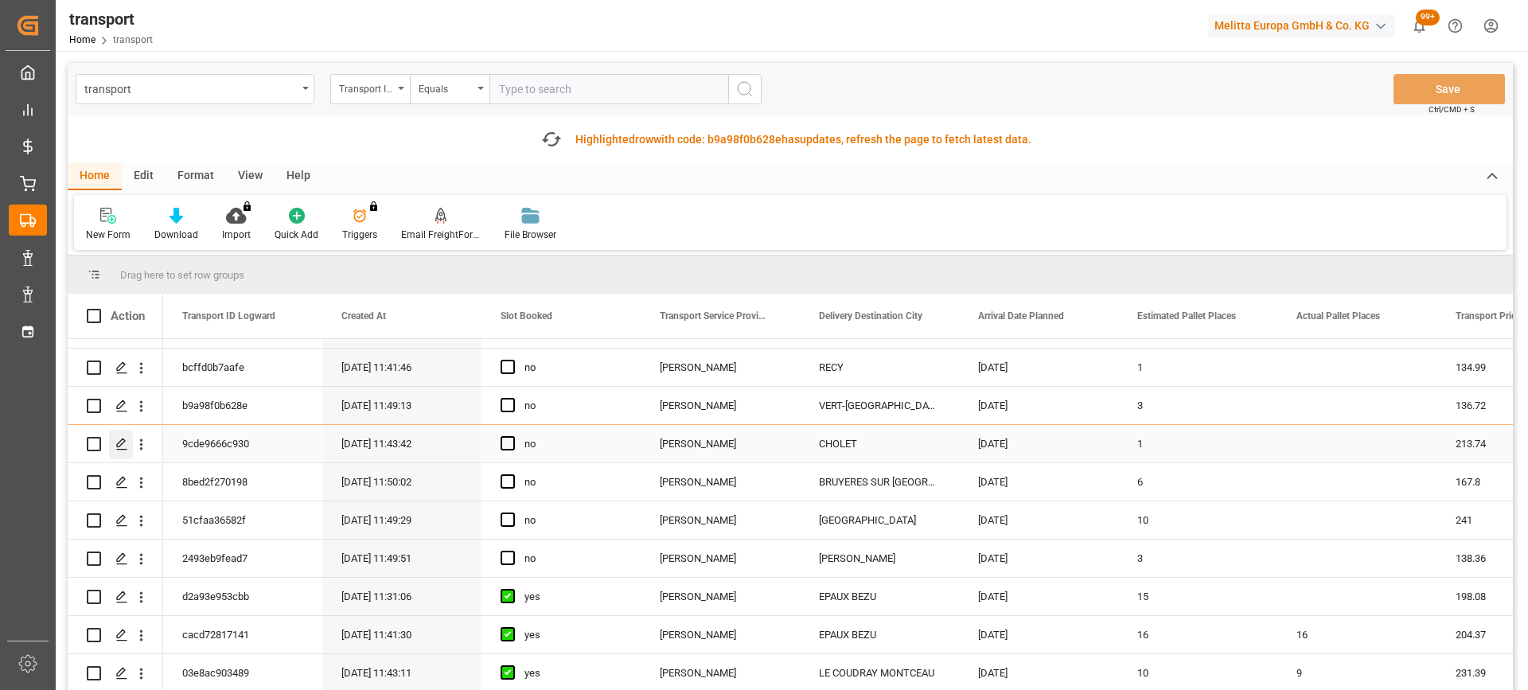
click at [119, 442] on icon "Press SPACE to select this row." at bounding box center [121, 444] width 13 height 13
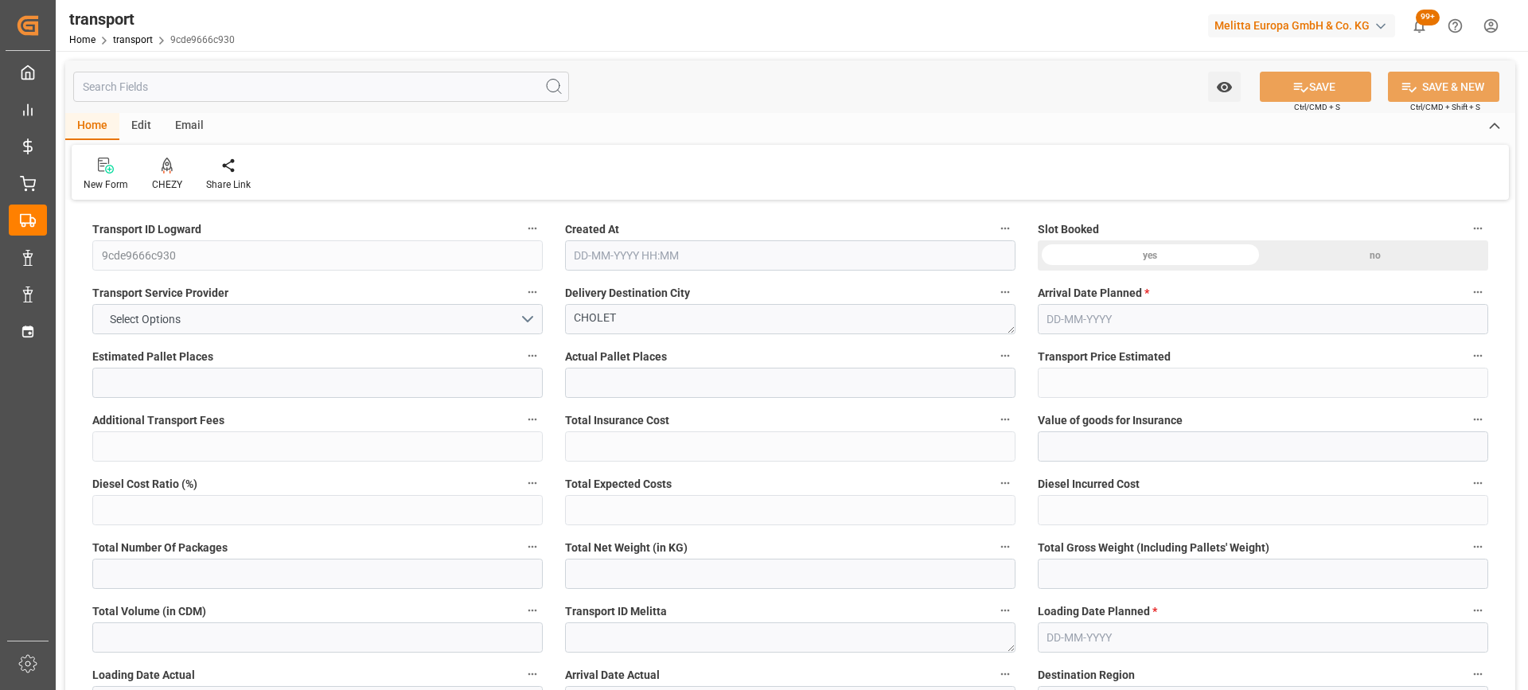
type input "1"
type input "213.74"
type input "0"
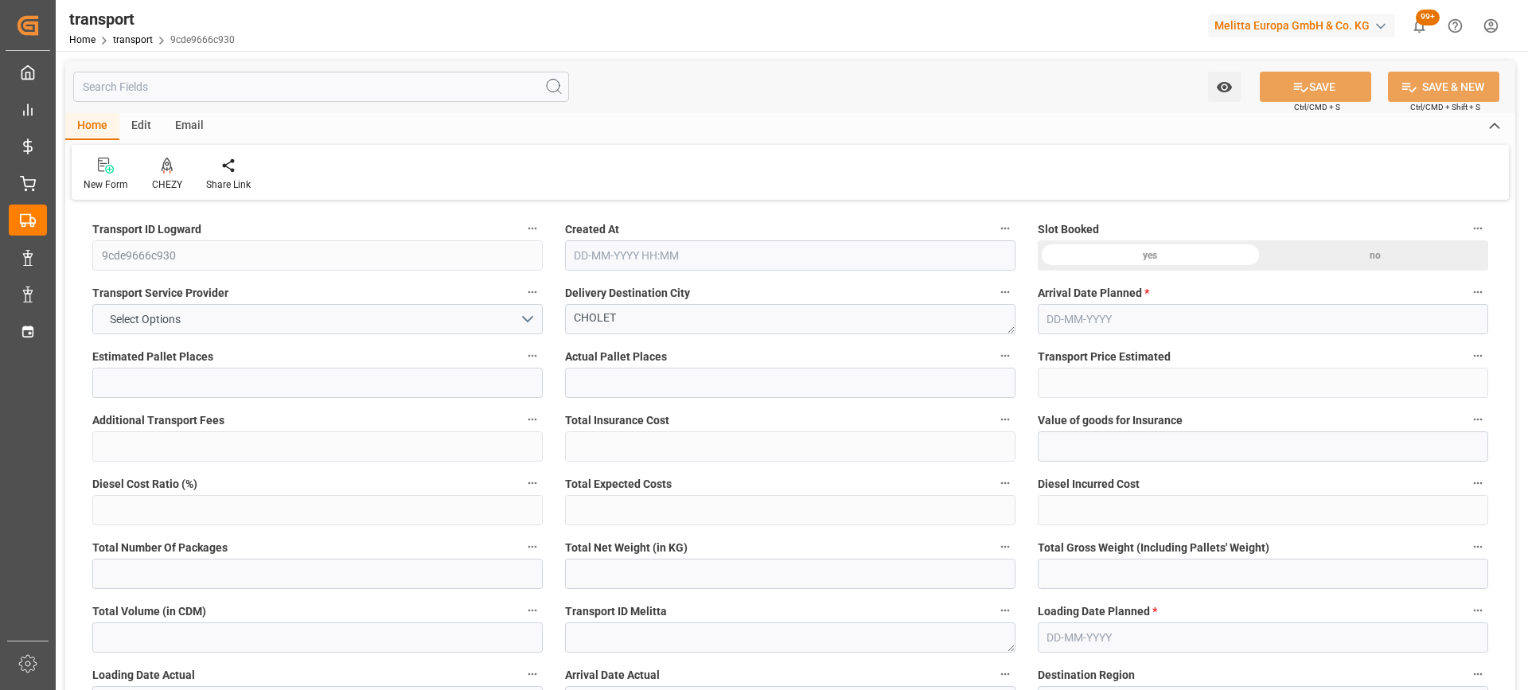
type input "206.5156"
type input "-7.2244"
type input "0"
type input "270.195"
type input "343.238"
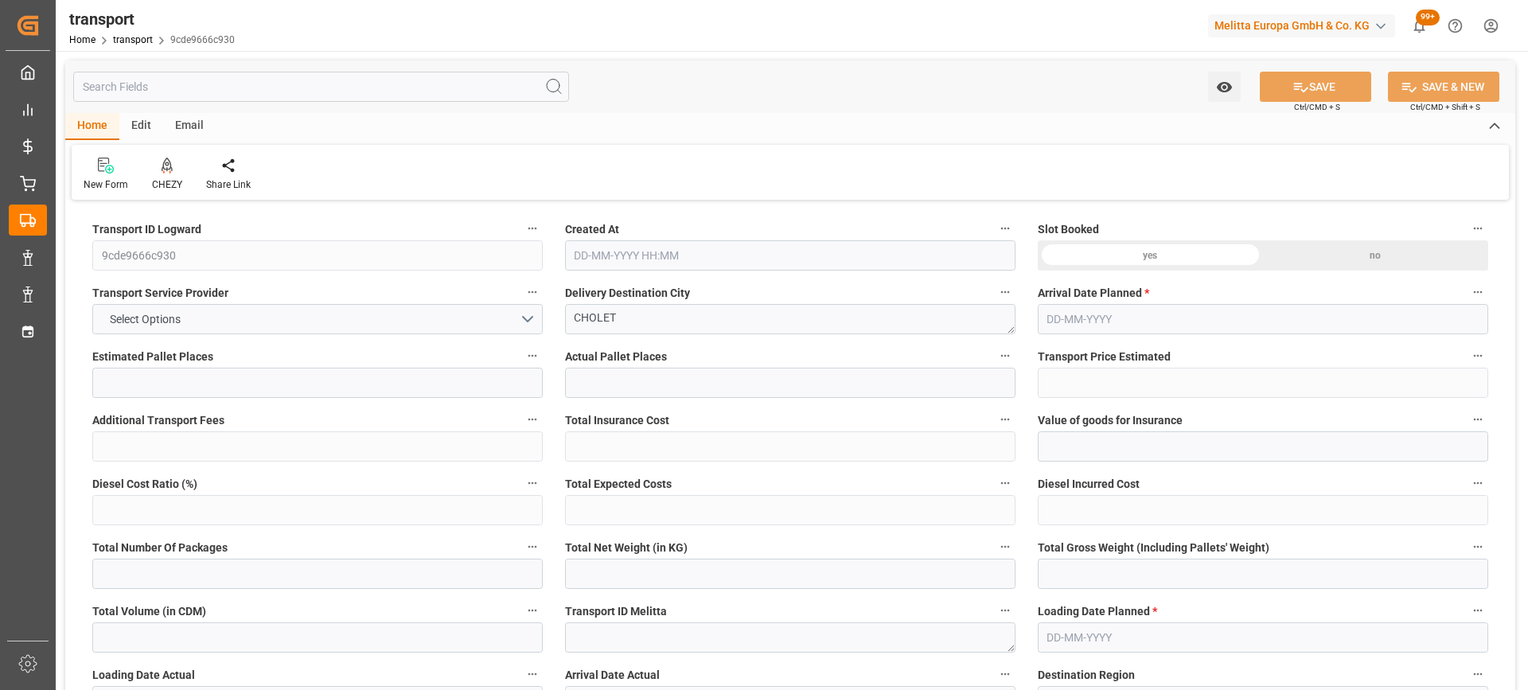
type input "901.158"
type input "49"
type input "0"
type input "53"
type input "1"
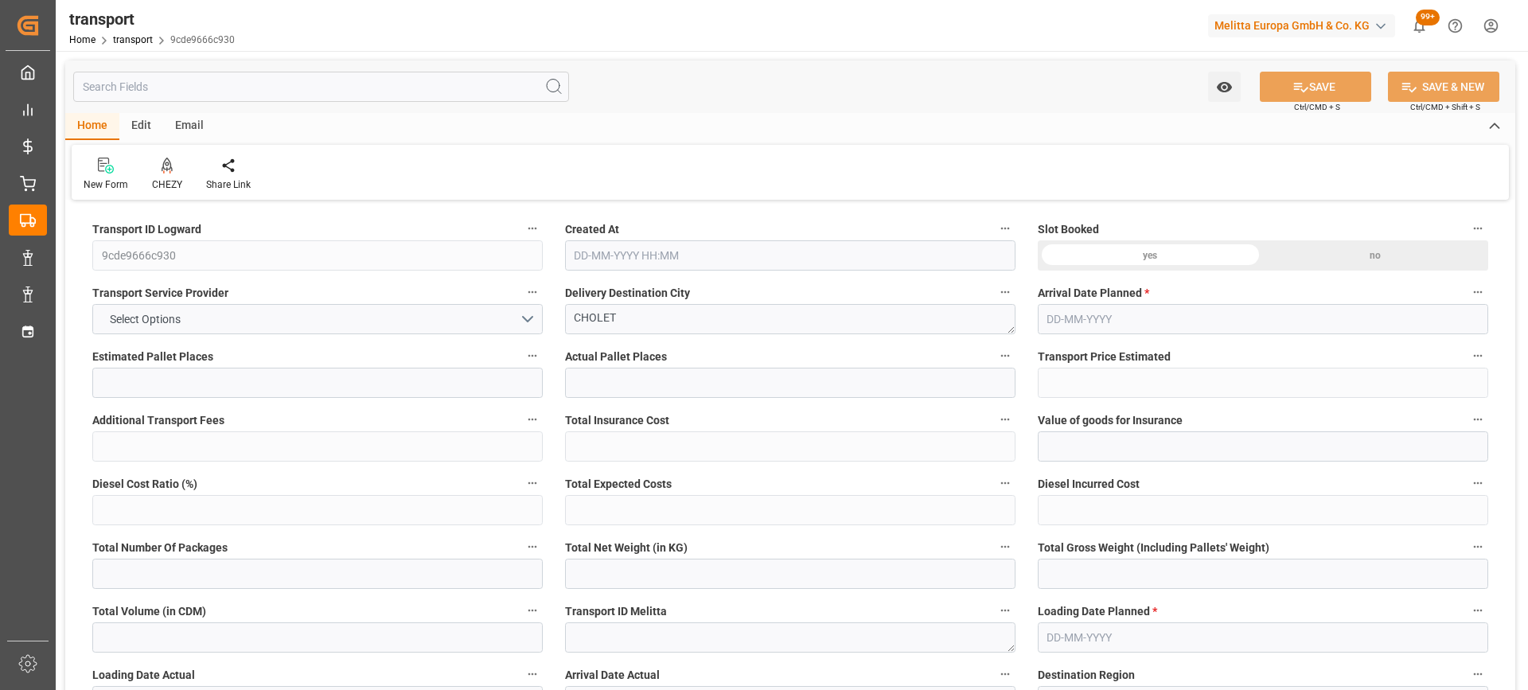
type input "101"
type input "320.238"
type input "0"
type input "4710.8598"
type input "0"
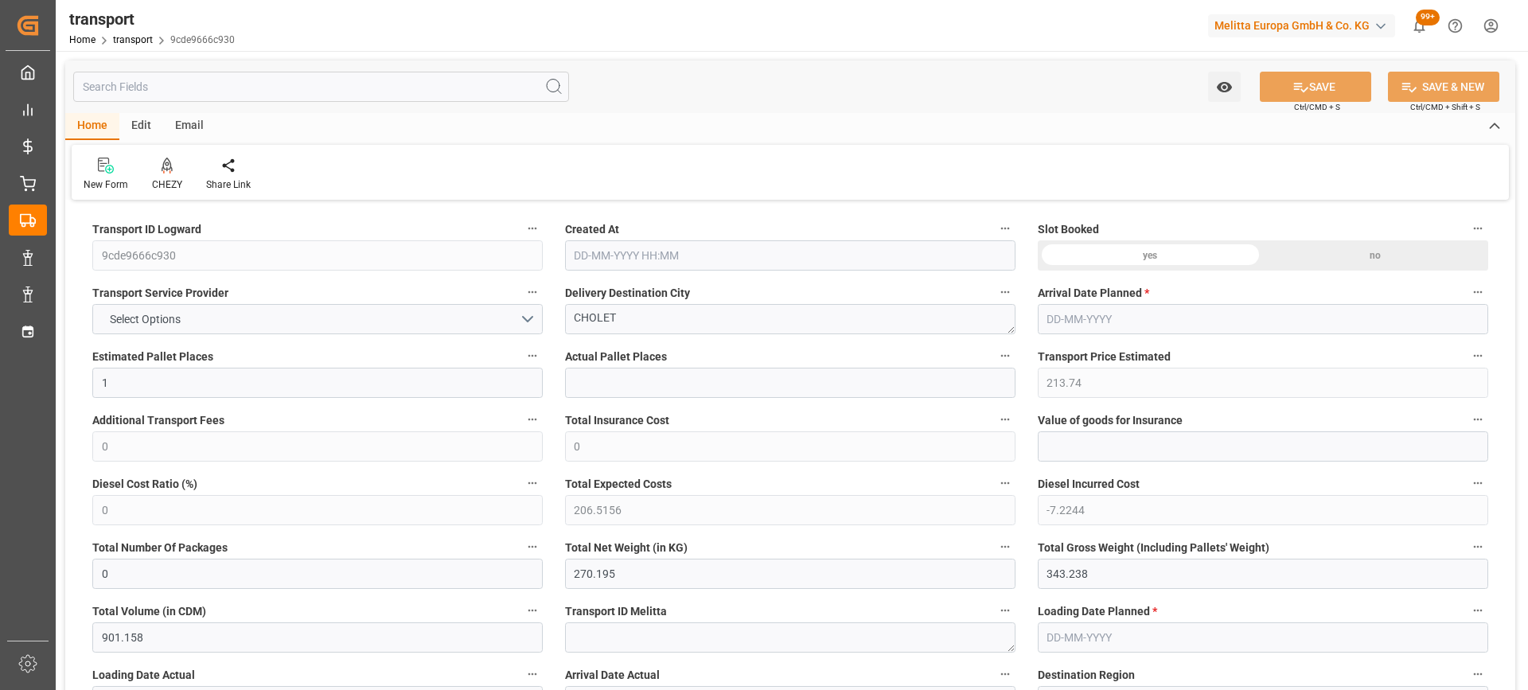
type input "0"
type input "21"
type input "35"
type input "18-09-2025 11:43"
type input "[DATE]"
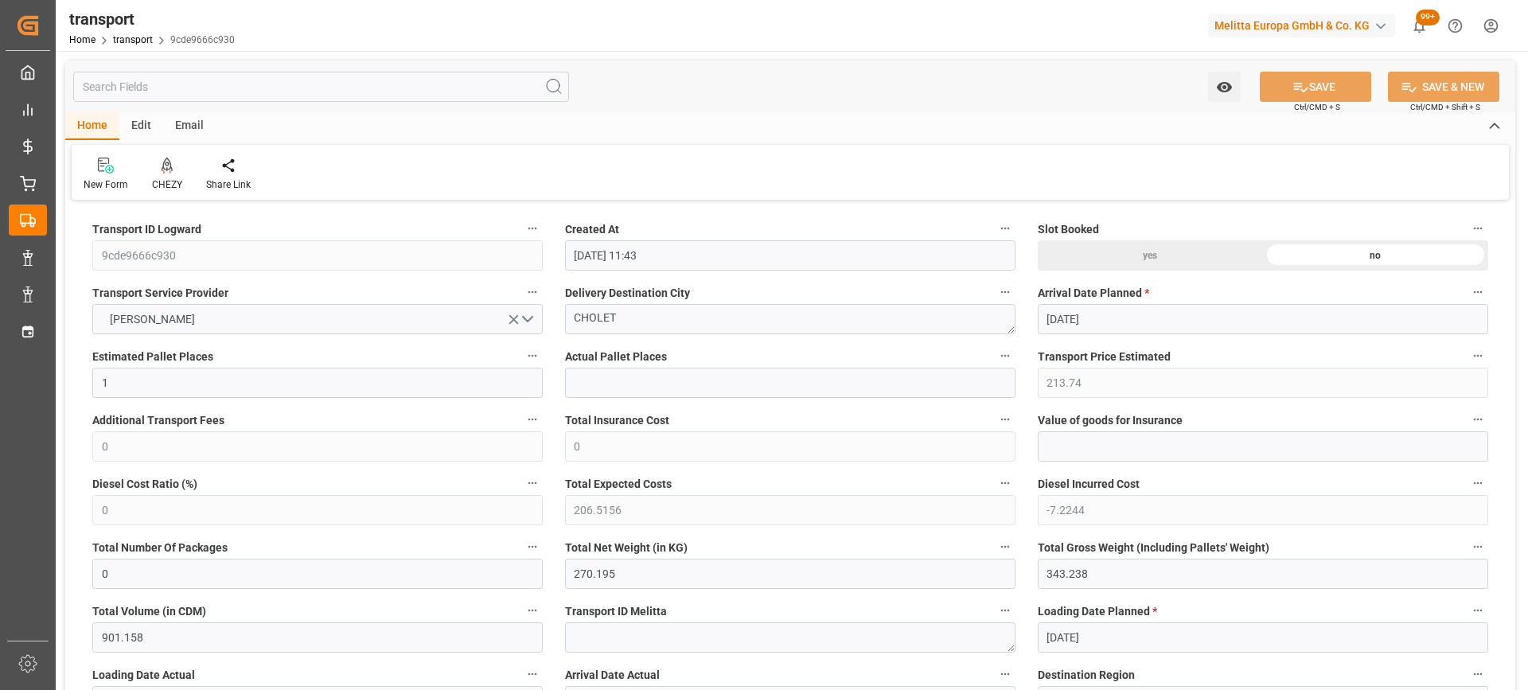
type input "[DATE]"
drag, startPoint x: 567, startPoint y: 317, endPoint x: 501, endPoint y: 349, distance: 72.6
click at [164, 172] on icon at bounding box center [167, 166] width 11 height 16
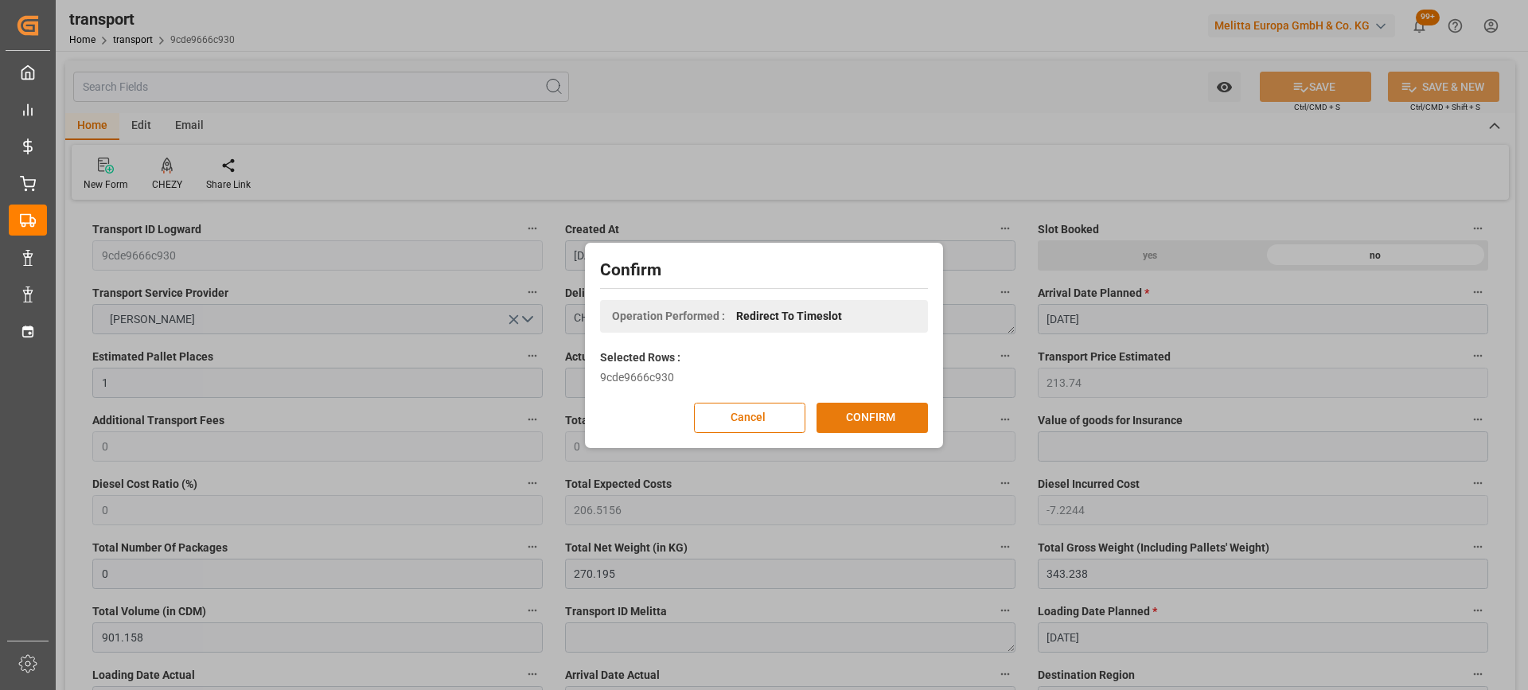
click at [867, 425] on button "CONFIRM" at bounding box center [872, 418] width 111 height 30
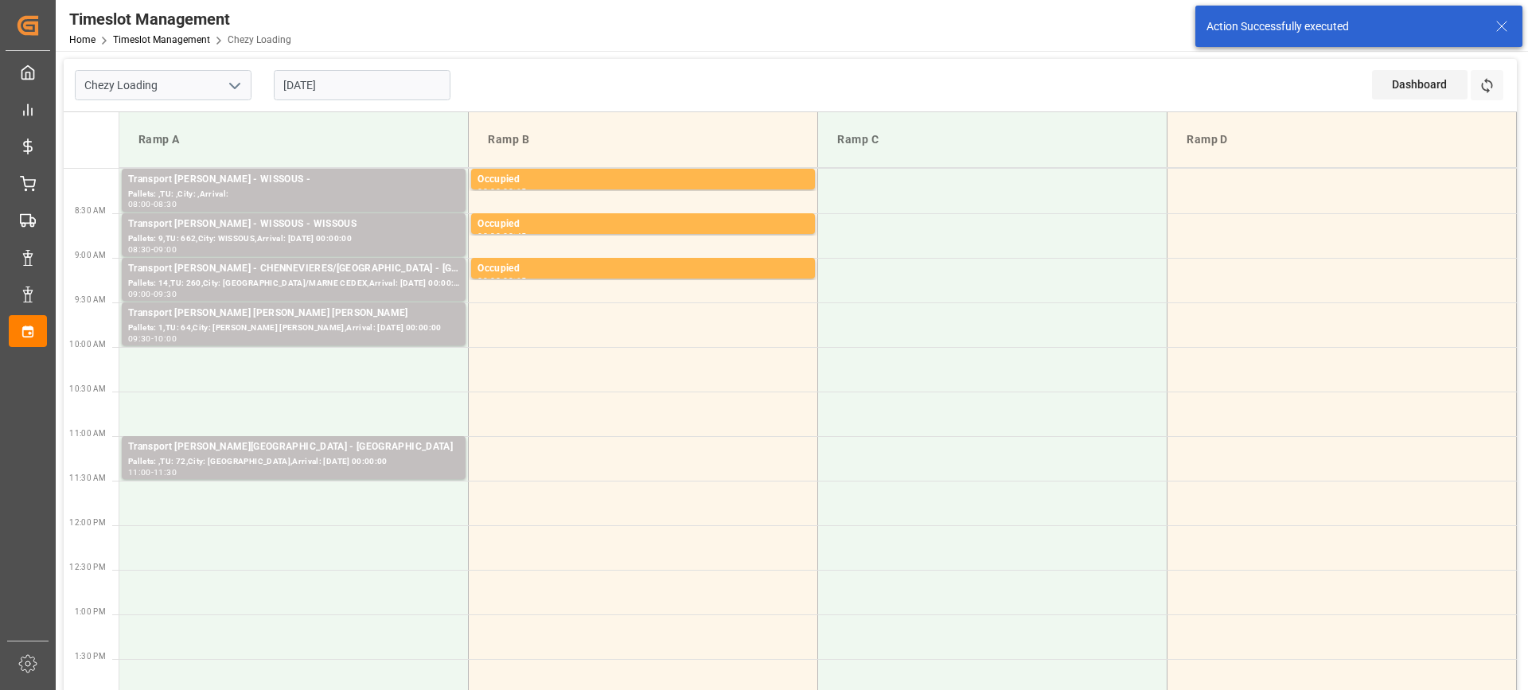
click at [362, 91] on input "[DATE]" at bounding box center [362, 85] width 177 height 30
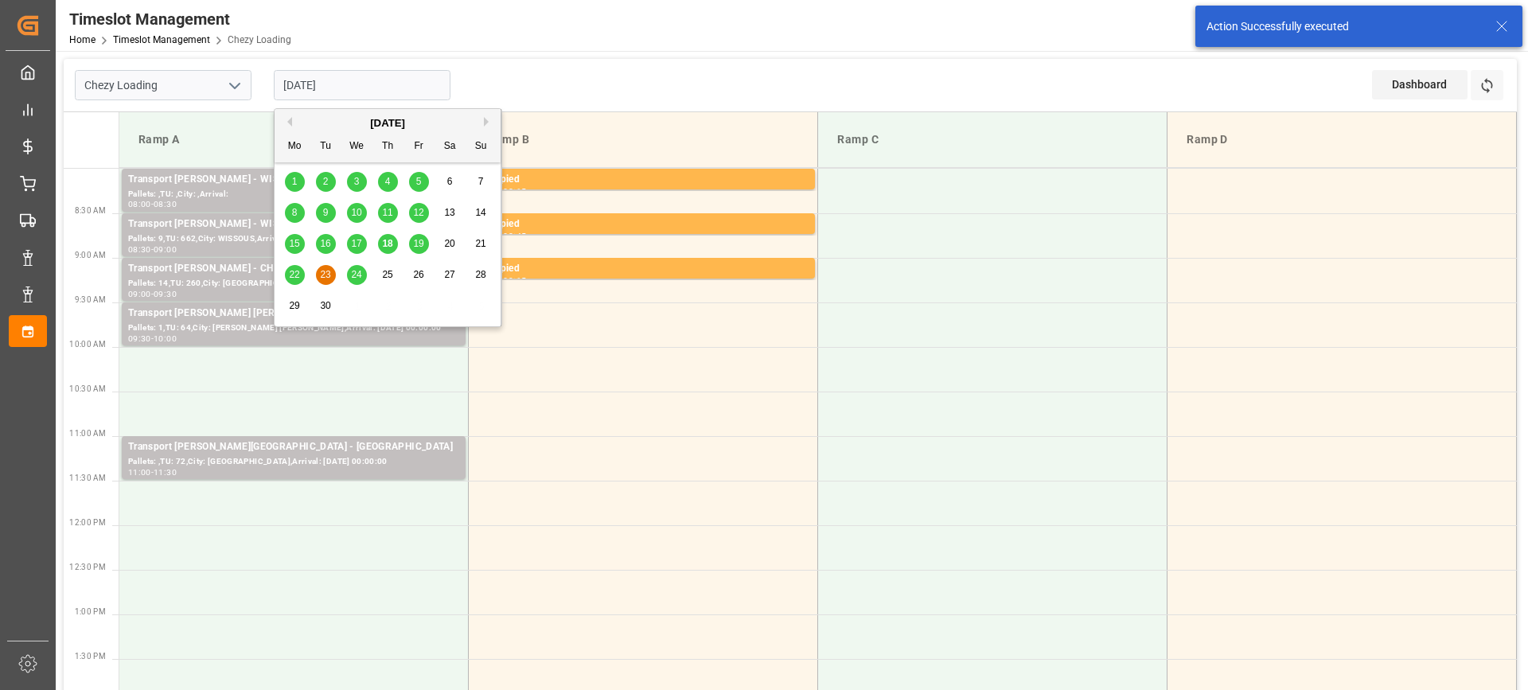
click at [298, 281] on div "22" at bounding box center [295, 275] width 20 height 19
type input "[DATE]"
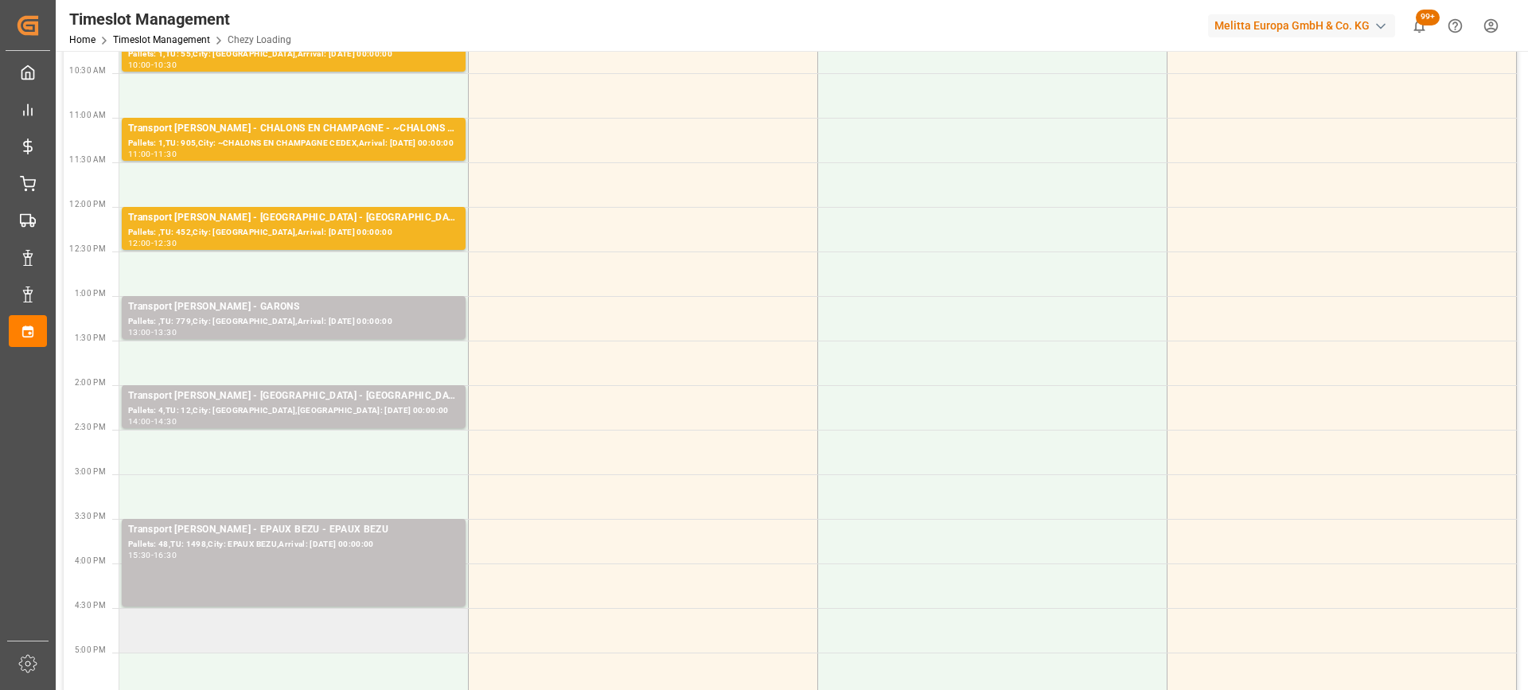
scroll to position [478, 0]
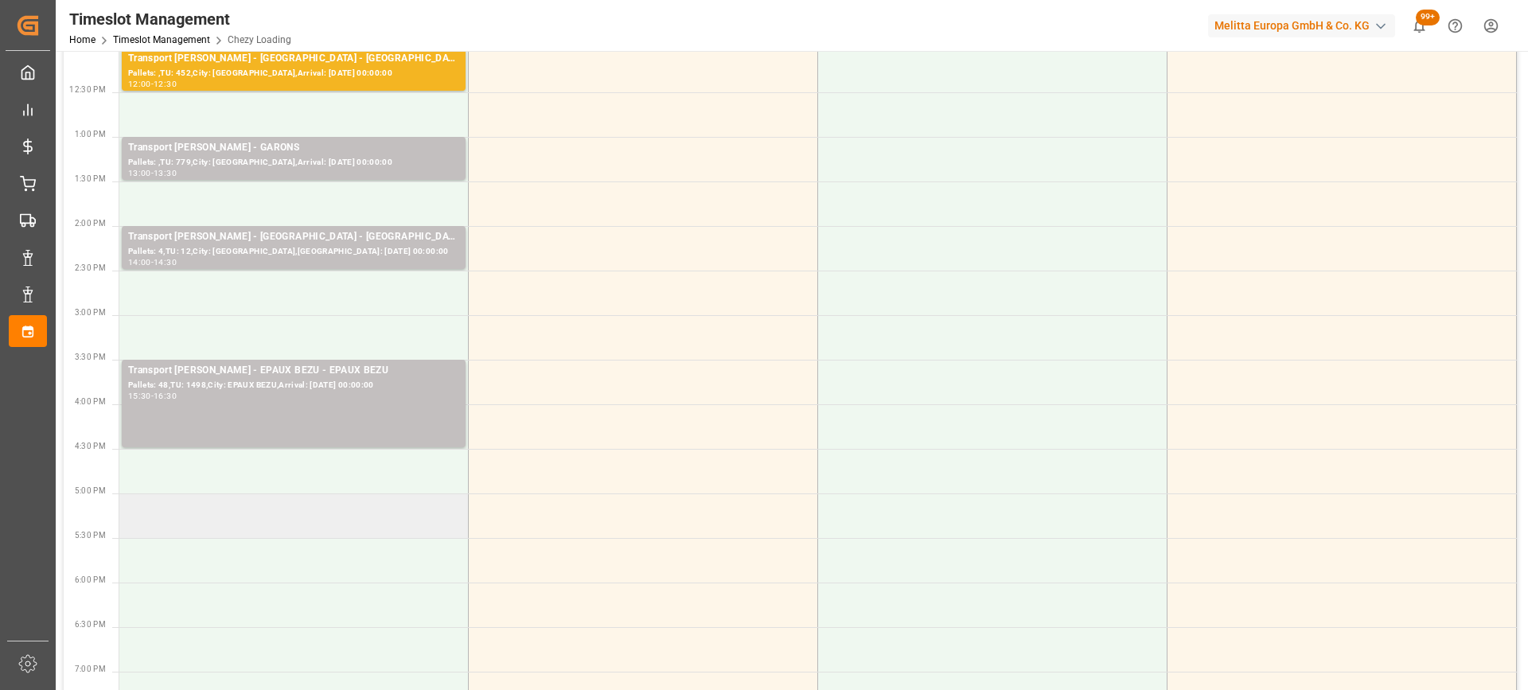
click at [355, 526] on td at bounding box center [293, 516] width 349 height 45
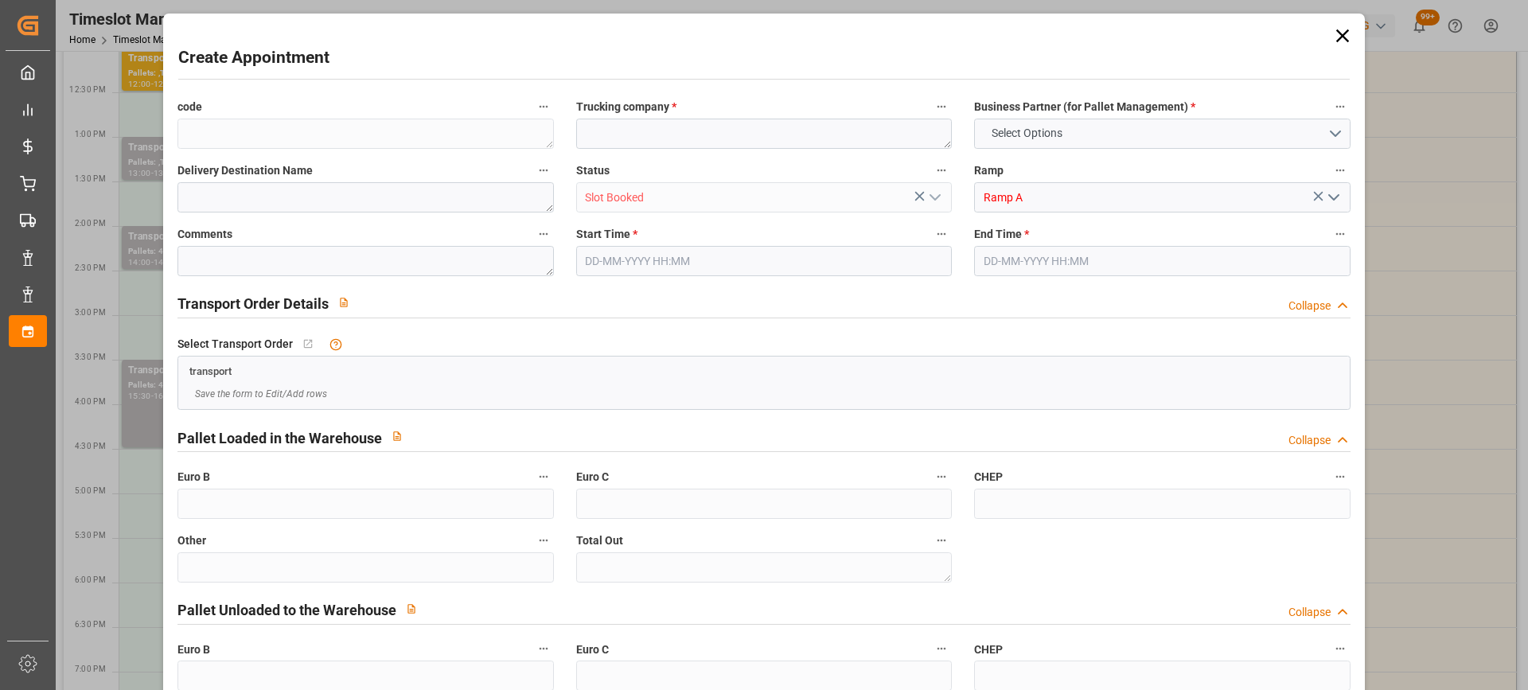
type input "0"
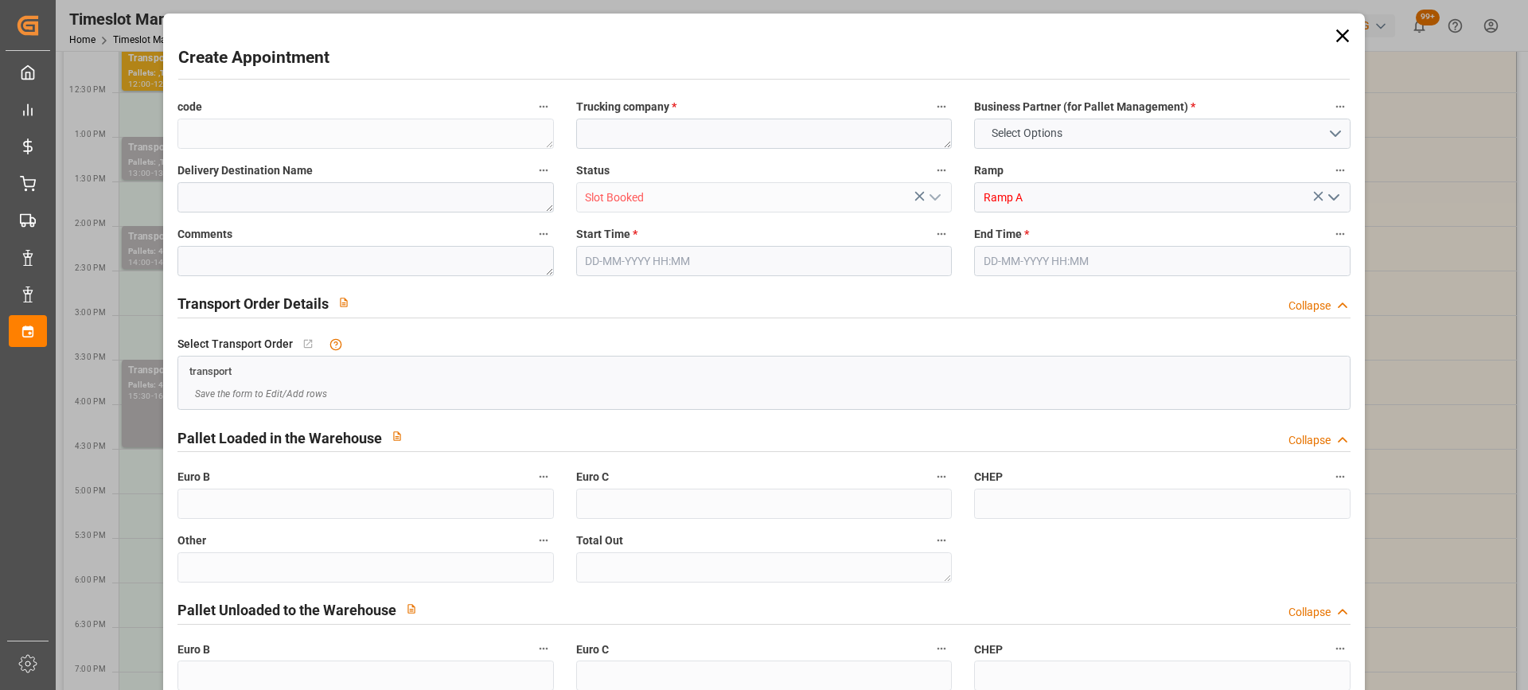
type input "0"
type input "[DATE] 17:00"
type input "[DATE] 17:15"
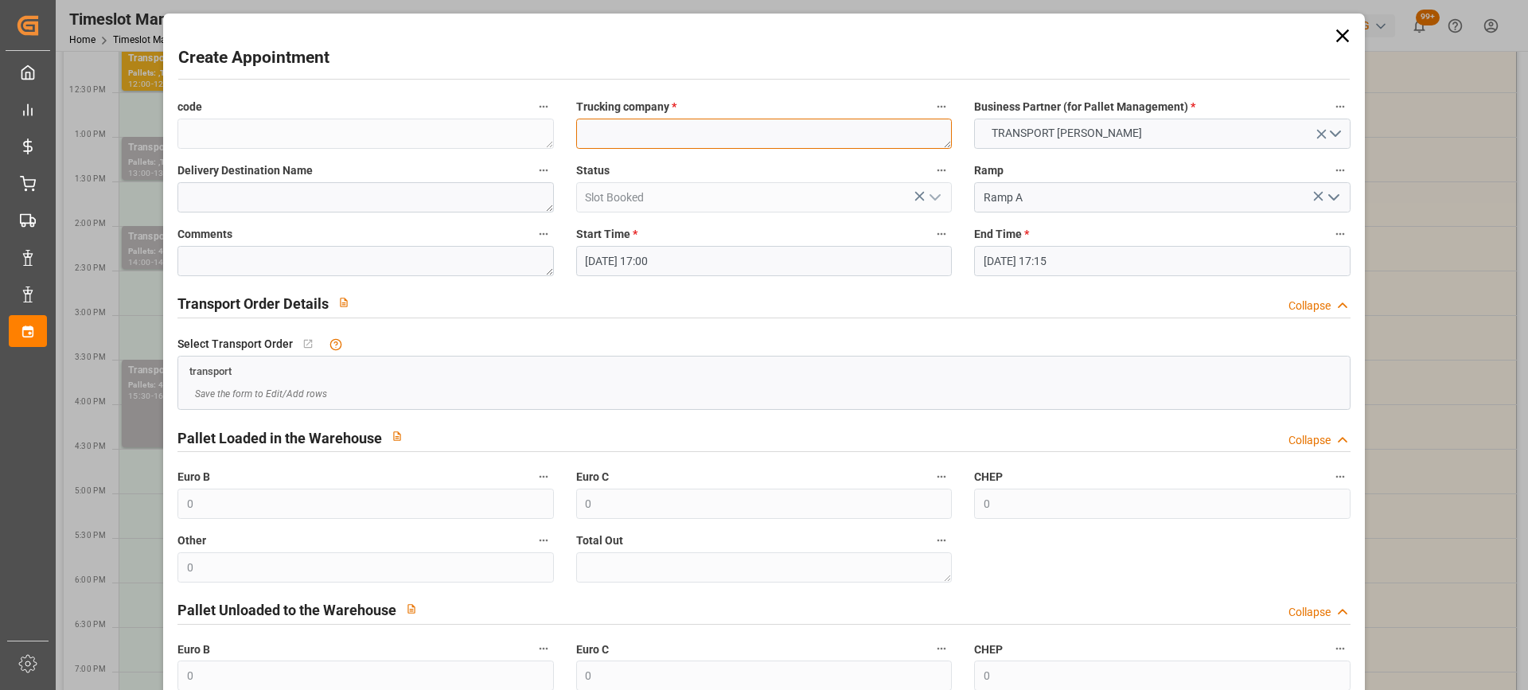
paste textarea "CHOLET"
type textarea "CHOLET"
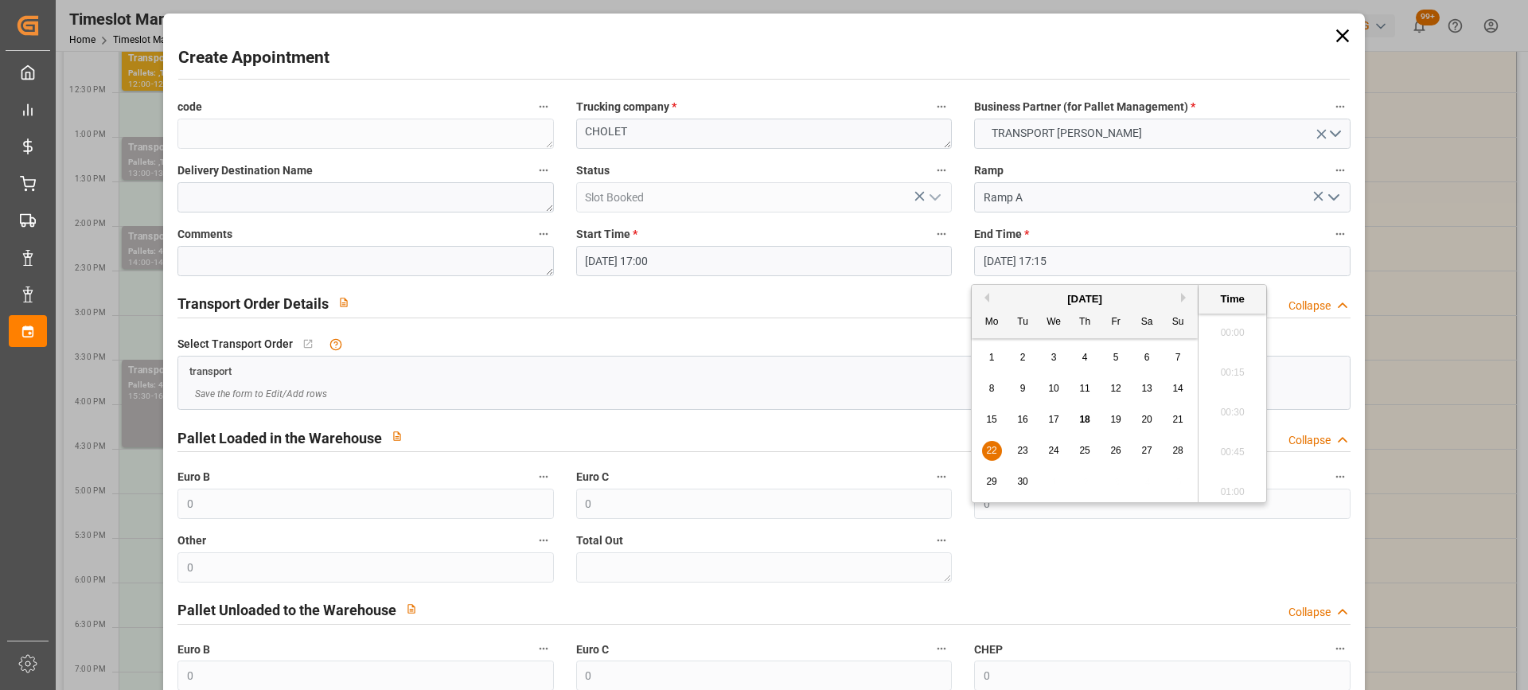
click at [1116, 265] on input "[DATE] 17:15" at bounding box center [1162, 261] width 376 height 30
drag, startPoint x: 993, startPoint y: 447, endPoint x: 1203, endPoint y: 469, distance: 211.2
click at [993, 449] on span "22" at bounding box center [991, 450] width 10 height 11
click at [1252, 444] on li "17:30" at bounding box center [1233, 447] width 68 height 40
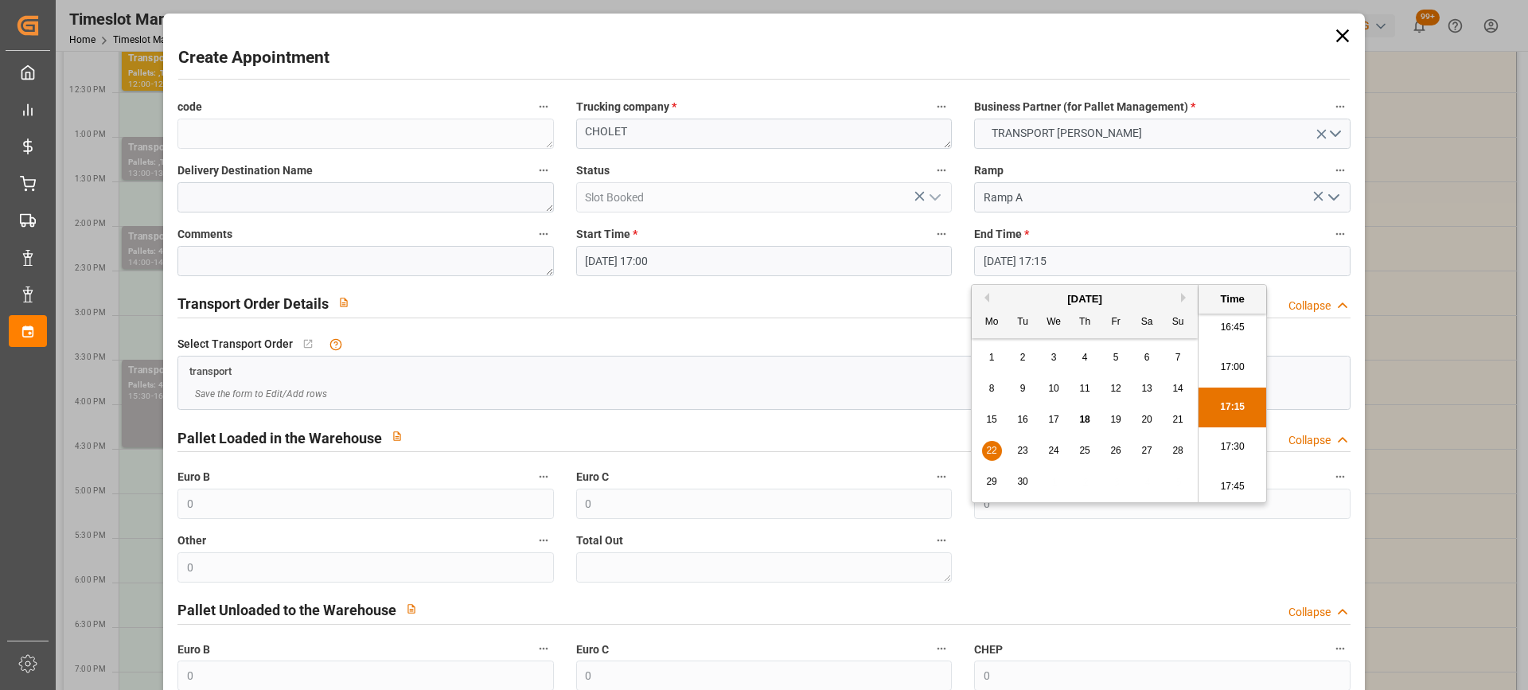
type input "[DATE] 17:30"
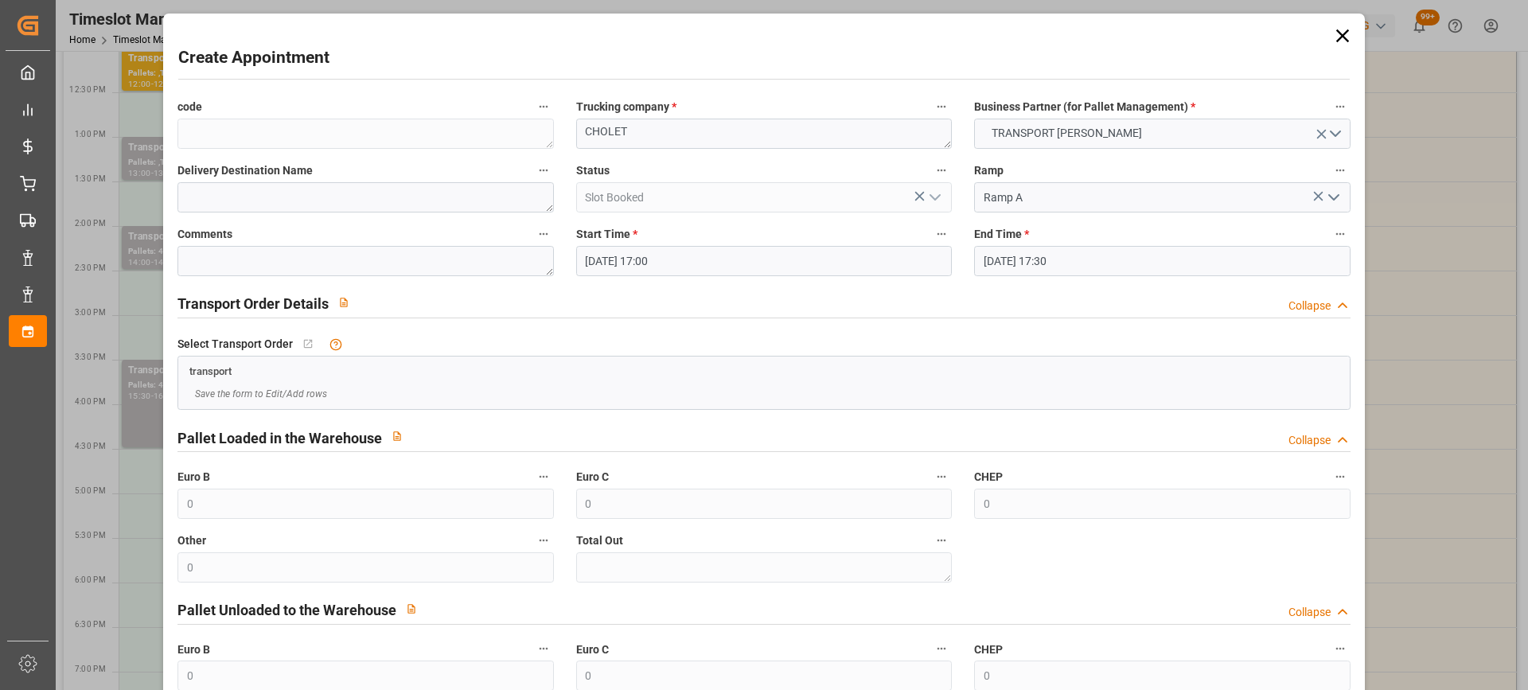
scroll to position [157, 0]
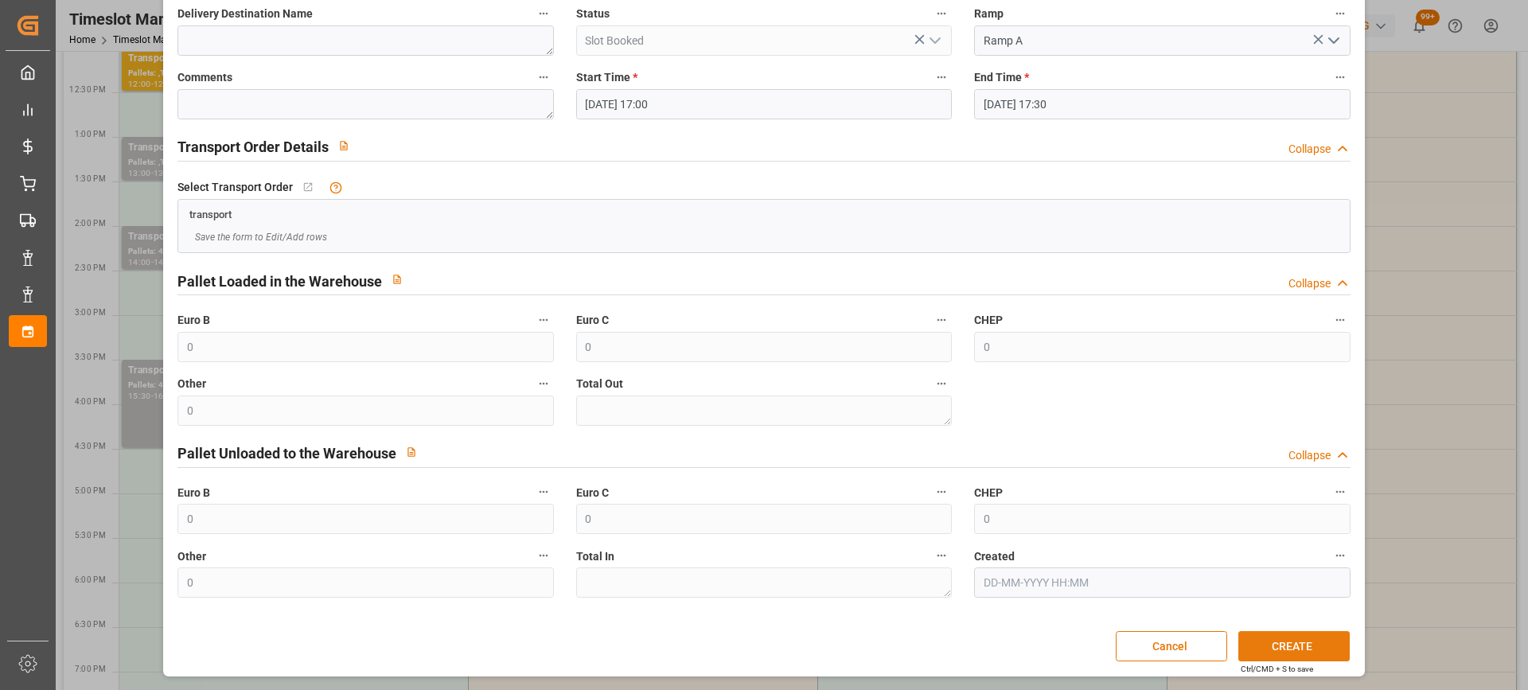
click at [1286, 650] on button "CREATE" at bounding box center [1294, 646] width 111 height 30
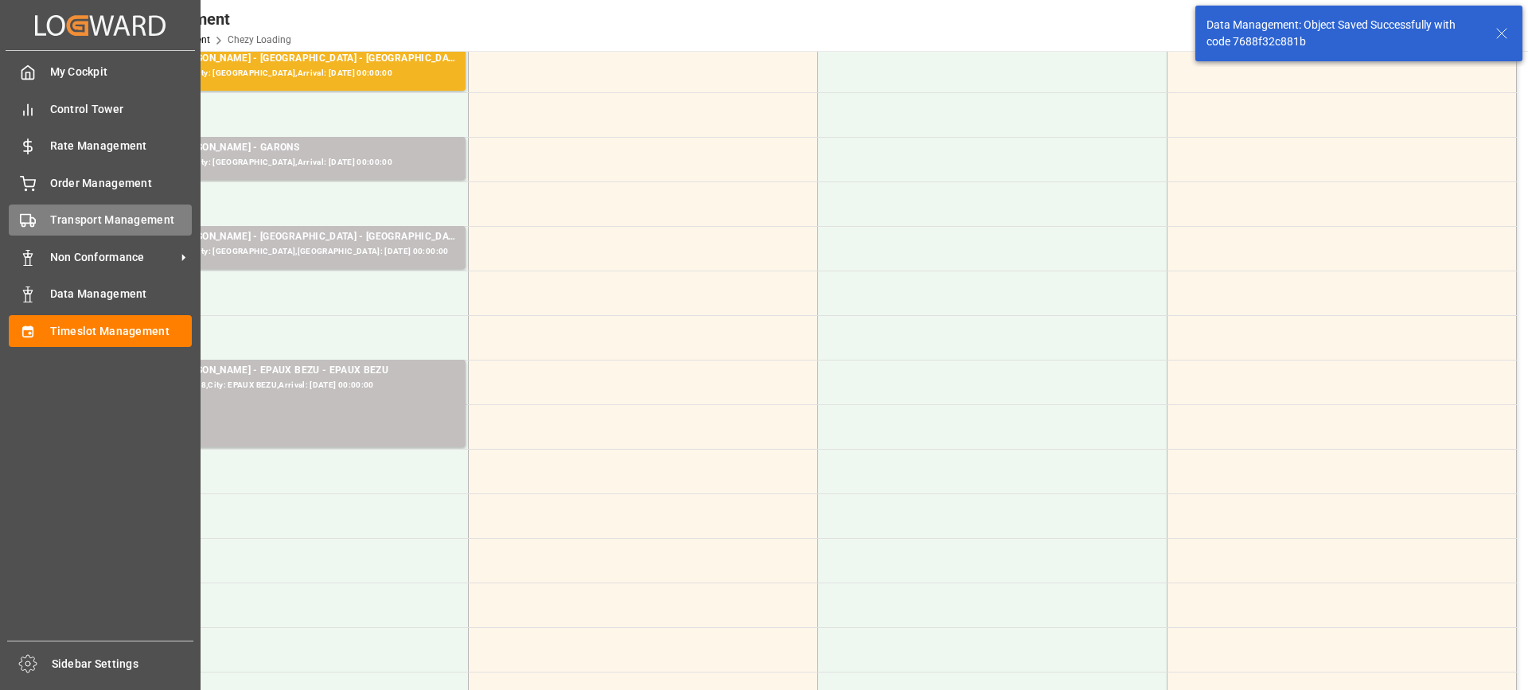
click at [33, 224] on icon at bounding box center [28, 221] width 16 height 16
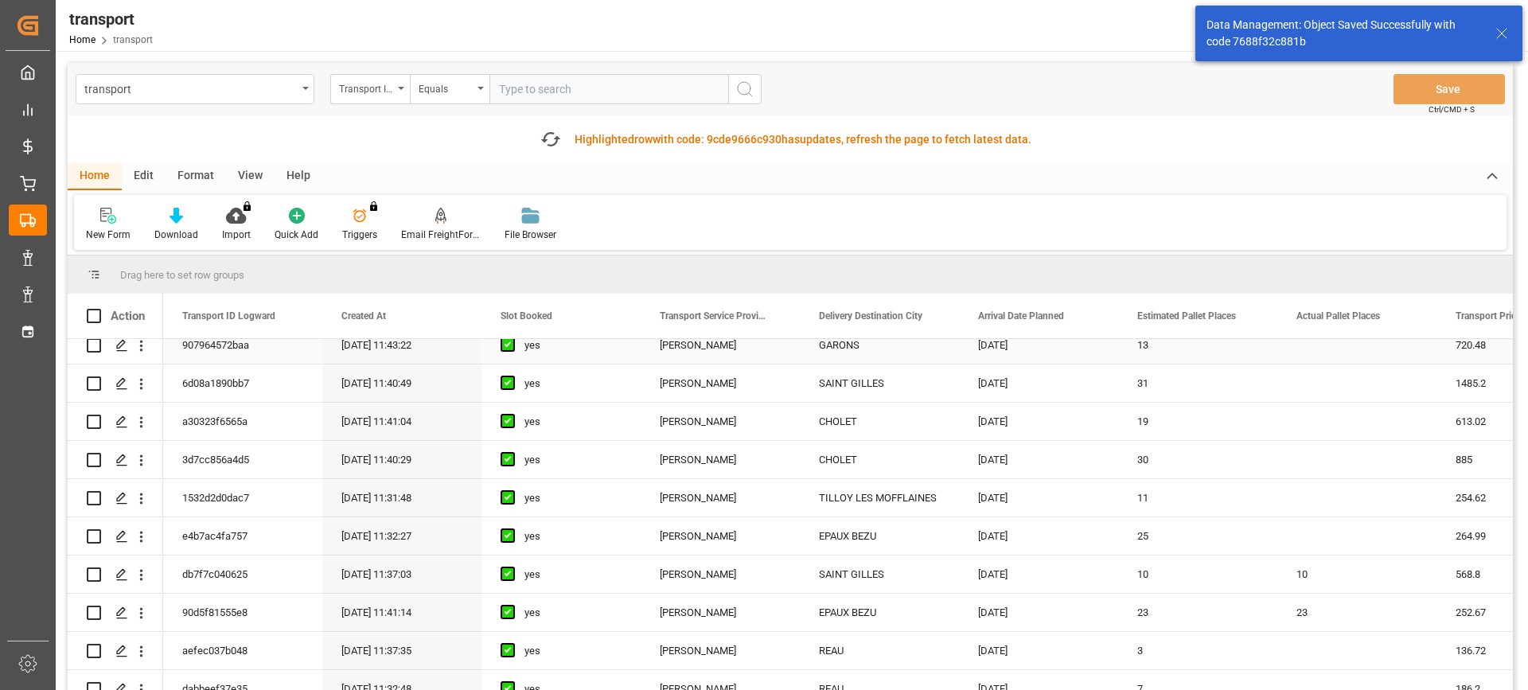
scroll to position [557, 0]
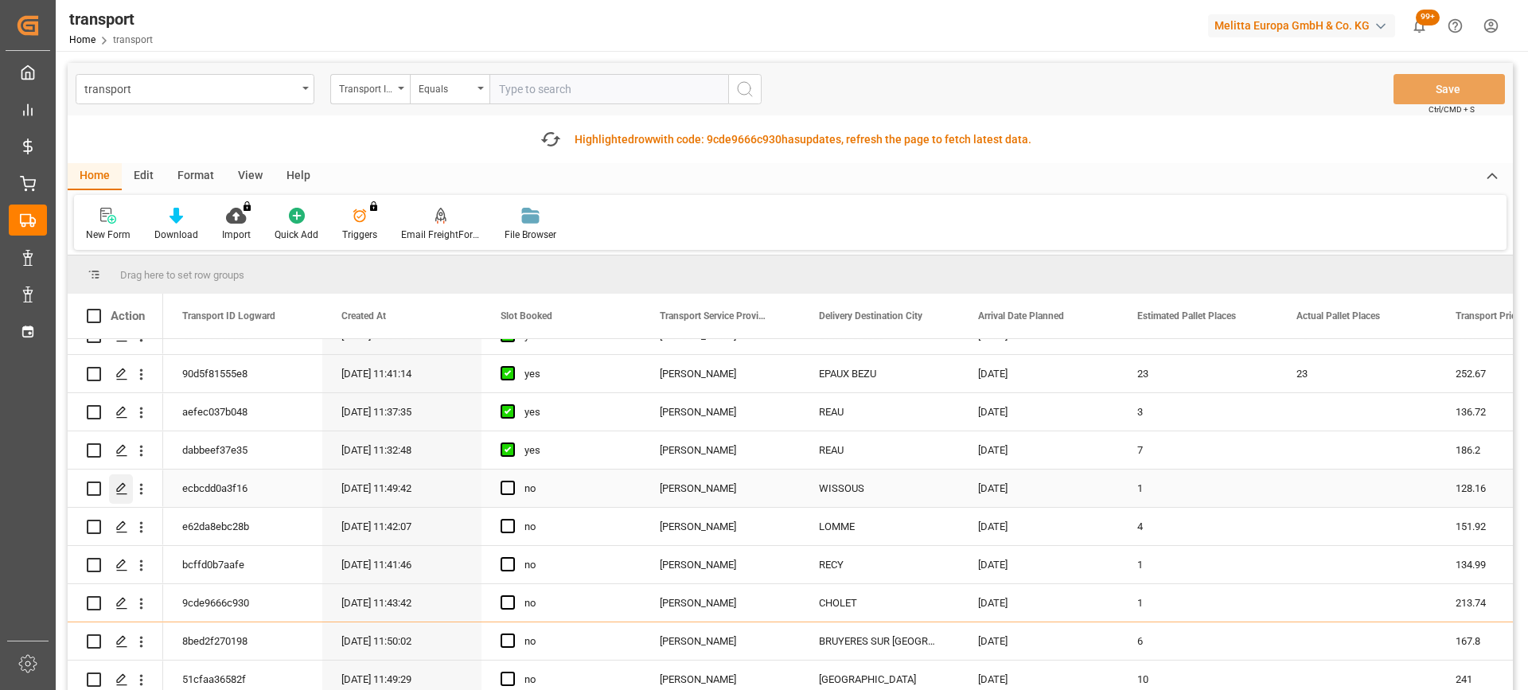
click at [117, 489] on icon "Press SPACE to select this row." at bounding box center [121, 488] width 13 height 13
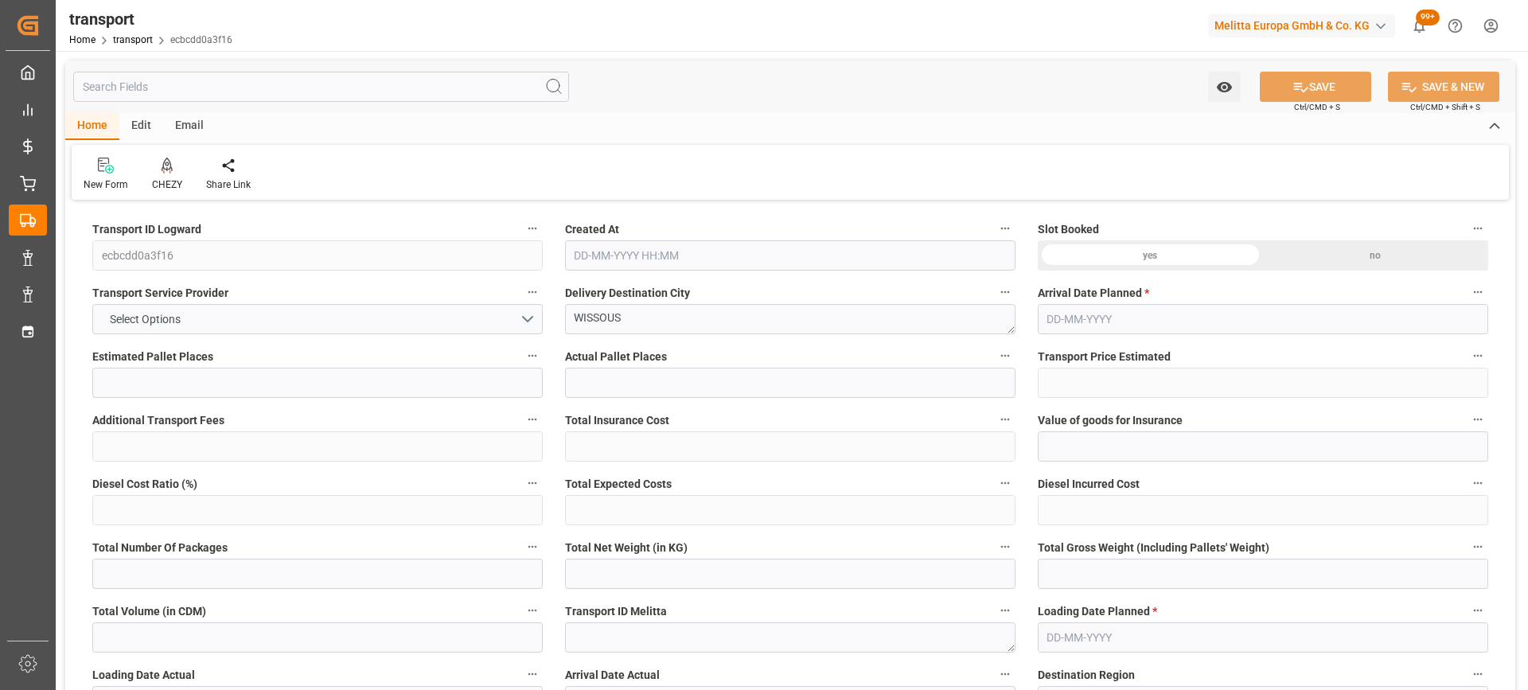
type input "1"
type input "128.16"
type input "0"
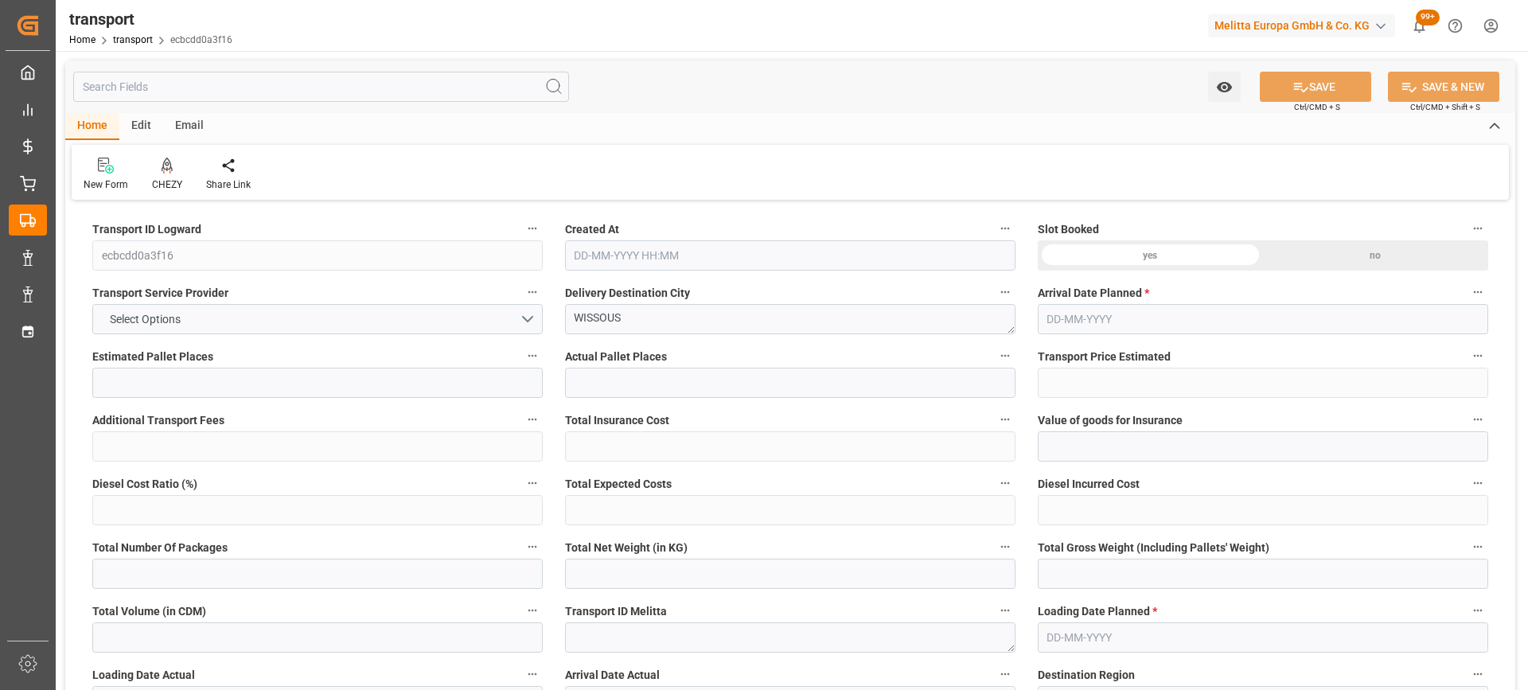
type input "123.8282"
type input "-4.3318"
type input "0"
type input "168.192"
type input "300"
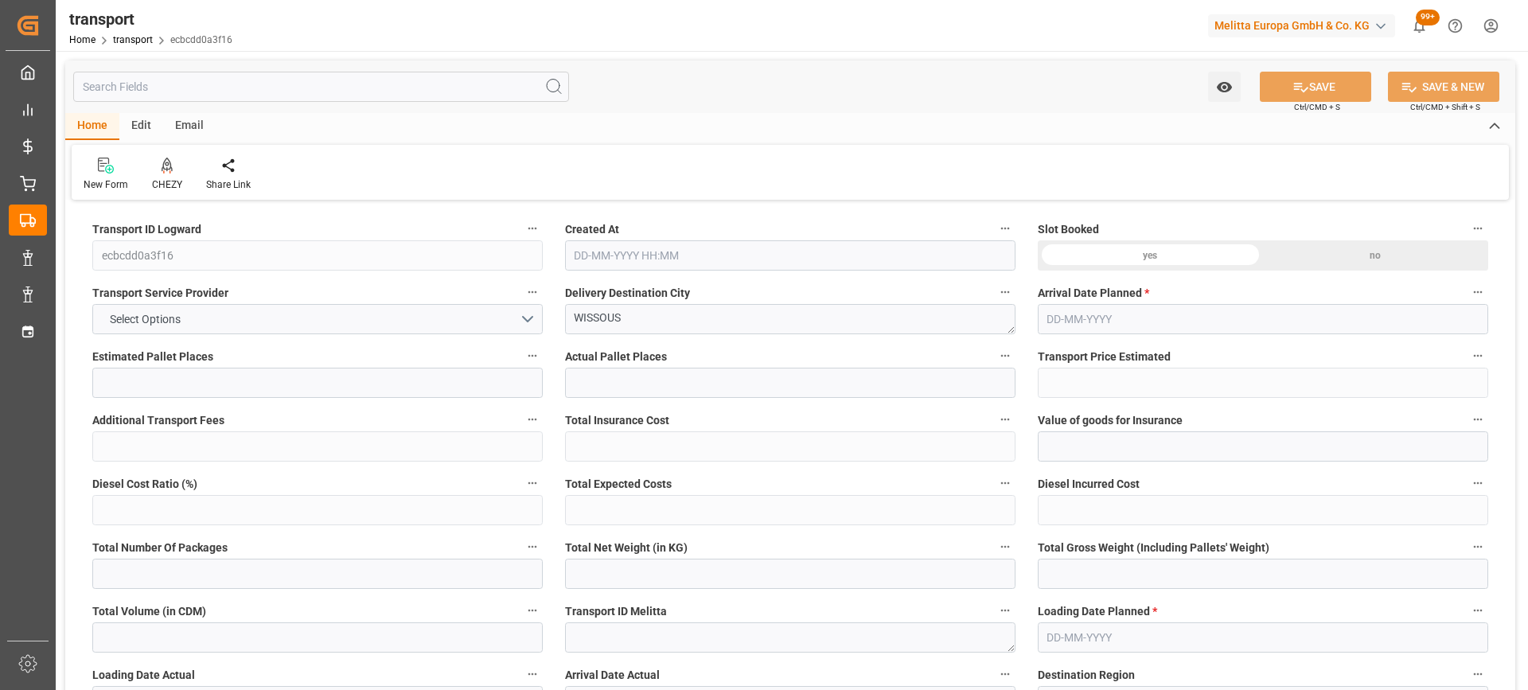
type input "1248.768"
type input "91"
type input "2"
type input "0"
type input "2"
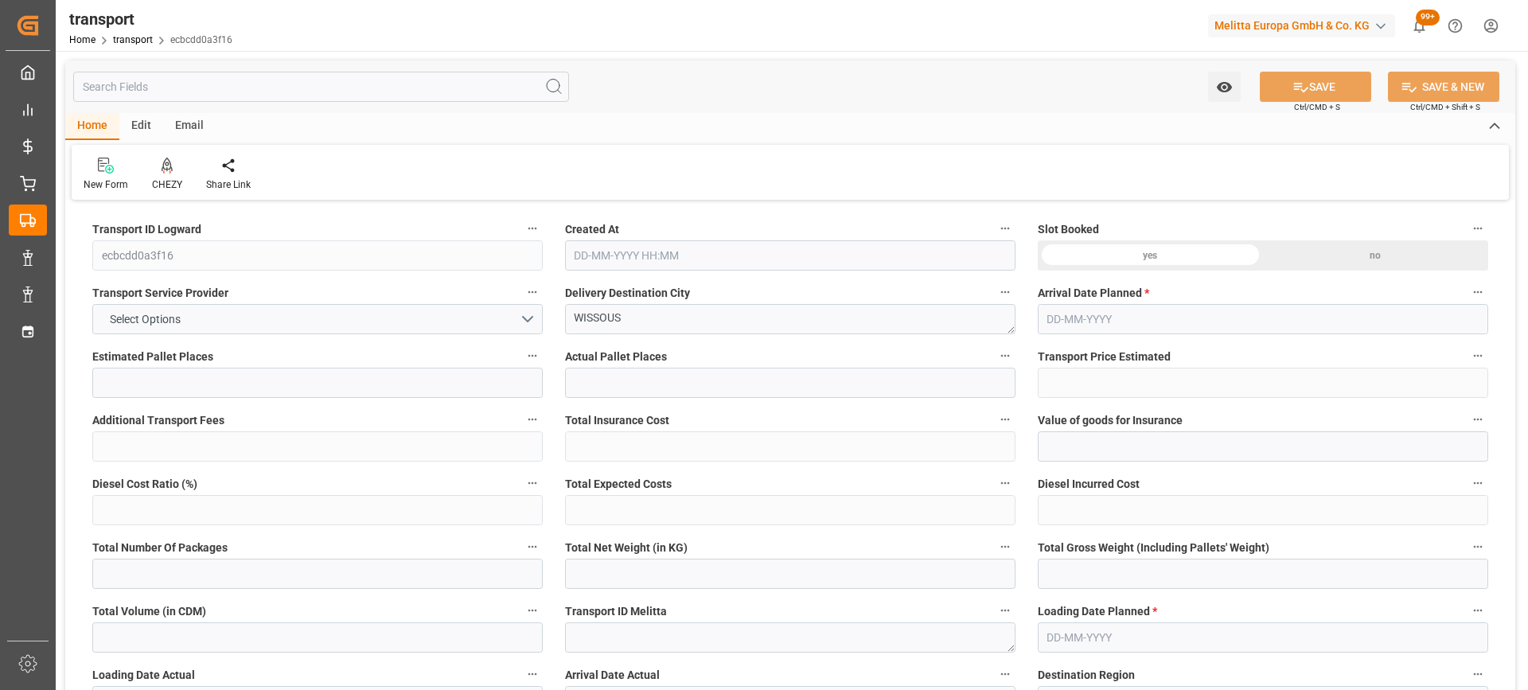
type input "101"
type input "244.224"
type input "0"
type input "4710.8598"
type input "0"
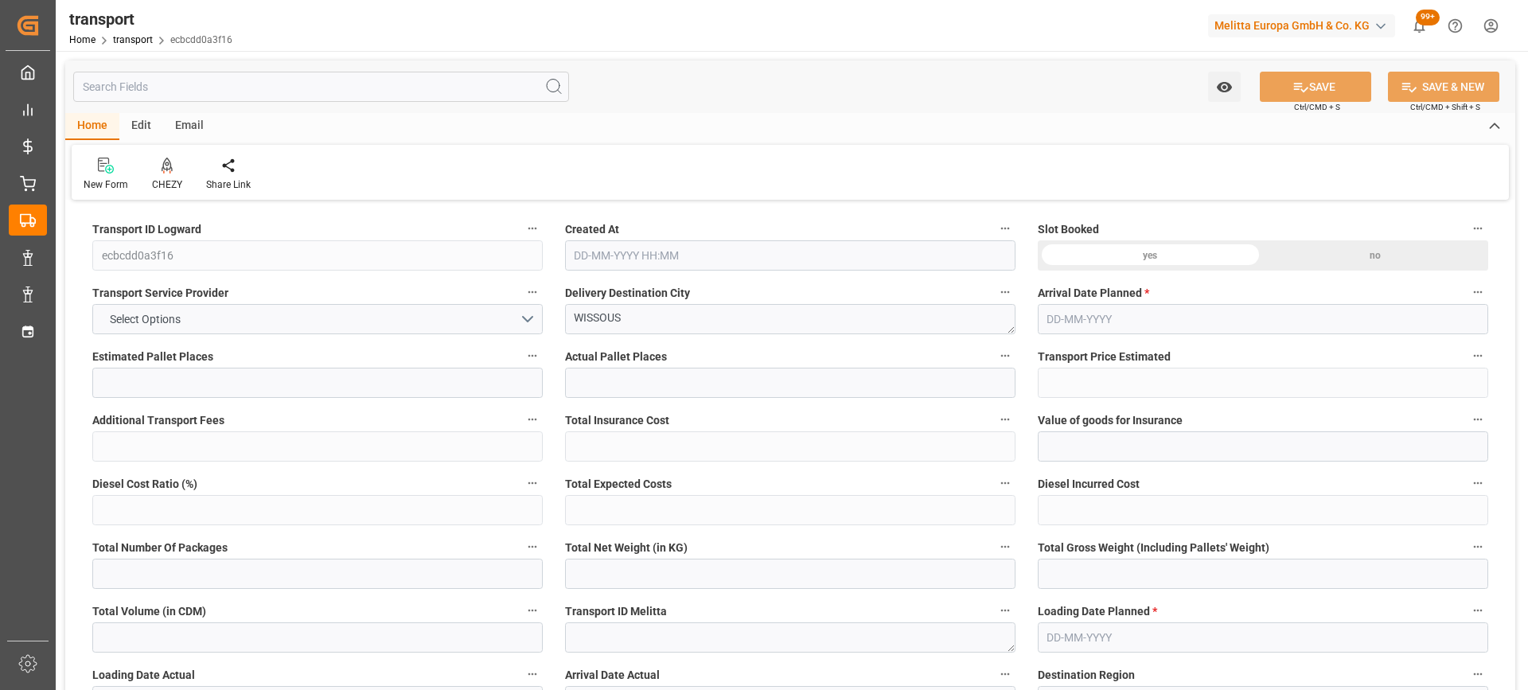
type input "0"
type input "21"
type input "35"
type input "18-09-2025 11:49"
type input "[DATE]"
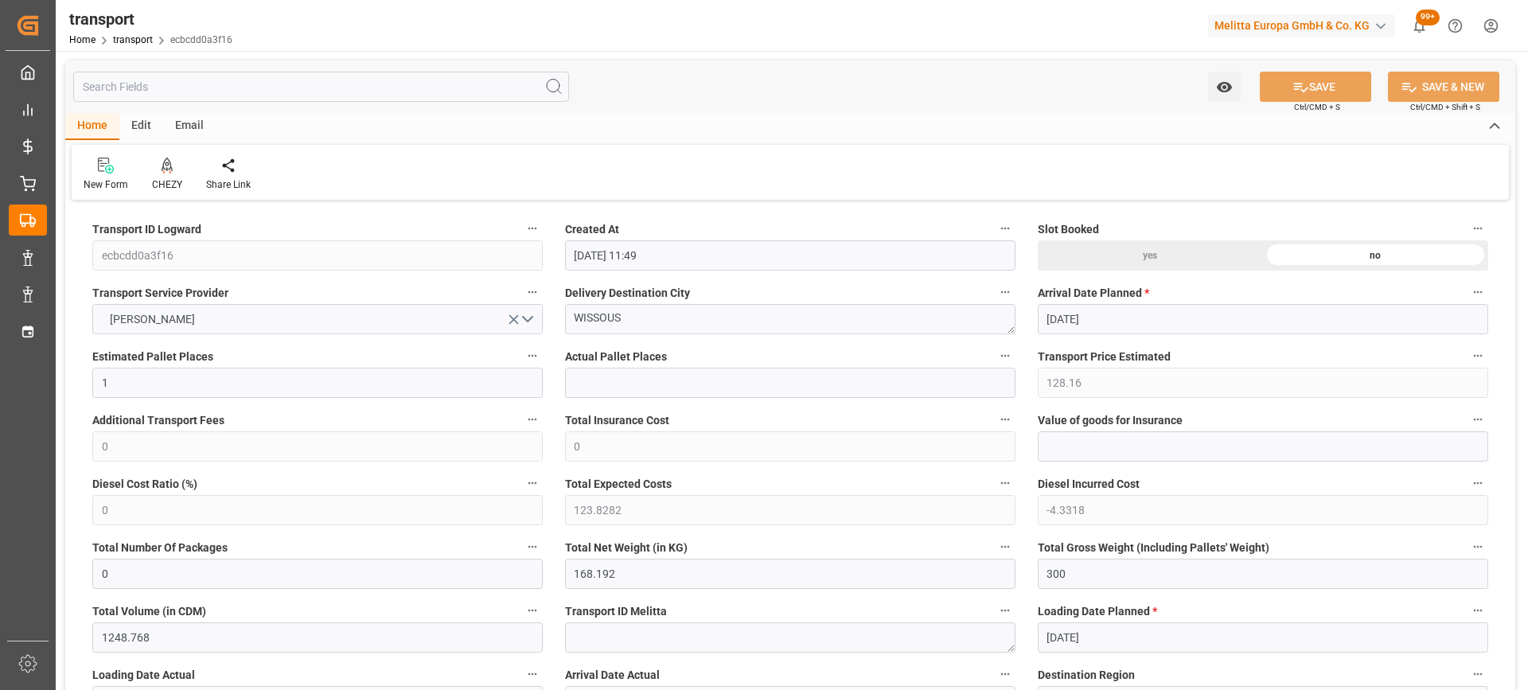
type input "[DATE]"
drag, startPoint x: 592, startPoint y: 322, endPoint x: 451, endPoint y: 324, distance: 141.7
click at [169, 169] on icon at bounding box center [167, 165] width 11 height 14
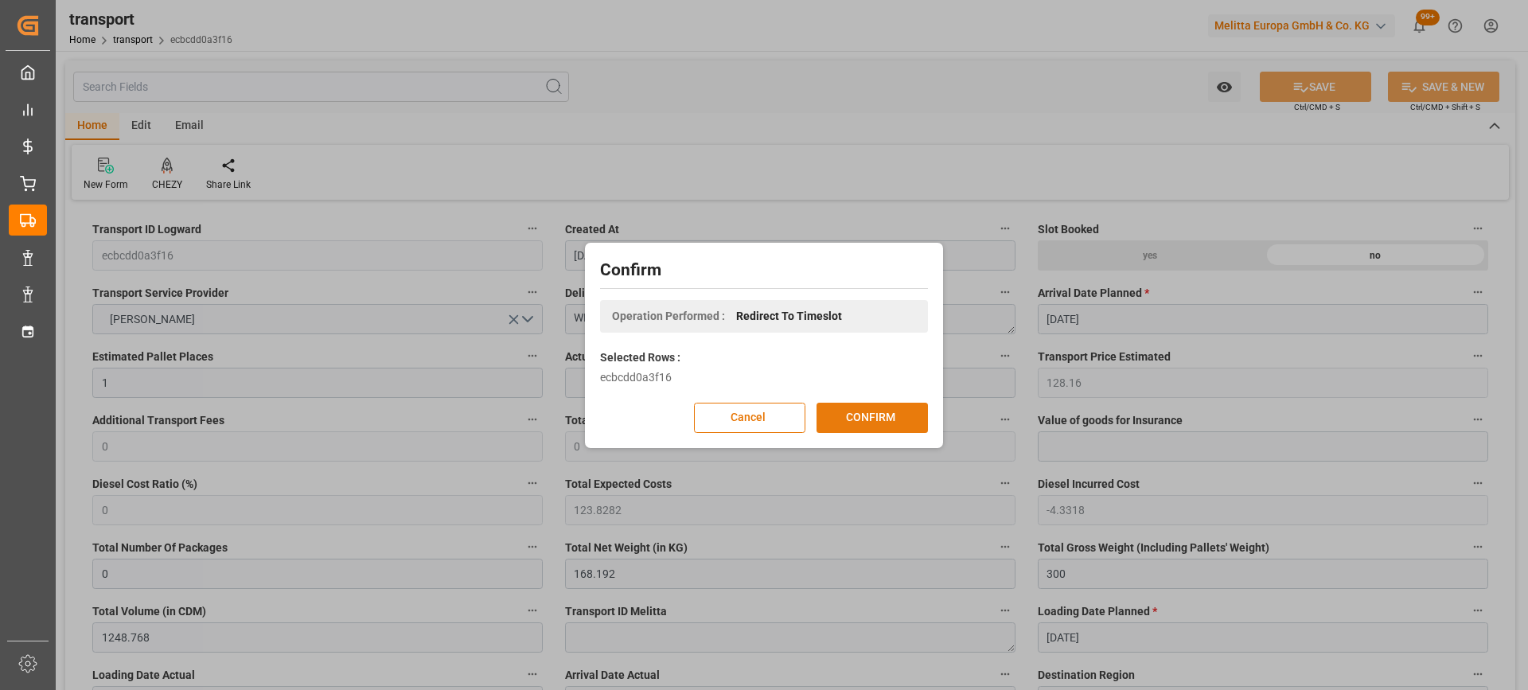
click at [878, 417] on button "CONFIRM" at bounding box center [872, 418] width 111 height 30
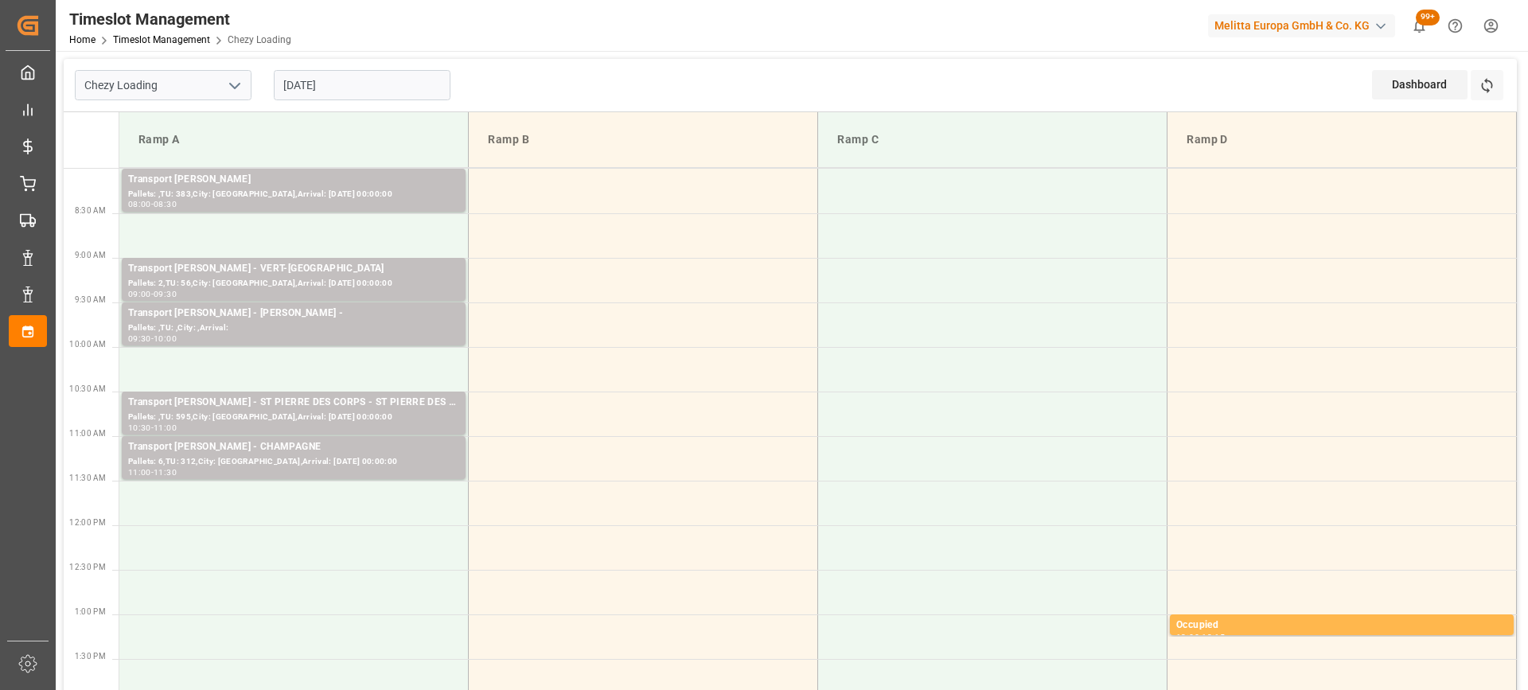
click at [387, 83] on input "[DATE]" at bounding box center [362, 85] width 177 height 30
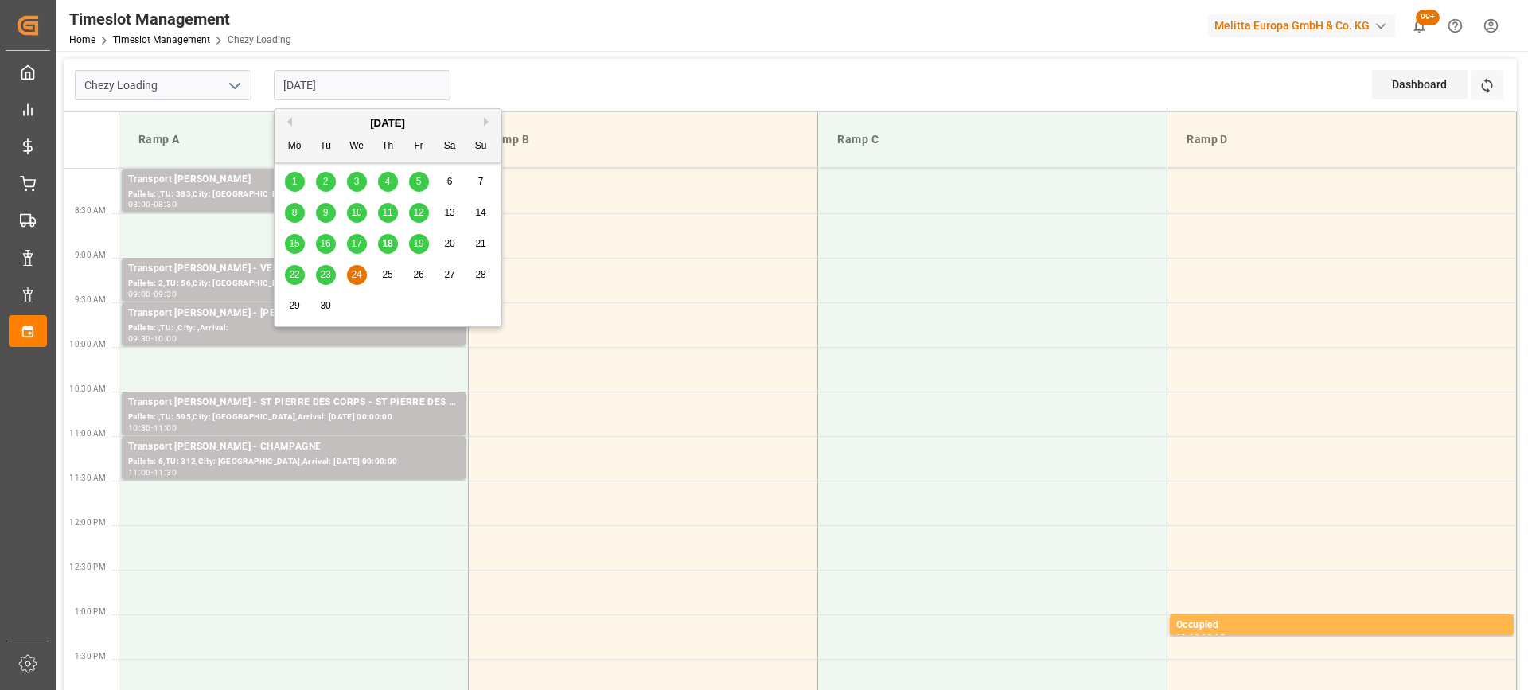
click at [323, 275] on span "23" at bounding box center [325, 274] width 10 height 11
type input "[DATE]"
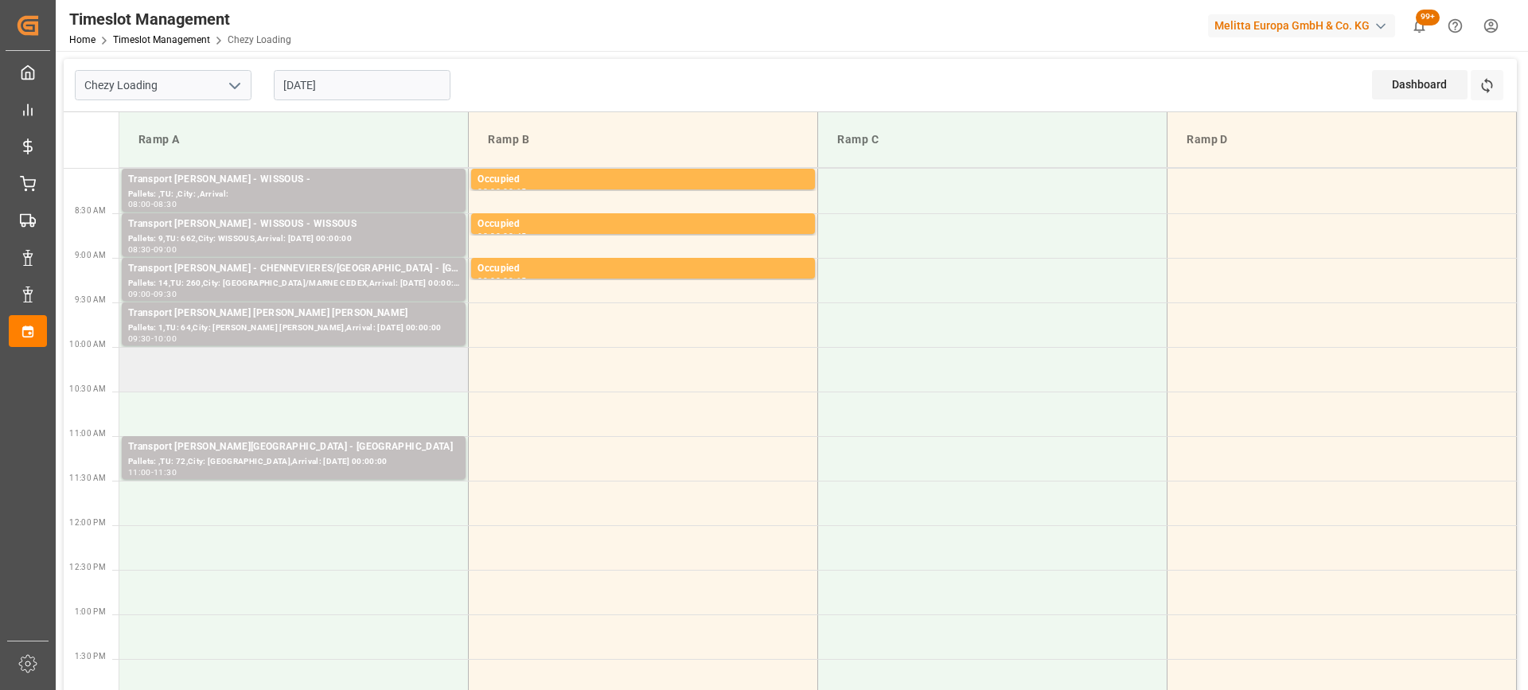
click at [331, 377] on td at bounding box center [293, 369] width 349 height 45
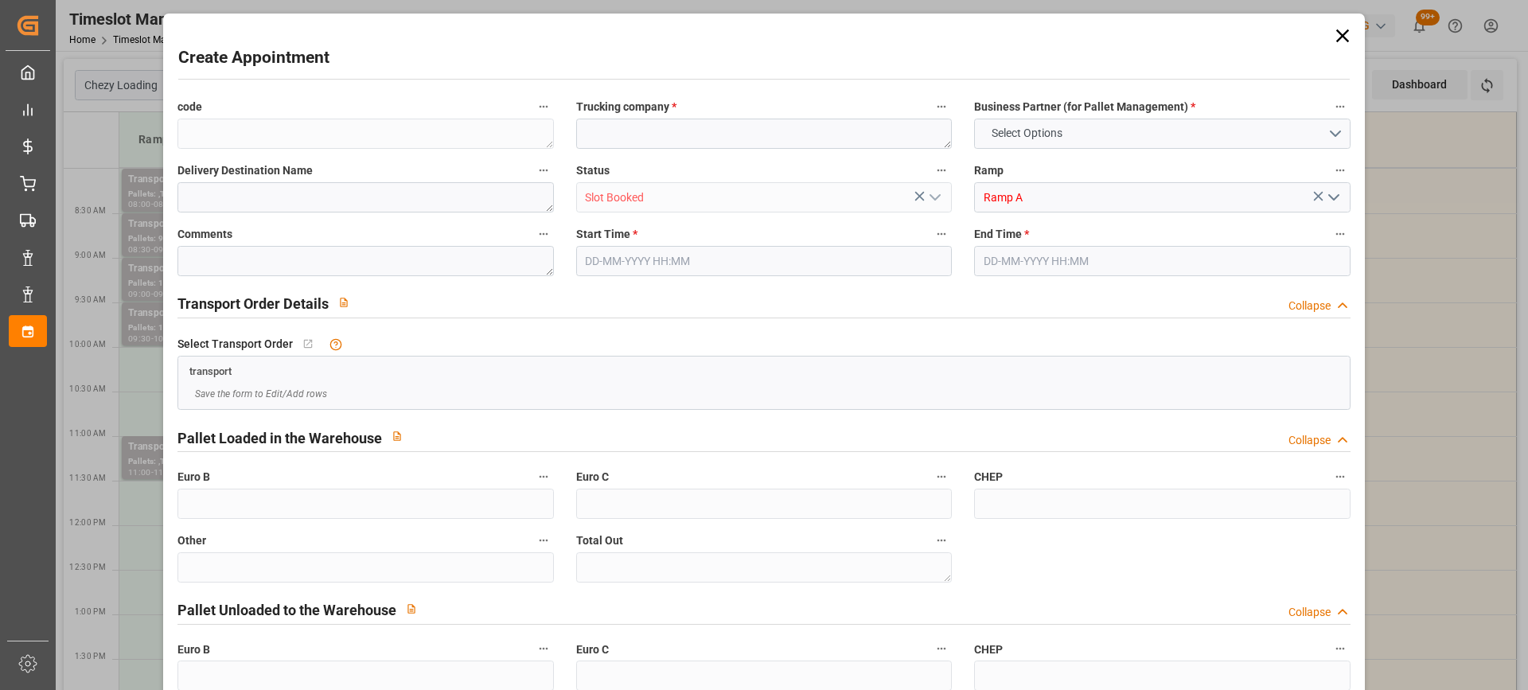
type input "0"
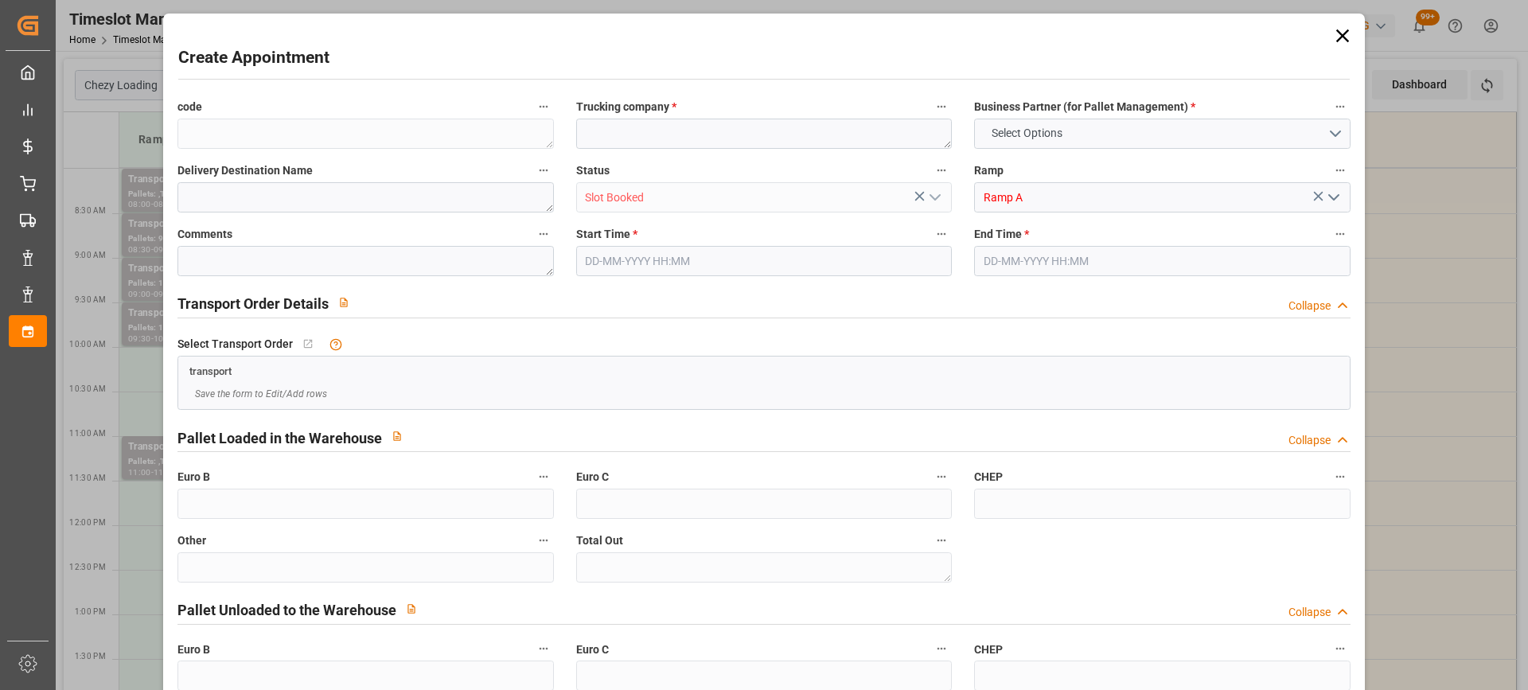
type input "0"
type input "[DATE] 10:00"
type input "[DATE] 10:15"
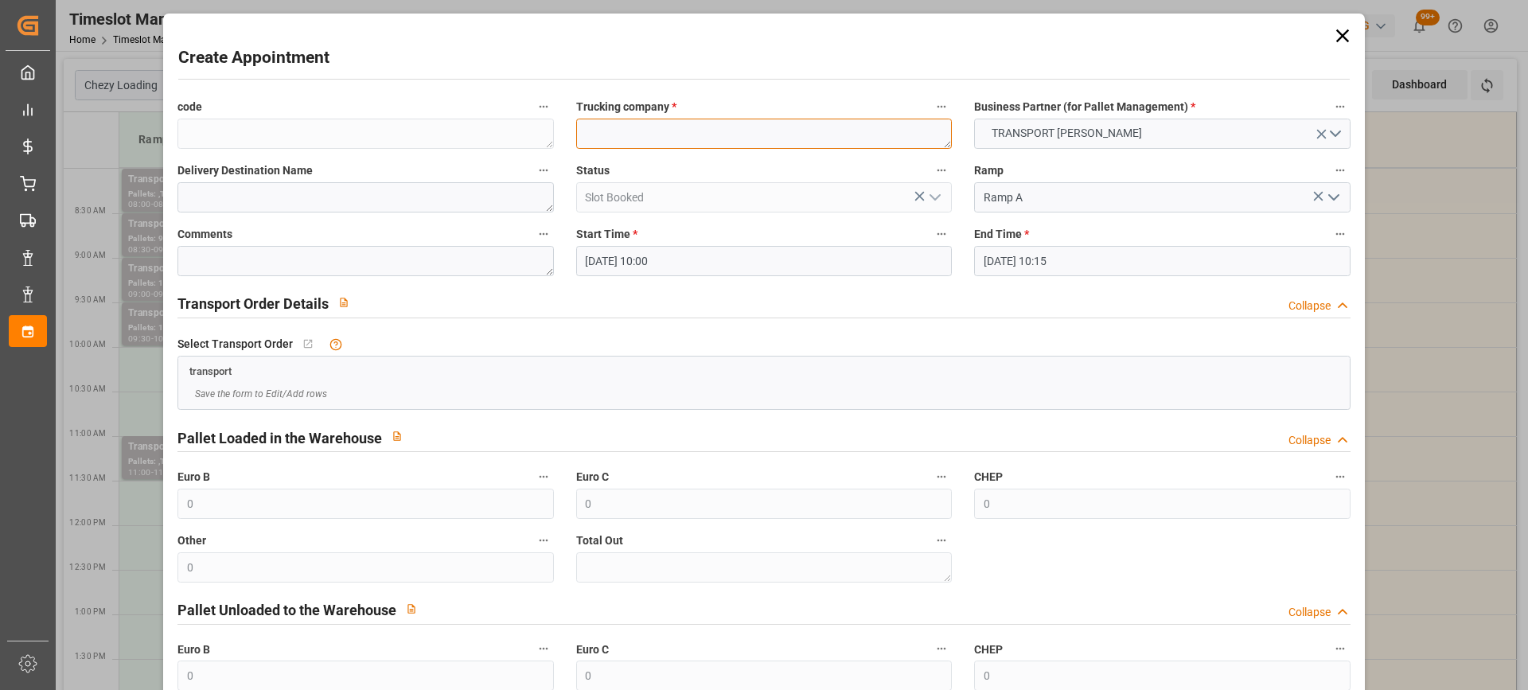
paste textarea "WISSOUS"
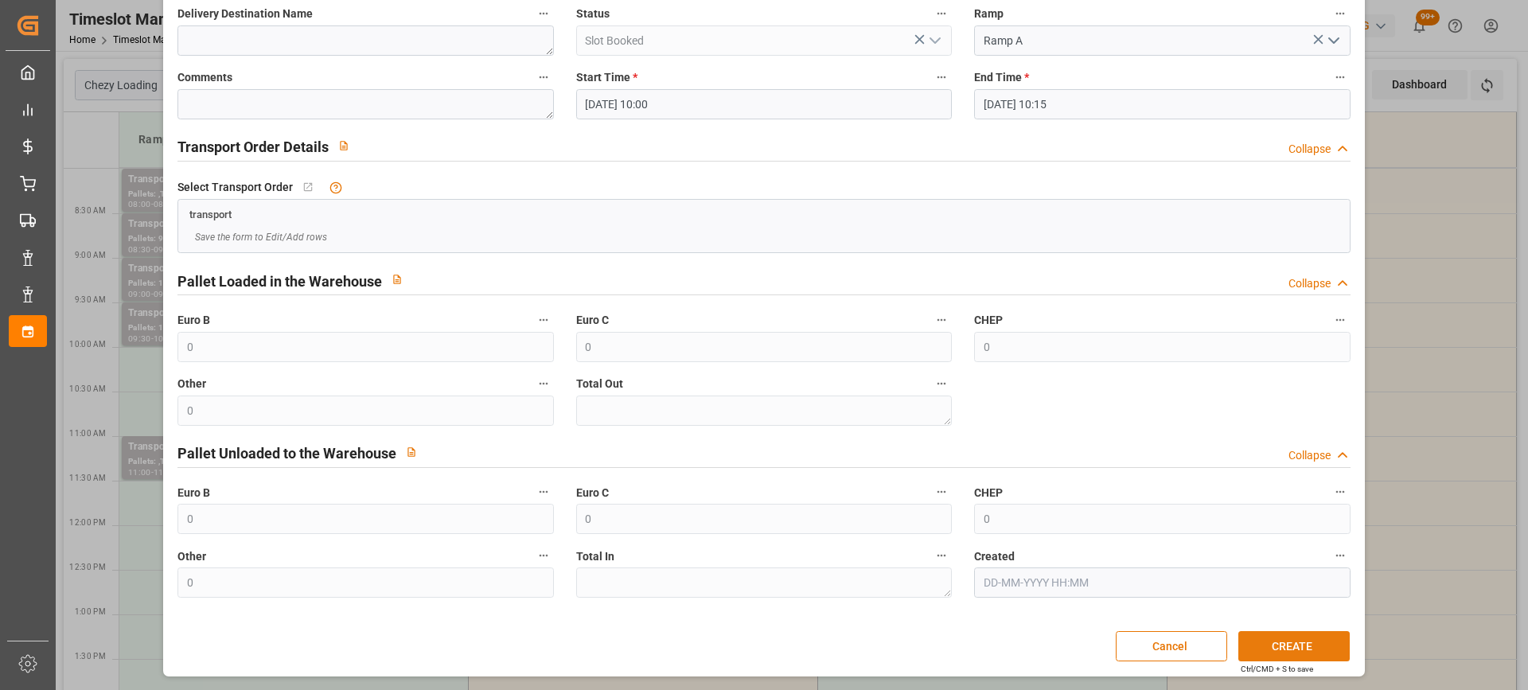
type textarea "WISSOUS"
click at [1318, 642] on button "CREATE" at bounding box center [1294, 646] width 111 height 30
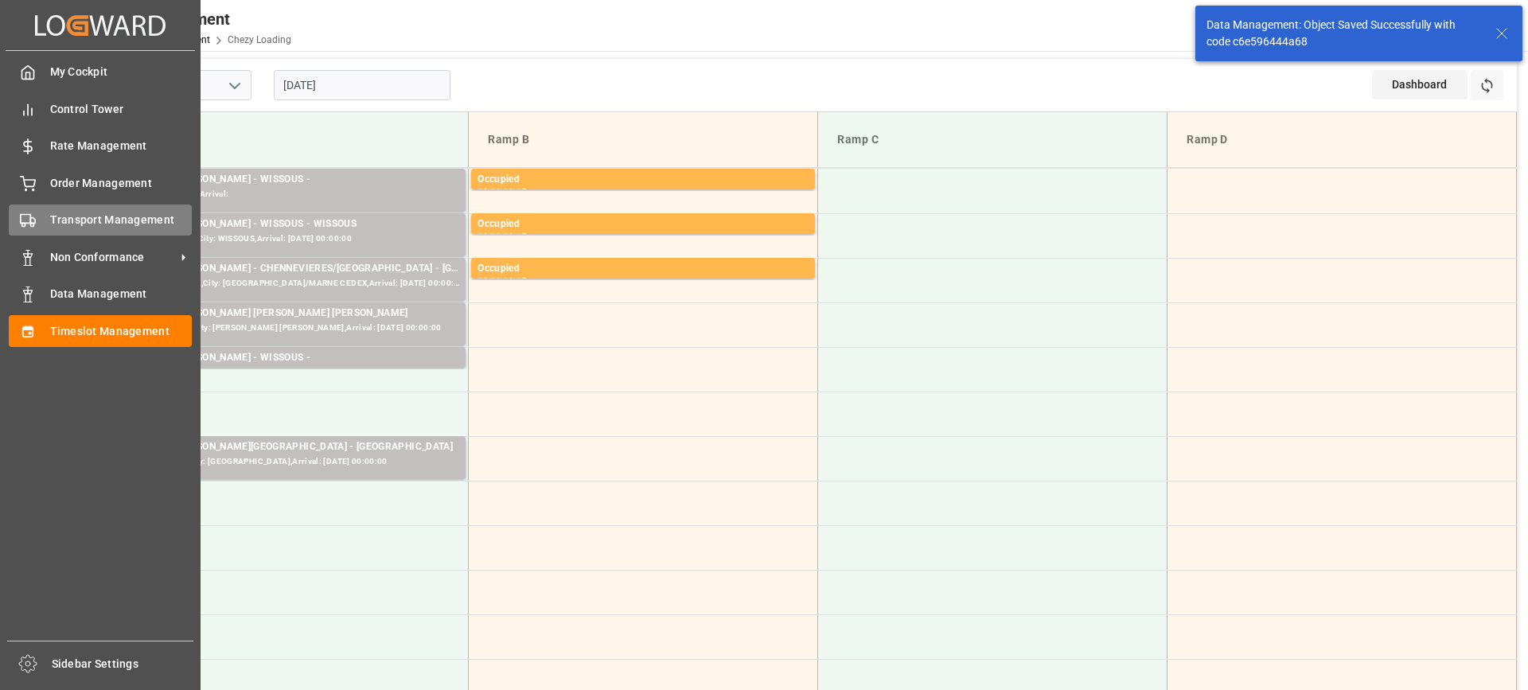
click at [53, 216] on span "Transport Management" at bounding box center [121, 220] width 142 height 17
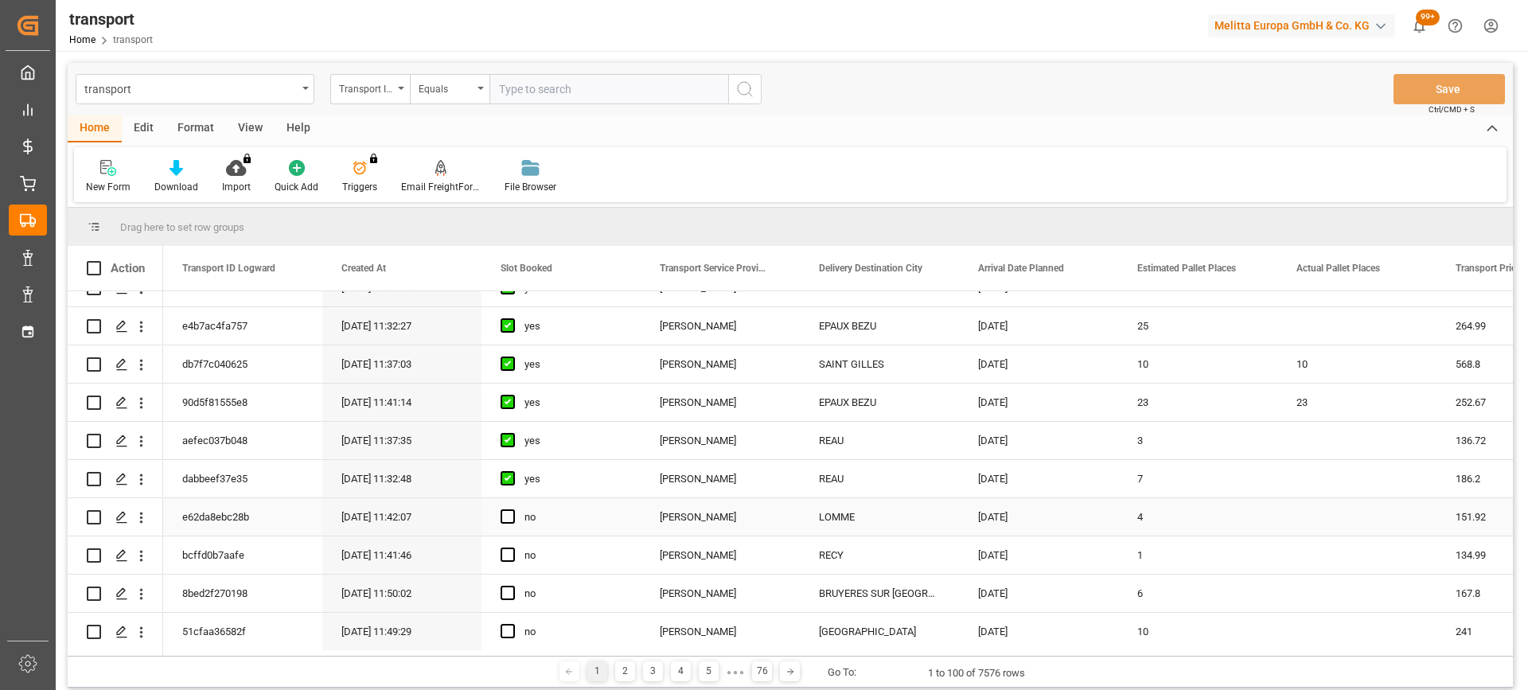
scroll to position [637, 0]
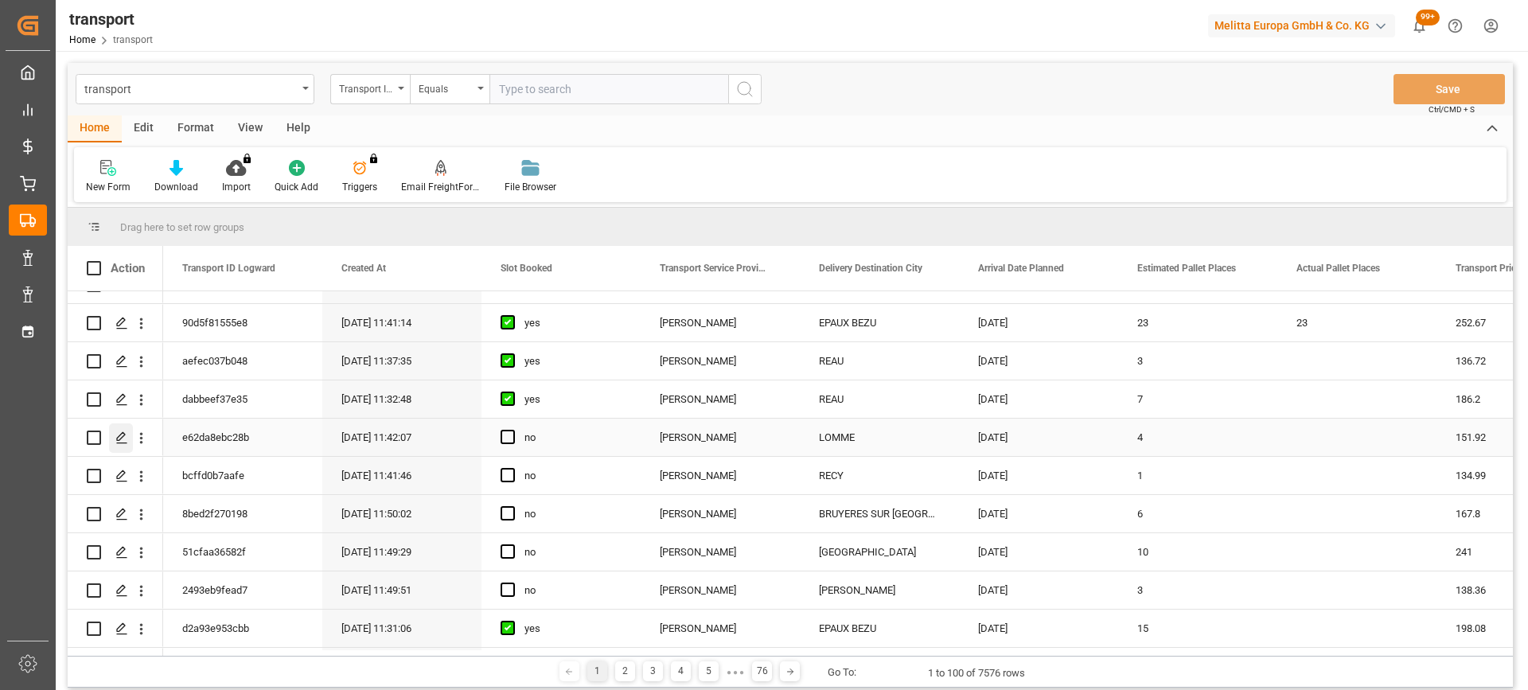
click at [124, 430] on div "Press SPACE to select this row." at bounding box center [121, 437] width 24 height 29
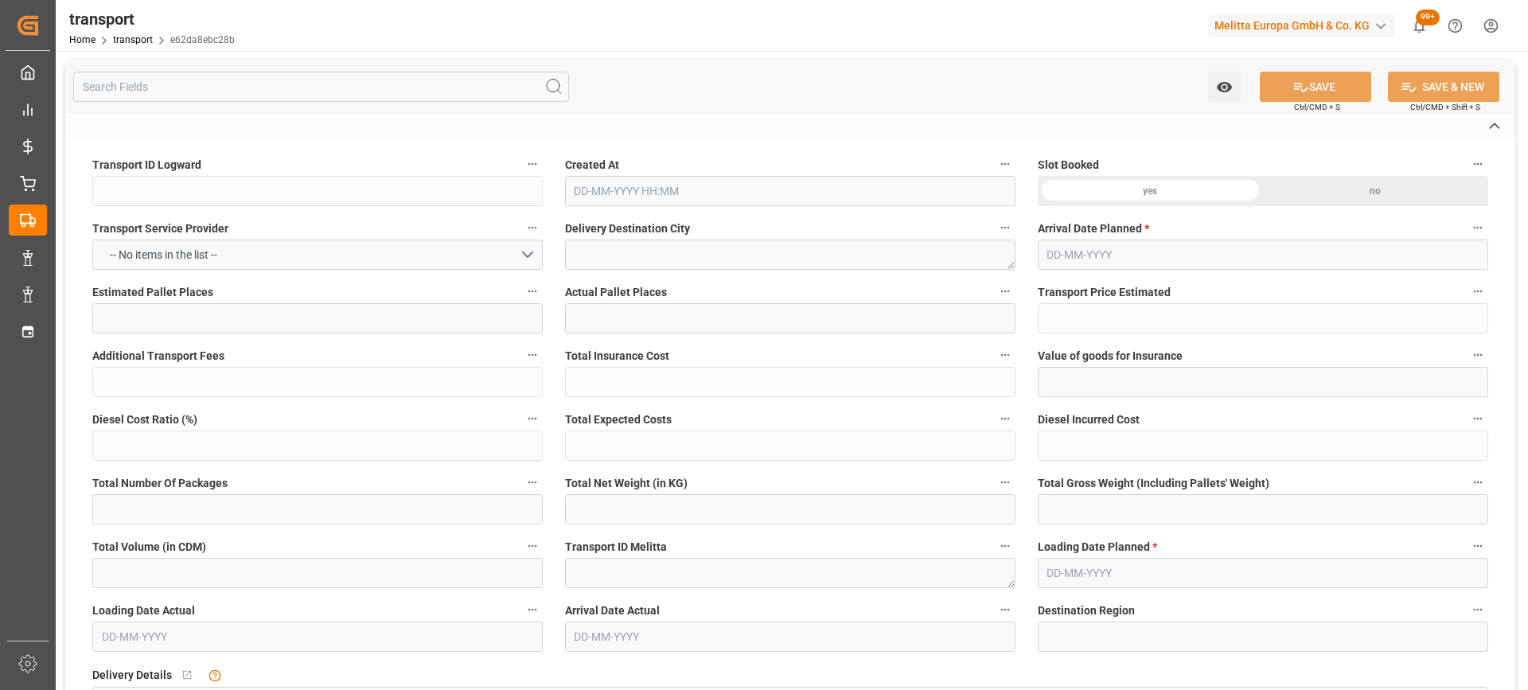
type input "e62da8ebc28b"
type textarea "LOMME"
type textarea "0000720851"
type textarea "FR-02570"
type textarea "FR"
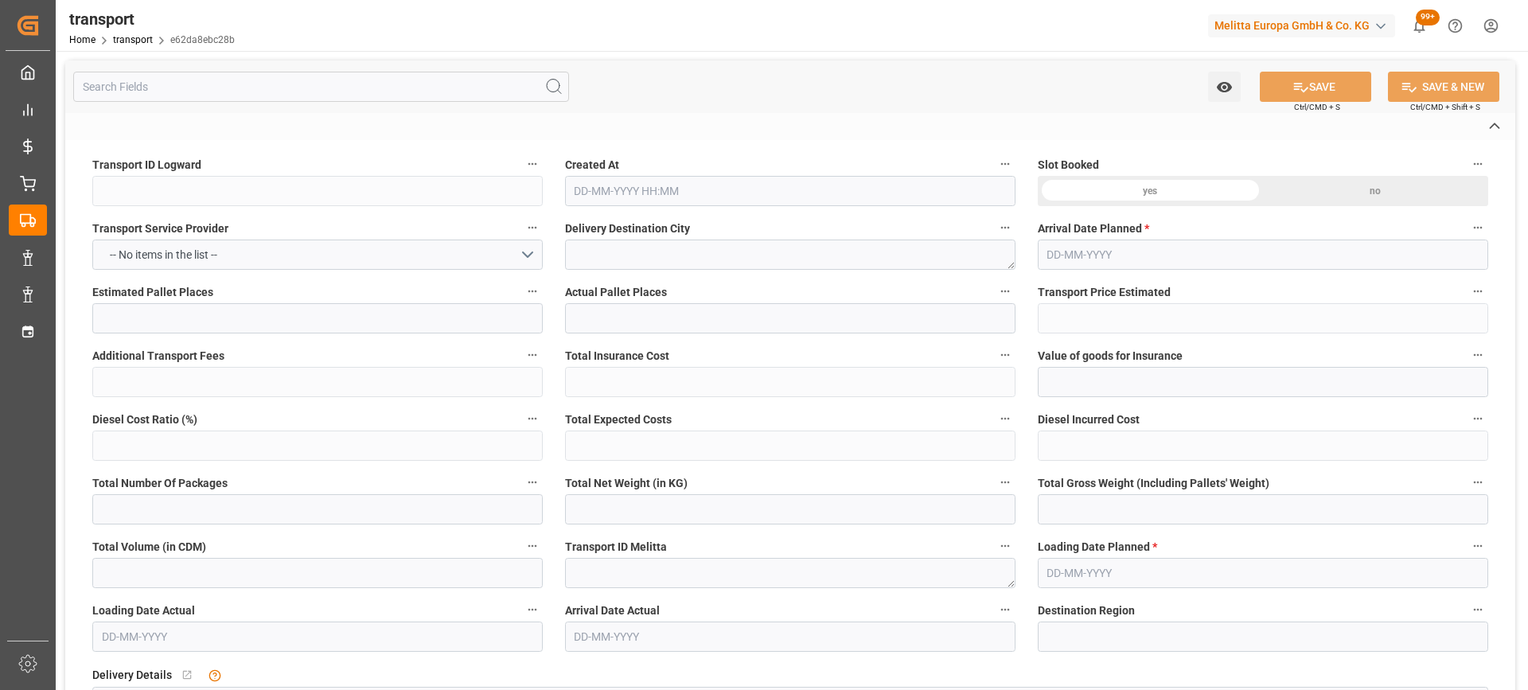
type input "Road"
type input "FR"
type input "02570"
type input "FR"
type input "59160"
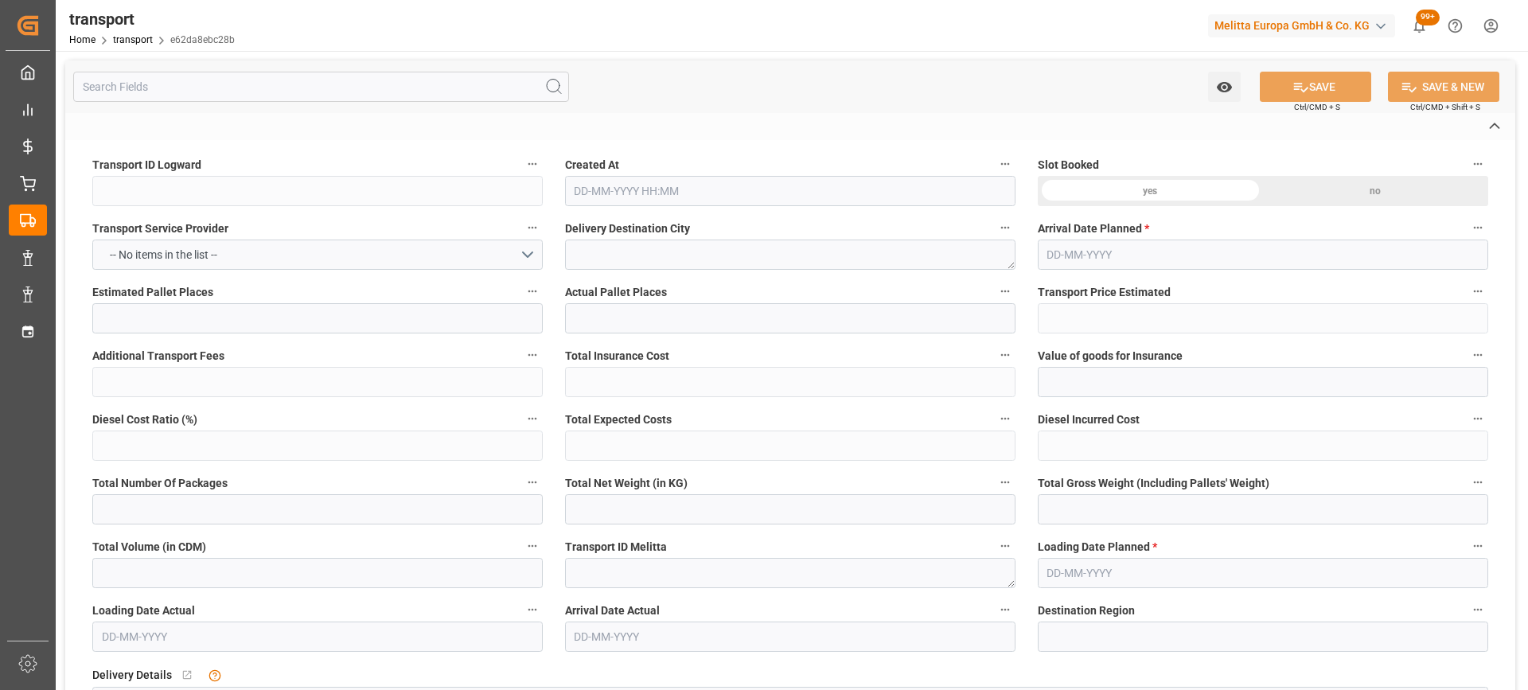
type input "Small Shipment"
type input "3.5-7.5 t"
type input "EURO 6"
type input "Diesel"
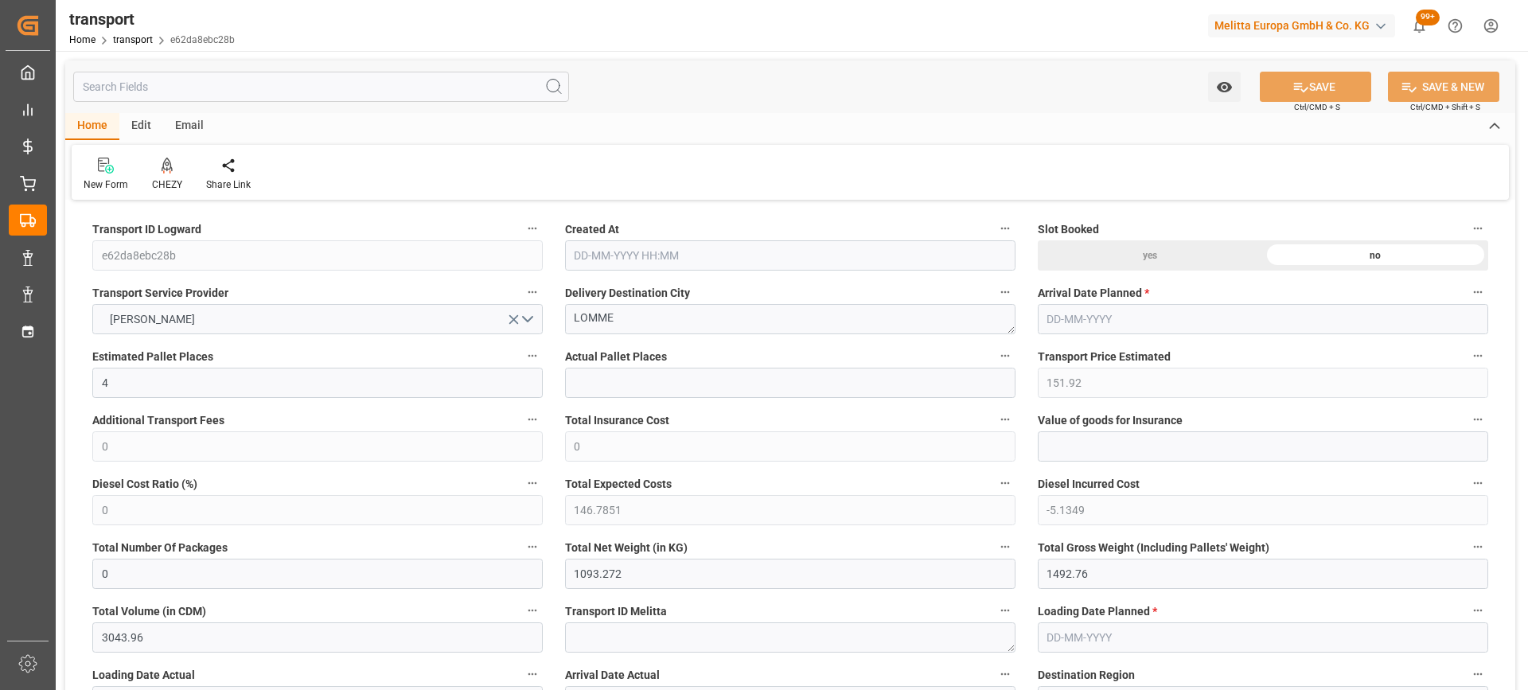
type input "4"
type input "151.92"
type input "0"
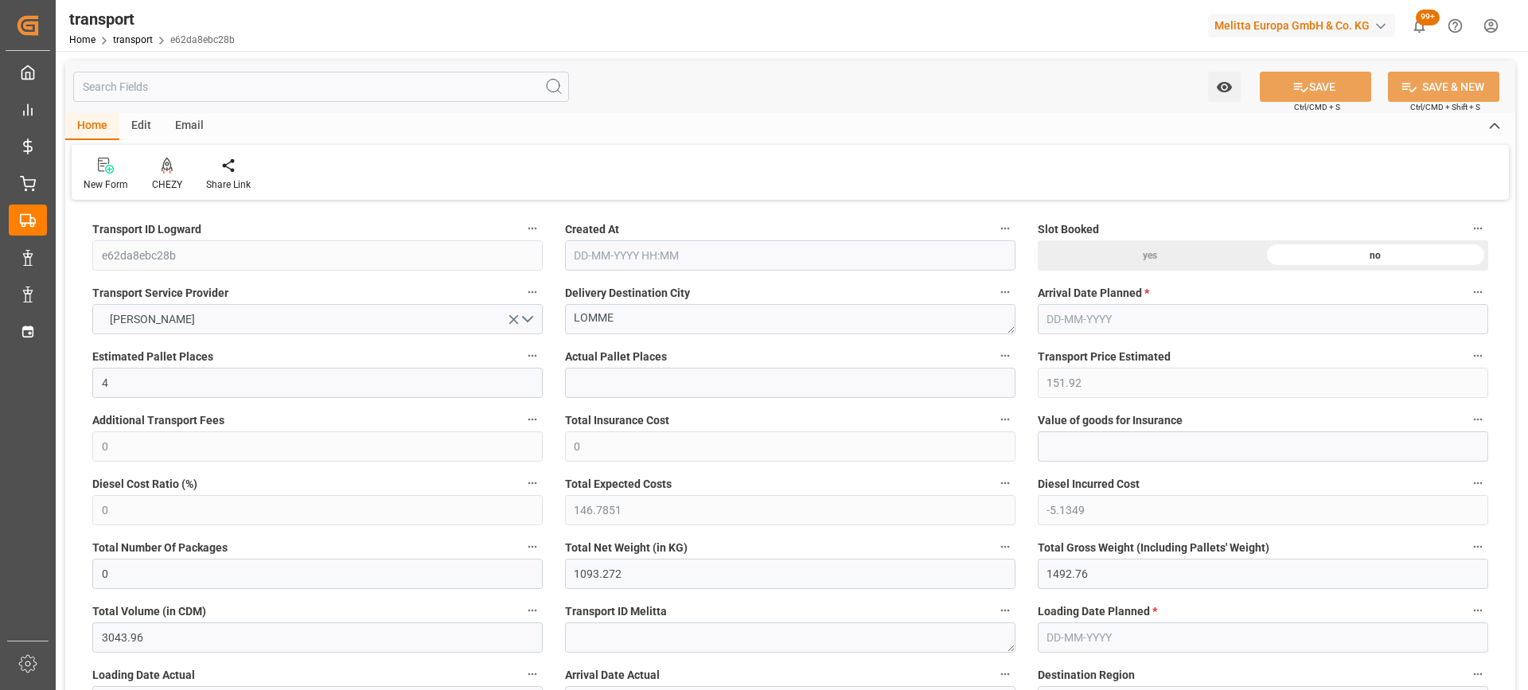
type input "146.7851"
type input "-5.1349"
type input "0"
type input "1093.272"
type input "1492.76"
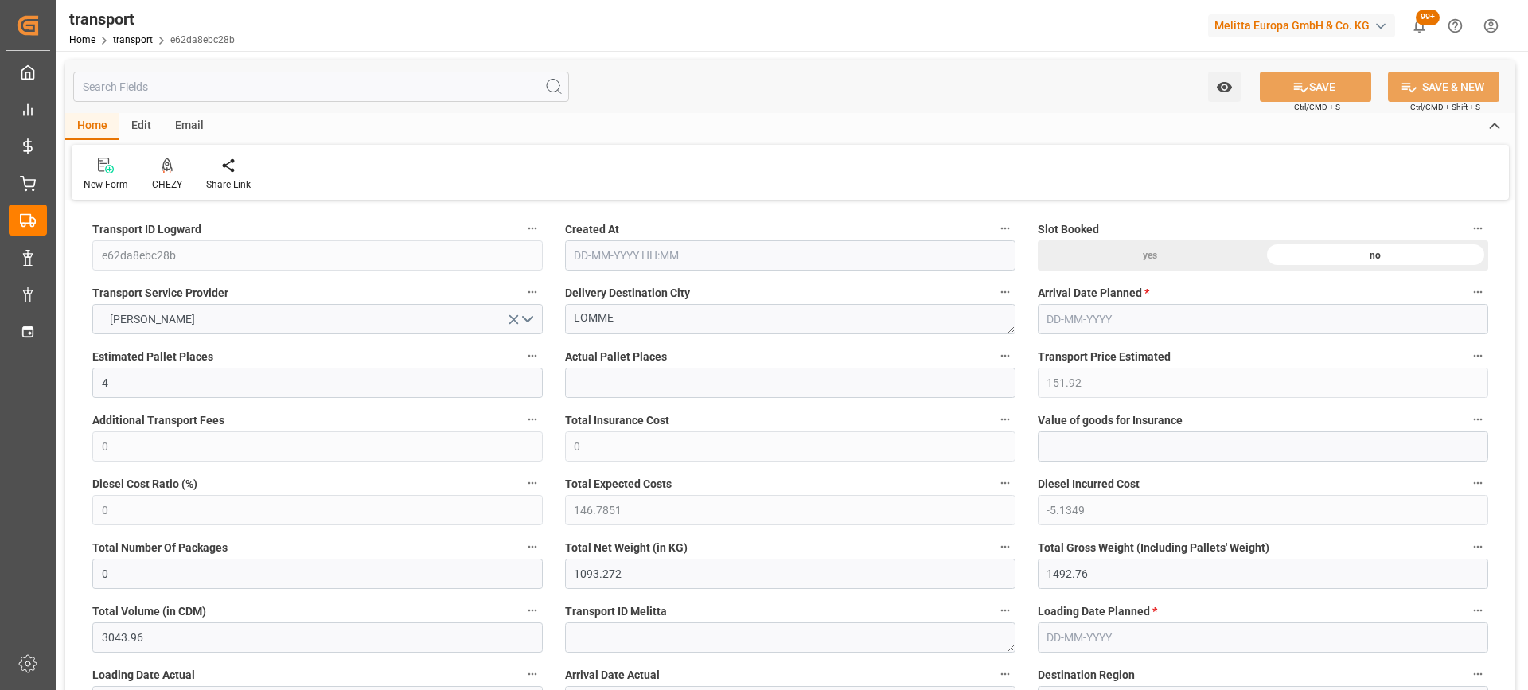
type input "3043.96"
type input "59"
type input "1"
type input "274"
type input "12"
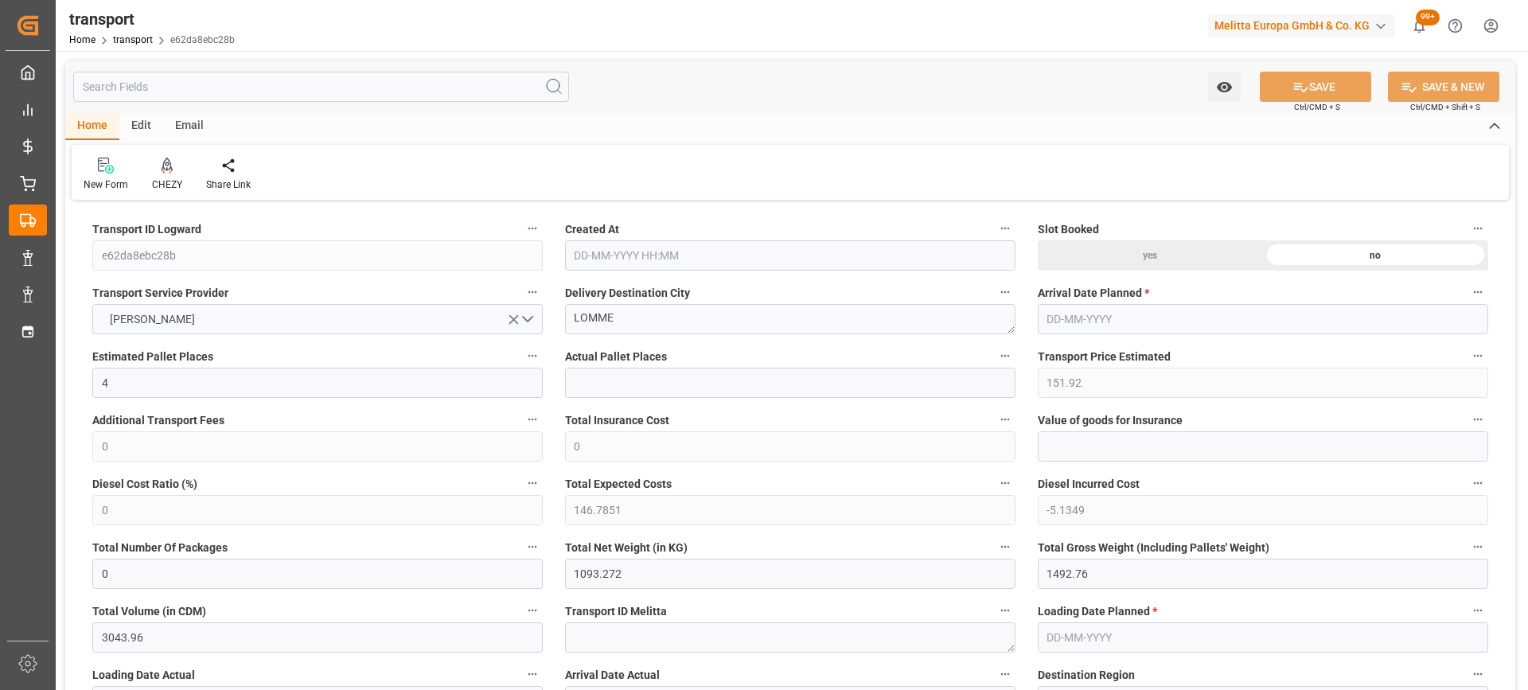
type input "101"
type input "1207.16"
type input "0"
type input "4710.8598"
type input "0"
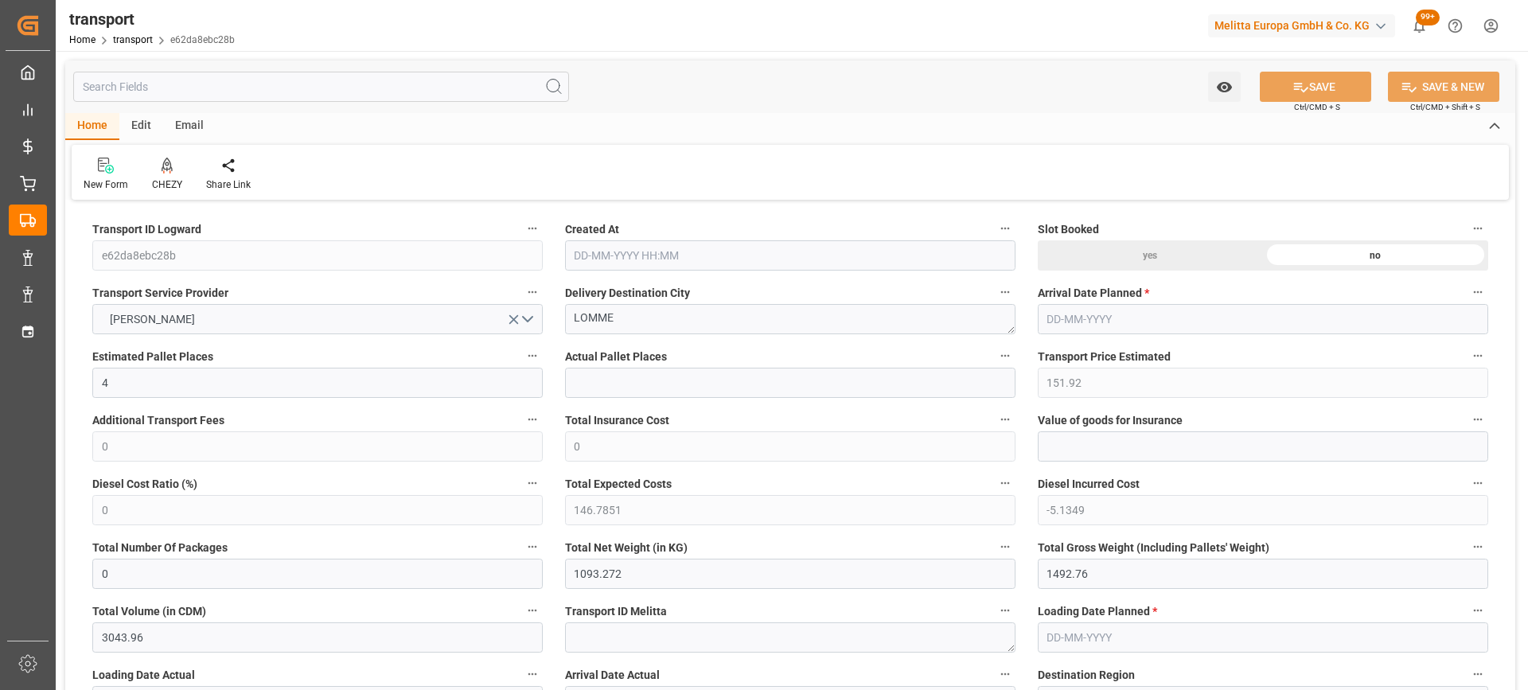
type input "0"
type input "21"
type input "35"
type input "18-09-2025 11:42"
type input "[DATE]"
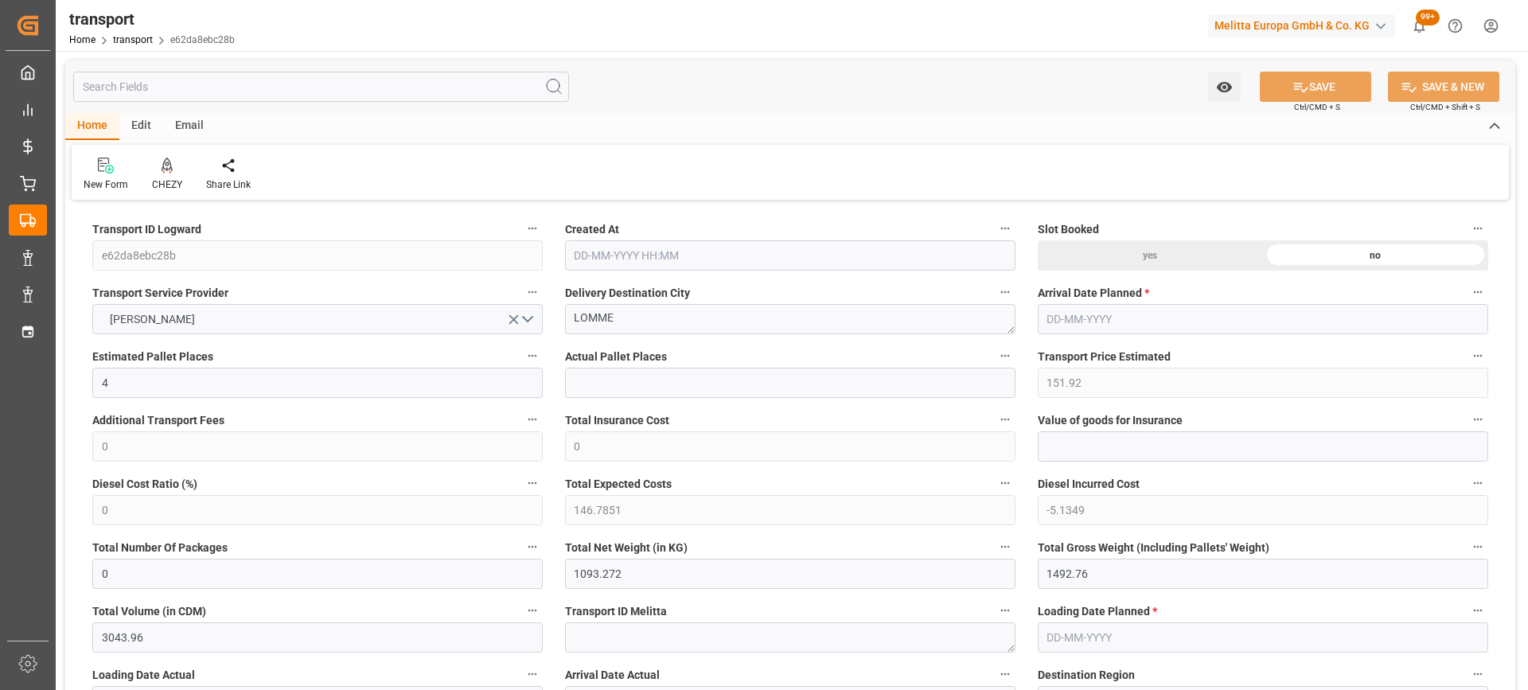
type input "[DATE]"
drag, startPoint x: 476, startPoint y: 328, endPoint x: 388, endPoint y: 328, distance: 88.4
click at [165, 169] on icon at bounding box center [167, 166] width 11 height 16
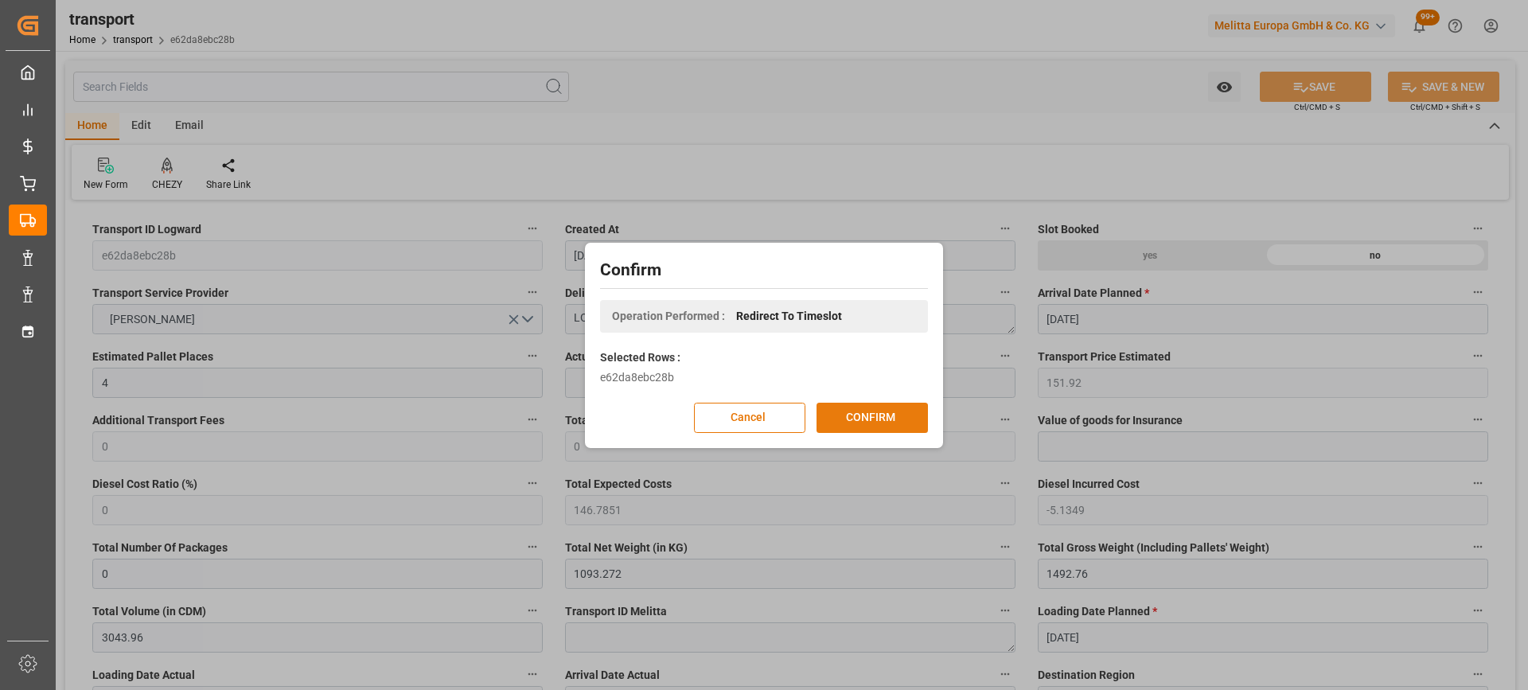
click at [884, 418] on button "CONFIRM" at bounding box center [872, 418] width 111 height 30
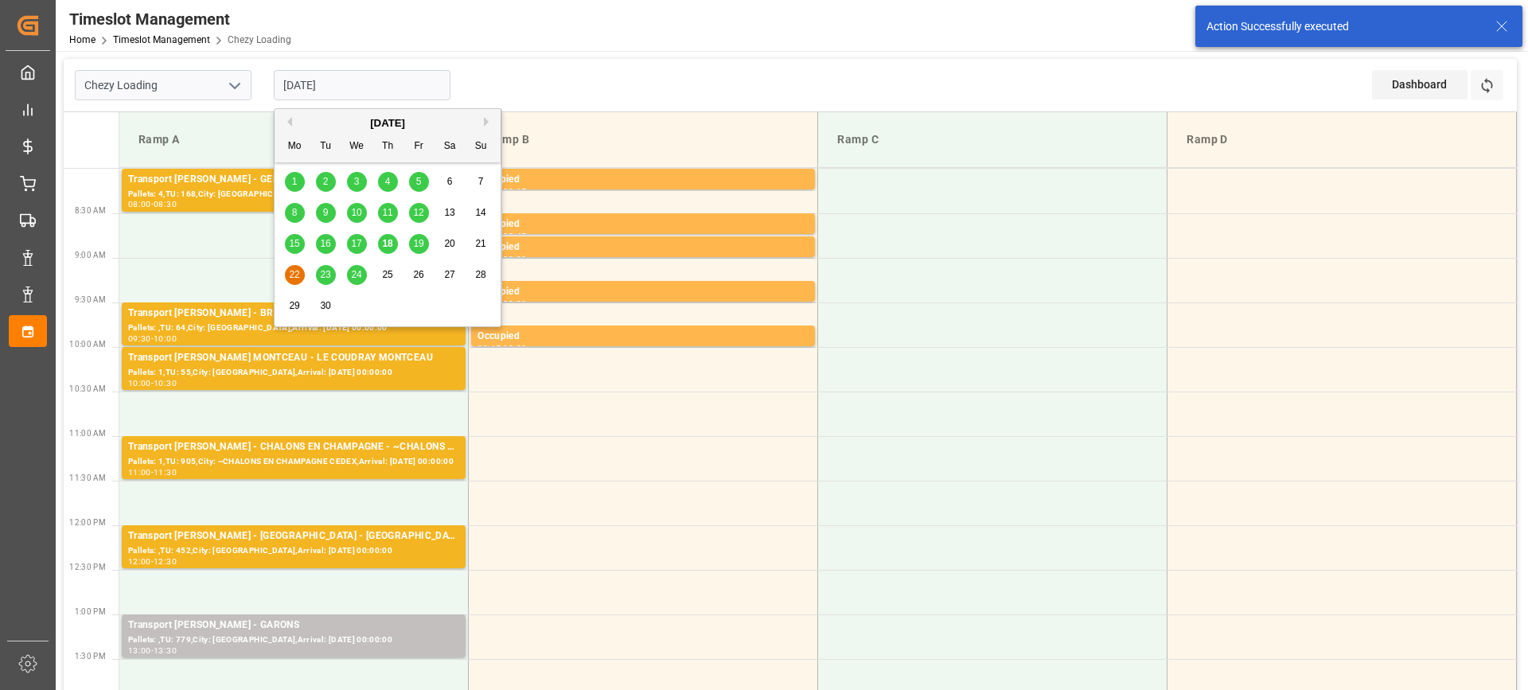
click at [365, 86] on input "[DATE]" at bounding box center [362, 85] width 177 height 30
click at [424, 243] on div "19" at bounding box center [419, 244] width 20 height 19
type input "[DATE]"
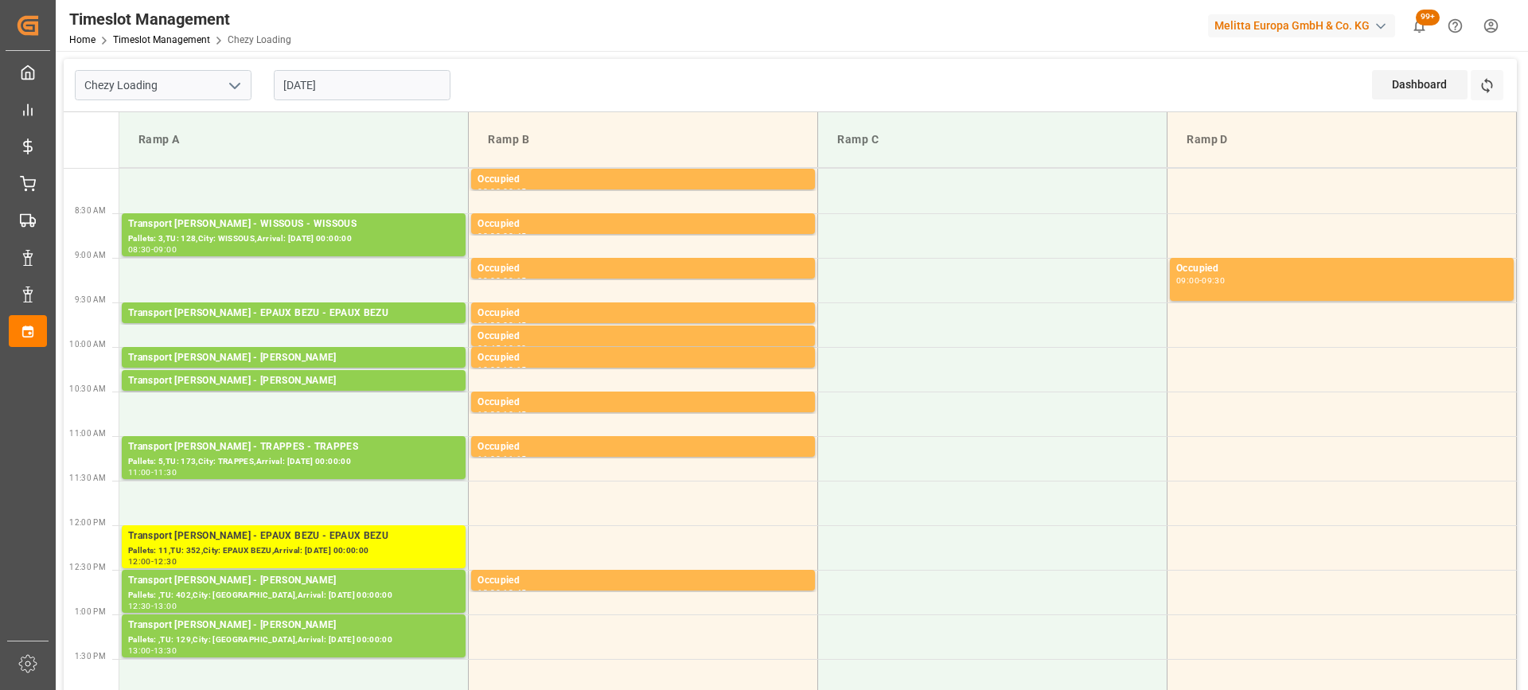
scroll to position [159, 0]
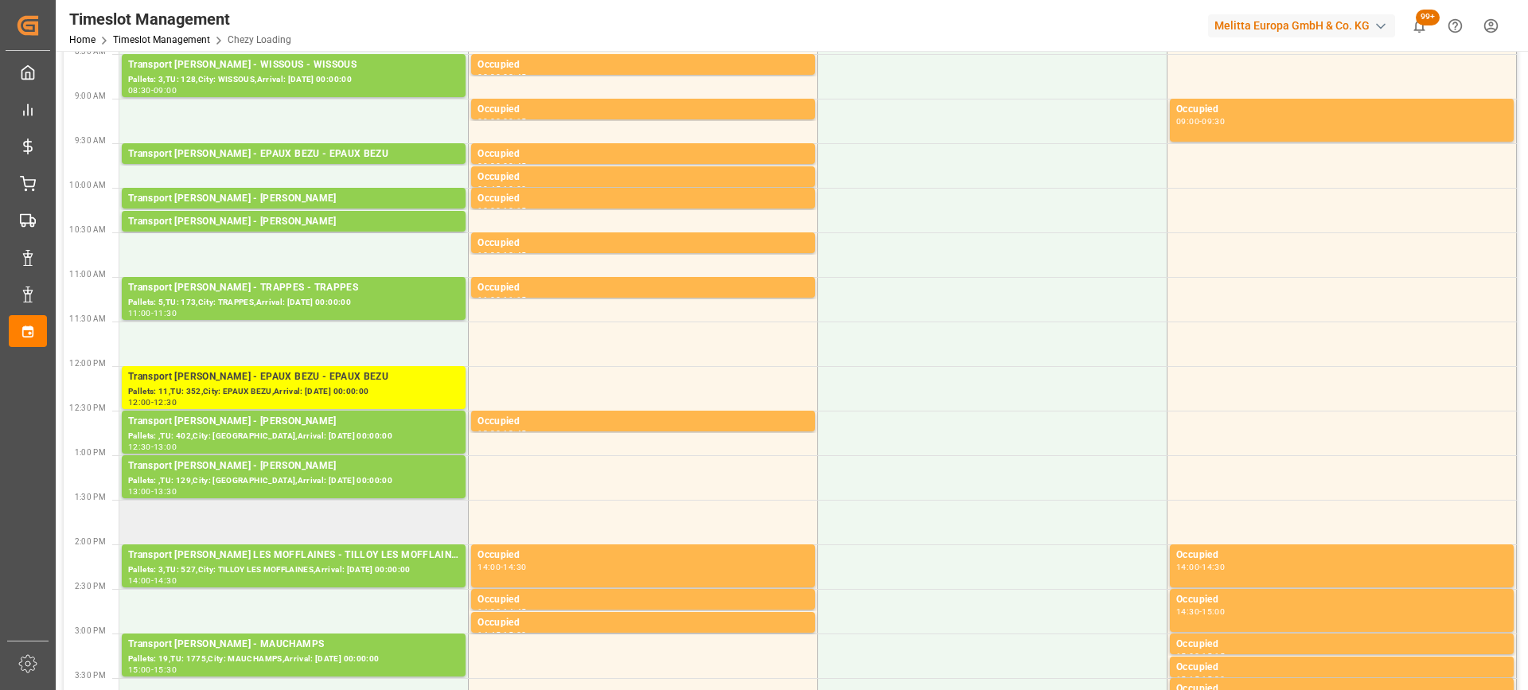
click at [303, 526] on td at bounding box center [293, 522] width 349 height 45
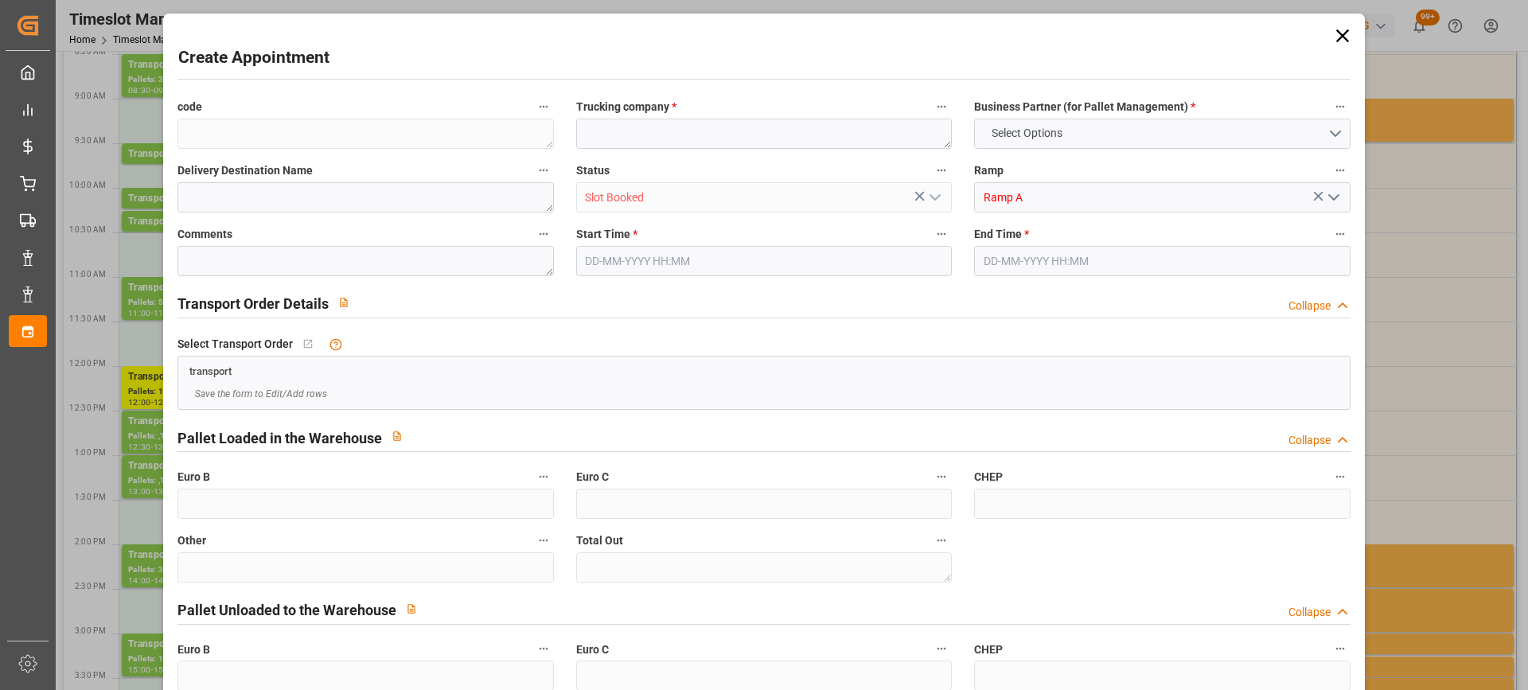
type input "0"
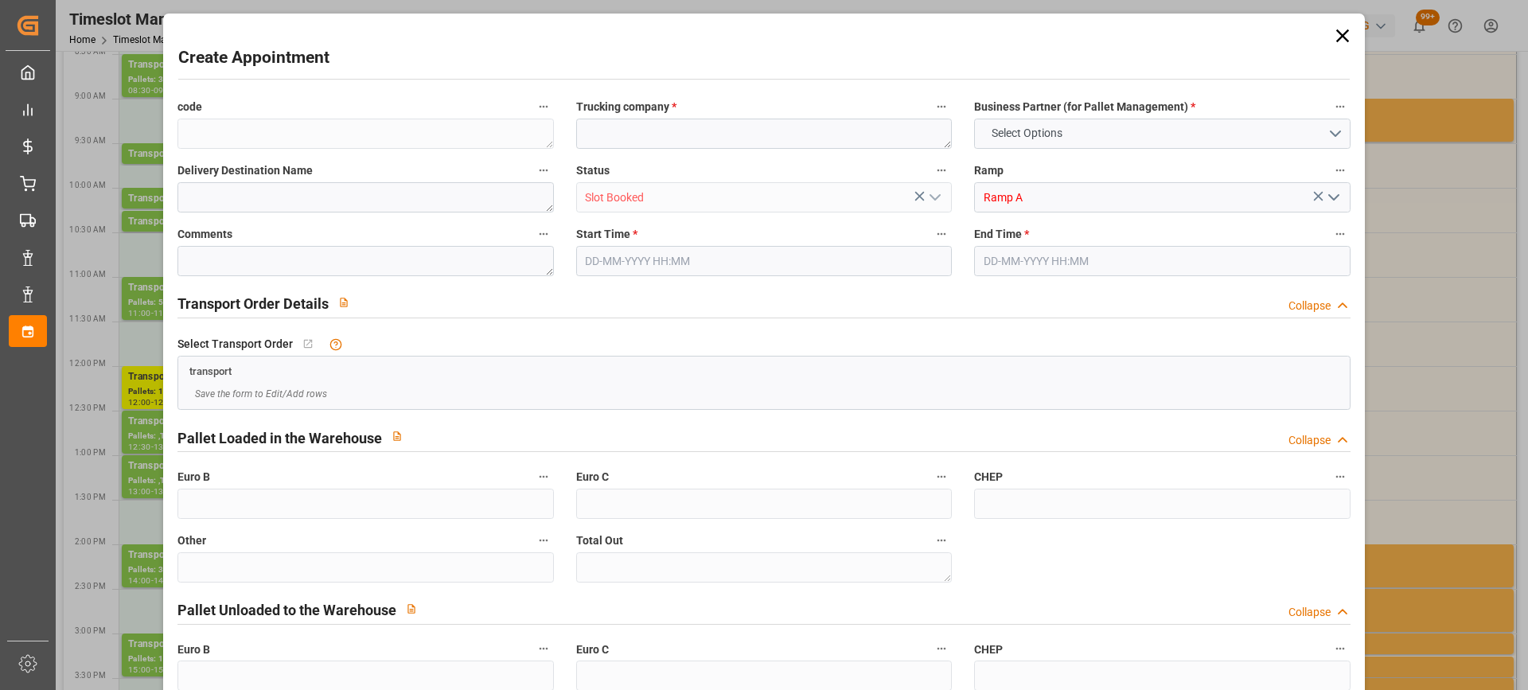
type input "0"
type input "19-09-2025 13:30"
type input "19-09-2025 14:00"
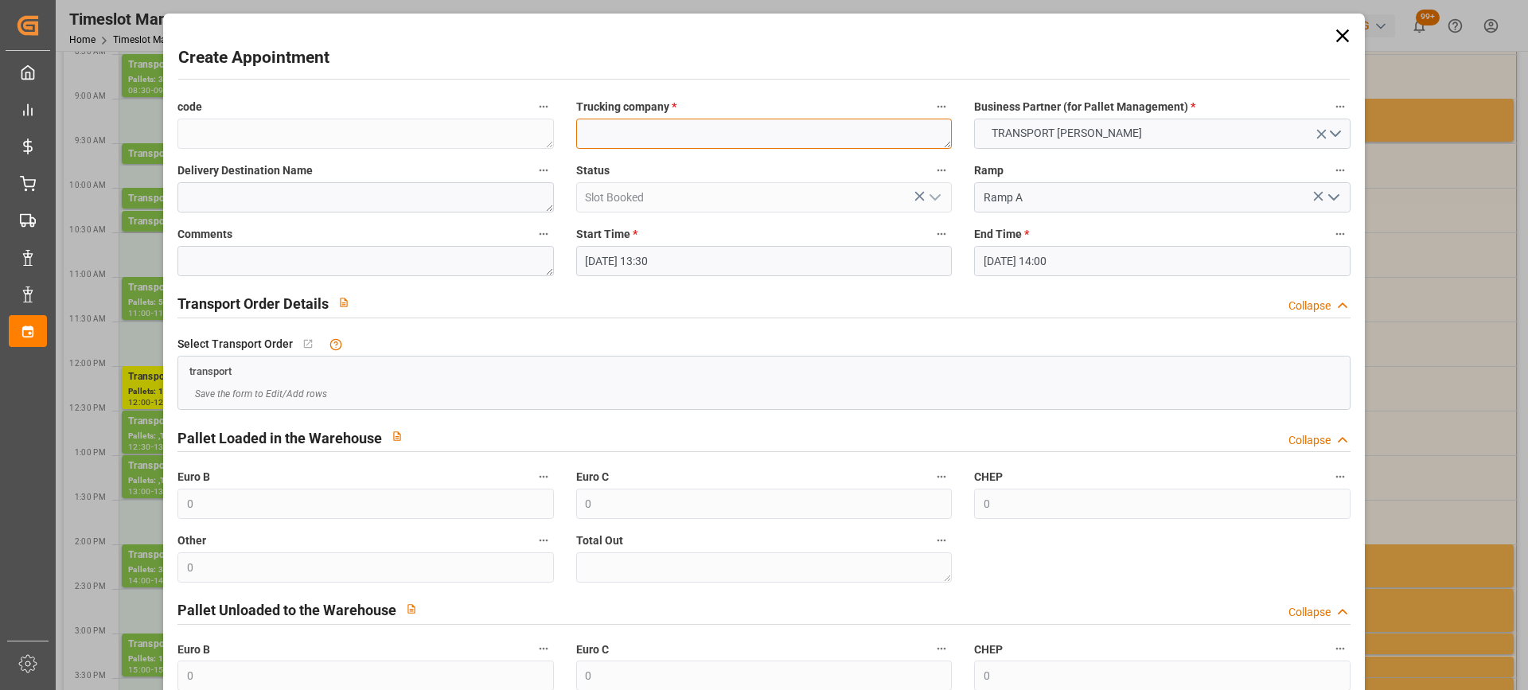
paste textarea "LOMME"
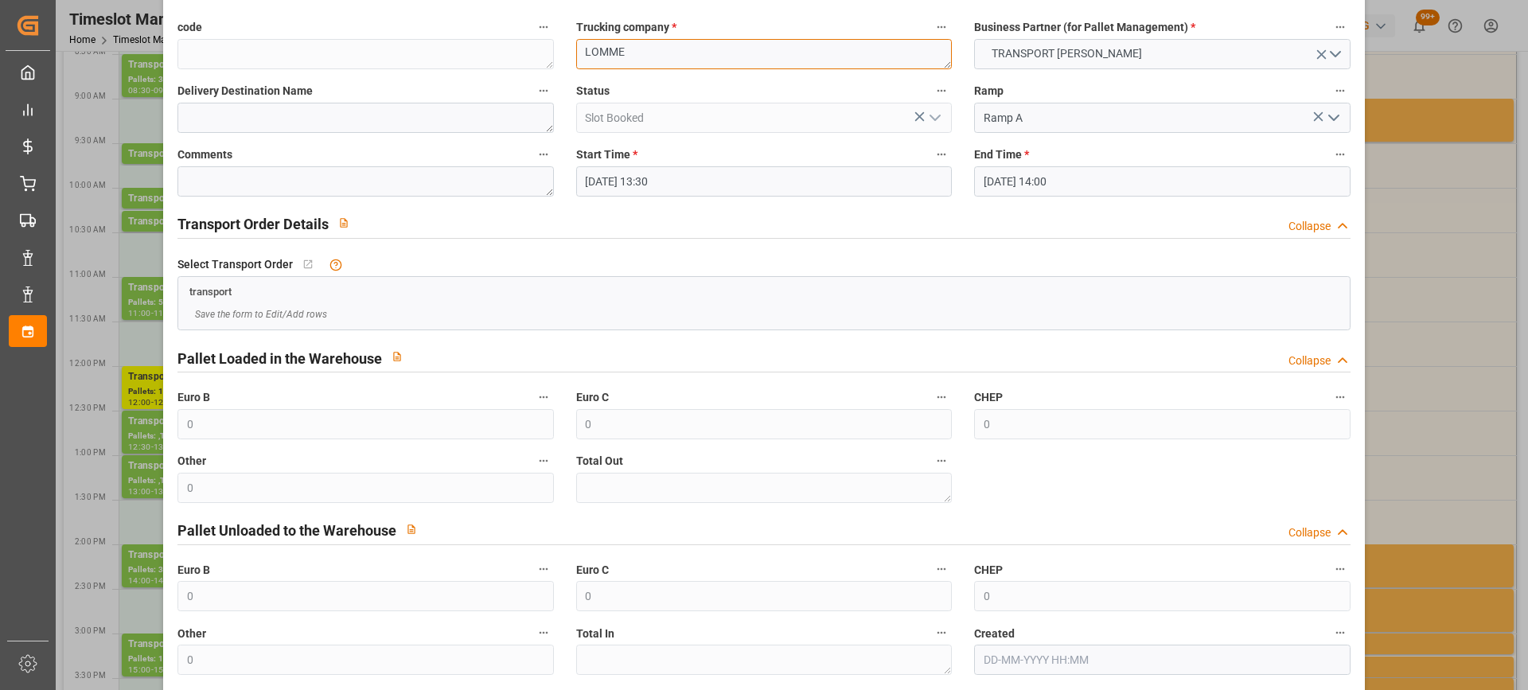
scroll to position [157, 0]
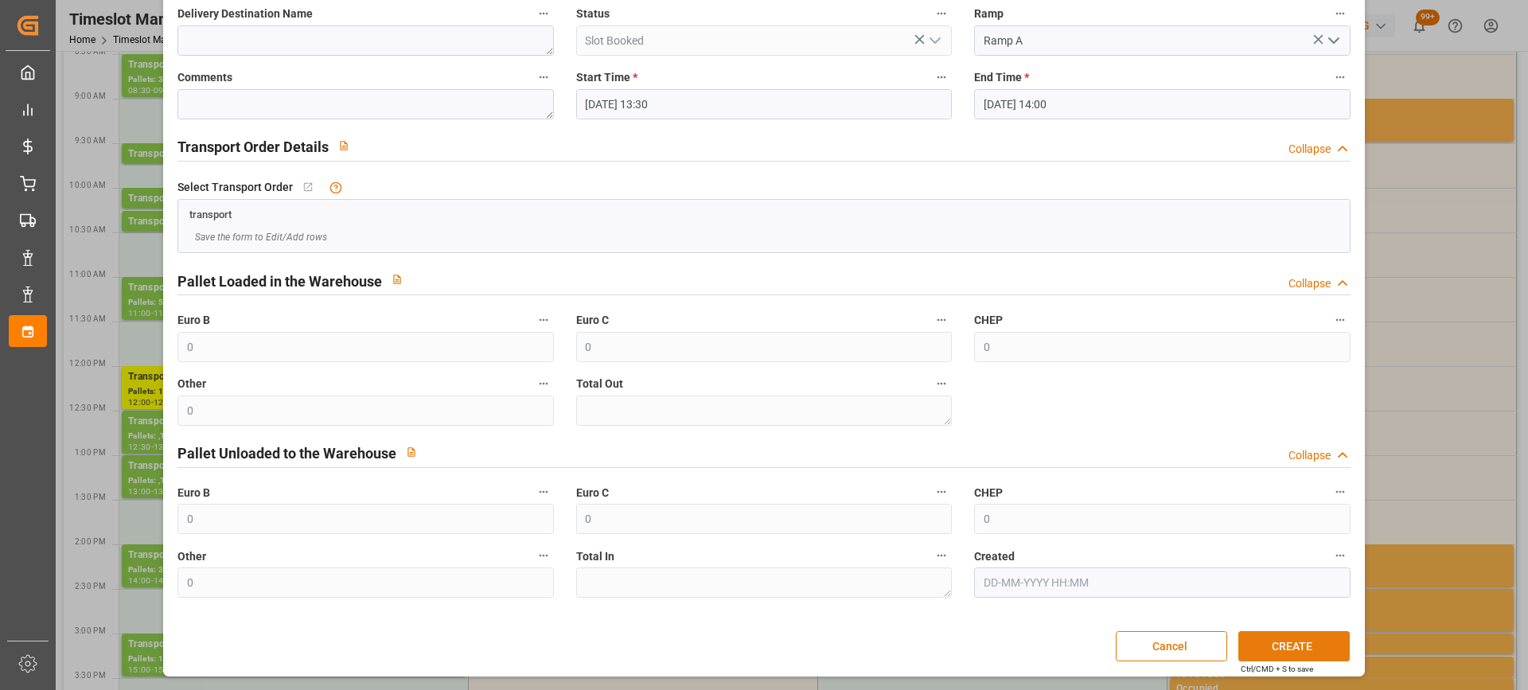
type textarea "LOMME"
click at [1293, 637] on button "CREATE" at bounding box center [1294, 646] width 111 height 30
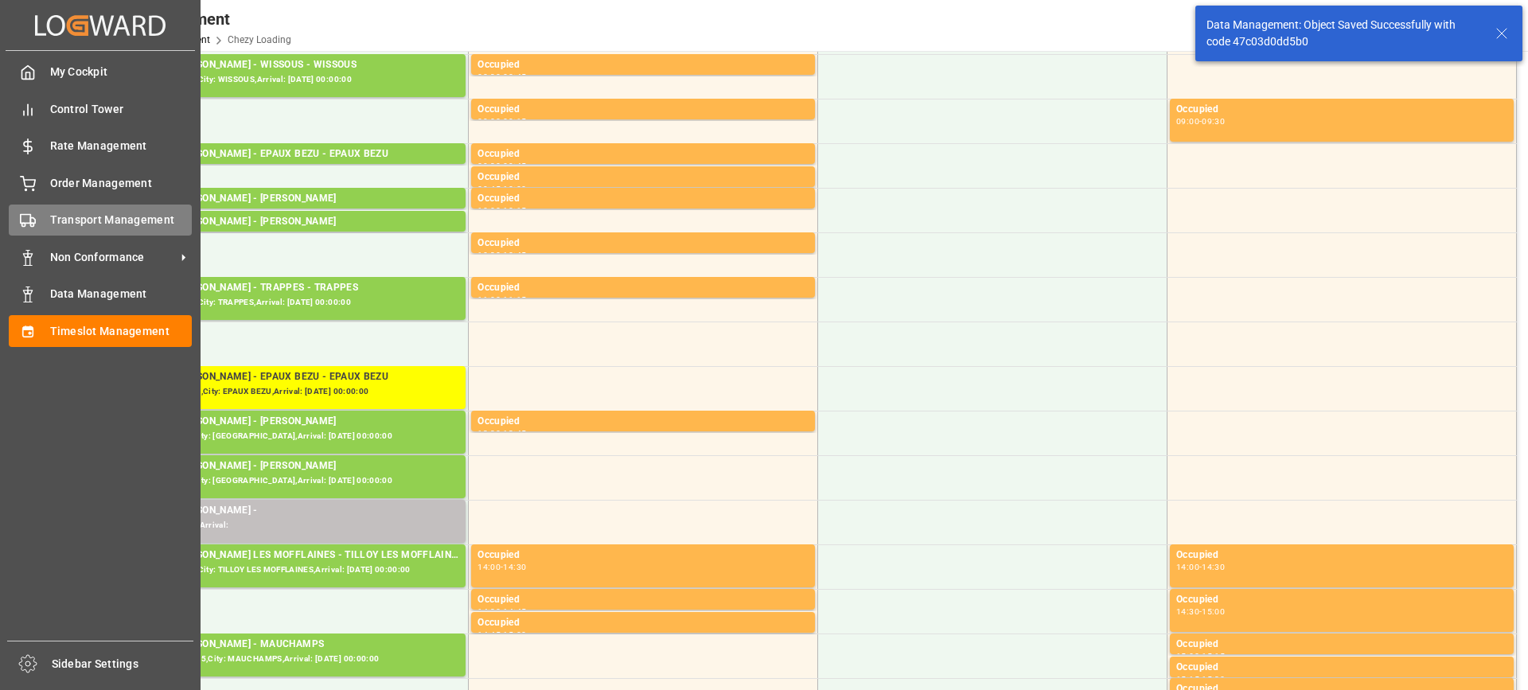
click at [62, 223] on span "Transport Management" at bounding box center [121, 220] width 142 height 17
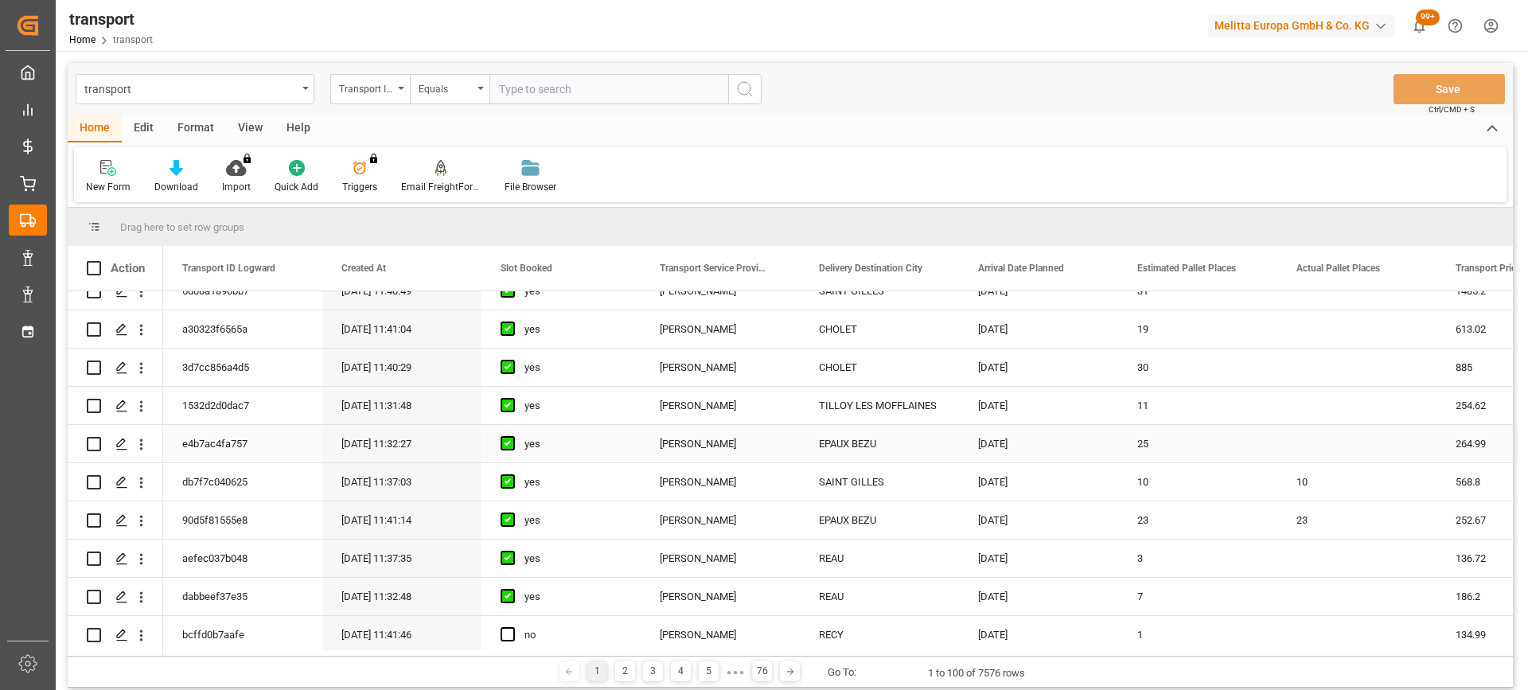
scroll to position [637, 0]
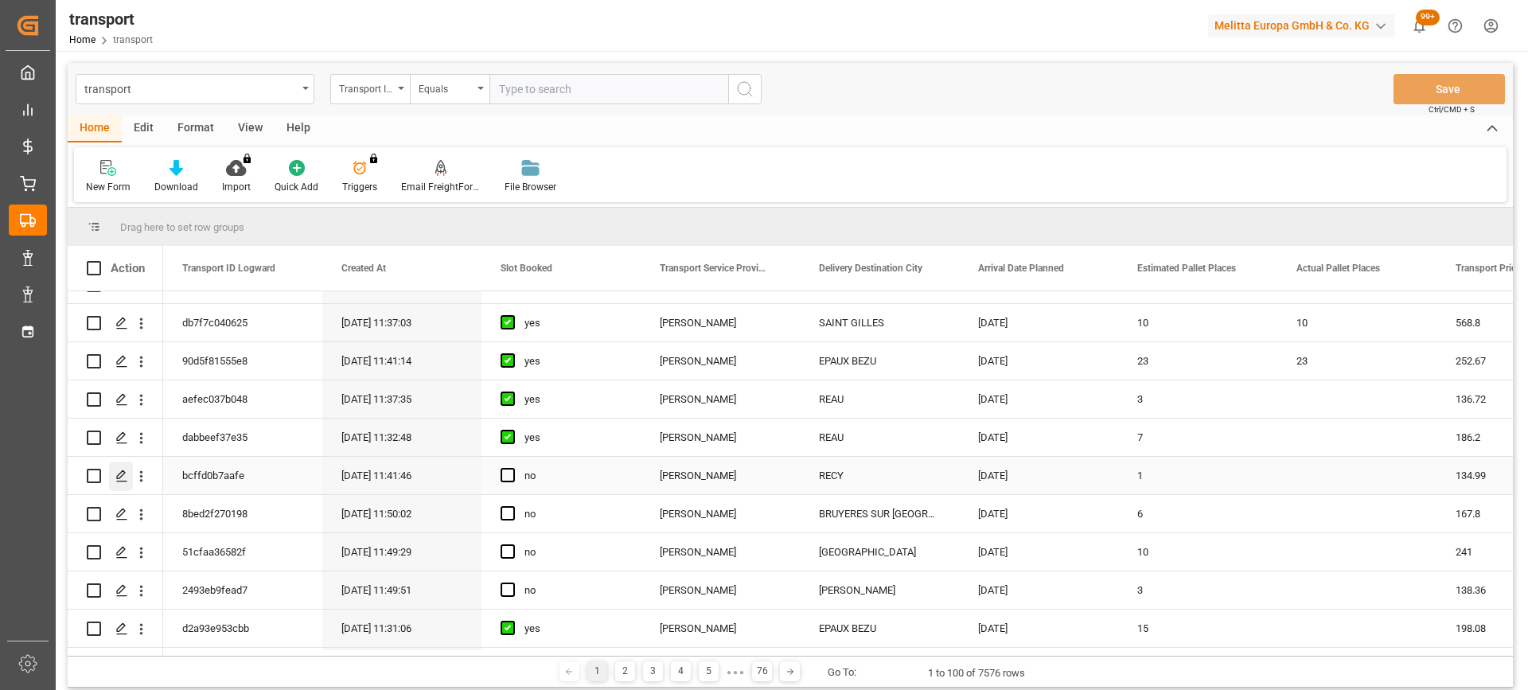
click at [126, 470] on icon "Press SPACE to select this row." at bounding box center [121, 476] width 13 height 13
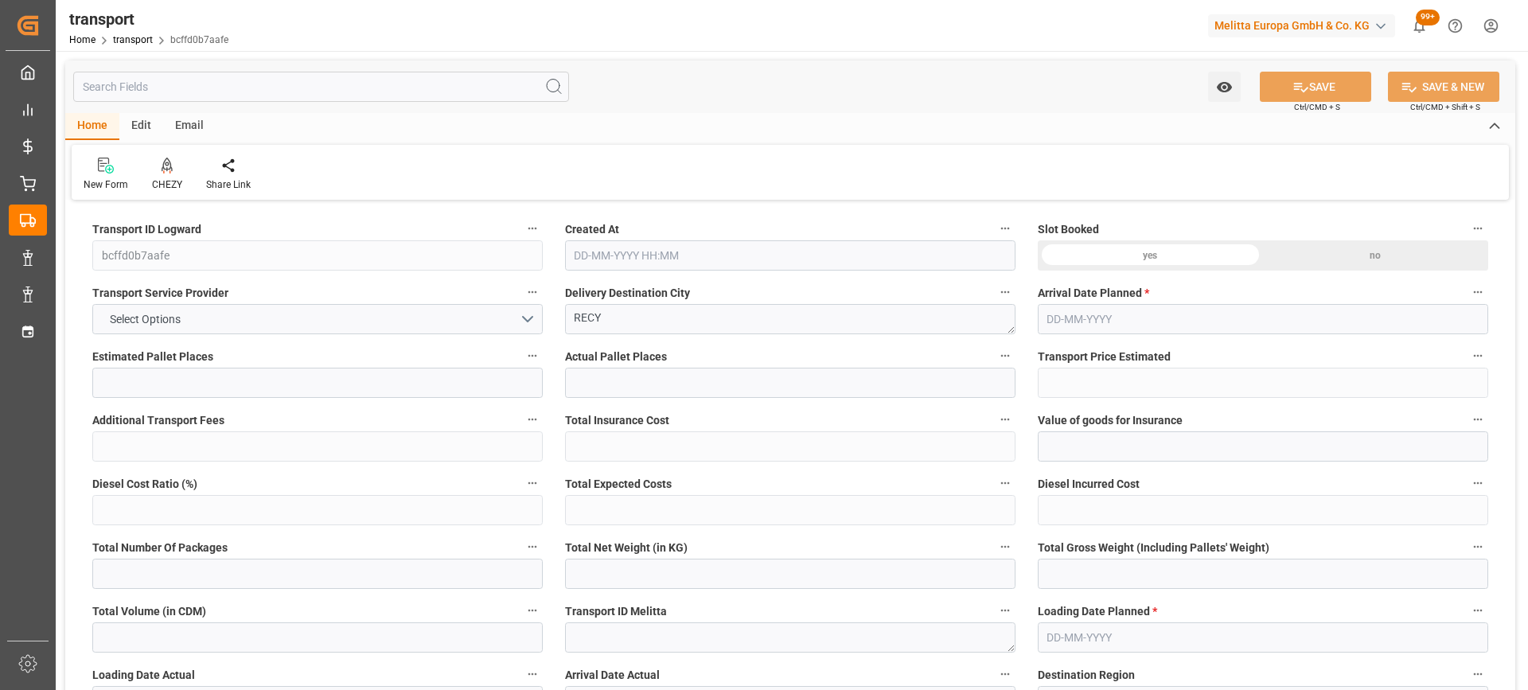
type input "1"
type input "134.99"
type input "0"
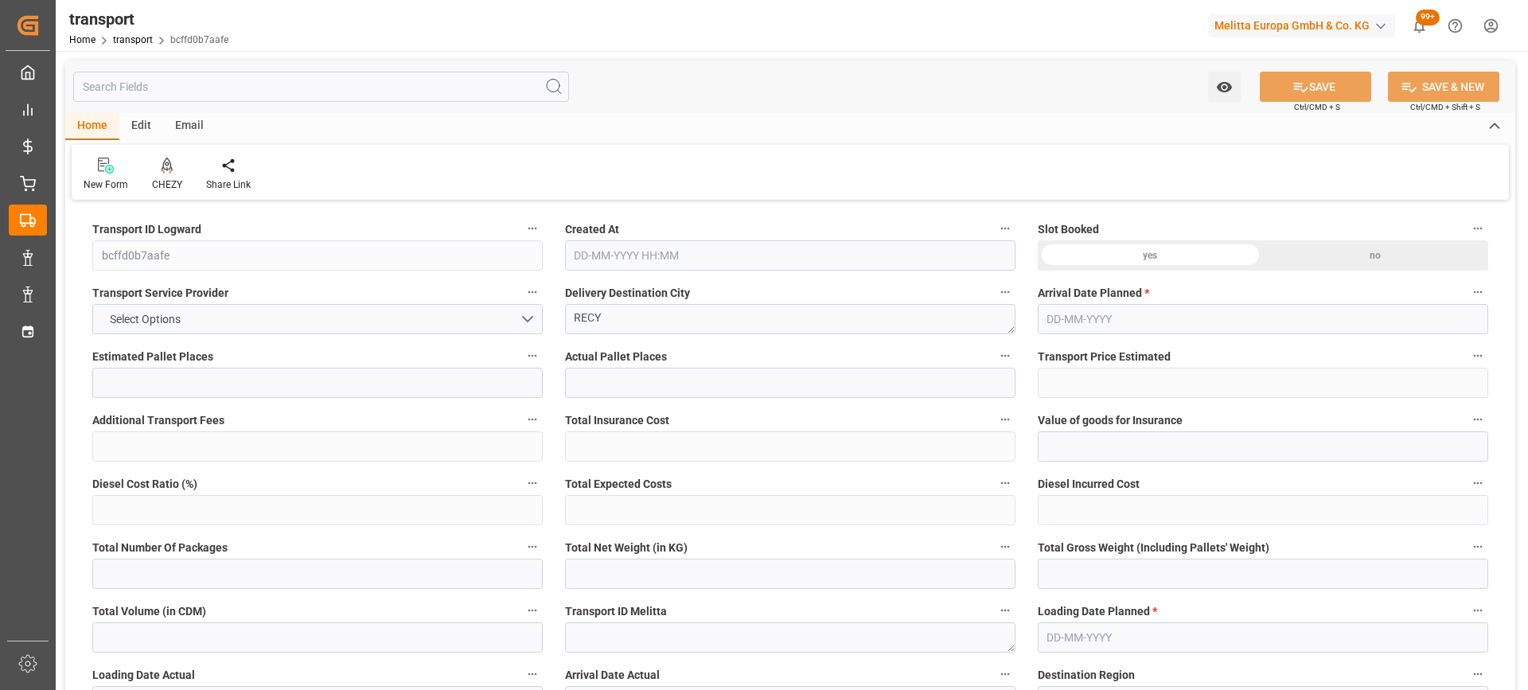
type input "130.4273"
type input "-4.5627"
type input "0"
type input "108.864"
type input "208.472"
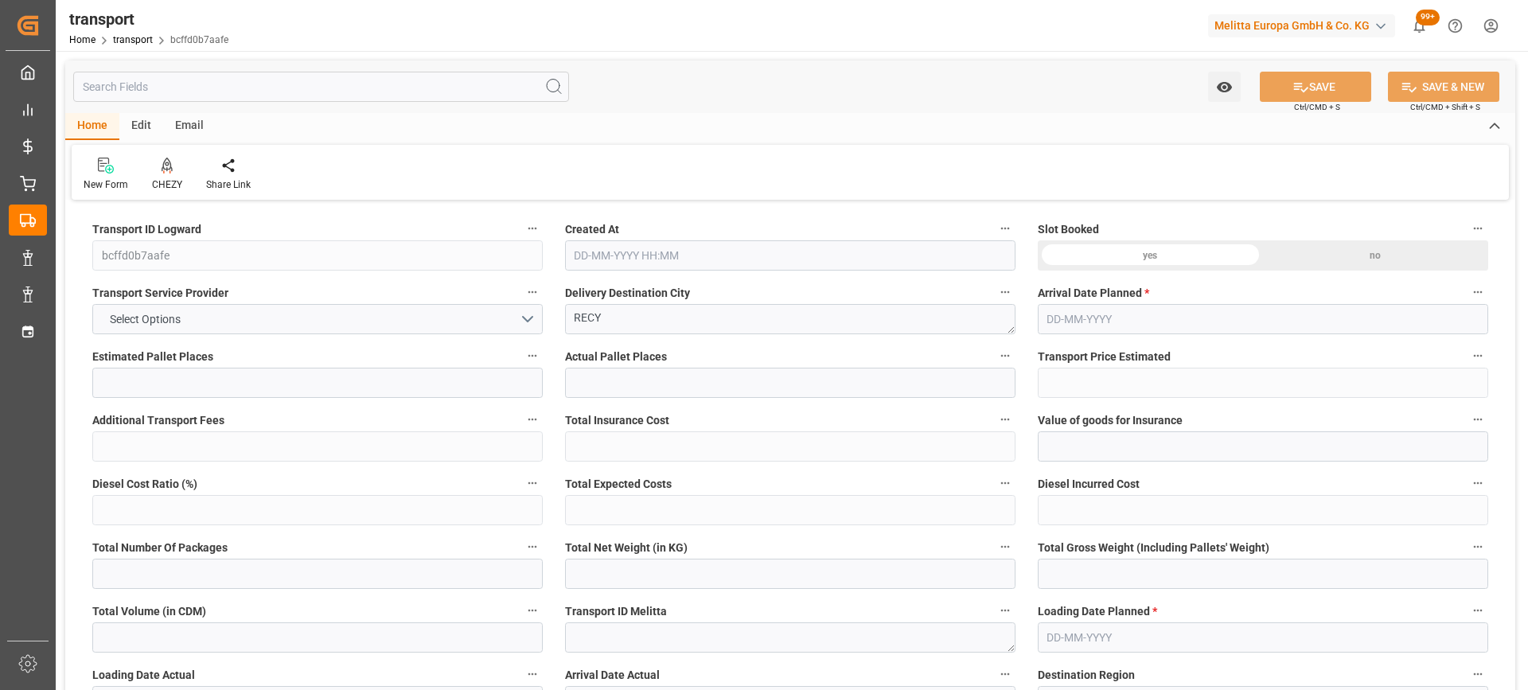
type input "806.4"
type input "51"
type input "0"
type input "42"
type input "1"
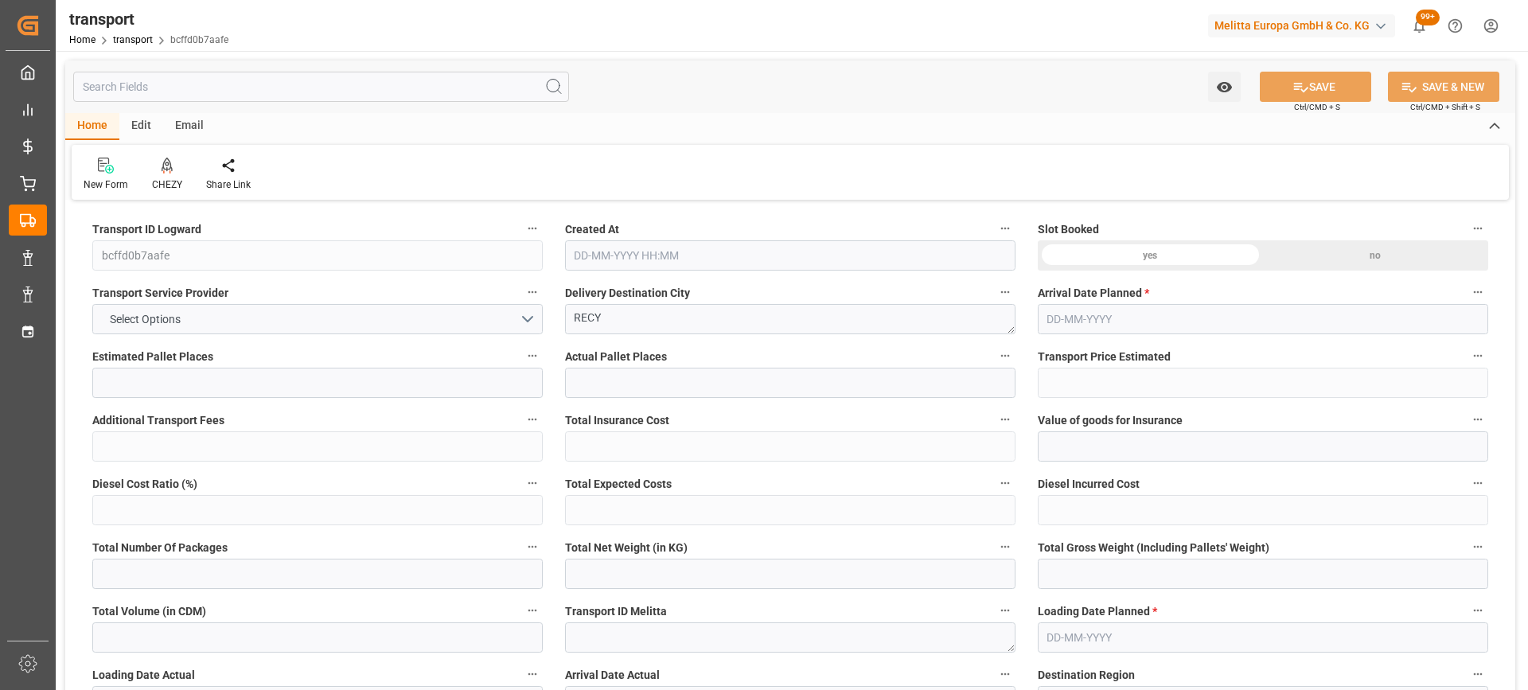
type input "101"
type input "185.472"
type input "0"
type input "4710.8598"
type input "0"
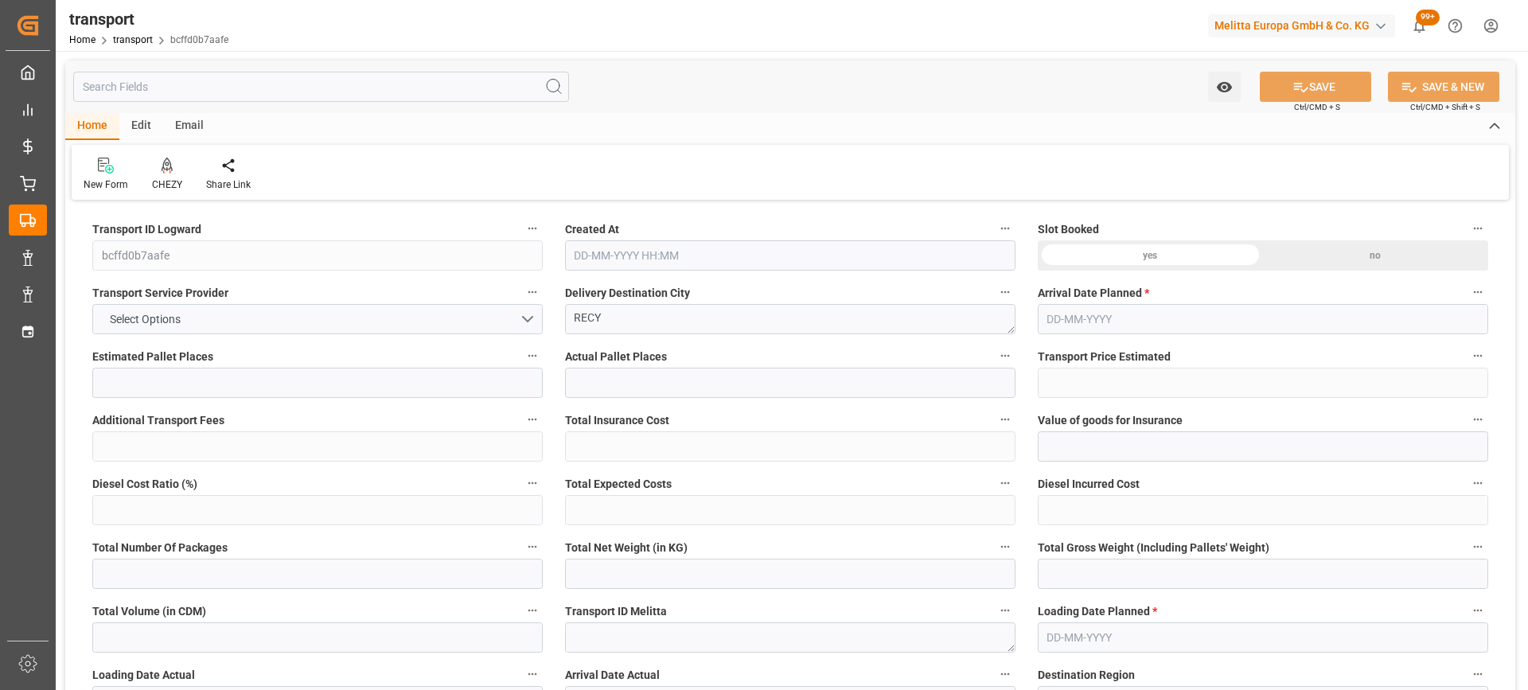
type input "0"
type input "21"
type input "35"
type input "18-09-2025 11:41"
type input "[DATE]"
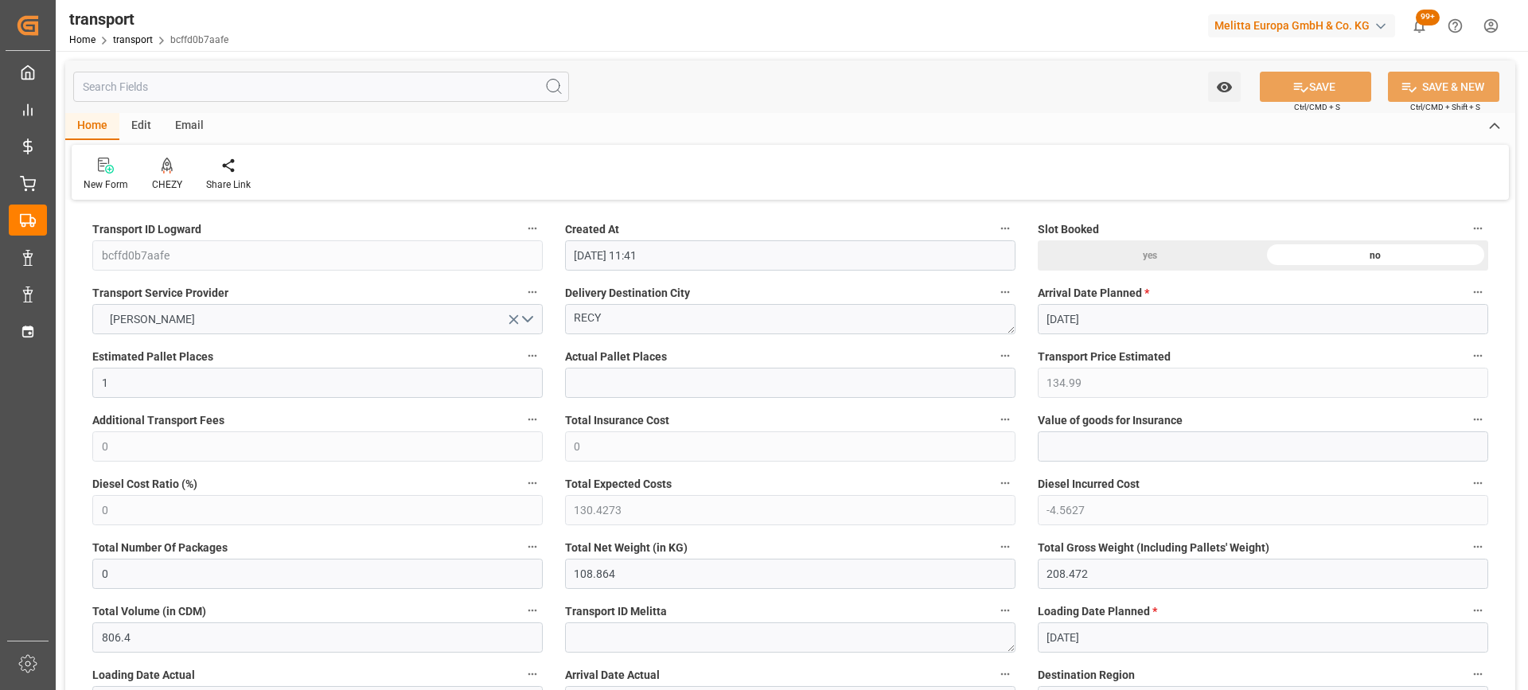
type input "[DATE]"
drag, startPoint x: 674, startPoint y: 322, endPoint x: 427, endPoint y: 328, distance: 247.6
click at [170, 177] on div "CHEZY" at bounding box center [167, 174] width 54 height 35
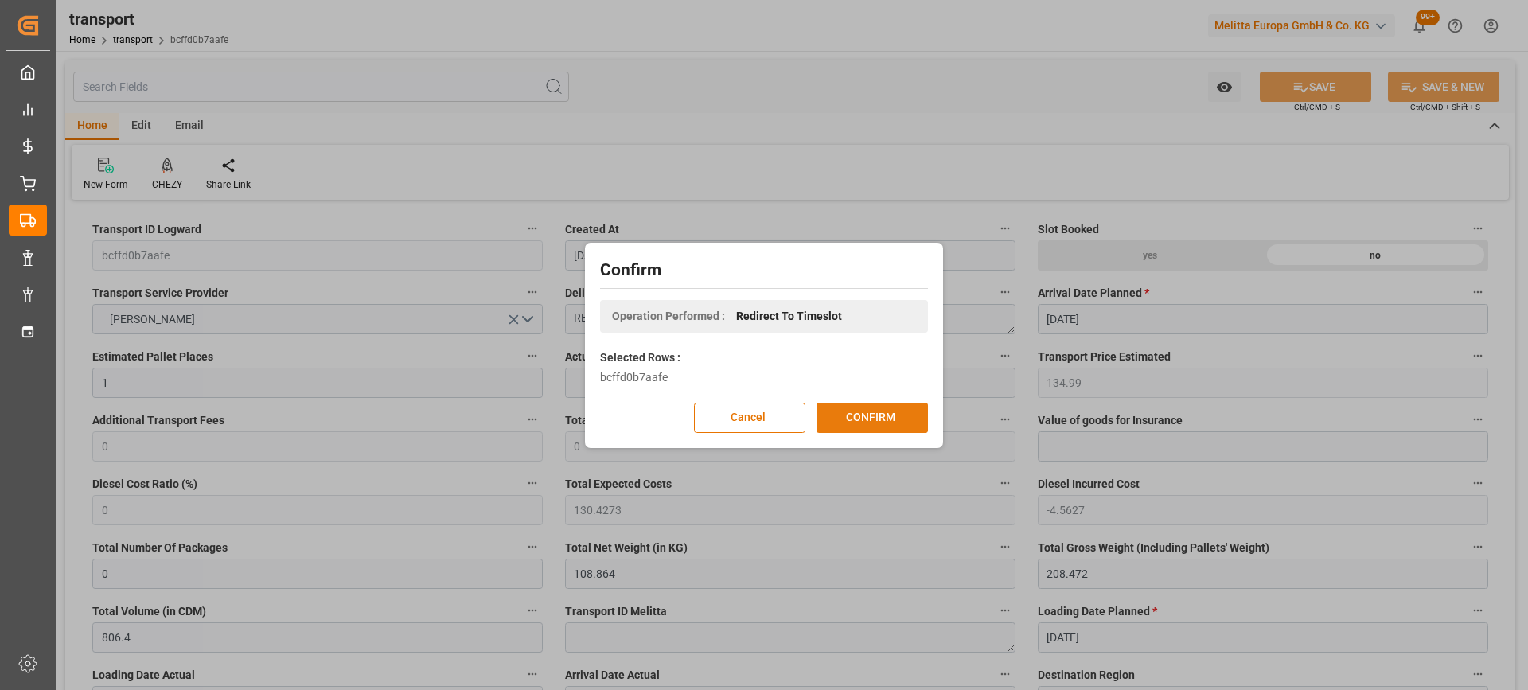
click at [848, 419] on button "CONFIRM" at bounding box center [872, 418] width 111 height 30
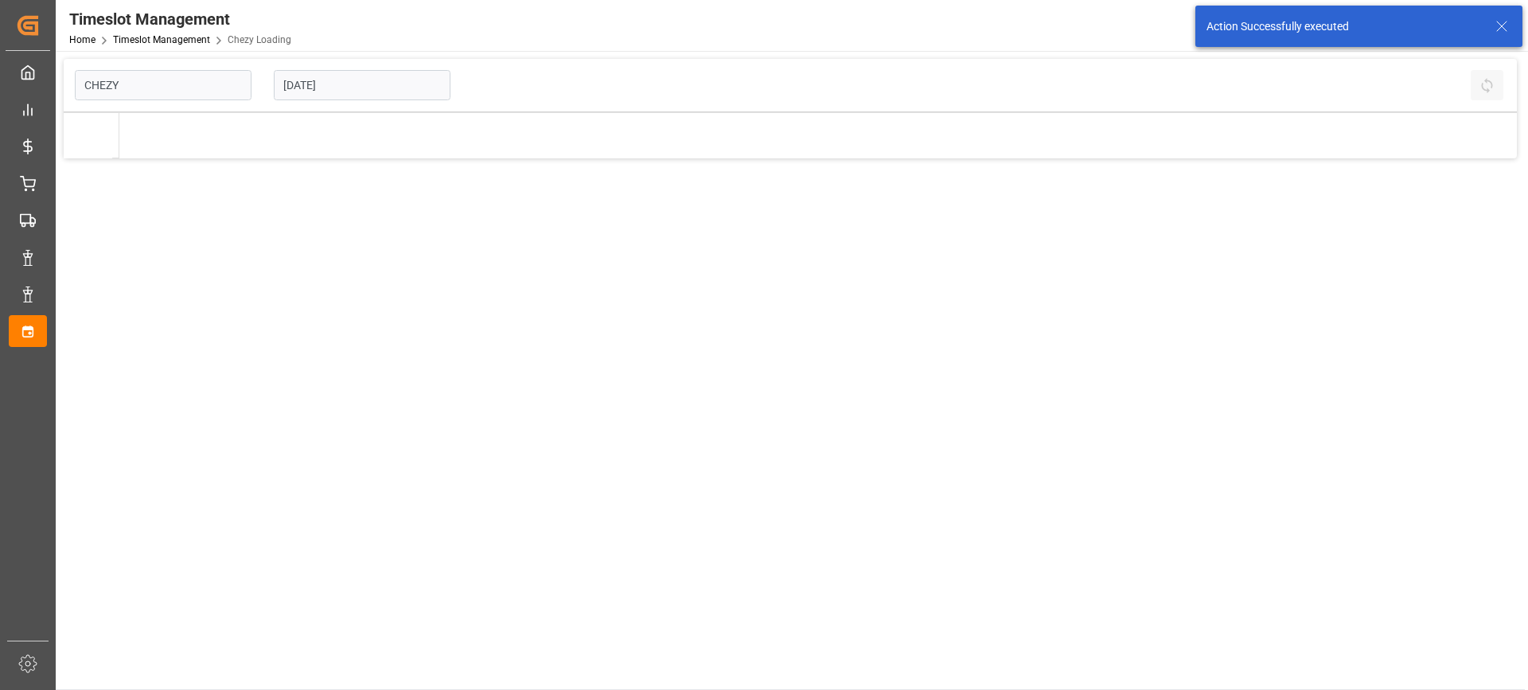
type input "Chezy Loading"
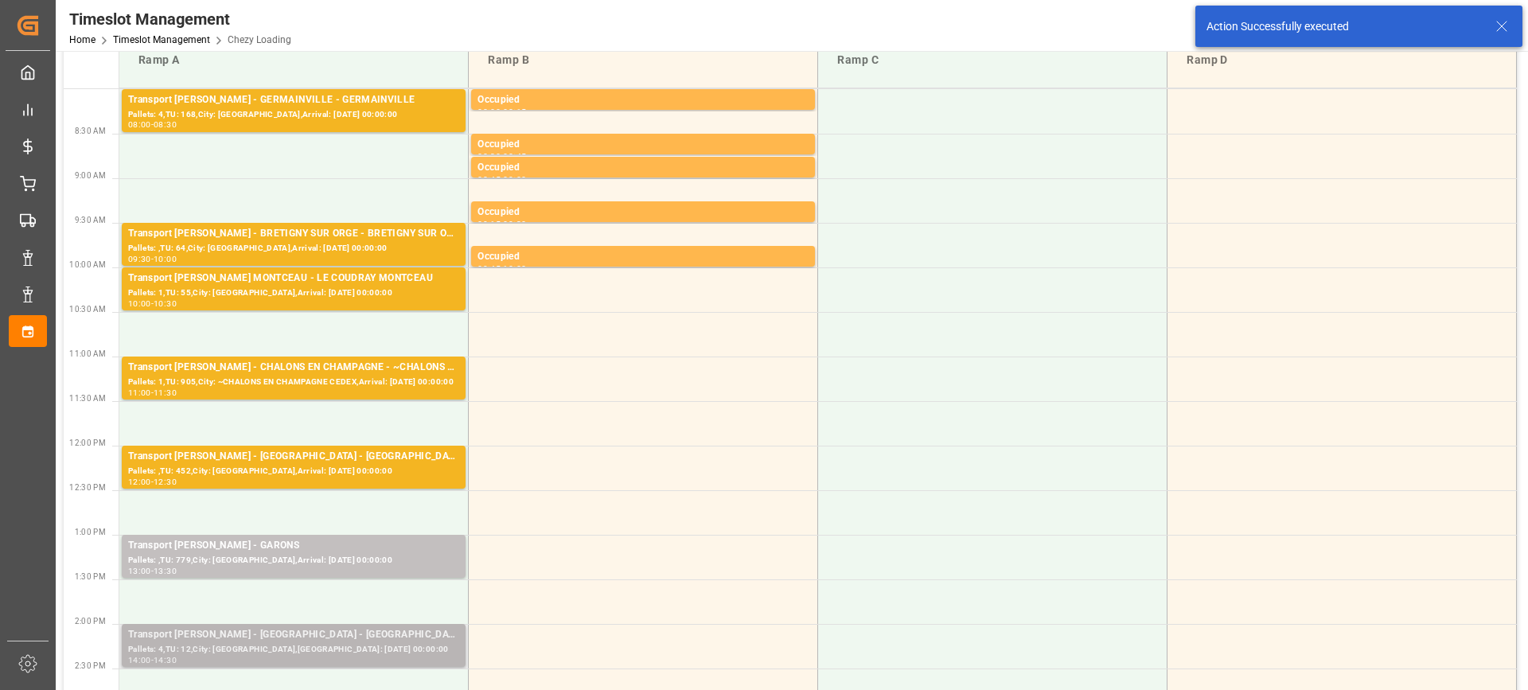
scroll to position [159, 0]
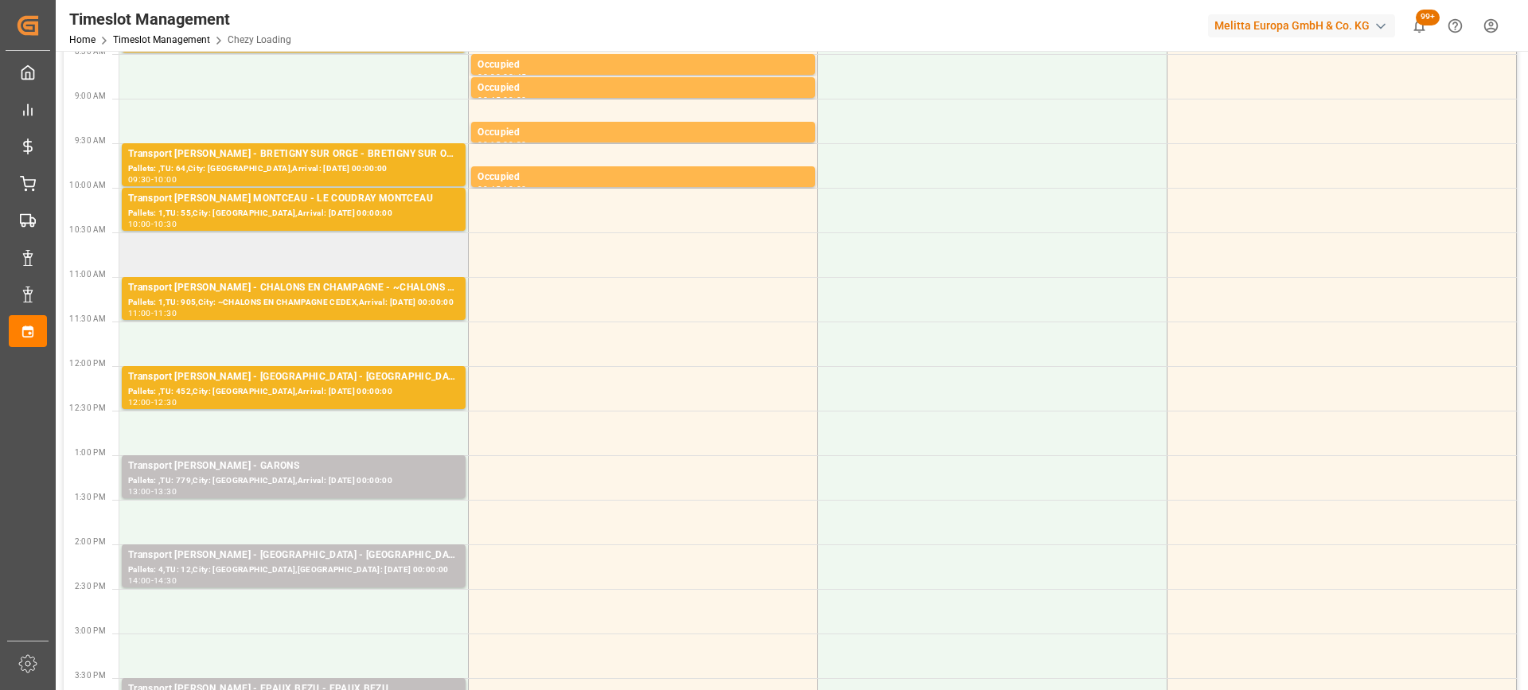
click at [363, 266] on td at bounding box center [293, 254] width 349 height 45
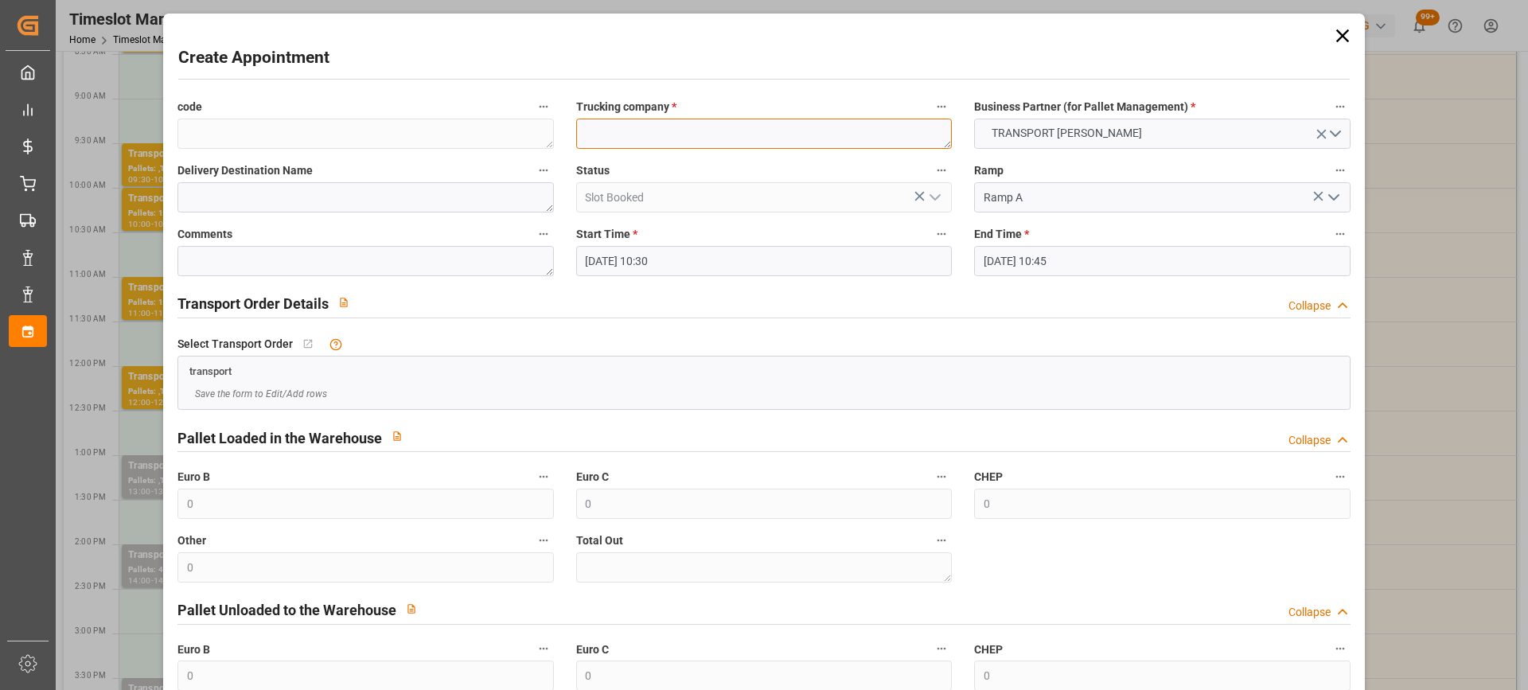
paste textarea "RECY"
type textarea "RECY"
click at [1135, 270] on input "[DATE] 10:45" at bounding box center [1162, 261] width 376 height 30
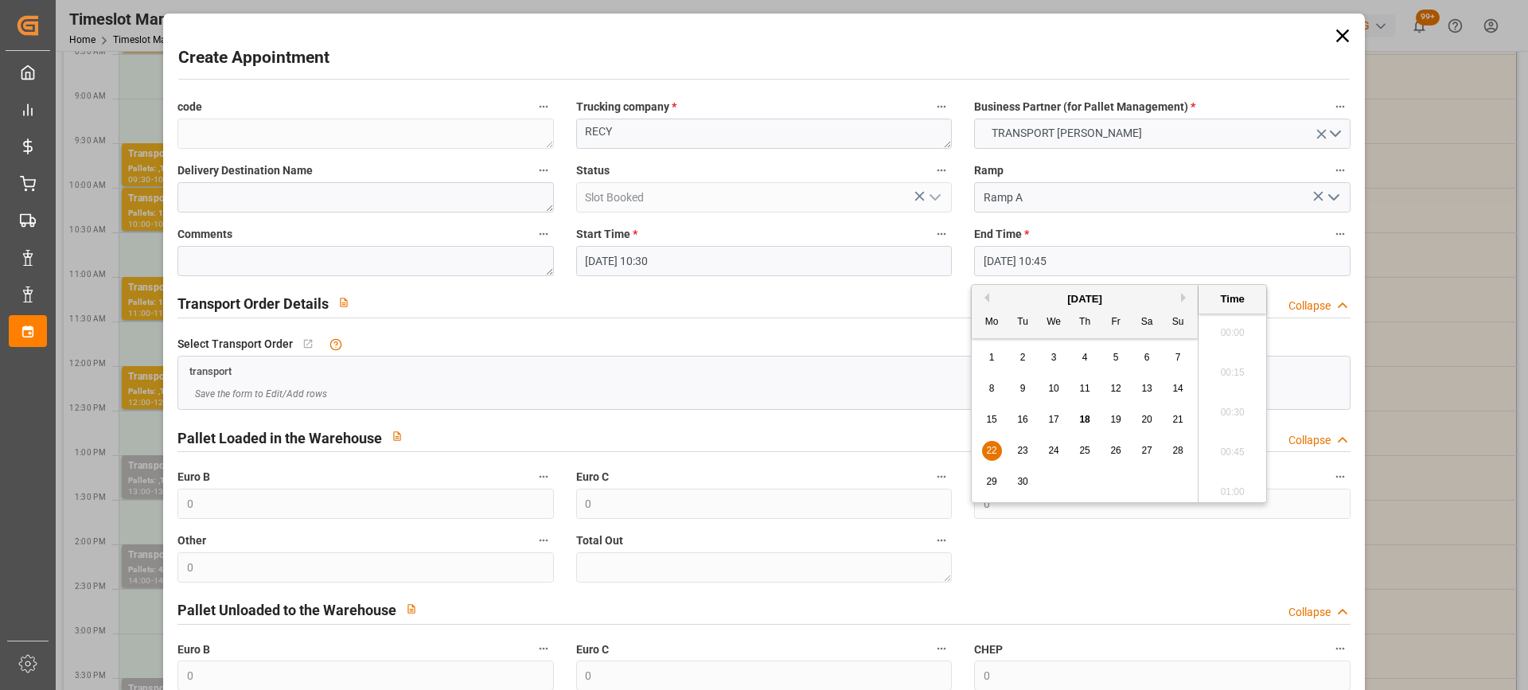
scroll to position [1637, 0]
click at [990, 448] on span "22" at bounding box center [991, 450] width 10 height 11
click at [1224, 445] on li "11:00" at bounding box center [1233, 447] width 68 height 40
type input "[DATE] 11:00"
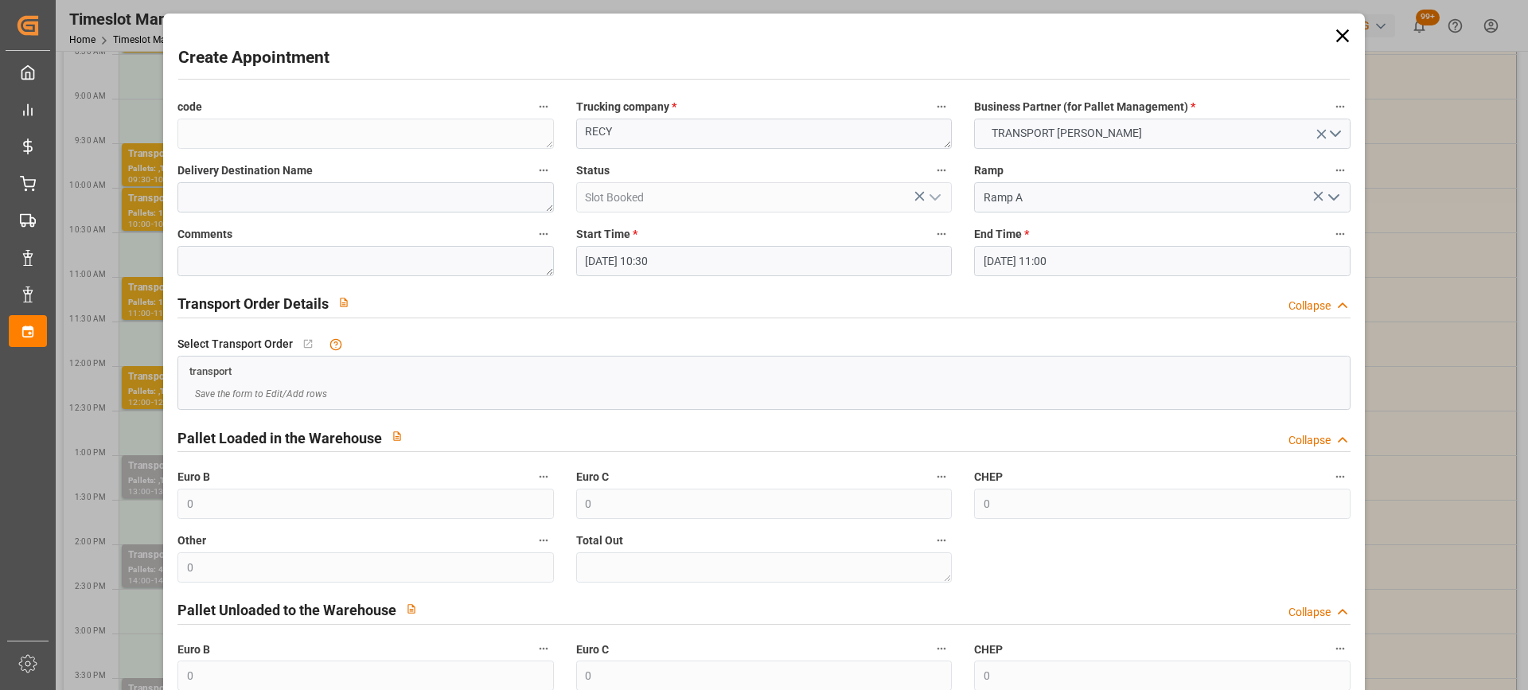
scroll to position [157, 0]
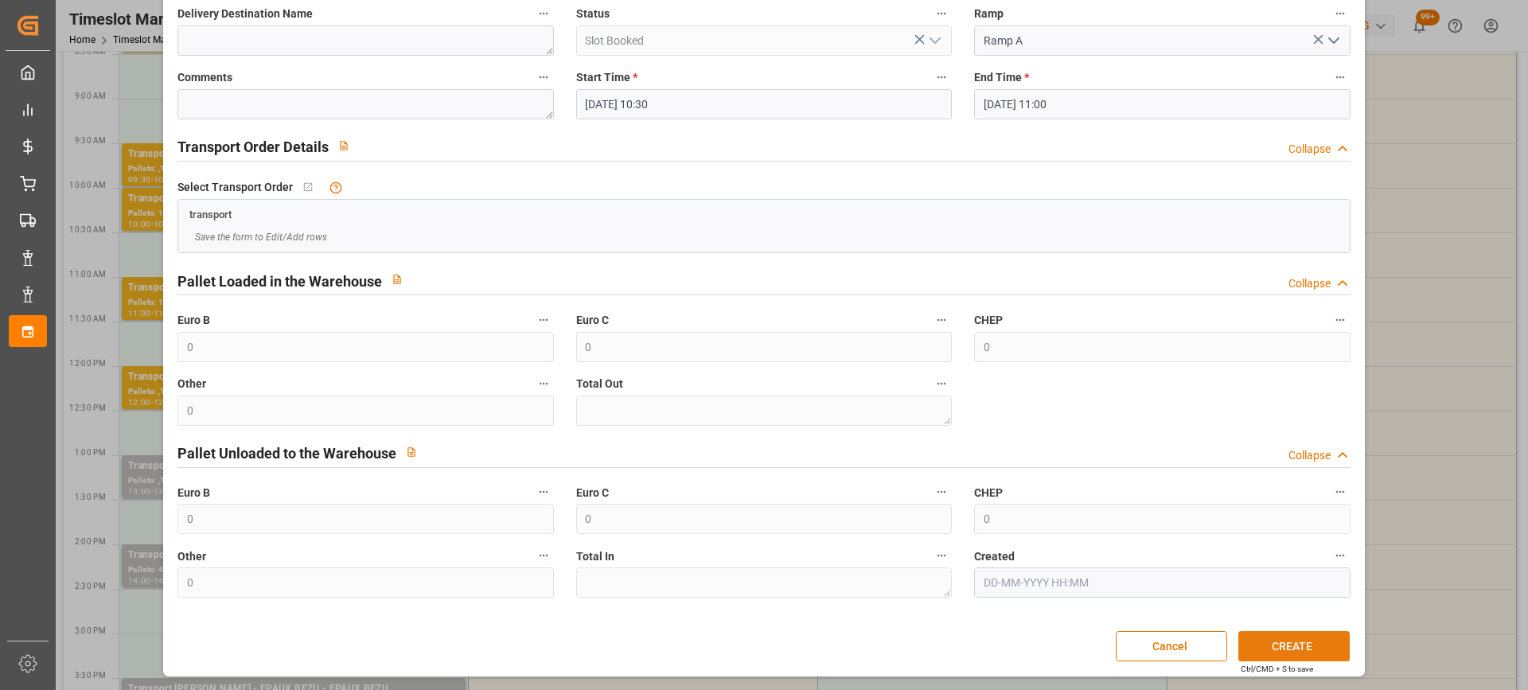
click at [1289, 638] on button "CREATE" at bounding box center [1294, 646] width 111 height 30
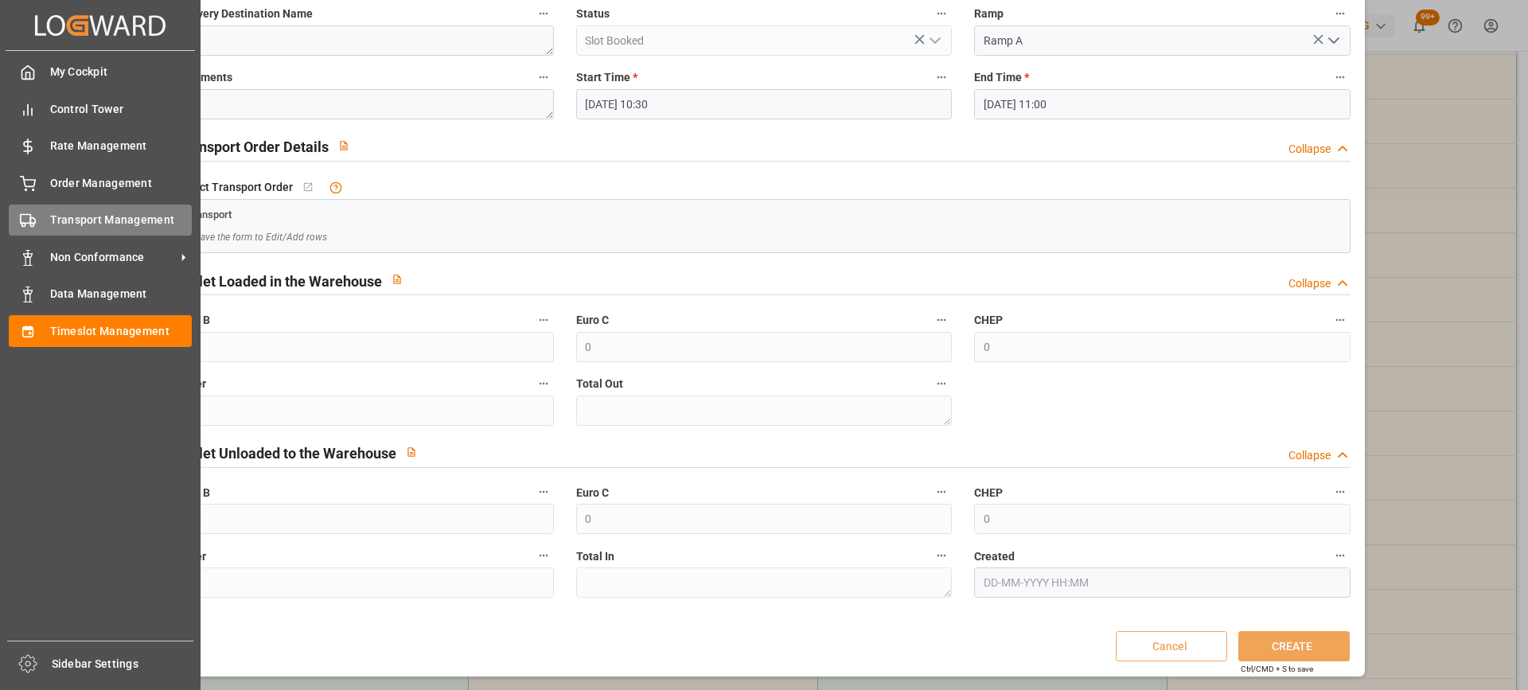
click at [36, 220] on div "Transport Management Transport Management" at bounding box center [100, 220] width 183 height 31
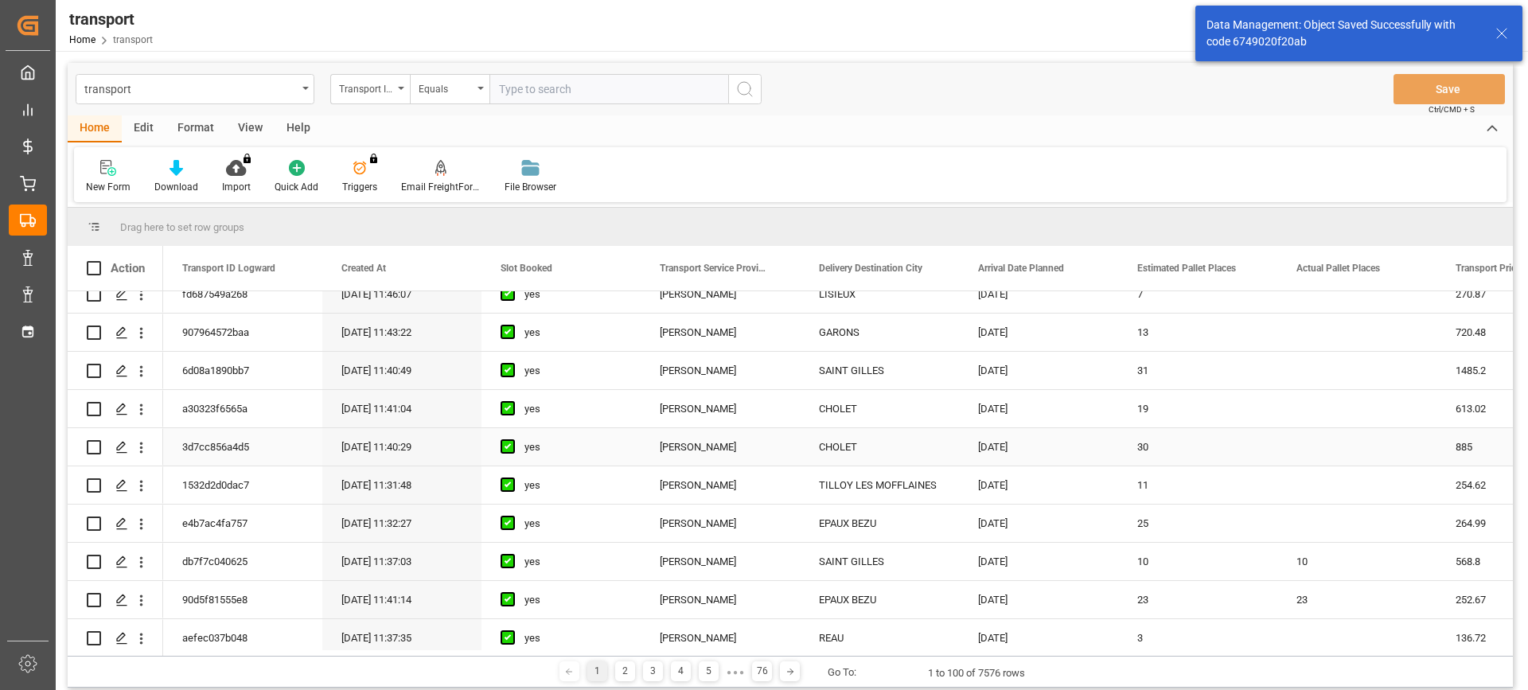
scroll to position [557, 0]
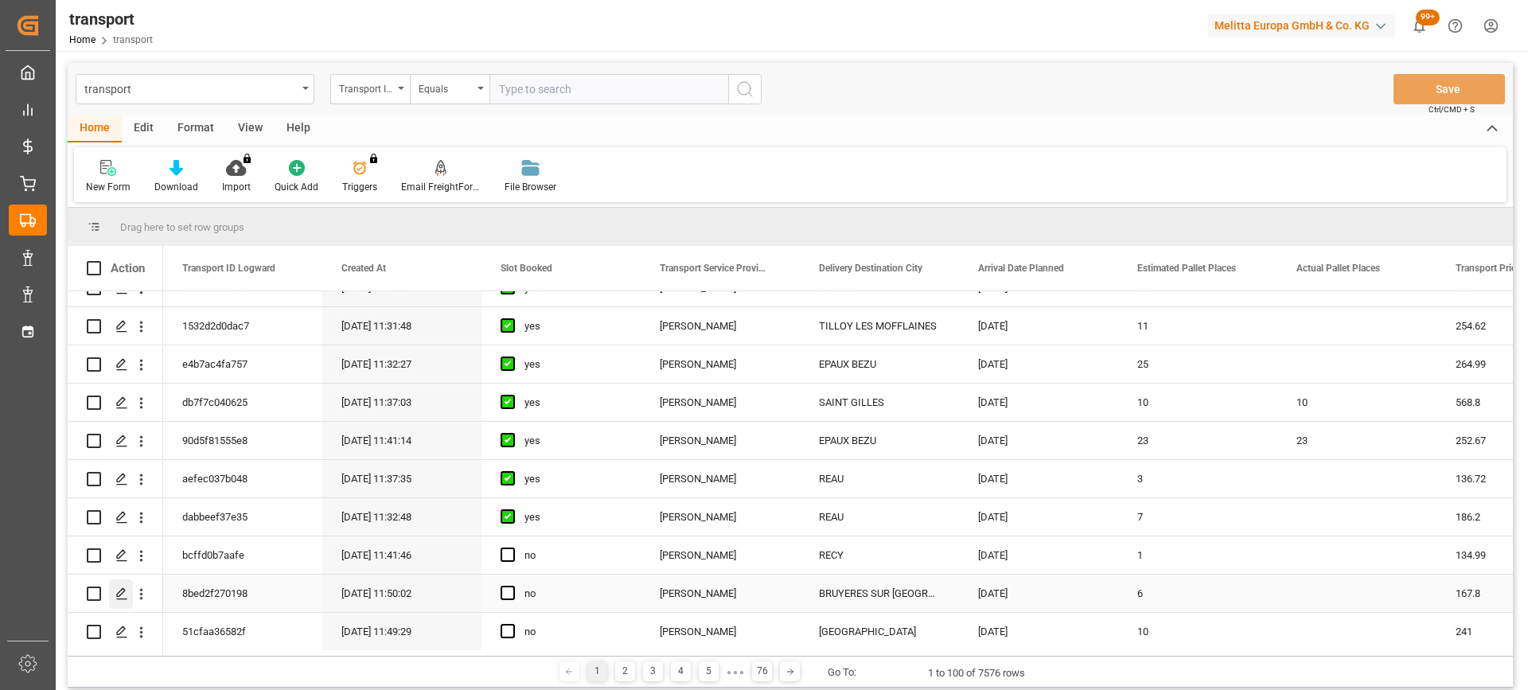
click at [114, 591] on div "Press SPACE to select this row." at bounding box center [121, 593] width 24 height 29
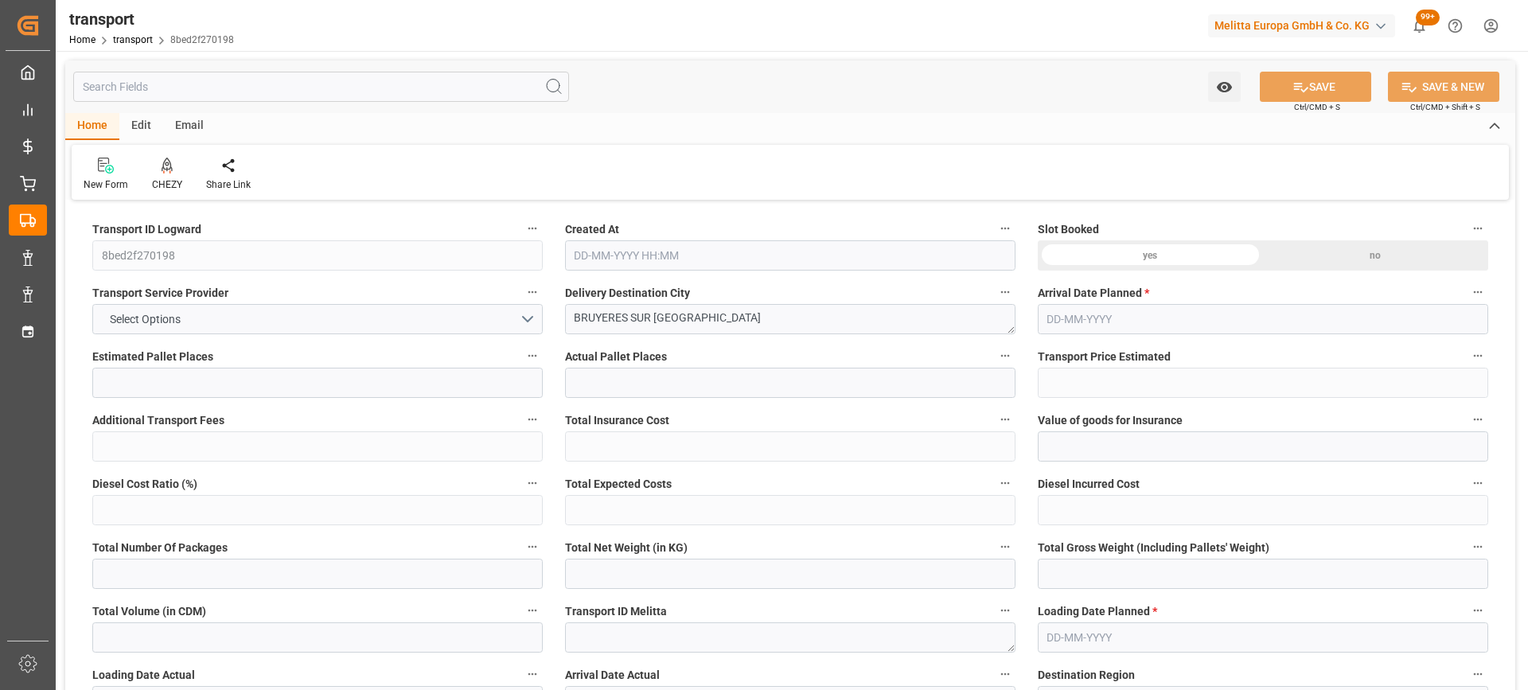
type input "6"
type input "167.8"
type input "0"
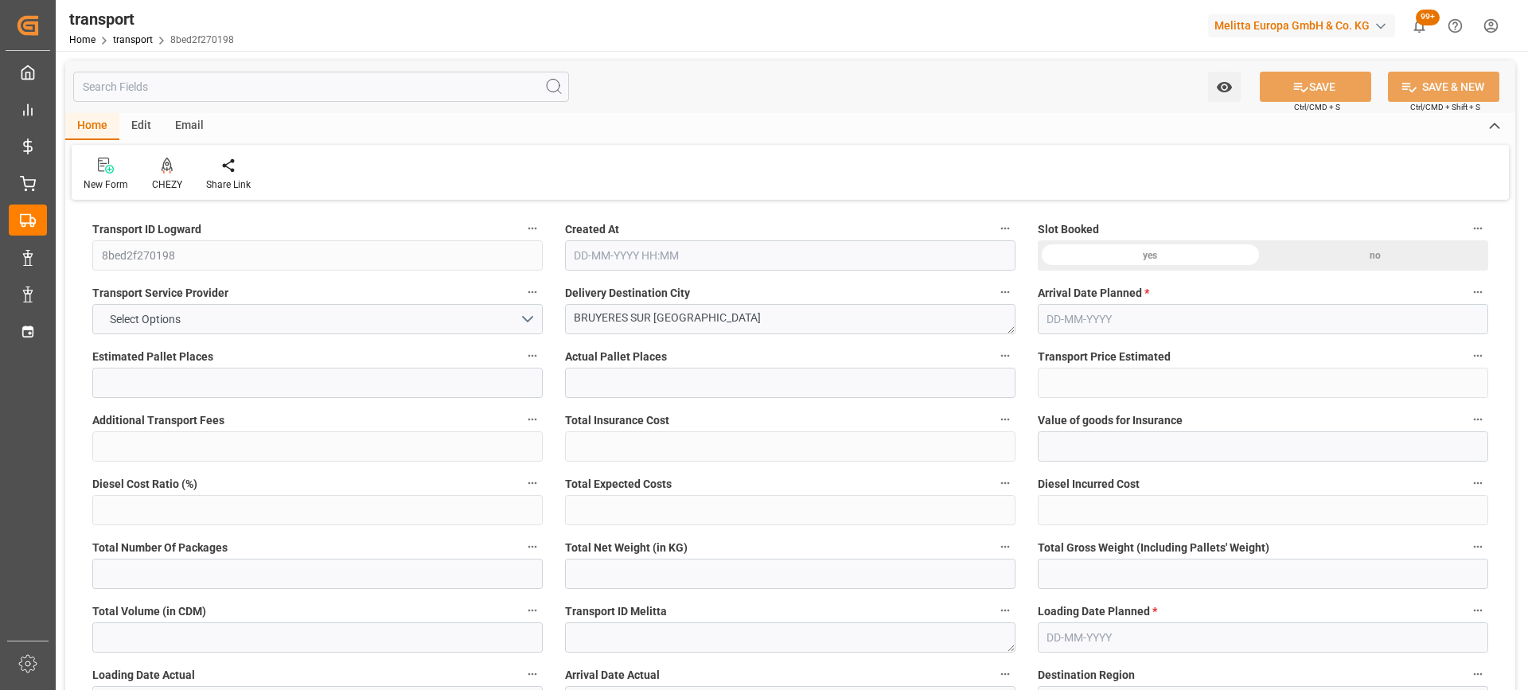
type input "162.1284"
type input "-5.6716"
type input "0"
type input "1605.054"
type input "2159.712"
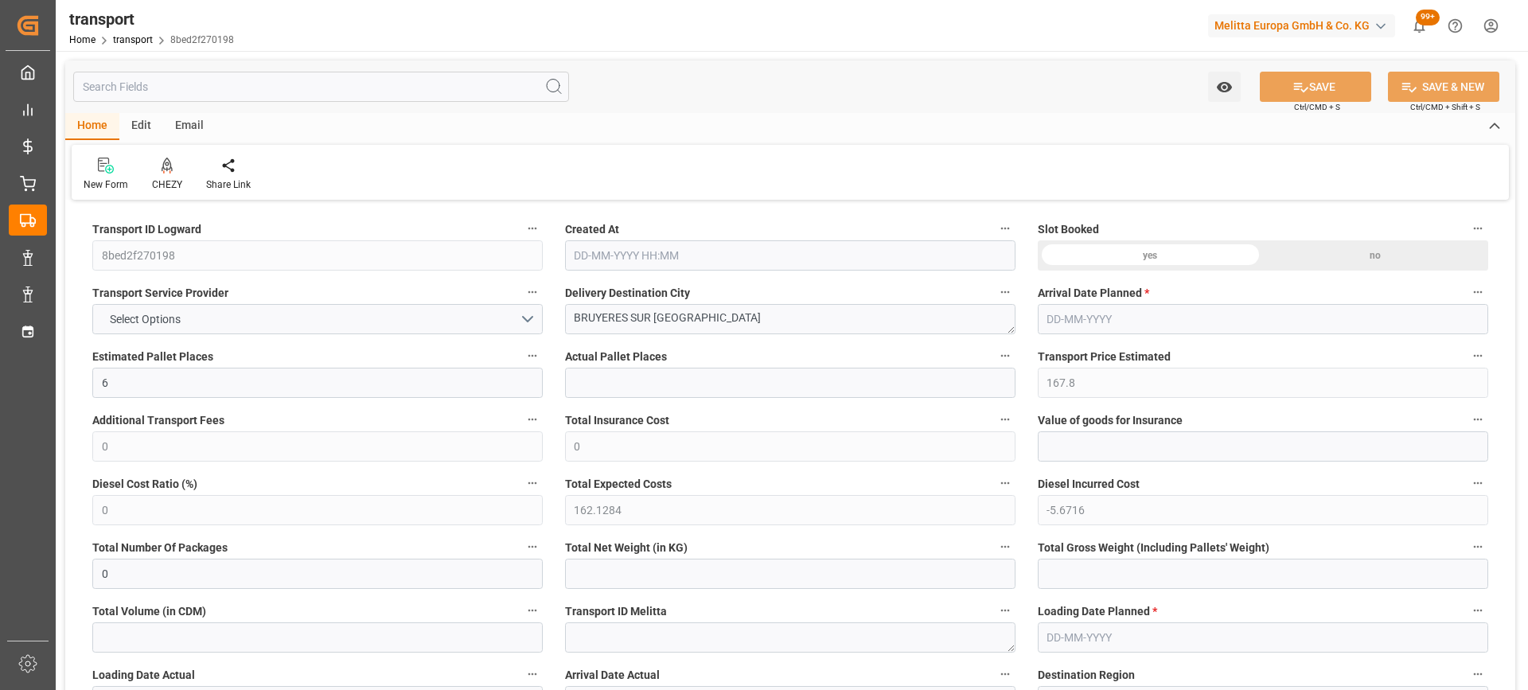
type input "5966.604"
type input "95"
type input "2"
type input "487"
type input "14"
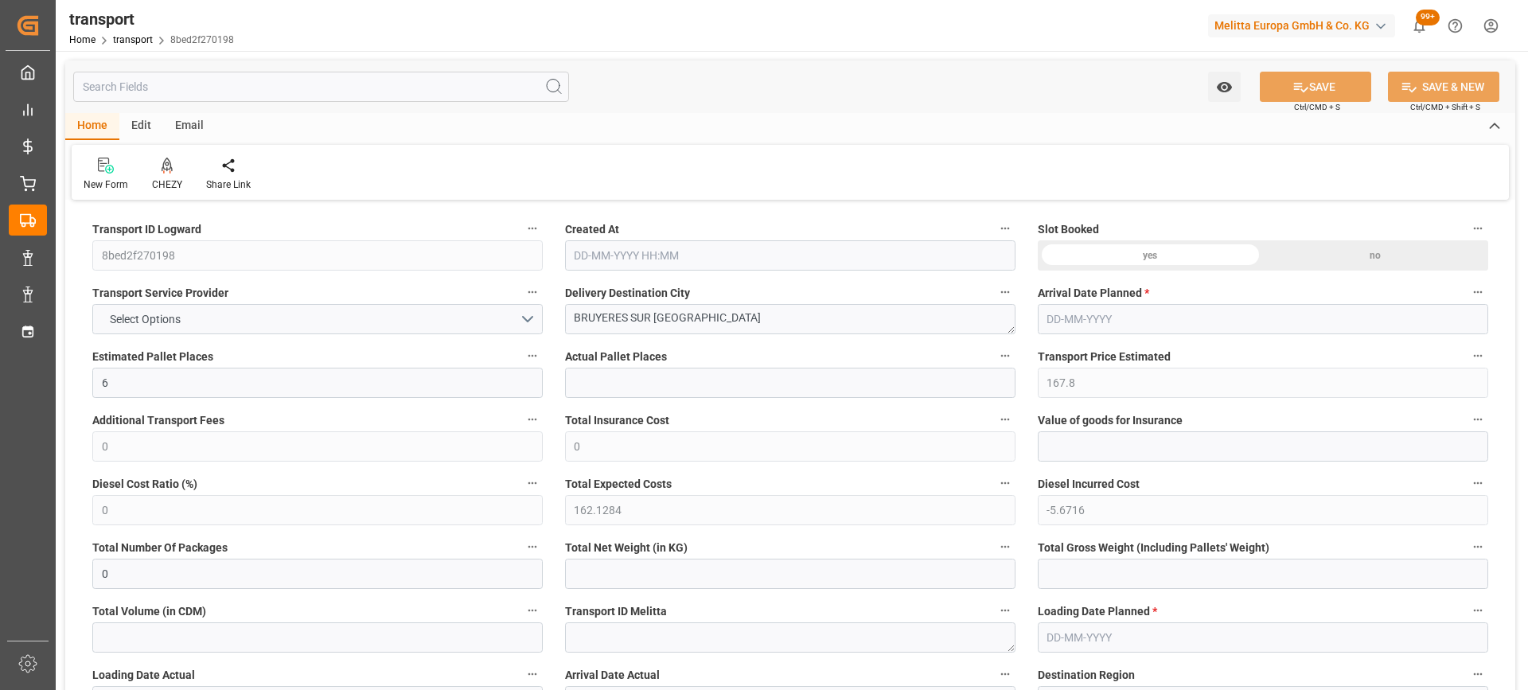
type input "101"
type input "1822.992"
type input "0"
type input "4710.8598"
type input "0"
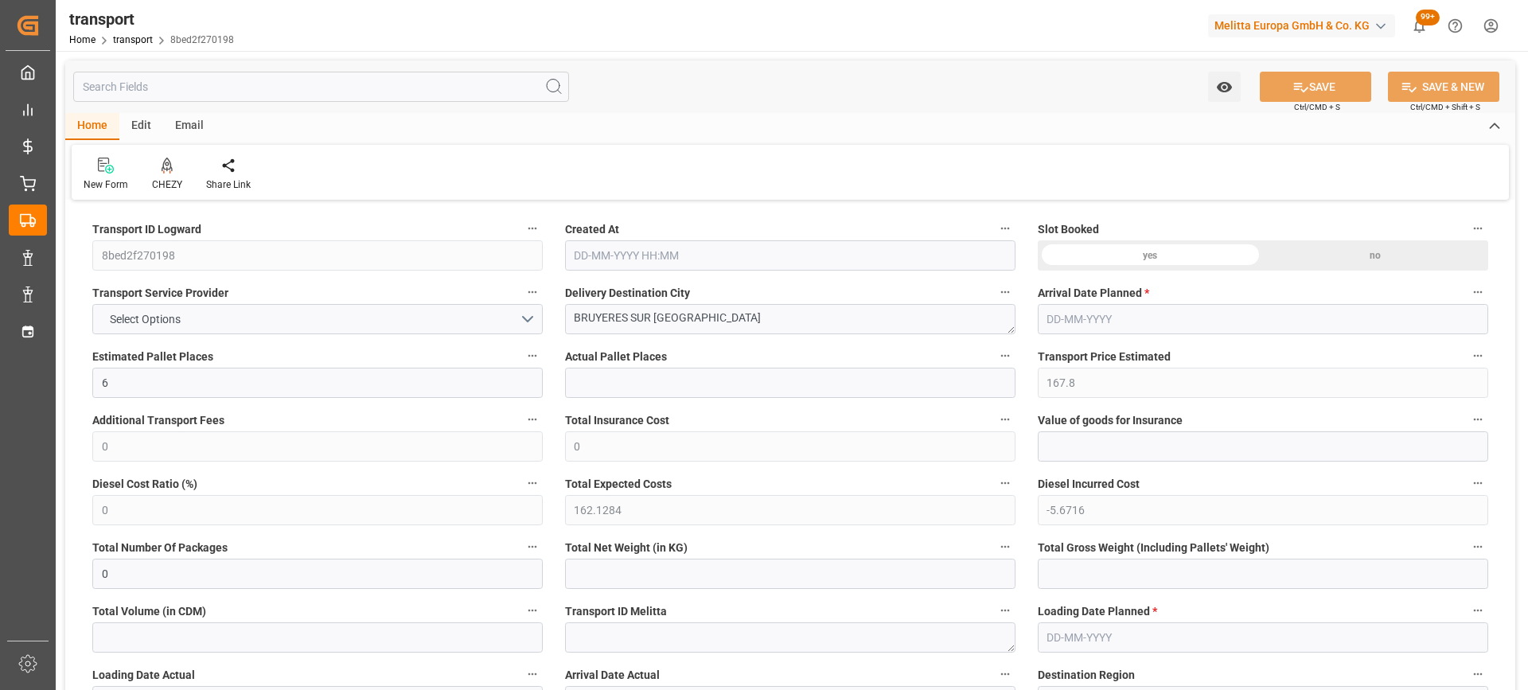
type input "0"
type input "21"
type input "35"
type input "[DATE] 11:50"
type input "[DATE]"
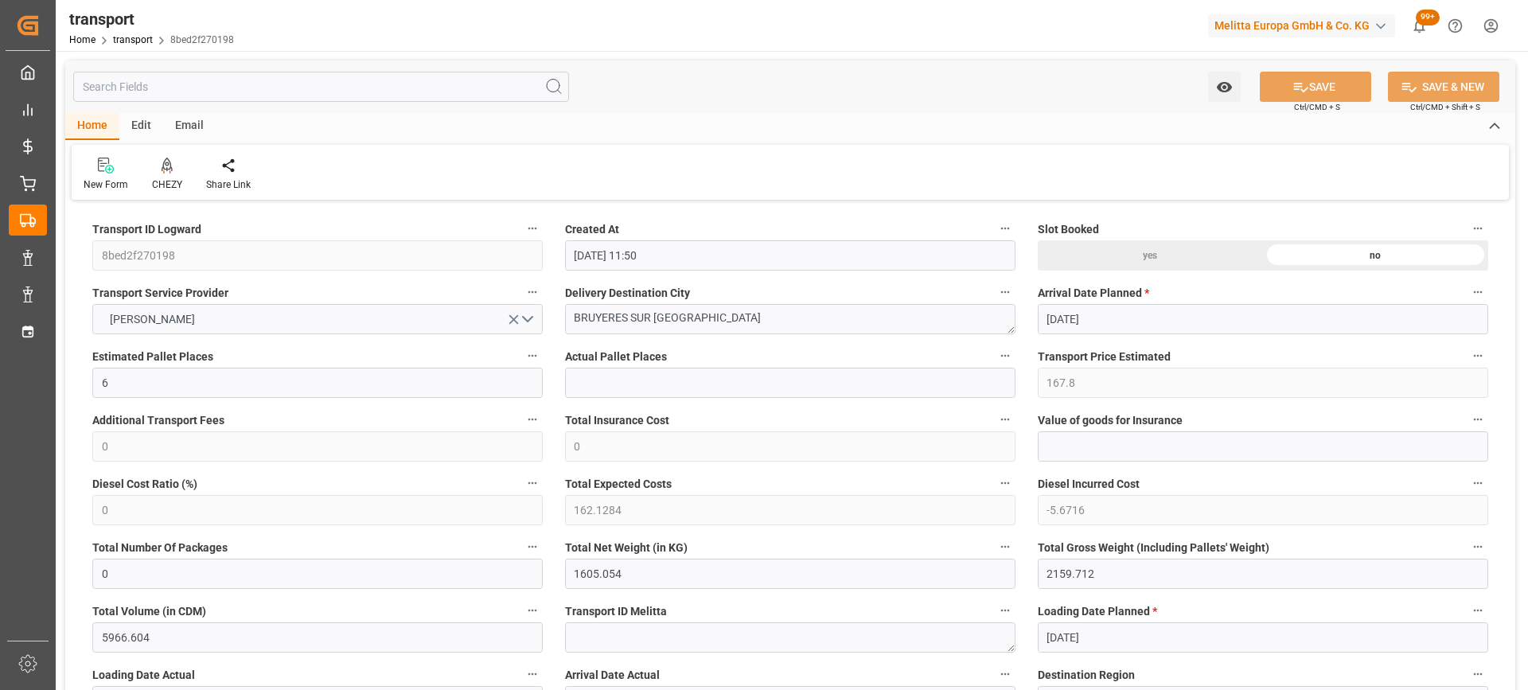
type input "[DATE]"
drag, startPoint x: 696, startPoint y: 322, endPoint x: 287, endPoint y: 322, distance: 408.3
click at [165, 171] on icon at bounding box center [167, 166] width 11 height 16
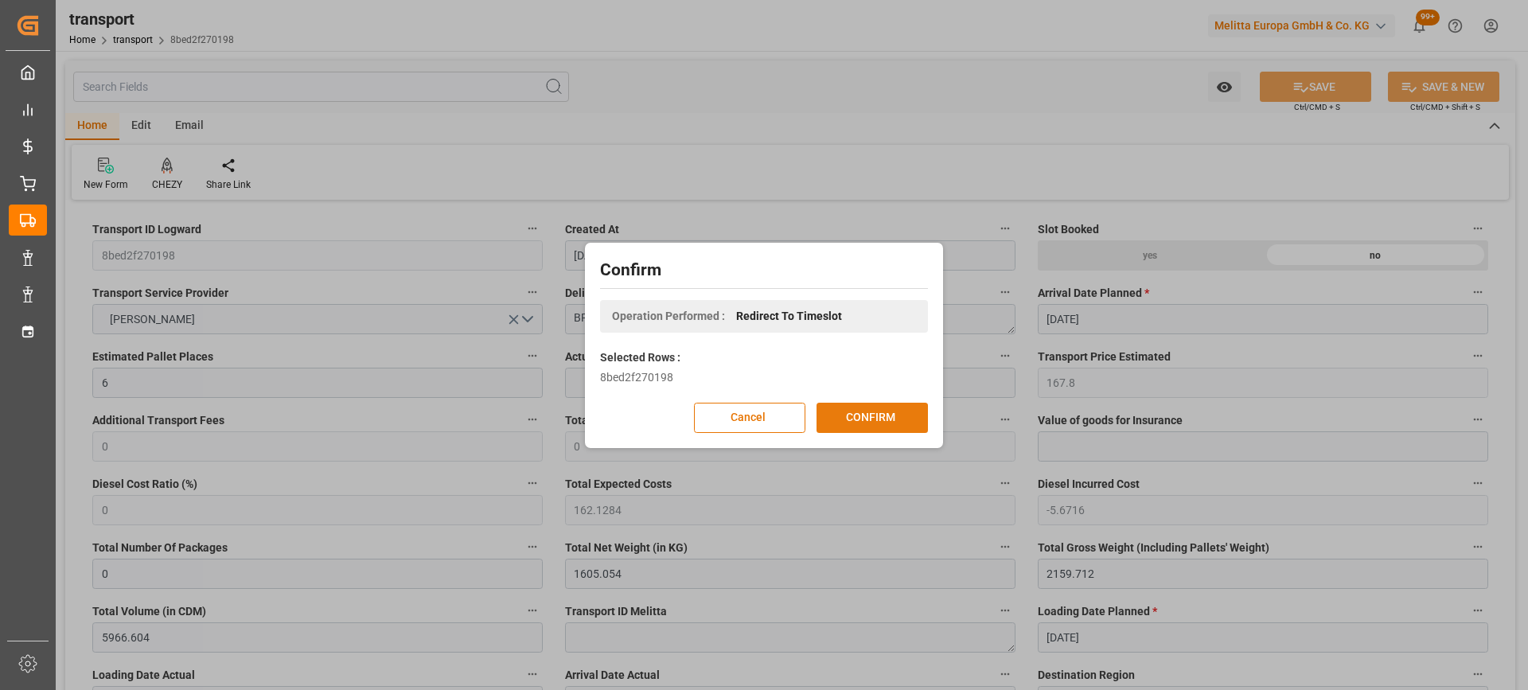
drag, startPoint x: 888, startPoint y: 400, endPoint x: 891, endPoint y: 410, distance: 10.3
click at [887, 401] on div "Confirm Operation Performed : Redirect To Timeslot Selected Rows : 8bed2f270198…" at bounding box center [764, 345] width 350 height 197
click at [891, 410] on button "CONFIRM" at bounding box center [872, 418] width 111 height 30
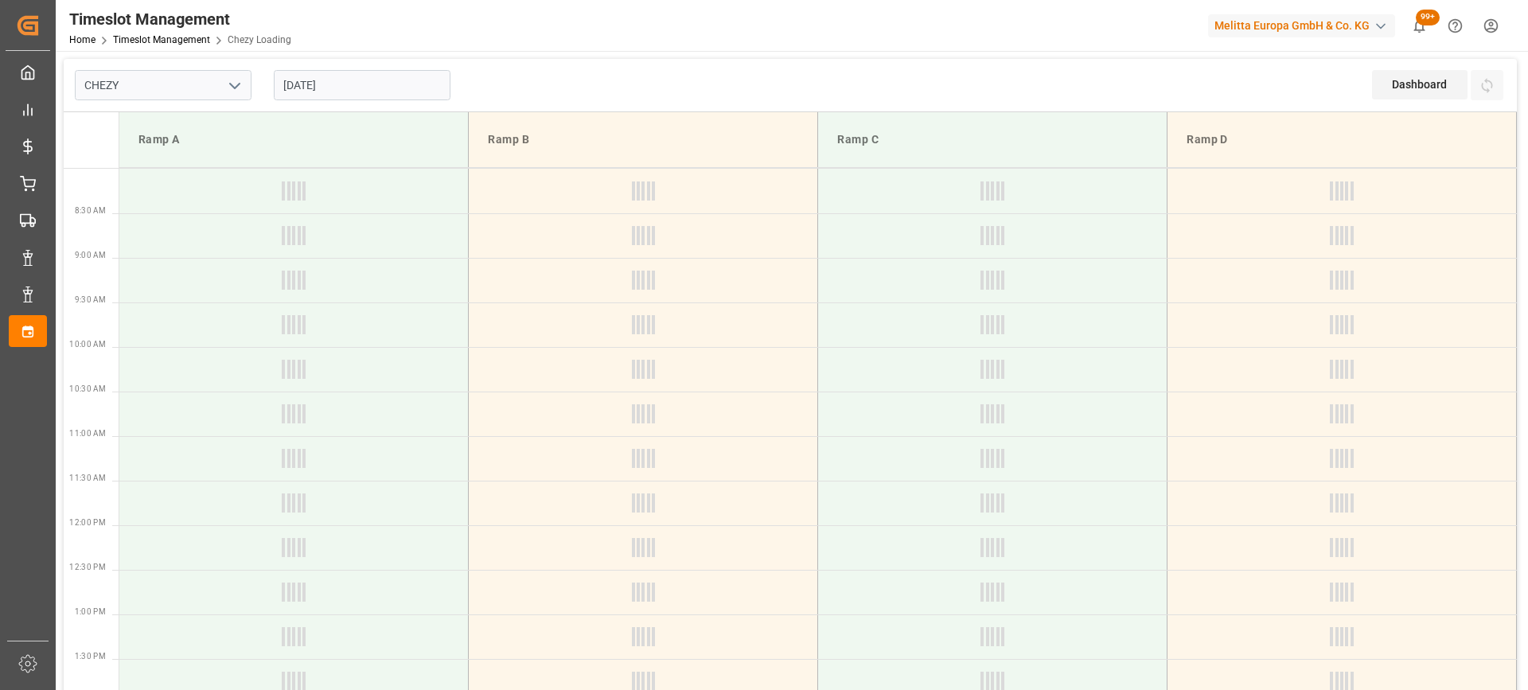
type input "Chezy Loading"
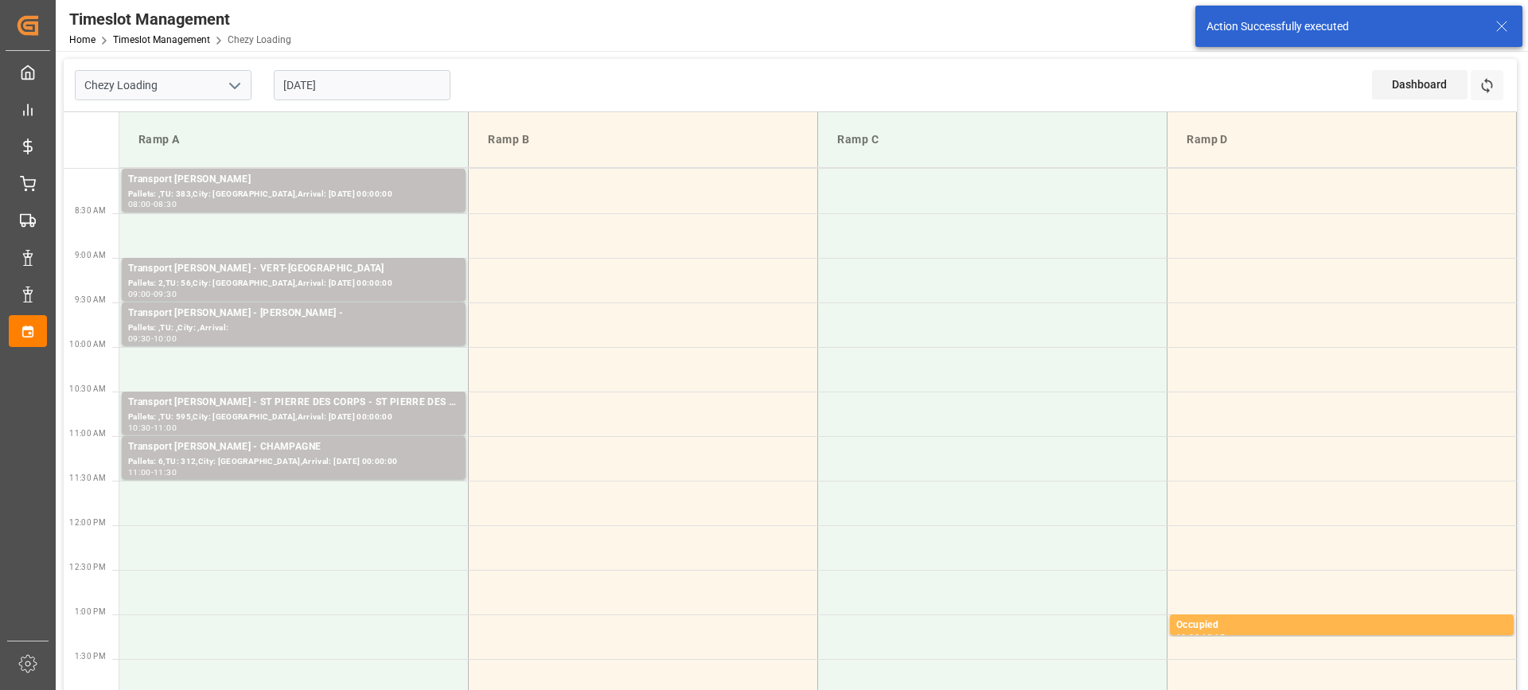
click at [384, 562] on td at bounding box center [293, 547] width 349 height 45
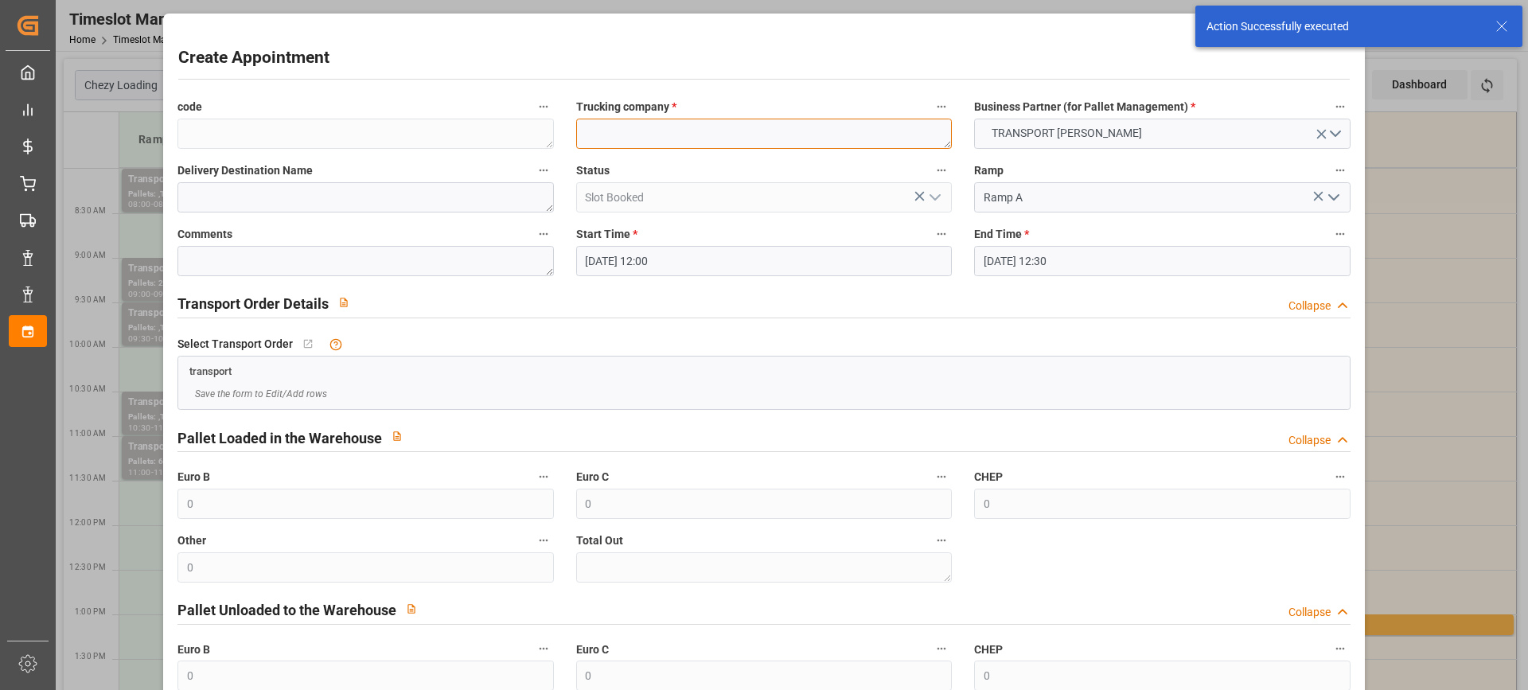
paste textarea "BRUYERES SUR [GEOGRAPHIC_DATA]"
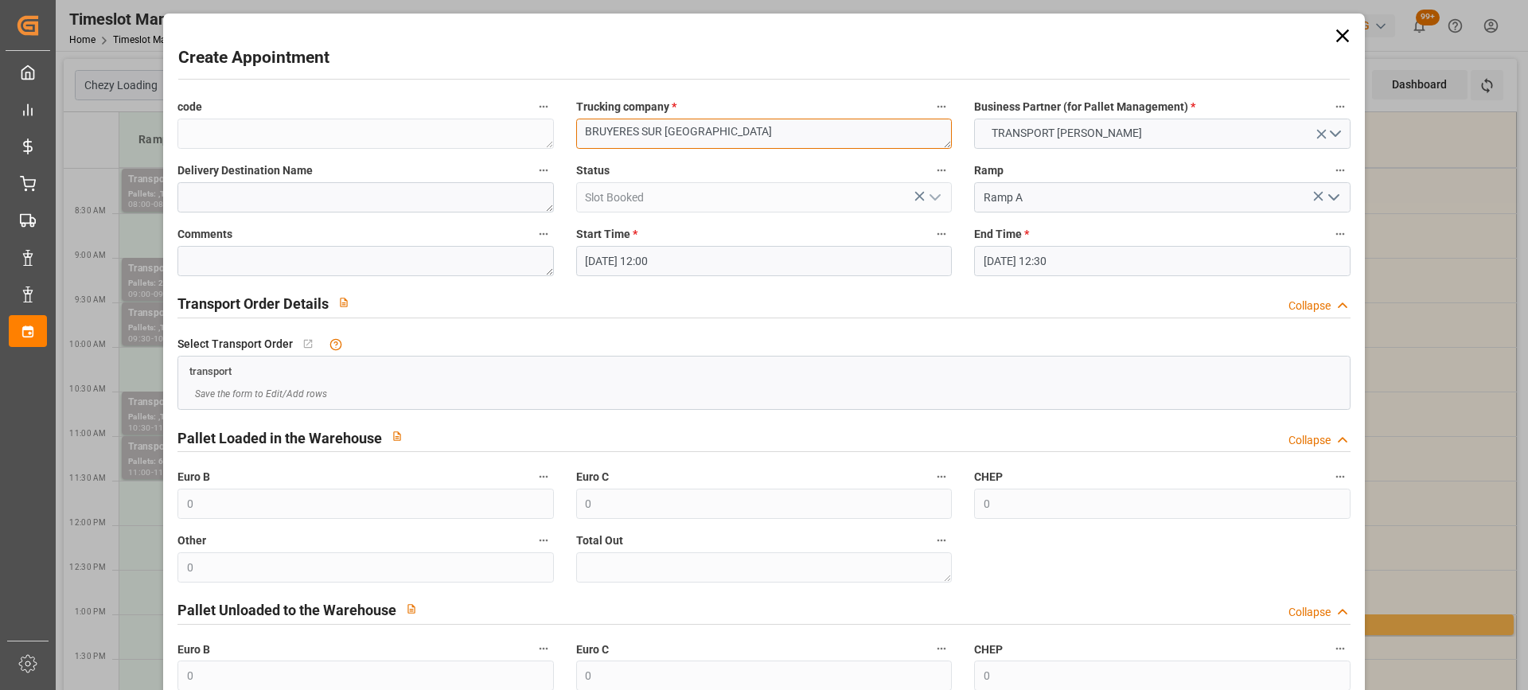
scroll to position [157, 0]
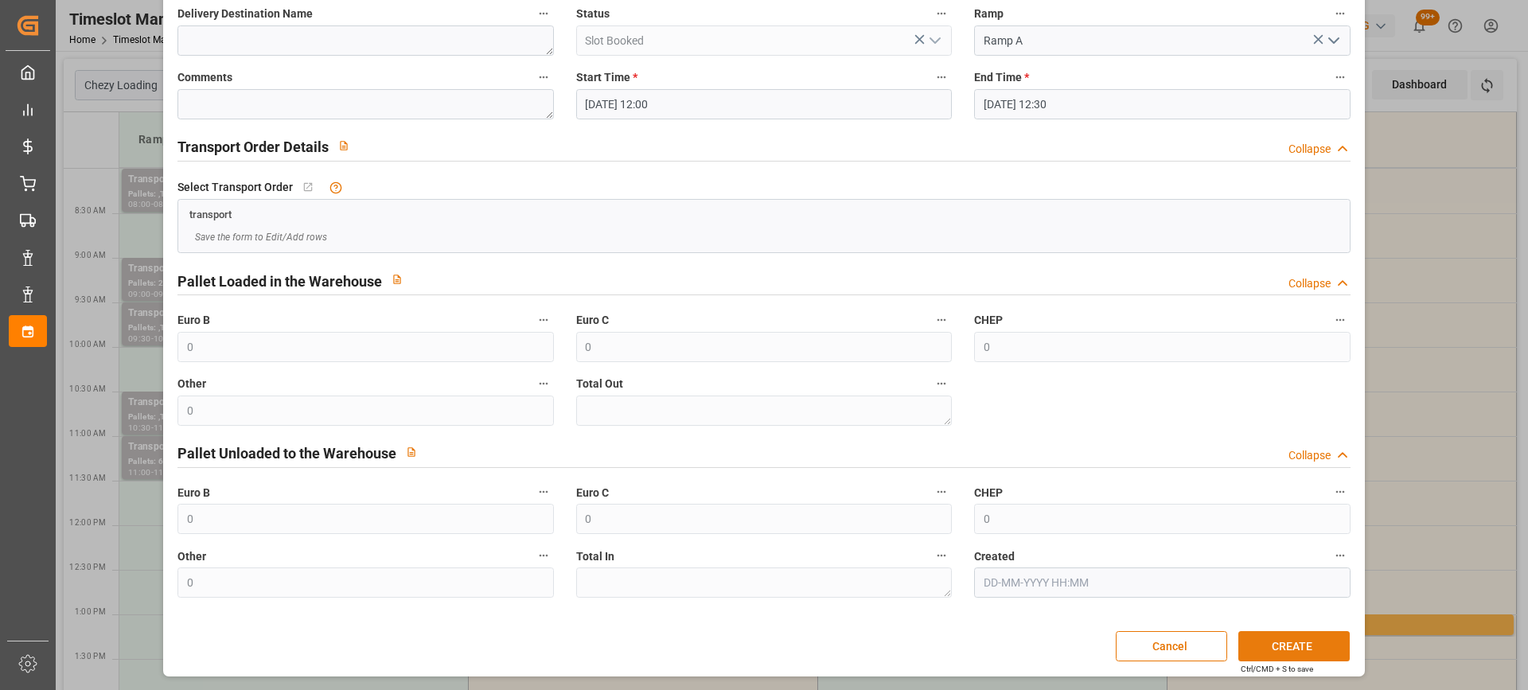
type textarea "BRUYERES SUR [GEOGRAPHIC_DATA]"
click at [1303, 649] on button "CREATE" at bounding box center [1294, 646] width 111 height 30
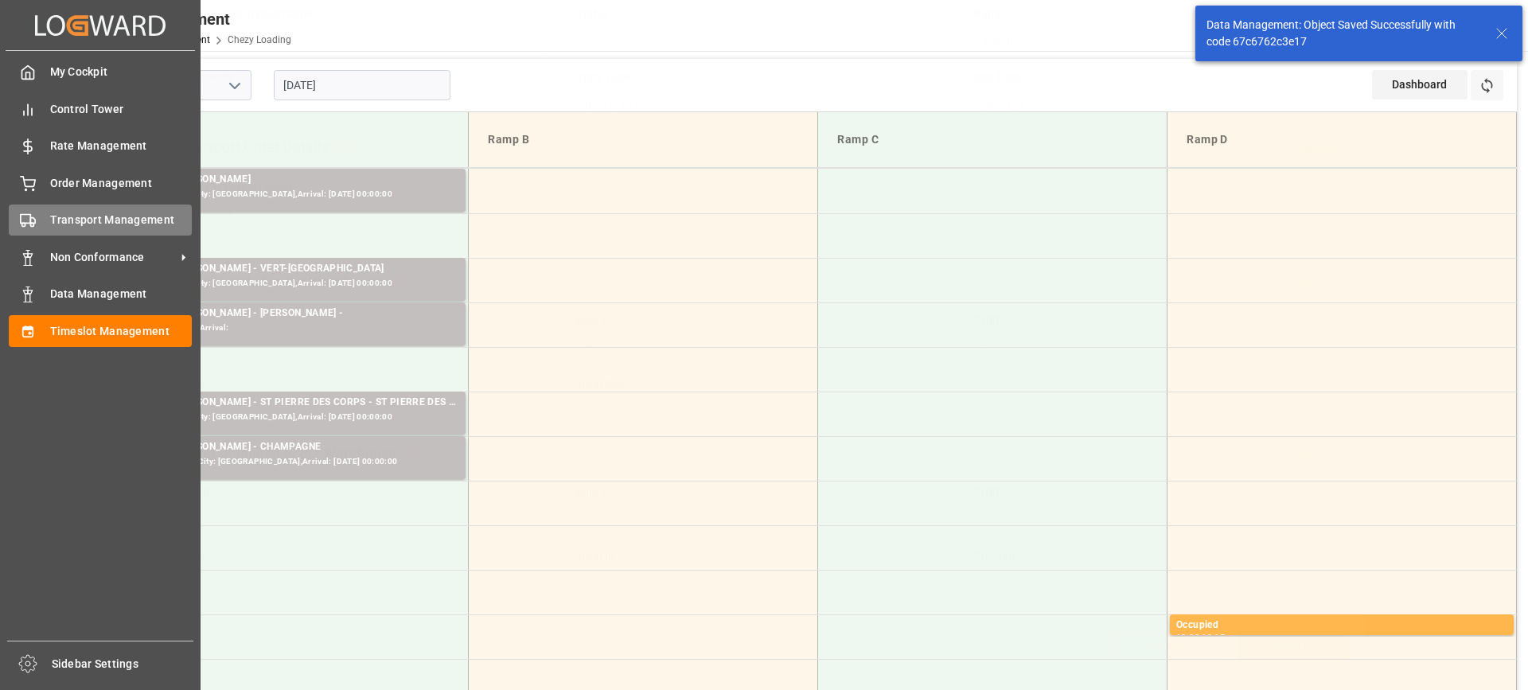
click at [47, 213] on div "Transport Management Transport Management" at bounding box center [100, 220] width 183 height 31
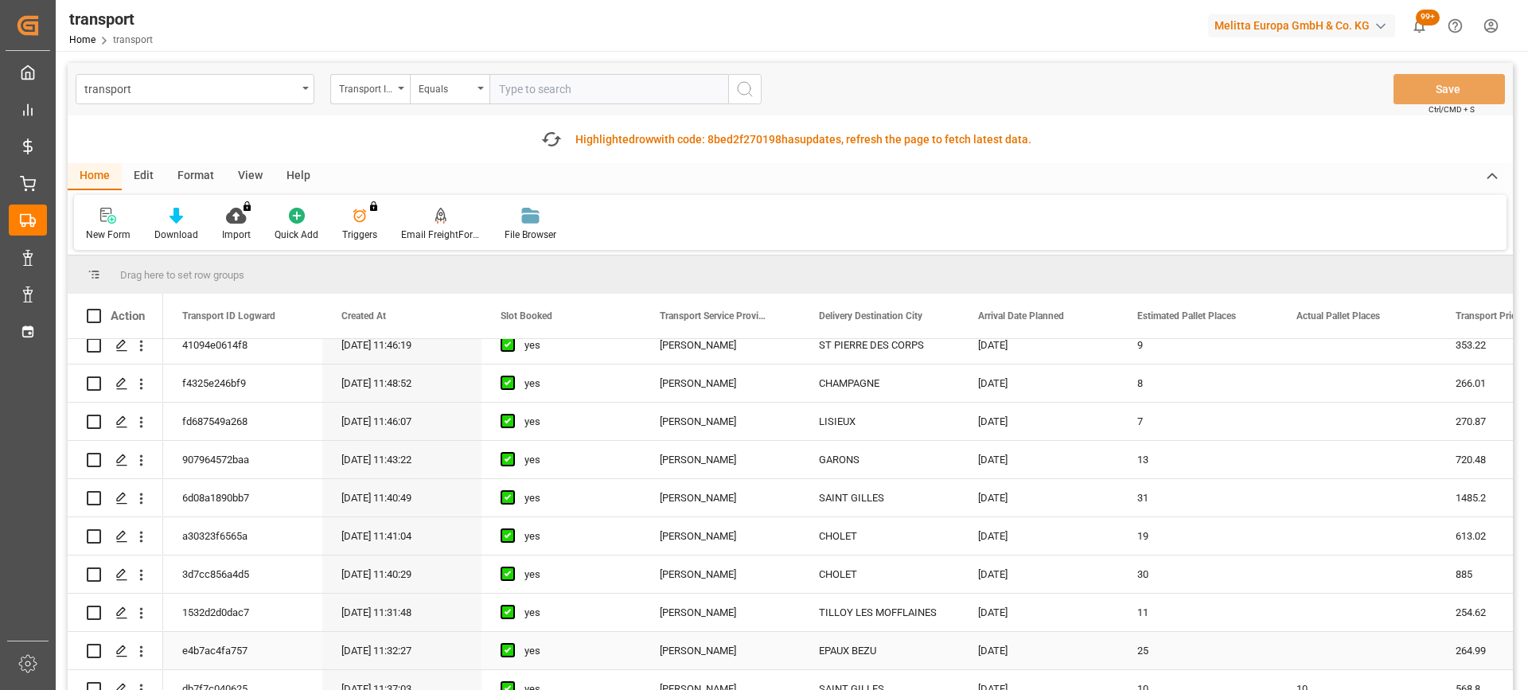
scroll to position [637, 0]
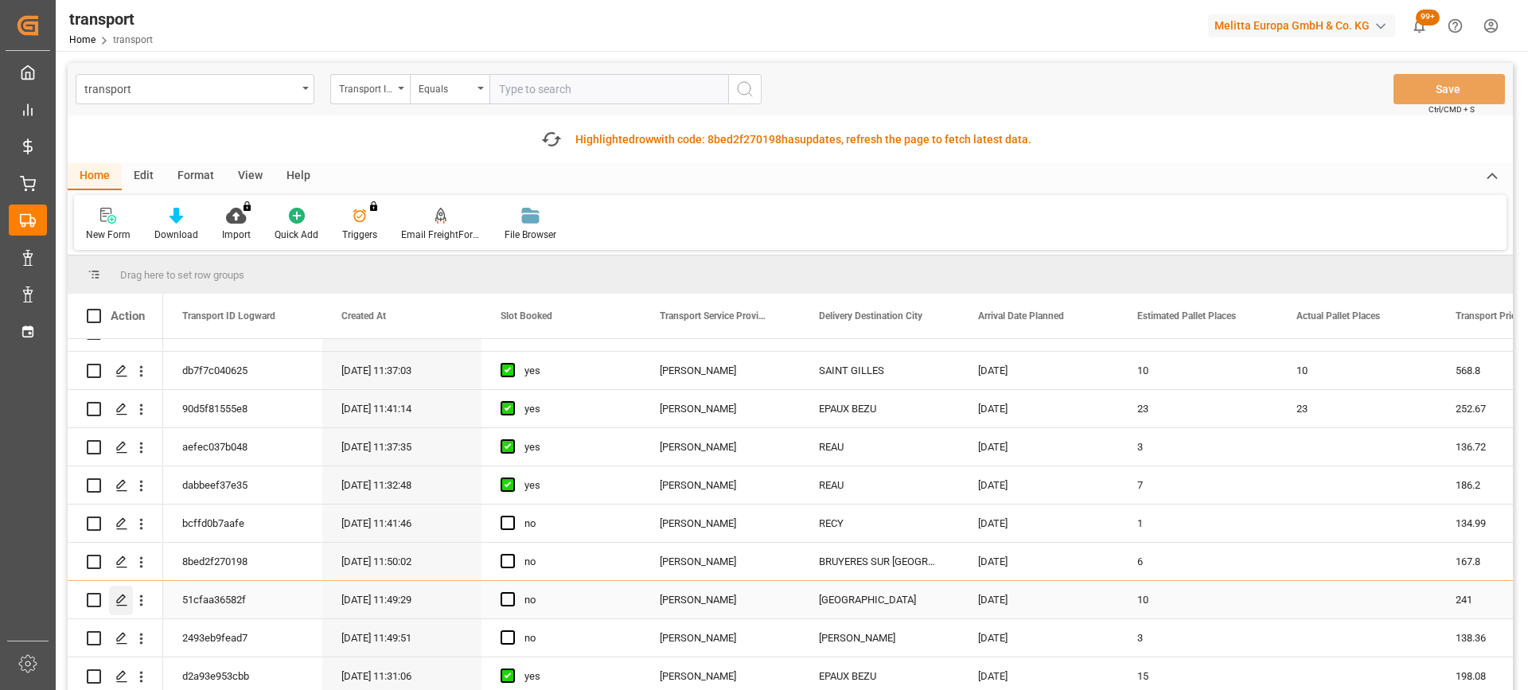
click at [119, 603] on polygon "Press SPACE to select this row." at bounding box center [121, 599] width 8 height 8
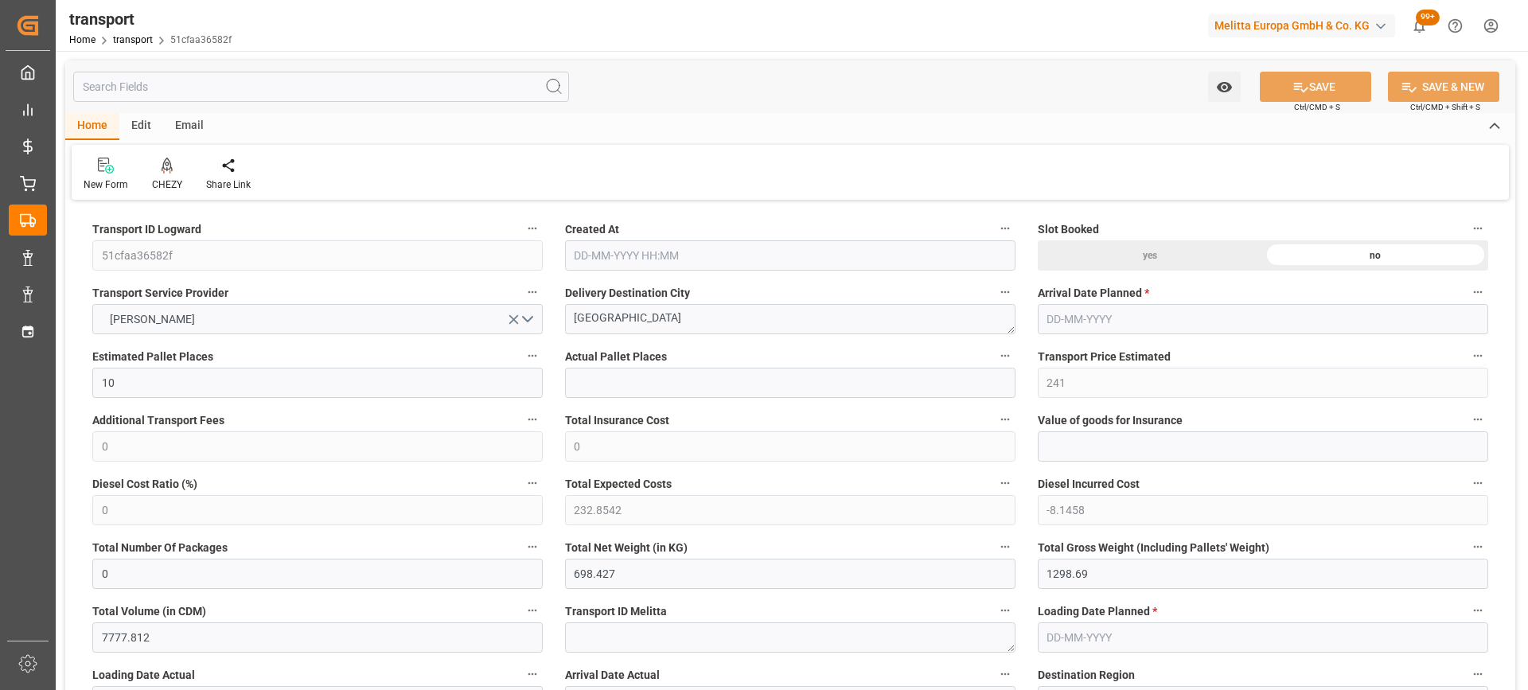
type input "[DATE] 11:49"
type input "[DATE]"
drag, startPoint x: 669, startPoint y: 330, endPoint x: 401, endPoint y: 334, distance: 268.3
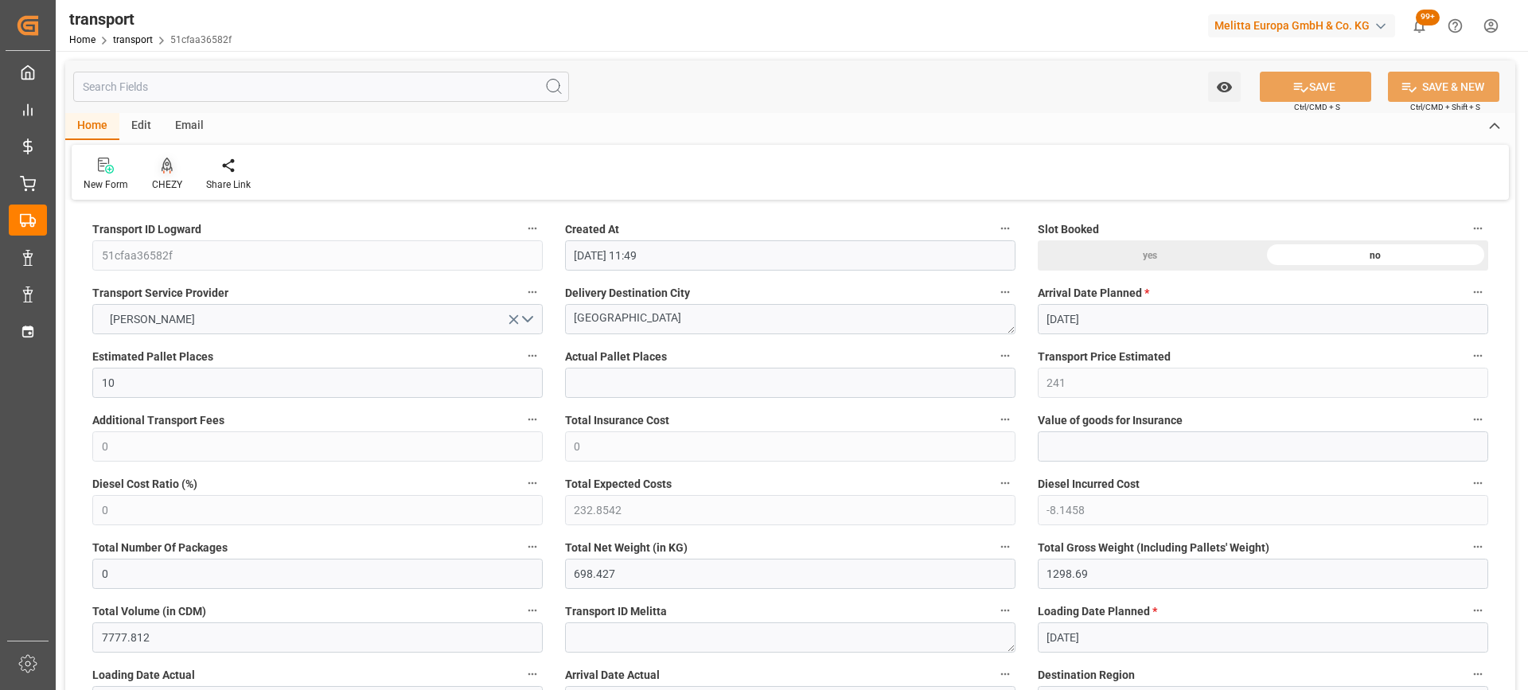
click at [167, 167] on icon at bounding box center [167, 166] width 11 height 16
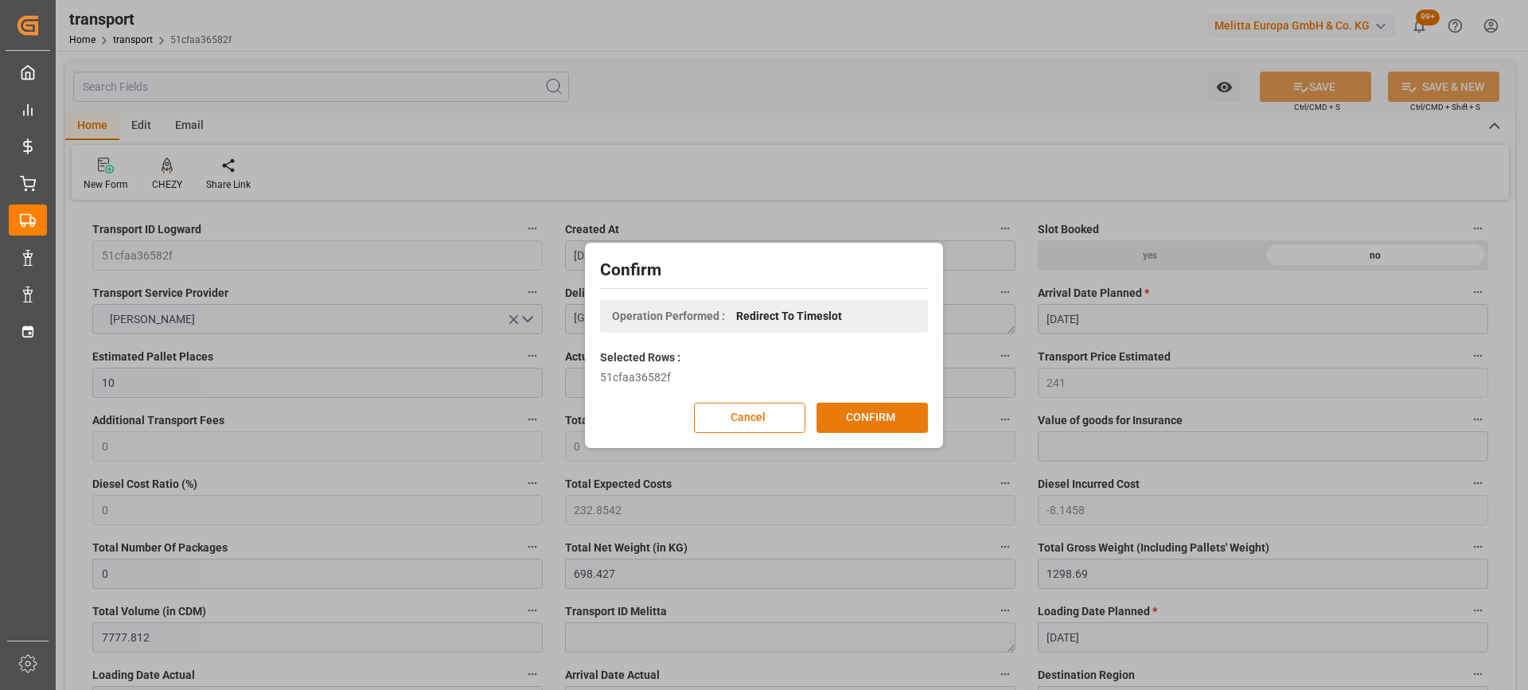
click at [852, 410] on button "CONFIRM" at bounding box center [872, 418] width 111 height 30
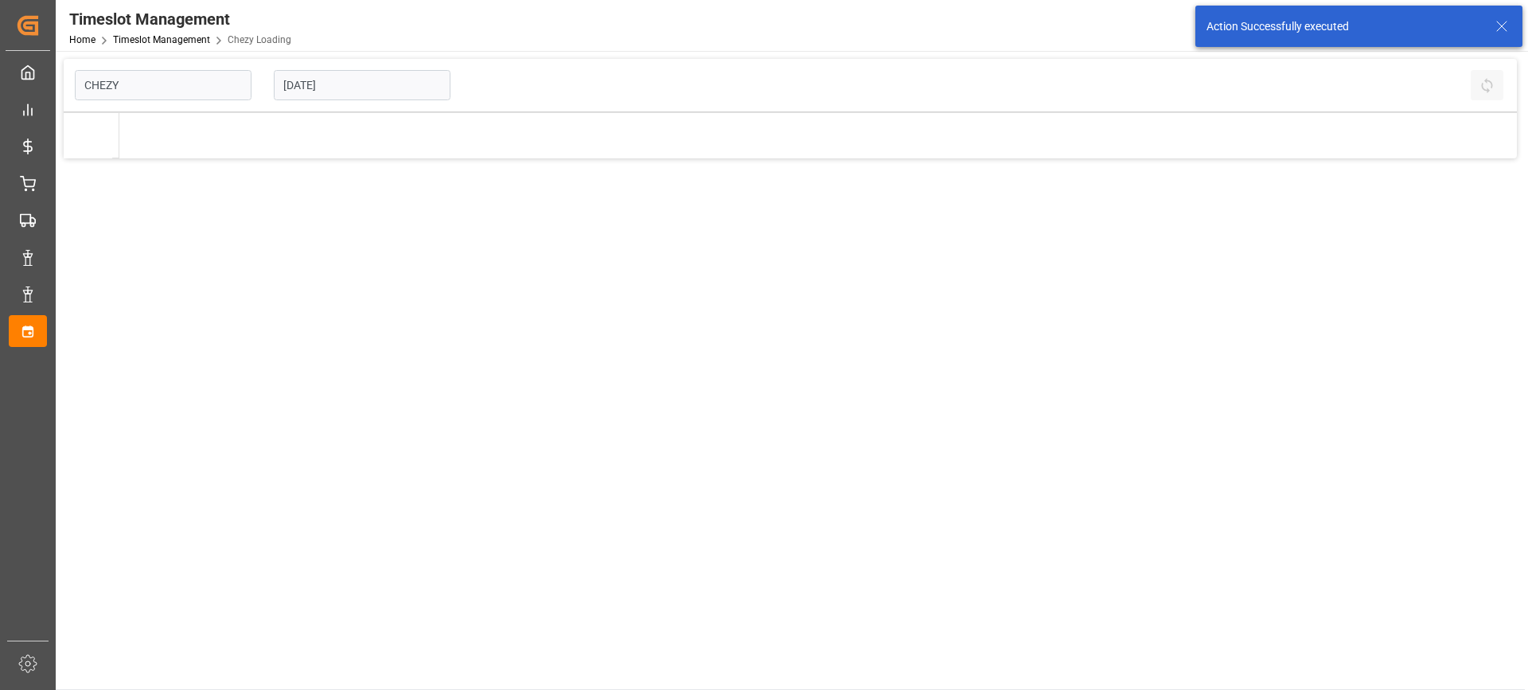
type input "Chezy Loading"
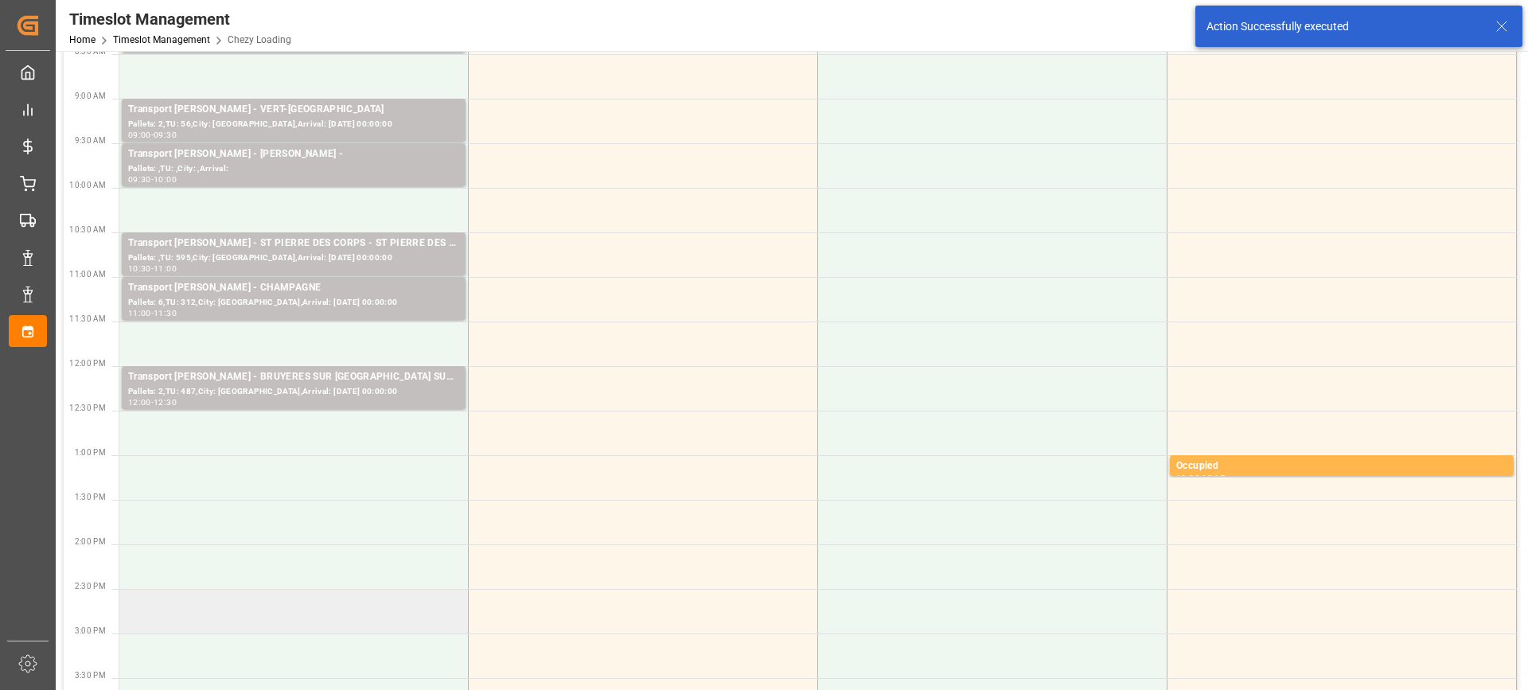
scroll to position [239, 0]
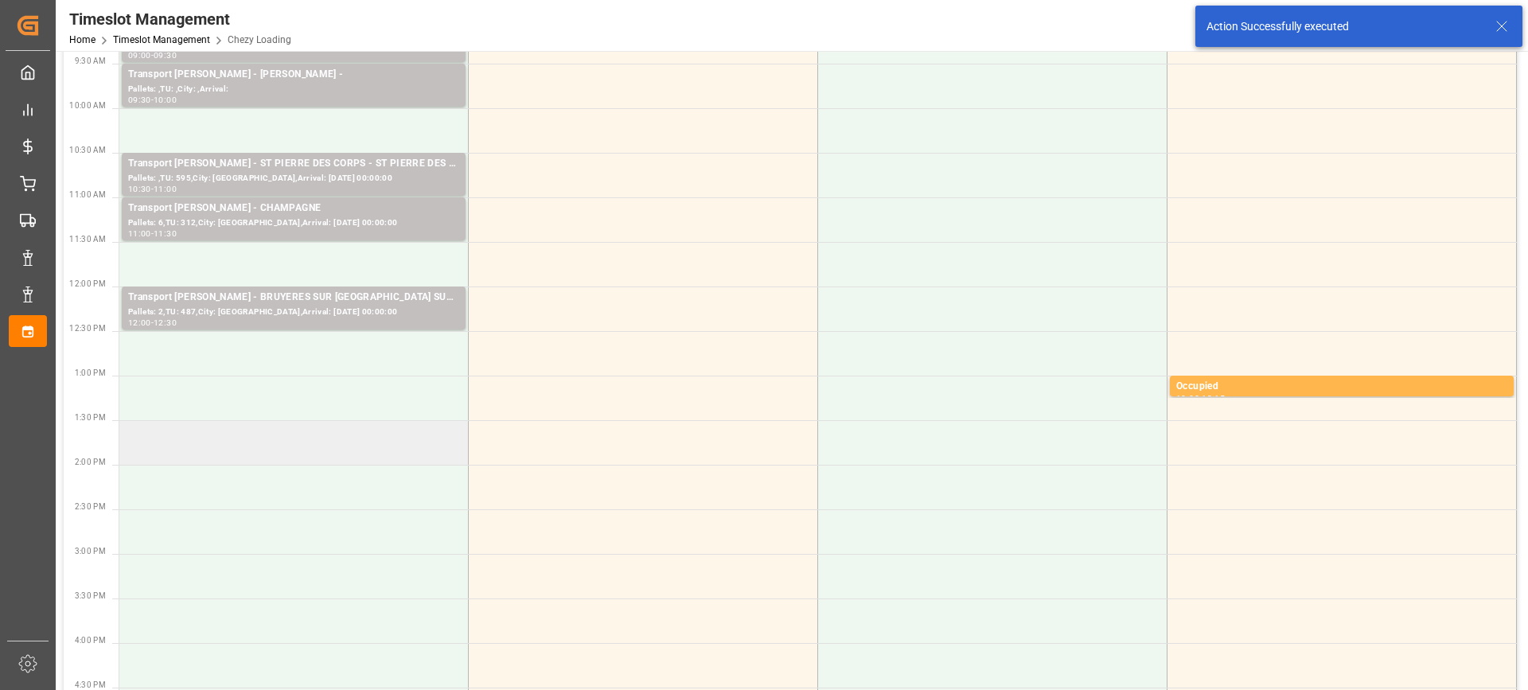
click at [368, 441] on td at bounding box center [293, 442] width 349 height 45
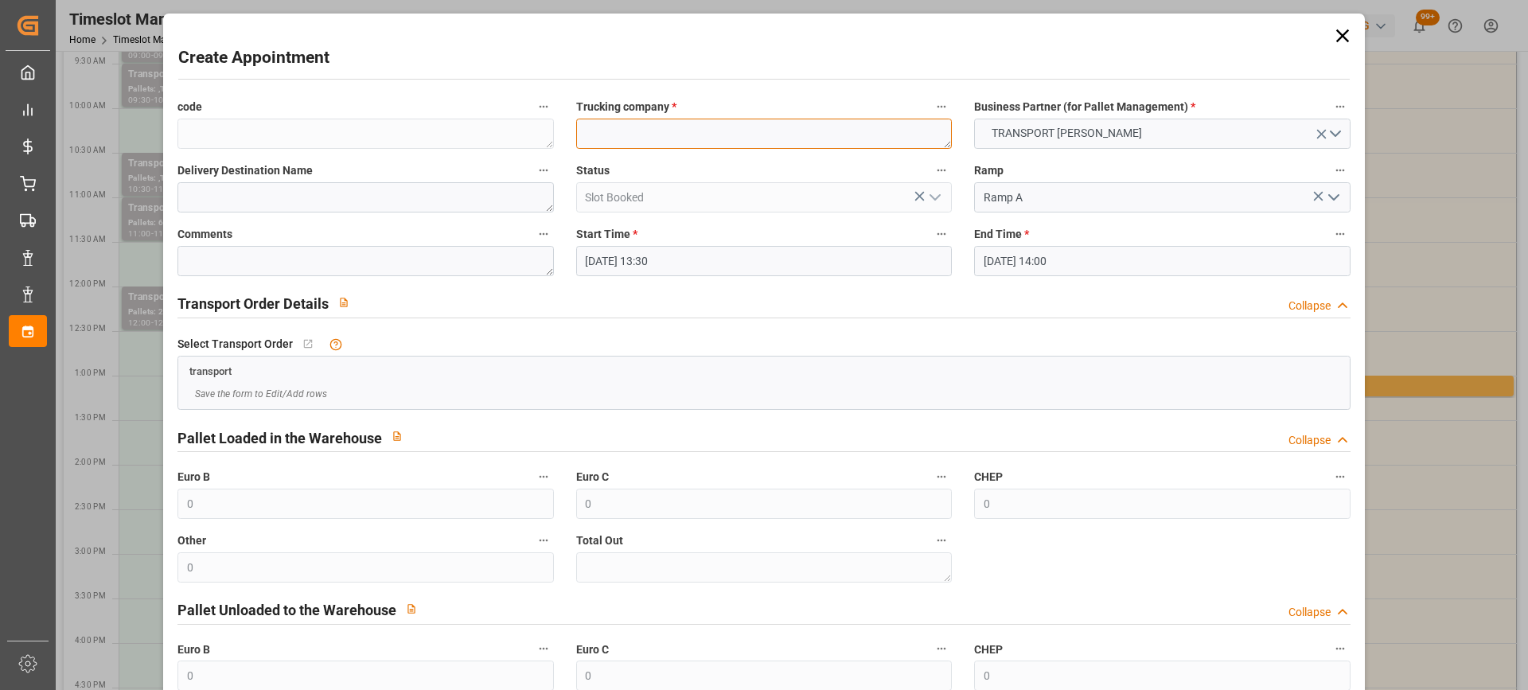
paste textarea "[GEOGRAPHIC_DATA]"
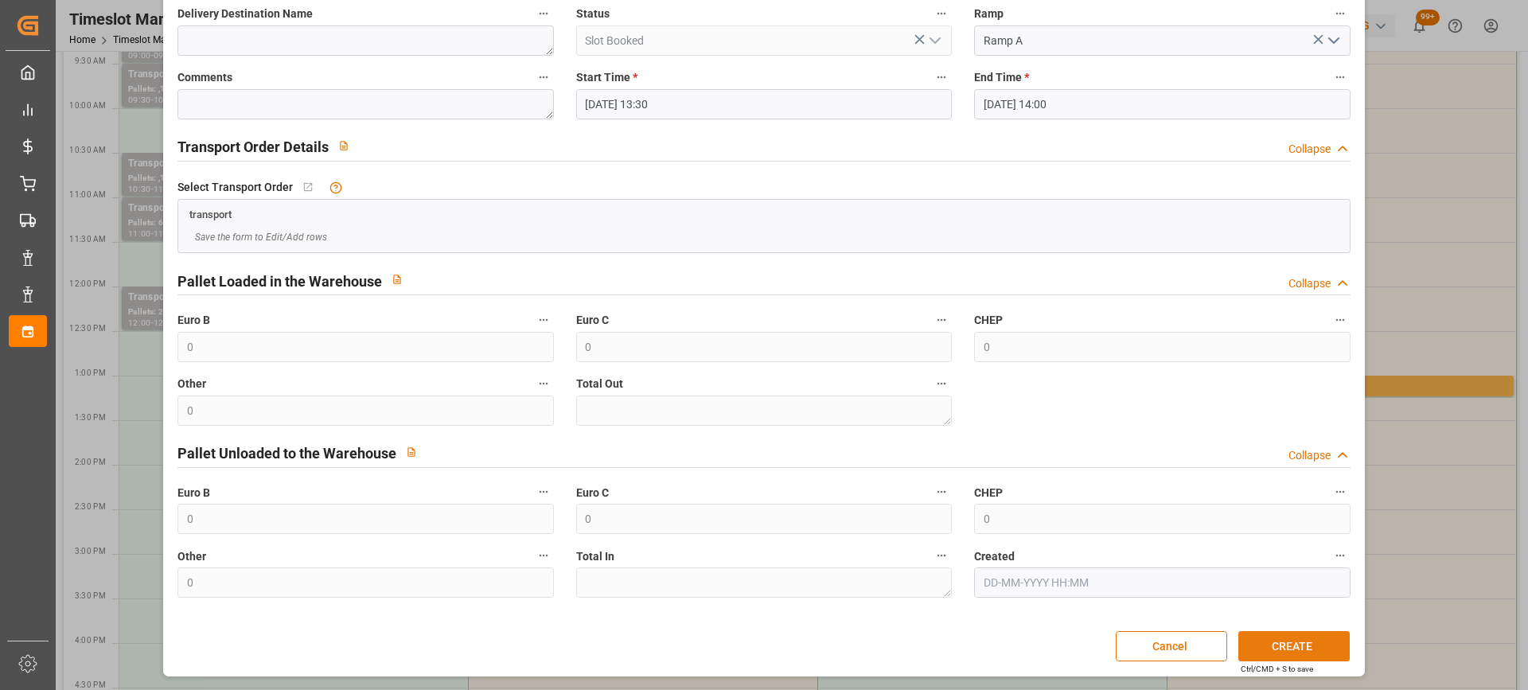
type textarea "[GEOGRAPHIC_DATA]"
click at [1320, 639] on button "CREATE" at bounding box center [1294, 646] width 111 height 30
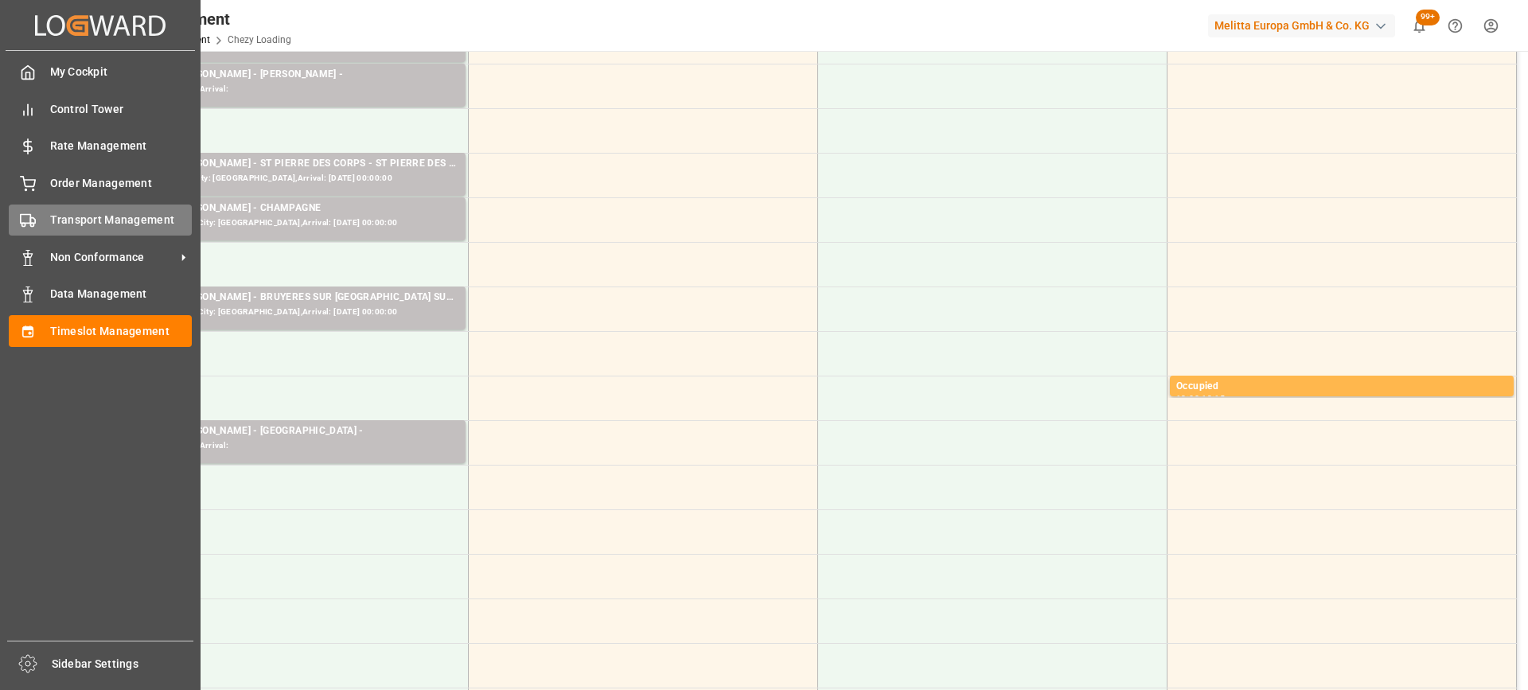
click at [54, 220] on span "Transport Management" at bounding box center [121, 220] width 142 height 17
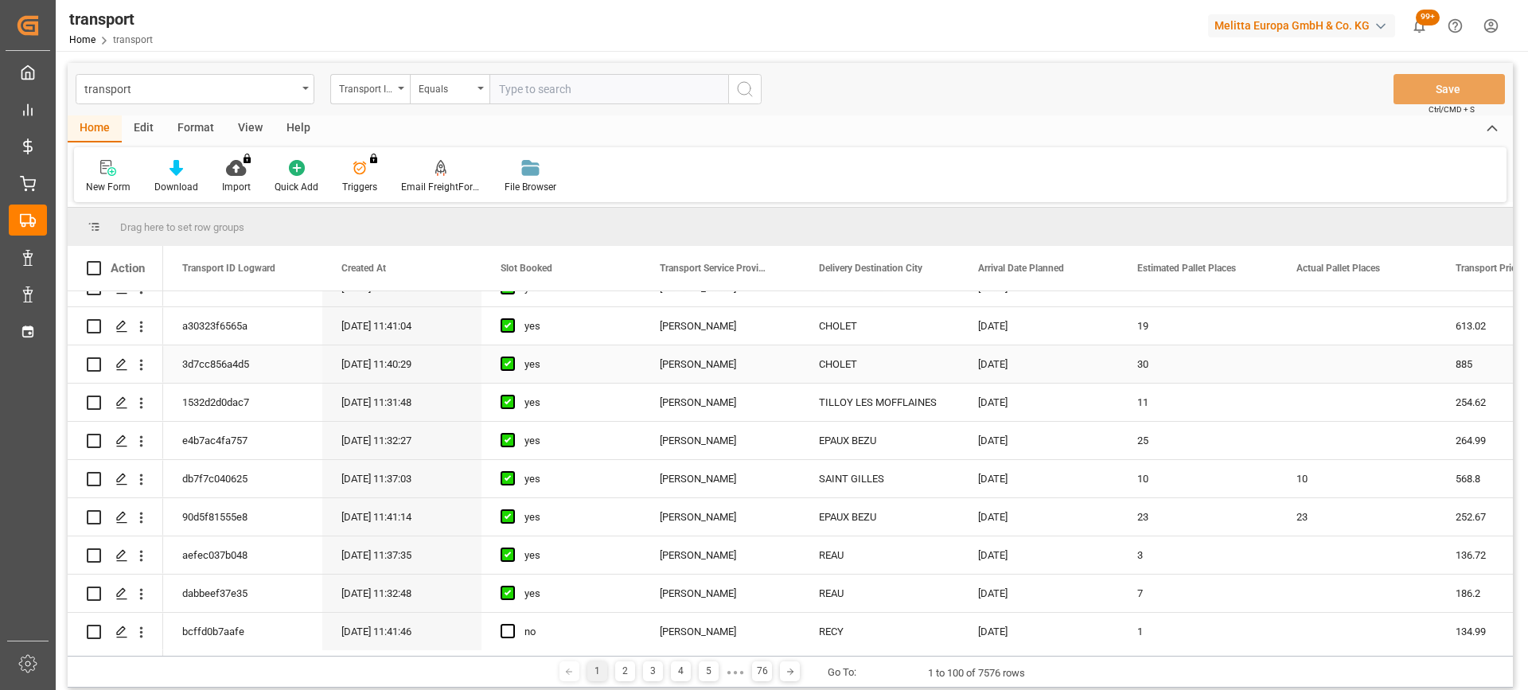
scroll to position [637, 0]
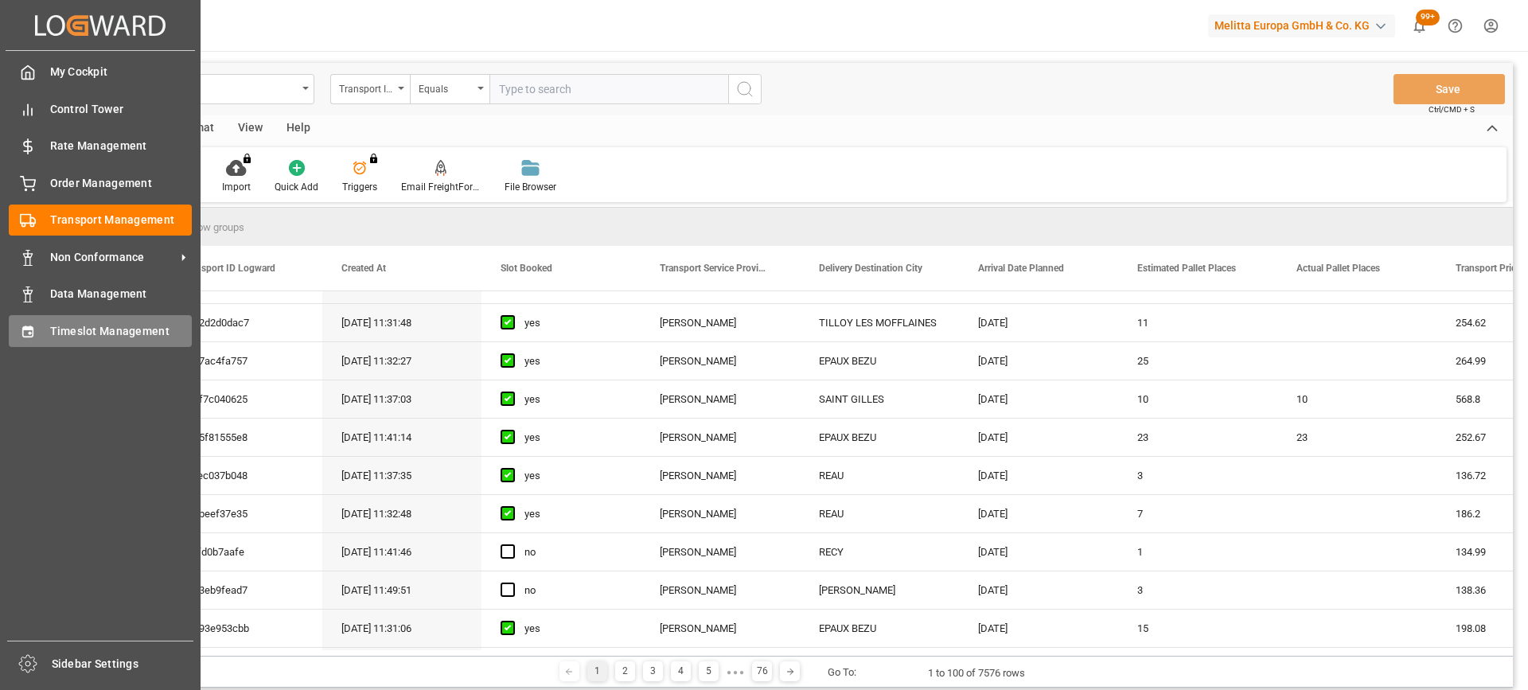
click at [38, 326] on div "Timeslot Management Timeslot Management" at bounding box center [100, 330] width 183 height 31
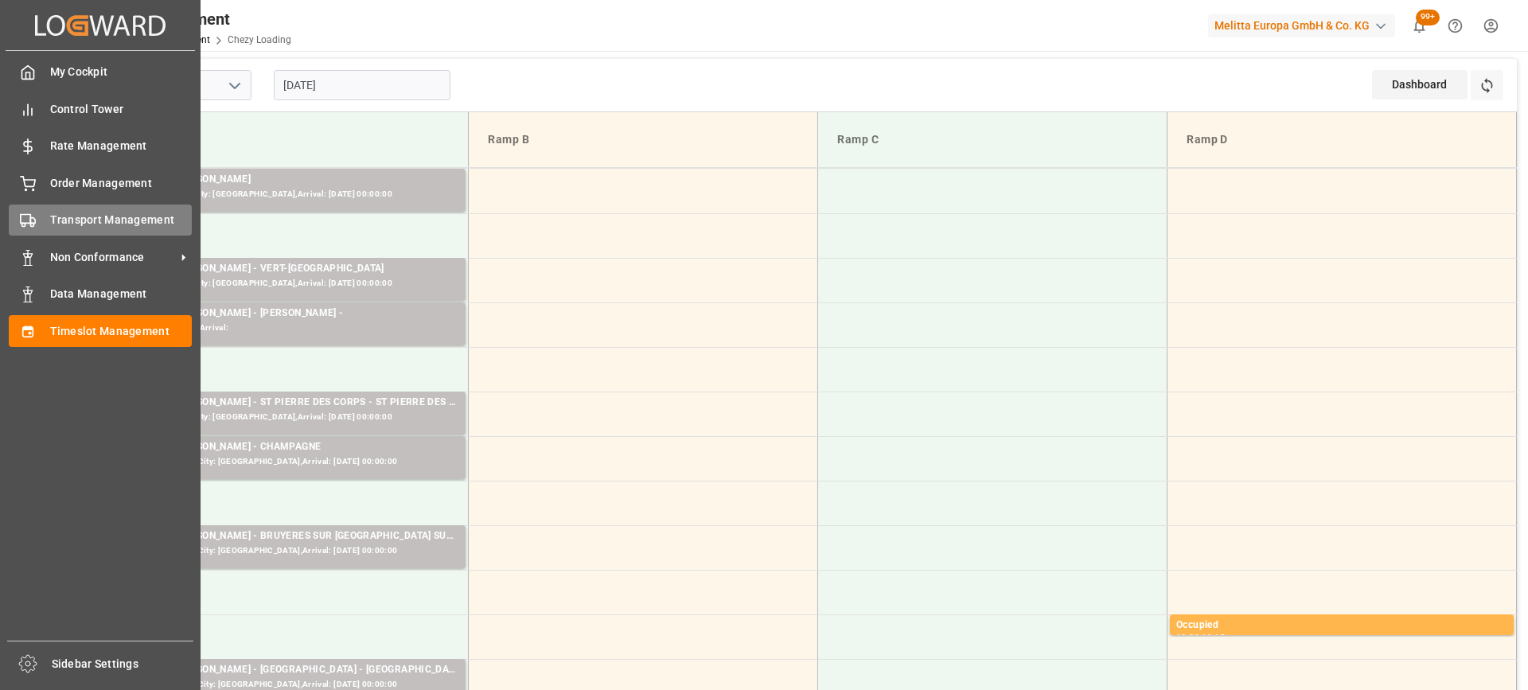
click at [36, 220] on div "Transport Management Transport Management" at bounding box center [100, 220] width 183 height 31
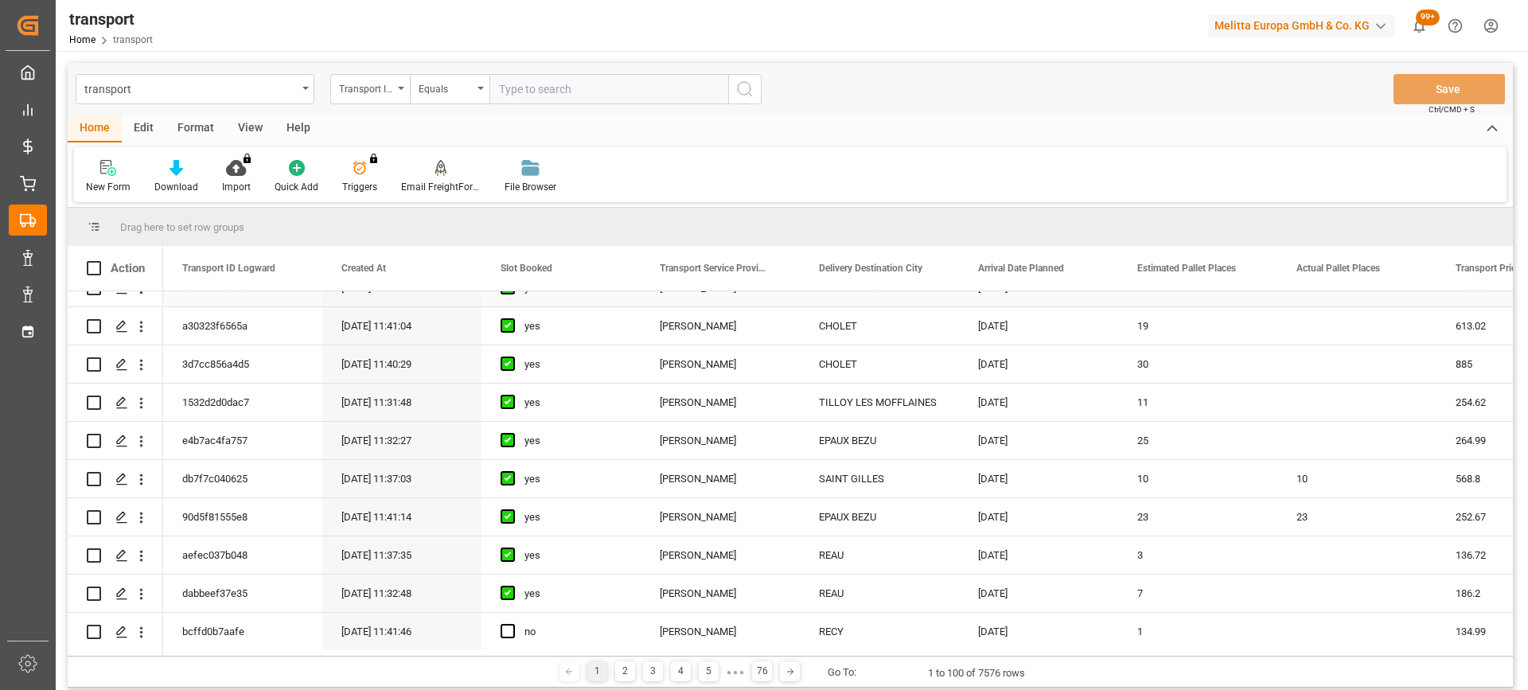
scroll to position [637, 0]
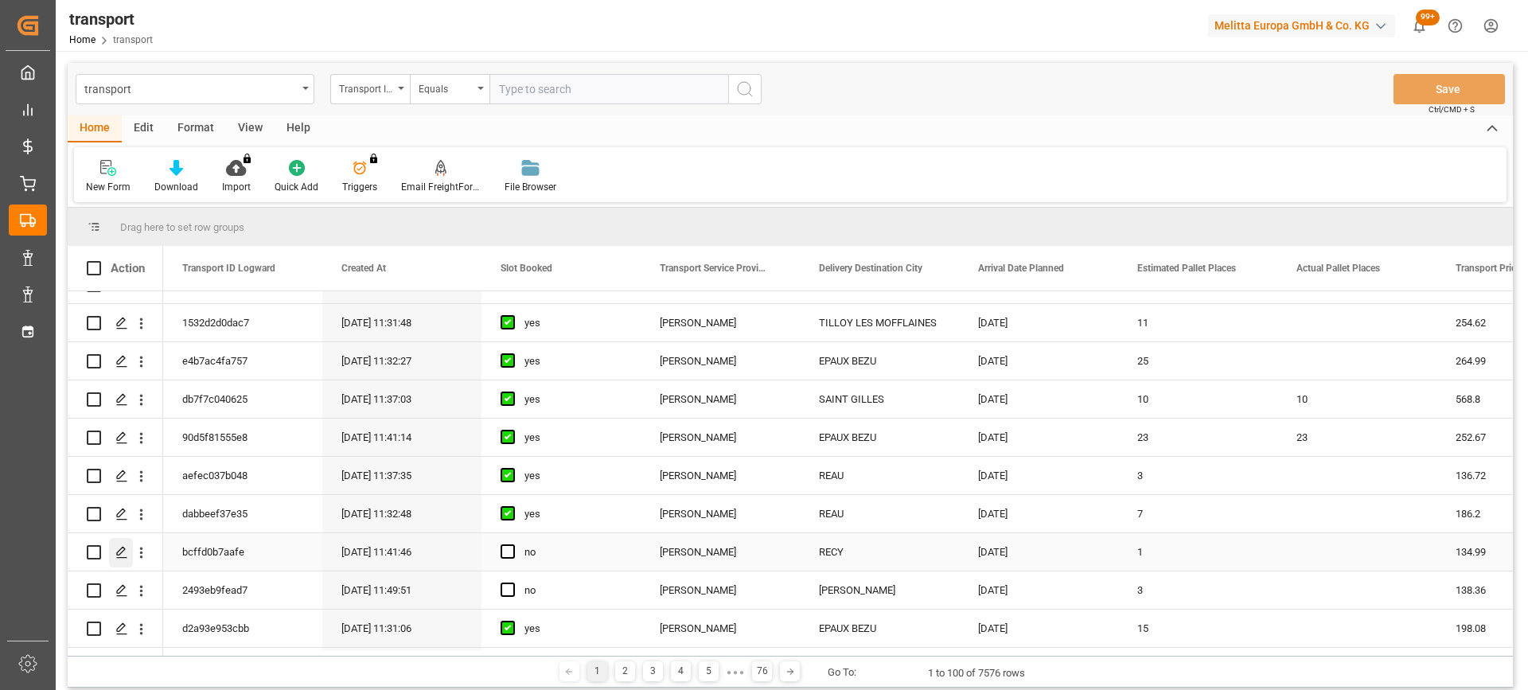
click at [130, 544] on div "Press SPACE to select this row." at bounding box center [121, 552] width 24 height 29
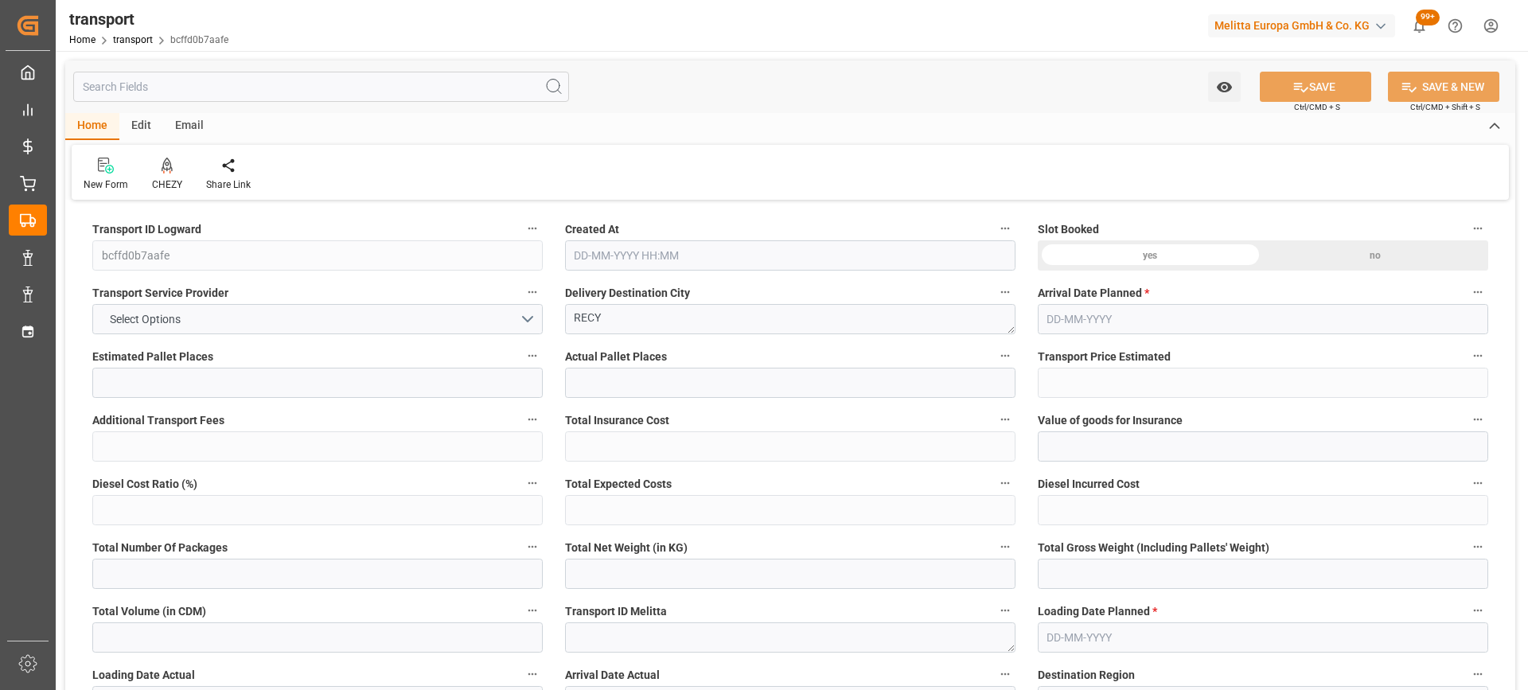
type input "1"
type input "134.99"
type input "0"
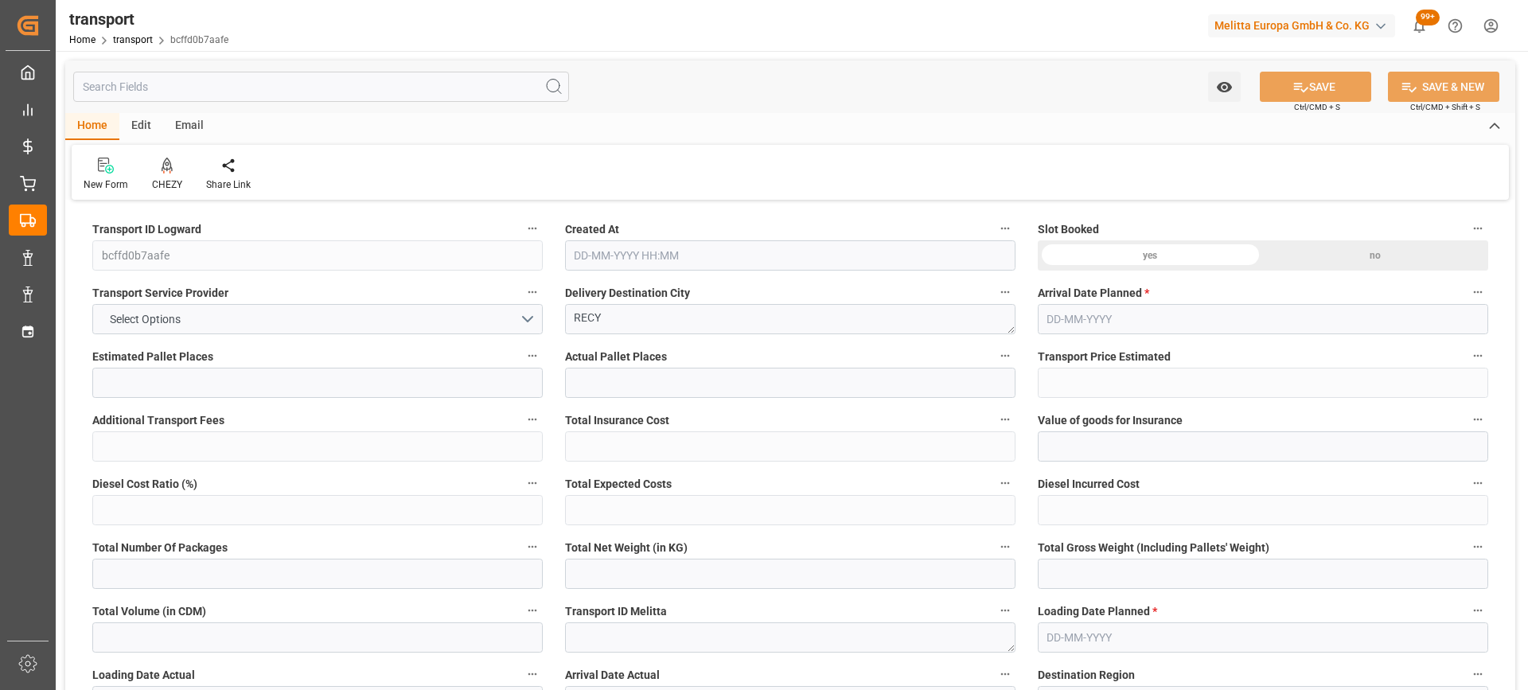
type input "130.4273"
type input "-4.5627"
type input "0"
type input "108.864"
type input "208.472"
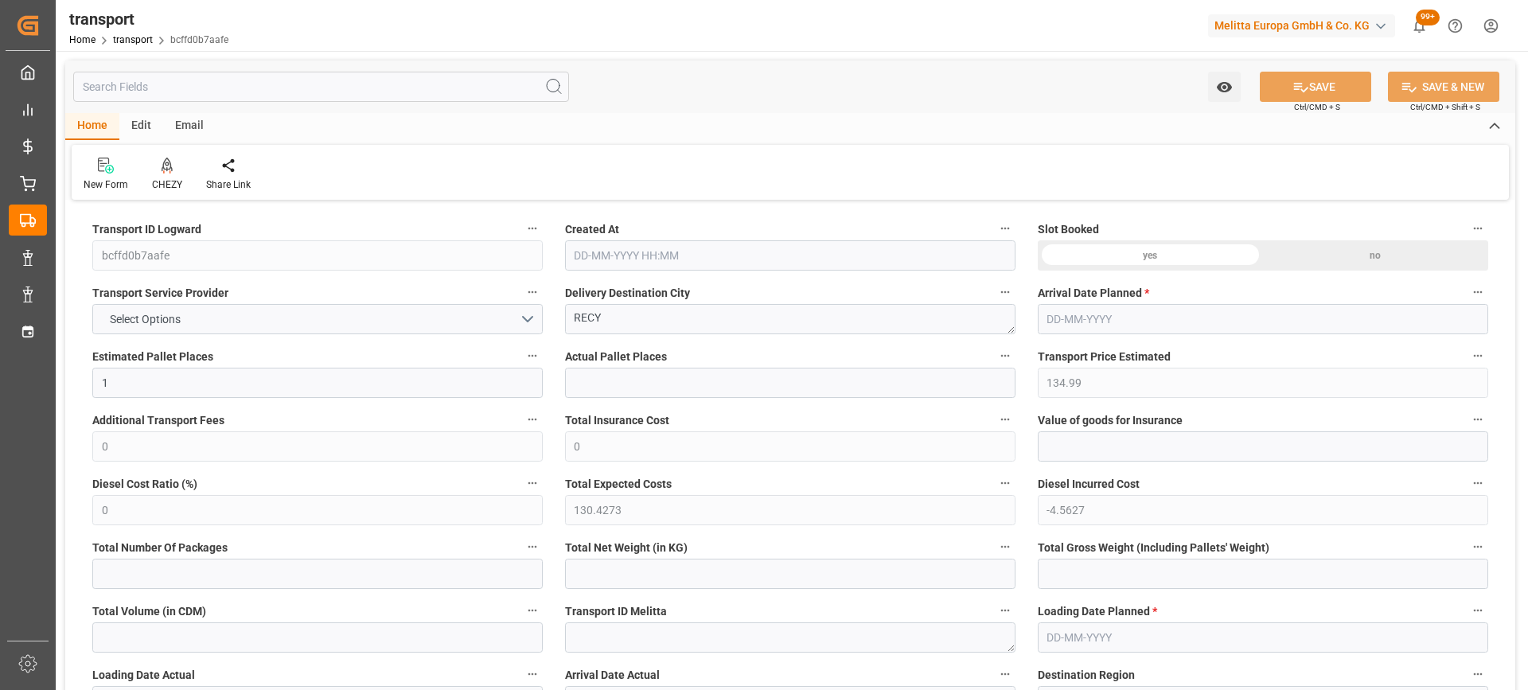
type input "806.4"
type input "51"
type input "0"
type input "42"
type input "1"
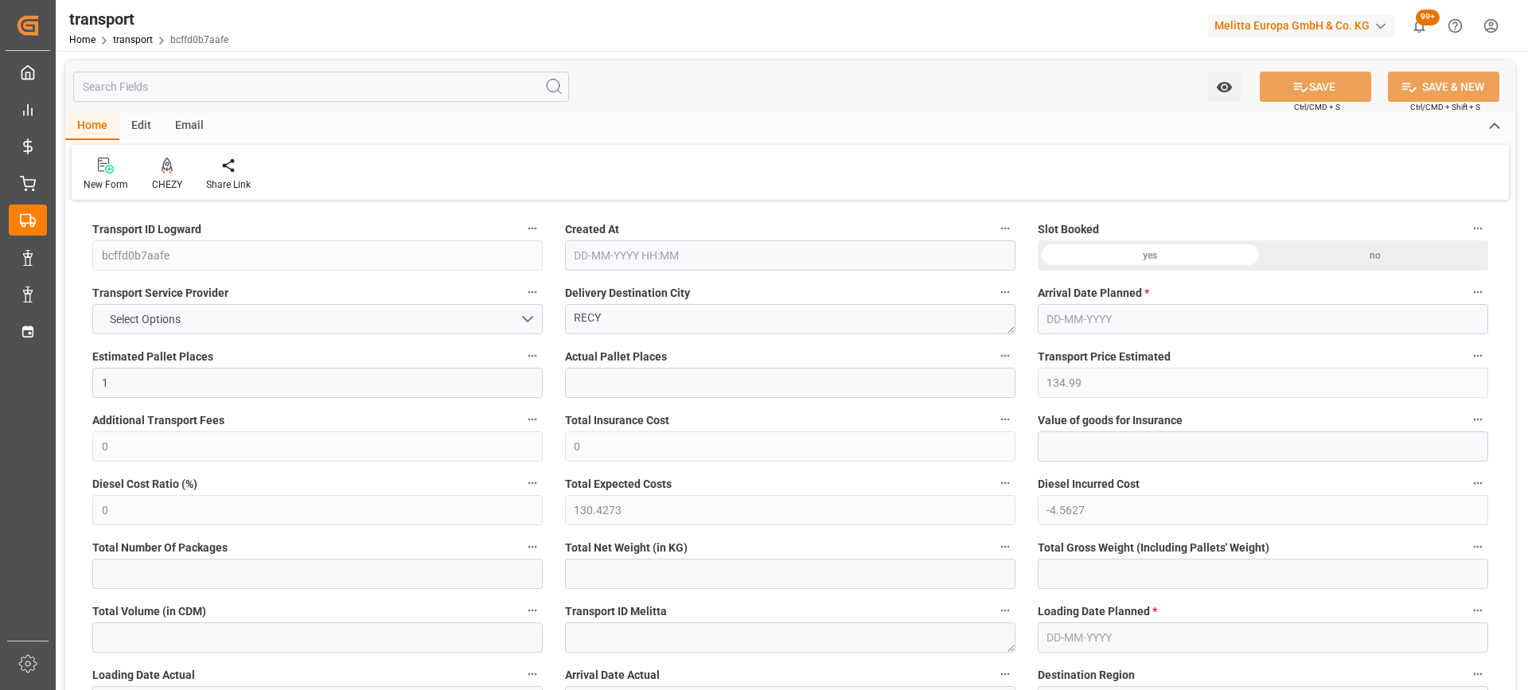
type input "101"
type input "185.472"
type input "0"
type input "4710.8598"
type input "0"
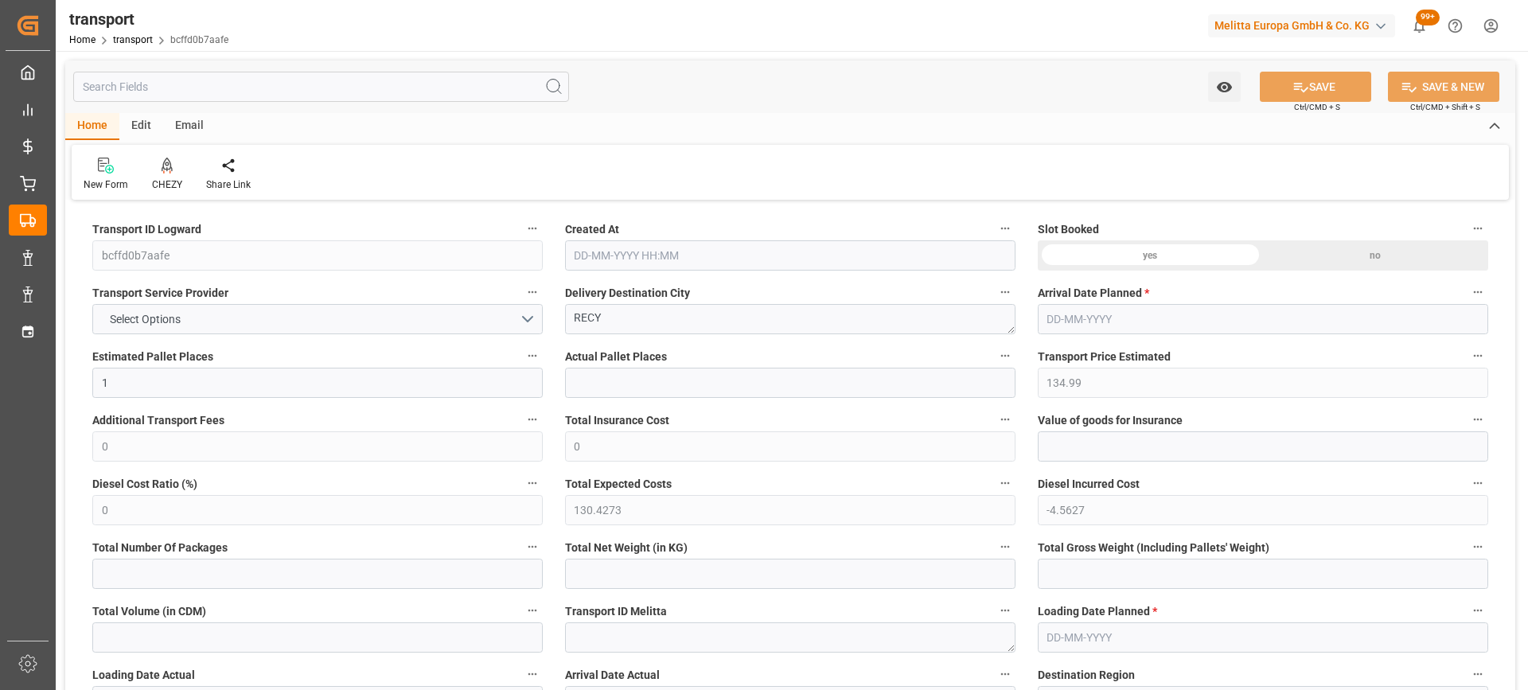
type input "0"
type input "21"
type input "35"
type input "18-09-2025 11:41"
type input "[DATE]"
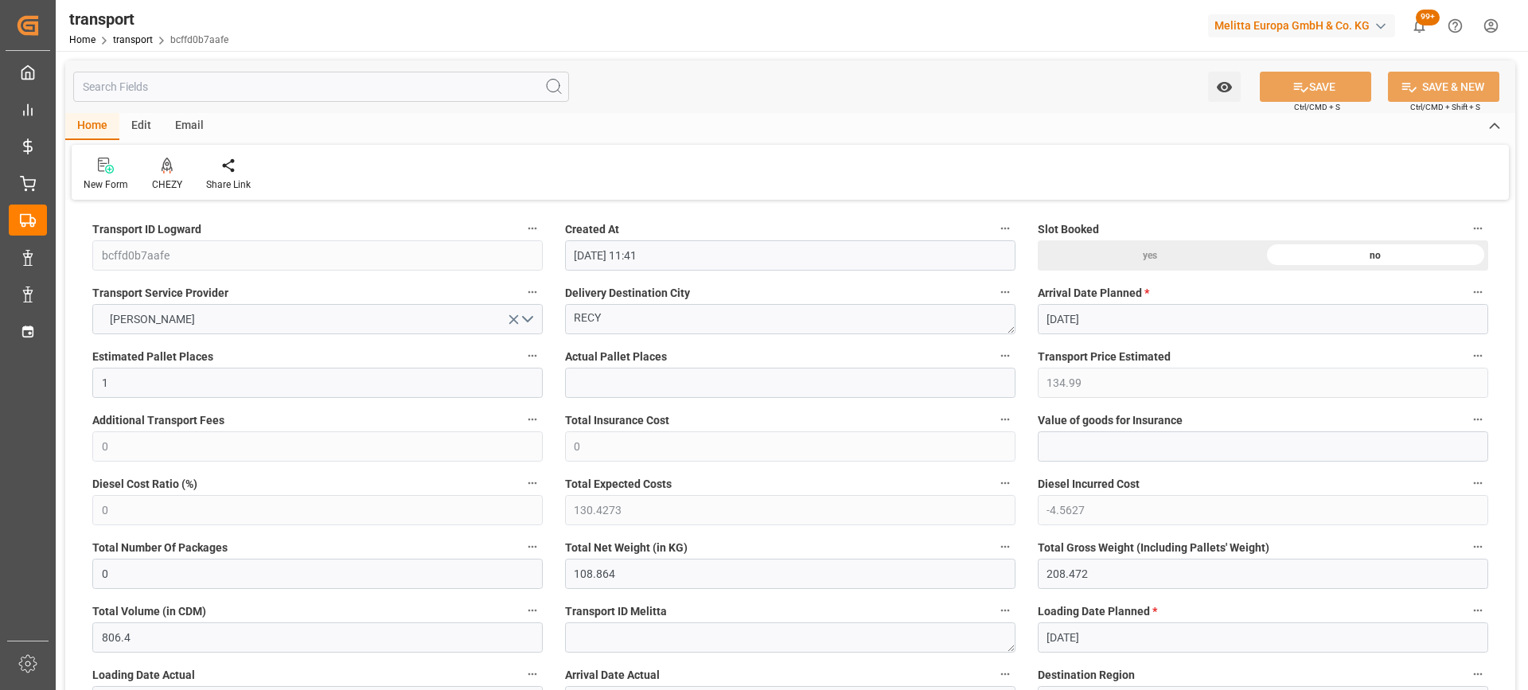
type input "[DATE]"
drag, startPoint x: 613, startPoint y: 314, endPoint x: 415, endPoint y: 351, distance: 201.6
click at [163, 168] on icon at bounding box center [167, 165] width 11 height 14
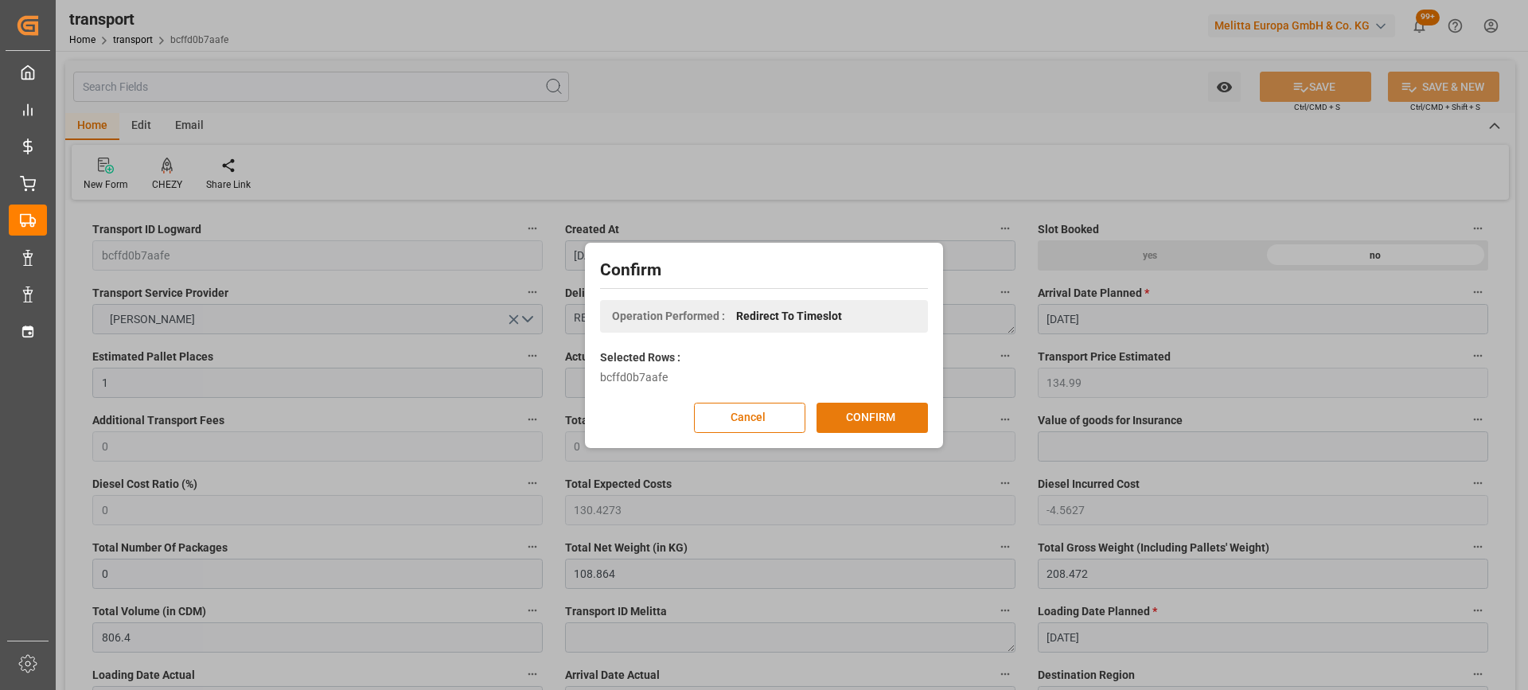
click at [893, 413] on button "CONFIRM" at bounding box center [872, 418] width 111 height 30
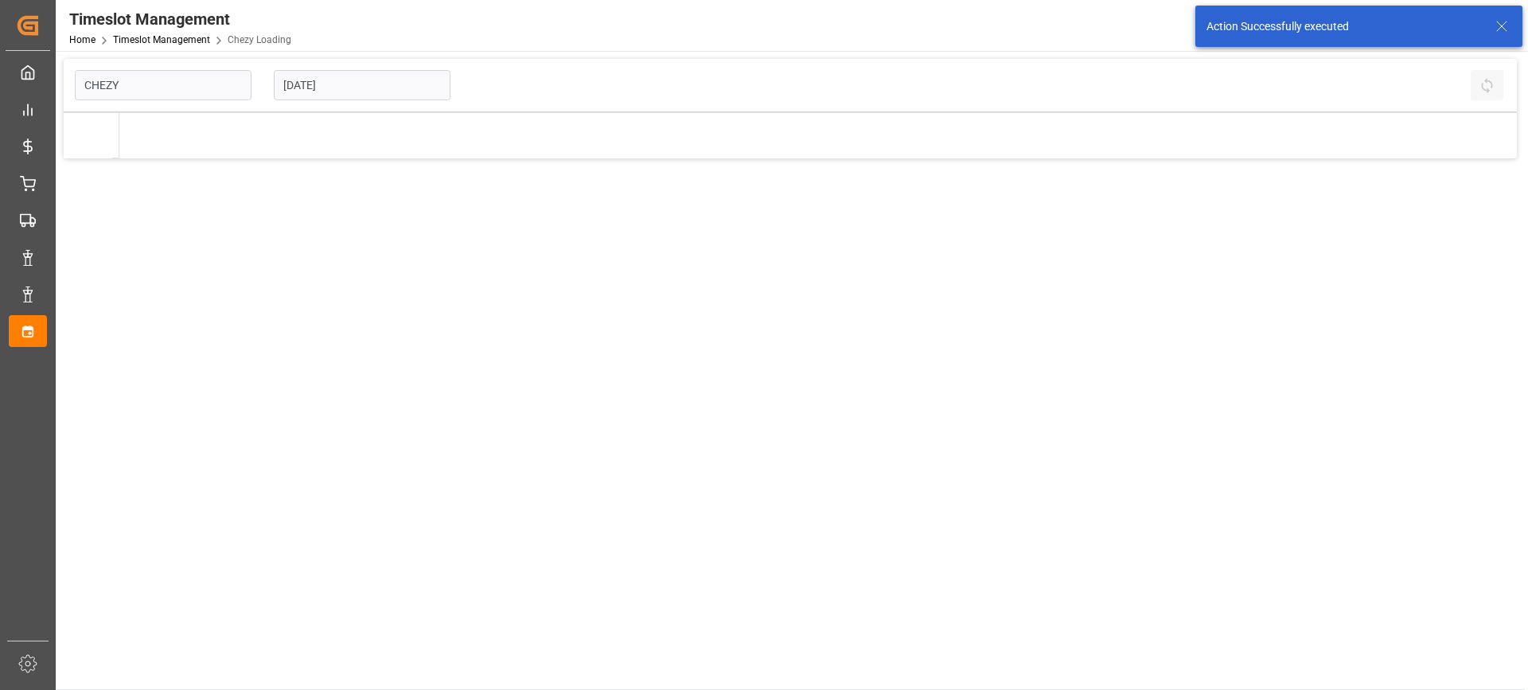
type input "Chezy Loading"
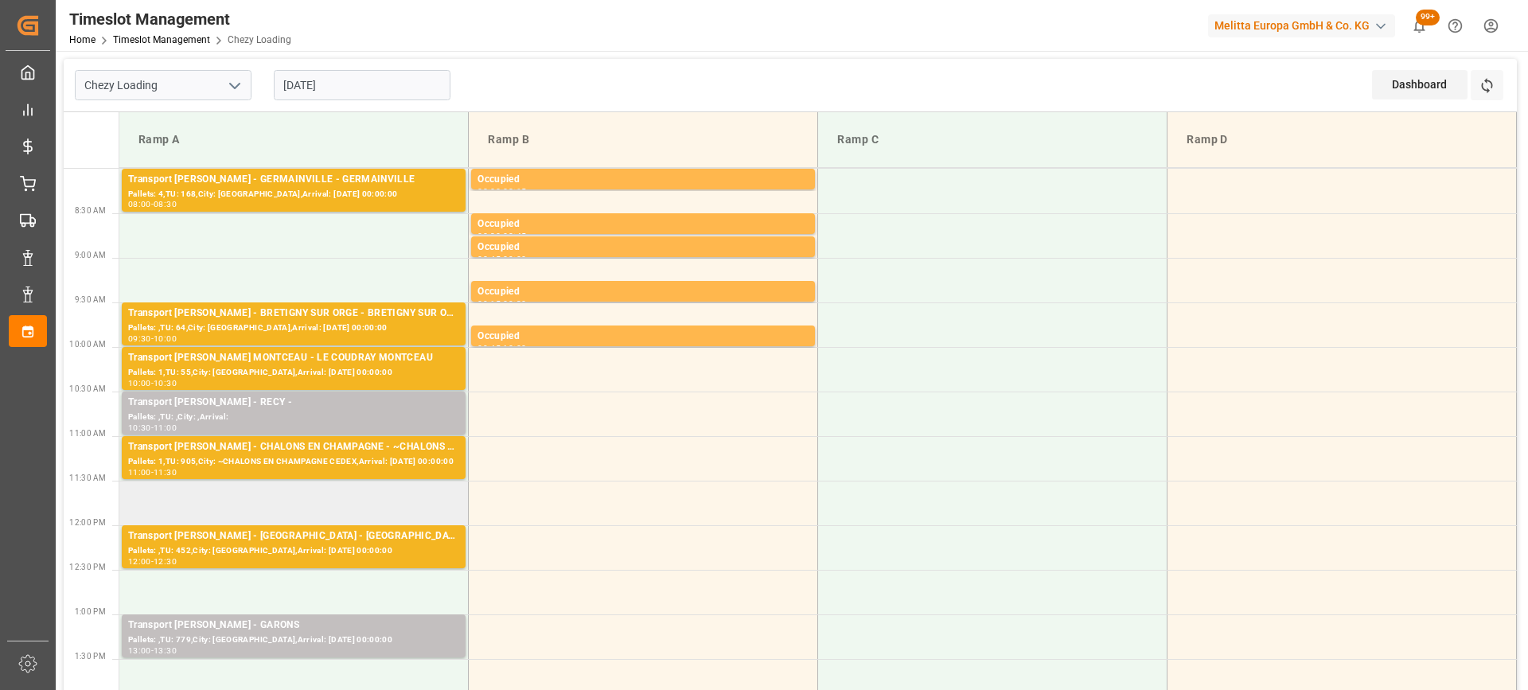
click at [358, 505] on td at bounding box center [293, 503] width 349 height 45
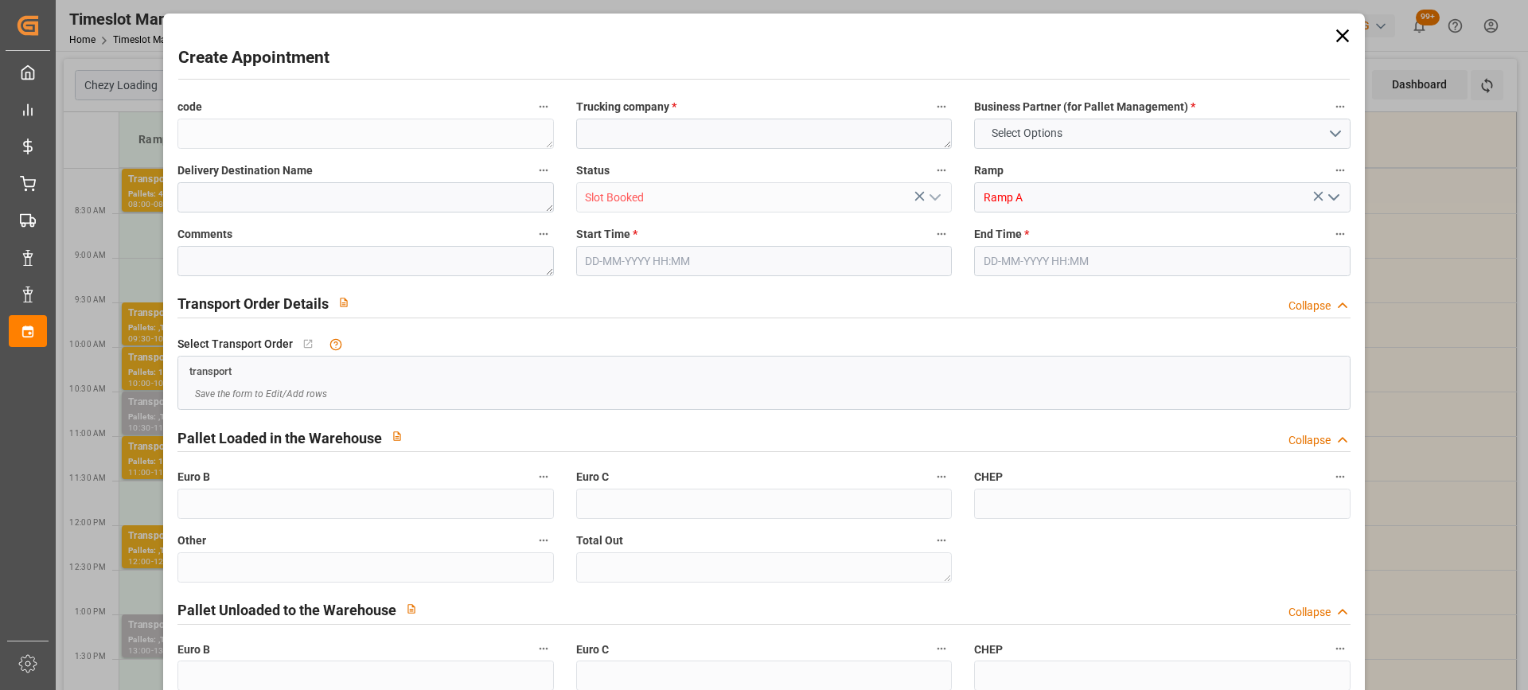
type input "0"
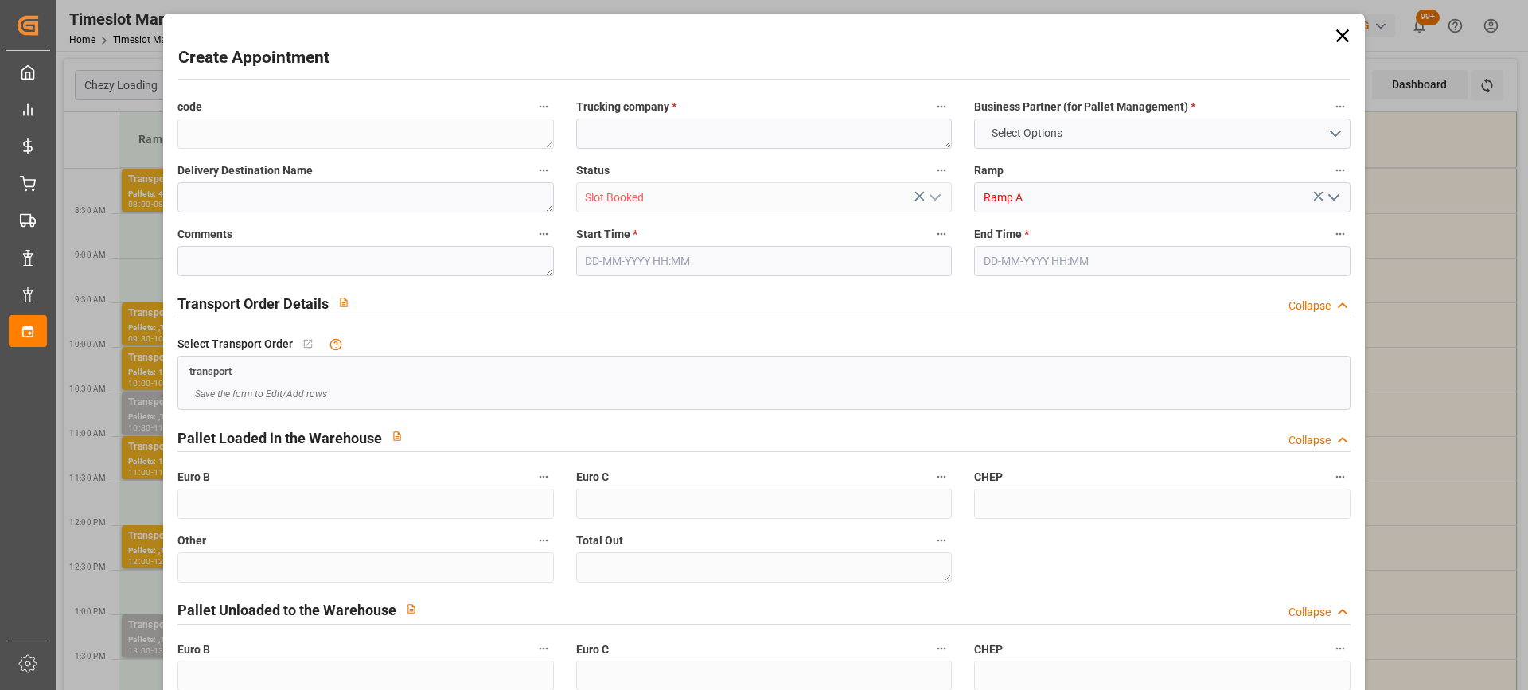
type input "0"
type input "[DATE] 11:30"
type input "[DATE] 11:45"
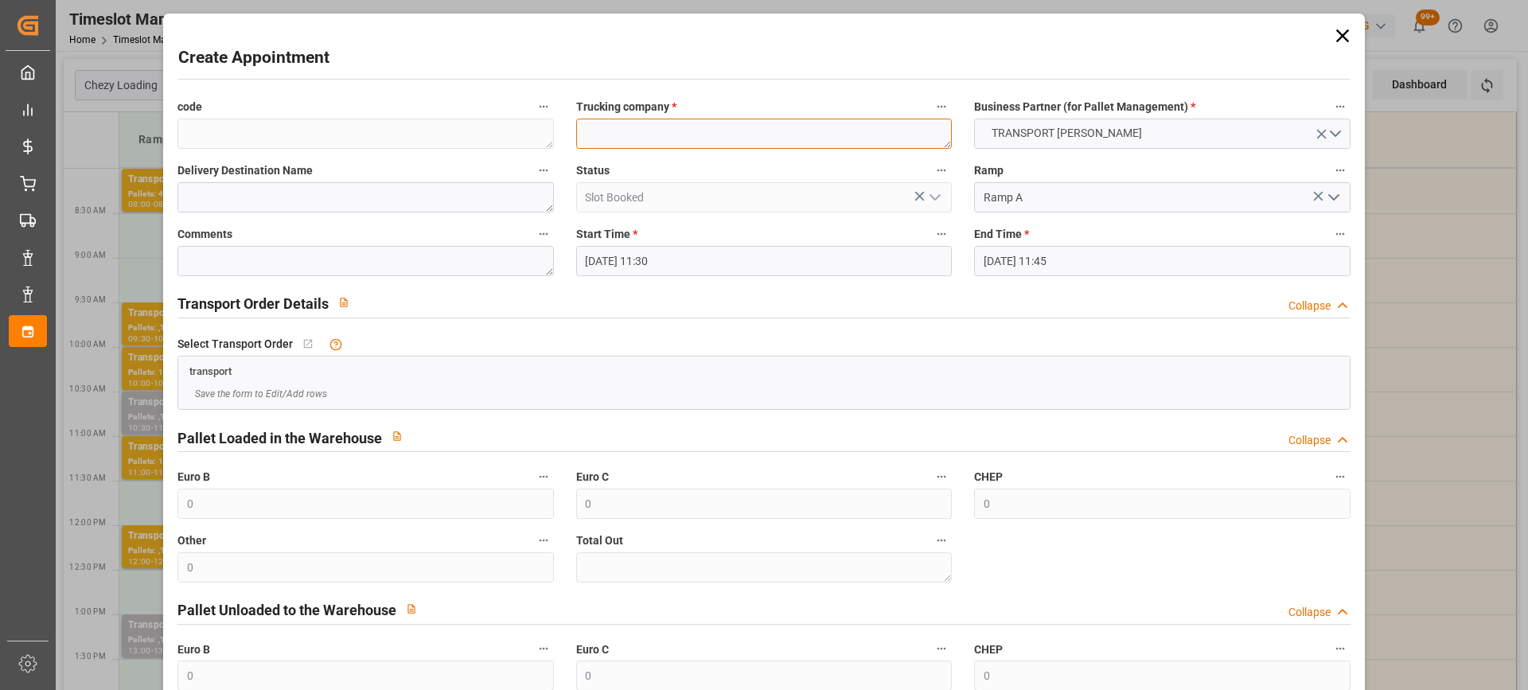
paste textarea "RECY"
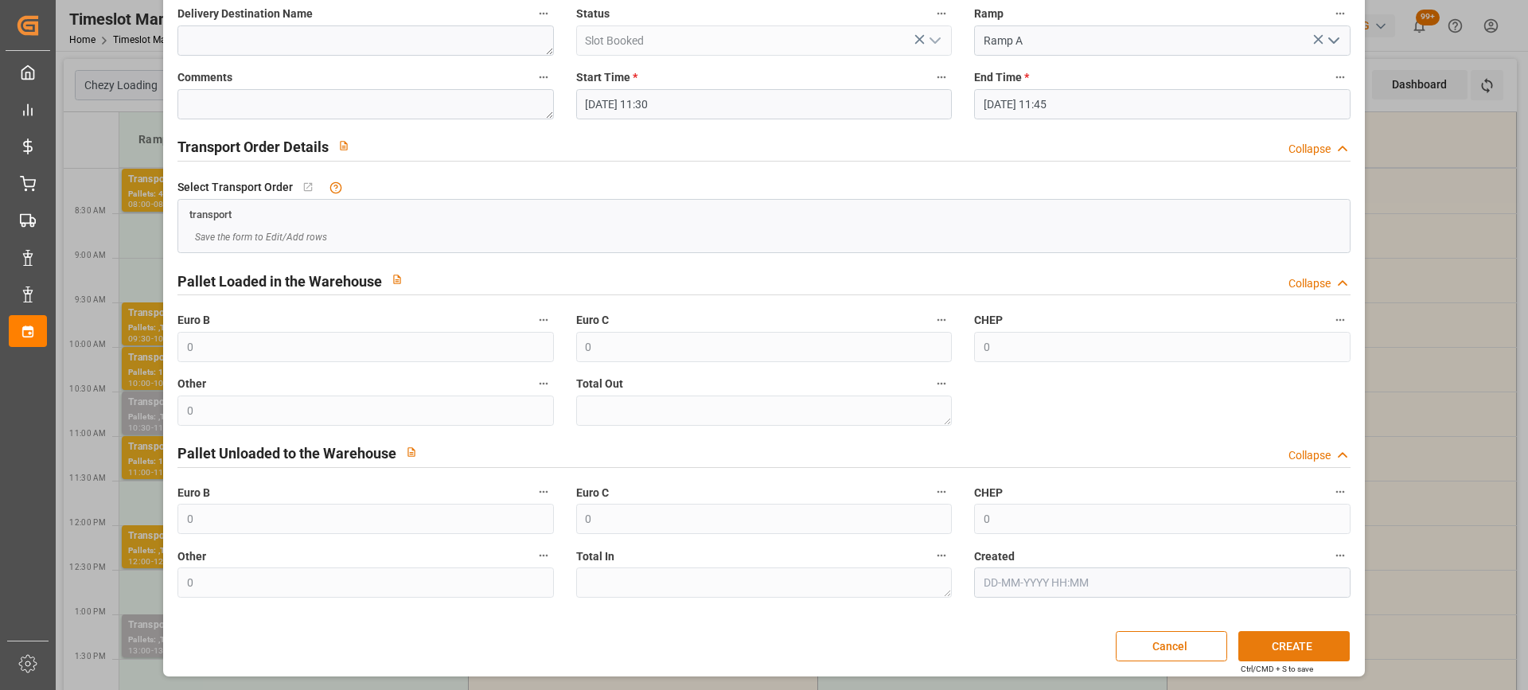
type textarea "RECY"
click at [1278, 637] on button "CREATE" at bounding box center [1294, 646] width 111 height 30
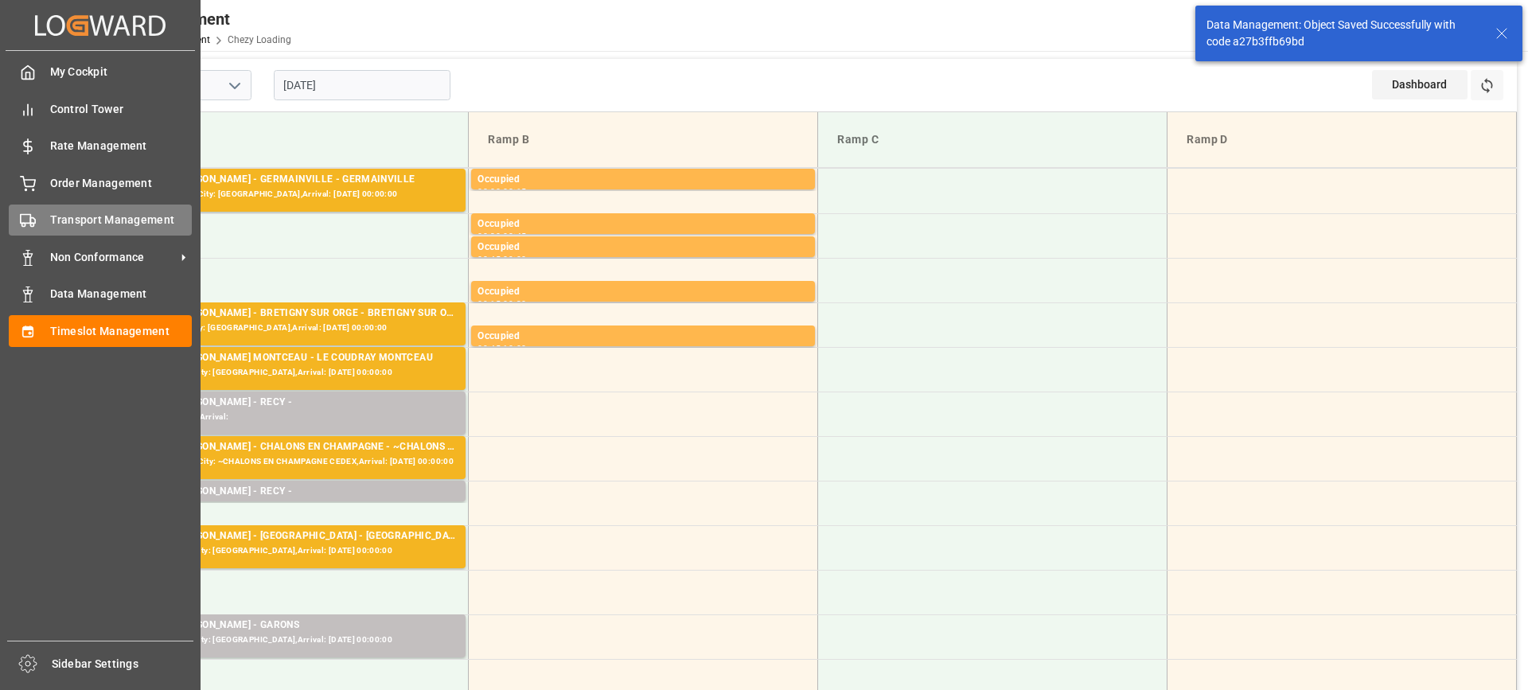
click at [44, 223] on div "Transport Management Transport Management" at bounding box center [100, 220] width 183 height 31
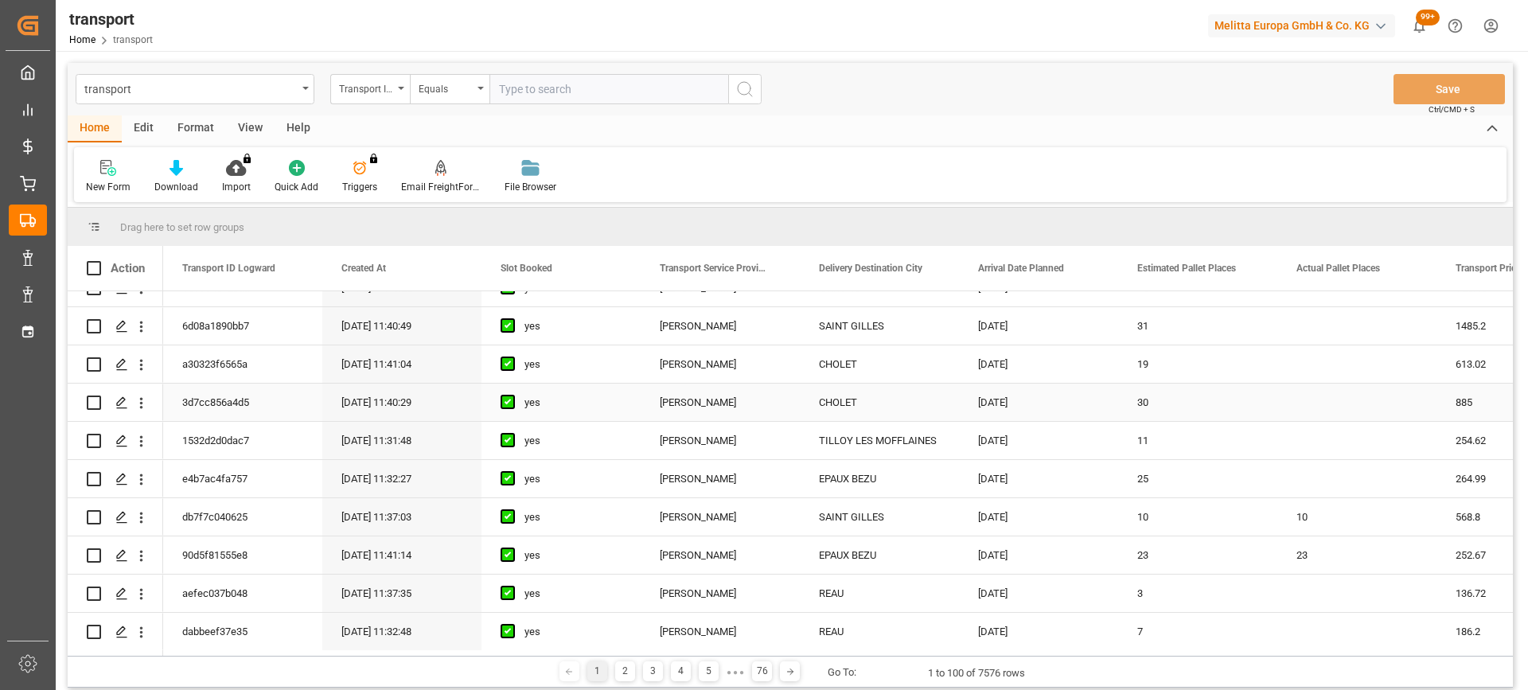
scroll to position [716, 0]
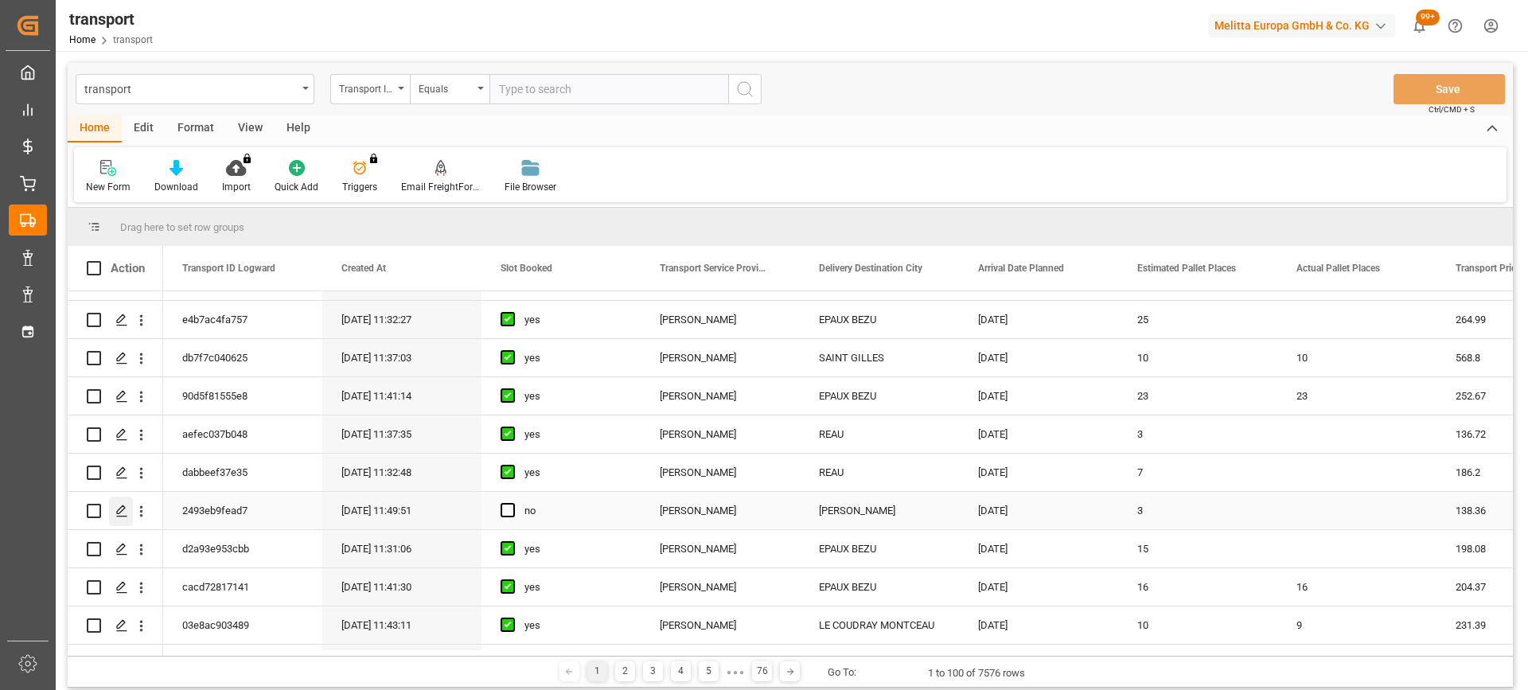
click at [123, 504] on div "Press SPACE to select this row." at bounding box center [121, 511] width 24 height 29
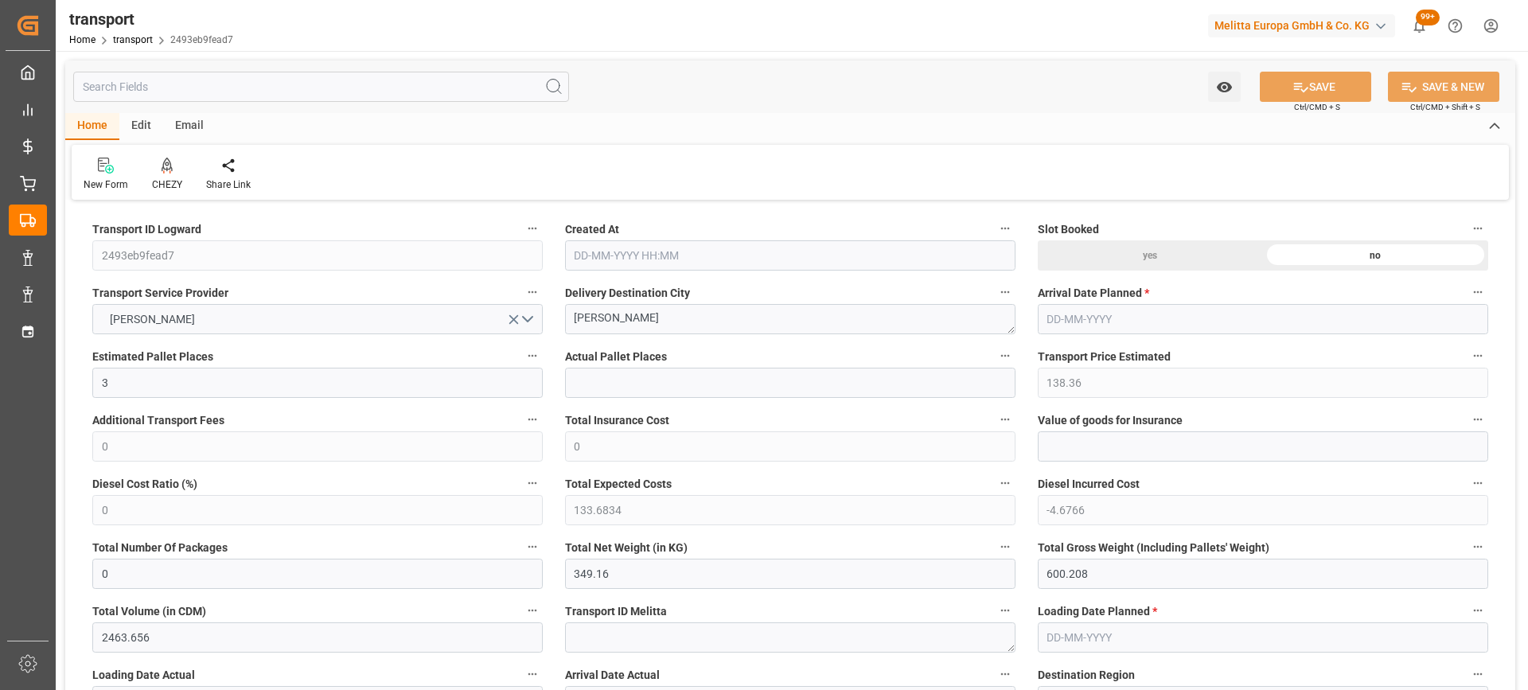
type input "3"
type input "138.36"
type input "0"
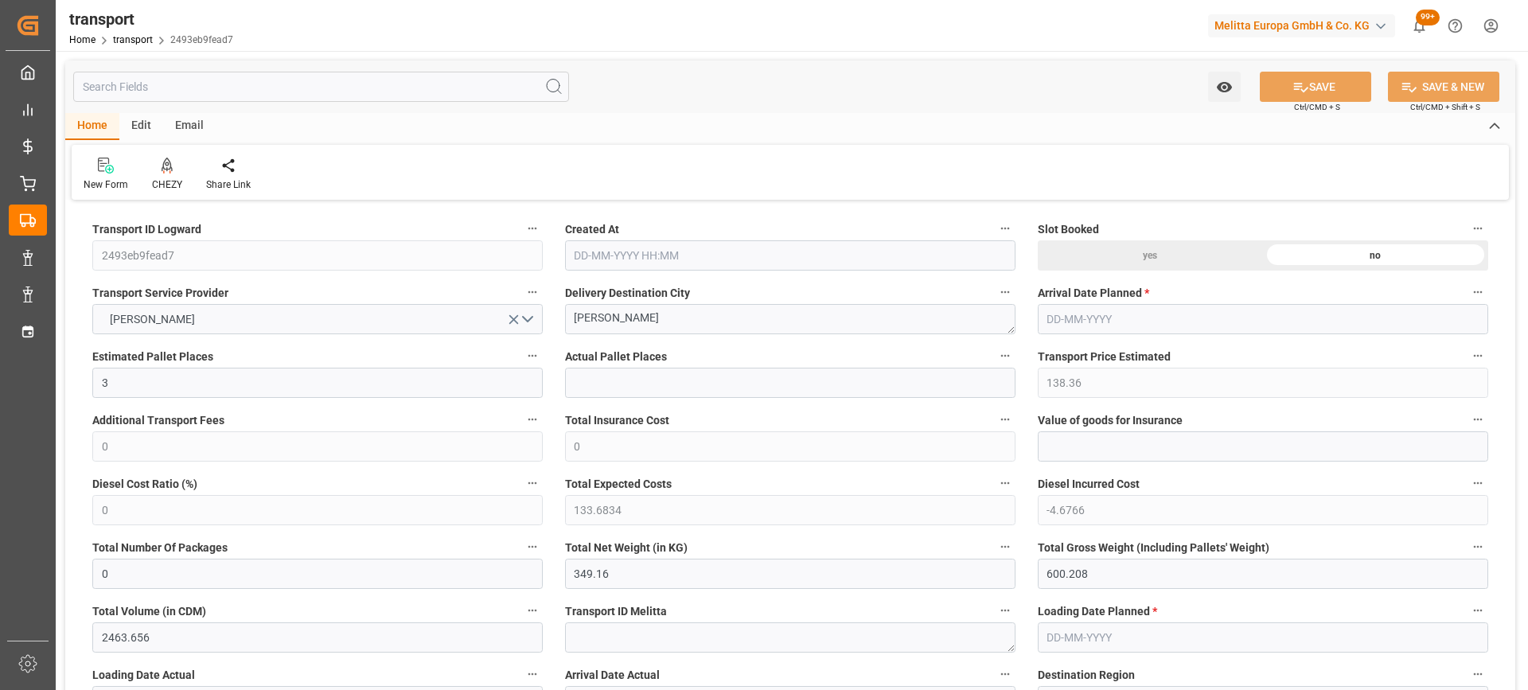
type input "133.6834"
type input "-4.6766"
type input "0"
type input "349.16"
type input "600.208"
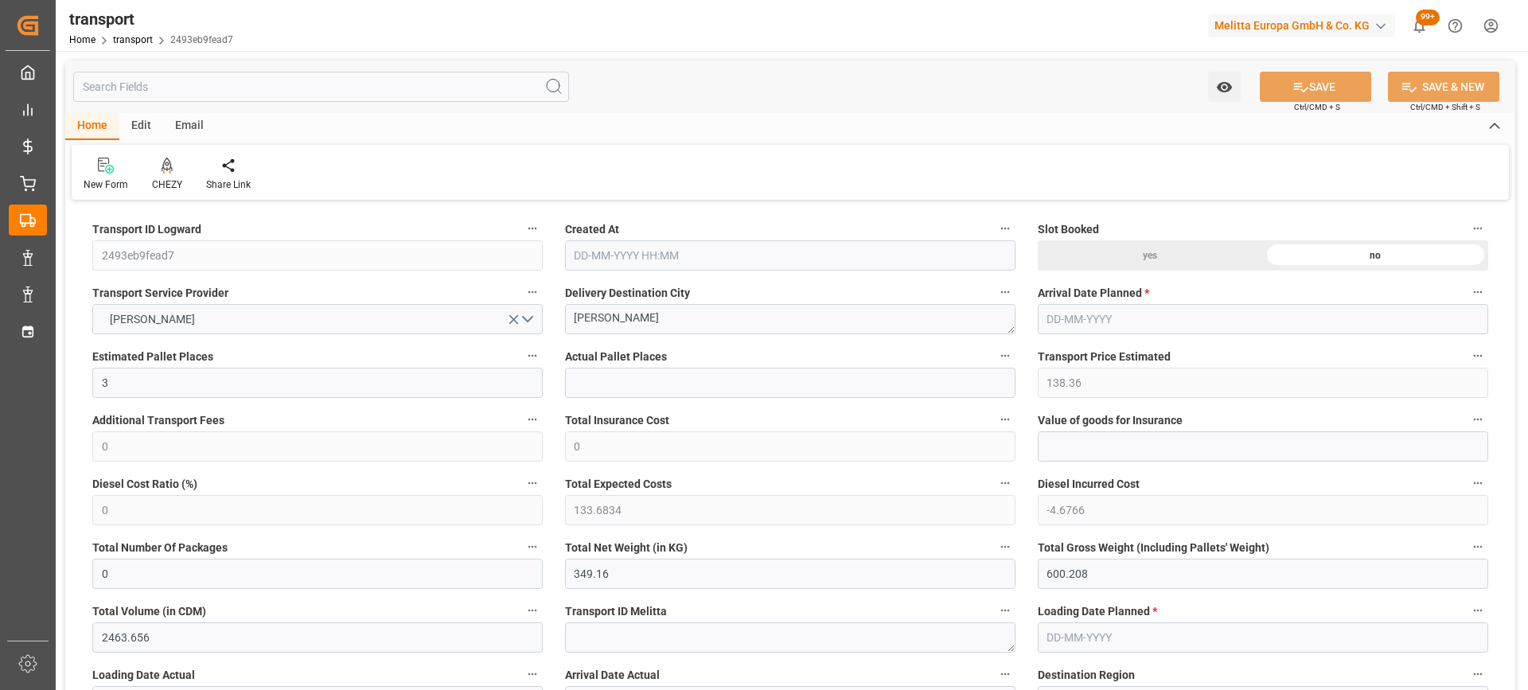
type input "2463.656"
type input "91"
type input "3"
type input "96"
type input "5"
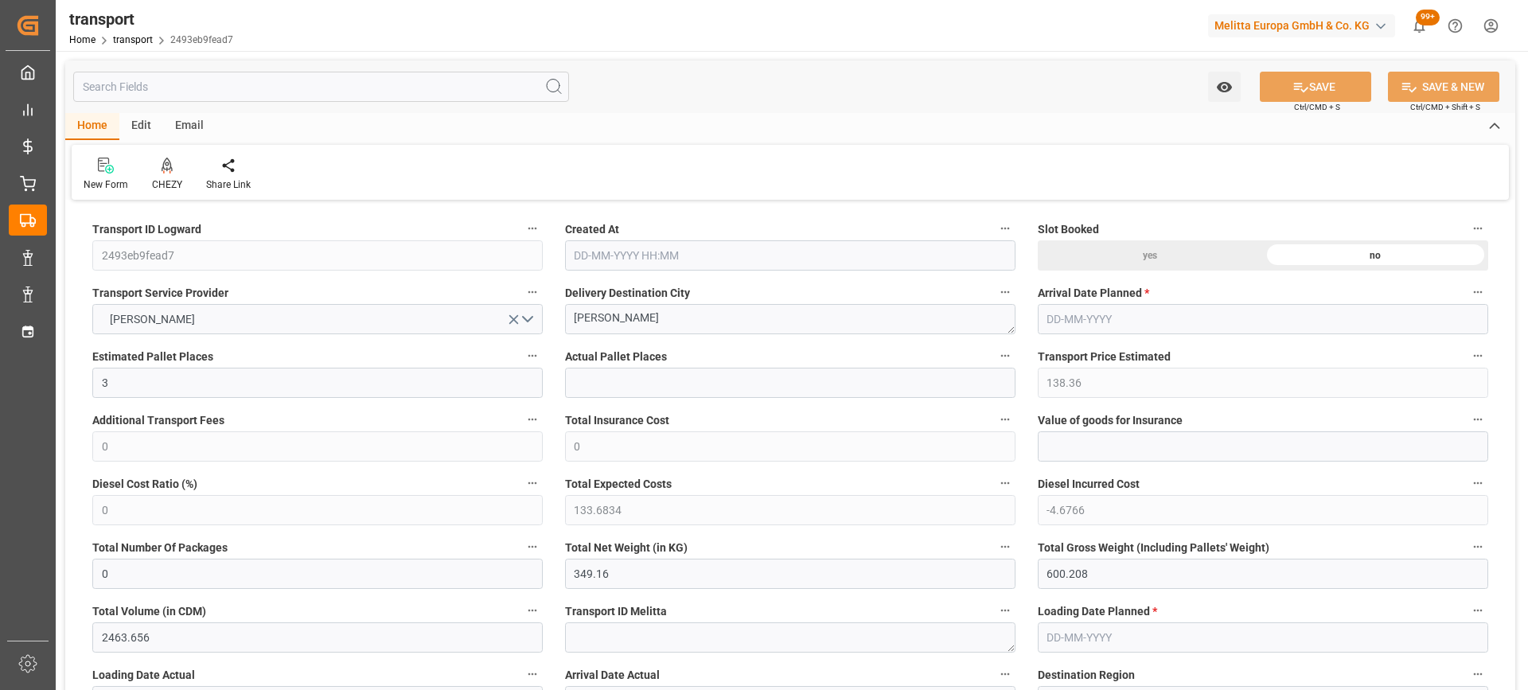
type input "101"
type input "470.592"
type input "0"
type input "4710.8598"
type input "0"
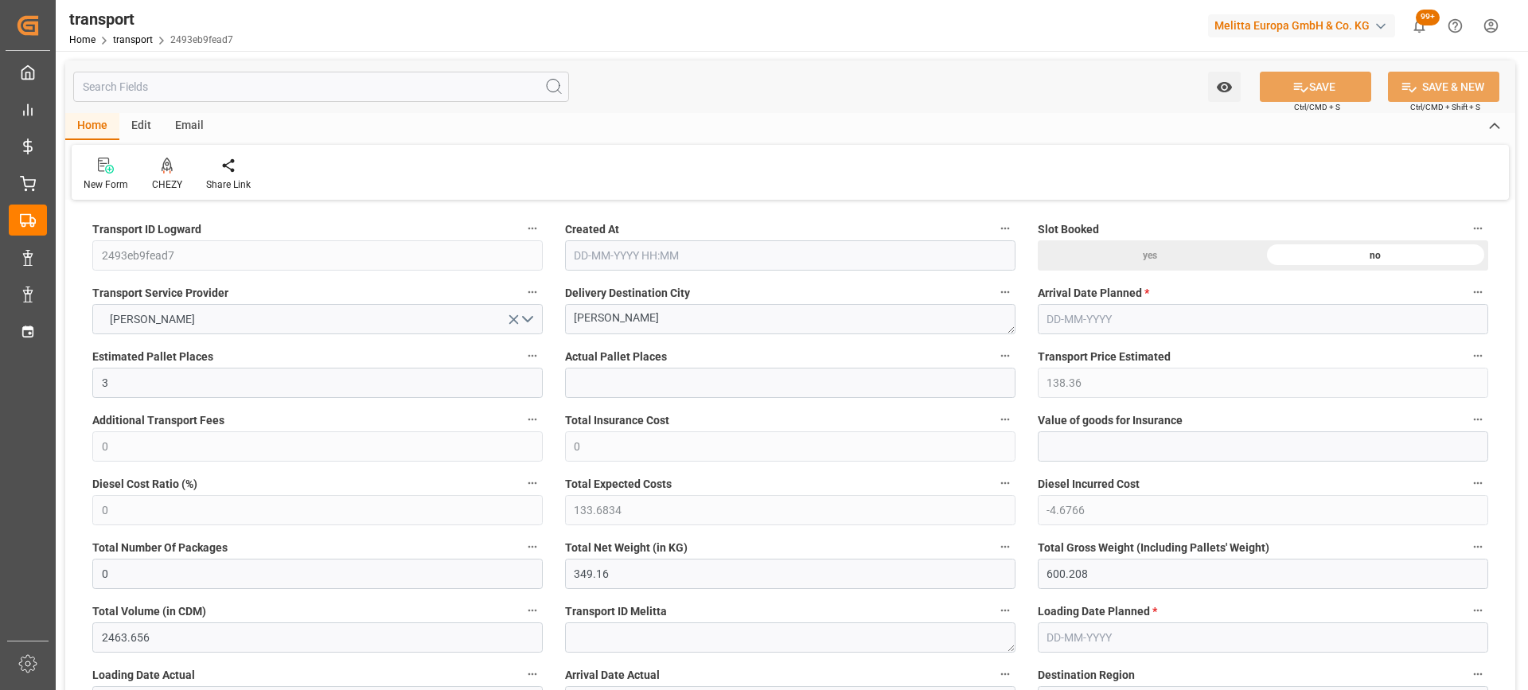
type input "0"
type input "21"
type input "35"
type input "18-09-2025 11:49"
type input "[DATE]"
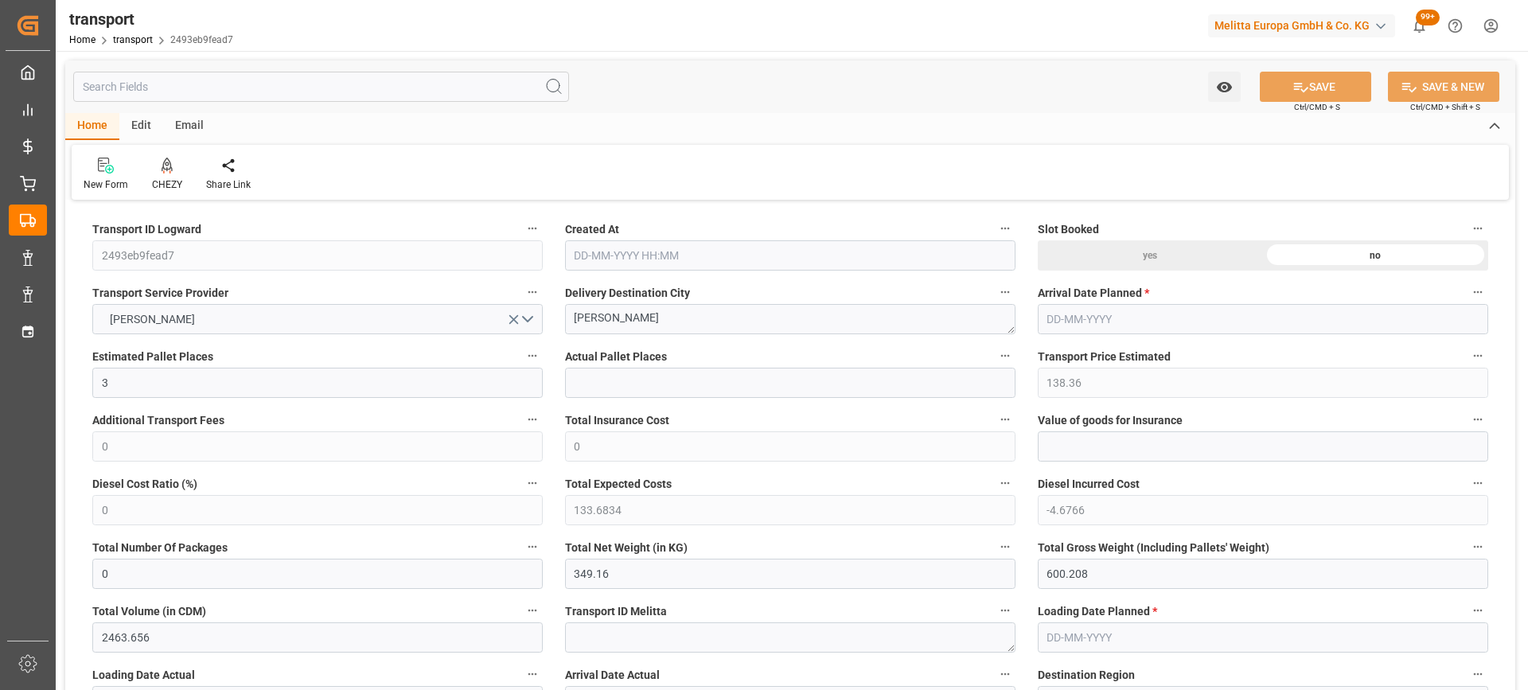
type input "[DATE]"
drag, startPoint x: 548, startPoint y: 330, endPoint x: 417, endPoint y: 346, distance: 132.3
click at [166, 167] on icon at bounding box center [167, 166] width 11 height 16
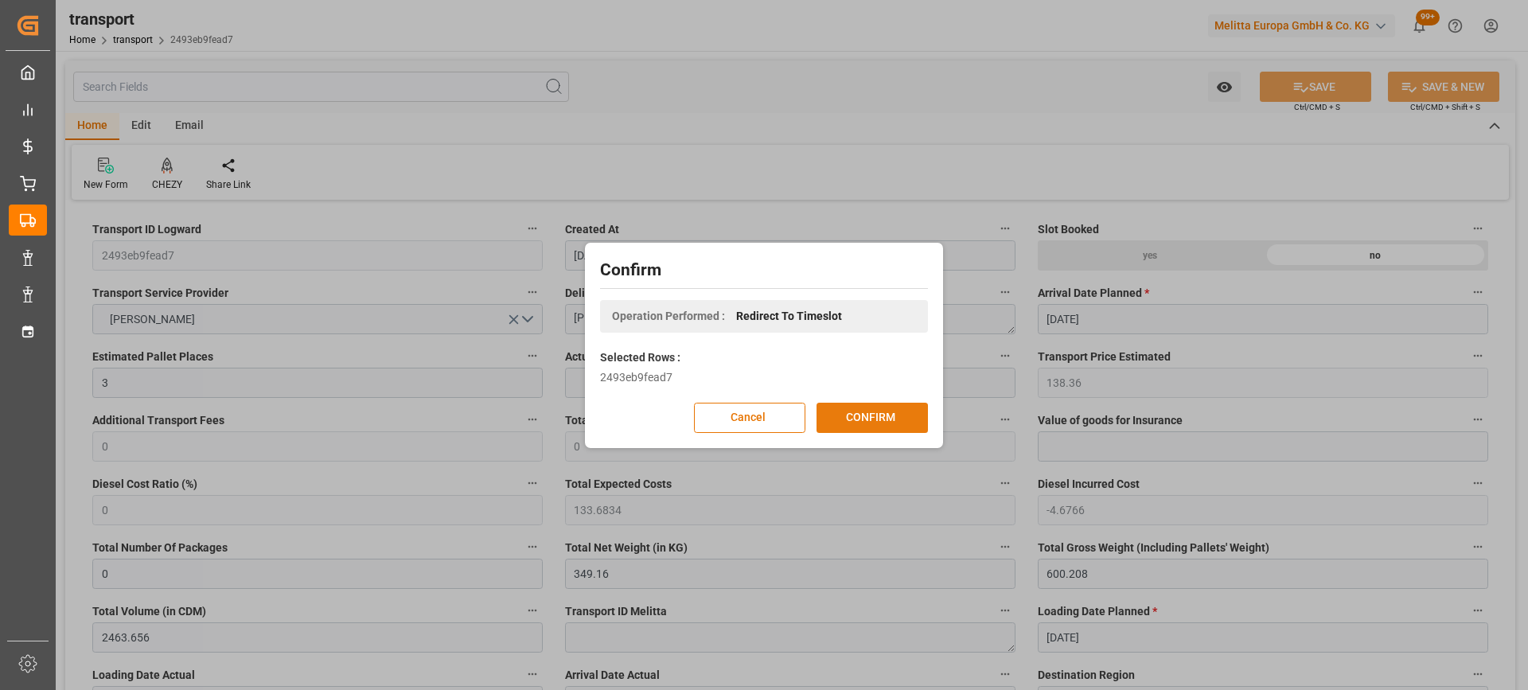
click at [870, 408] on button "CONFIRM" at bounding box center [872, 418] width 111 height 30
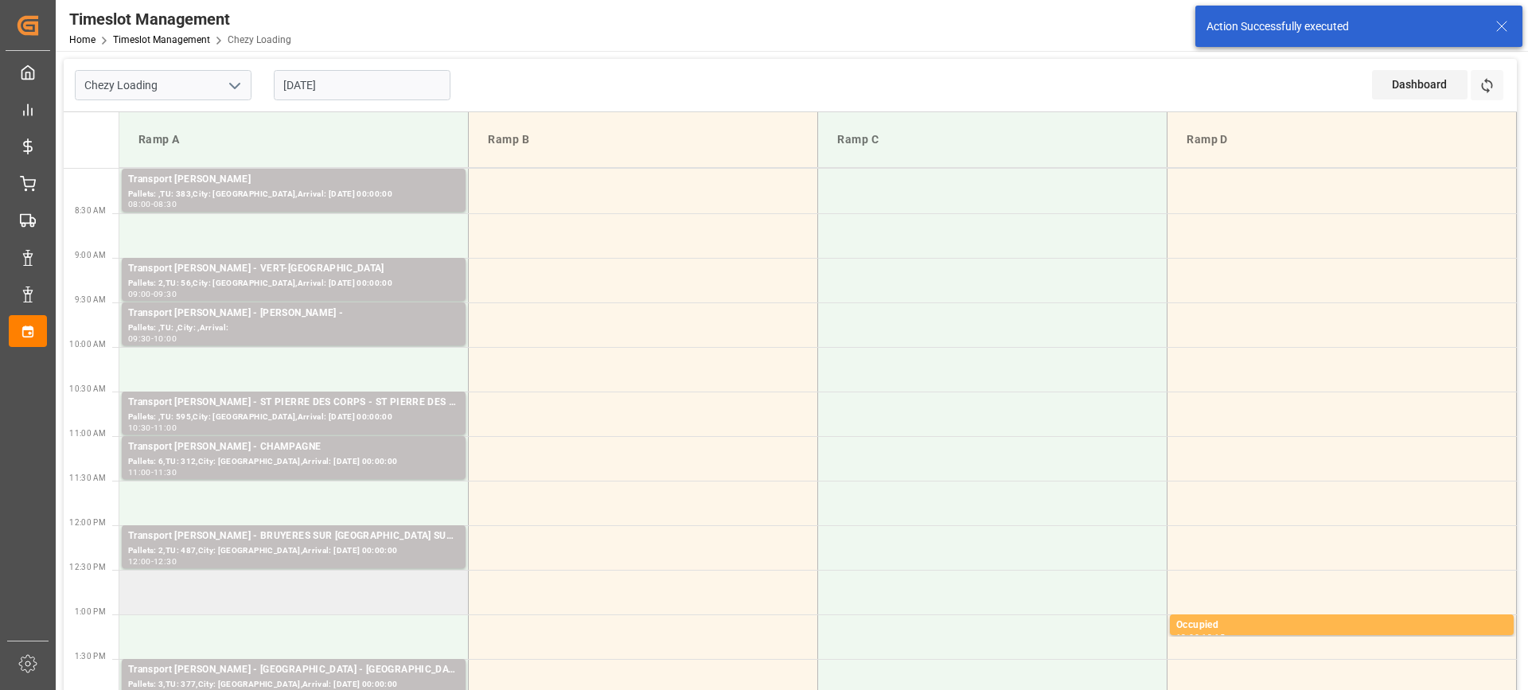
scroll to position [159, 0]
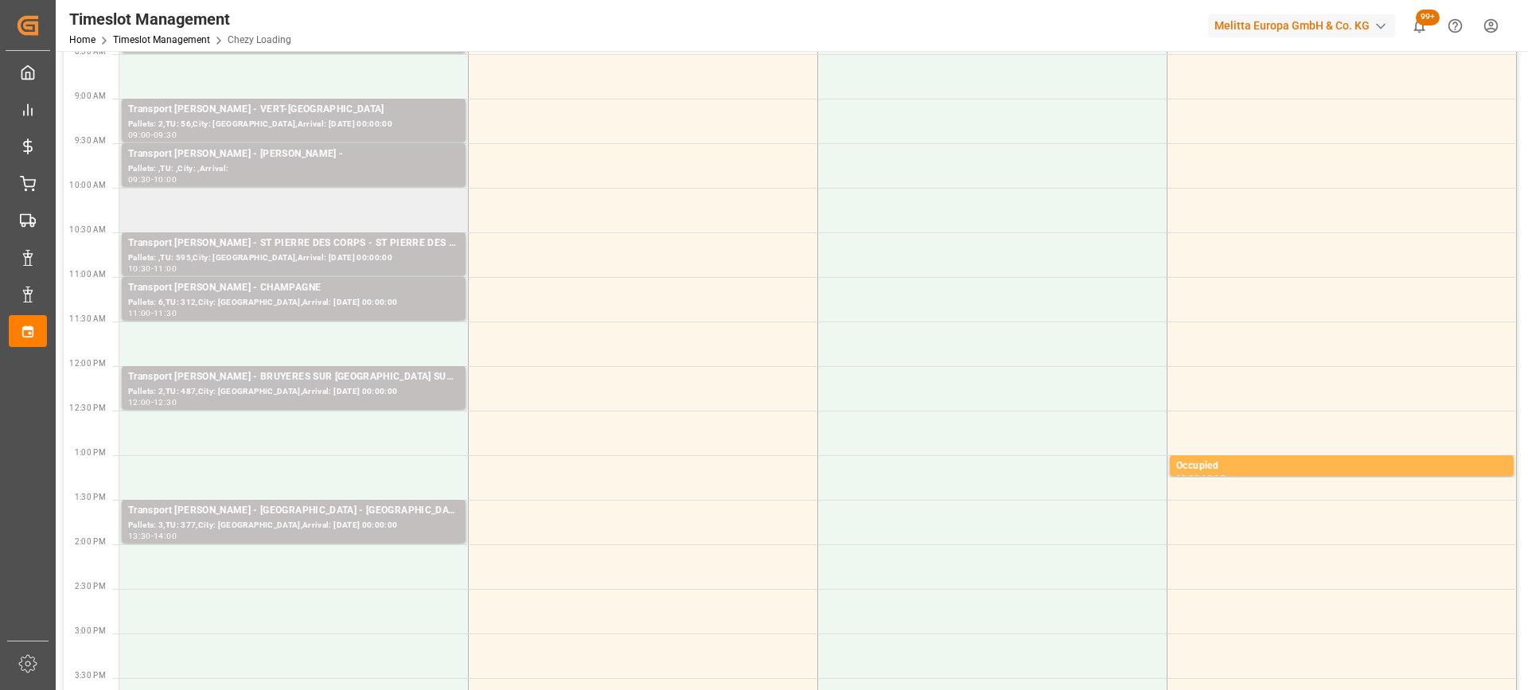
click at [348, 212] on td at bounding box center [293, 210] width 349 height 45
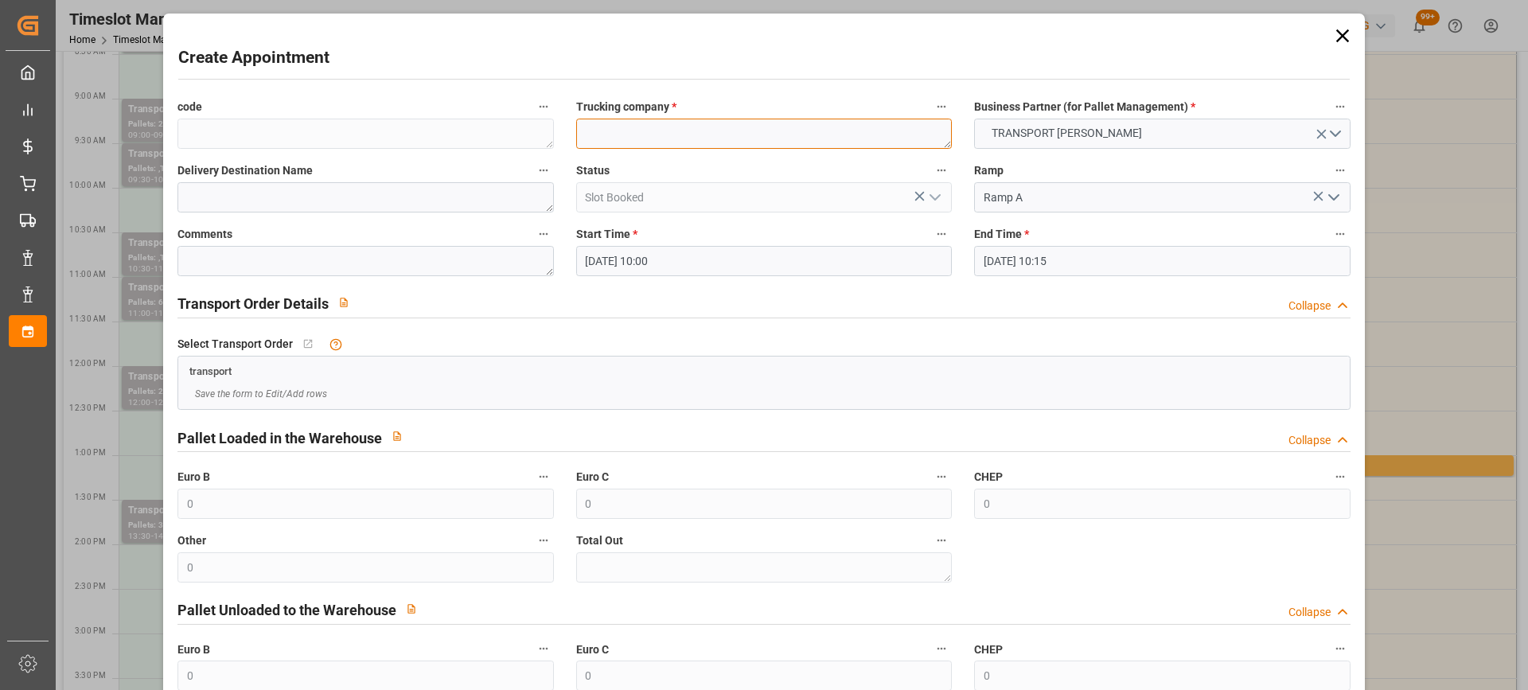
paste textarea "[PERSON_NAME]"
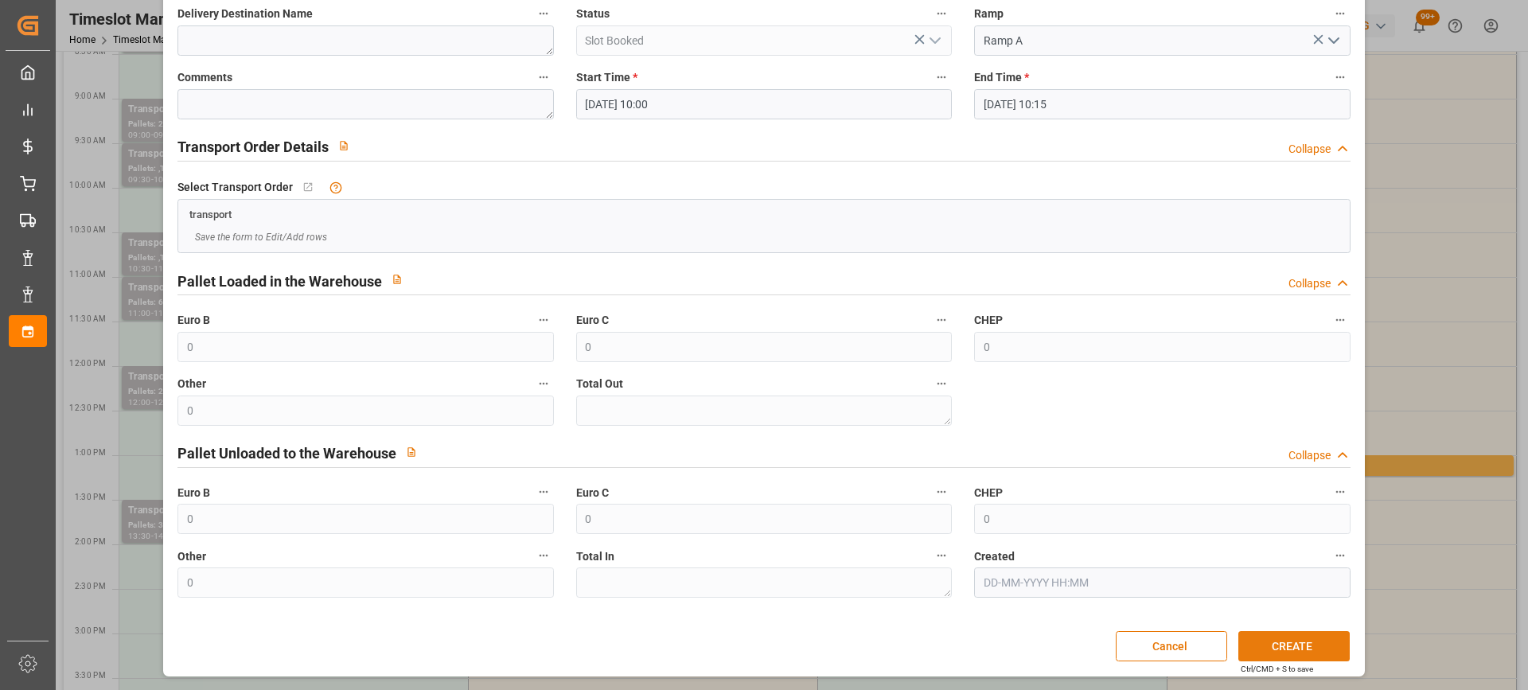
type textarea "[PERSON_NAME]"
click at [1303, 638] on button "CREATE" at bounding box center [1294, 646] width 111 height 30
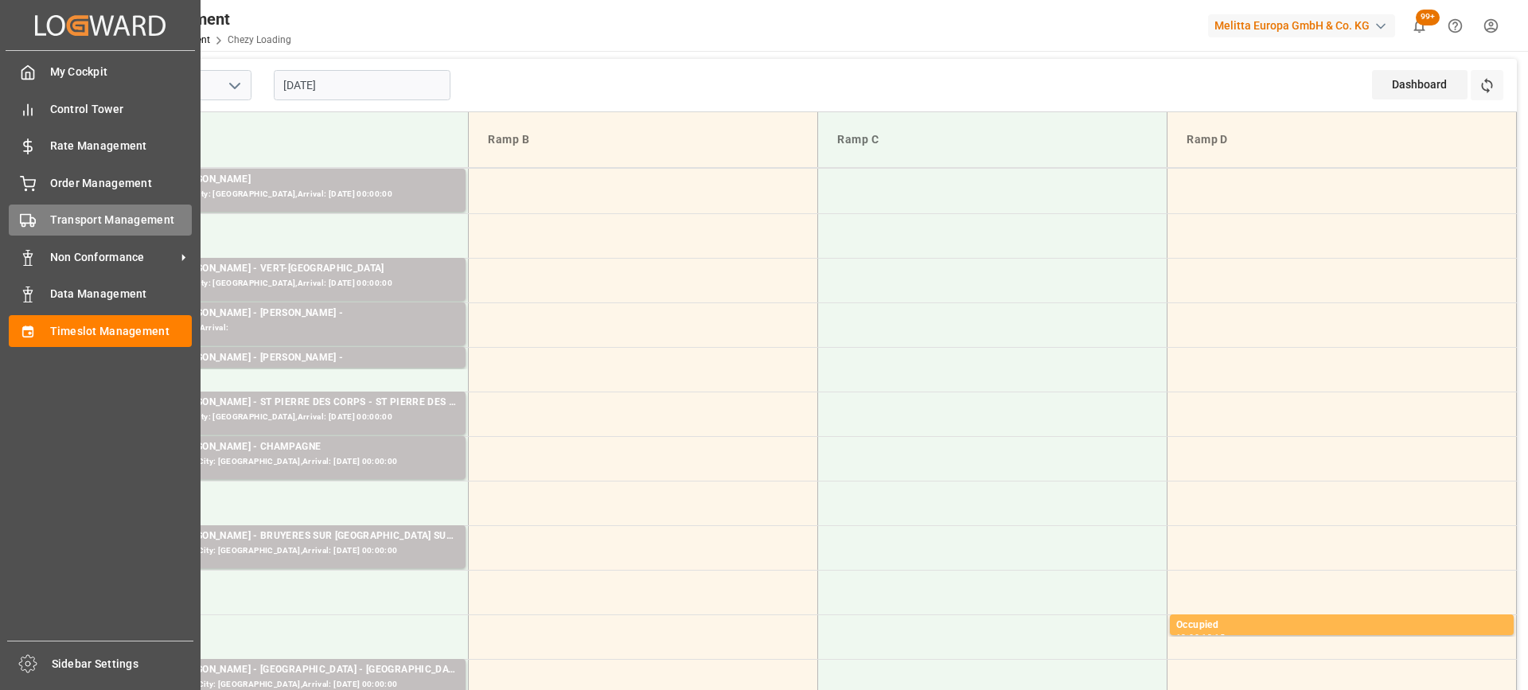
click at [40, 224] on div "Transport Management Transport Management" at bounding box center [100, 220] width 183 height 31
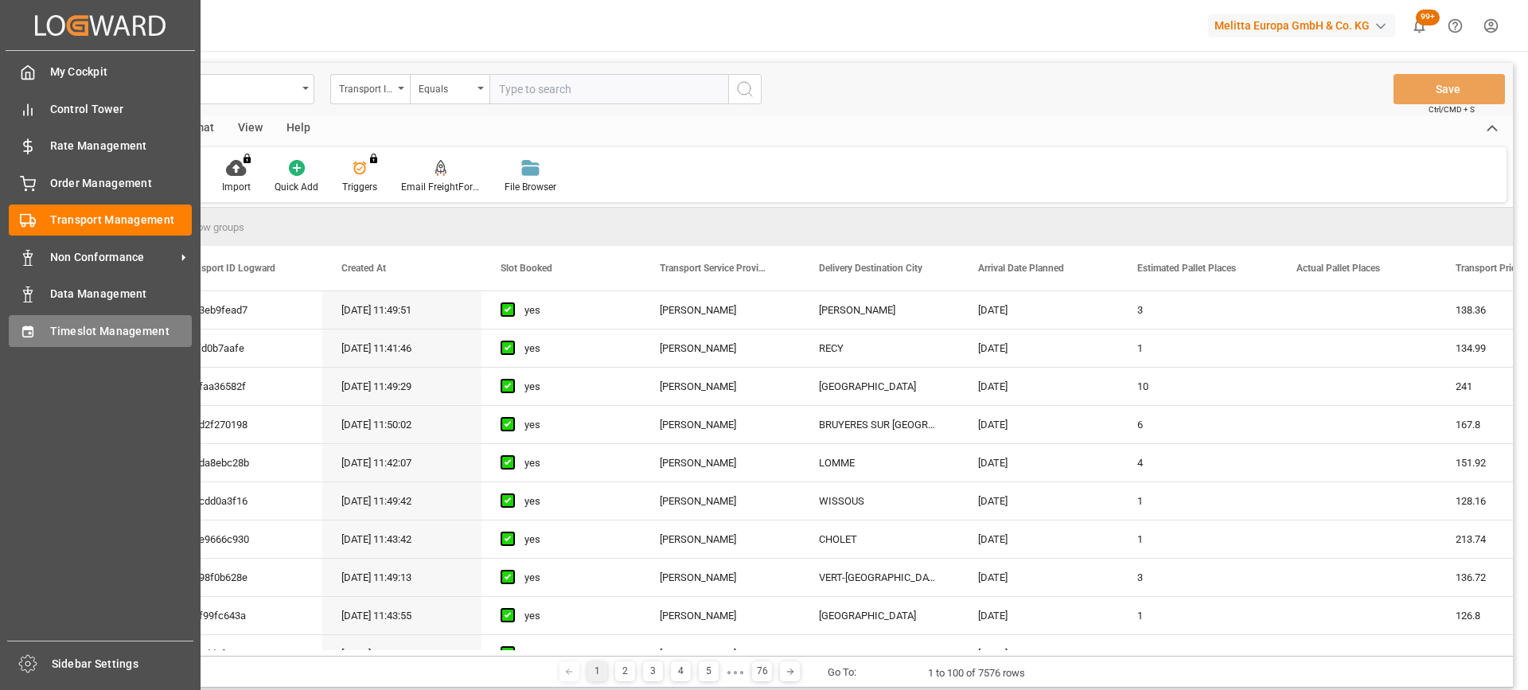
click at [49, 332] on div "Timeslot Management Timeslot Management" at bounding box center [100, 330] width 183 height 31
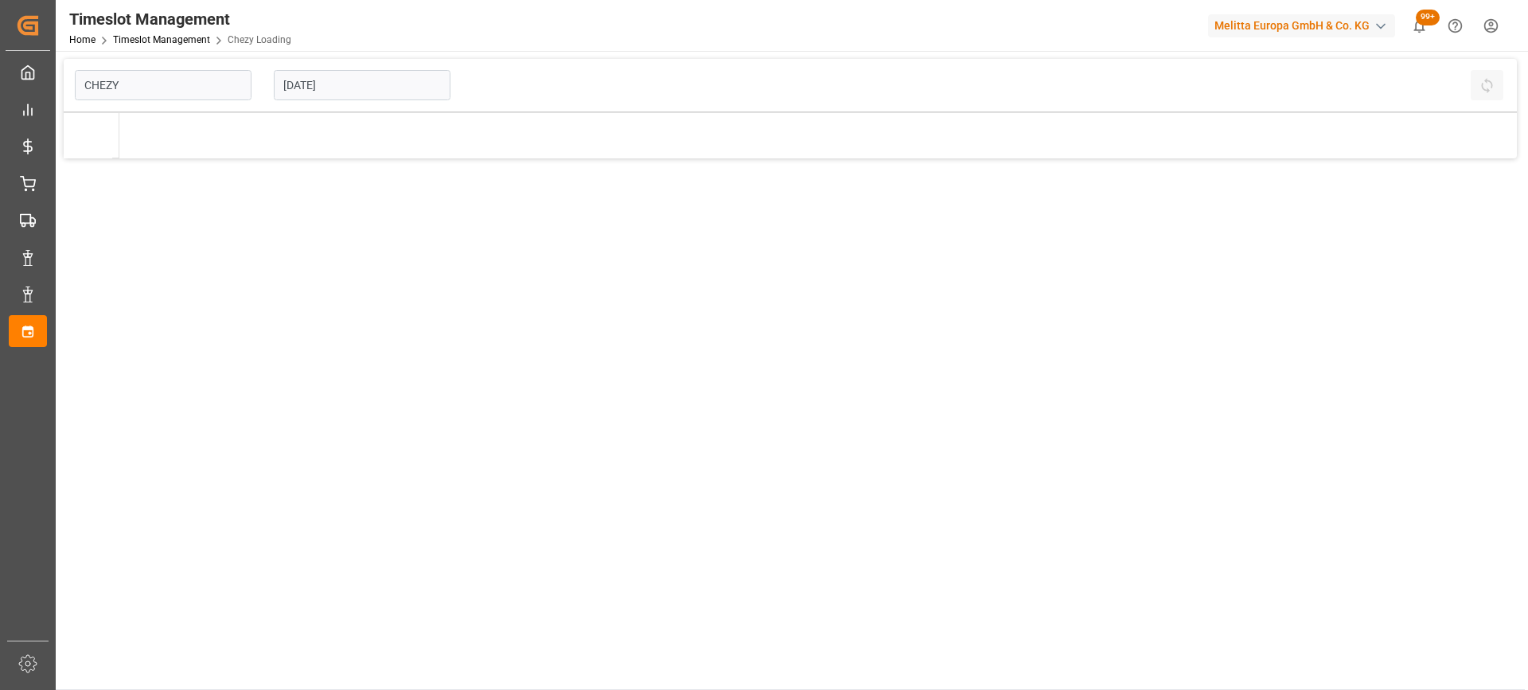
type input "Chezy Loading"
